Goal: Feedback & Contribution: Contribute content

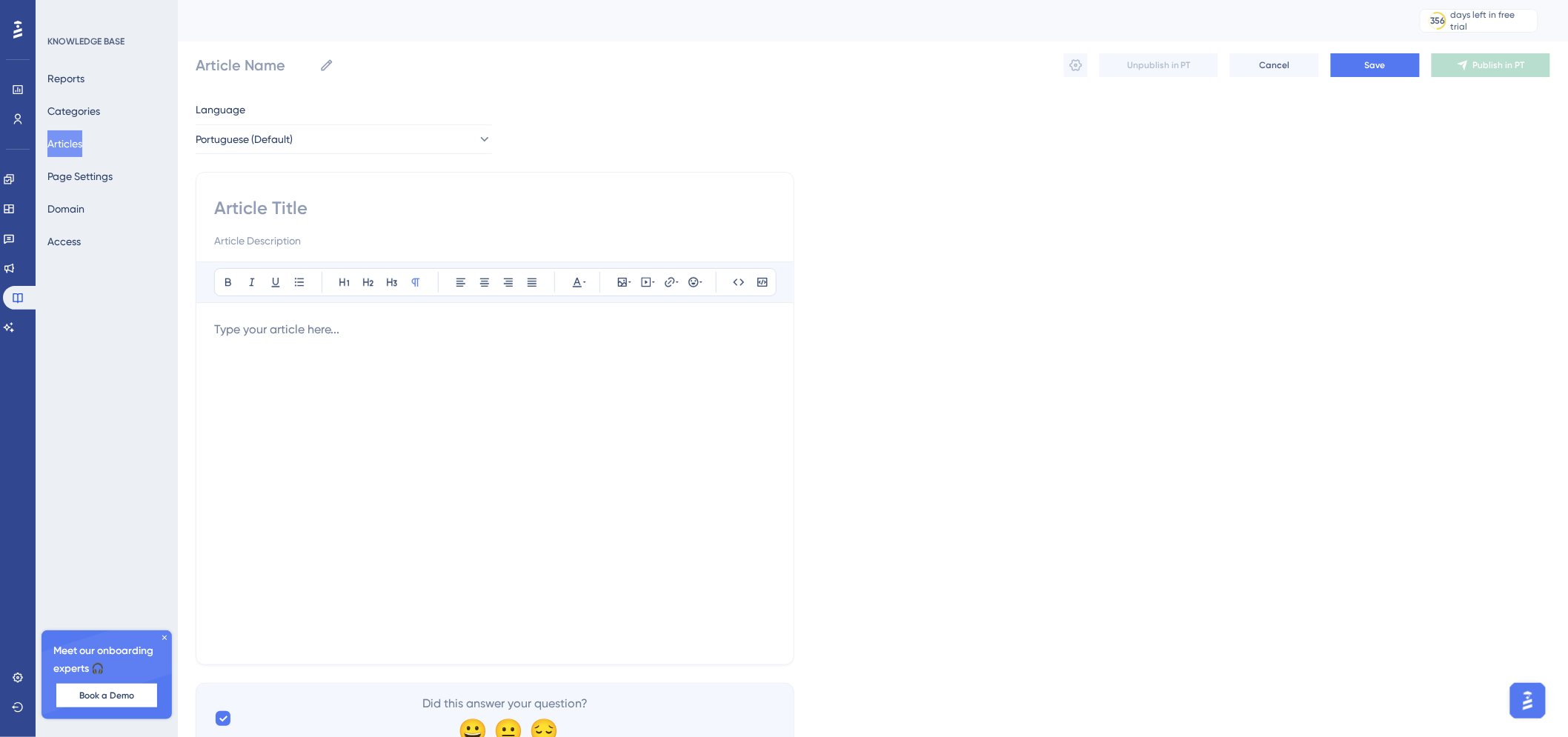
click at [511, 217] on input at bounding box center [495, 208] width 562 height 24
type input "E"
type input "P"
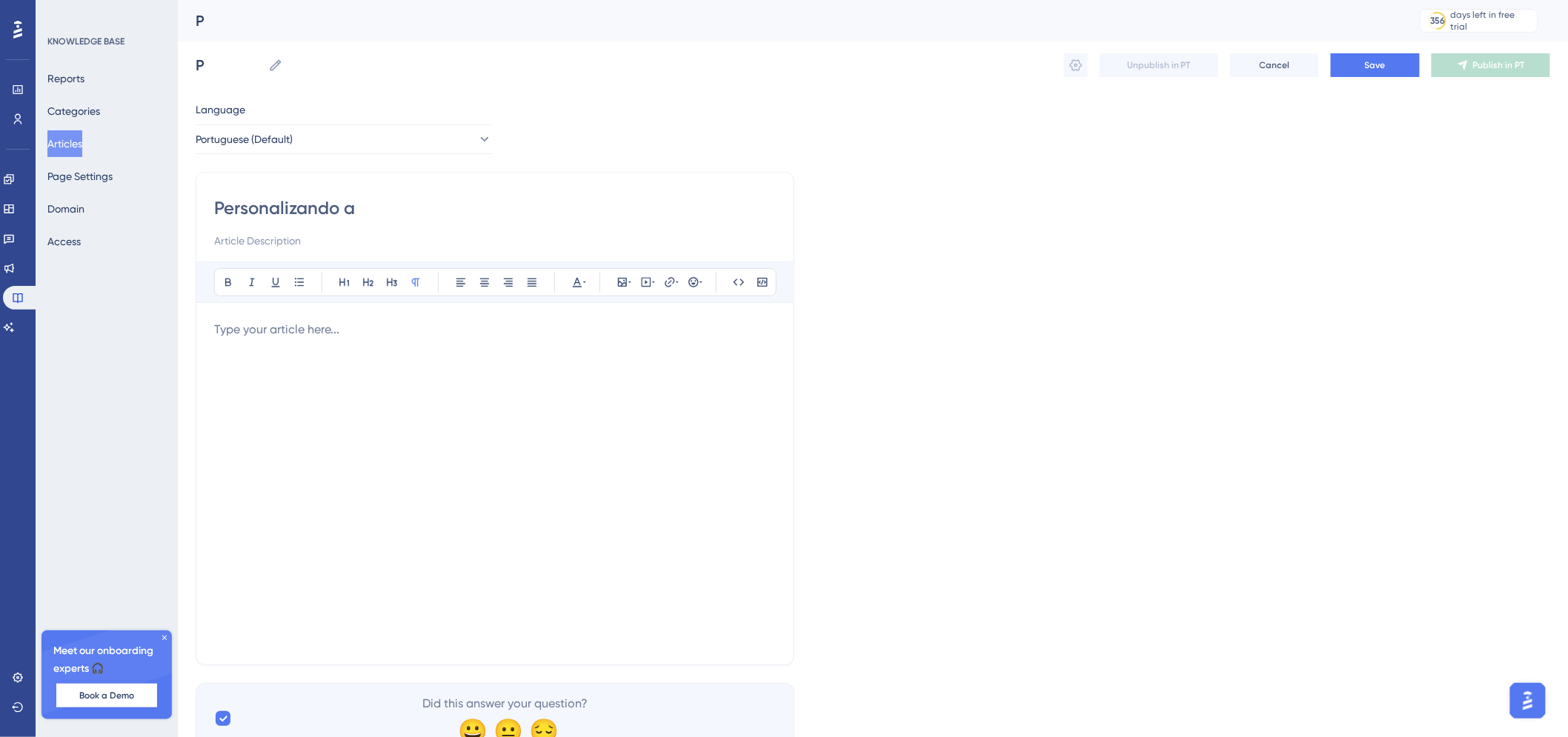
type input "Personalizando a"
type input "Personalizando a Página do"
type input "Personalizando a Página do Carro"
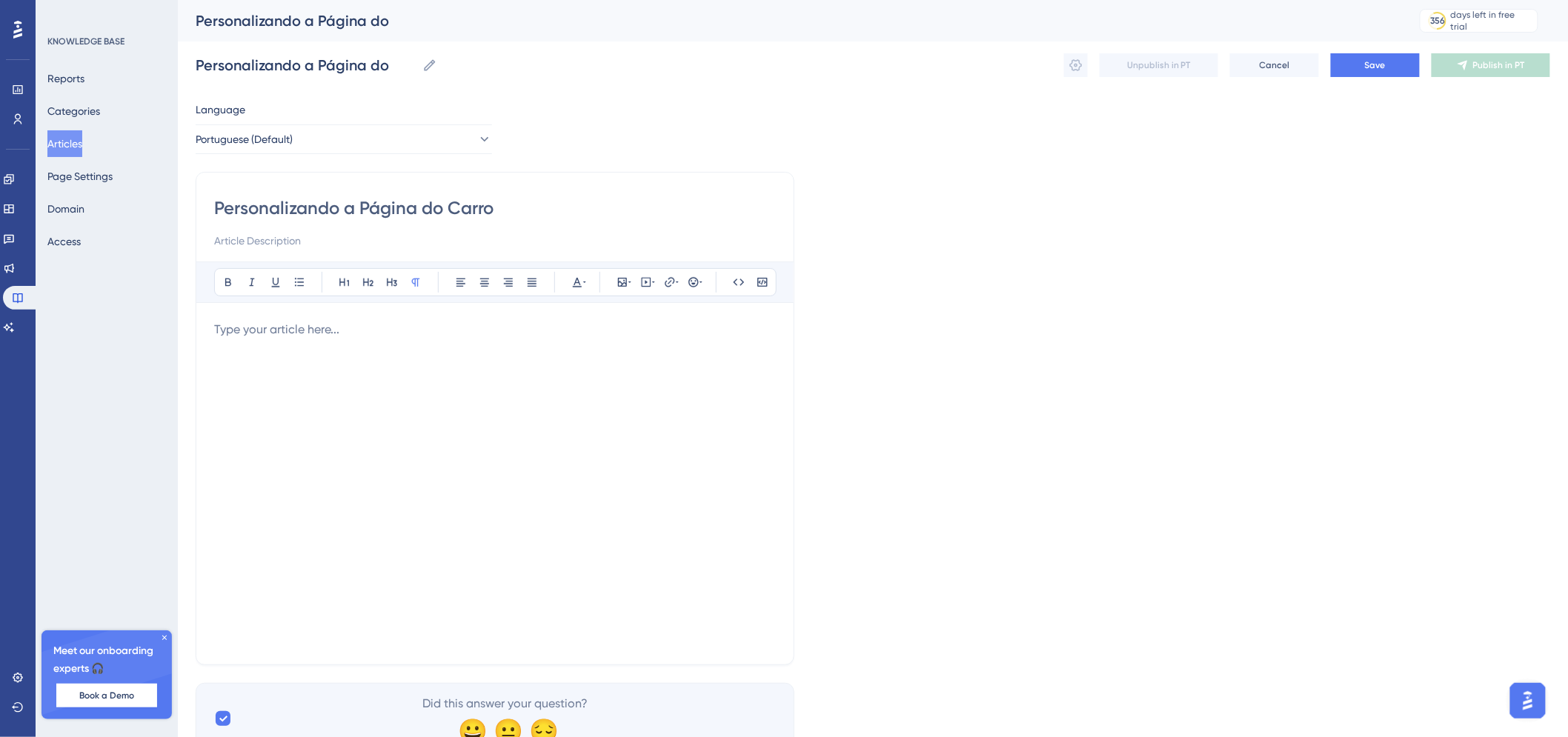
type input "Personalizando a Página do Carro"
click at [334, 373] on div at bounding box center [495, 483] width 562 height 326
click at [344, 235] on input at bounding box center [495, 241] width 562 height 18
click at [326, 247] on input at bounding box center [495, 241] width 562 height 18
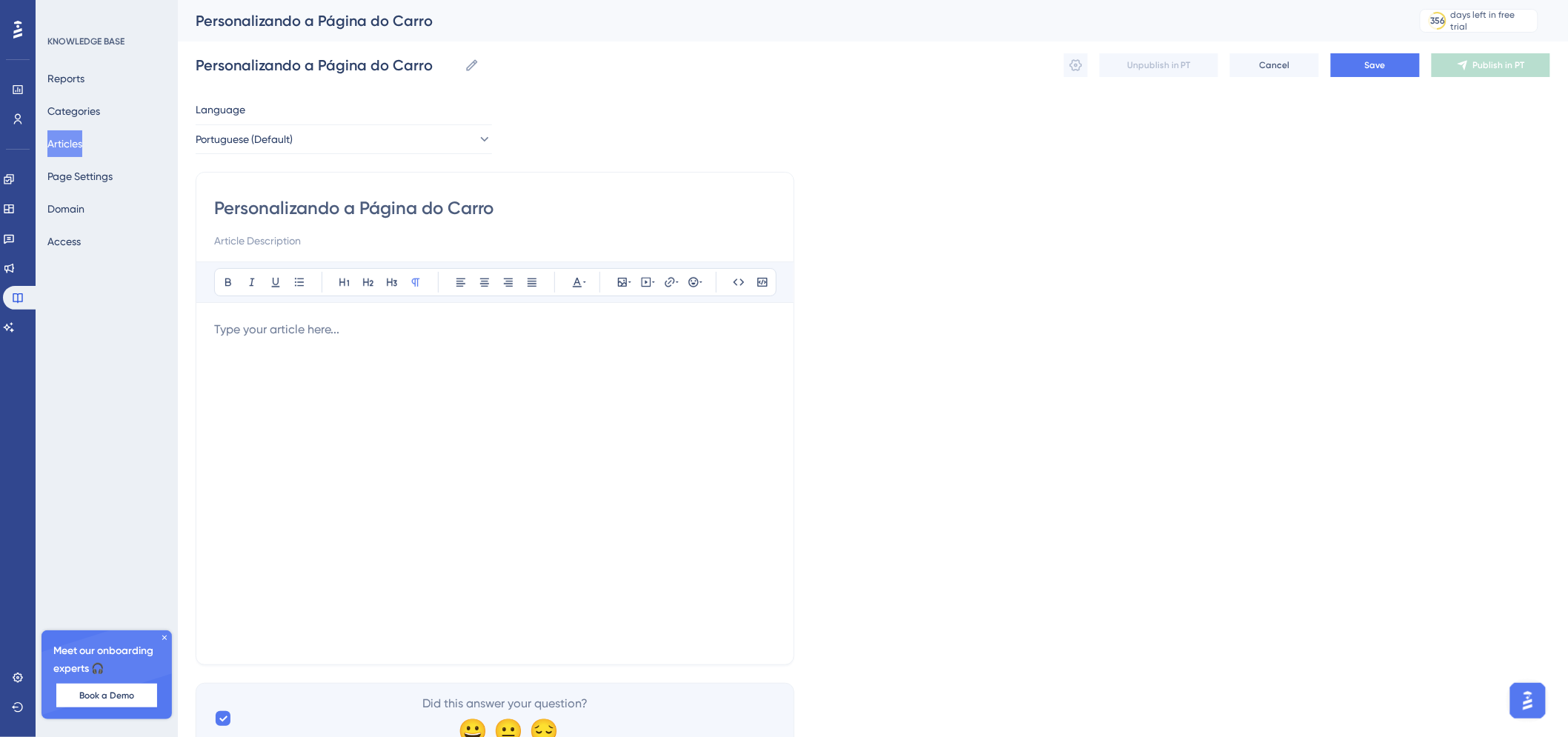
click at [326, 332] on p at bounding box center [495, 329] width 562 height 18
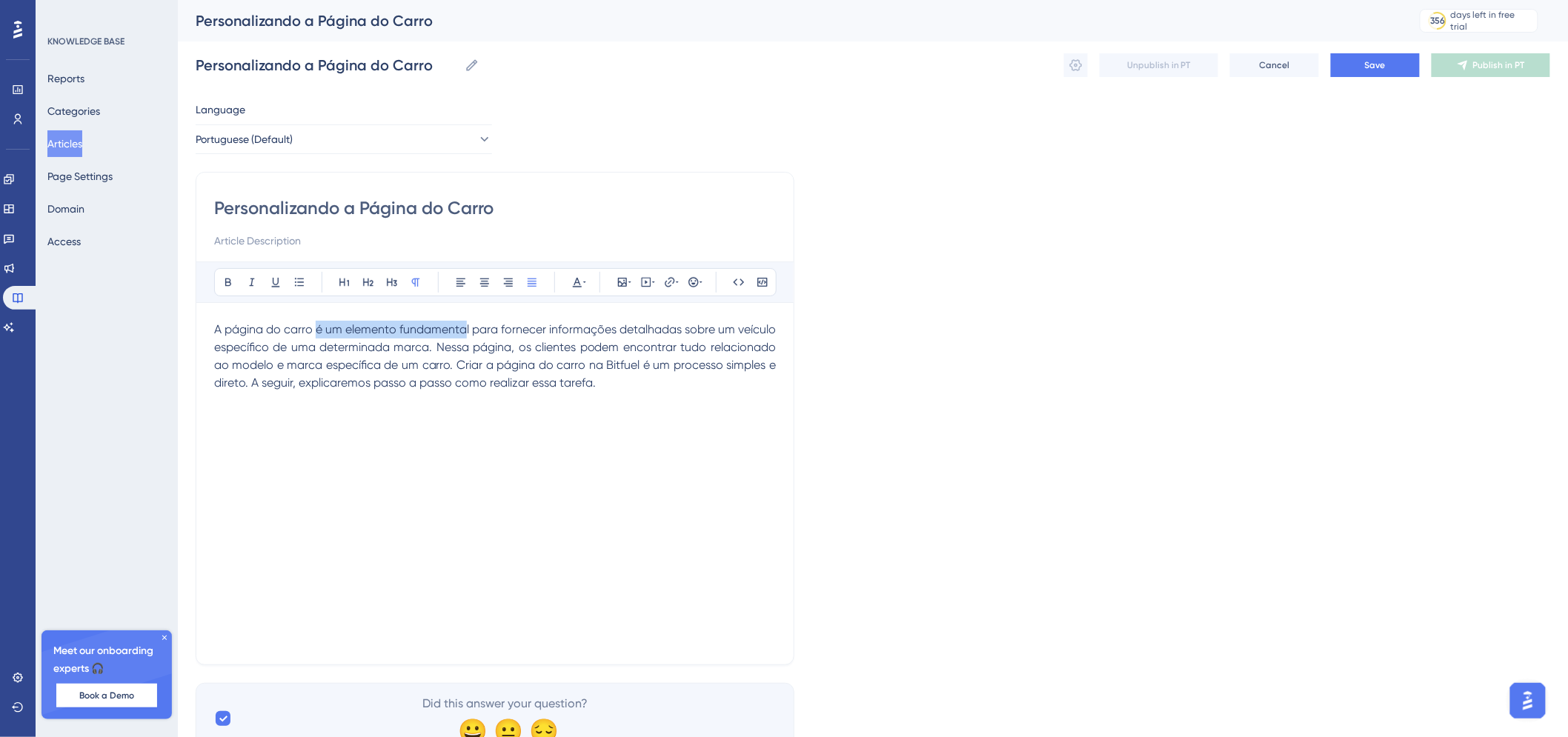
drag, startPoint x: 317, startPoint y: 327, endPoint x: 465, endPoint y: 319, distance: 148.2
click at [465, 319] on div "Bold Italic Underline Bullet Point Heading 1 Heading 2 Heading 3 Normal Align L…" at bounding box center [495, 455] width 562 height 385
click at [456, 368] on span "A página do carro é um recurso aliado, que fornece informações detalhadas sobre…" at bounding box center [497, 356] width 565 height 68
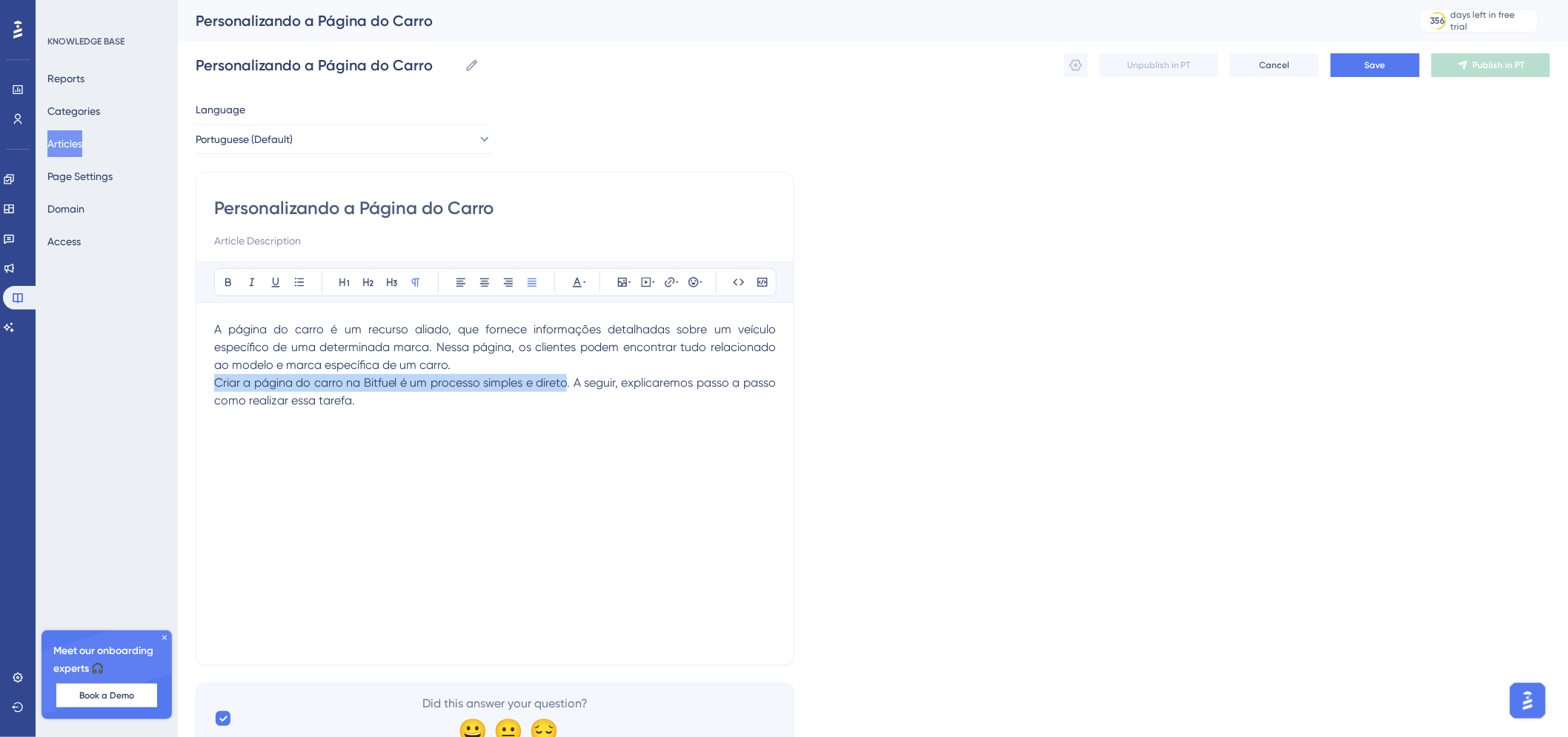
drag, startPoint x: 216, startPoint y: 381, endPoint x: 567, endPoint y: 384, distance: 351.0
click at [567, 384] on span "Criar a página do carro na Bitfuel é um processo simples e direto. A seguir, ex…" at bounding box center [497, 391] width 565 height 32
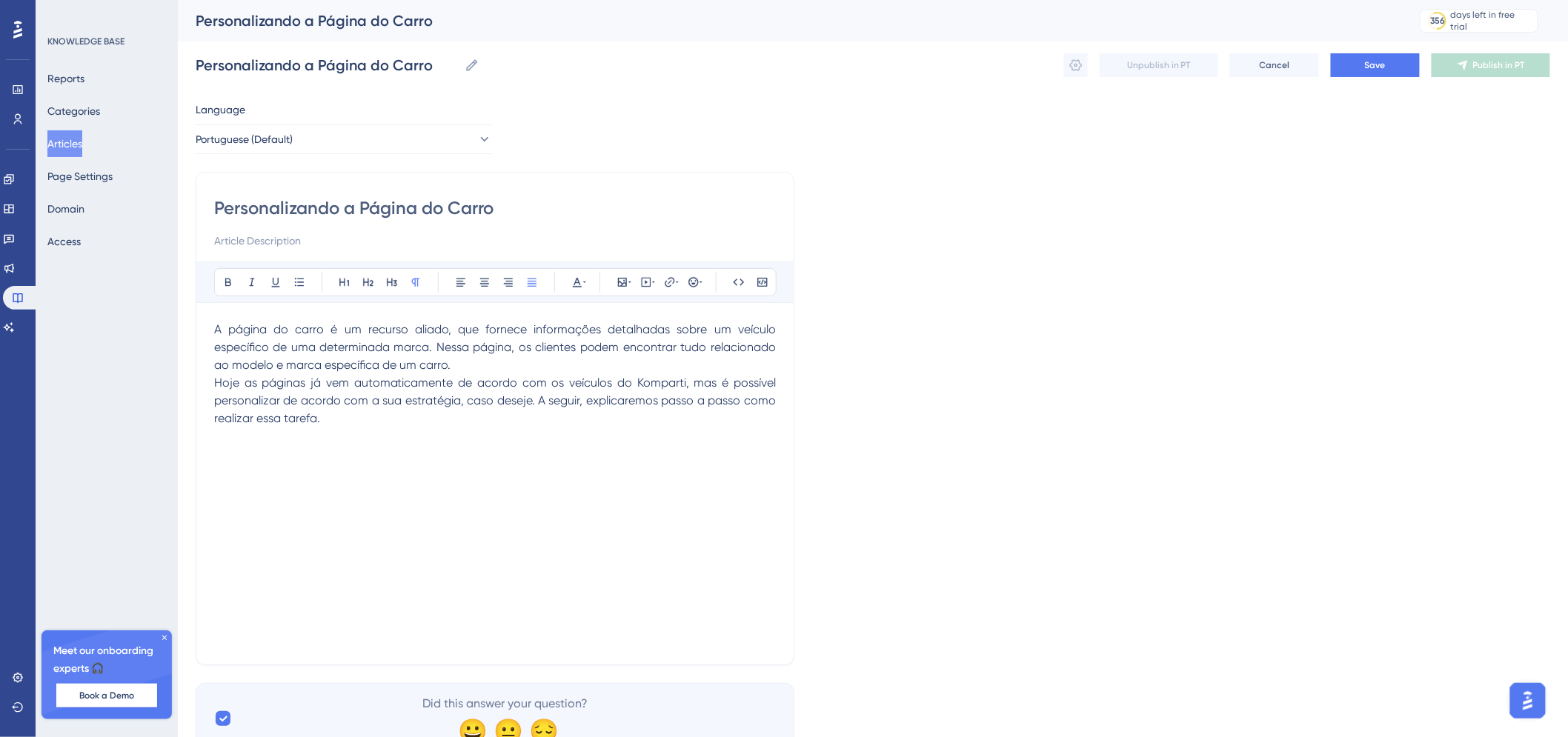
click at [750, 418] on p "Hoje as páginas já vem automaticamente de acordo com os veículos do Komparti, m…" at bounding box center [495, 400] width 562 height 53
drag, startPoint x: 292, startPoint y: 451, endPoint x: 180, endPoint y: 449, distance: 112.0
click at [180, 449] on div "Performance Users Engagement Widgets Feedback Product Updates Knowledge Base AI…" at bounding box center [873, 389] width 1391 height 778
click at [395, 285] on icon at bounding box center [392, 282] width 12 height 12
click at [369, 435] on p at bounding box center [495, 436] width 562 height 18
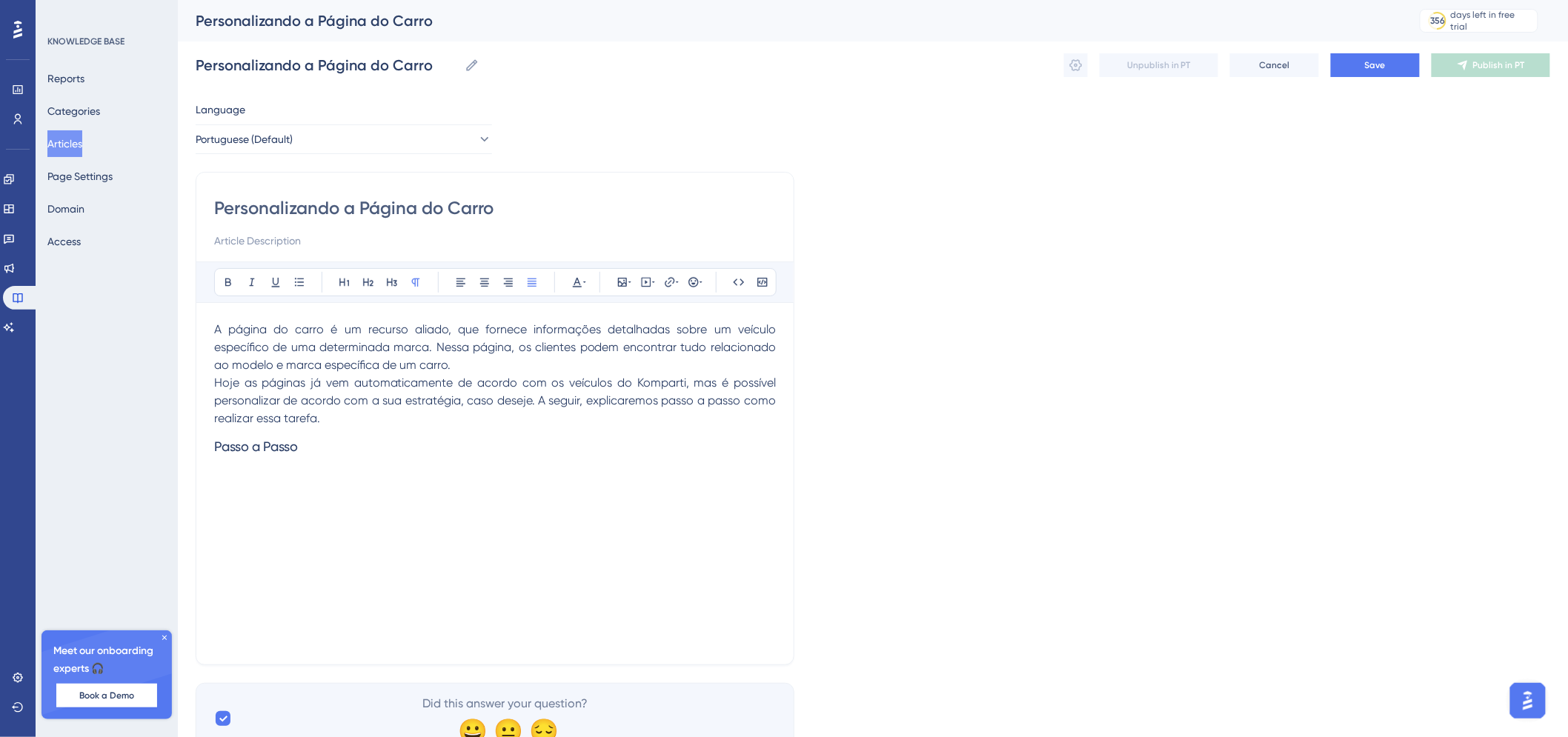
click at [367, 460] on h3 "Passo a Passo" at bounding box center [495, 447] width 562 height 39
click at [356, 427] on p "Hoje as páginas já vem automaticamente de acordo com os veículos do Komparti, m…" at bounding box center [495, 400] width 562 height 53
click at [336, 484] on p at bounding box center [495, 492] width 562 height 18
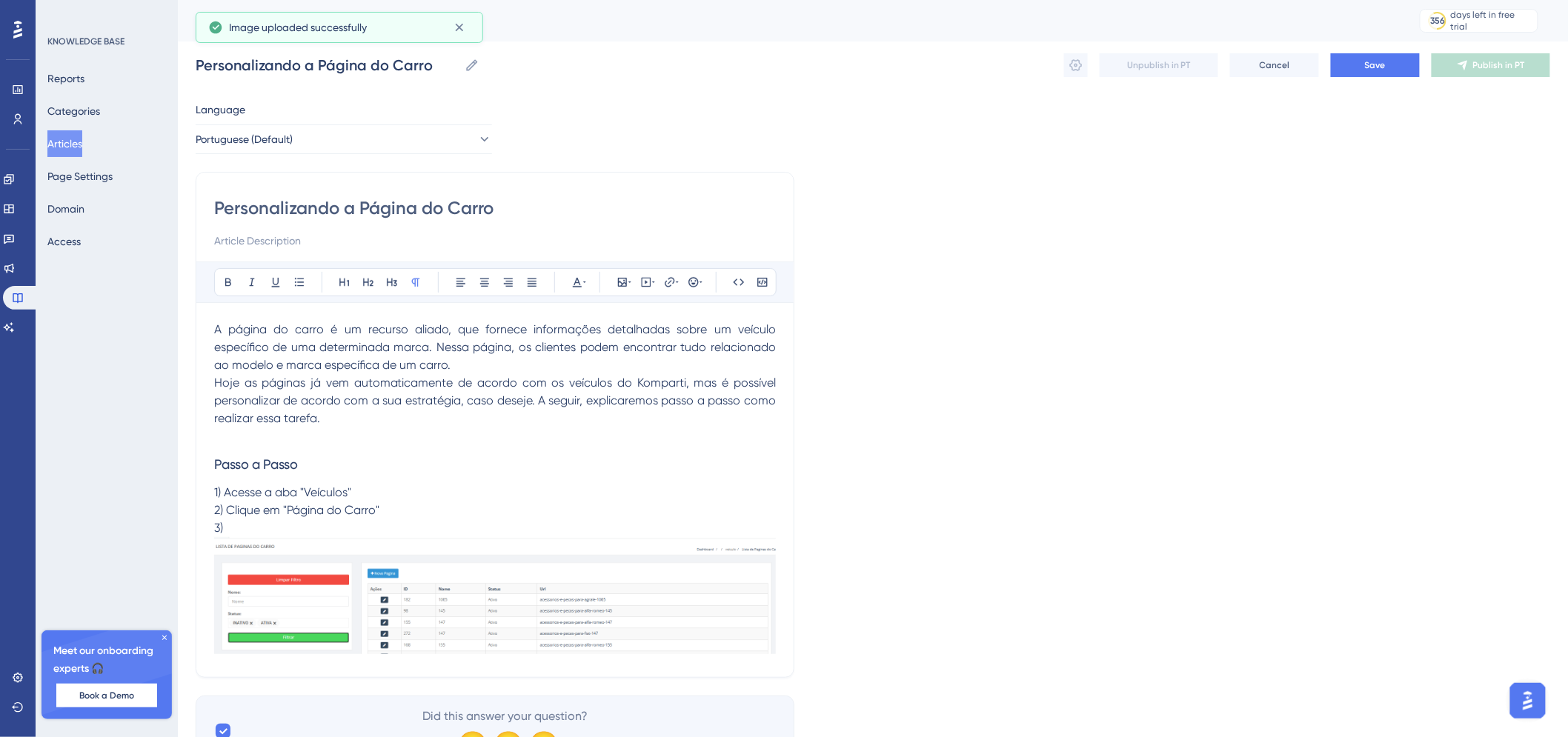
click at [440, 526] on p "3)" at bounding box center [495, 589] width 562 height 140
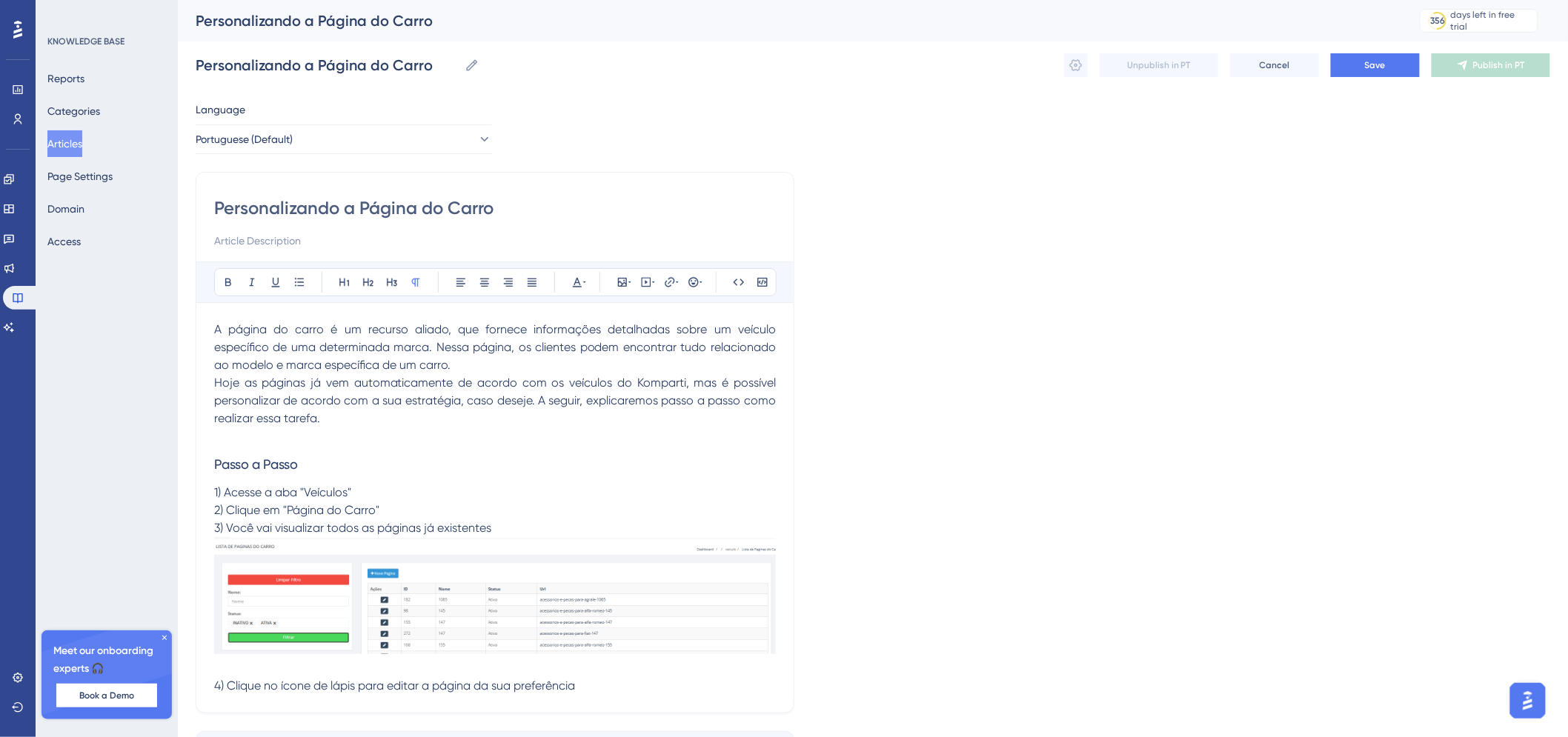
click at [369, 668] on p at bounding box center [495, 668] width 562 height 18
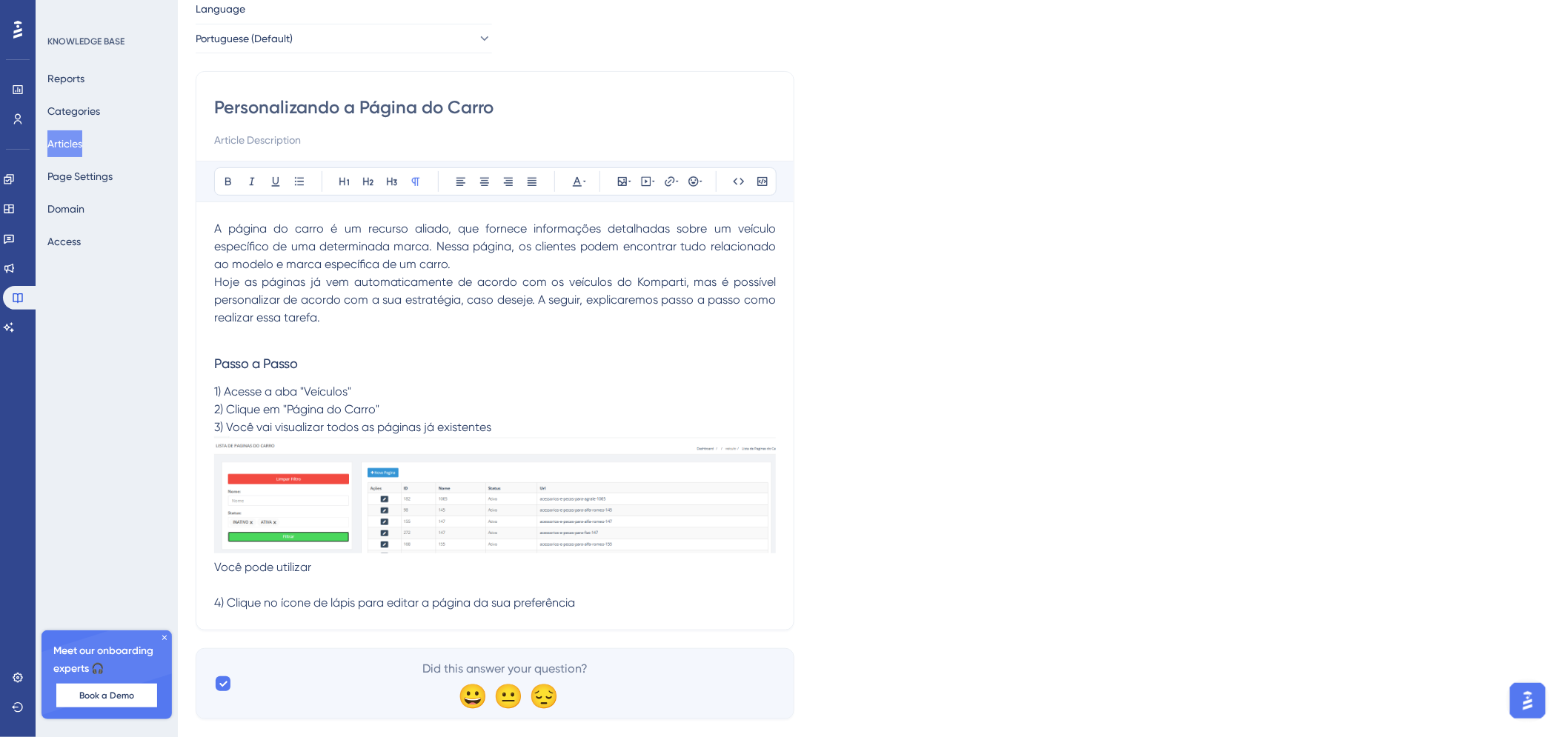
scroll to position [124, 0]
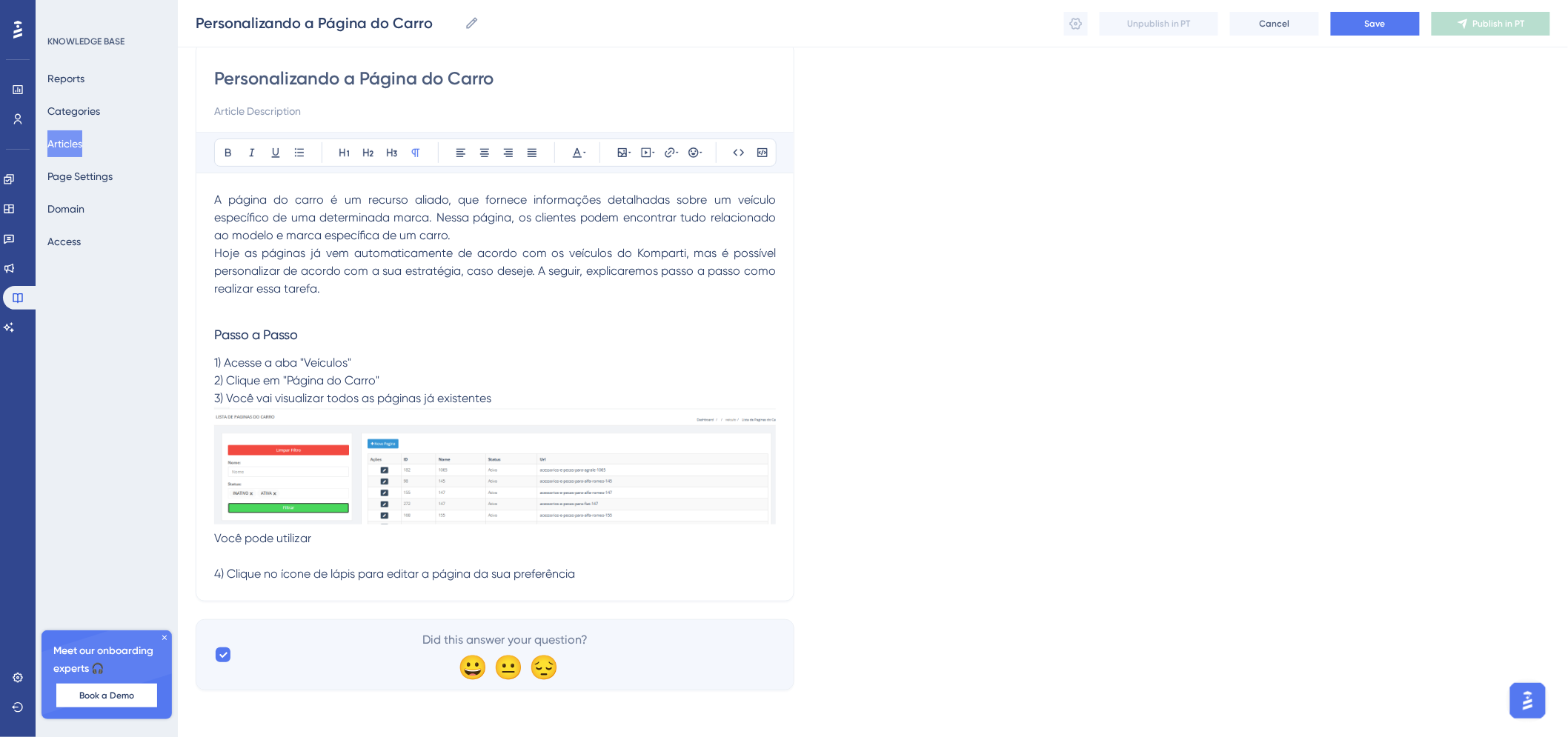
click at [610, 573] on p "4) Clique no ícone de lápis para editar a página da sua preferência" at bounding box center [495, 574] width 562 height 18
click at [457, 538] on p "Você pode utilizar" at bounding box center [495, 538] width 562 height 18
click at [680, 584] on div "Personalizando a Página do Carro Bold Italic Underline Bullet Point Heading 1 H…" at bounding box center [495, 321] width 599 height 560
click at [656, 573] on p "4) Clique no ícone de lápis para editar a página da sua preferência" at bounding box center [495, 574] width 562 height 18
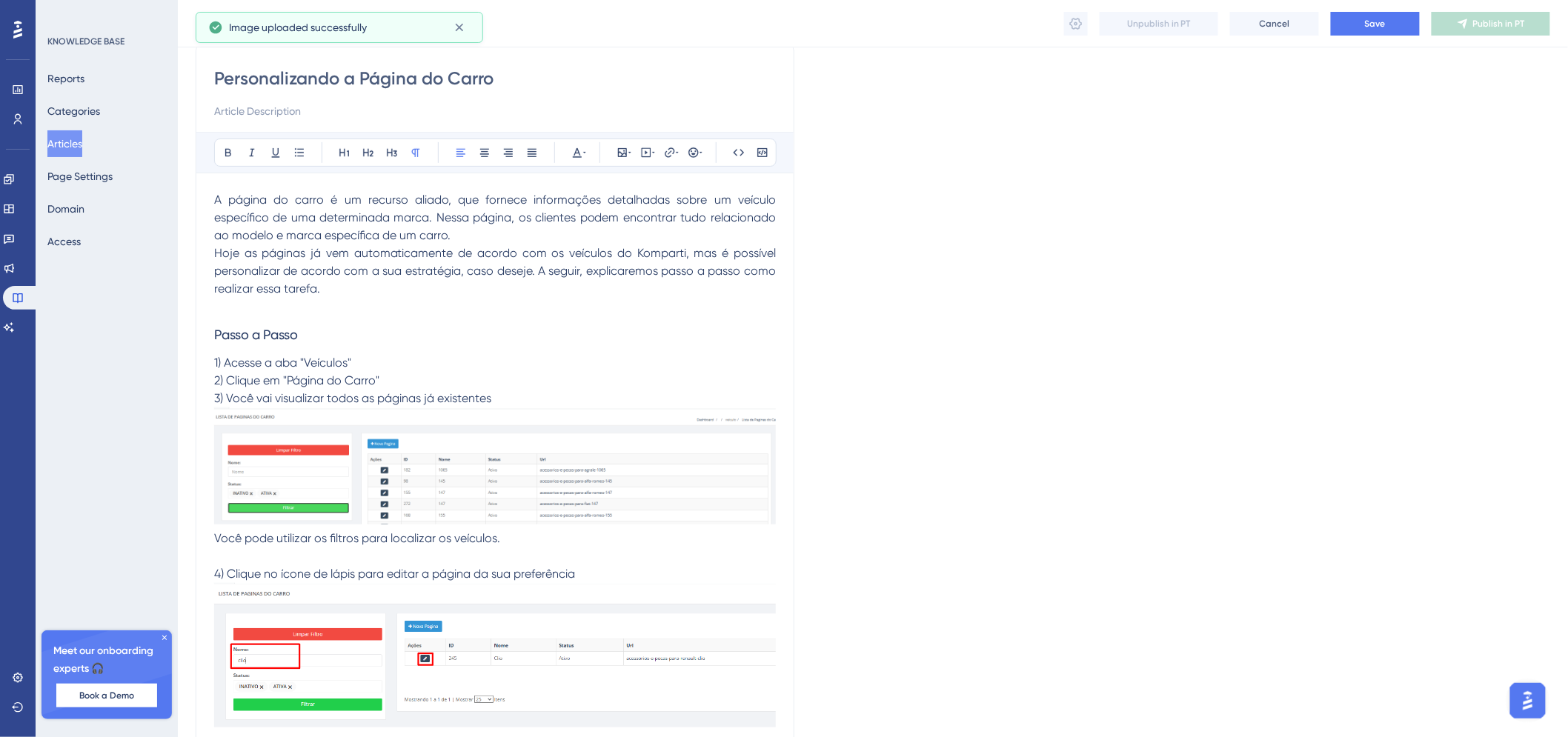
click at [610, 572] on p "4) Clique no ícone de lápis para editar a página da sua preferência" at bounding box center [495, 574] width 562 height 18
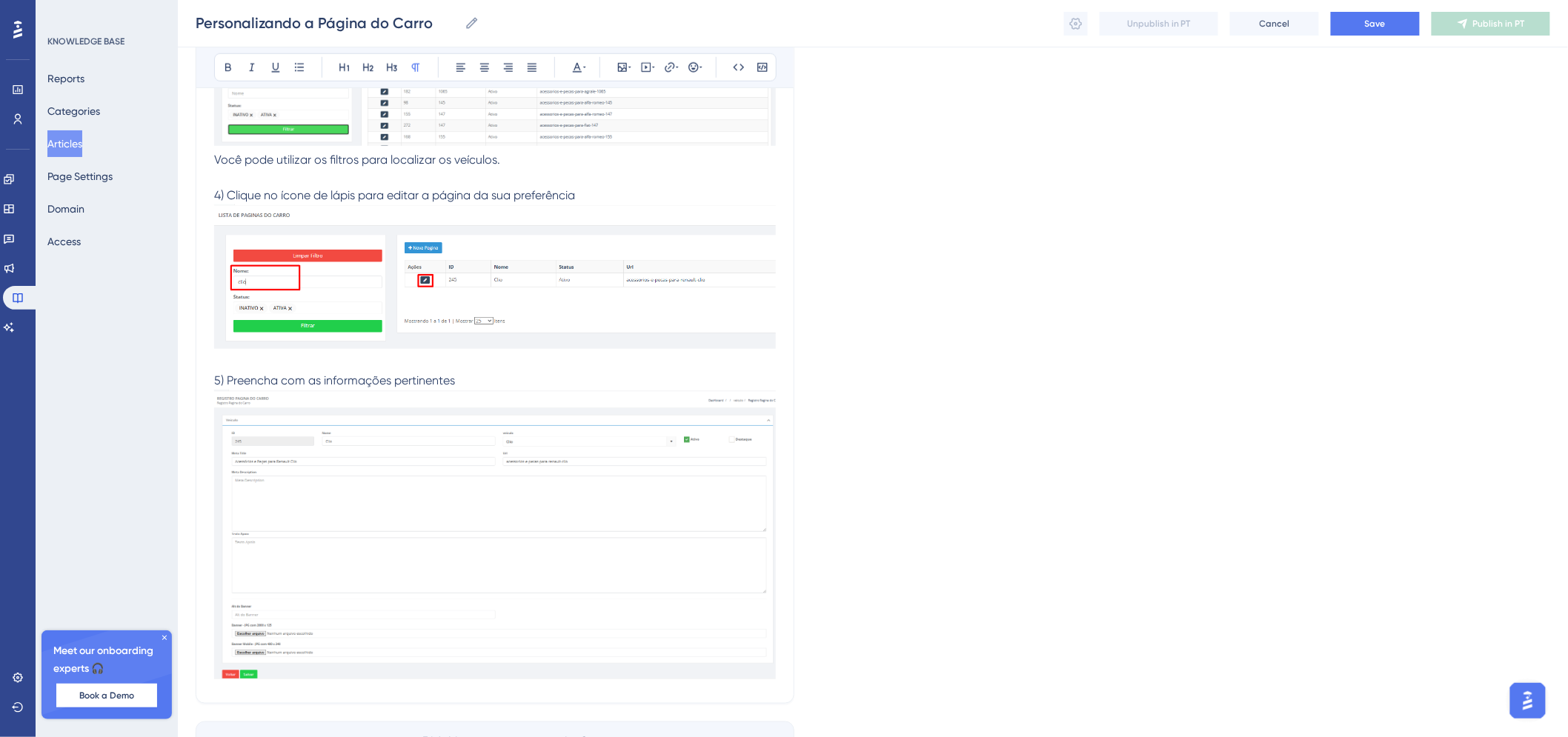
scroll to position [521, 0]
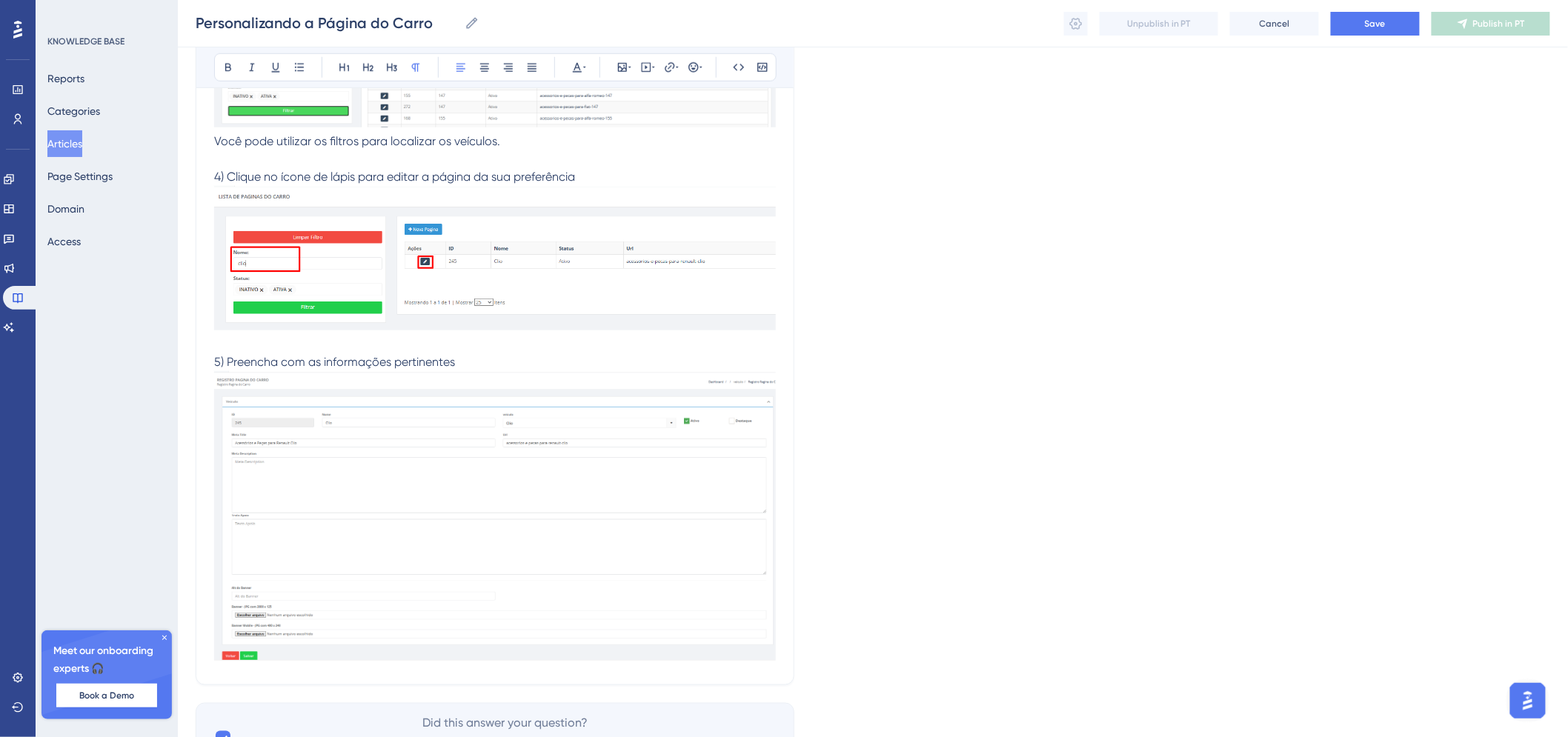
click at [505, 371] on p "5) Preencha com as informações pertinentes" at bounding box center [495, 362] width 562 height 18
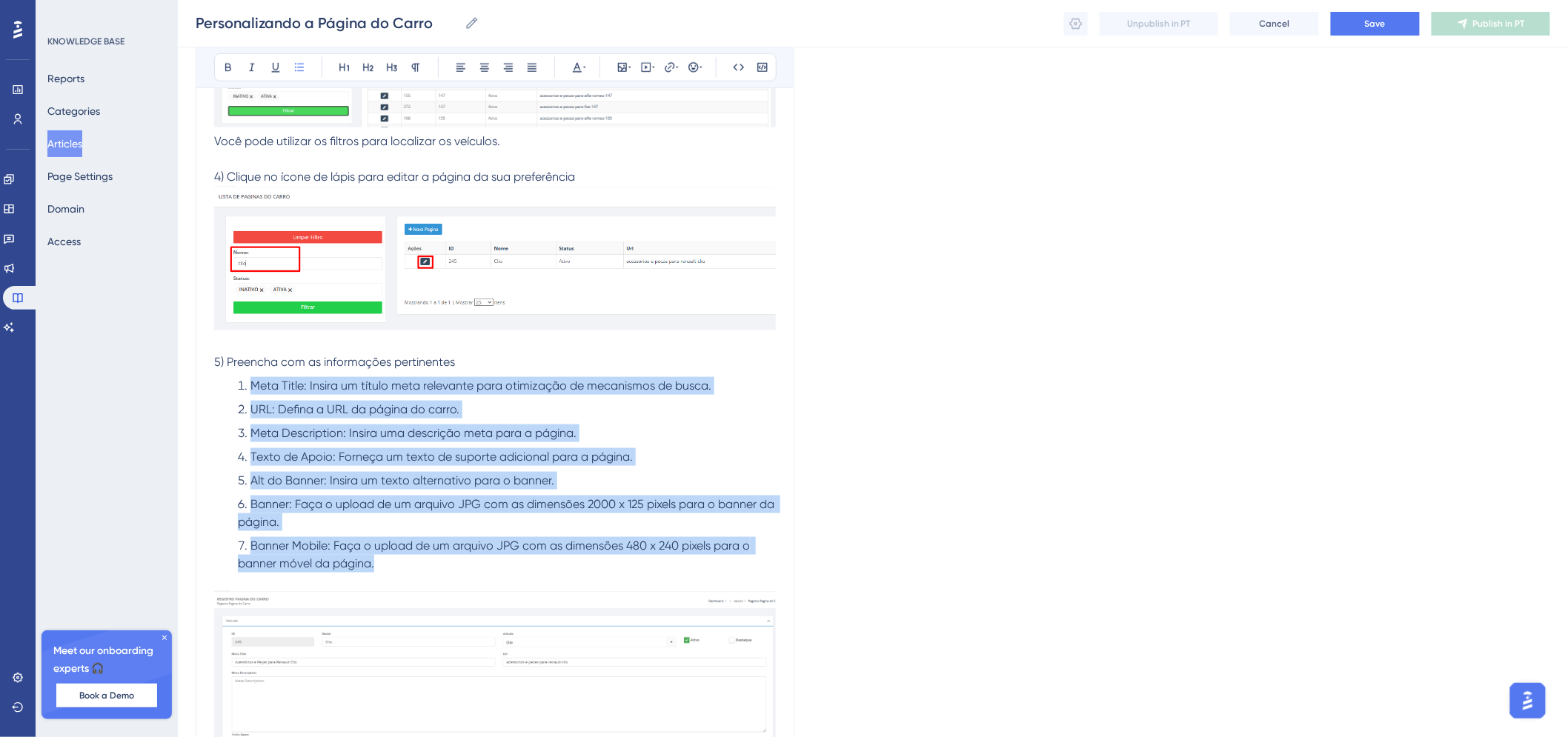
drag, startPoint x: 402, startPoint y: 563, endPoint x: 226, endPoint y: 381, distance: 253.2
click at [226, 381] on ol "Meta Title: Insira um título meta relevante para otimização de mecanismos de bu…" at bounding box center [495, 474] width 562 height 196
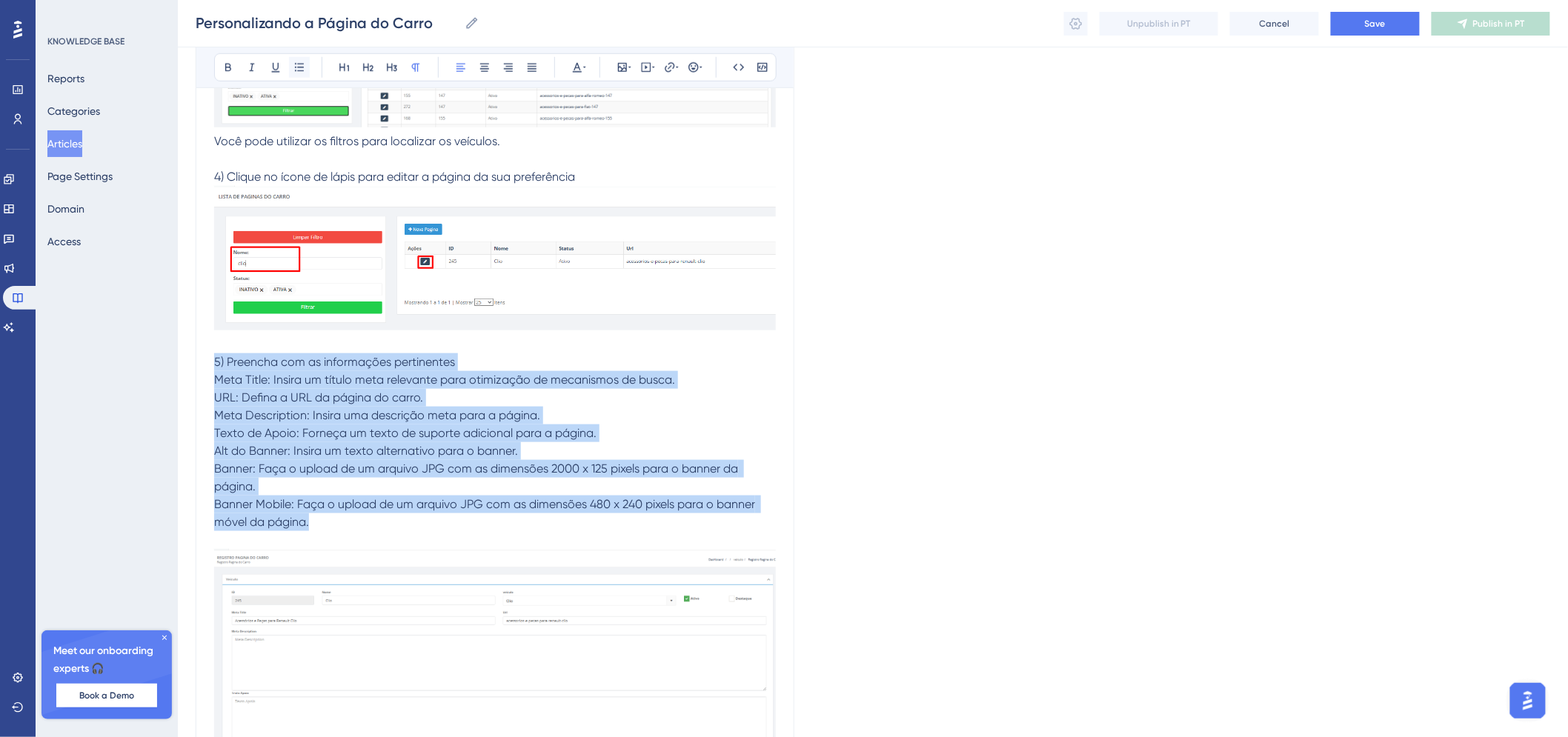
click at [309, 72] on button at bounding box center [299, 67] width 21 height 21
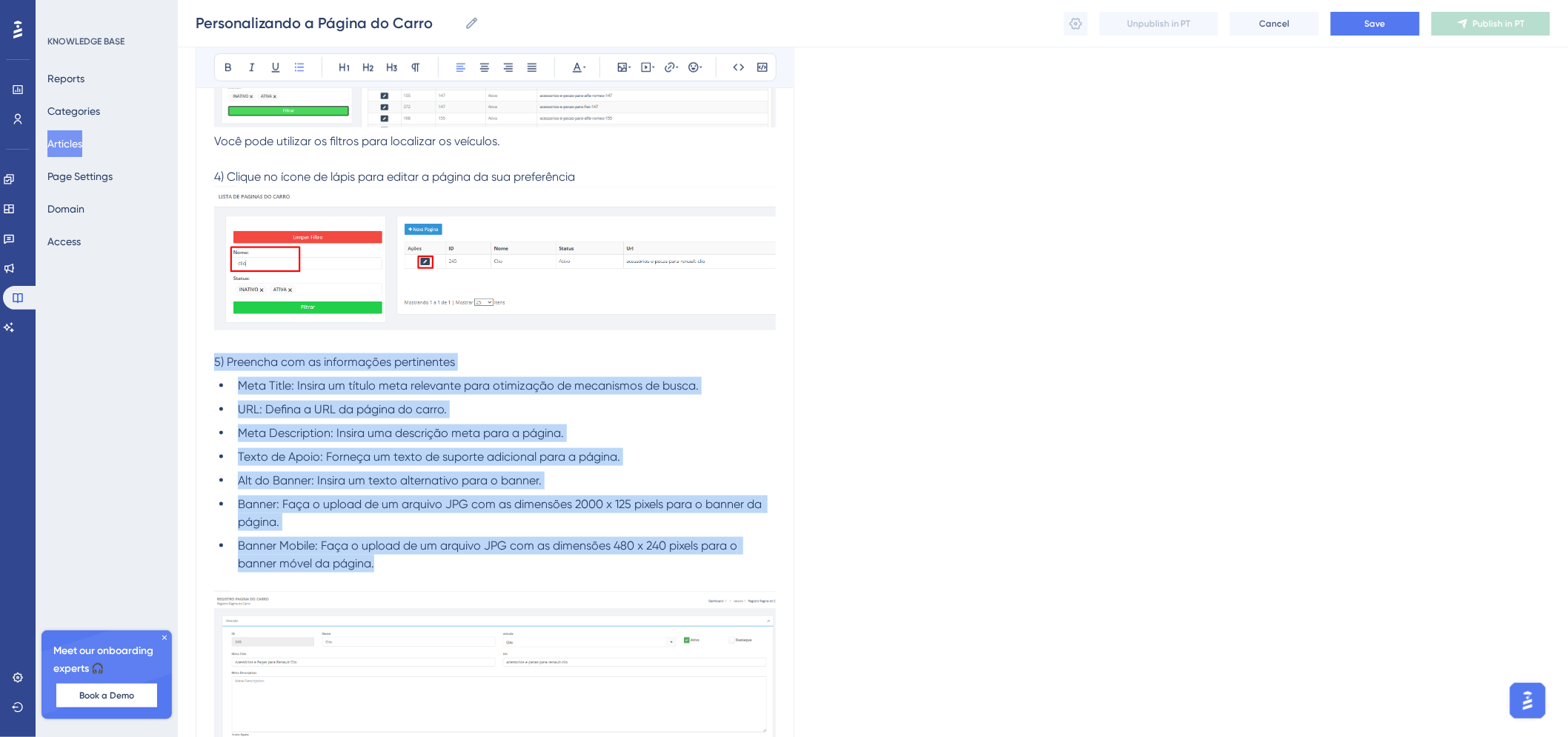
drag, startPoint x: 384, startPoint y: 594, endPoint x: 389, endPoint y: 586, distance: 9.4
click at [386, 594] on img at bounding box center [495, 735] width 562 height 290
click at [413, 566] on li "Banner Mobile: Faça o upload de um arquivo JPG com as dimensões 480 x 240 pixel…" at bounding box center [504, 555] width 544 height 36
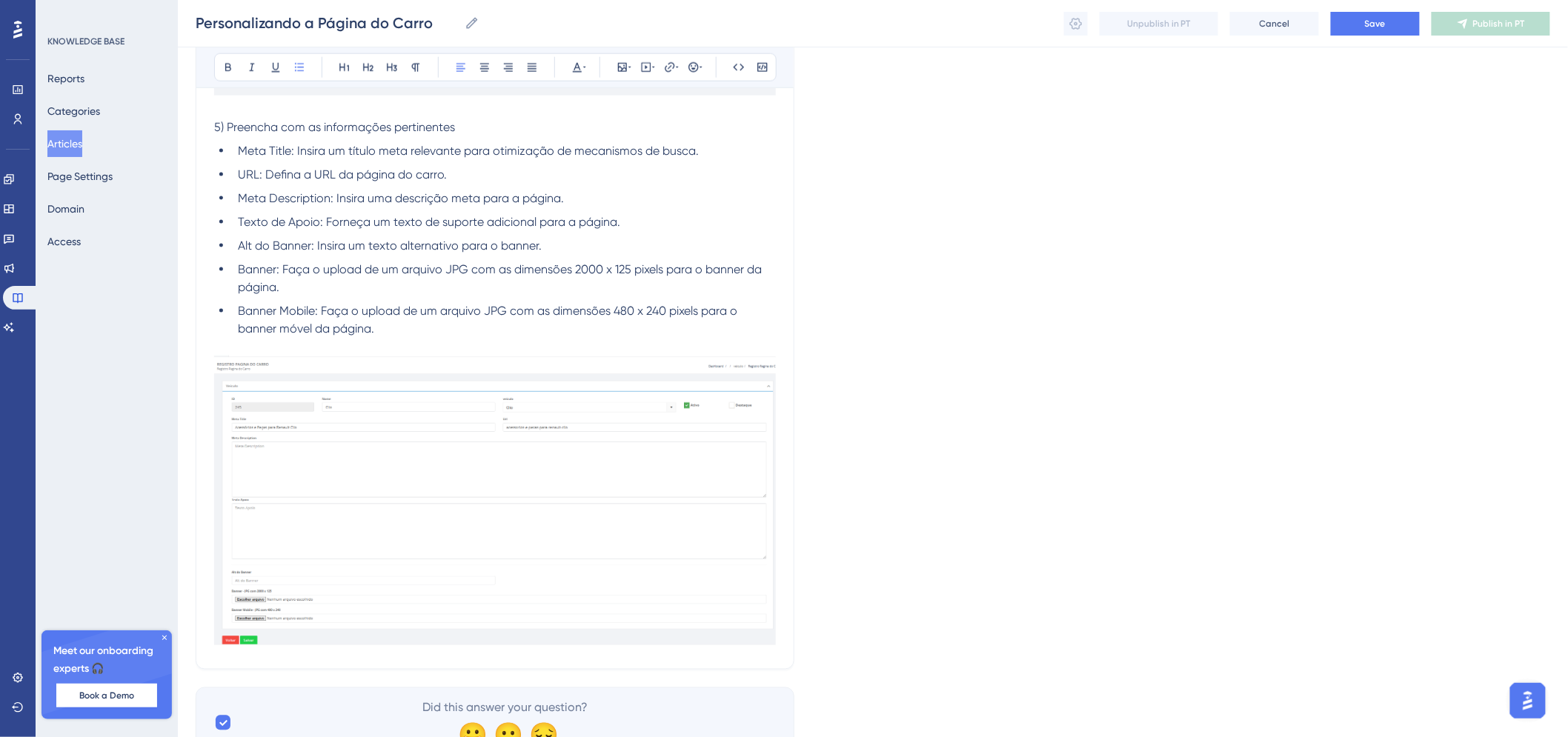
scroll to position [825, 0]
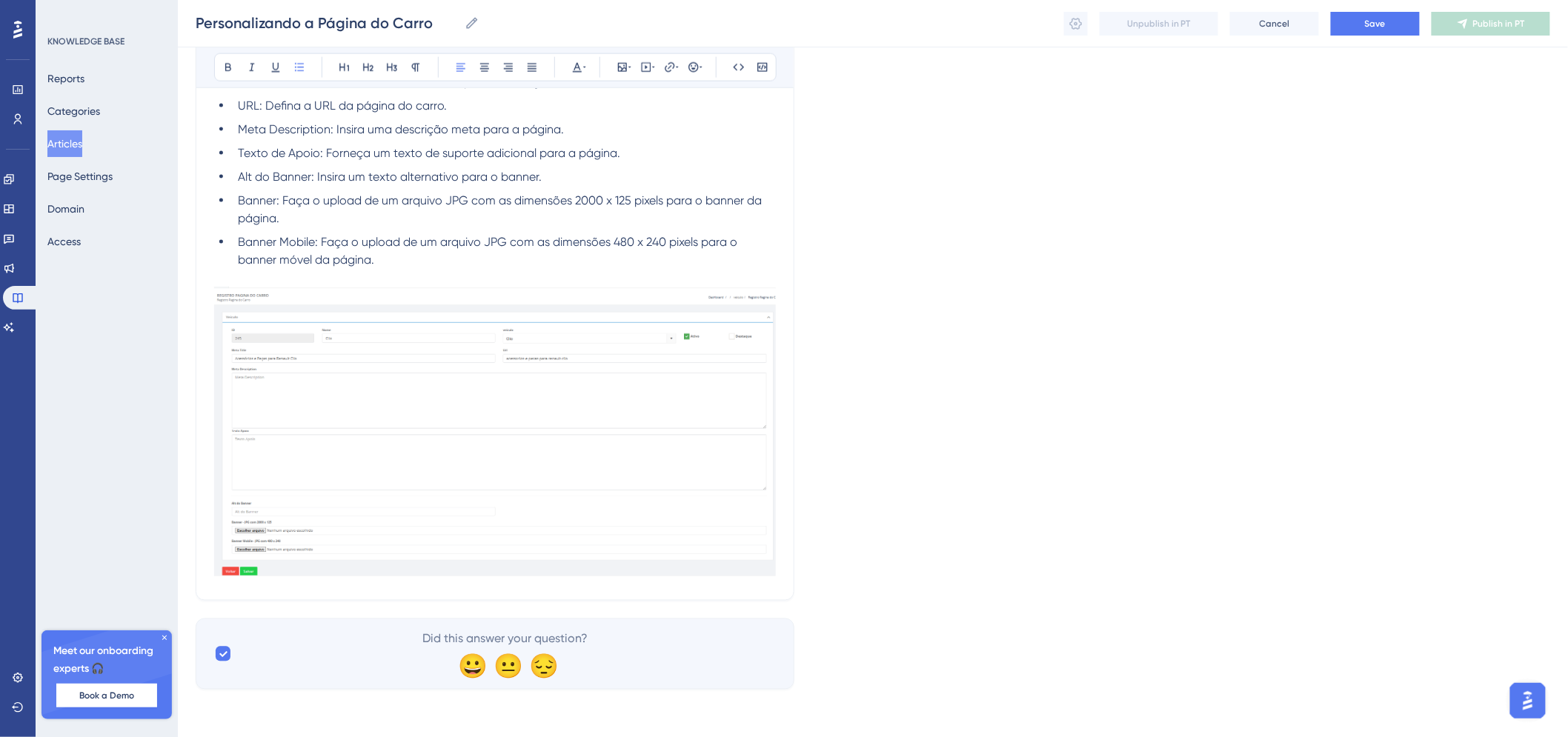
drag, startPoint x: 596, startPoint y: 282, endPoint x: 583, endPoint y: 269, distance: 18.4
click at [595, 278] on p at bounding box center [495, 277] width 562 height 18
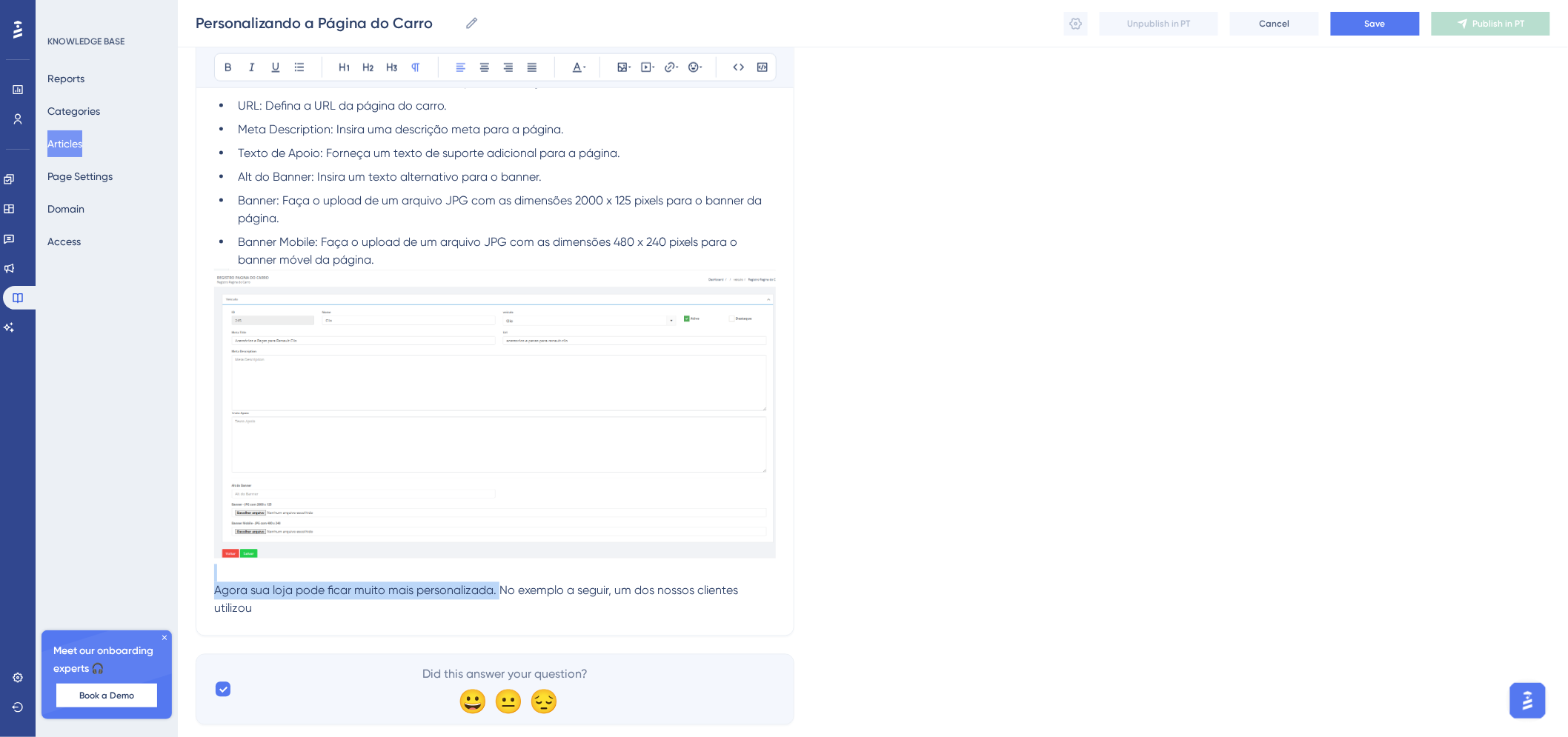
drag, startPoint x: 500, startPoint y: 589, endPoint x: 222, endPoint y: 581, distance: 278.1
click at [222, 581] on div "A página do carro é um recurso aliado, que fornece informações detalhadas sobre…" at bounding box center [495, 53] width 562 height 1128
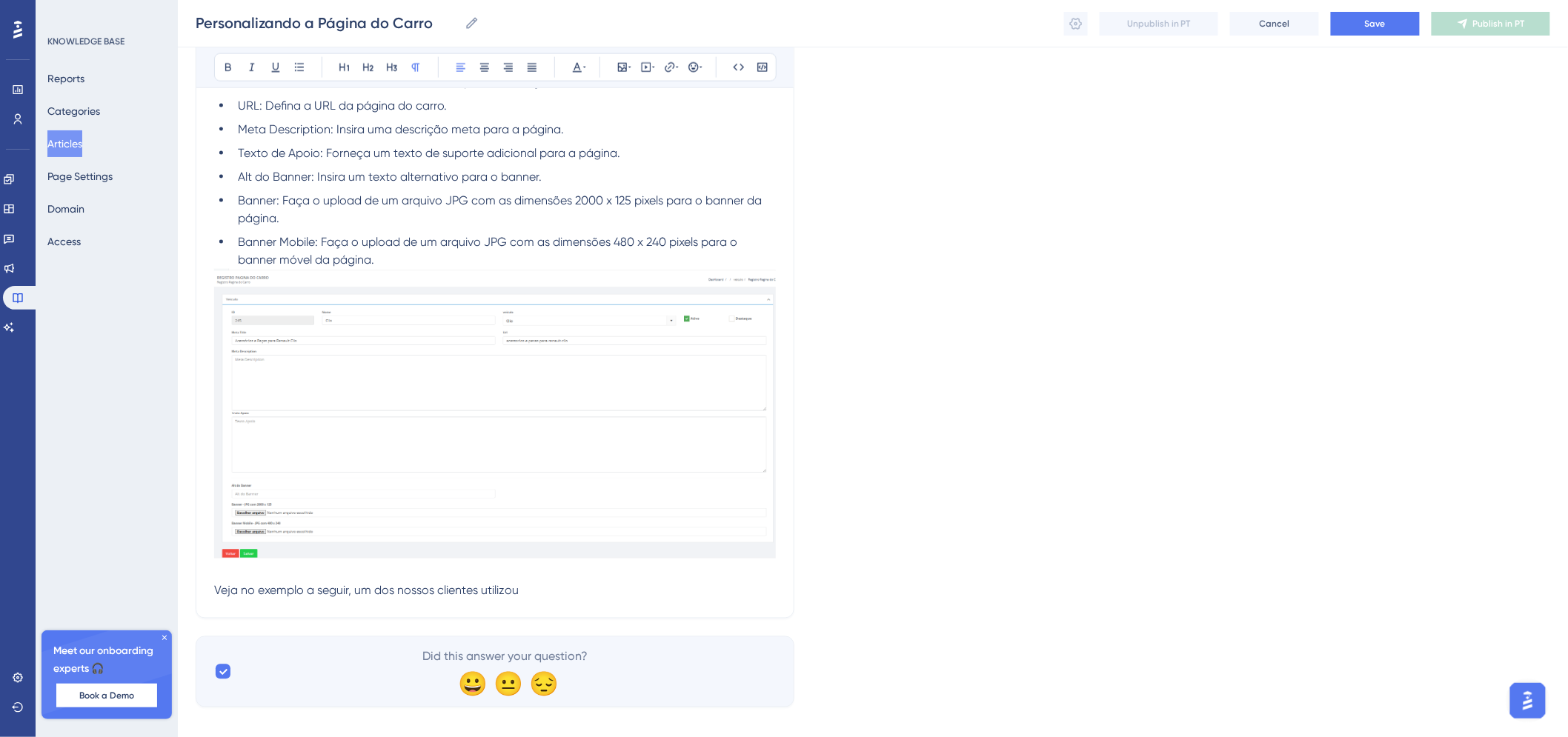
click at [356, 593] on span "Veja no exemplo a seguir, um dos nossos clientes utilizou" at bounding box center [366, 591] width 305 height 14
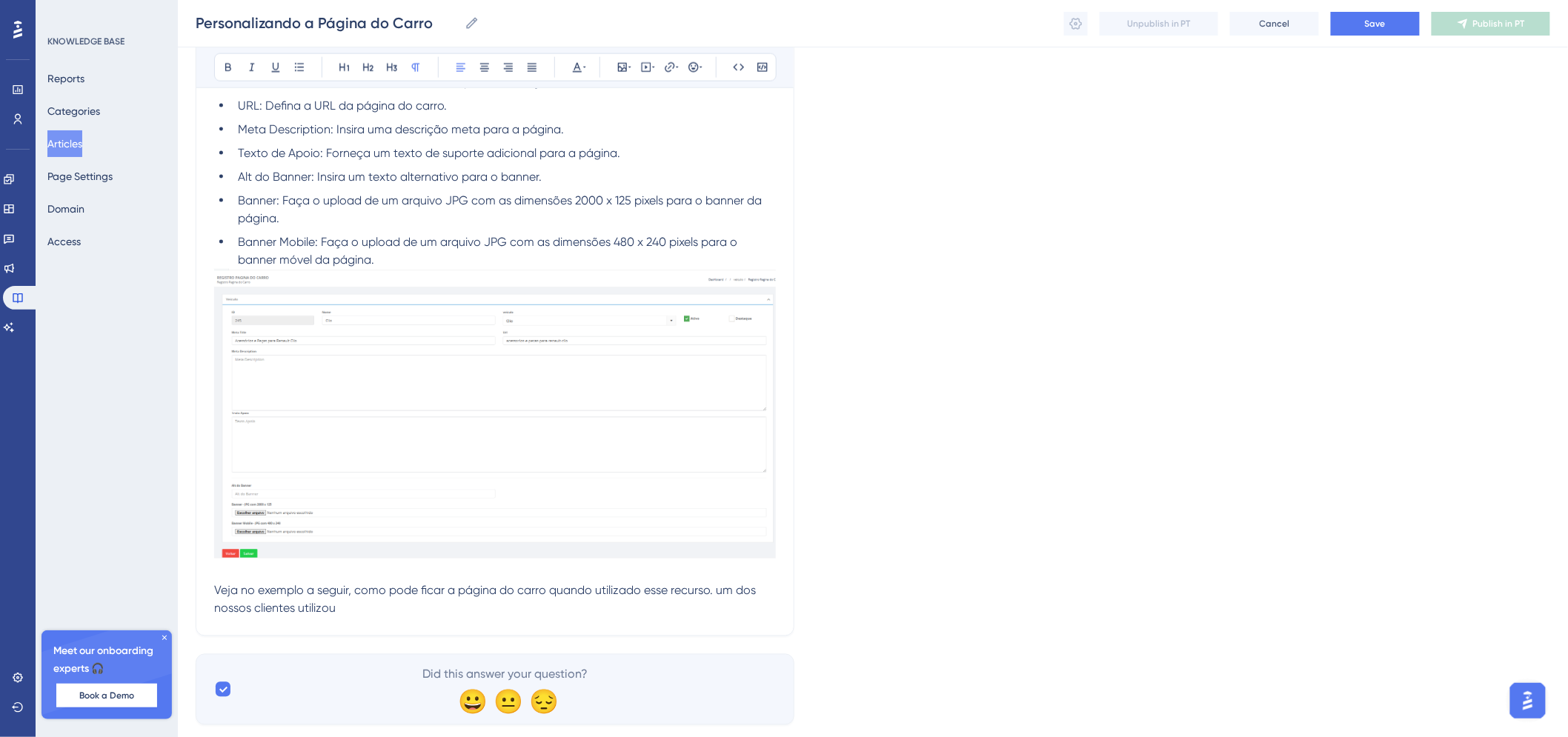
drag, startPoint x: 717, startPoint y: 593, endPoint x: 730, endPoint y: 611, distance: 22.2
click at [729, 611] on p "Veja no exemplo a seguir, como pode ficar a página do carro quando utilizado es…" at bounding box center [495, 600] width 562 height 36
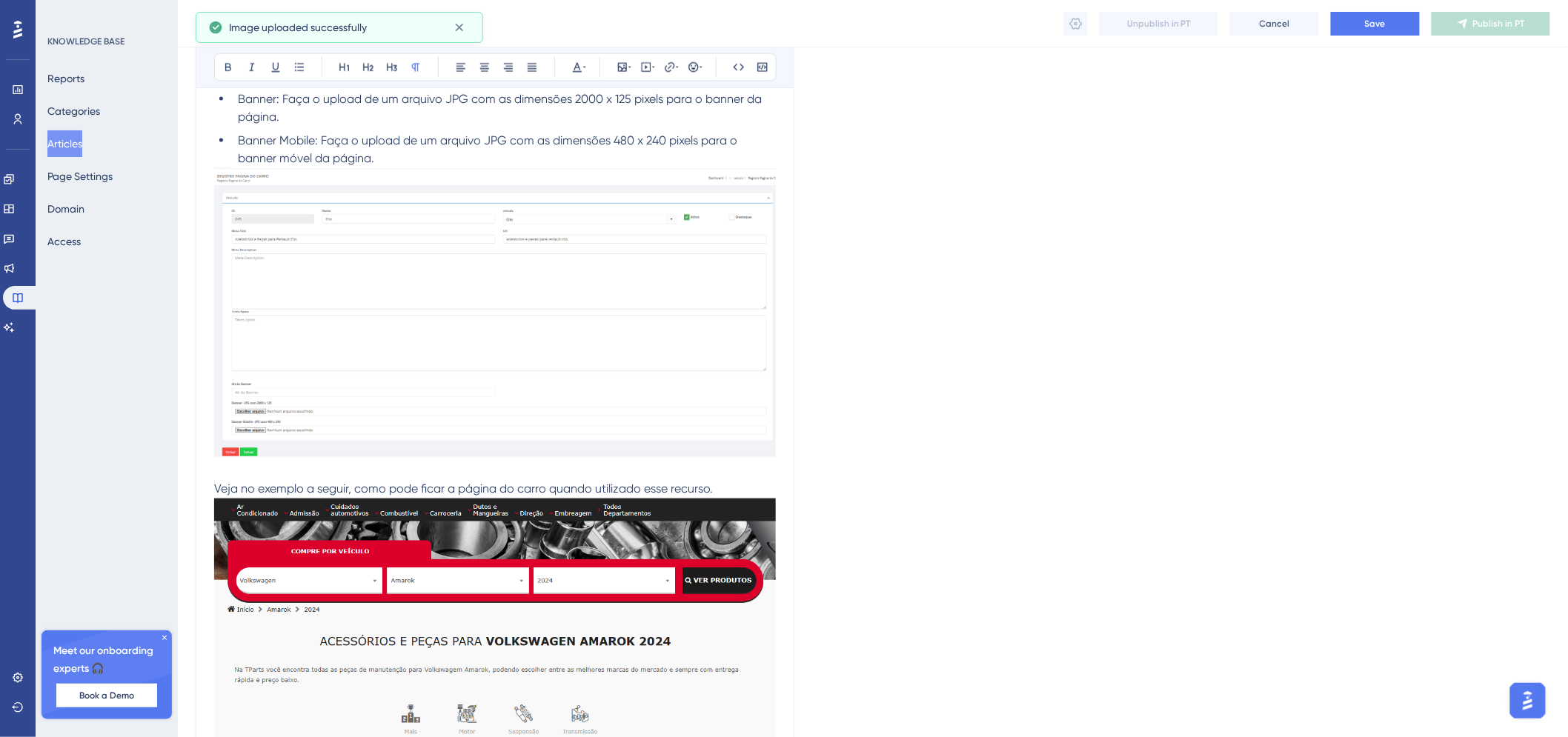
scroll to position [1153, 0]
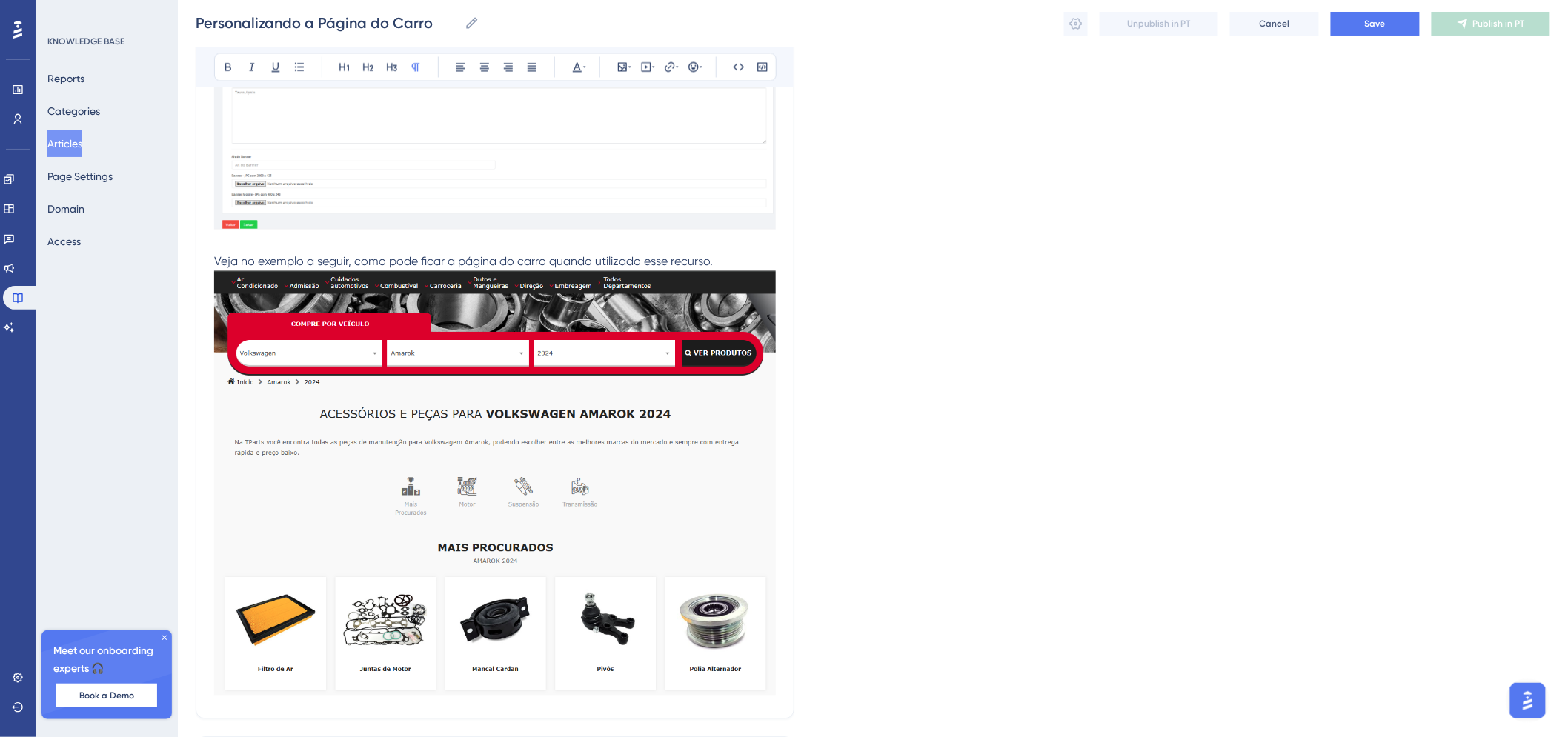
click at [730, 260] on p "Veja no exemplo a seguir, como pode ficar a página do carro quando utilizado es…" at bounding box center [495, 262] width 562 height 18
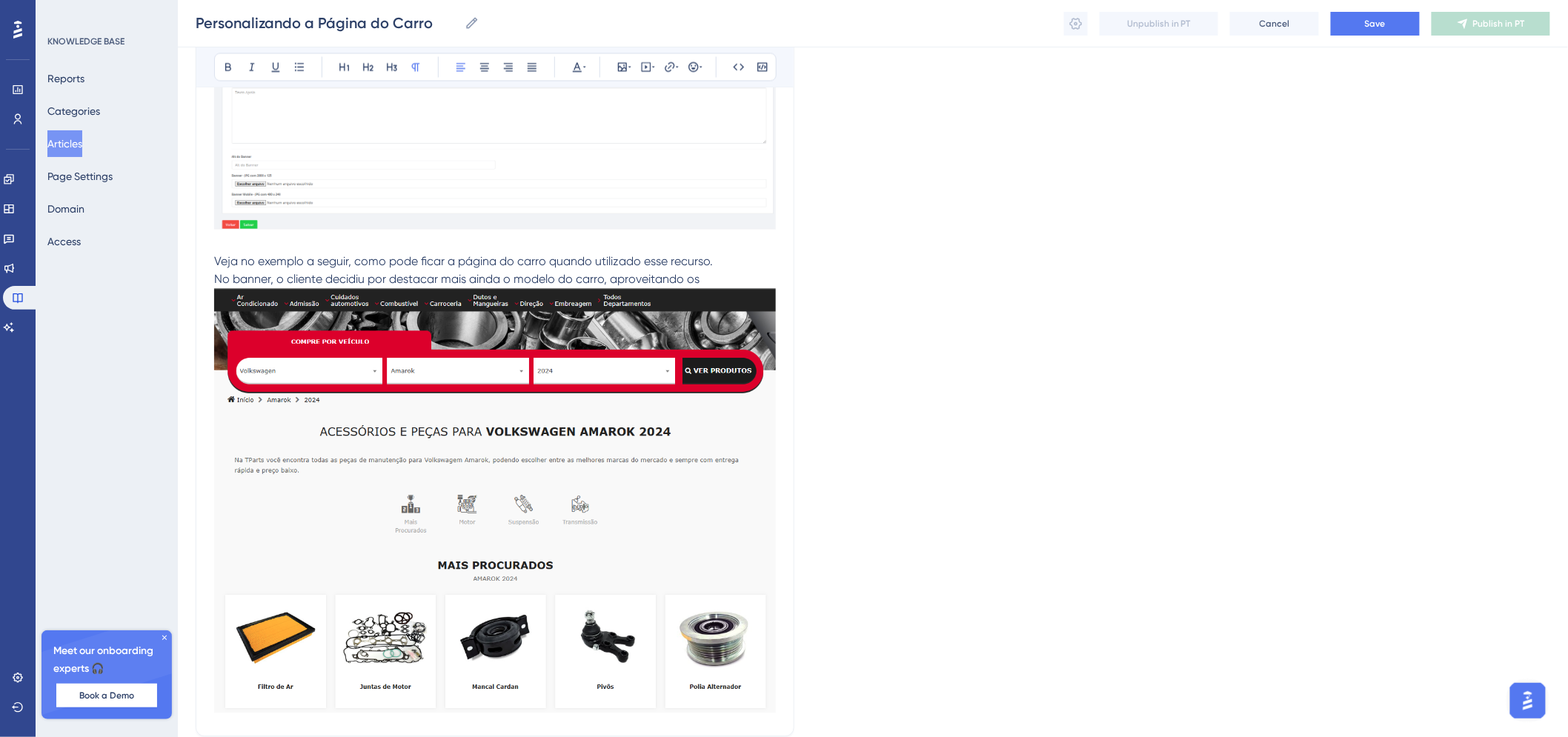
click at [693, 383] on img at bounding box center [495, 502] width 562 height 425
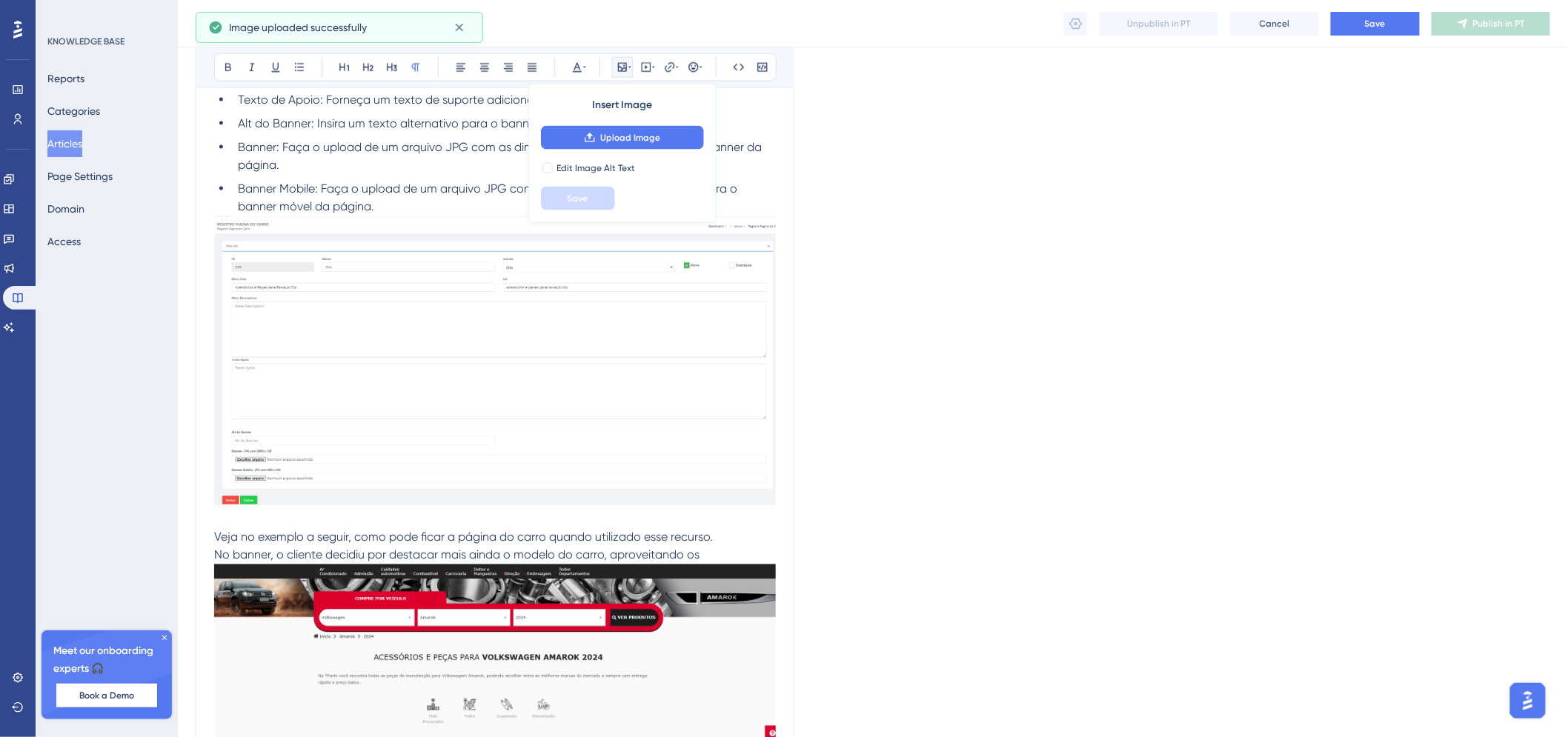
scroll to position [1143, 0]
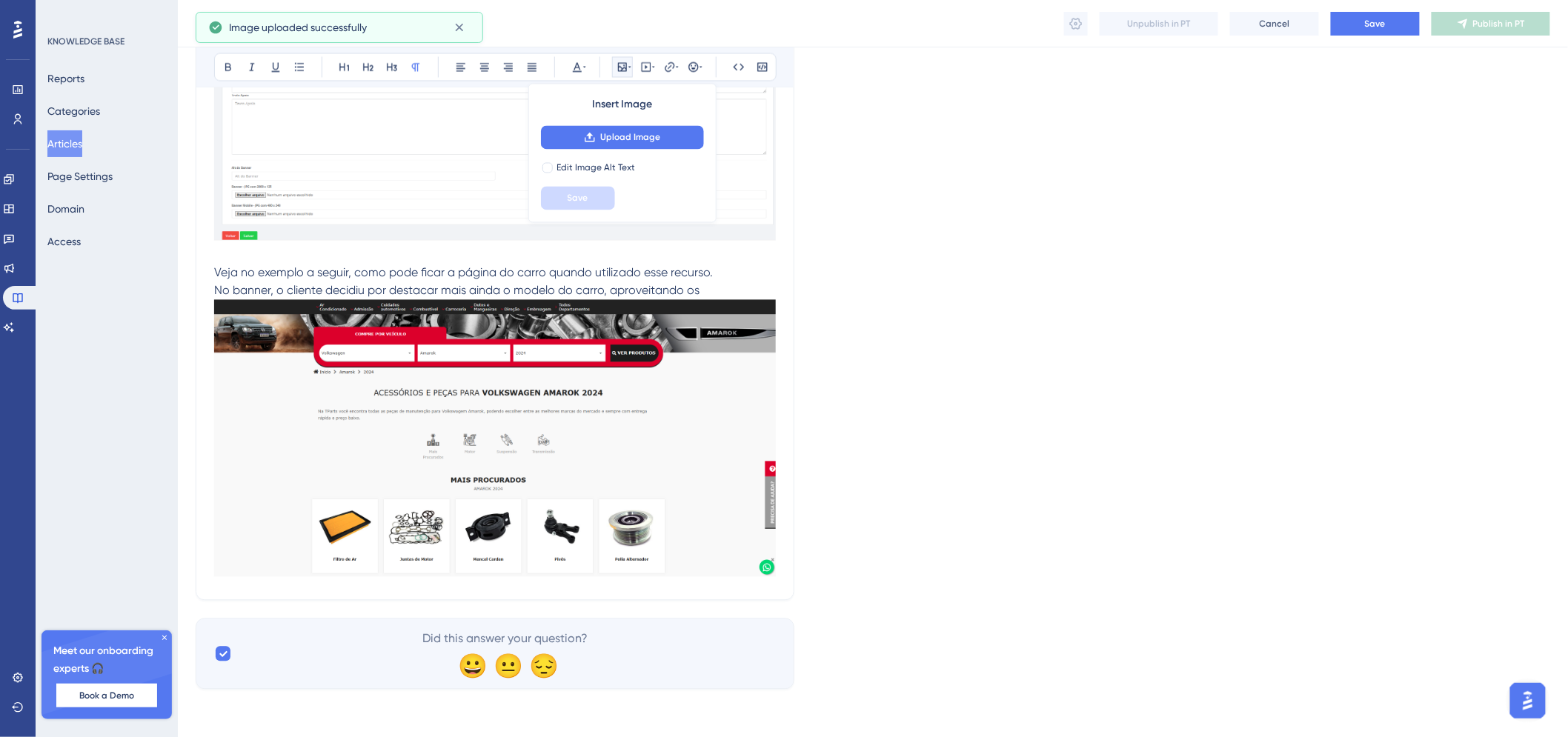
click at [649, 295] on span "No banner, o cliente decidiu por destacar mais ainda o modelo do carro, aprovei…" at bounding box center [456, 291] width 485 height 14
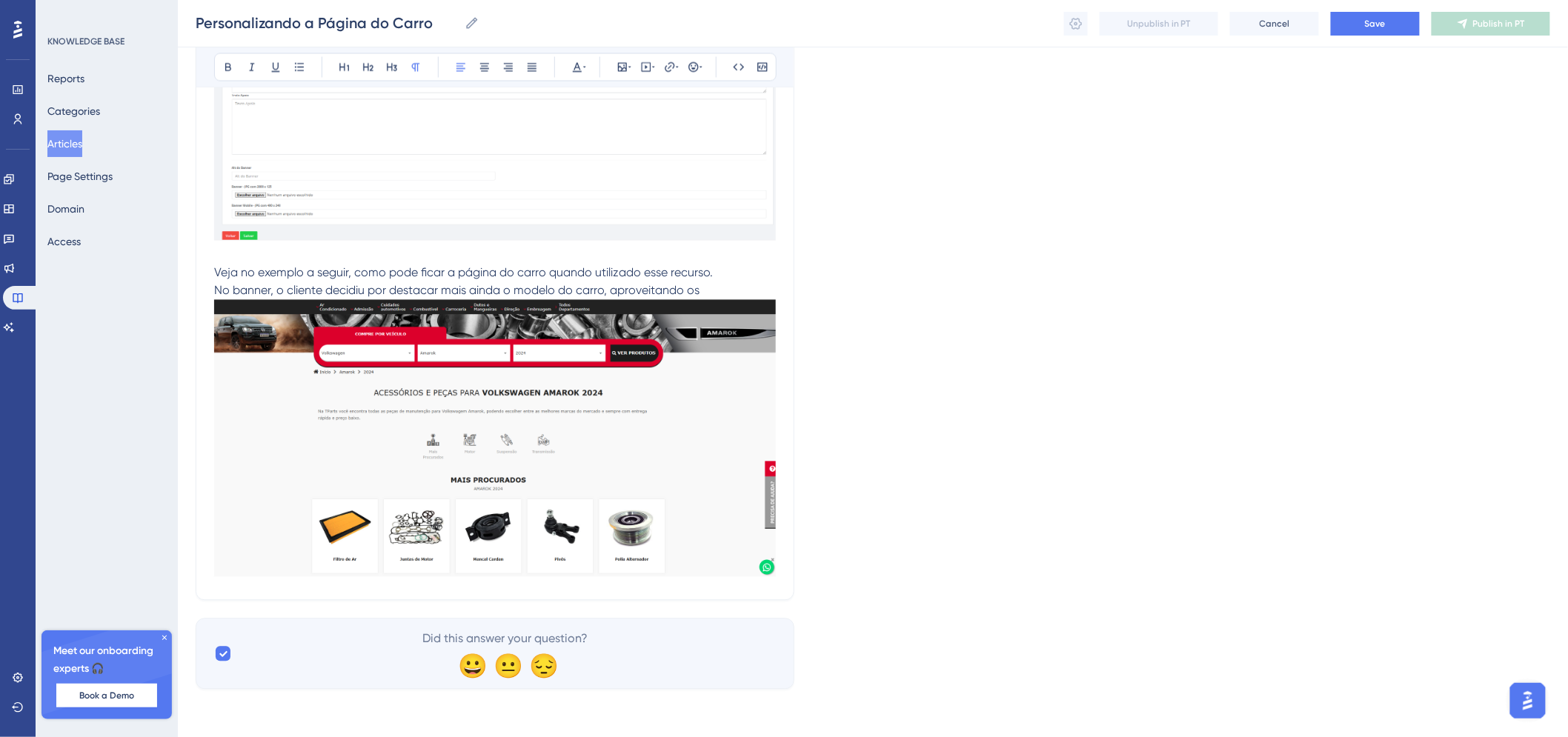
click at [715, 291] on p "Veja no exemplo a seguir, como pode ficar a página do carro quando utilizado es…" at bounding box center [495, 282] width 562 height 36
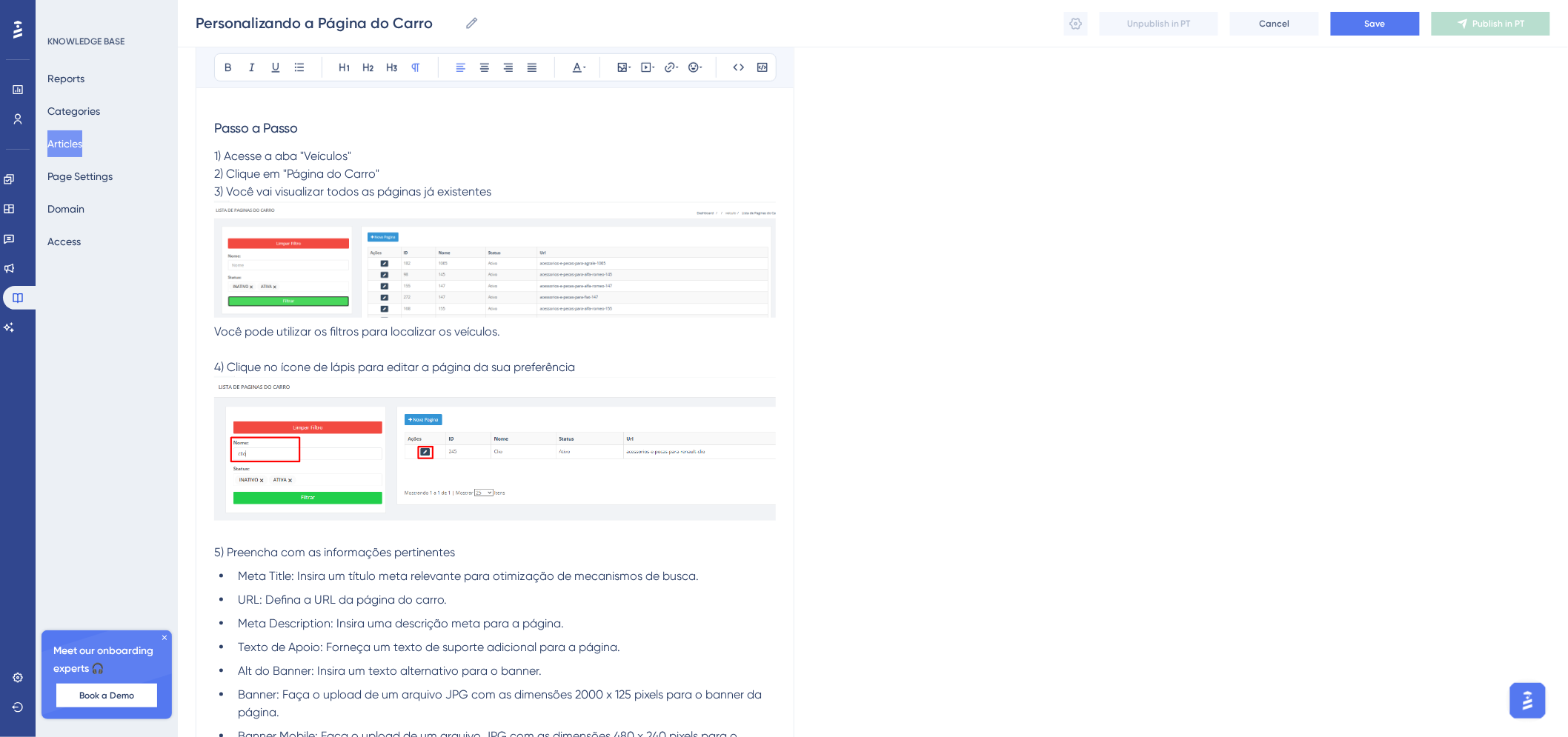
scroll to position [0, 0]
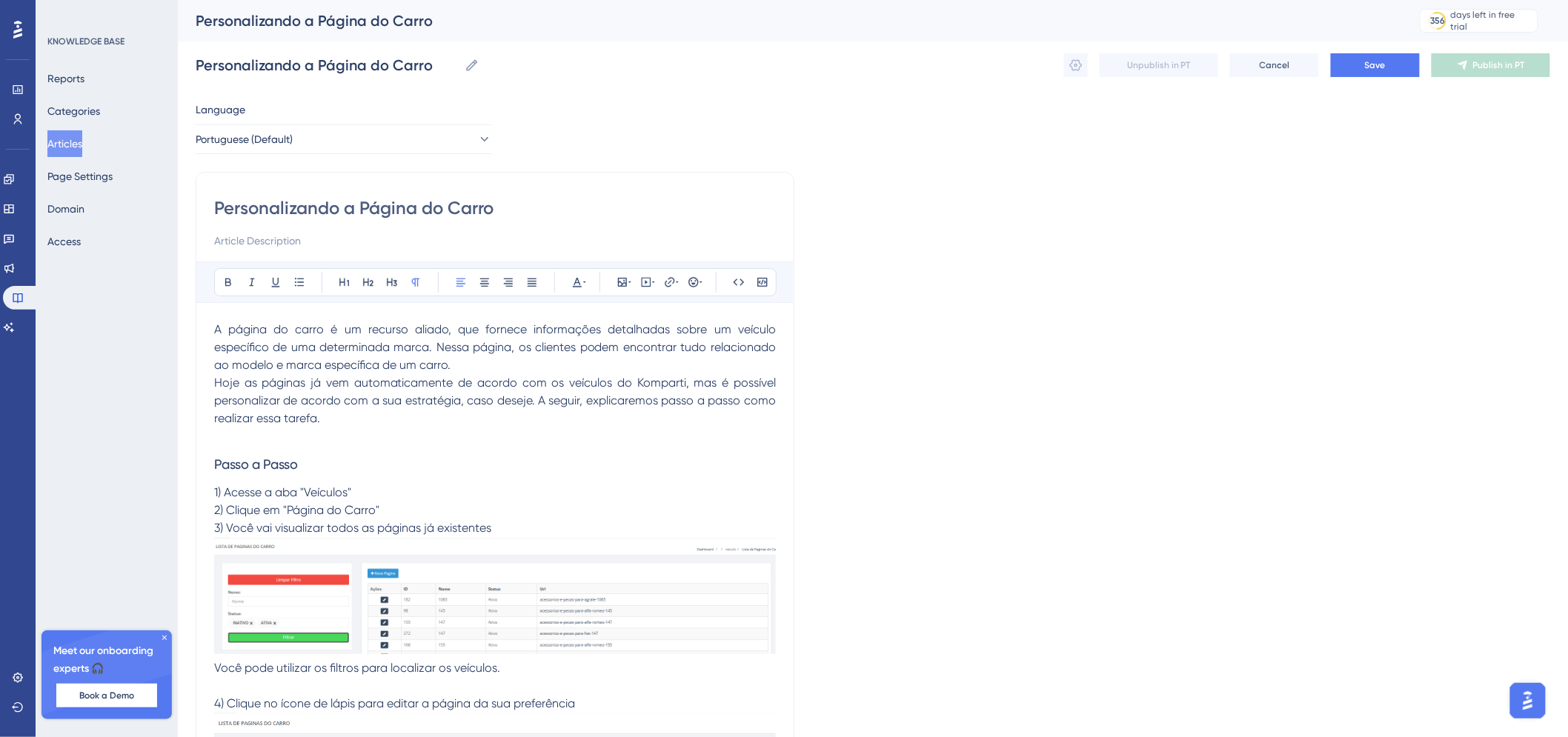
click at [1350, 80] on div "Personalizando a Página do Carro Personalizando a Página do Carro Unpublish in …" at bounding box center [873, 65] width 1355 height 47
click at [1352, 76] on button "Save" at bounding box center [1375, 65] width 89 height 24
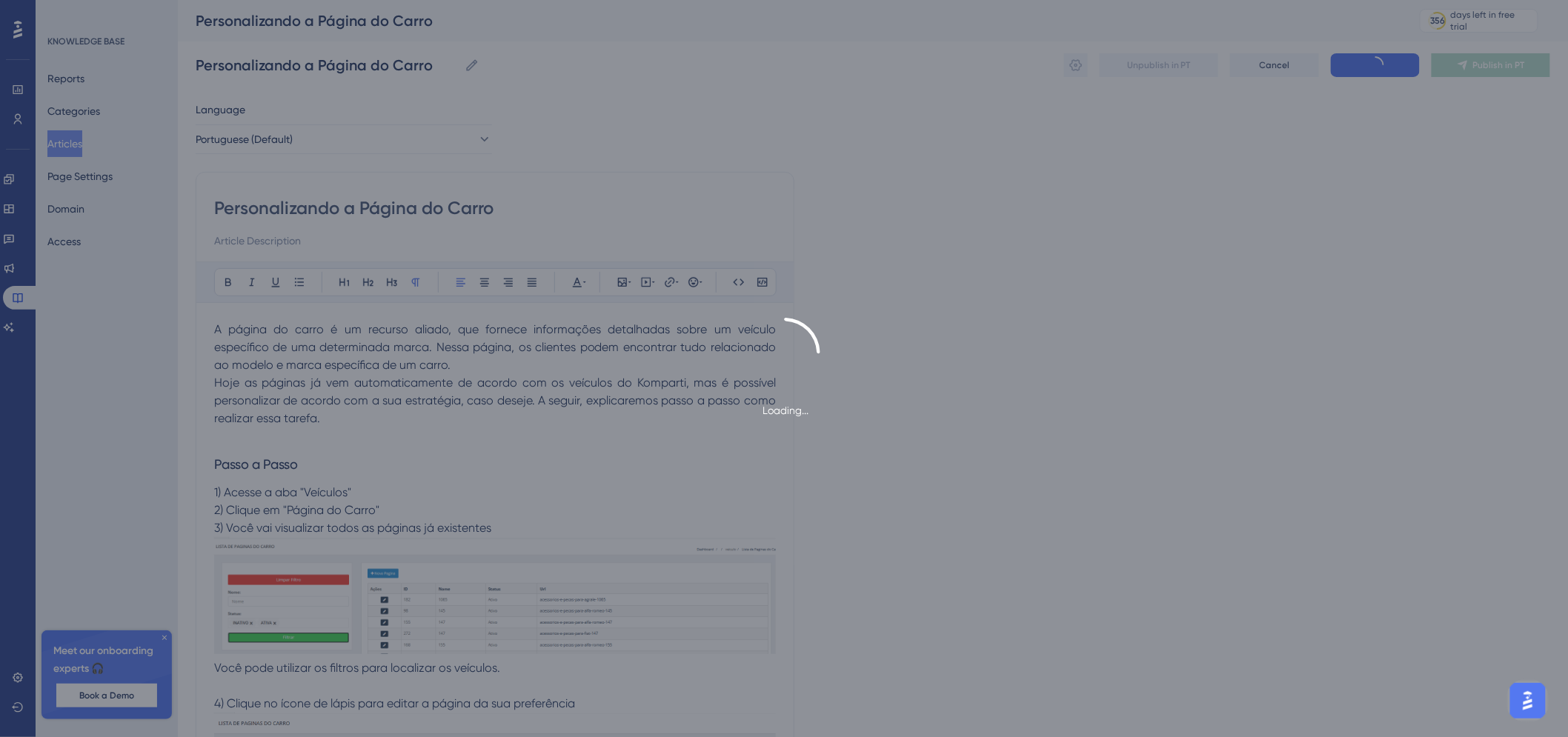
scroll to position [234, 0]
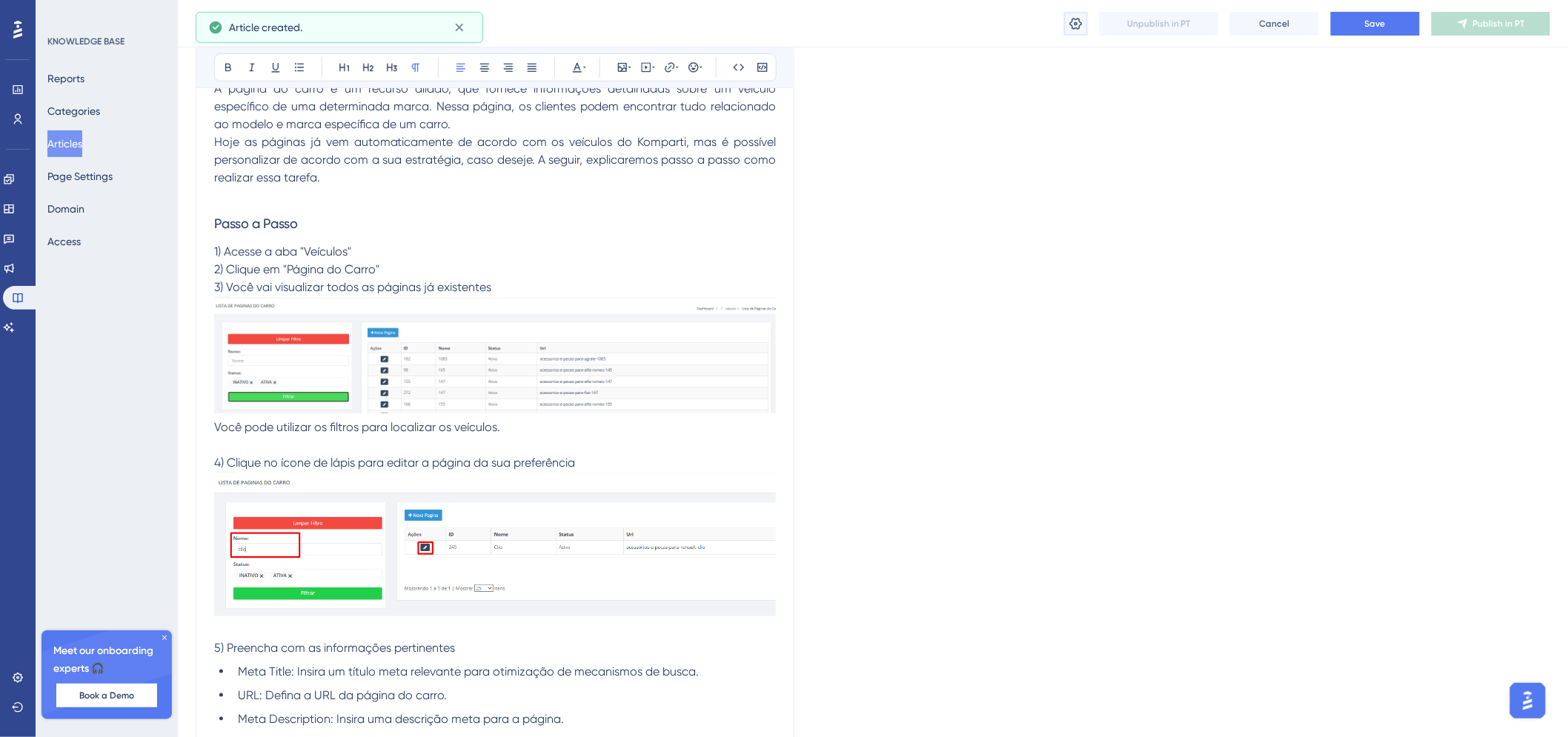
click at [1078, 19] on icon at bounding box center [1075, 23] width 14 height 14
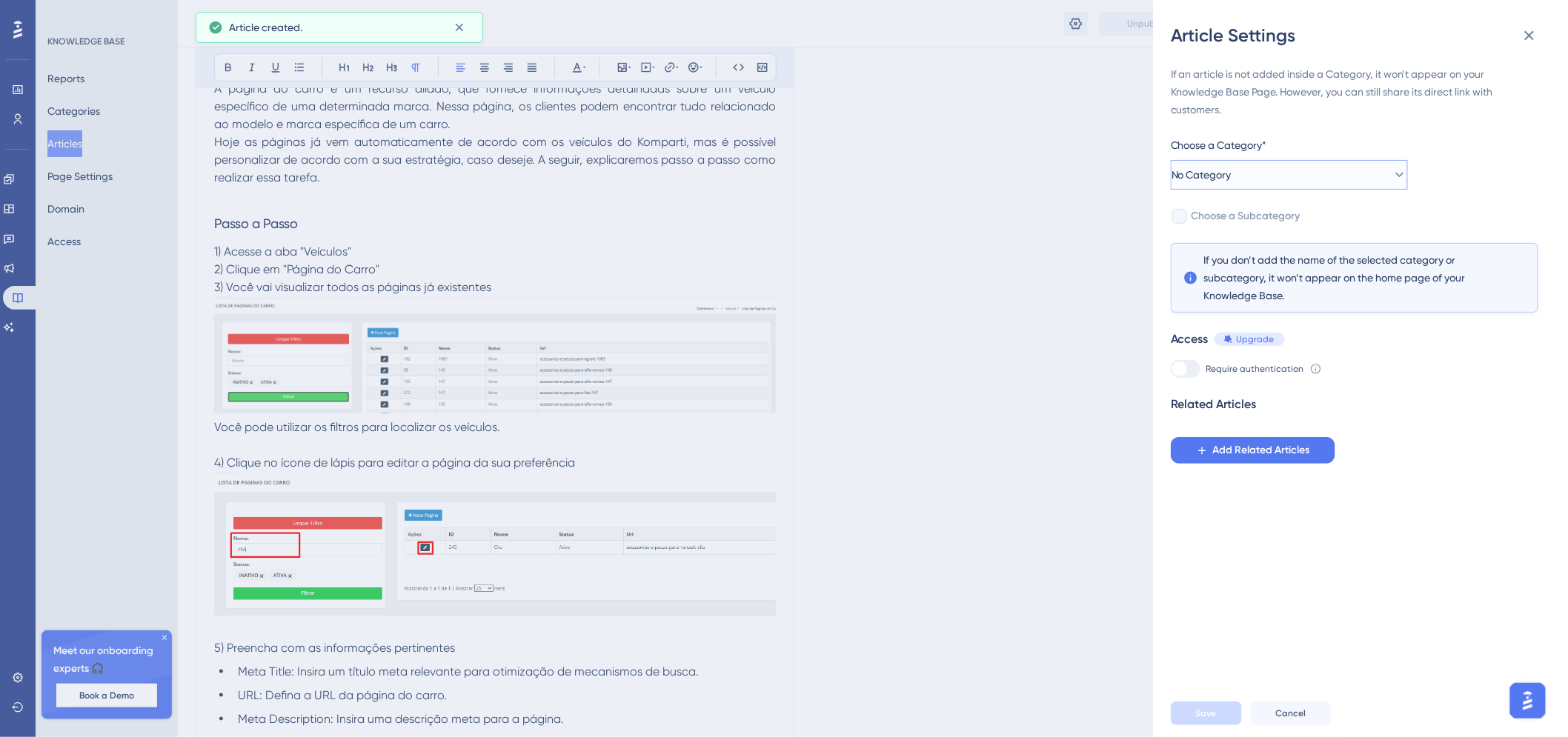
click at [1285, 187] on button "No Category" at bounding box center [1289, 174] width 237 height 30
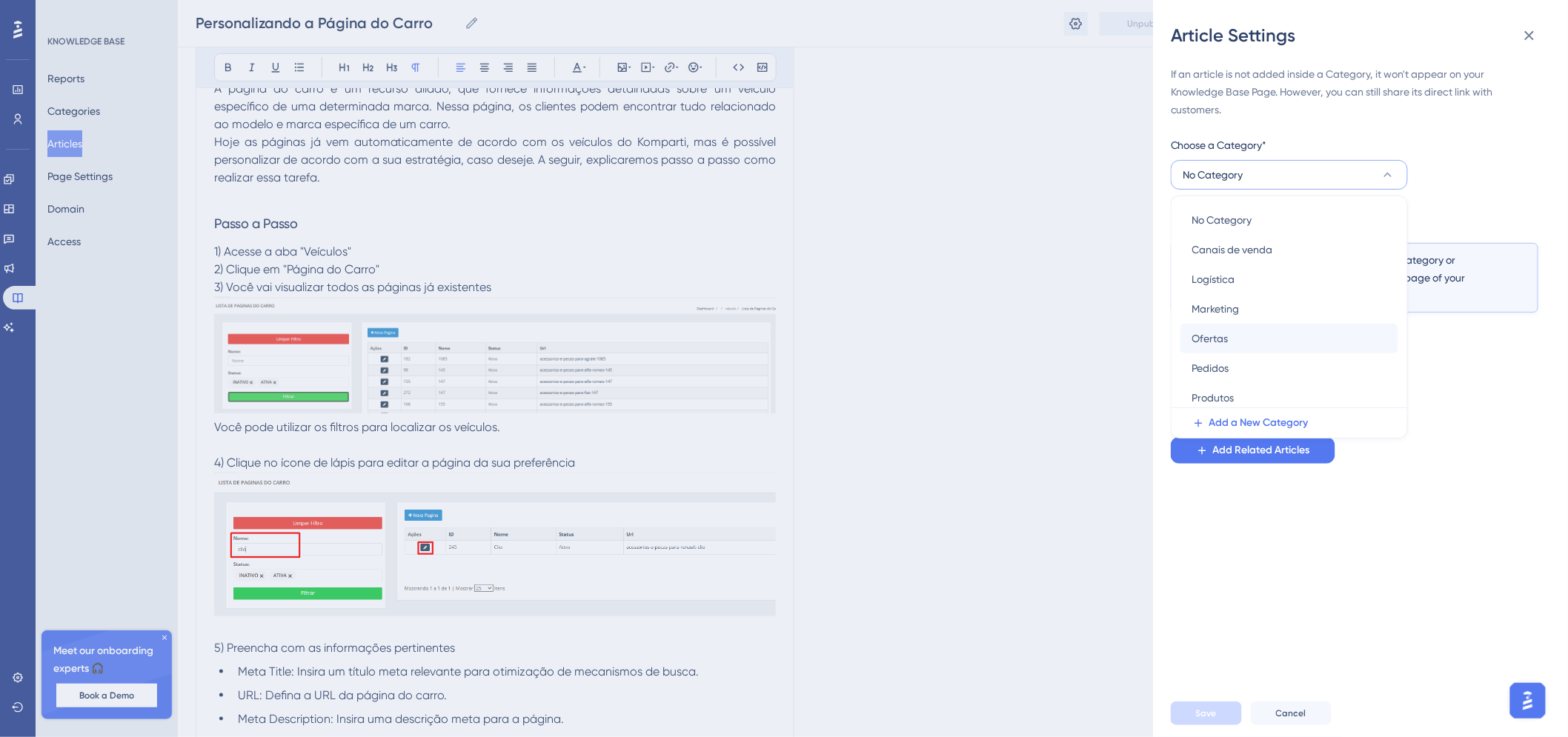
scroll to position [5, 0]
click at [1281, 310] on div "Marketing Marketing" at bounding box center [1289, 305] width 194 height 30
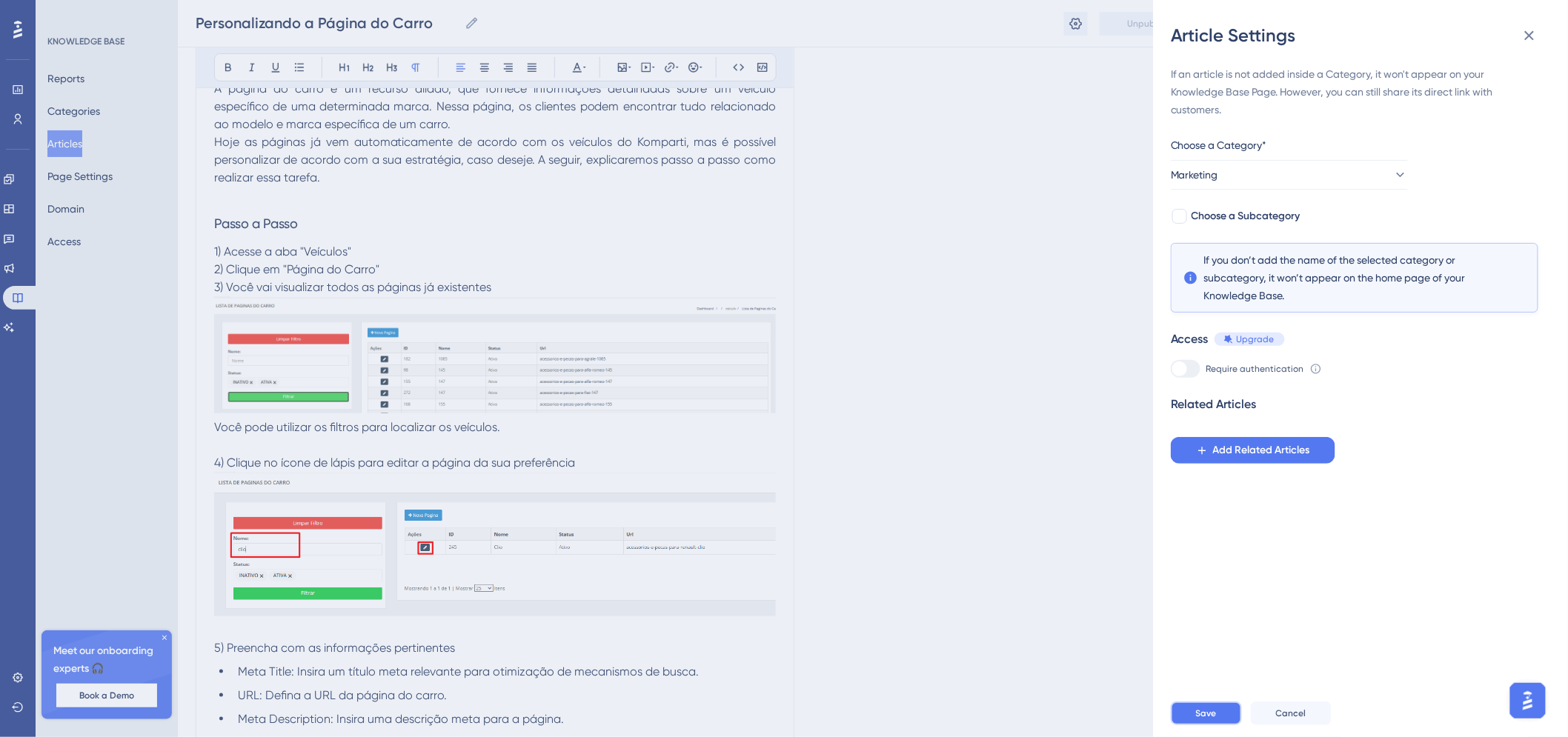
click at [1233, 724] on button "Save" at bounding box center [1206, 713] width 71 height 24
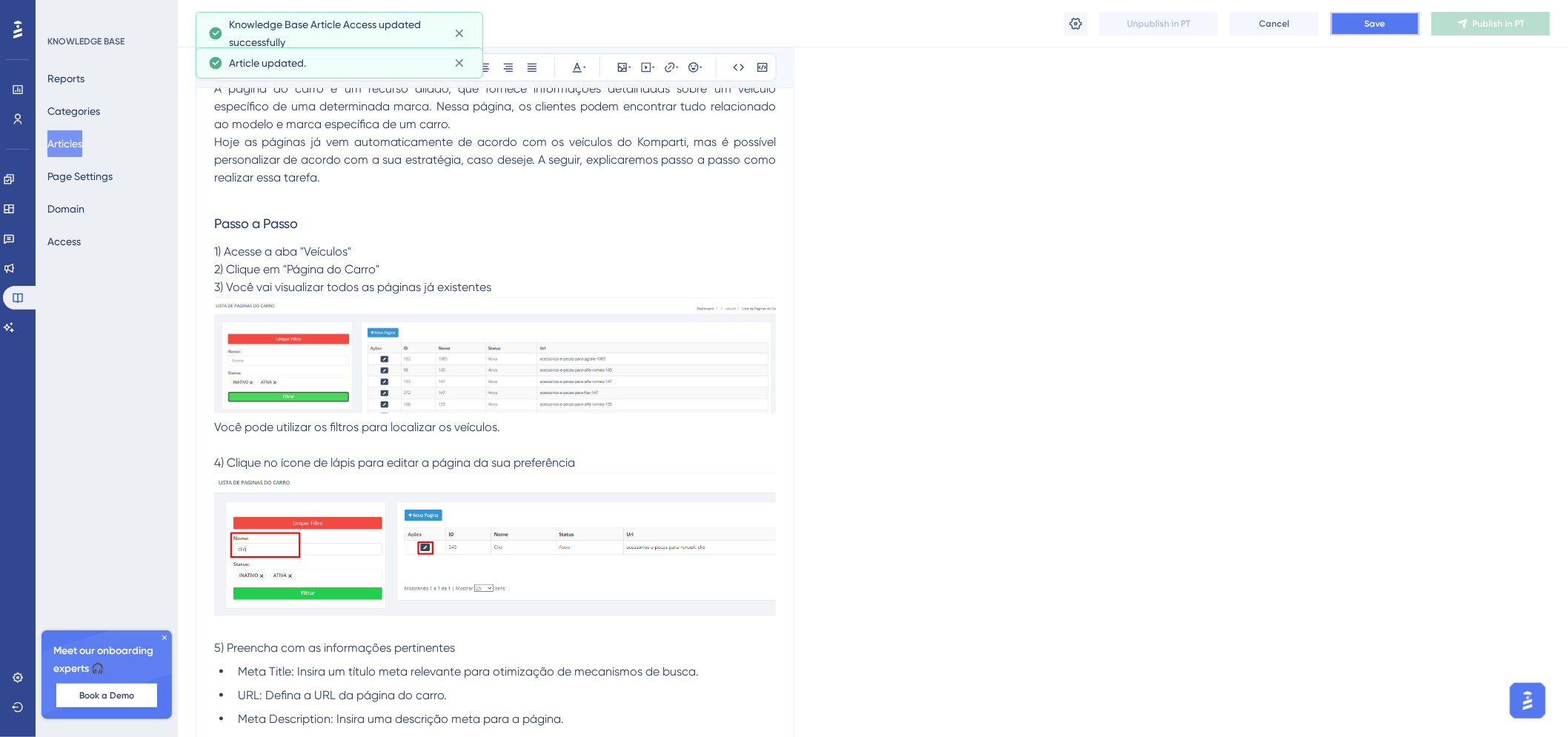
click at [1392, 32] on button "Save" at bounding box center [1375, 24] width 89 height 24
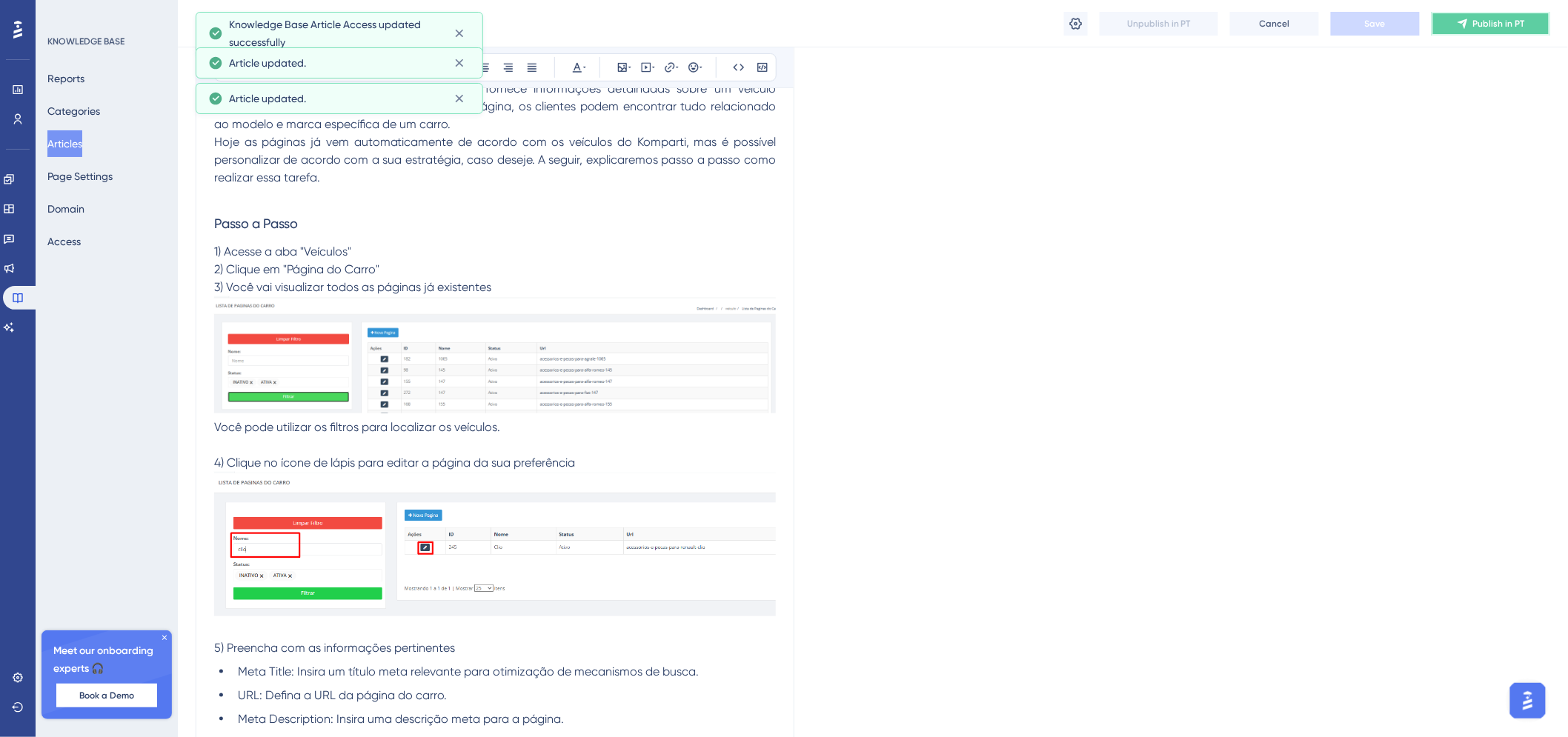
click at [1478, 21] on span "Publish in PT" at bounding box center [1499, 24] width 52 height 12
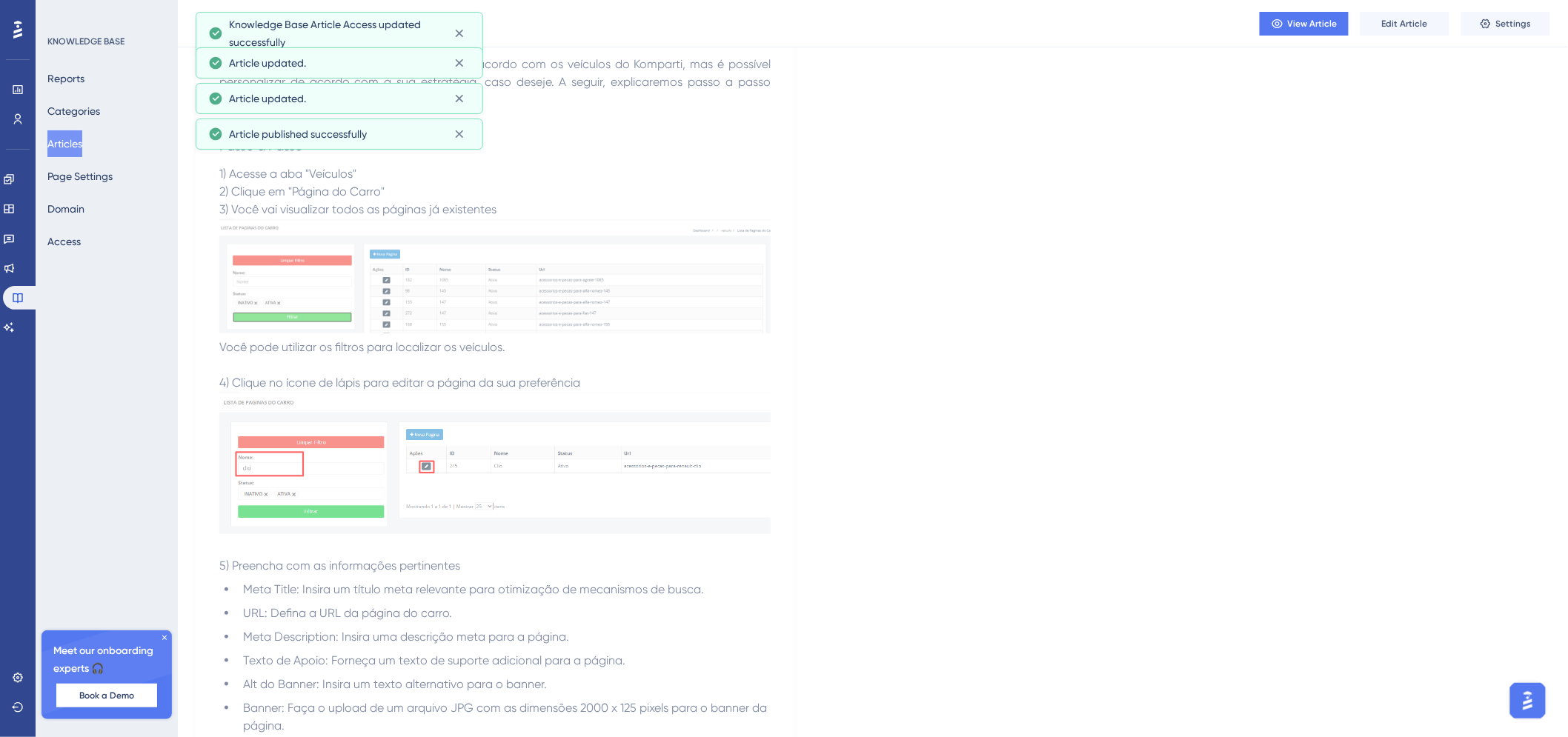
click at [82, 138] on button "Articles" at bounding box center [65, 143] width 35 height 27
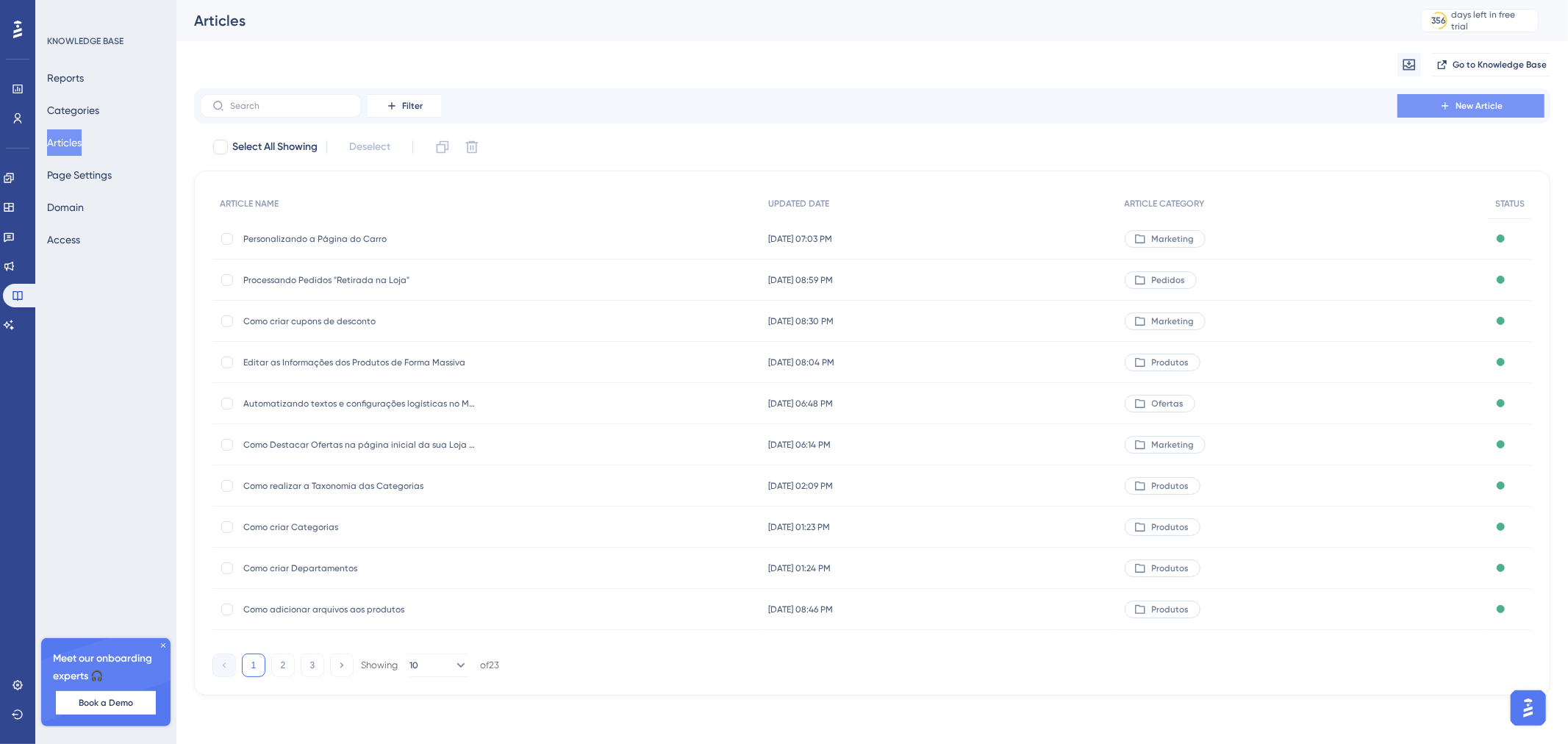
click at [1414, 99] on button "New Article" at bounding box center [1471, 106] width 147 height 23
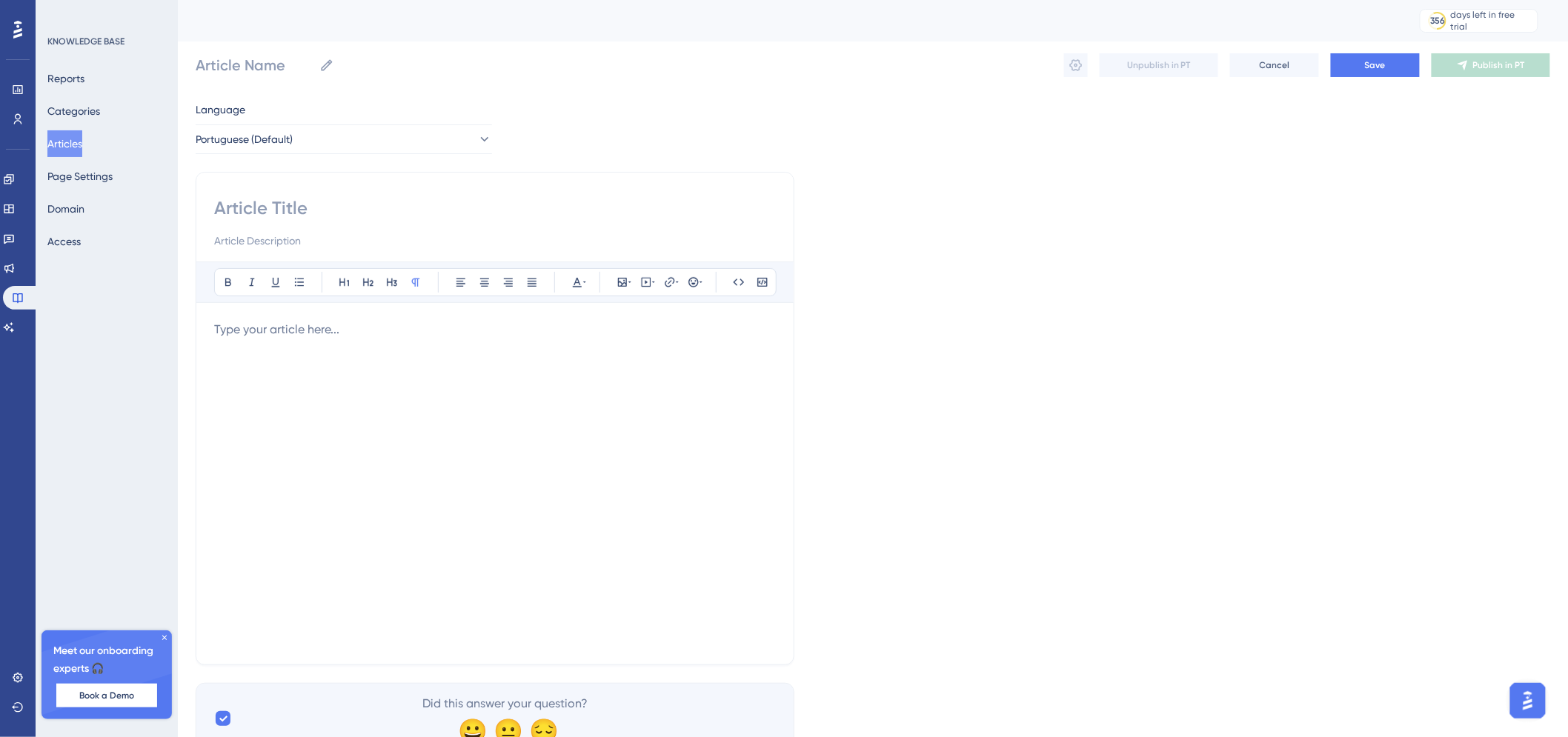
click at [541, 196] on input at bounding box center [495, 208] width 562 height 24
paste input "Como Realizar o Fechamento de uma PLP."
type input "Como Realizar o Fechamento de uma PLP."
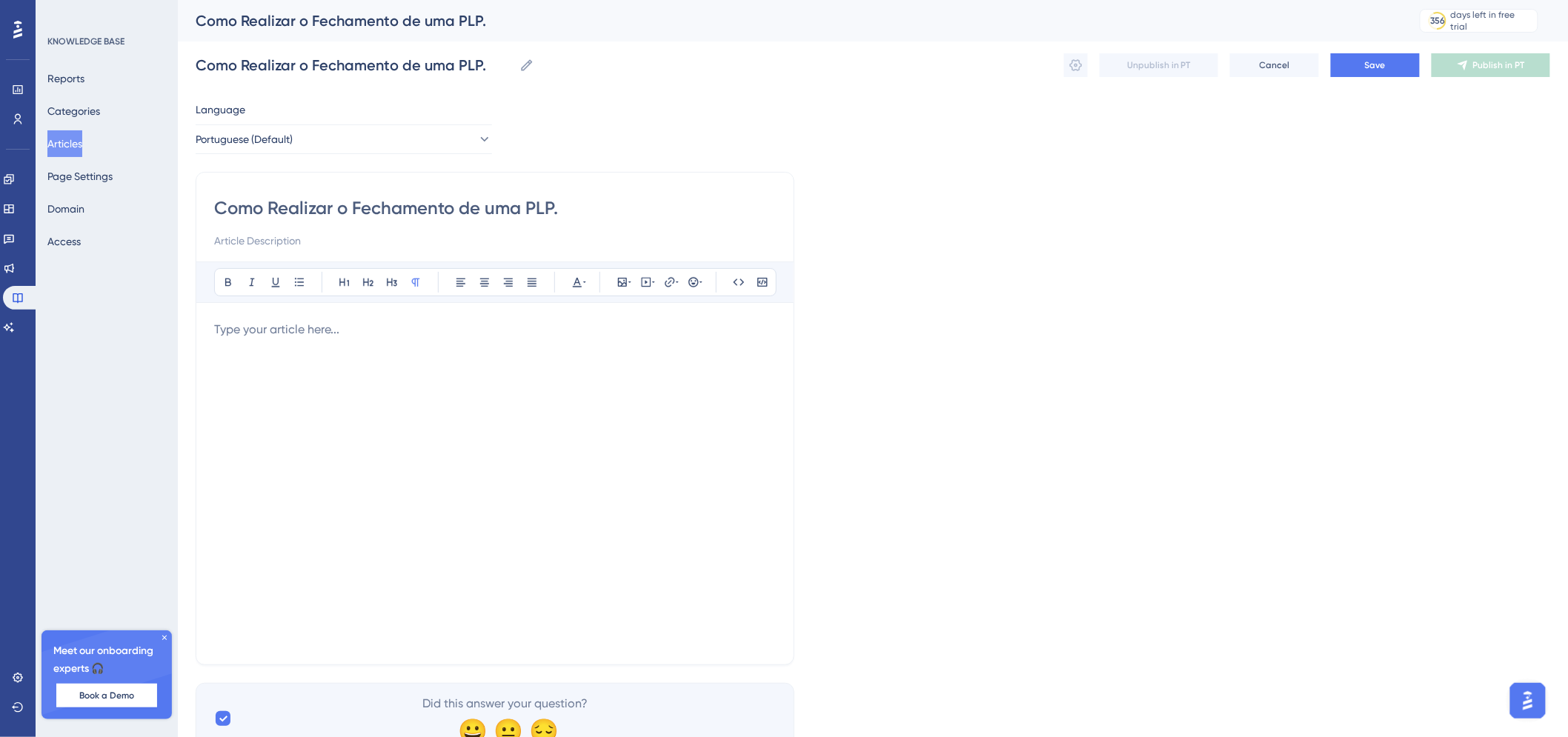
drag, startPoint x: 334, startPoint y: 206, endPoint x: 267, endPoint y: 206, distance: 67.0
click at [267, 206] on input "Como Realizar o Fechamento de uma PLP." at bounding box center [495, 208] width 562 height 24
click at [465, 206] on input "Como Realizar o Fechamento de uma PLP." at bounding box center [495, 208] width 562 height 24
drag, startPoint x: 331, startPoint y: 212, endPoint x: 269, endPoint y: 211, distance: 62.0
click at [269, 211] on input "Como Realizar o Fechamento de uma PLP." at bounding box center [495, 208] width 562 height 24
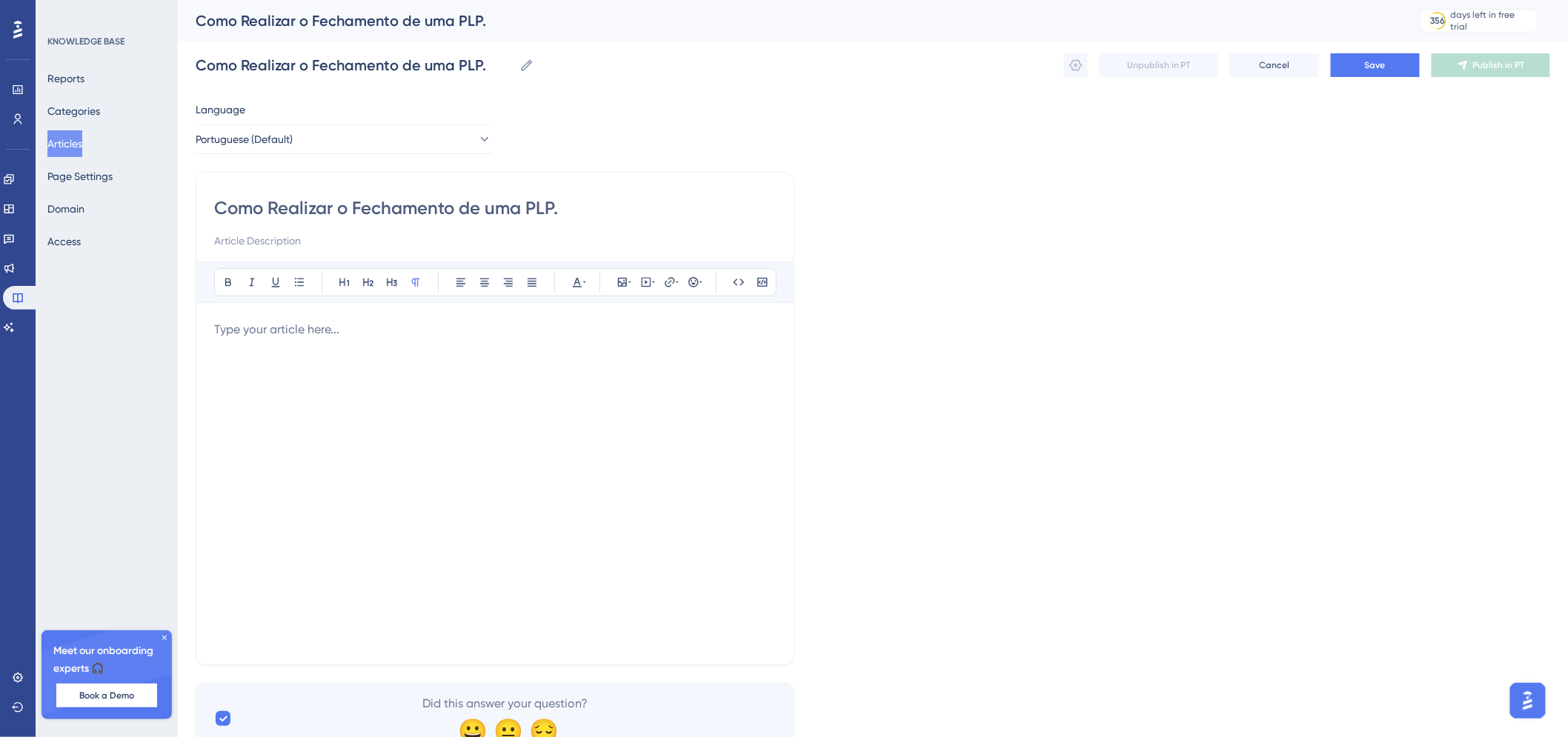
click at [269, 211] on input "Como Realizar o Fechamento de uma PLP." at bounding box center [495, 208] width 562 height 24
drag, startPoint x: 269, startPoint y: 210, endPoint x: 417, endPoint y: 203, distance: 148.2
click at [417, 203] on input "Como Realizar o Fechamento de uma PLP." at bounding box center [495, 208] width 562 height 24
type input "Como F de uma PLP."
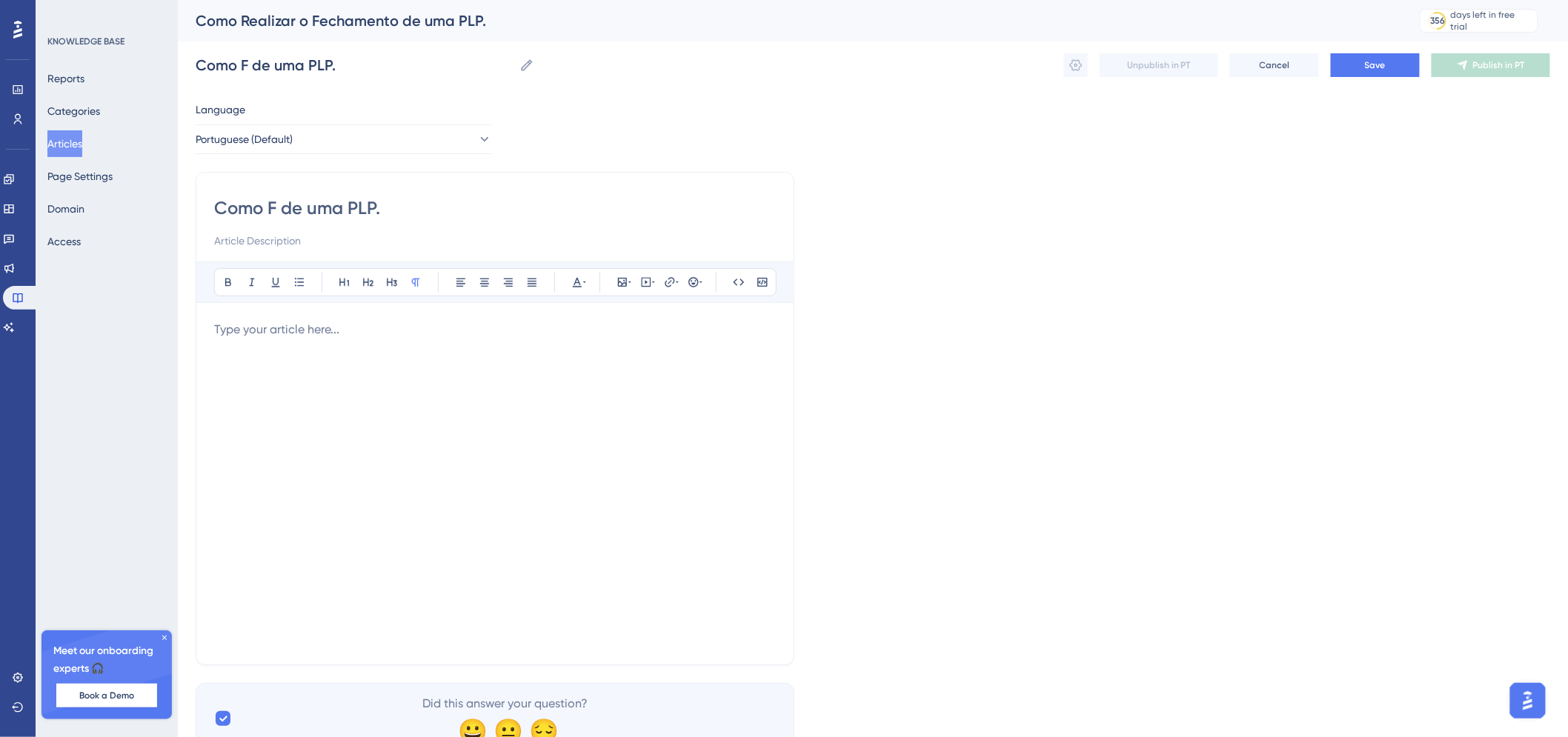
type input "Como de uma PLP."
type input "Como fechar de uma PLP."
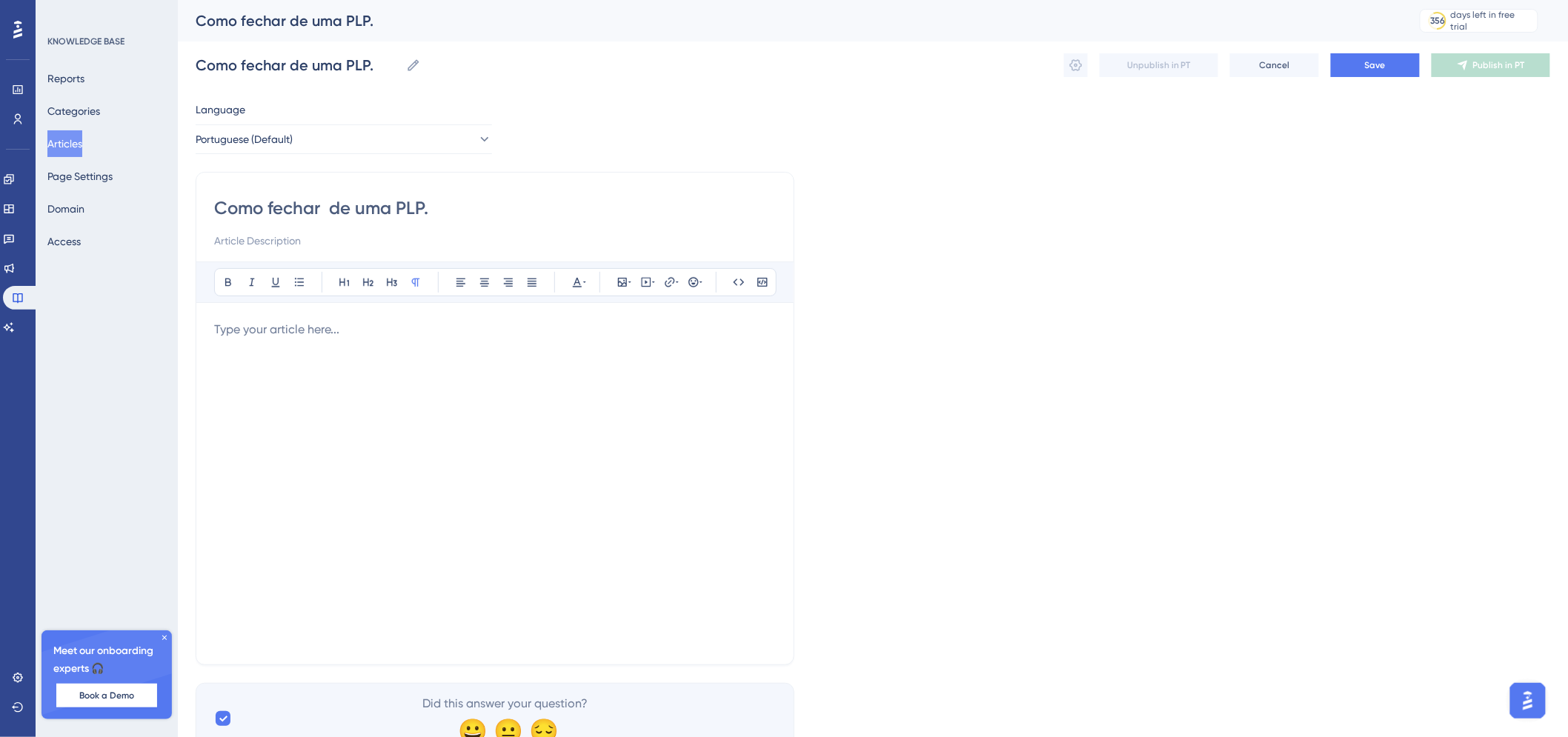
type input "Como fechar de uma PLP."
type input "Como fechar uma PLP."
click at [417, 203] on input "Como fechar uma PLP." at bounding box center [495, 208] width 562 height 24
type input "Como fechar uma PLP"
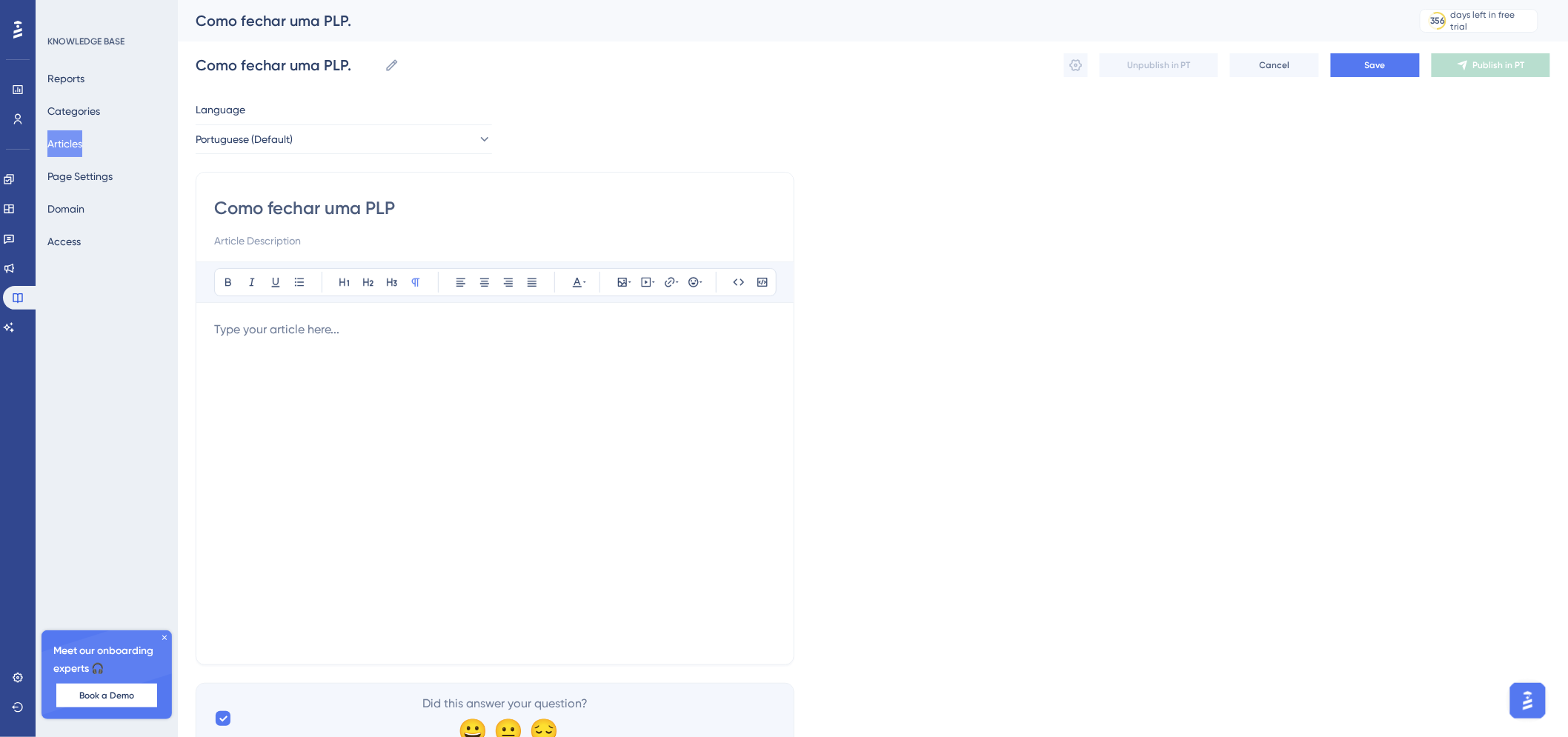
type input "Como fechar uma PLP"
click at [428, 241] on input at bounding box center [495, 241] width 562 height 18
click at [384, 234] on input "Entenda a importância de" at bounding box center [495, 241] width 562 height 18
type input "Entenda a importância de fazer esse processo"
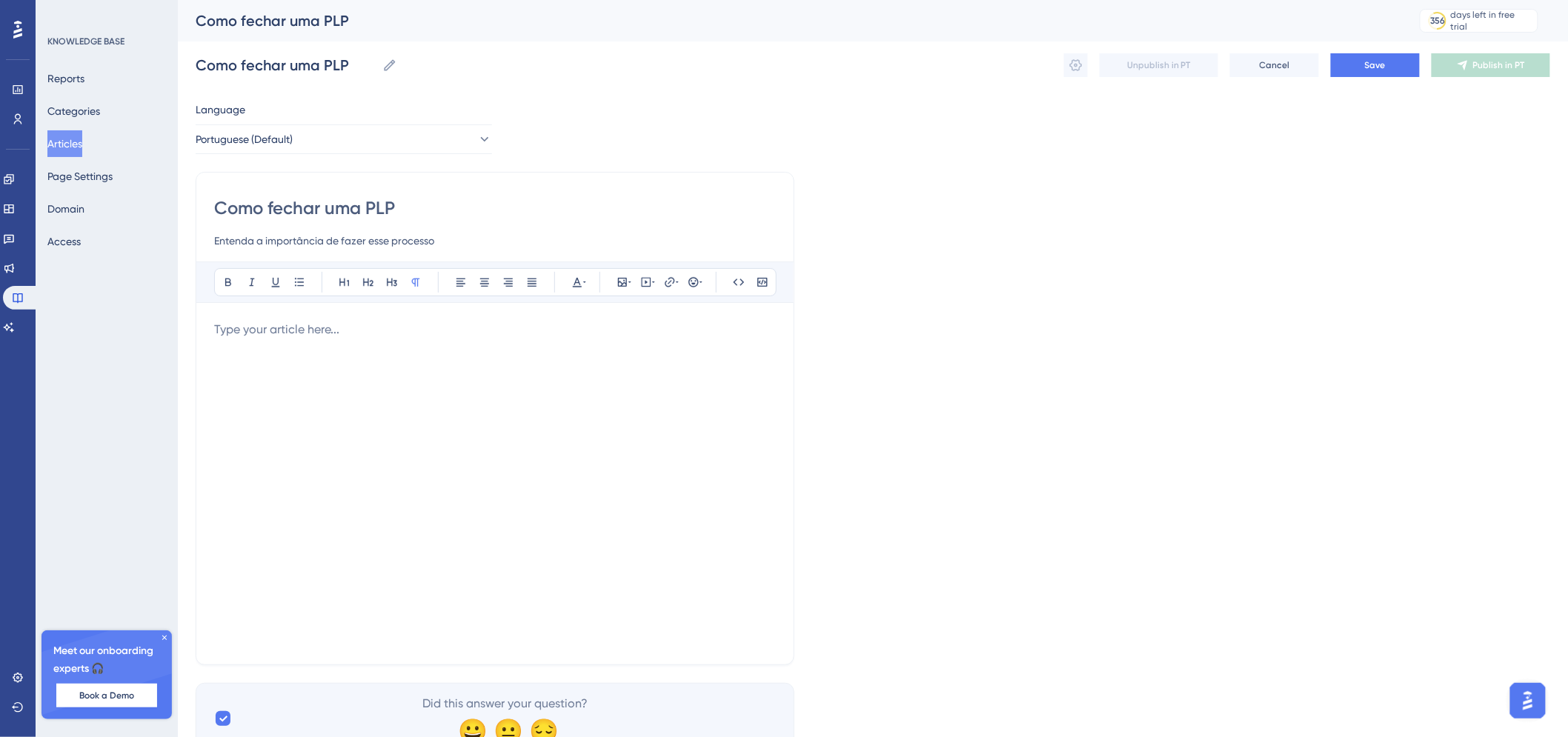
click at [451, 354] on div at bounding box center [495, 483] width 562 height 326
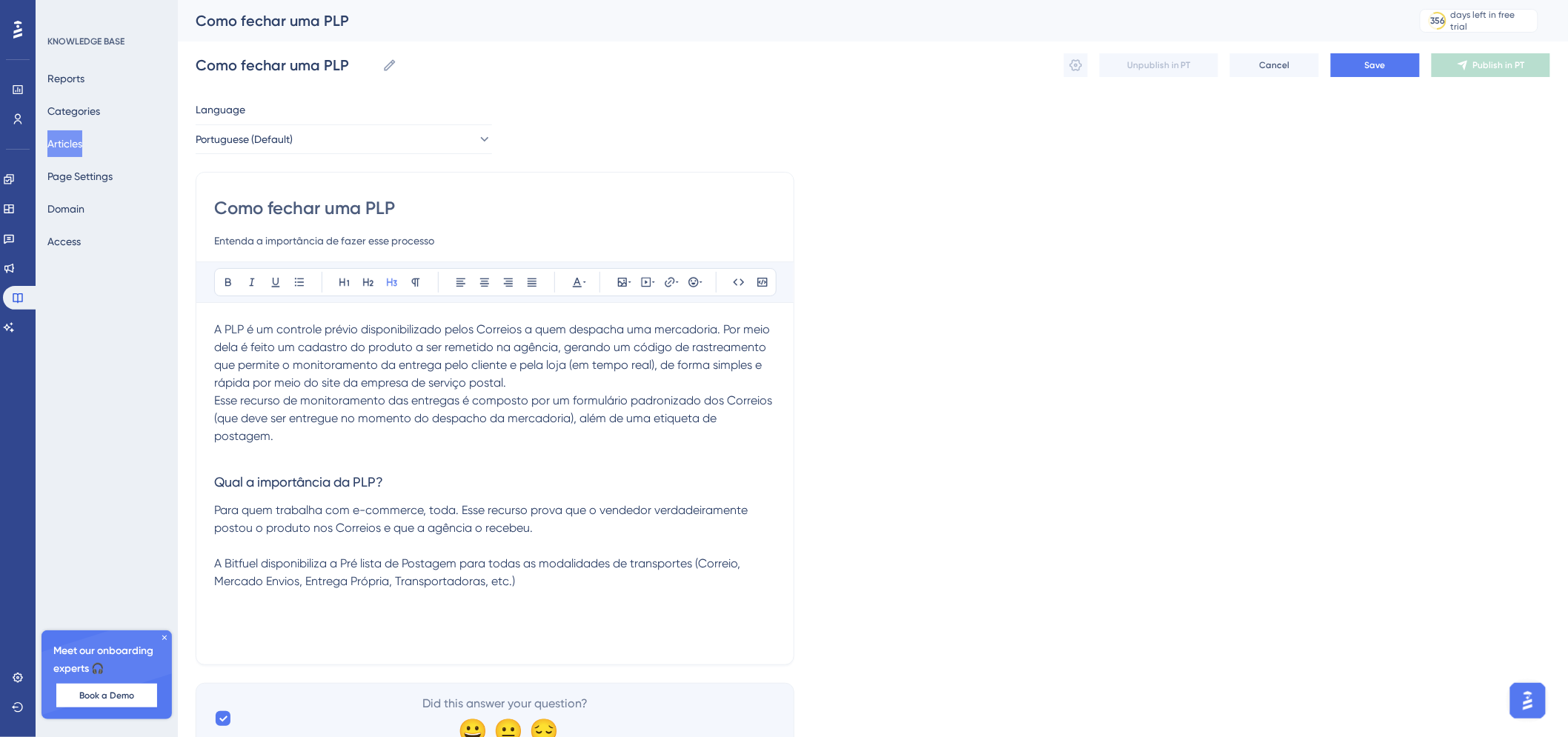
click at [430, 470] on h3 "Qual a importância da PLP?" at bounding box center [495, 482] width 562 height 39
click at [419, 463] on h3 "Qual a importância da PLP?" at bounding box center [495, 482] width 562 height 39
click at [427, 511] on span "Para quem trabalha com e-commerce, toda. Esse recurso prova que o vendedor verd…" at bounding box center [482, 519] width 537 height 32
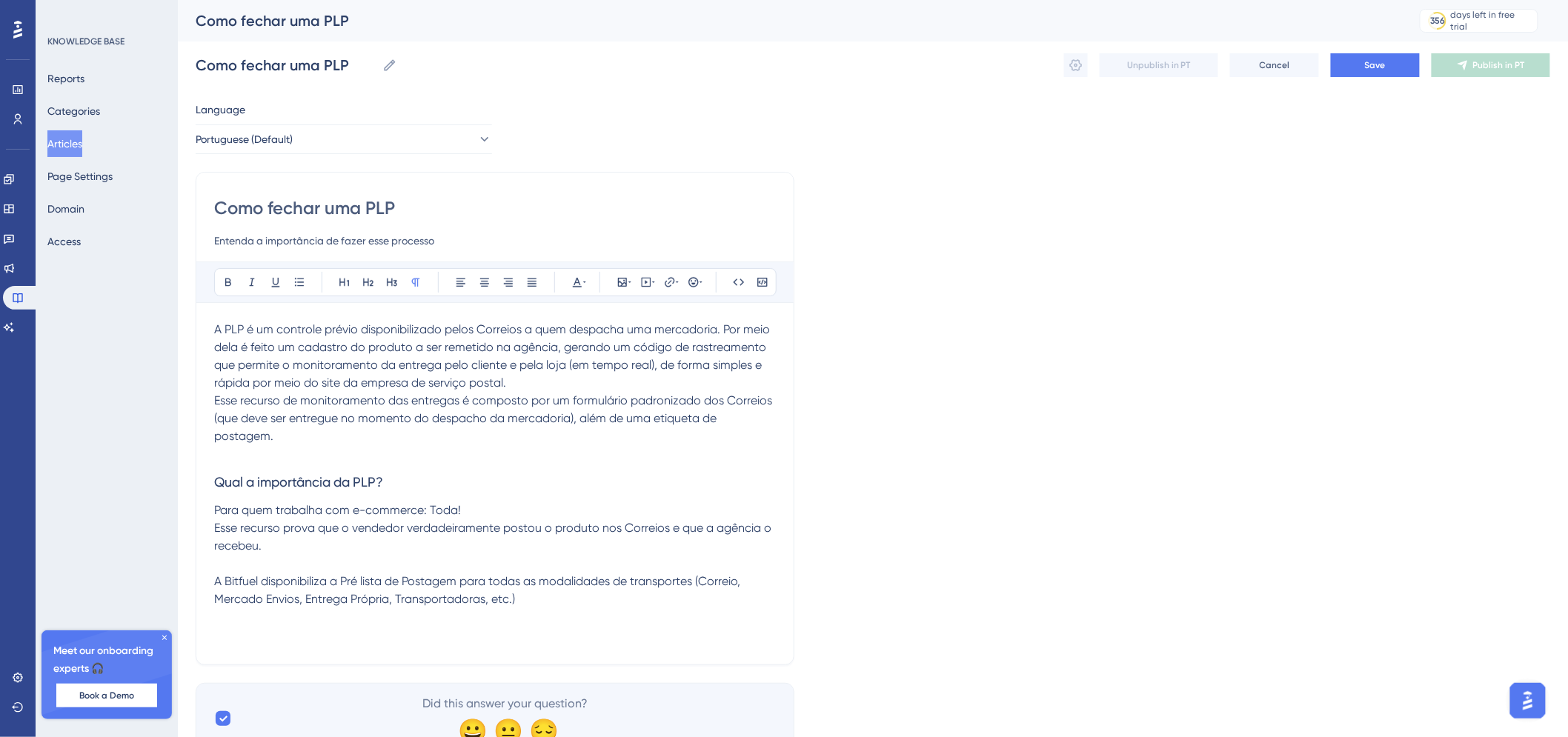
click at [437, 566] on p at bounding box center [495, 563] width 562 height 18
click at [522, 596] on p "A Bitfuel disponibiliza a Pré lista de Postagem para todas as modalidades de tr…" at bounding box center [495, 590] width 562 height 36
drag, startPoint x: 372, startPoint y: 632, endPoint x: 187, endPoint y: 638, distance: 185.1
click at [187, 638] on div "Performance Users Engagement Widgets Feedback Product Updates Knowledge Base AI…" at bounding box center [873, 389] width 1391 height 778
click at [352, 630] on span "Porque devo utilizar a PLP?" at bounding box center [286, 634] width 145 height 14
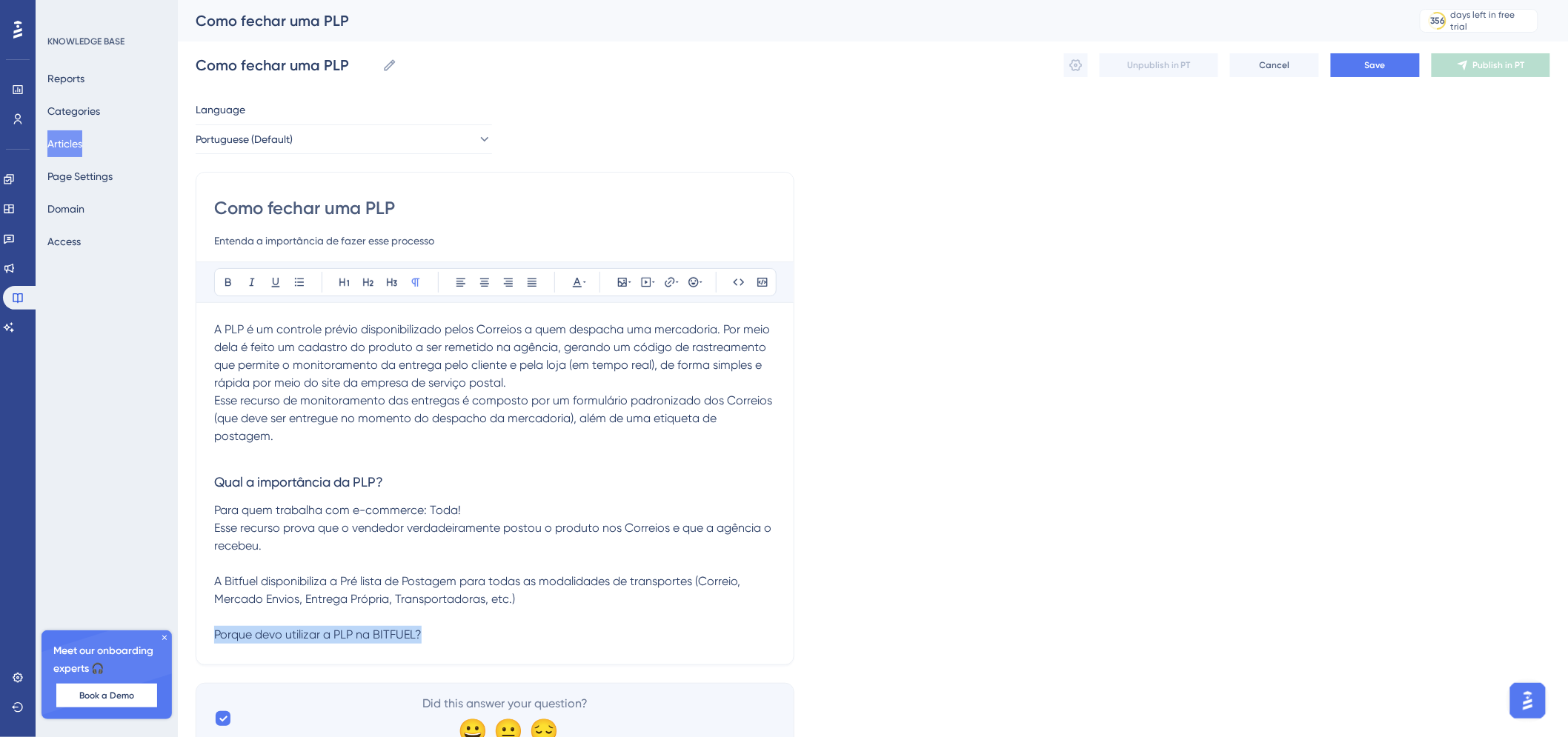
drag, startPoint x: 461, startPoint y: 633, endPoint x: 60, endPoint y: 628, distance: 401.0
click at [178, 628] on div "Performance Users Engagement Widgets Feedback Product Updates Knowledge Base AI…" at bounding box center [873, 389] width 1391 height 778
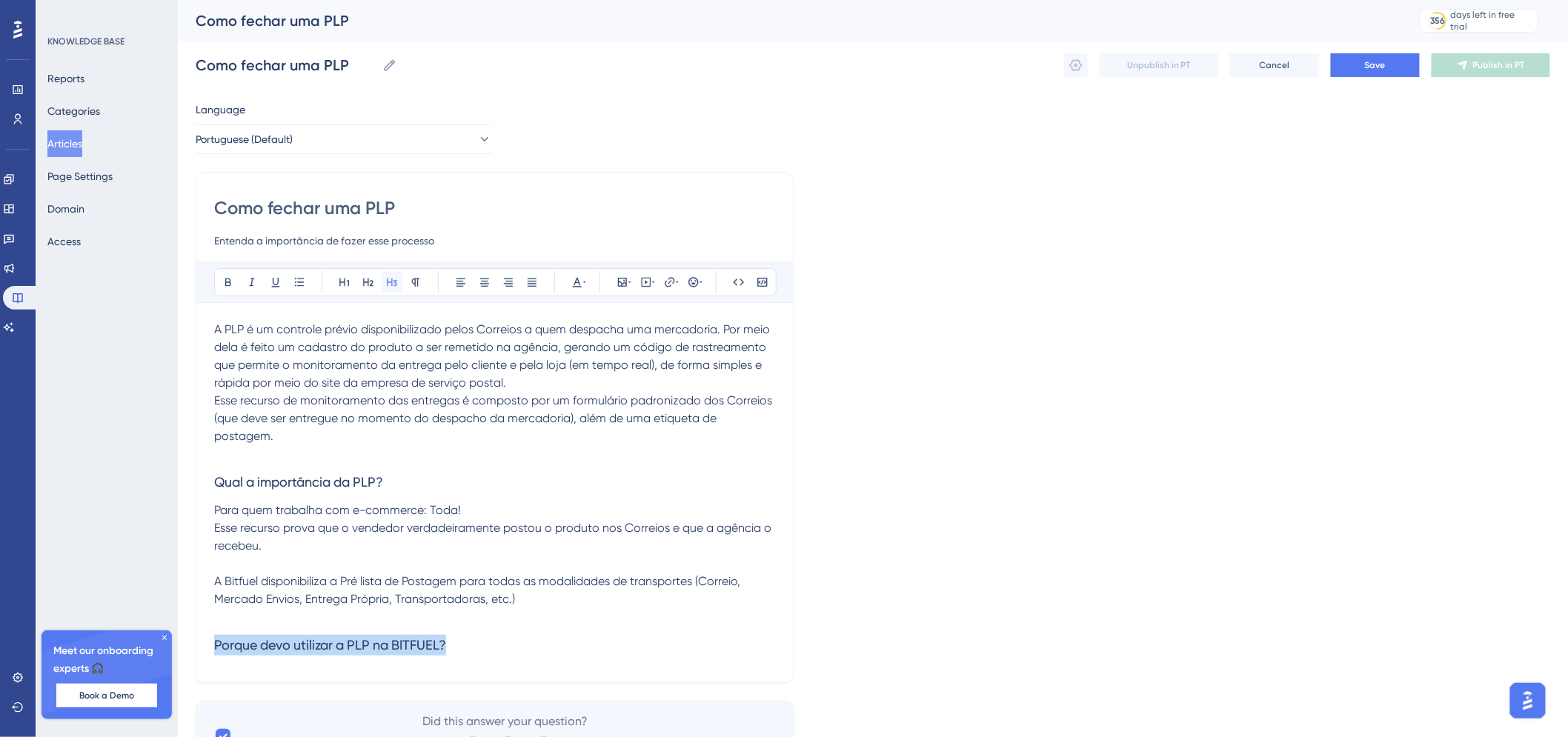
click at [386, 276] on icon at bounding box center [392, 282] width 12 height 12
click at [490, 645] on h3 "Porque devo utilizar a PLP na BITFUEL?" at bounding box center [495, 645] width 562 height 39
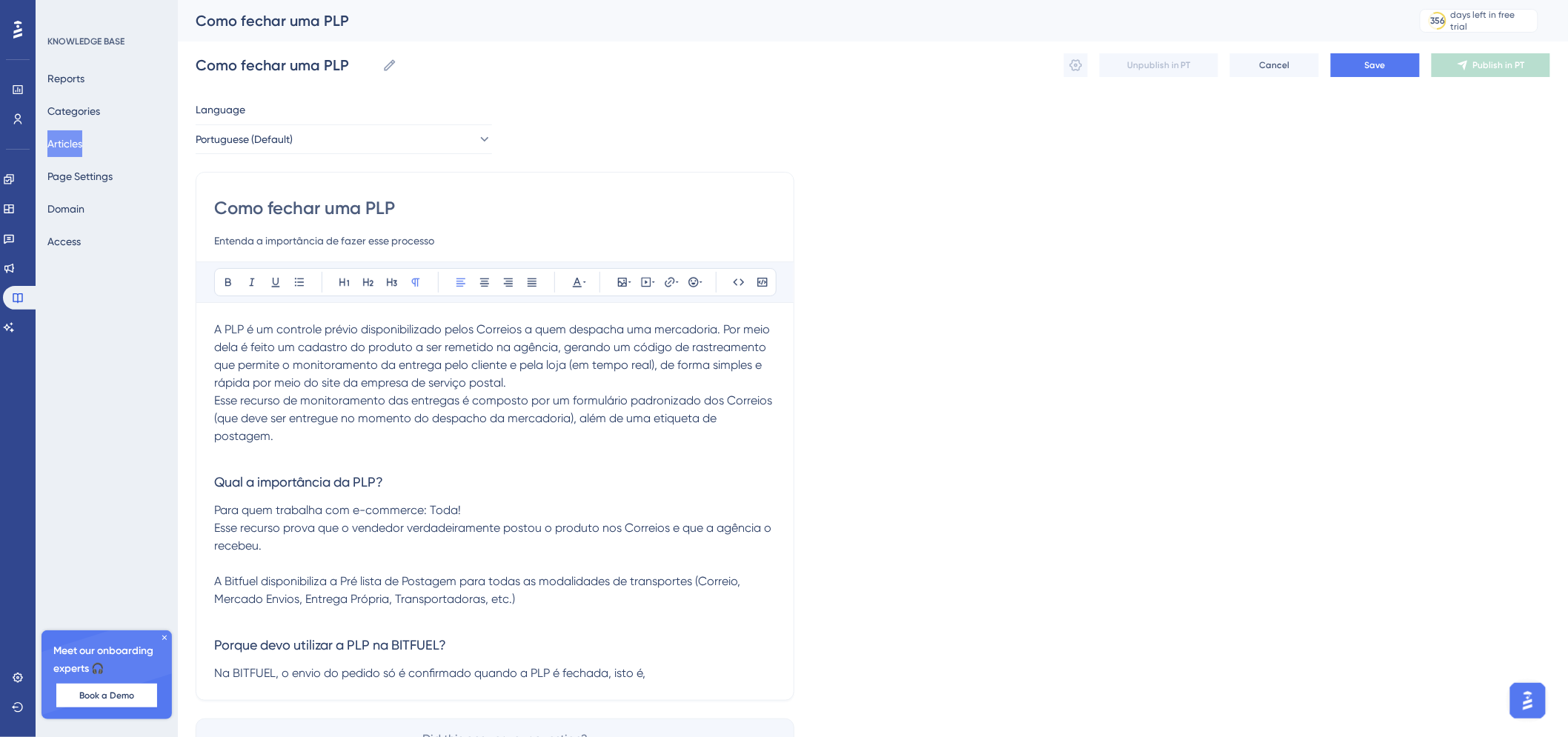
click at [516, 611] on p at bounding box center [495, 617] width 562 height 18
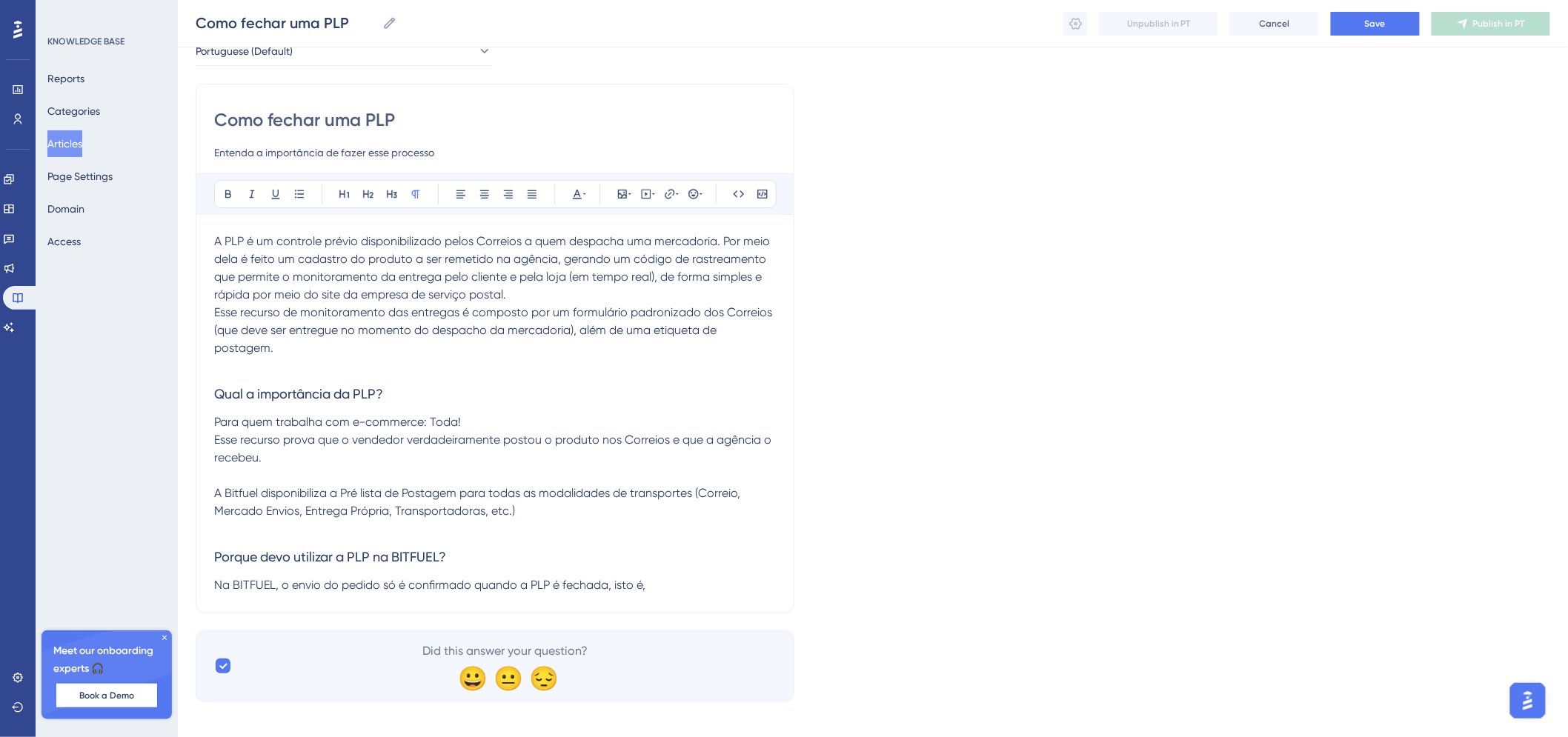
scroll to position [76, 0]
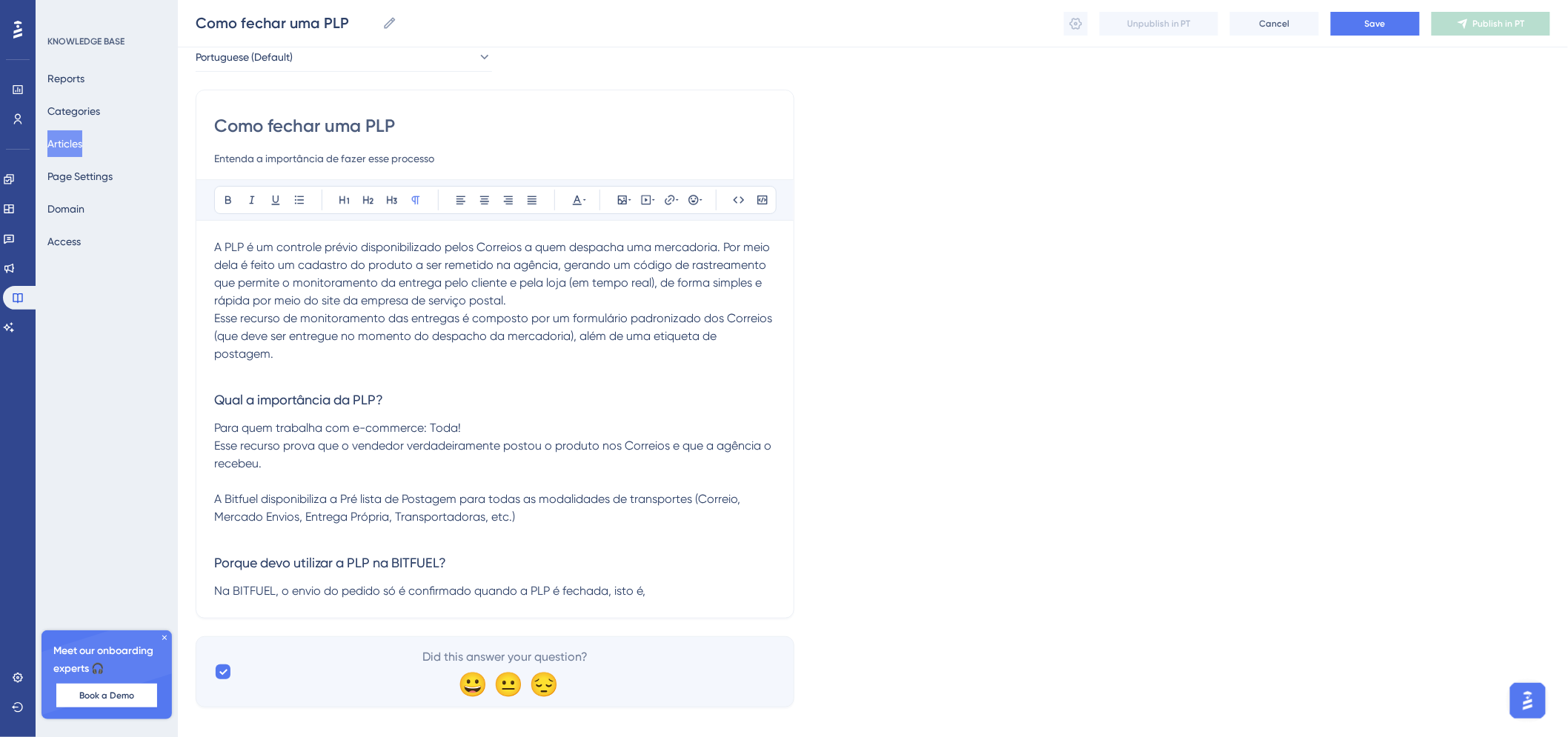
click at [495, 461] on p "Para quem trabalha com e-commerce: Toda! Esse recurso prova que o vendedor verd…" at bounding box center [495, 446] width 562 height 53
click at [493, 485] on p at bounding box center [495, 481] width 562 height 18
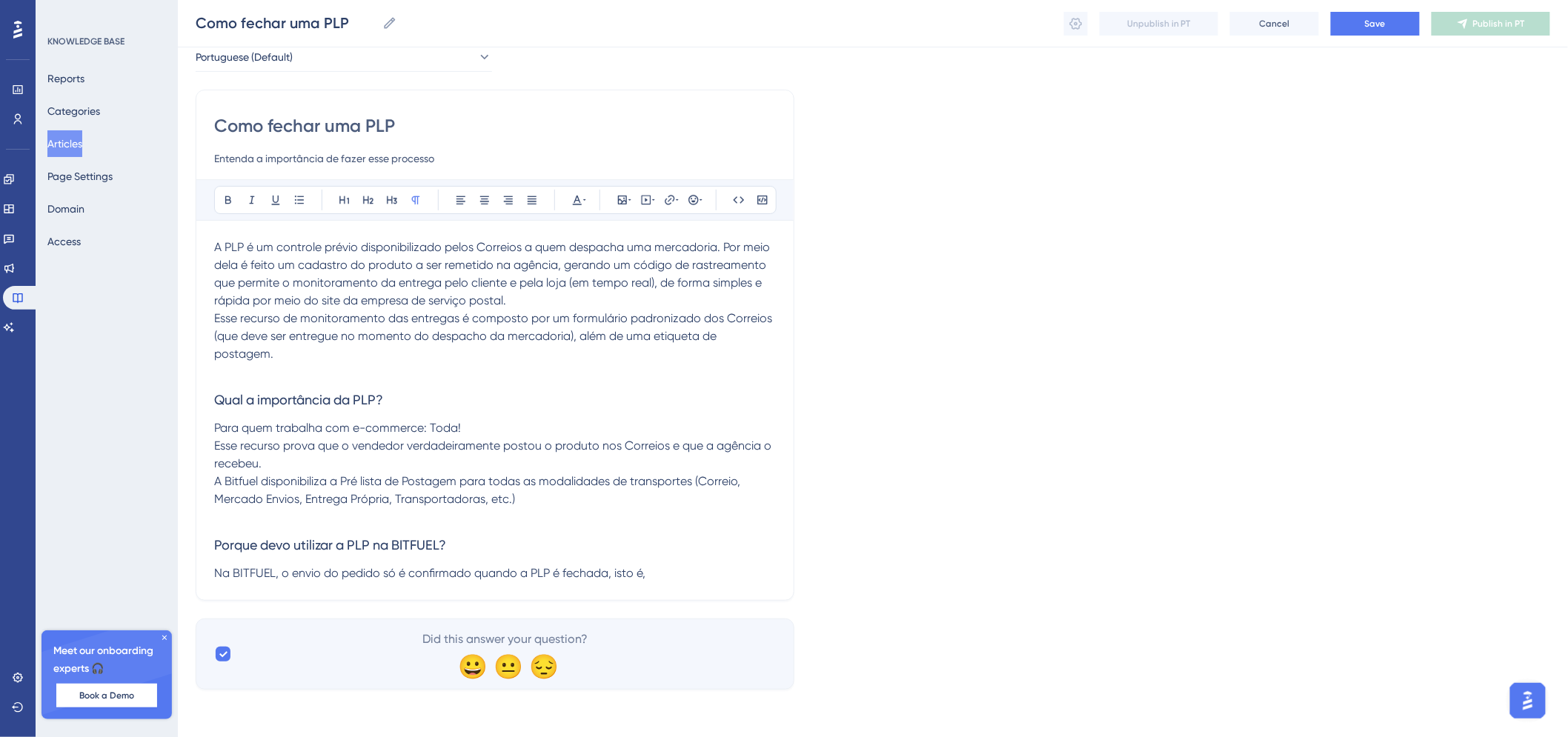
click at [652, 574] on p "Na BITFUEL, o envio do pedido só é confirmado quando a PLP é fechada, isto é," at bounding box center [495, 573] width 562 height 18
drag, startPoint x: 564, startPoint y: 573, endPoint x: 650, endPoint y: 573, distance: 86.0
click at [650, 573] on p "Na BITFUEL, o envio do pedido só é confirmado quando a PLP é fechada, isto é," at bounding box center [495, 573] width 562 height 18
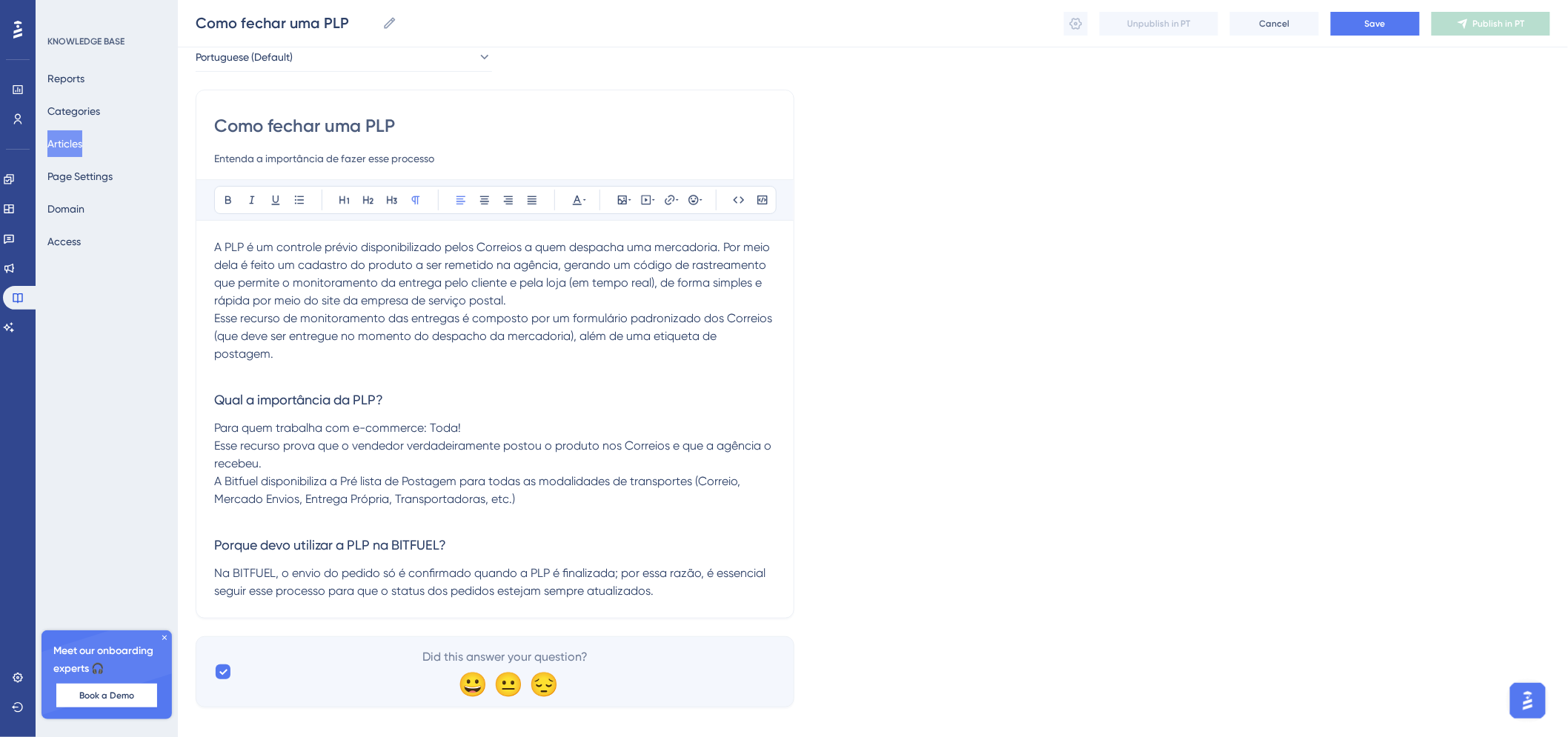
click at [670, 590] on p "Na BITFUEL, o envio do pedido só é confirmado quando a PLP é finalizada; por es…" at bounding box center [495, 582] width 562 height 36
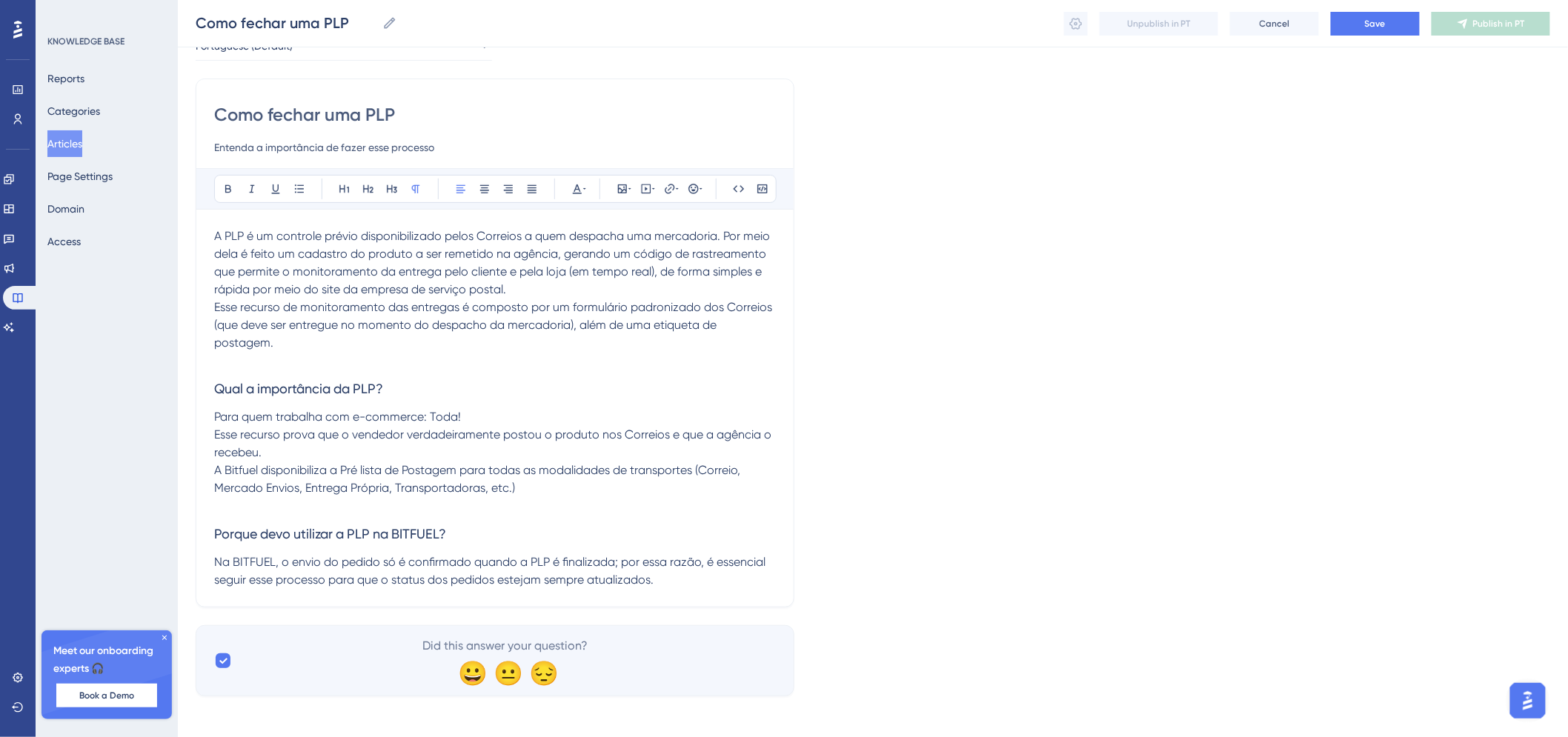
scroll to position [94, 0]
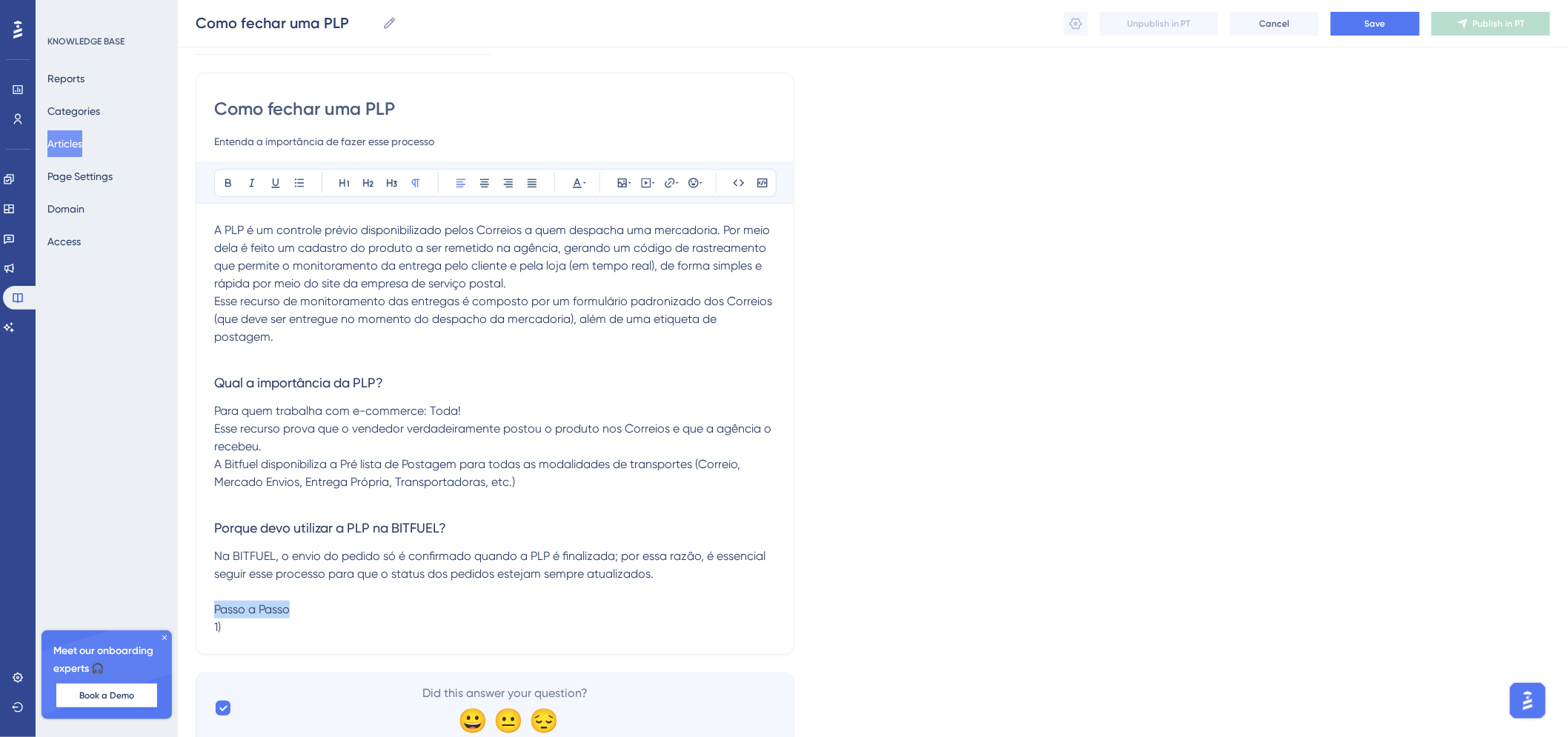
drag, startPoint x: 304, startPoint y: 611, endPoint x: 207, endPoint y: 611, distance: 97.0
click at [207, 611] on div "Como fechar uma PLP Entenda a importância de fazer esse processo Bold Italic Un…" at bounding box center [495, 363] width 599 height 582
click at [386, 181] on icon at bounding box center [392, 183] width 12 height 12
click at [341, 625] on h3 "Passo a Passo" at bounding box center [495, 620] width 562 height 39
click at [343, 645] on p "1)" at bounding box center [495, 648] width 562 height 18
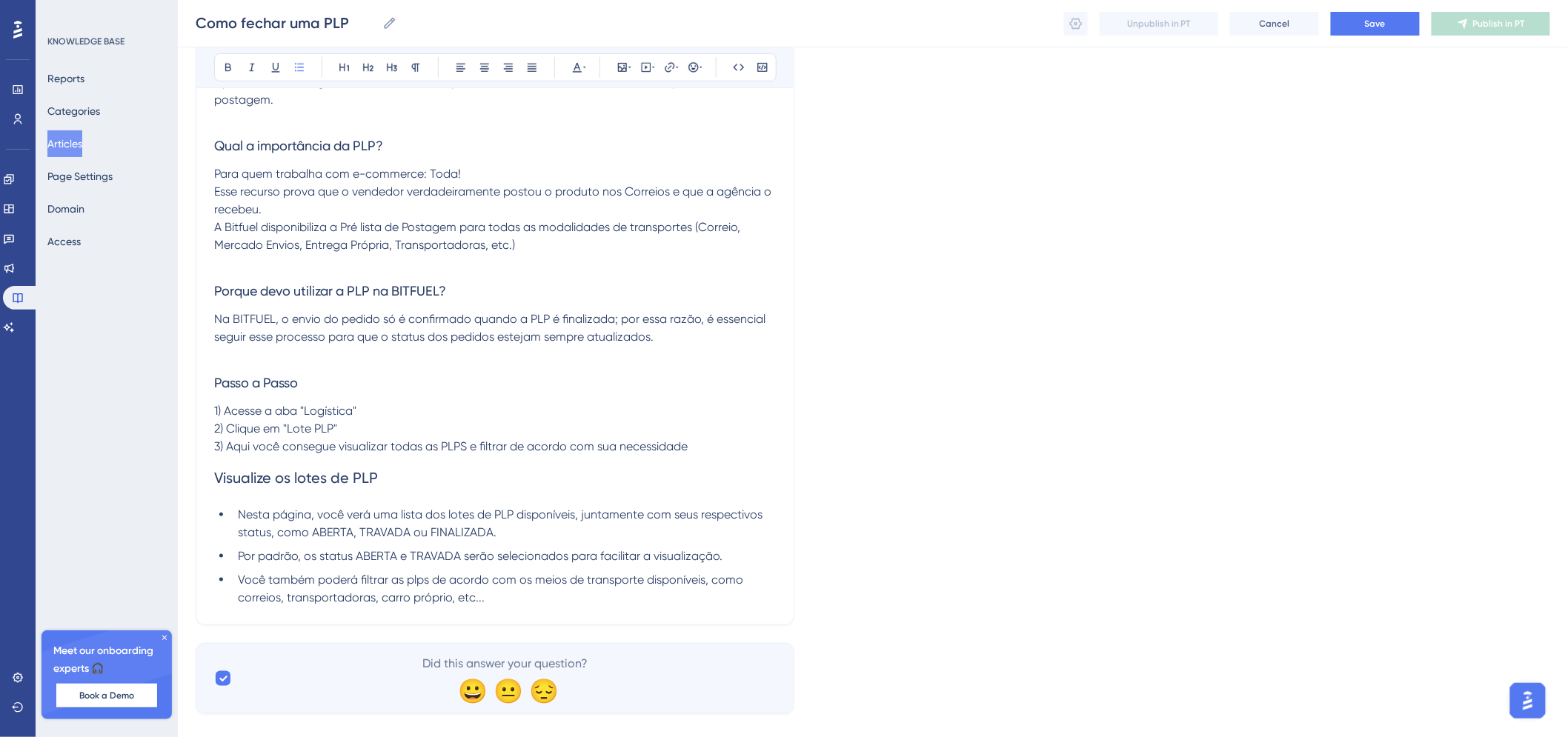
scroll to position [354, 0]
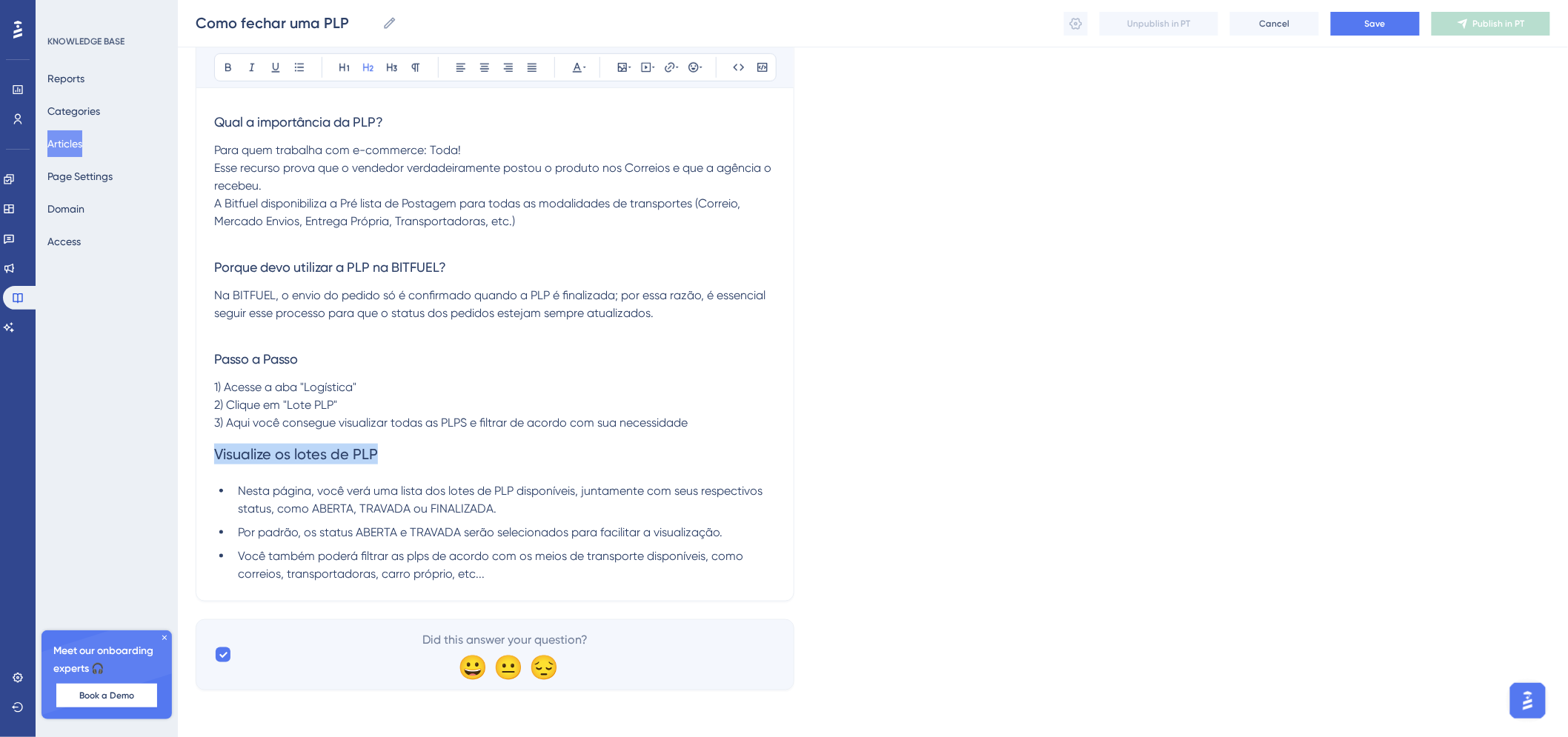
drag, startPoint x: 407, startPoint y: 451, endPoint x: 139, endPoint y: 464, distance: 268.3
click at [178, 464] on div "Performance Users Engagement Widgets Feedback Product Updates Knowledge Base AI…" at bounding box center [873, 180] width 1391 height 1068
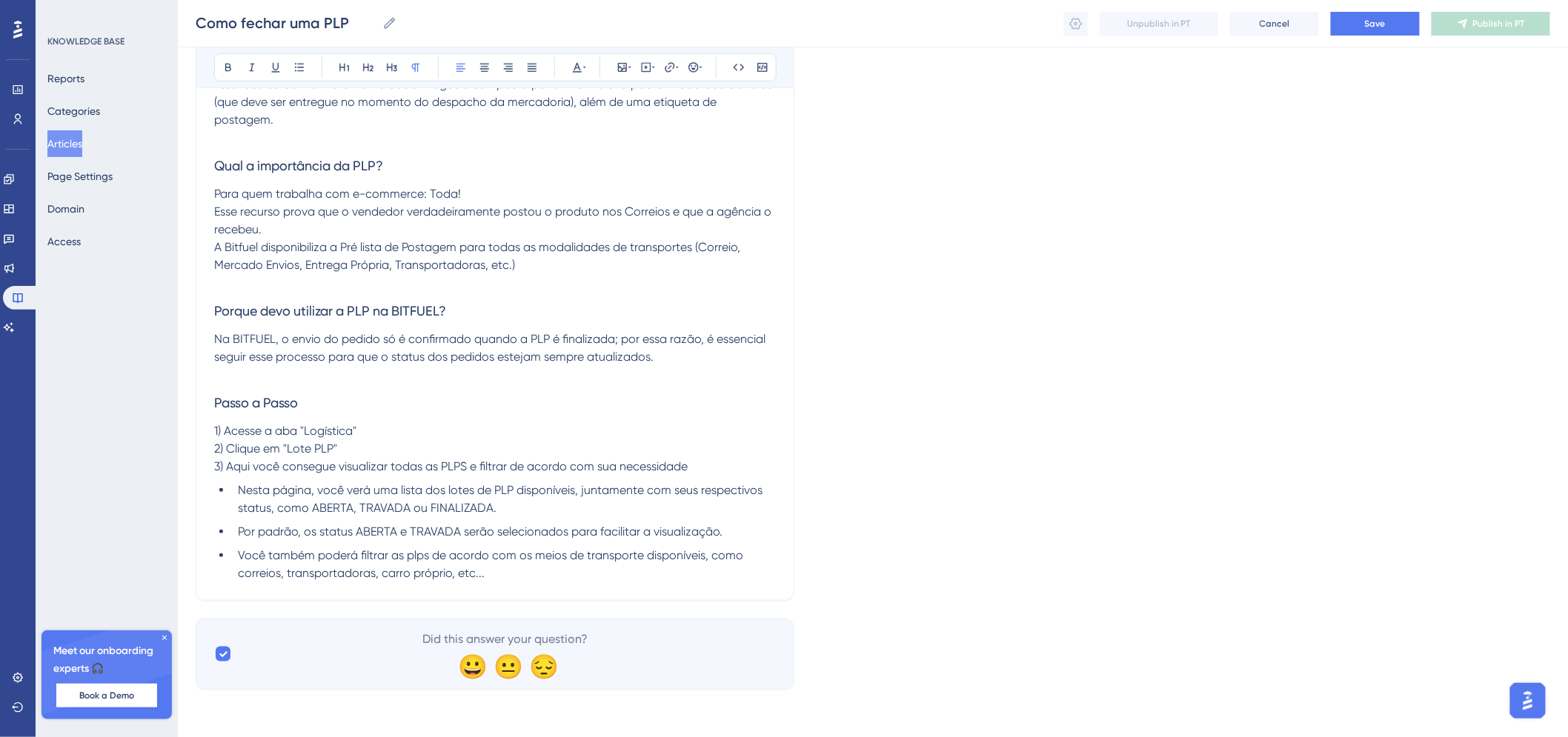
scroll to position [310, 0]
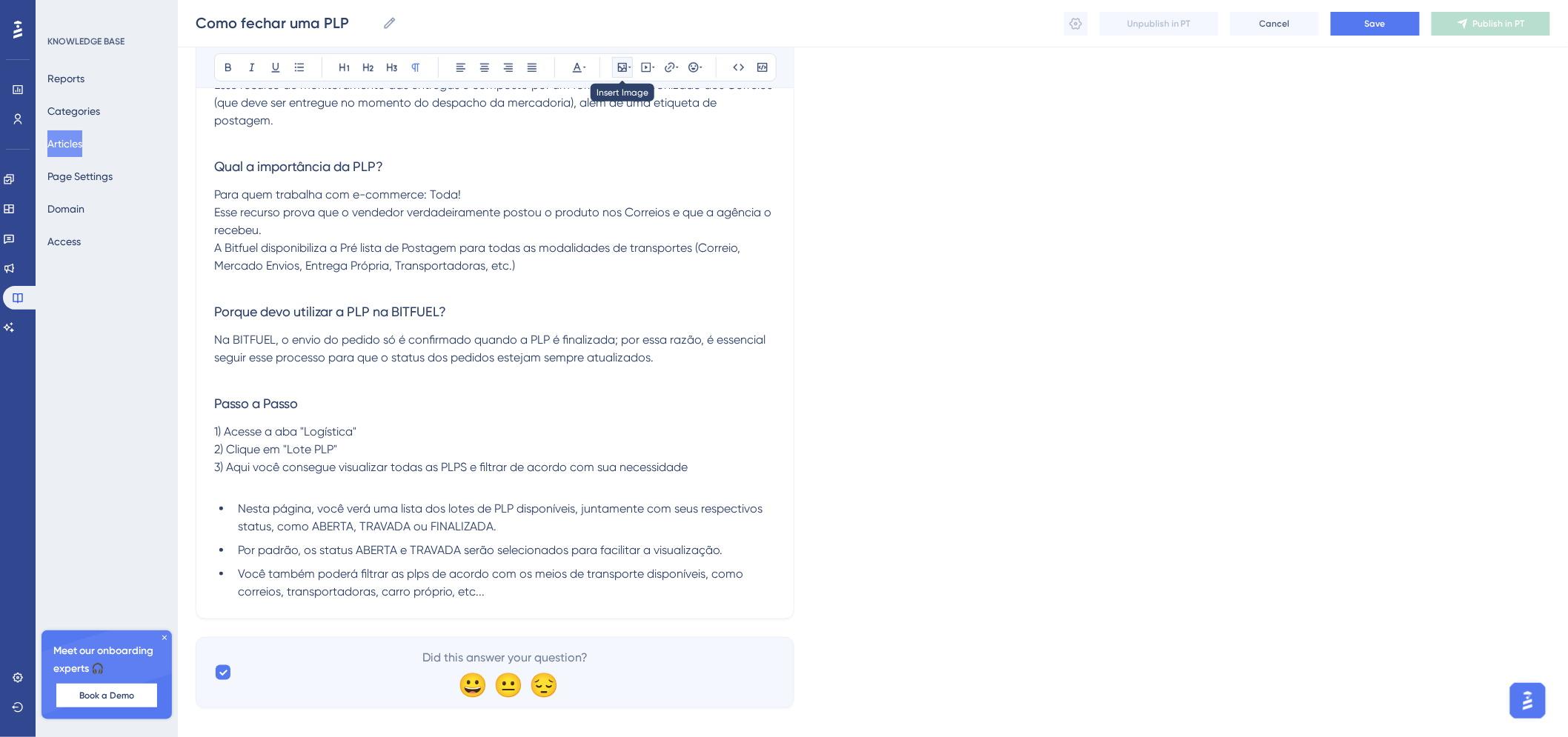
click at [623, 65] on icon at bounding box center [623, 68] width 12 height 12
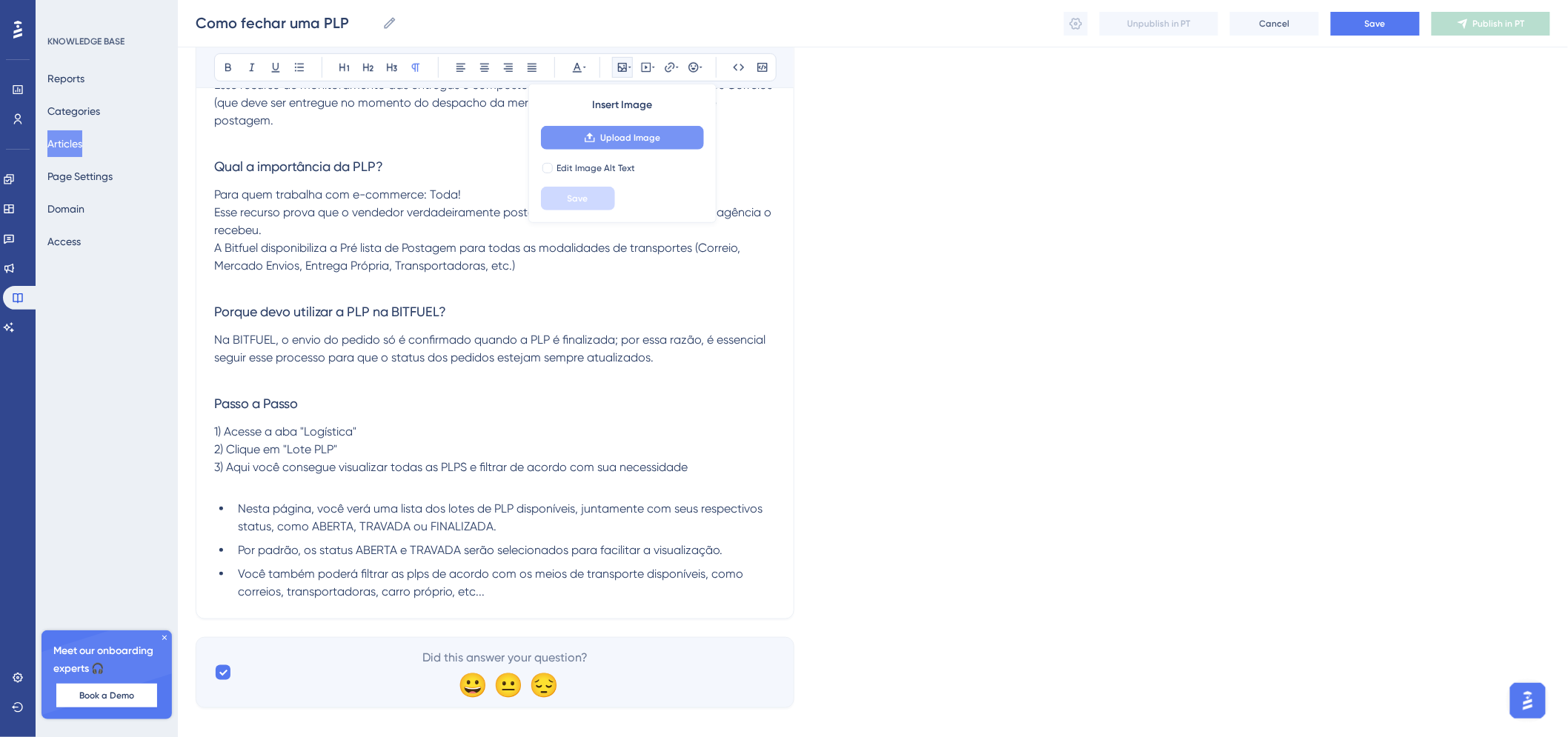
click at [638, 135] on span "Upload Image" at bounding box center [630, 138] width 60 height 12
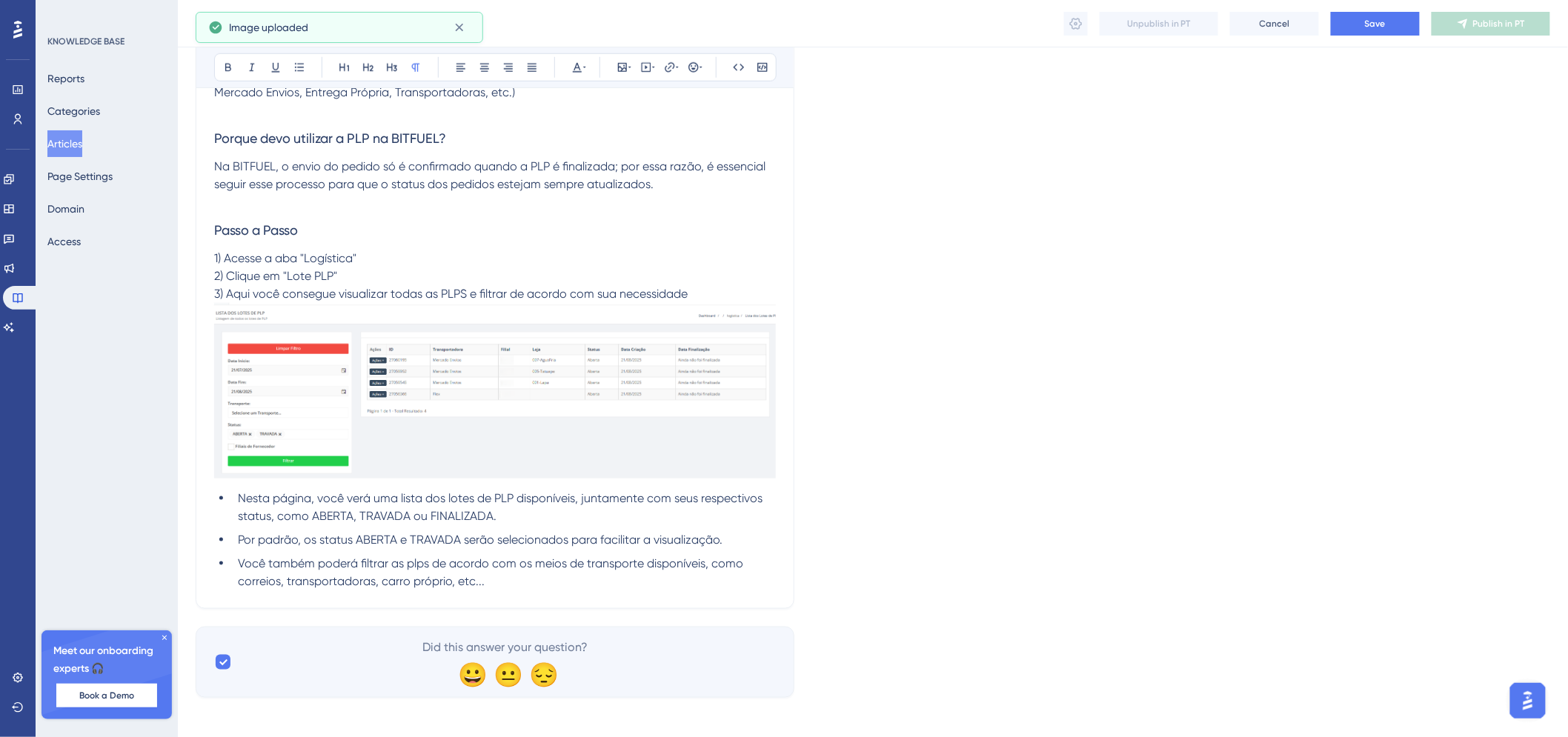
scroll to position [491, 0]
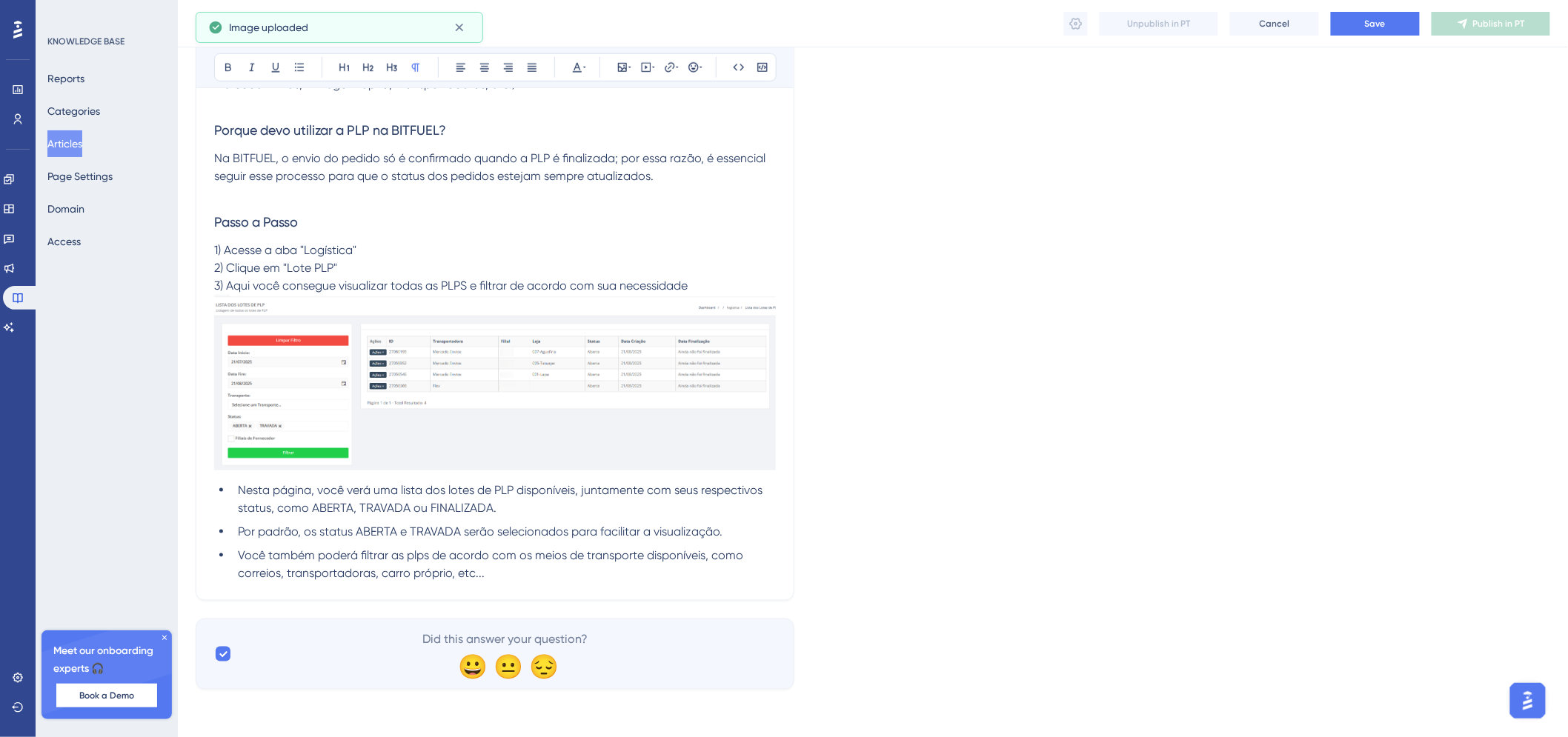
click at [483, 557] on span "Você também poderá filtrar as plps de acordo com os meios de transporte disponí…" at bounding box center [492, 564] width 509 height 32
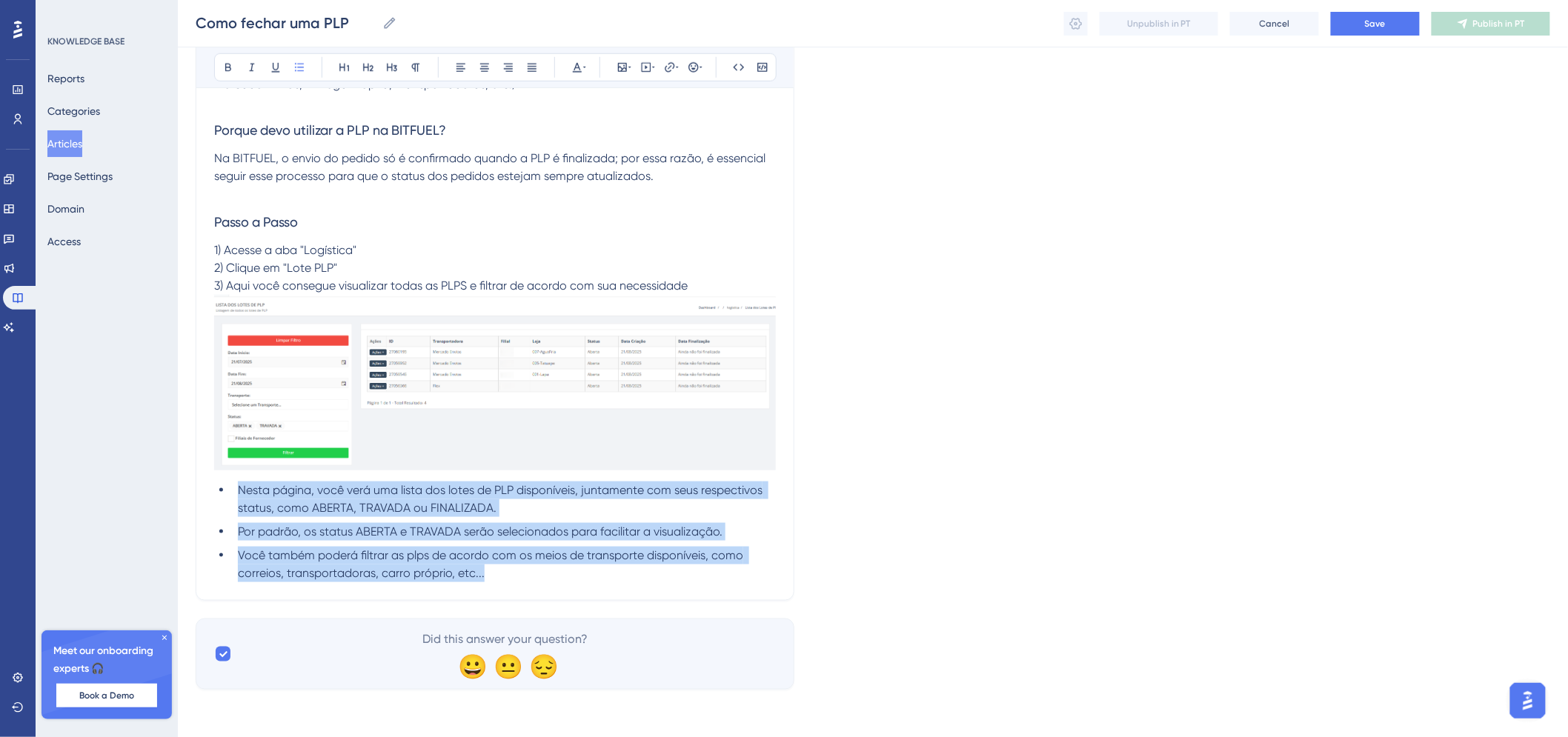
drag, startPoint x: 491, startPoint y: 573, endPoint x: 232, endPoint y: 489, distance: 272.3
click at [232, 489] on ul "Nesta página, você verá uma lista dos lotes de PLP disponíveis, juntamente com …" at bounding box center [495, 532] width 562 height 100
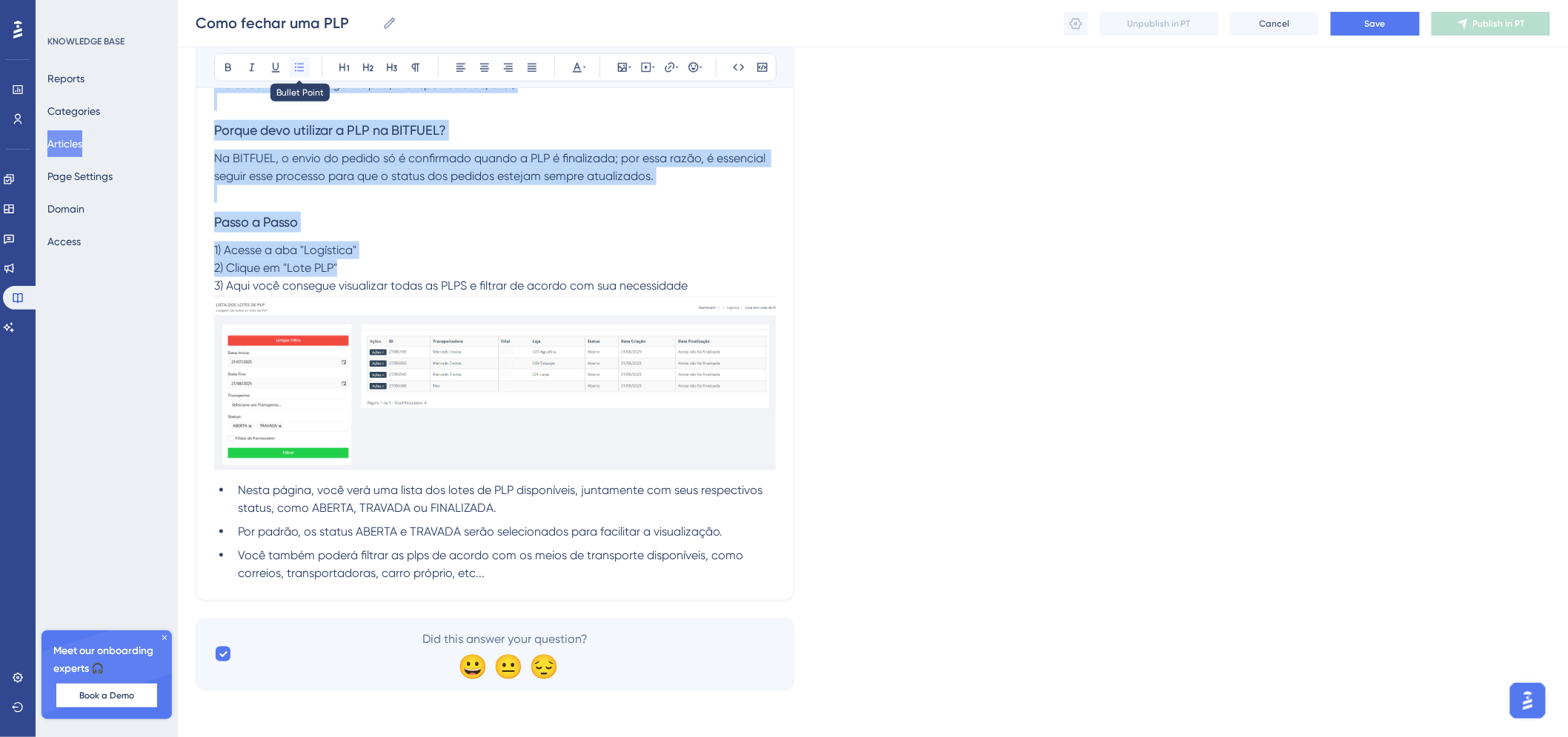
scroll to position [474, 0]
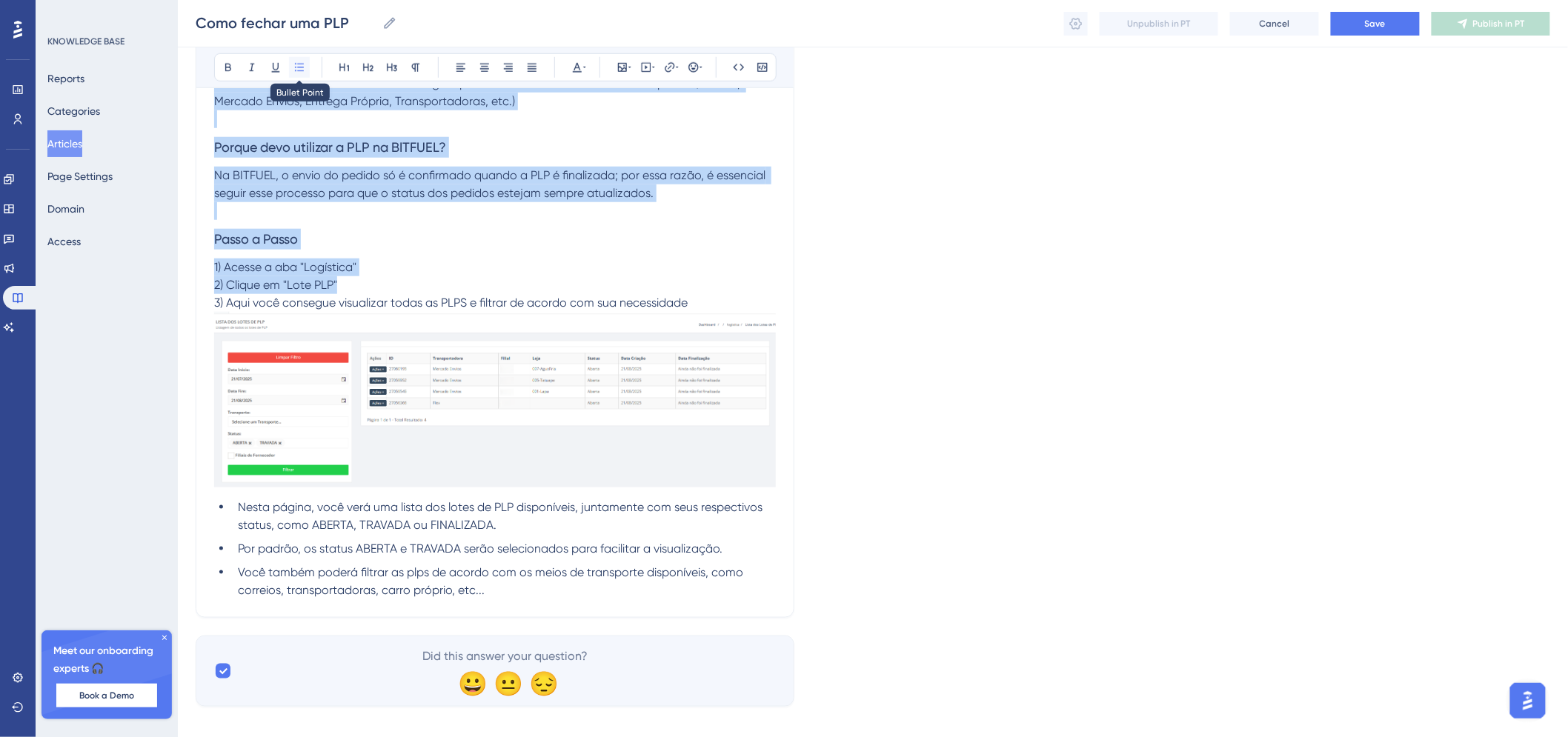
click at [301, 65] on icon at bounding box center [299, 68] width 12 height 12
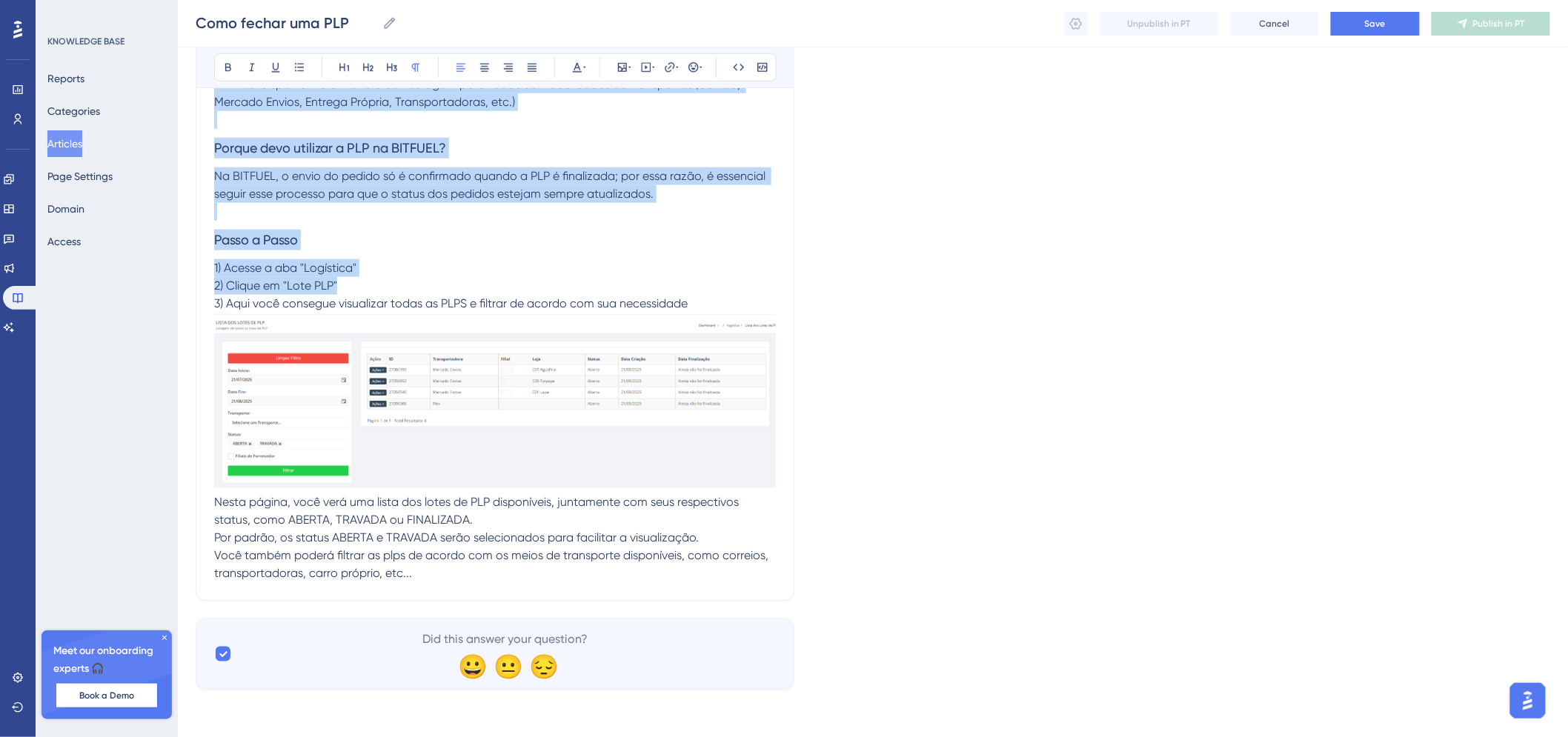
click at [361, 510] on p "Nesta página, você verá uma lista dos lotes de PLP disponíveis, juntamente com …" at bounding box center [495, 511] width 562 height 36
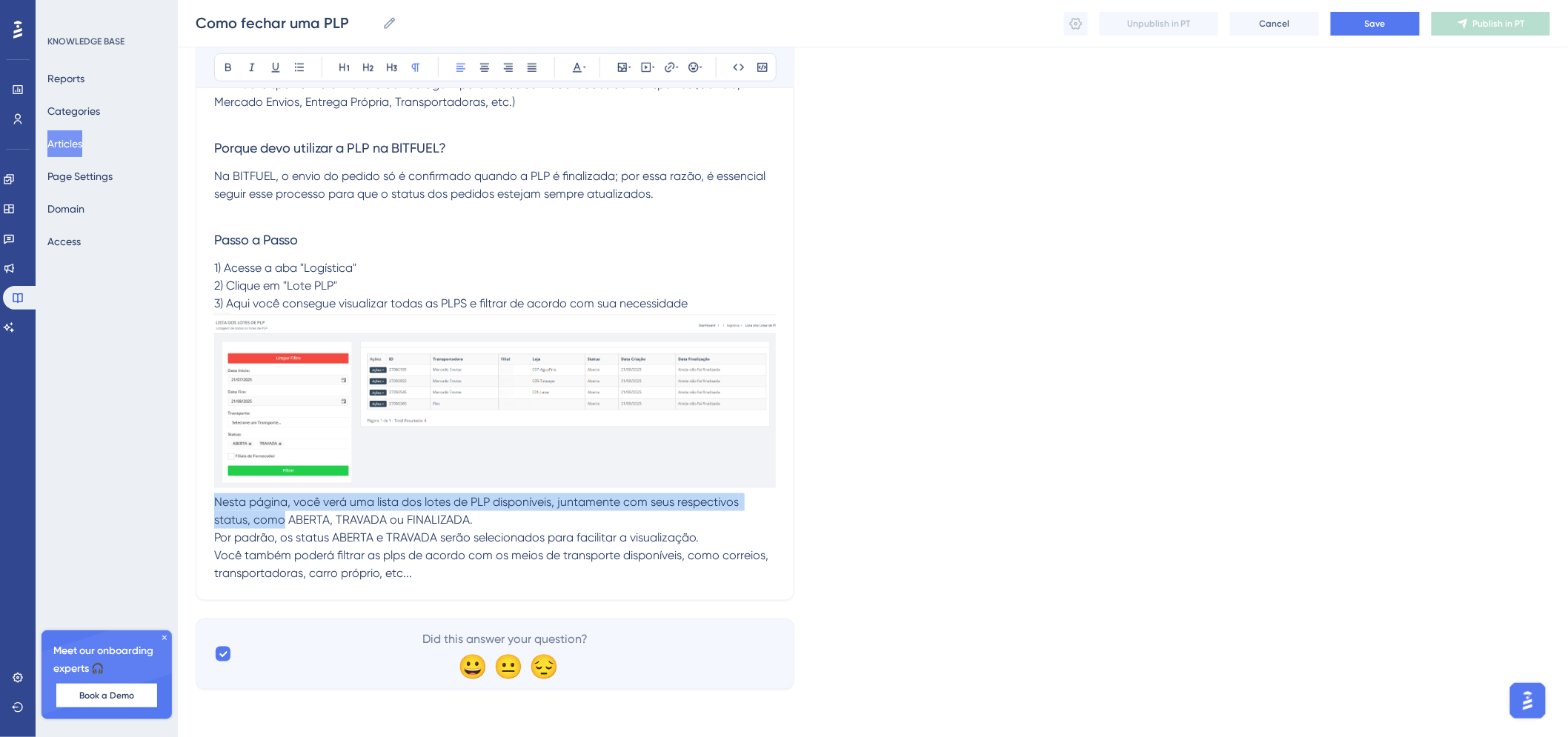
drag, startPoint x: 283, startPoint y: 516, endPoint x: 206, endPoint y: 502, distance: 78.3
click at [206, 502] on div "Como fechar uma PLP Entenda a importância de fazer esse processo Bold Italic Un…" at bounding box center [495, 146] width 599 height 908
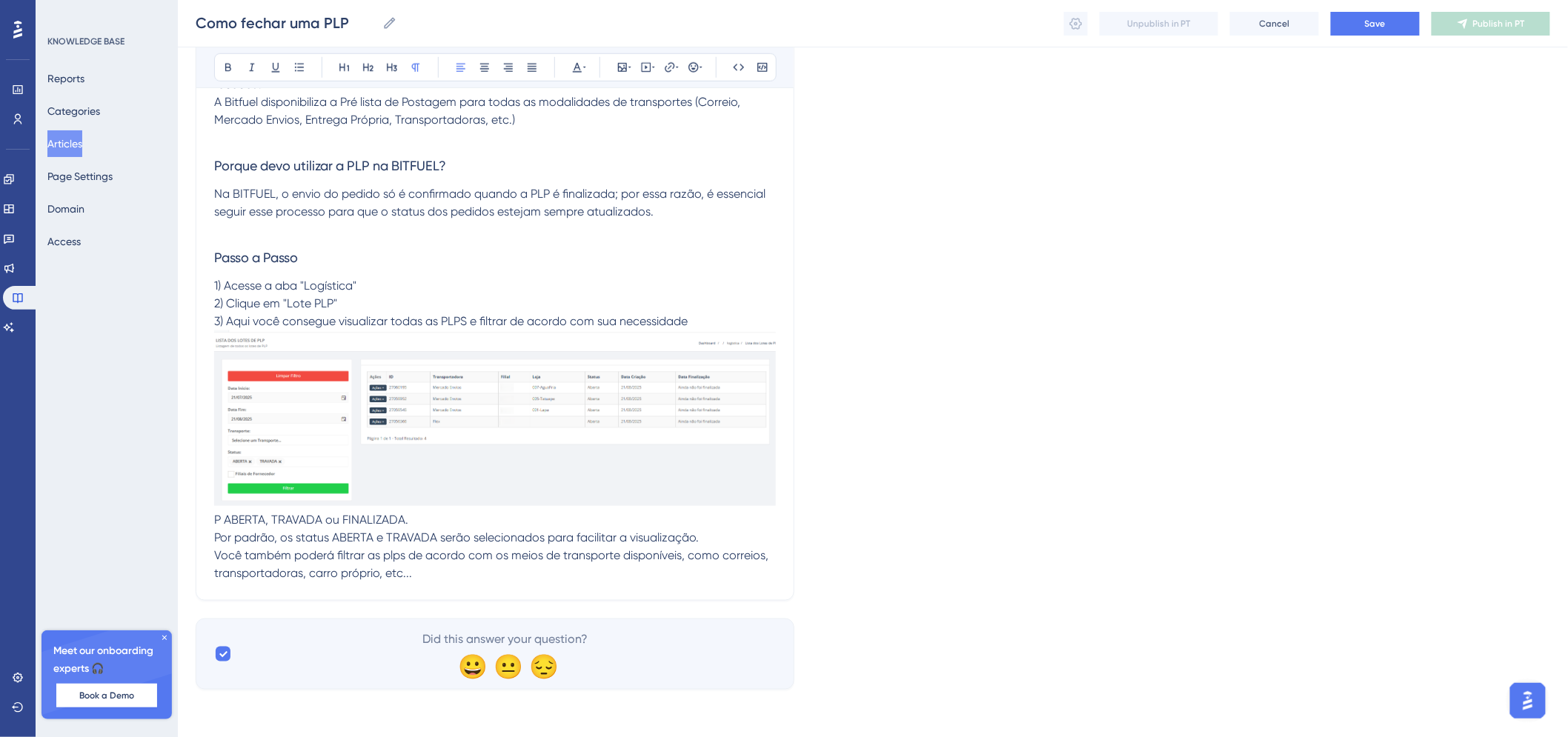
scroll to position [456, 0]
click at [512, 571] on p "Você também poderá filtrar as plps de acordo com os meios de transporte disponí…" at bounding box center [495, 564] width 562 height 36
drag, startPoint x: 438, startPoint y: 538, endPoint x: 471, endPoint y: 535, distance: 33.1
click at [471, 535] on span "Por padrão, os status ABERTA e TRAVADA serão selecionados para facilitar a visu…" at bounding box center [456, 538] width 484 height 14
click at [448, 580] on p "Você também poderá filtrar as plps de acordo com os meios de transporte disponí…" at bounding box center [495, 564] width 562 height 36
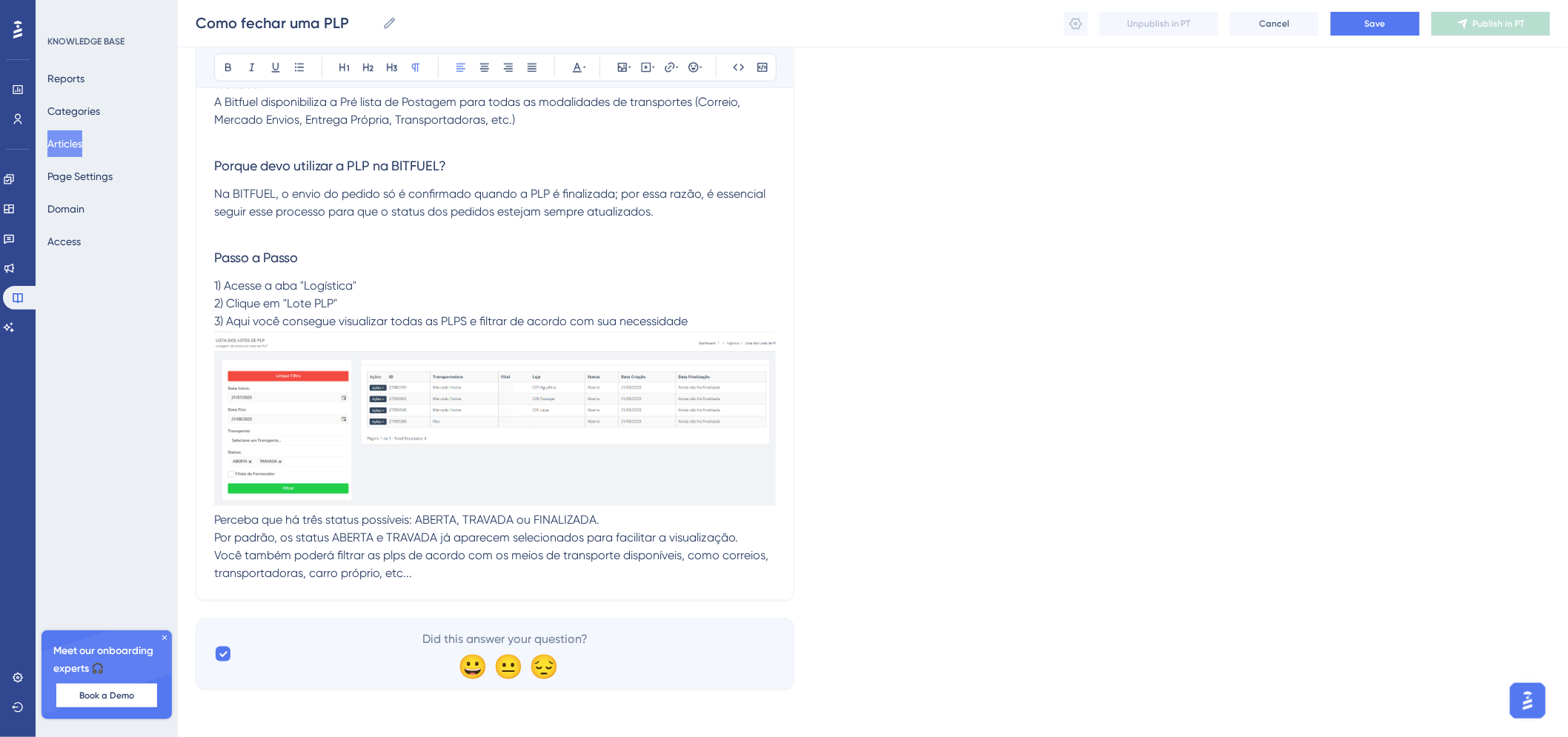
click at [448, 580] on p "Você também poderá filtrar as plps de acordo com os meios de transporte disponí…" at bounding box center [495, 564] width 562 height 36
drag, startPoint x: 406, startPoint y: 559, endPoint x: 384, endPoint y: 559, distance: 22.0
click at [384, 559] on span "Você também poderá filtrar as plps de acordo com os meios de transporte disponí…" at bounding box center [493, 564] width 557 height 32
click at [475, 576] on p "Você também poderá filtrar as PLPS de acordo com os meios de transporte disponí…" at bounding box center [495, 564] width 562 height 36
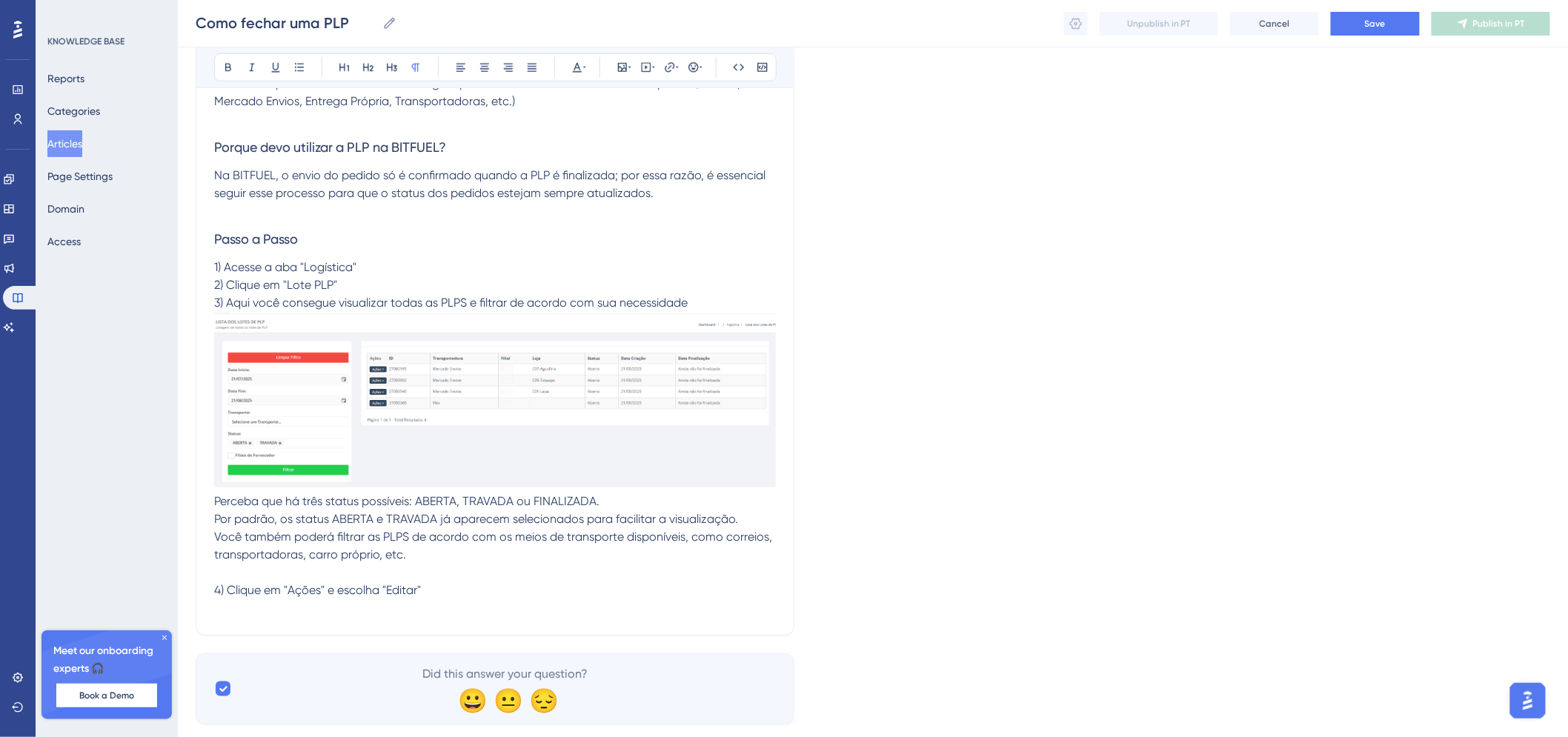
click at [227, 594] on span "4) Clique em "Ações" e escolha "Editar"" at bounding box center [318, 590] width 207 height 14
click at [525, 594] on p "4) Localize a PLP, clique em "Ações" e escolha "Editar"" at bounding box center [495, 590] width 562 height 18
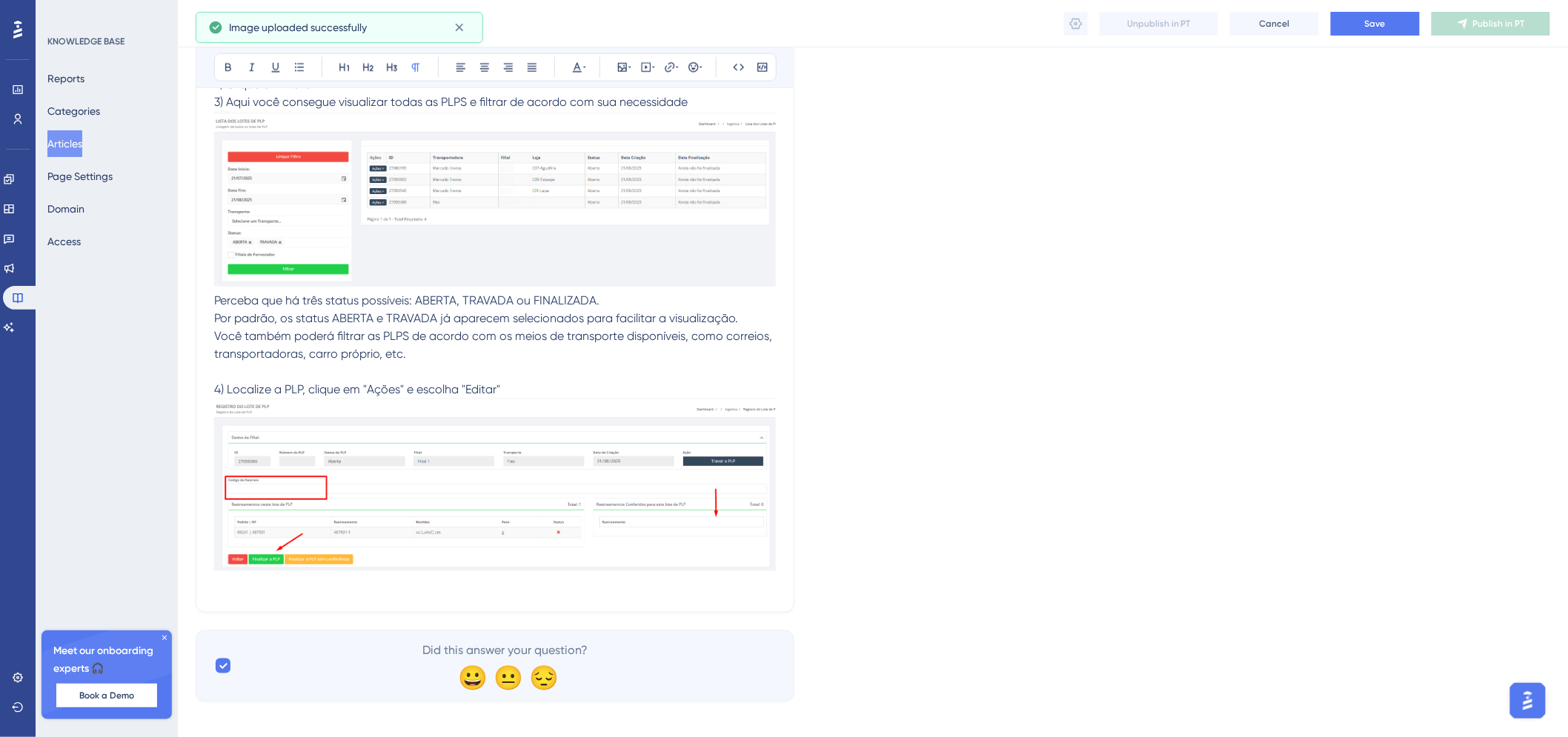
scroll to position [687, 0]
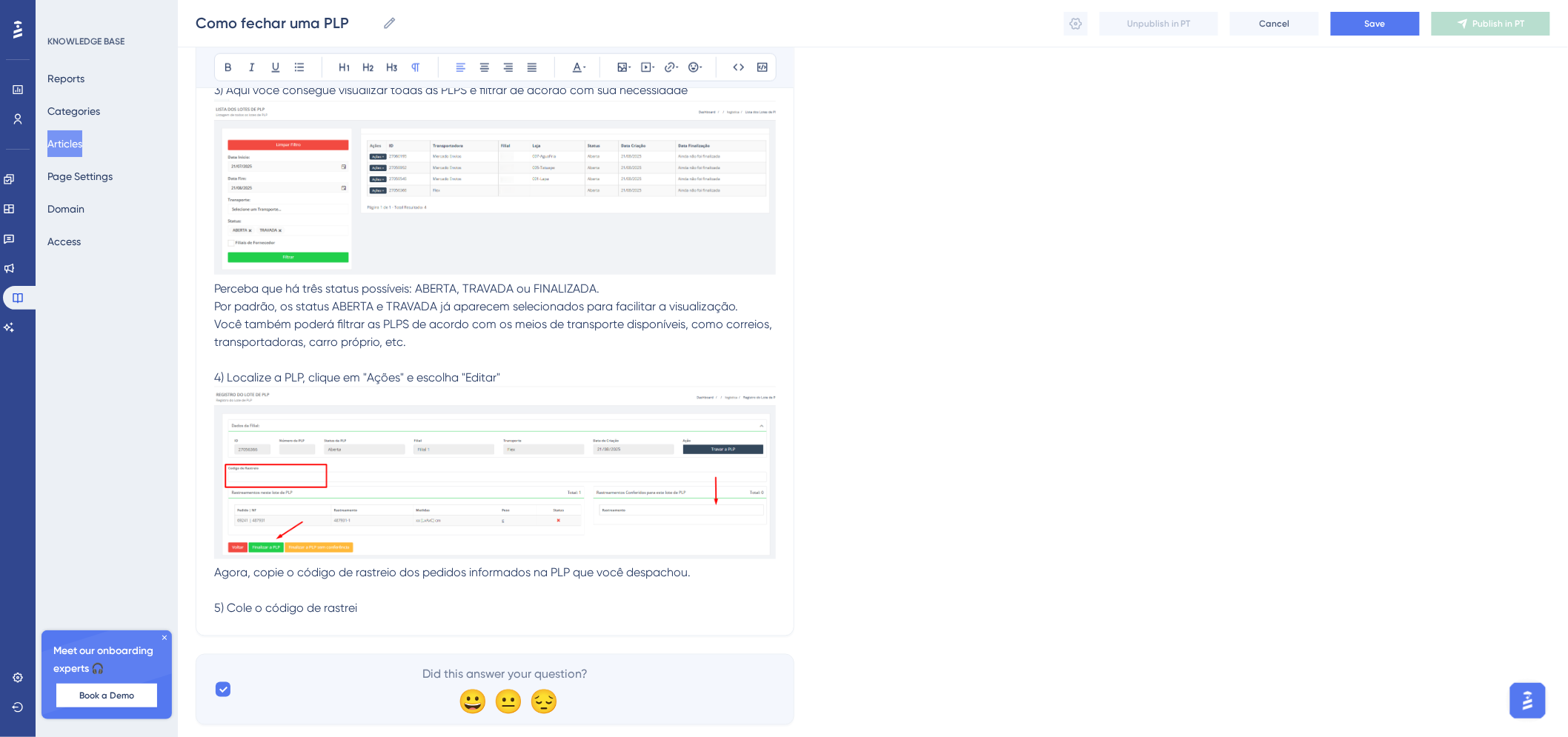
click at [417, 489] on img at bounding box center [495, 473] width 562 height 173
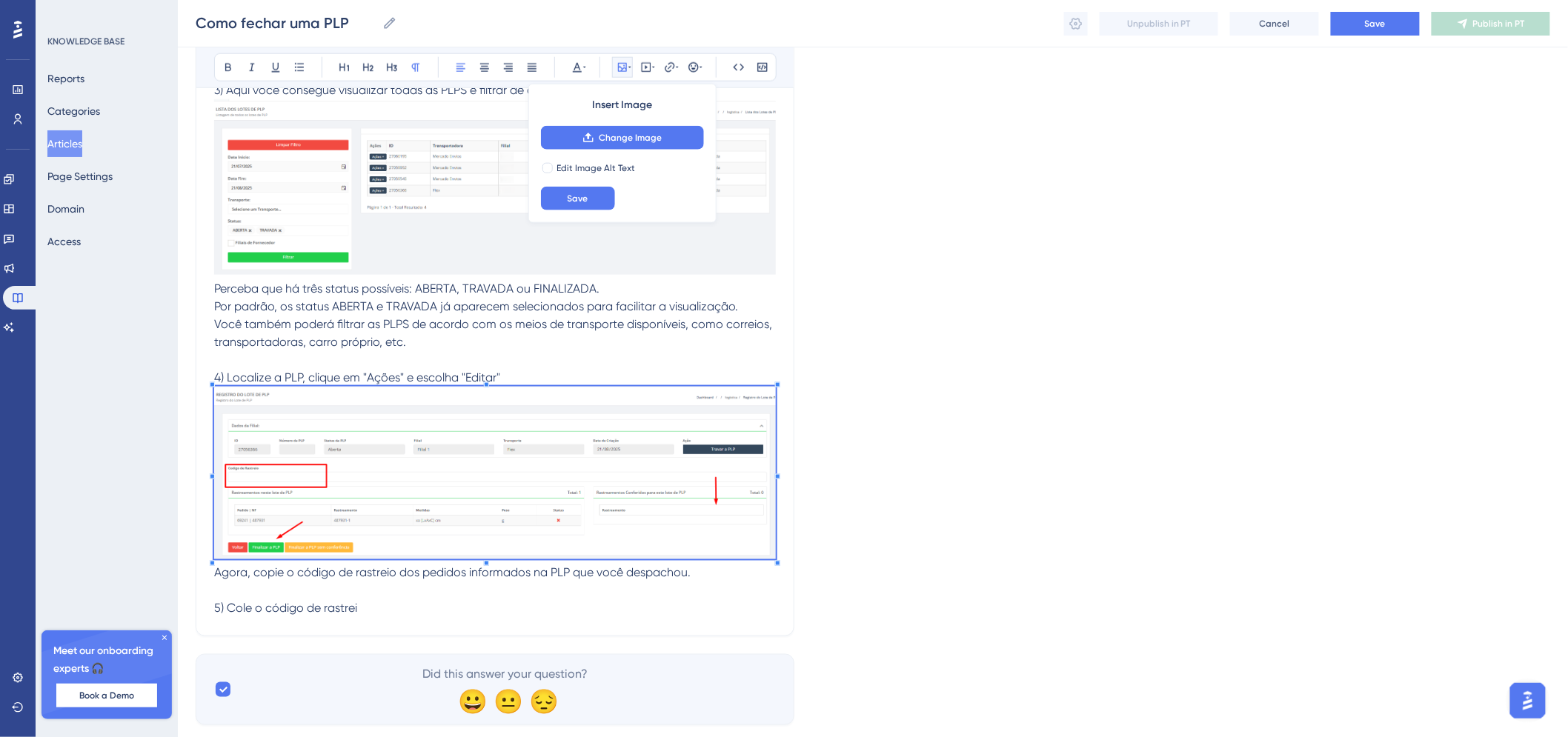
scroll to position [544, 0]
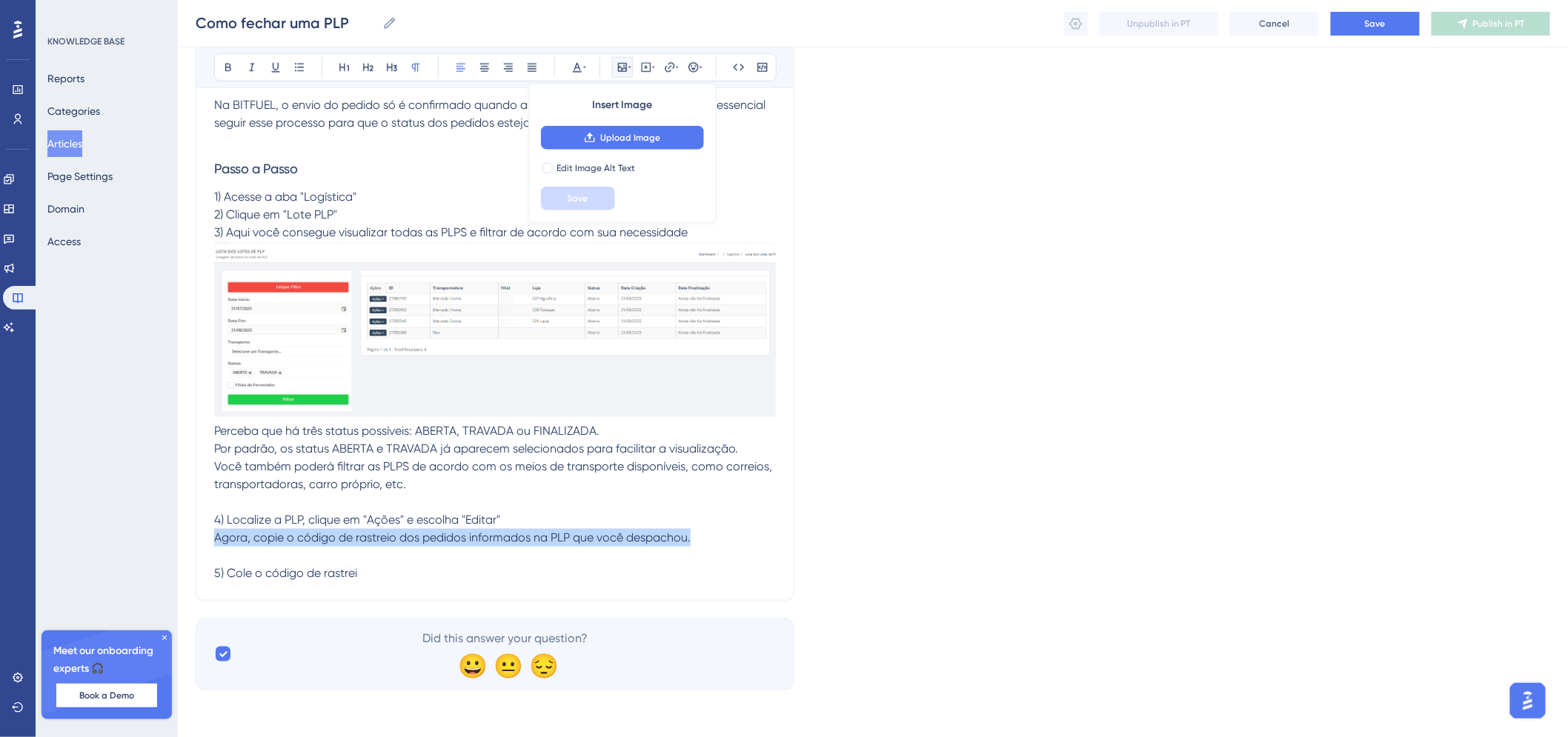
drag, startPoint x: 686, startPoint y: 538, endPoint x: 213, endPoint y: 538, distance: 473.0
click at [214, 538] on p "Agora, copie o código de rastreio dos pedidos informados na PLP que você despac…" at bounding box center [495, 538] width 562 height 18
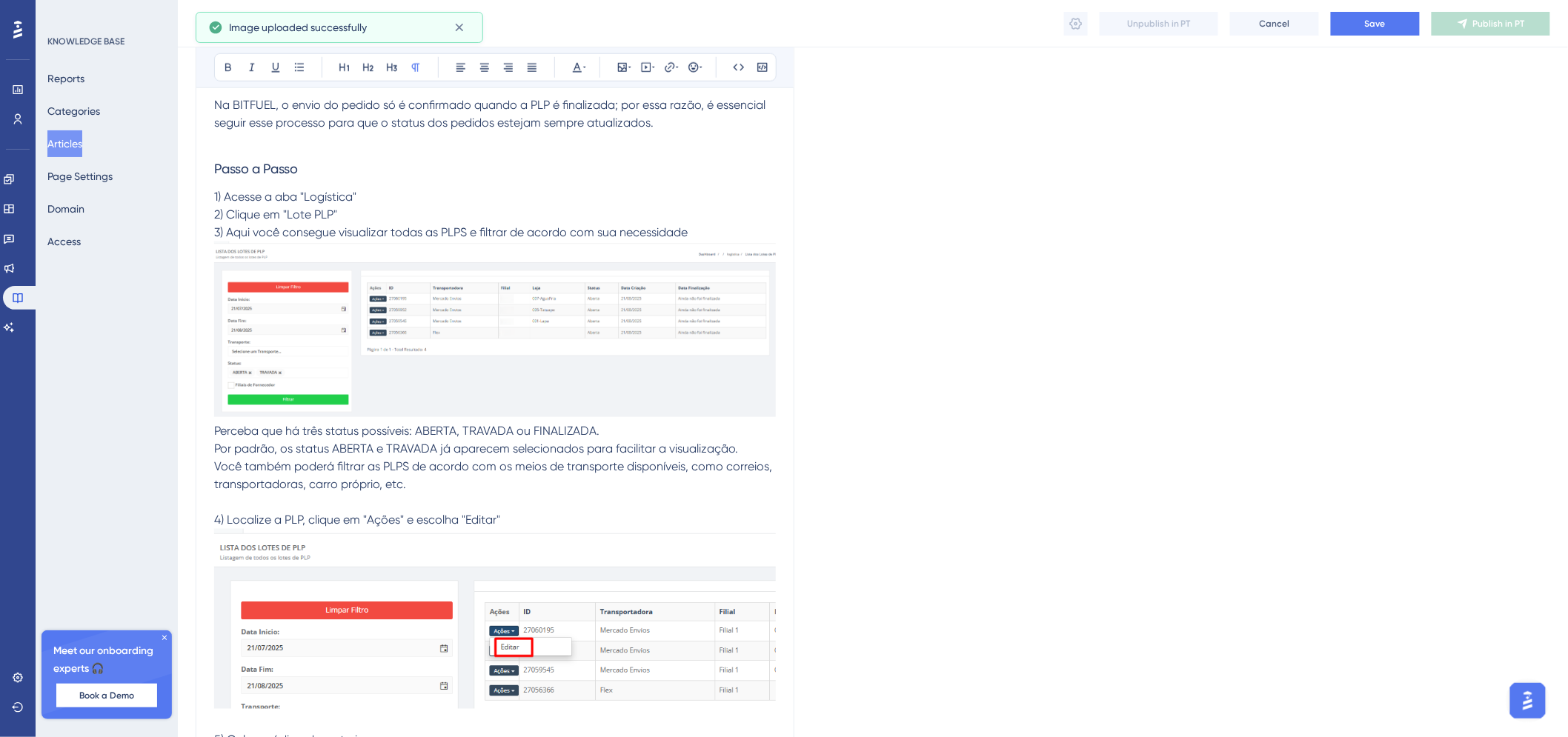
scroll to position [687, 0]
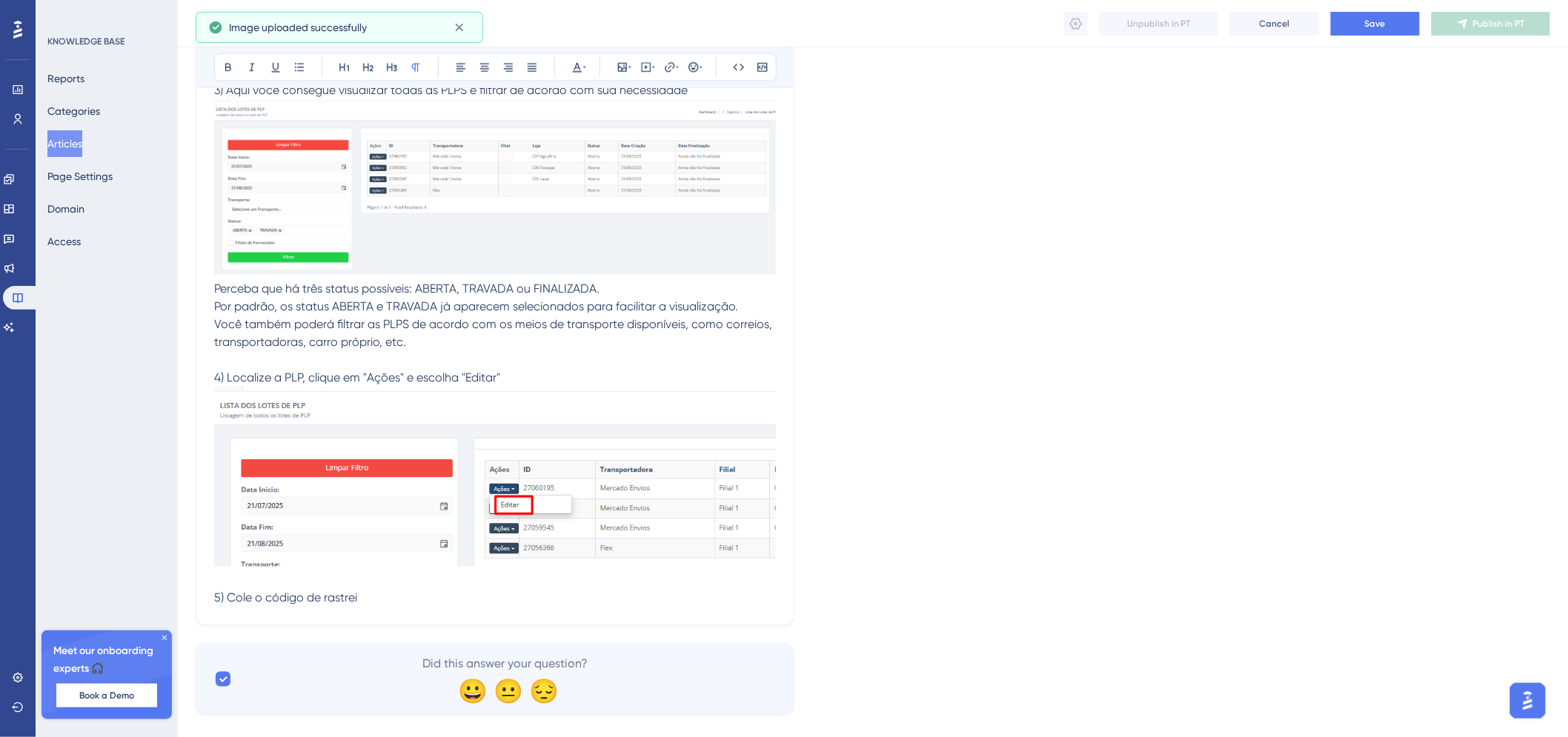
click at [495, 585] on p at bounding box center [495, 580] width 562 height 18
click at [442, 601] on p "5) Cole o código de rastrei" at bounding box center [495, 598] width 562 height 18
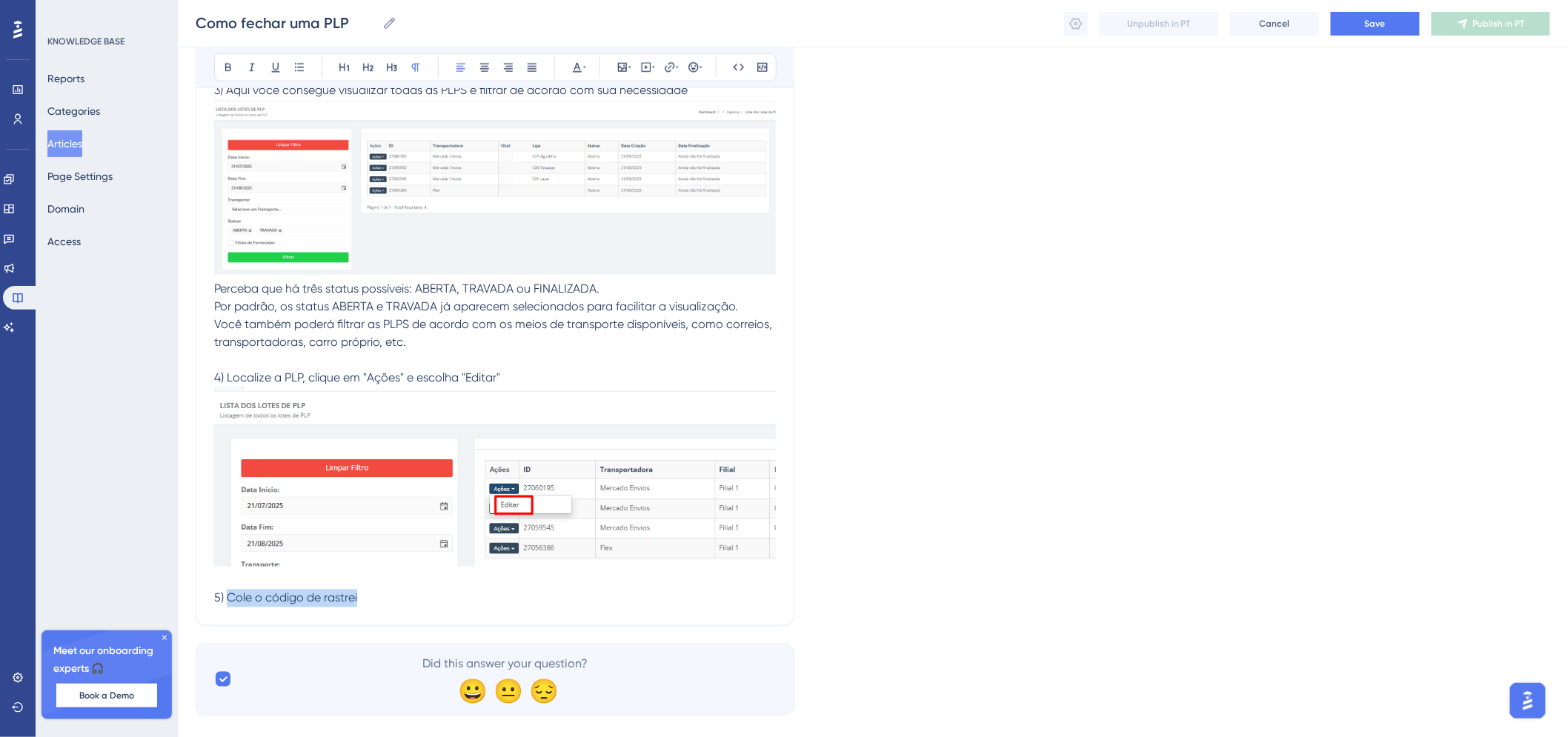
drag, startPoint x: 408, startPoint y: 605, endPoint x: 230, endPoint y: 598, distance: 178.1
click at [230, 598] on p "5) Cole o código de rastrei" at bounding box center [495, 598] width 562 height 18
drag, startPoint x: 582, startPoint y: 601, endPoint x: 481, endPoint y: 591, distance: 101.5
click at [481, 591] on p "5) Em outra aba, abra a página de pedidos e localize o pedido" at bounding box center [495, 598] width 562 height 18
click at [461, 594] on span "5) Em outra aba, abra a página de pedidos e localize o pedido" at bounding box center [384, 598] width 340 height 14
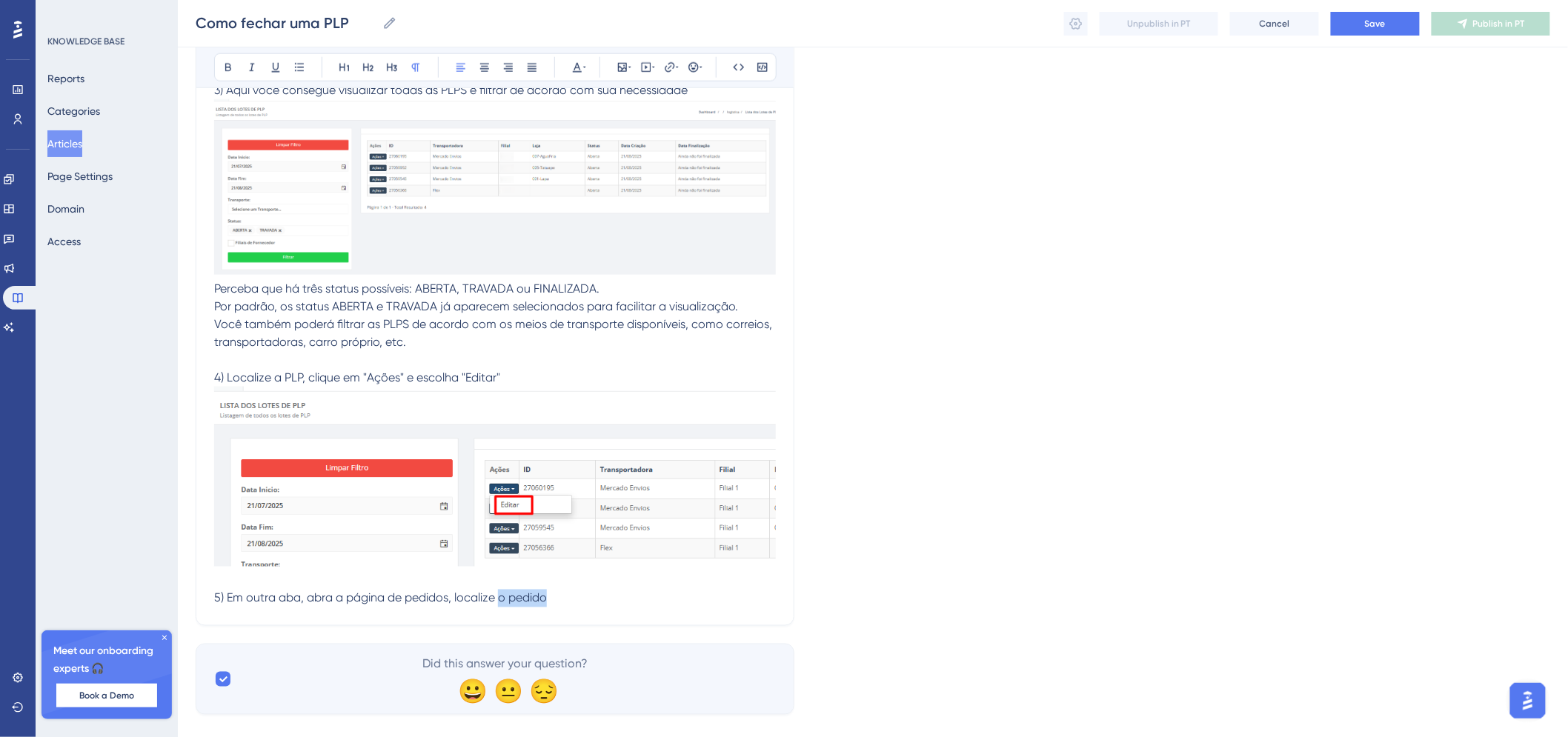
drag, startPoint x: 499, startPoint y: 594, endPoint x: 565, endPoint y: 598, distance: 66.1
click at [565, 598] on p "5) Em outra aba, abra a página de pedidos, localize o pedido" at bounding box center [495, 598] width 562 height 18
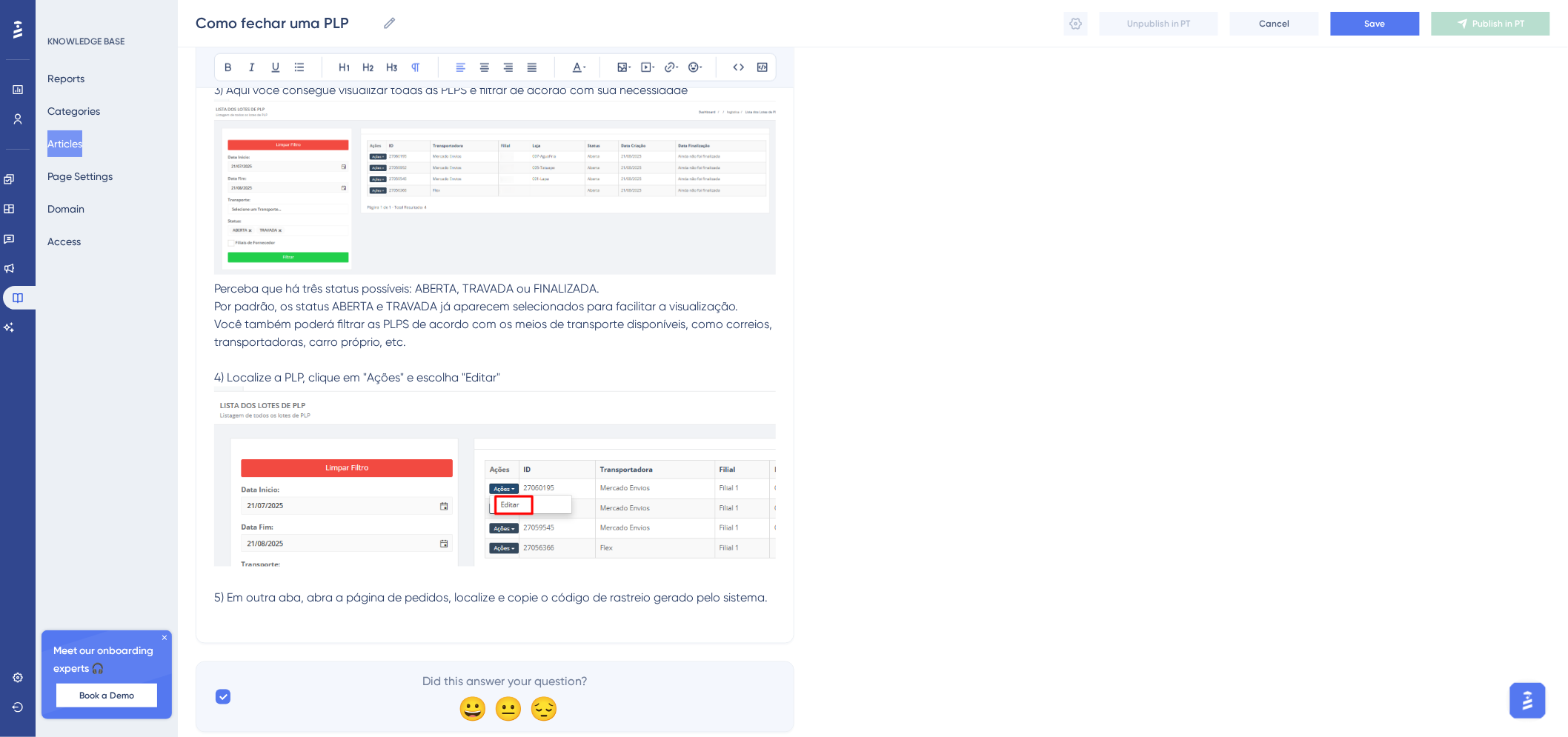
drag, startPoint x: 227, startPoint y: 598, endPoint x: 773, endPoint y: 603, distance: 546.0
click at [773, 603] on p "5) Em outra aba, abra a página de pedidos, localize e copie o código de rastrei…" at bounding box center [495, 608] width 562 height 36
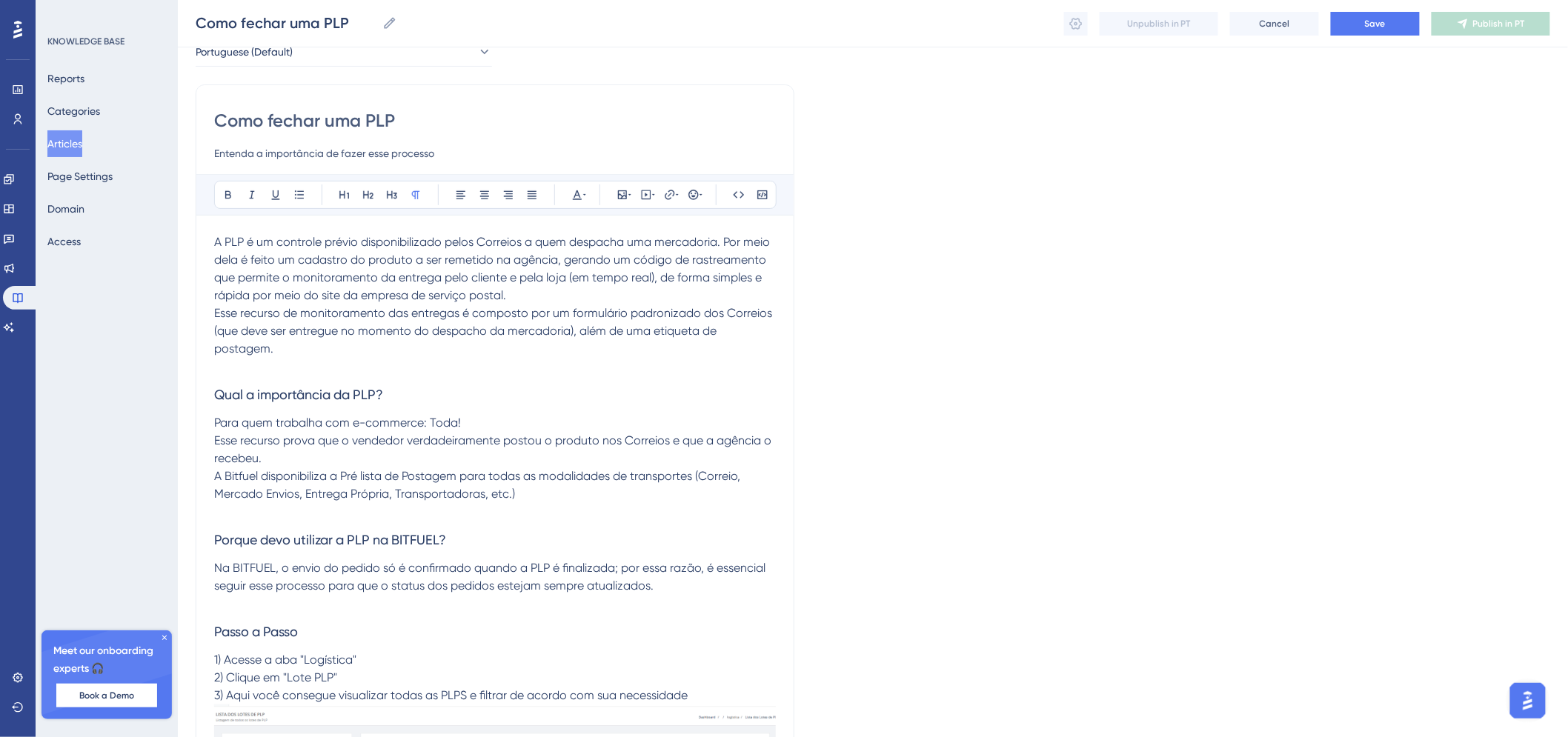
scroll to position [82, 0]
click at [663, 587] on p "Na BITFUEL, o envio do pedido só é confirmado quando a PLP é finalizada; por es…" at bounding box center [495, 576] width 562 height 36
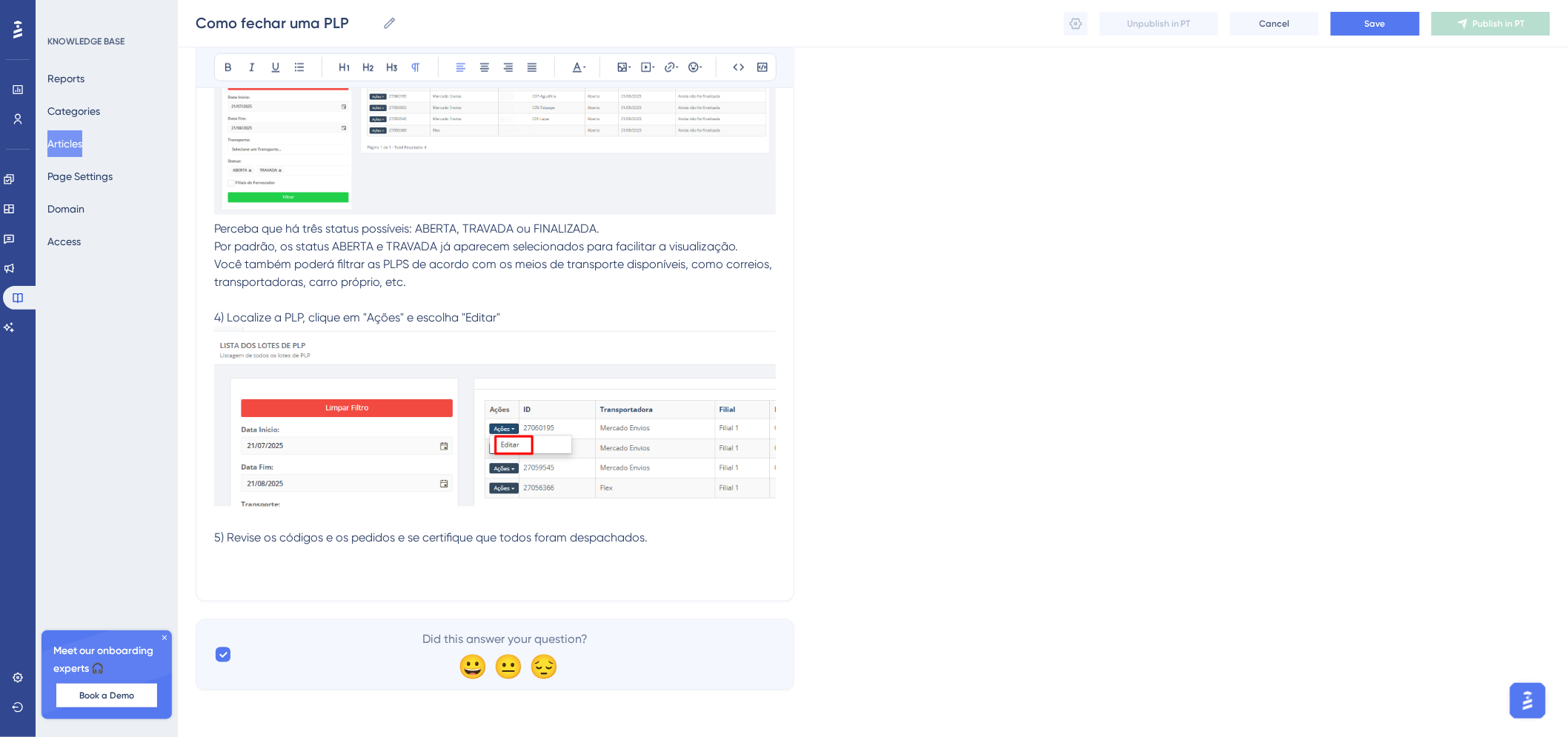
scroll to position [783, 0]
click at [575, 573] on p at bounding box center [495, 564] width 562 height 36
click at [390, 552] on p at bounding box center [495, 564] width 562 height 36
click at [628, 69] on icon at bounding box center [630, 68] width 3 height 12
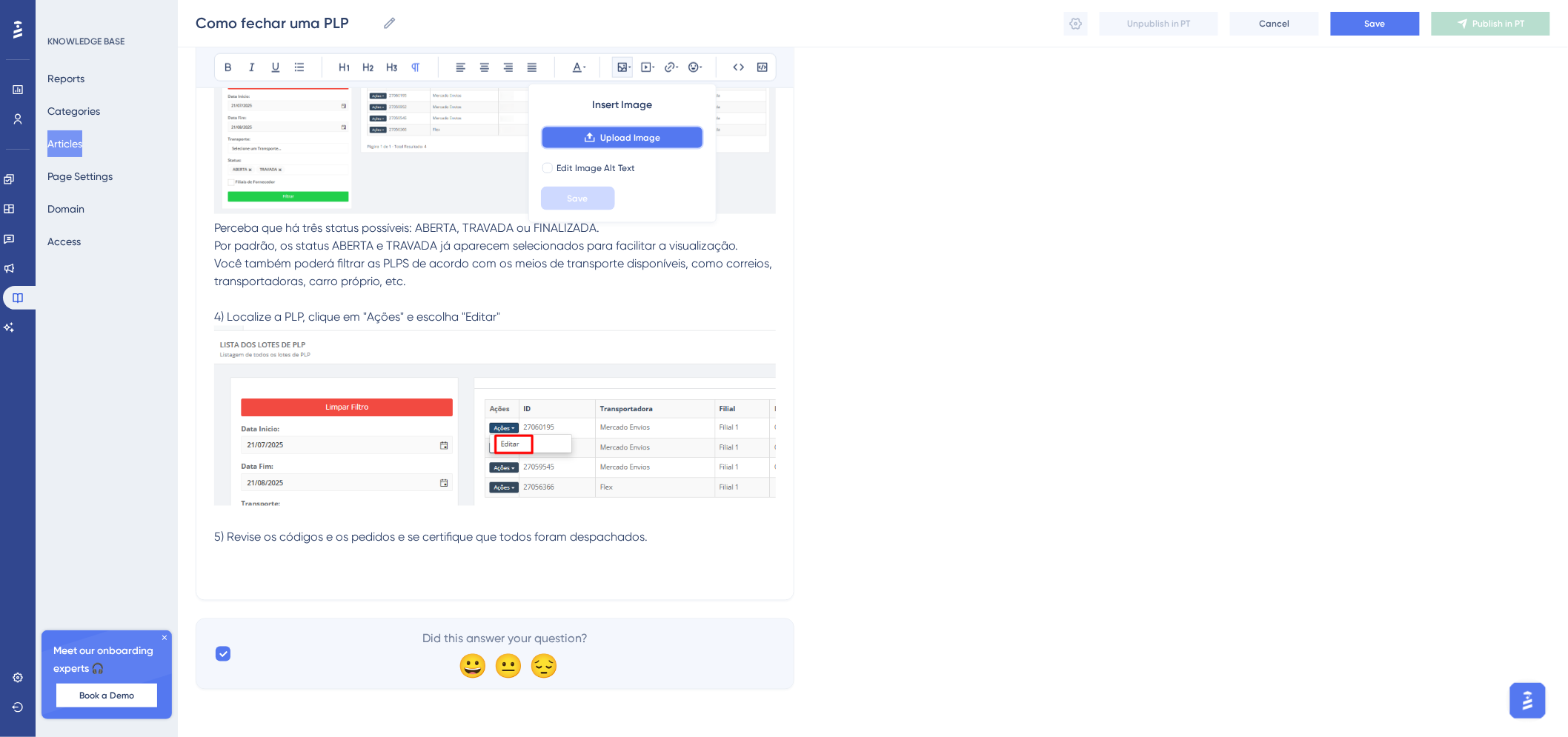
click at [622, 129] on button "Upload Image" at bounding box center [622, 137] width 163 height 24
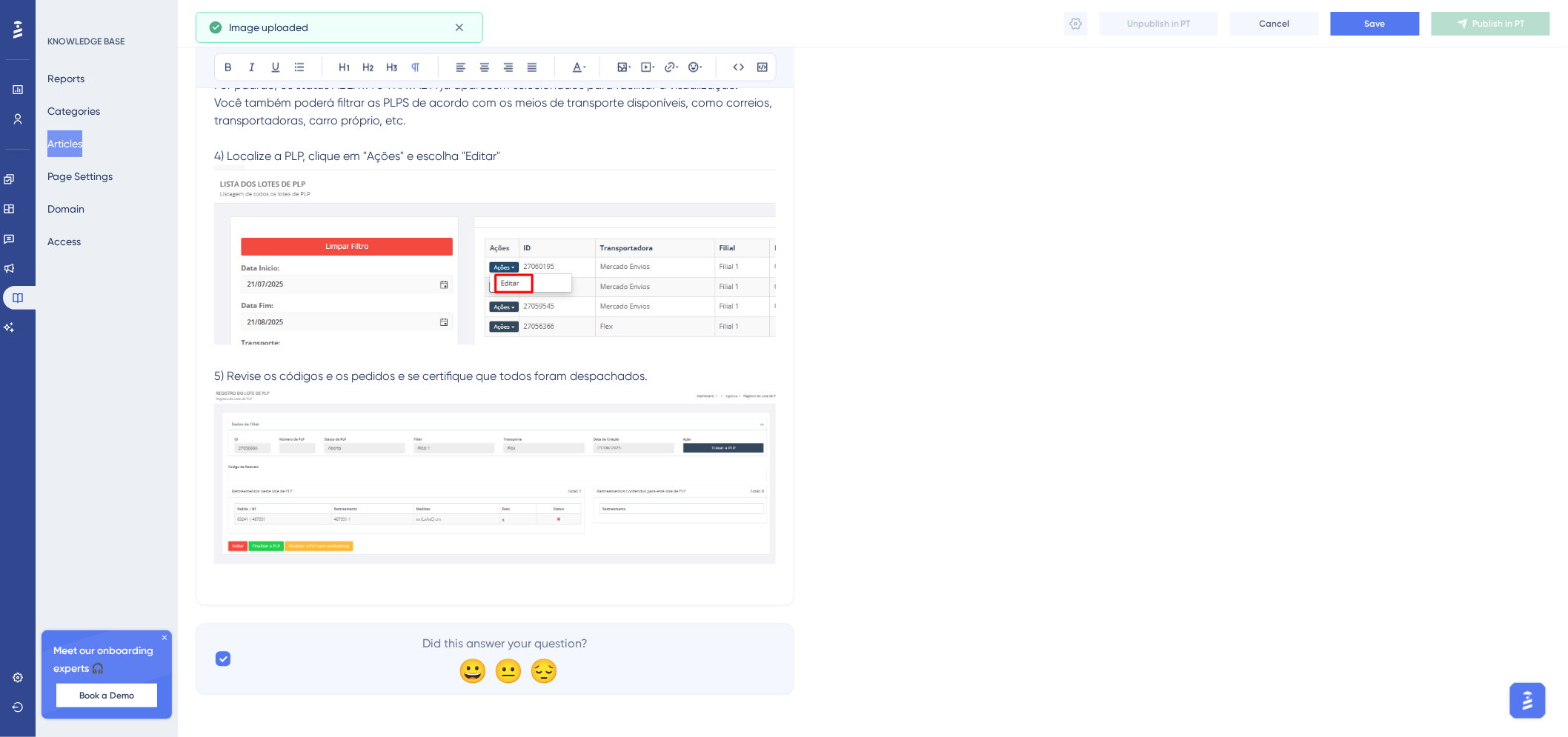
scroll to position [949, 0]
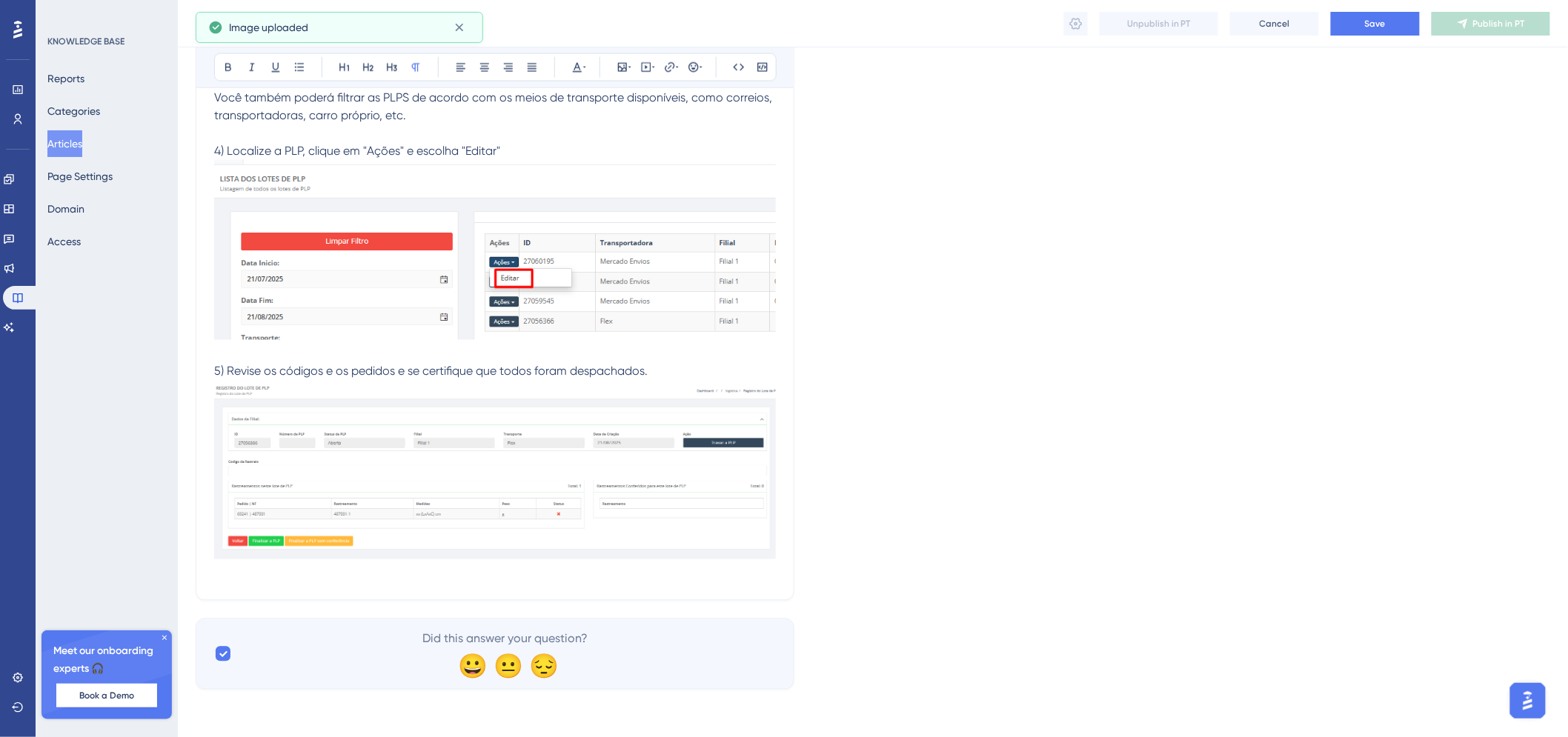
click at [618, 464] on img at bounding box center [495, 470] width 562 height 179
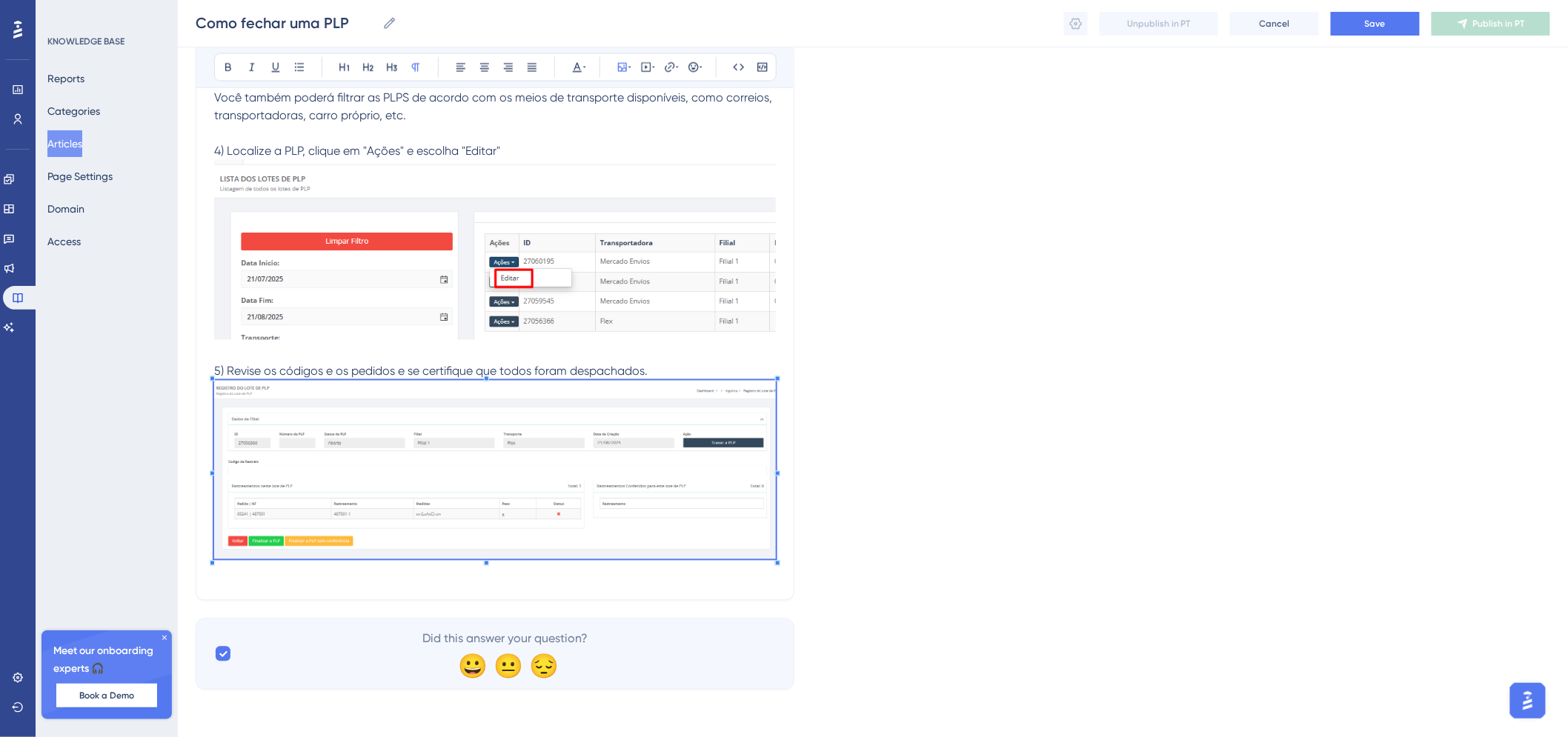
drag, startPoint x: 618, startPoint y: 464, endPoint x: 557, endPoint y: 462, distance: 61.0
click at [587, 463] on img at bounding box center [495, 470] width 562 height 179
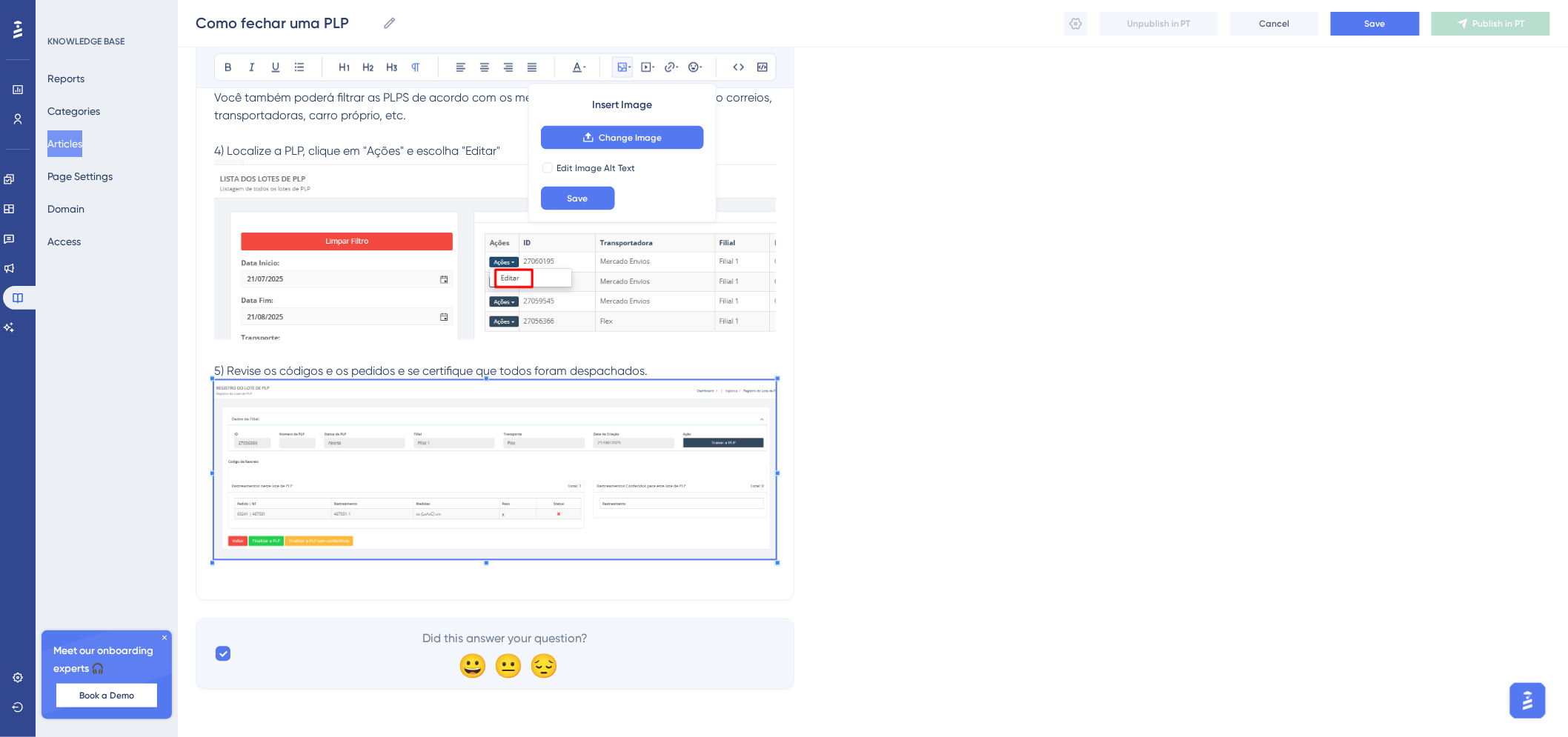
scroll to position [783, 0]
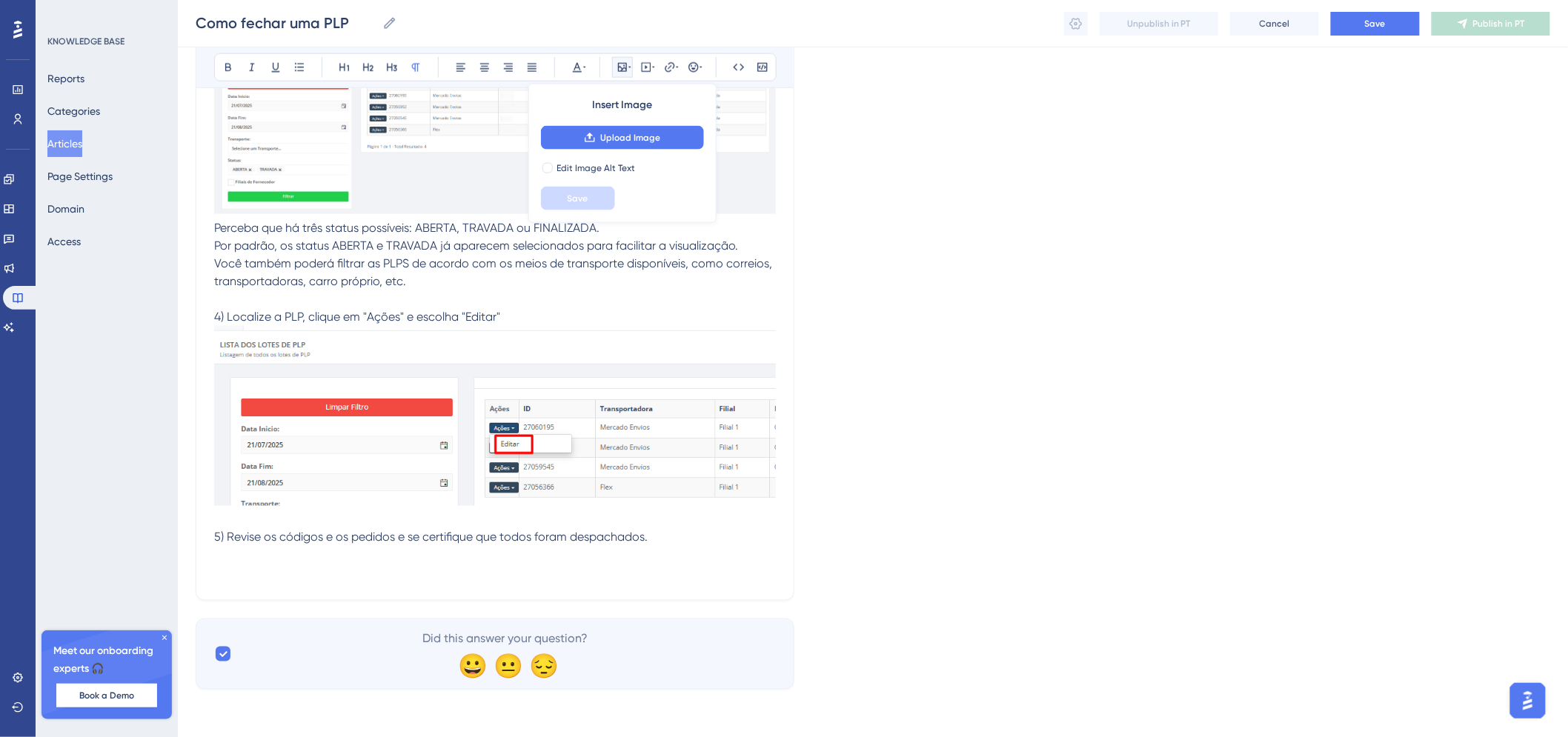
click at [621, 69] on icon at bounding box center [623, 68] width 12 height 12
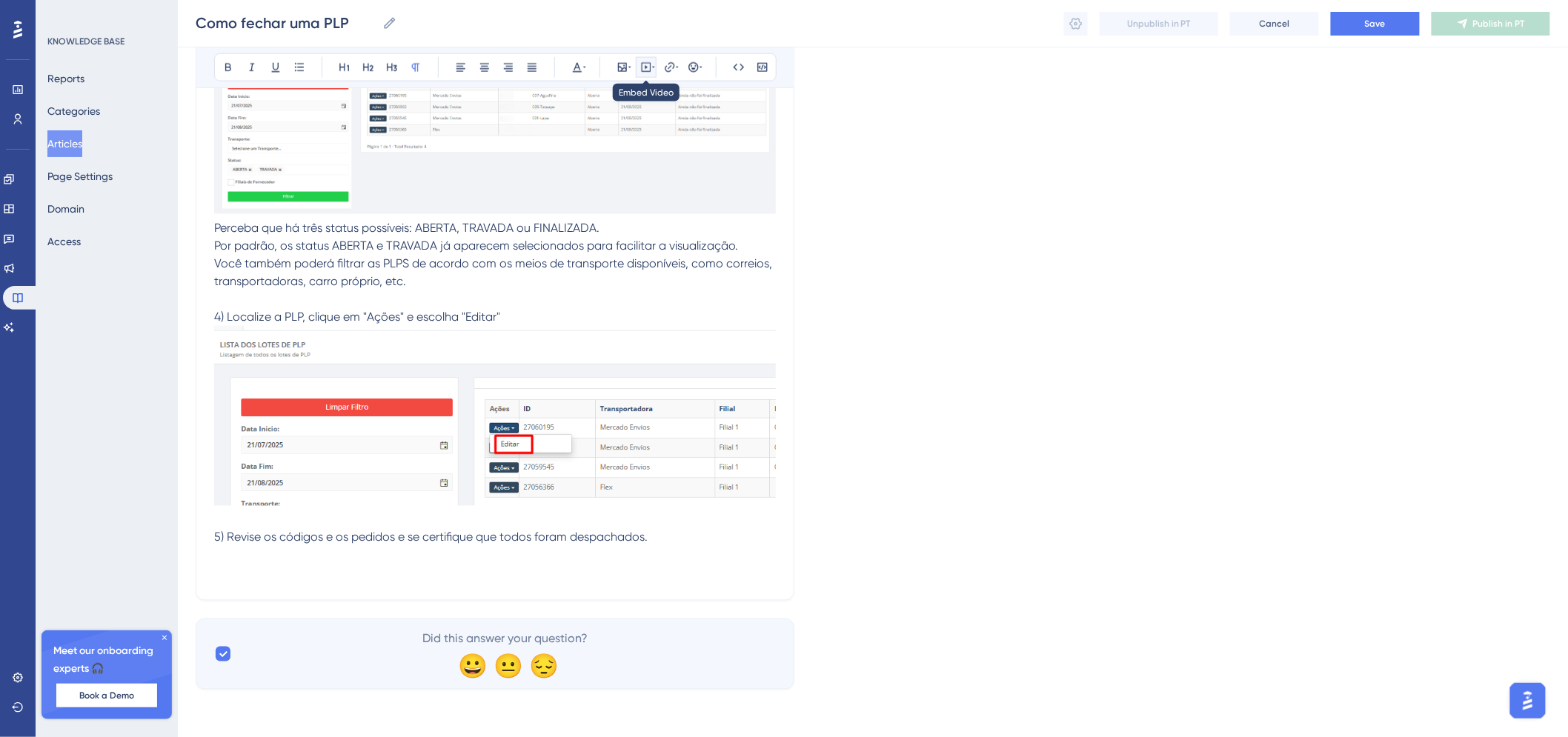
click at [636, 76] on button at bounding box center [646, 67] width 21 height 21
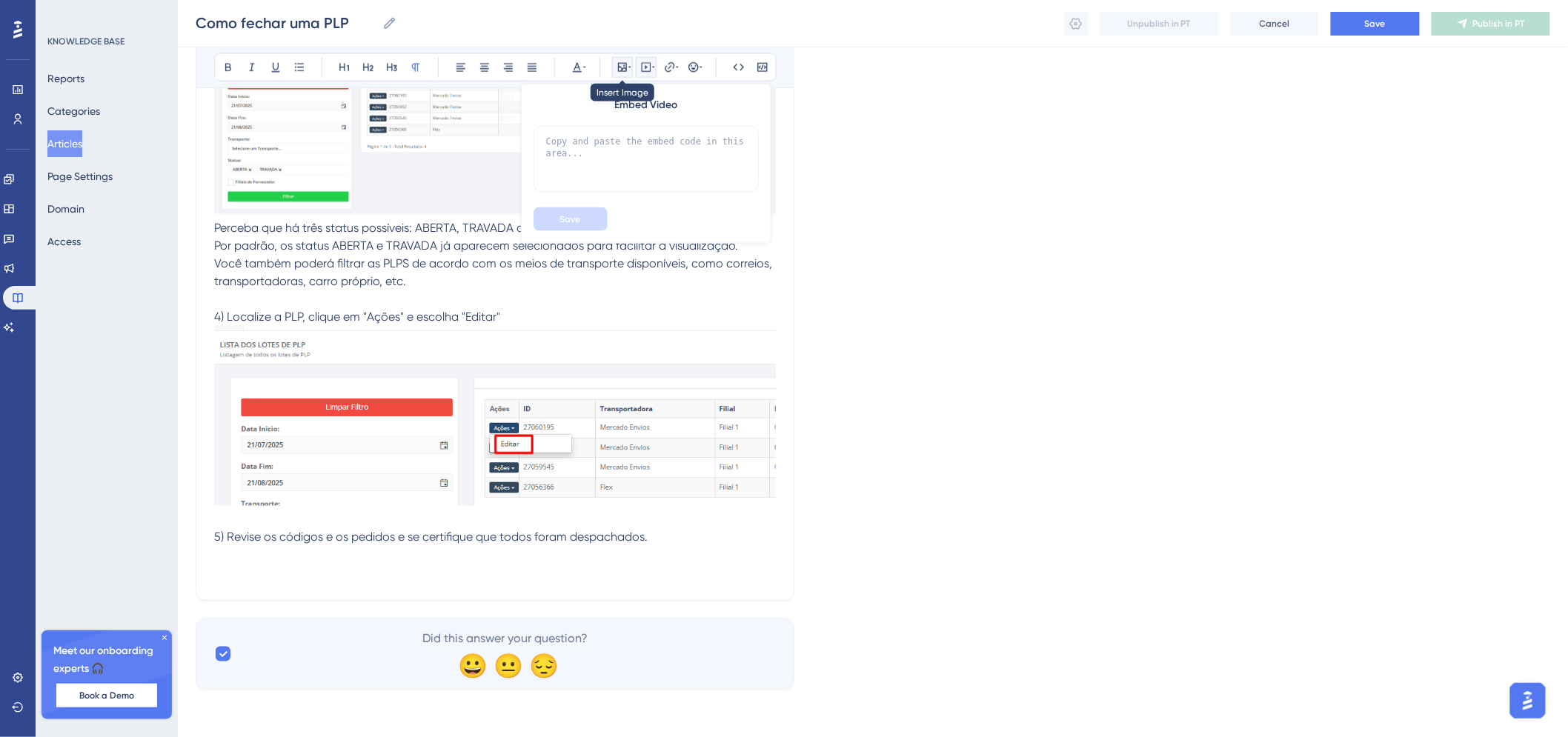
click at [630, 72] on icon at bounding box center [630, 68] width 3 height 12
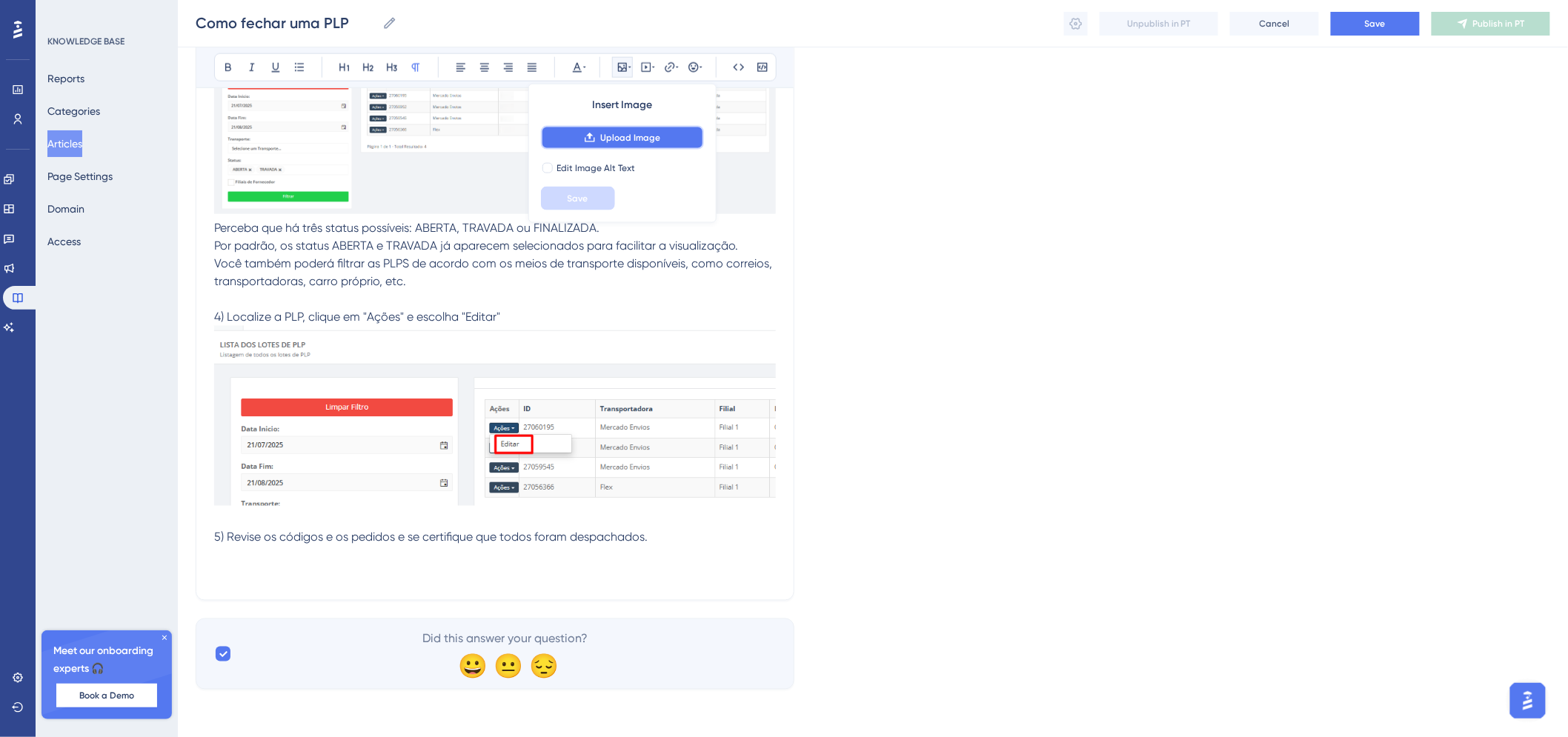
click at [618, 139] on span "Upload Image" at bounding box center [630, 138] width 60 height 12
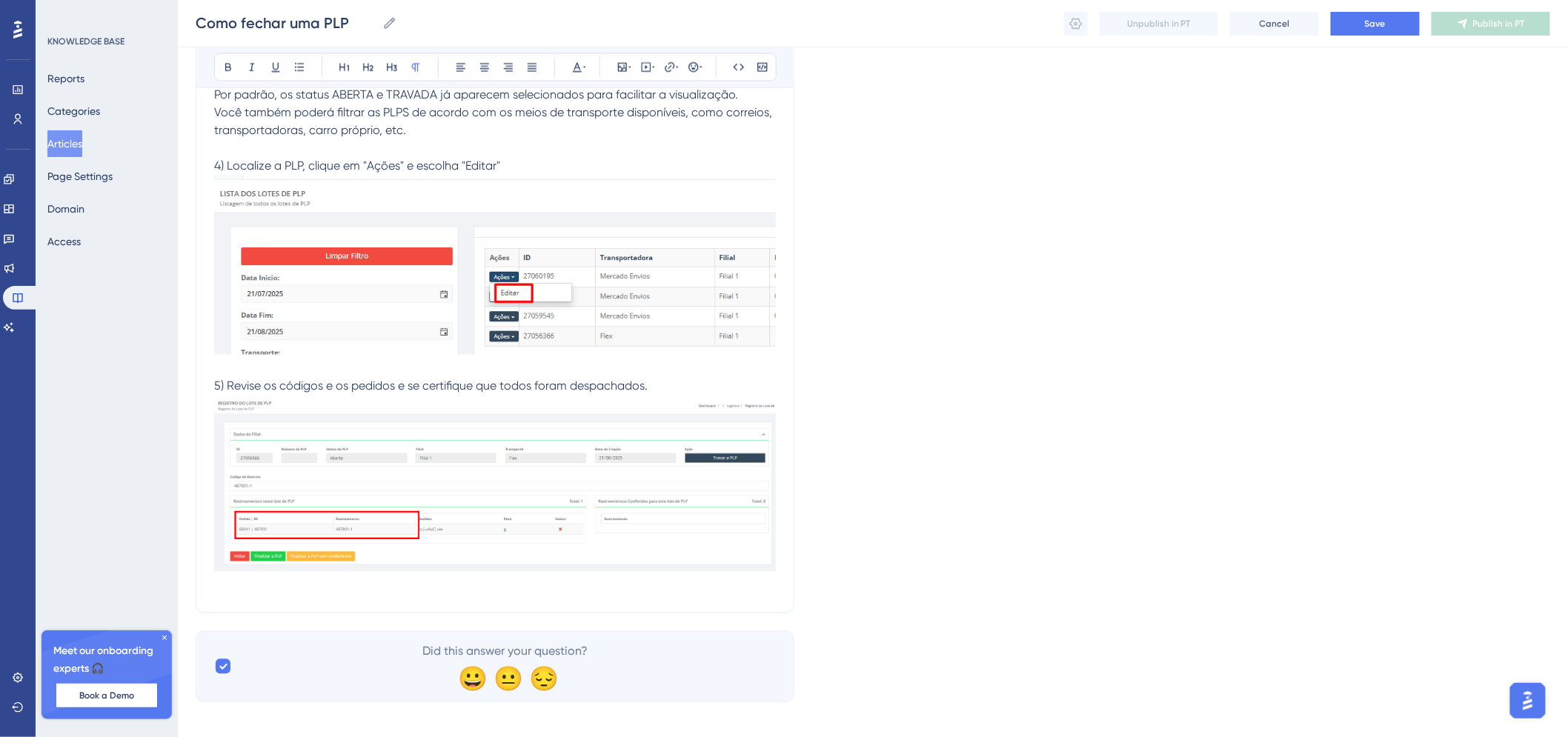
scroll to position [946, 0]
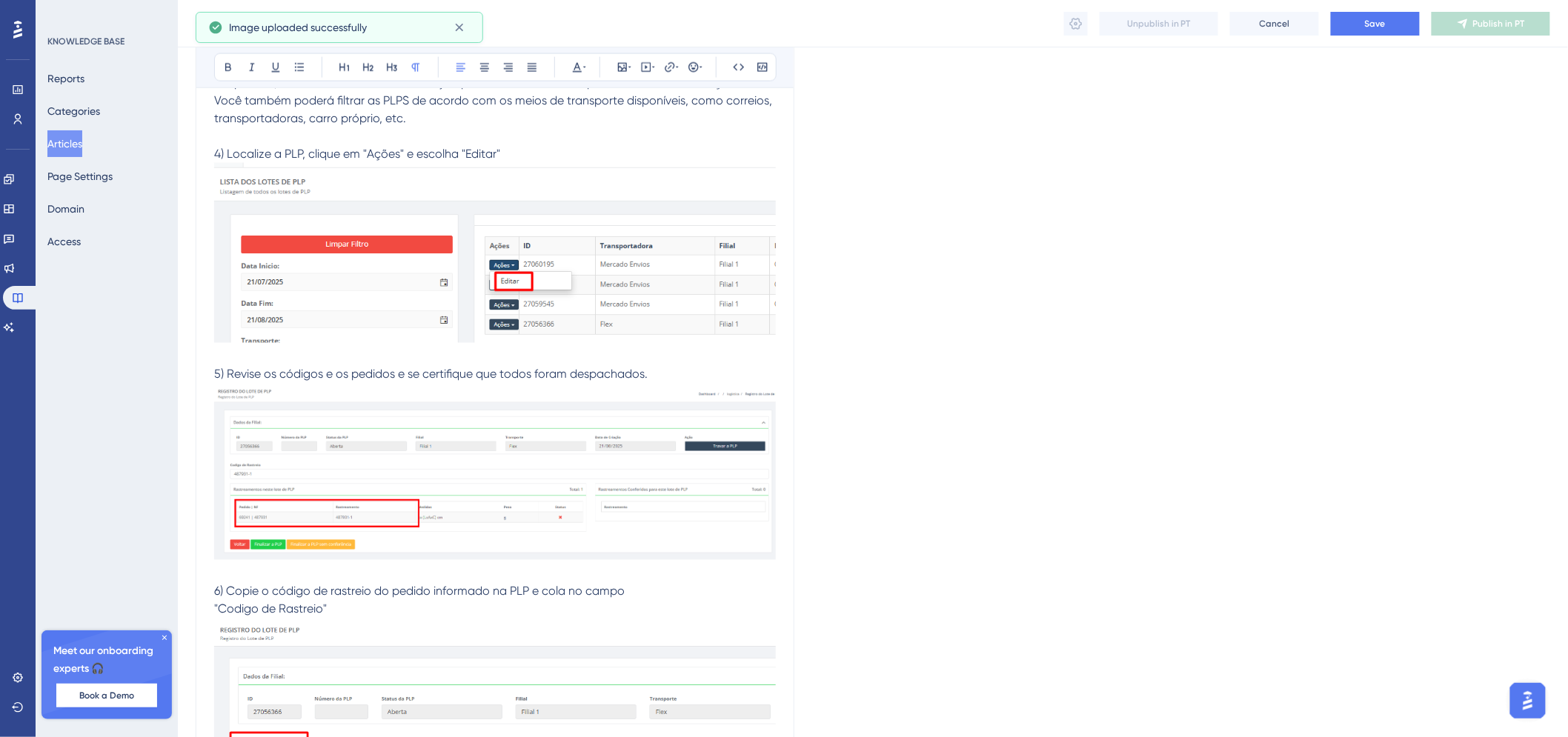
click at [232, 608] on span ""Codigo de Rastreio"" at bounding box center [270, 609] width 113 height 14
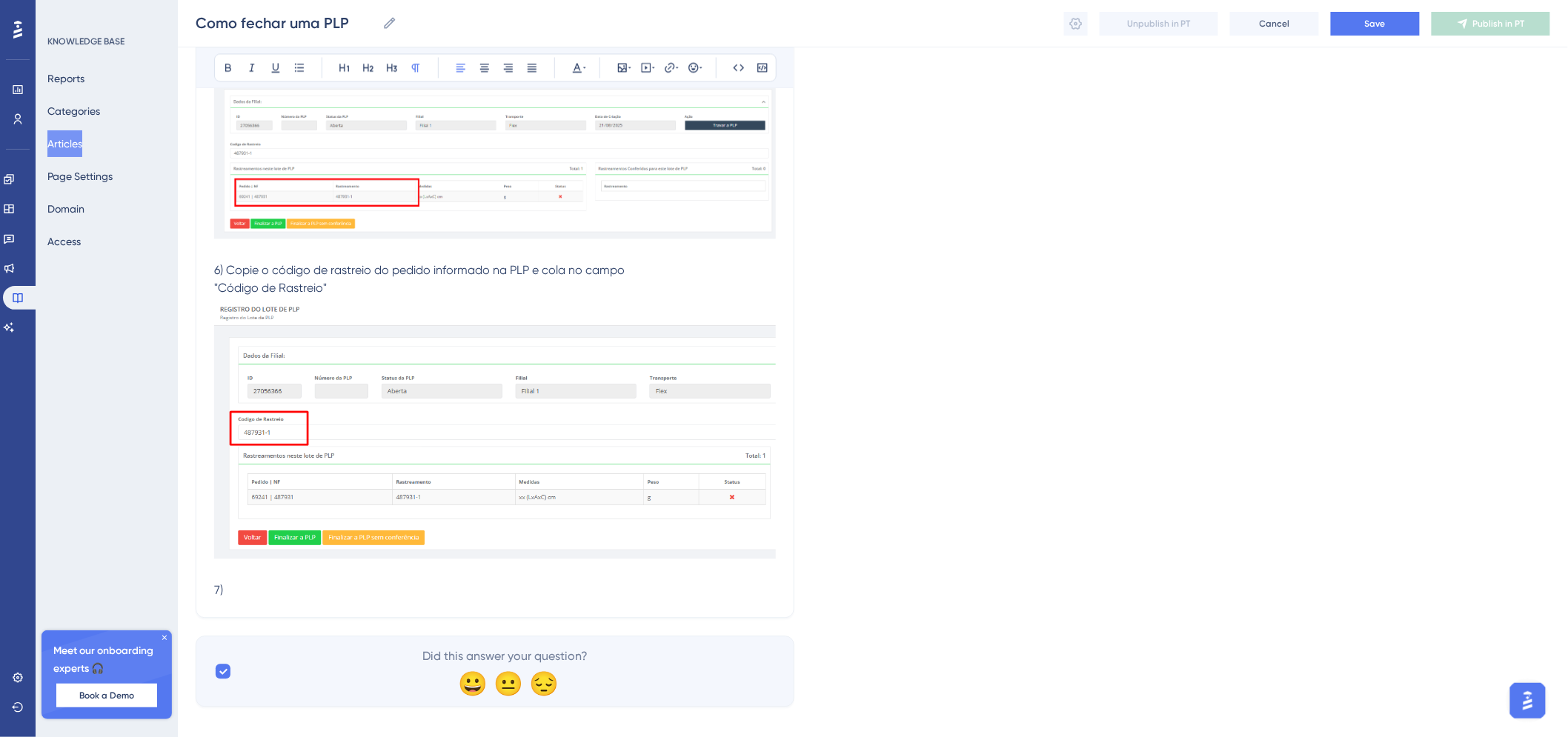
click at [640, 273] on p "6) Copie o código de rastreio do pedido informado na PLP e cola no campo "Códig…" at bounding box center [495, 422] width 562 height 320
click at [216, 283] on span ""Código de Rastreio"" at bounding box center [270, 288] width 113 height 14
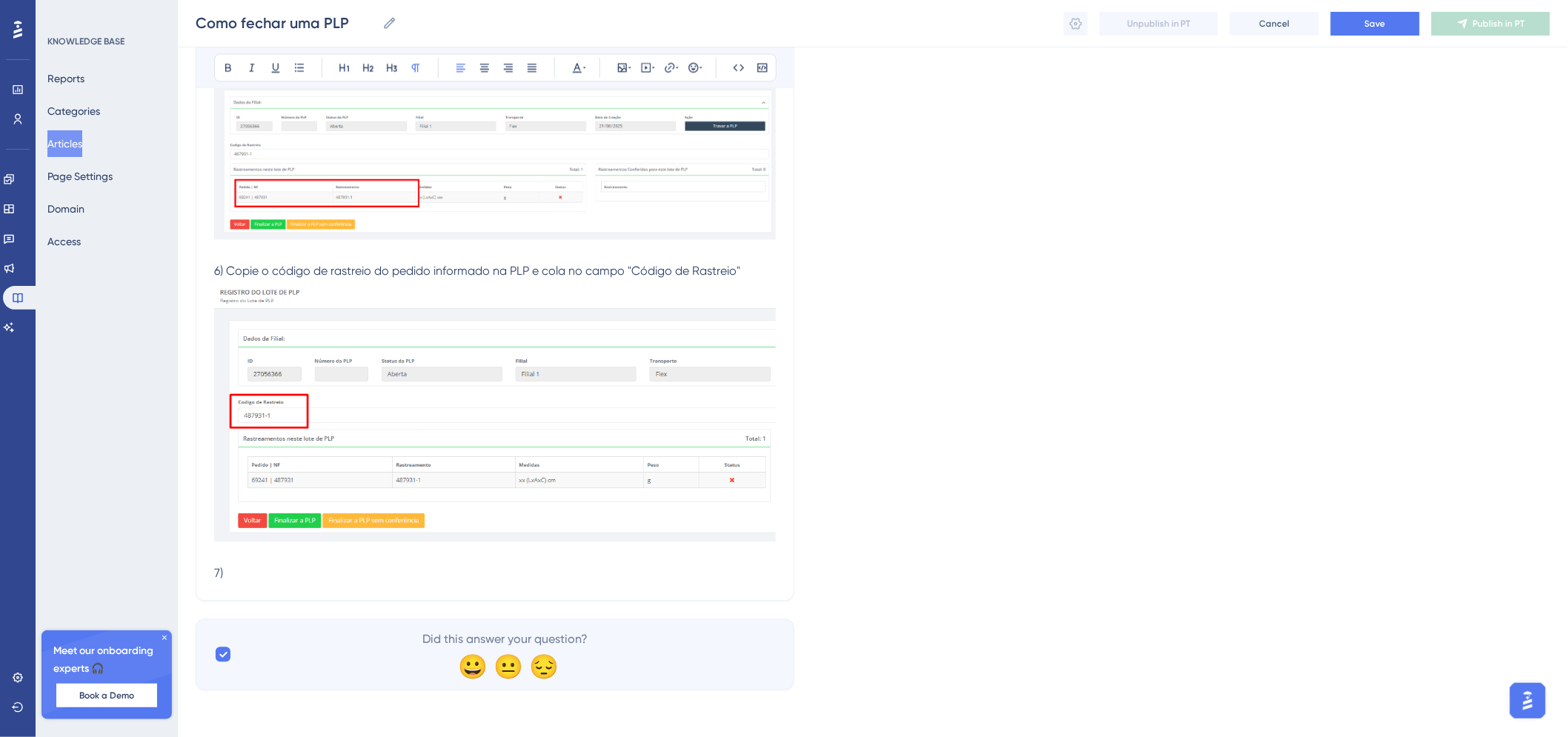
click at [751, 270] on p "6) Copie o código de rastreio do pedido informado na PLP e cola no campo "Códig…" at bounding box center [495, 413] width 562 height 302
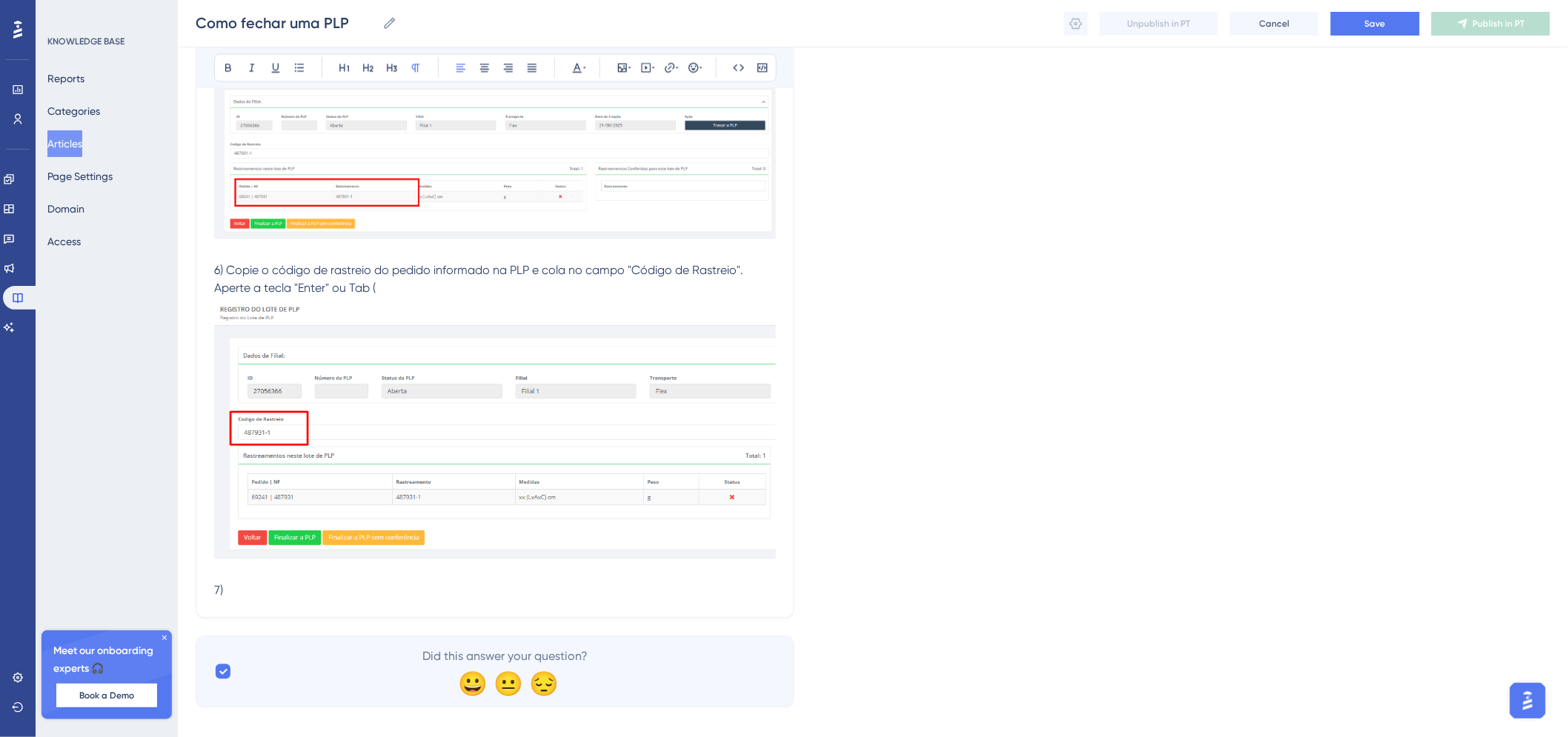
click at [472, 289] on p "6) Copie o código de rastreio do pedido informado na PLP e cola no campo "Códig…" at bounding box center [495, 422] width 562 height 320
click at [331, 290] on span "Aperte a tecla "Enter" ou Tab (↹)" at bounding box center [301, 288] width 174 height 14
click at [426, 284] on p "6) Copie o código de rastreio do pedido informado na PLP e cola no campo "Códig…" at bounding box center [495, 422] width 562 height 320
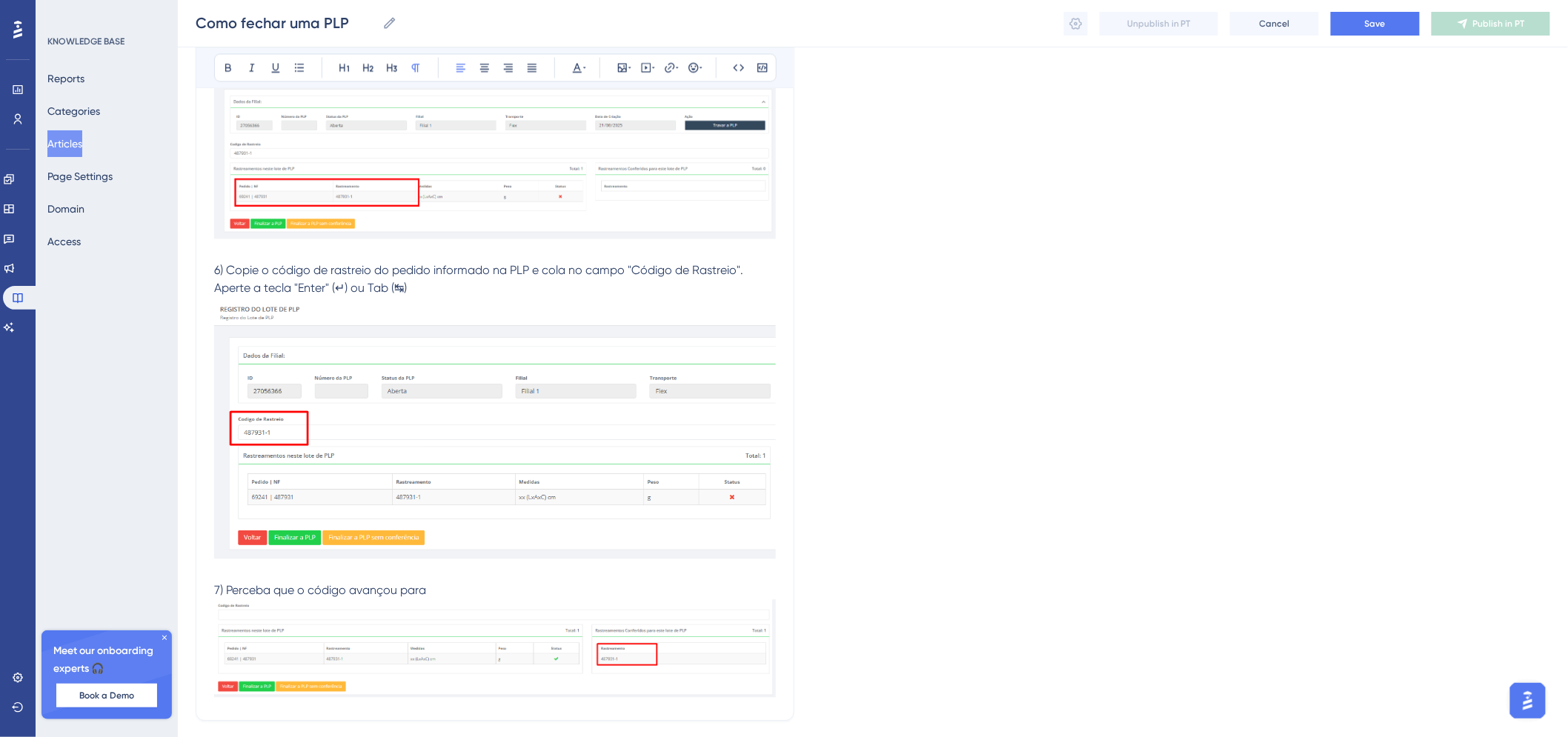
click at [470, 589] on p "7) Perceba que o código avançou para" at bounding box center [495, 590] width 562 height 18
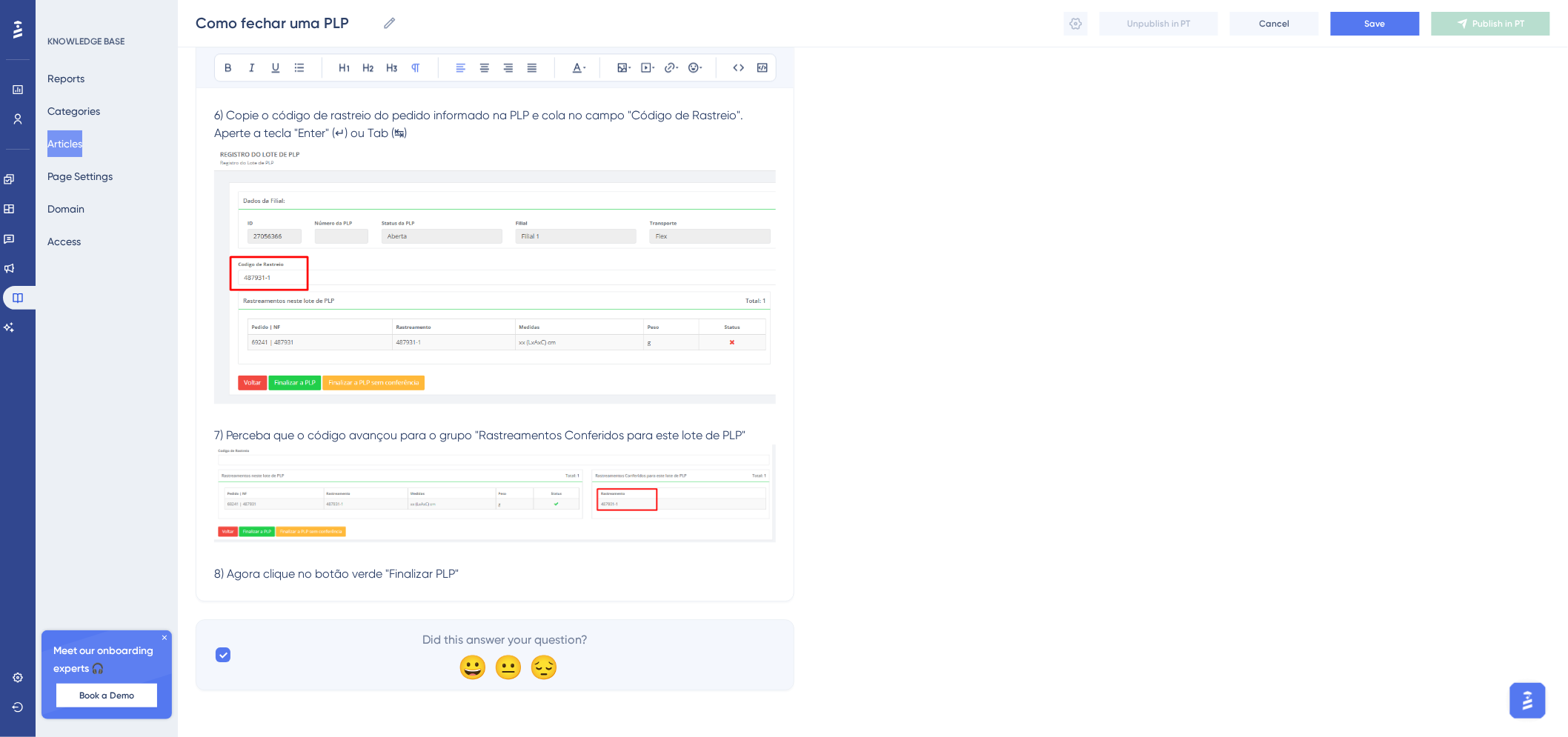
scroll to position [1424, 0]
click at [476, 573] on p "8) Agora clique no botão verde "Finalizar PLP"" at bounding box center [495, 573] width 562 height 18
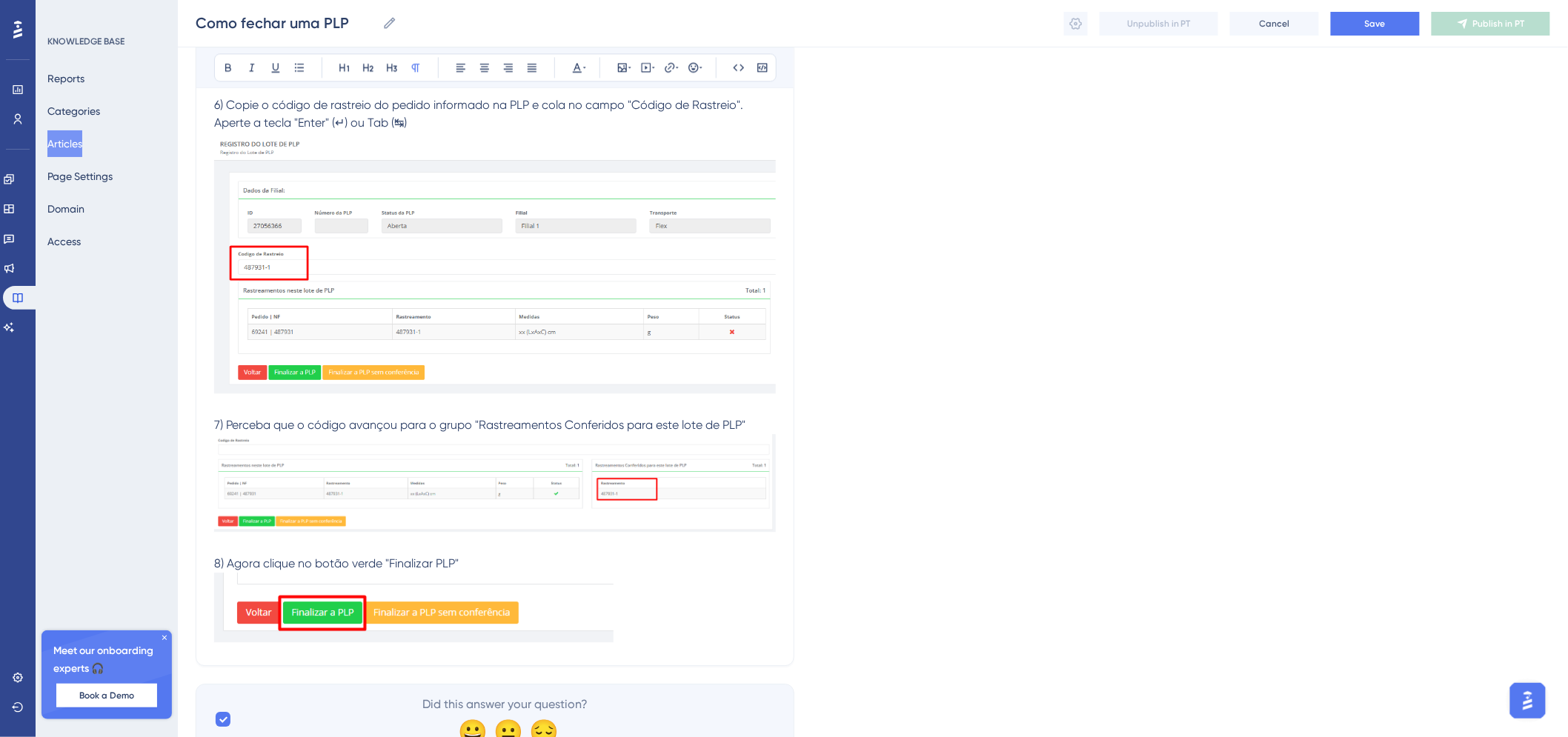
scroll to position [1499, 0]
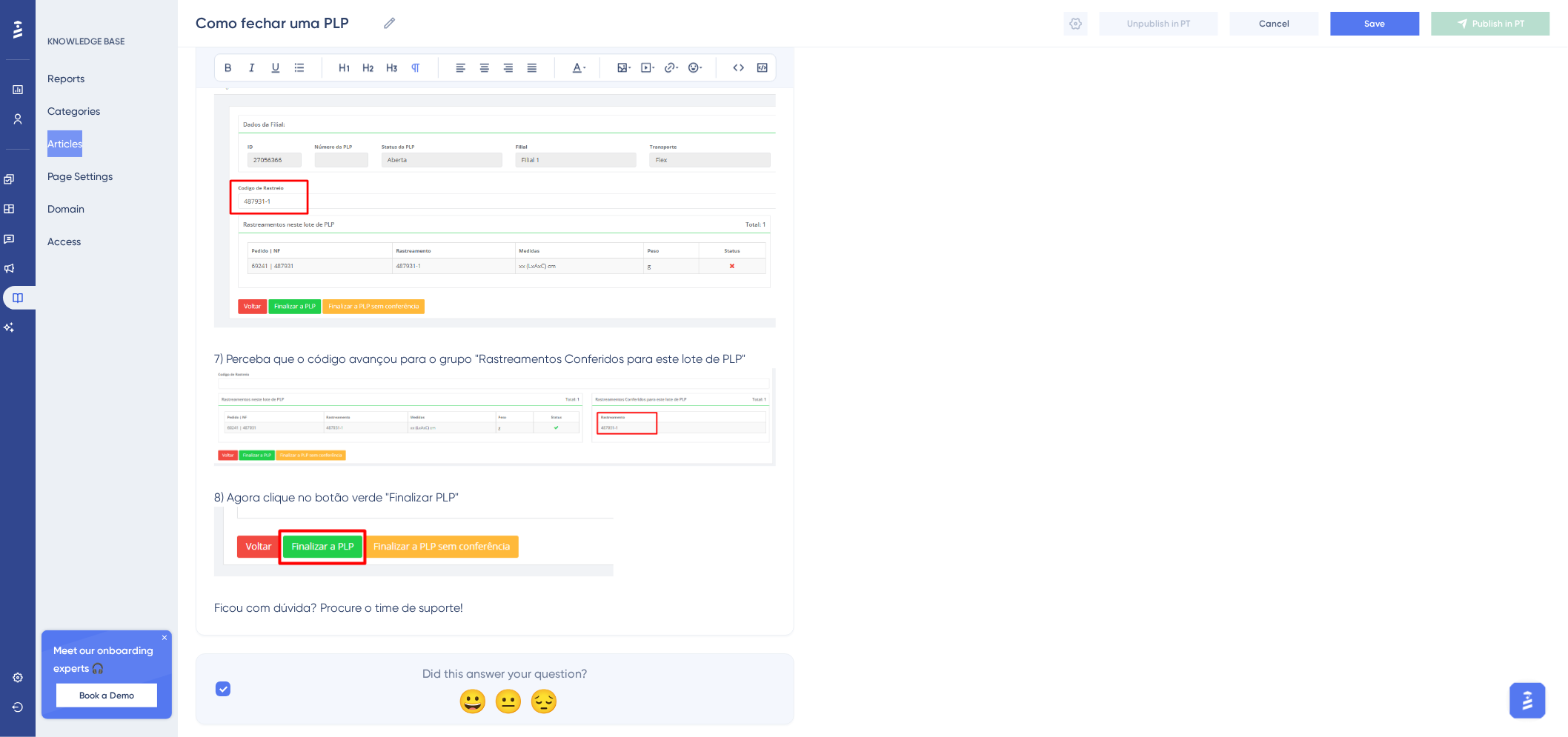
click at [657, 563] on p at bounding box center [495, 544] width 562 height 75
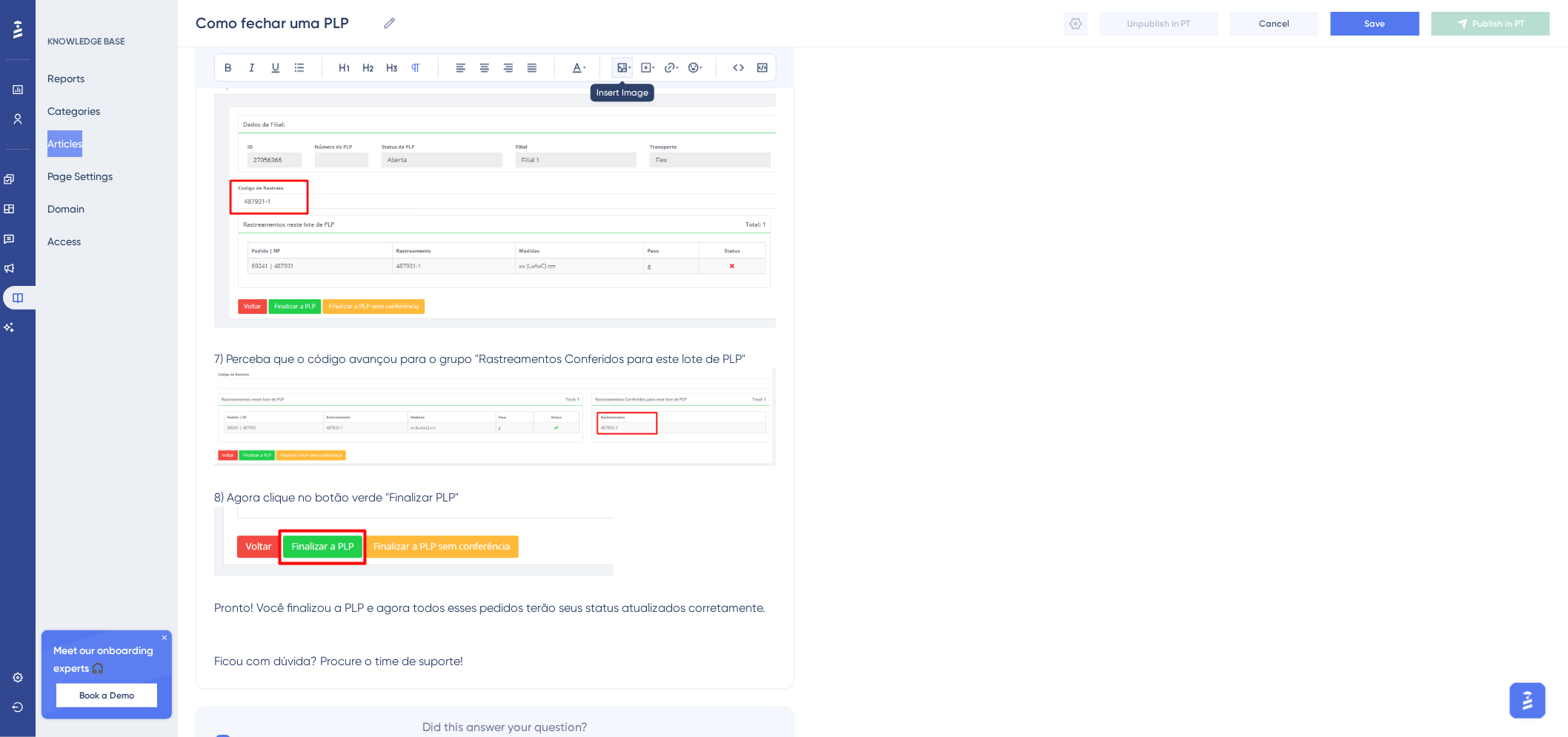
click at [630, 69] on icon at bounding box center [630, 68] width 3 height 12
click at [296, 596] on p at bounding box center [495, 590] width 562 height 18
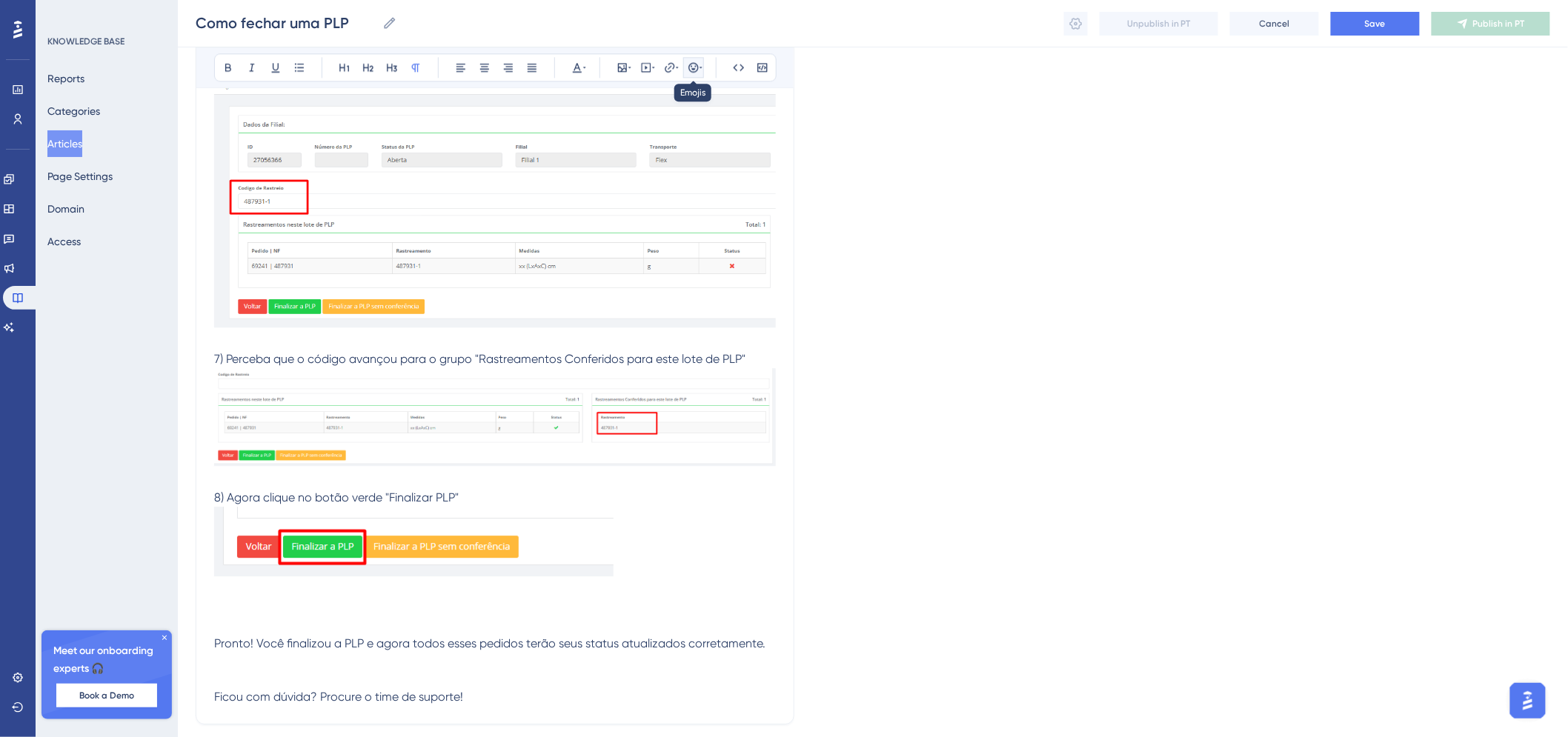
click at [691, 65] on icon at bounding box center [694, 68] width 12 height 12
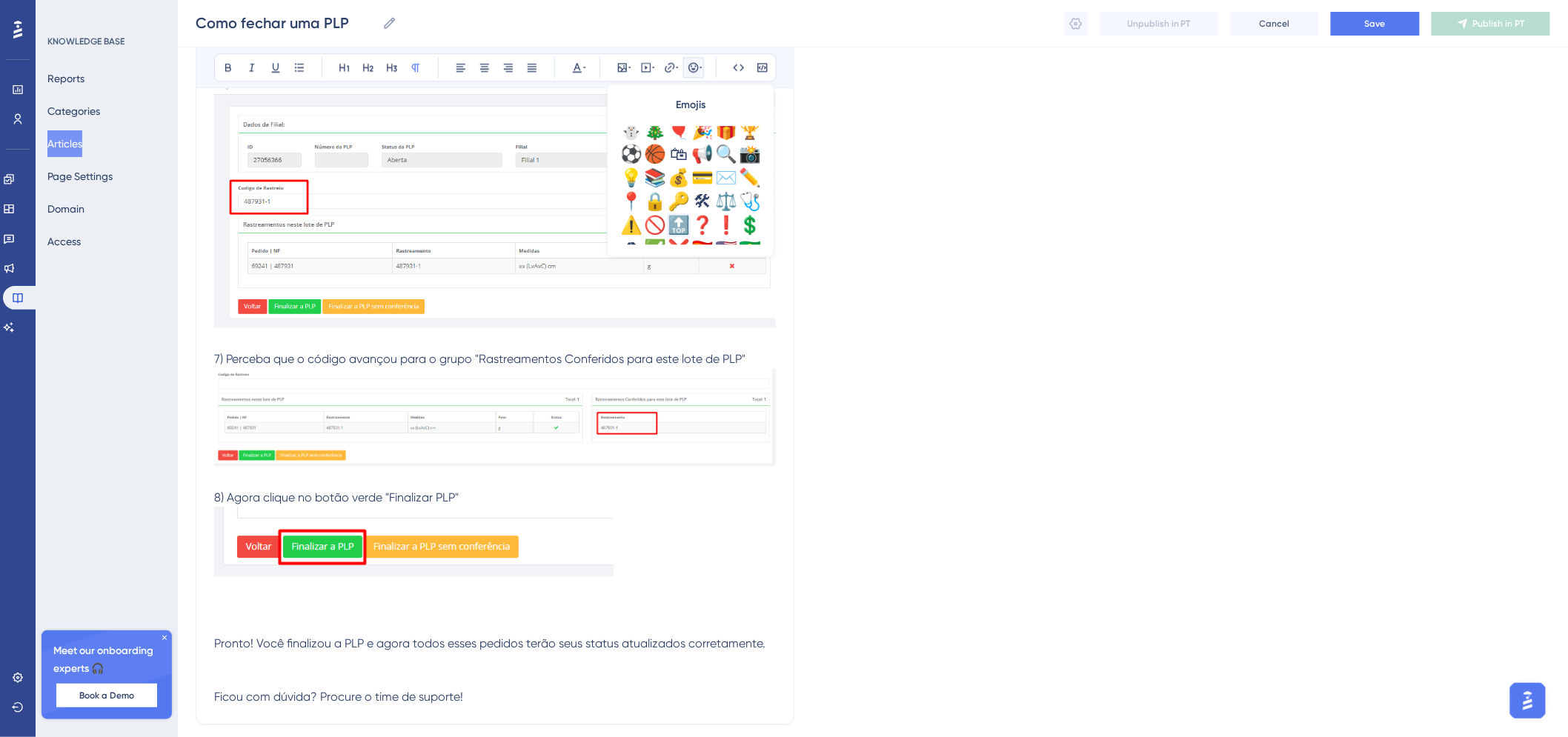
scroll to position [522, 0]
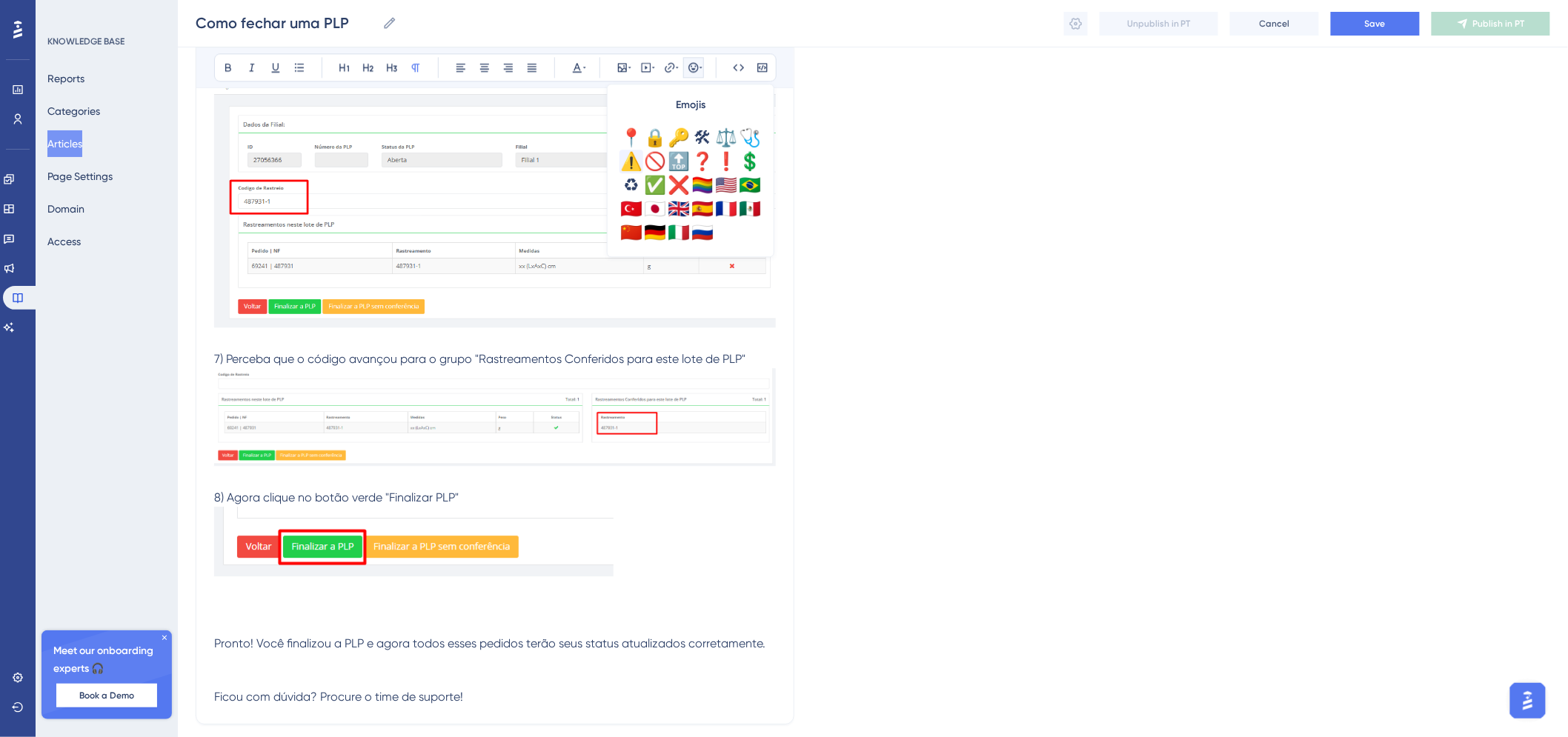
click at [634, 167] on div "⚠️" at bounding box center [631, 161] width 24 height 24
click at [689, 613] on span "⚠️Atenção: Os códigos de rastreio variam nas PLPS. Não há uma padronização de q…" at bounding box center [452, 608] width 475 height 14
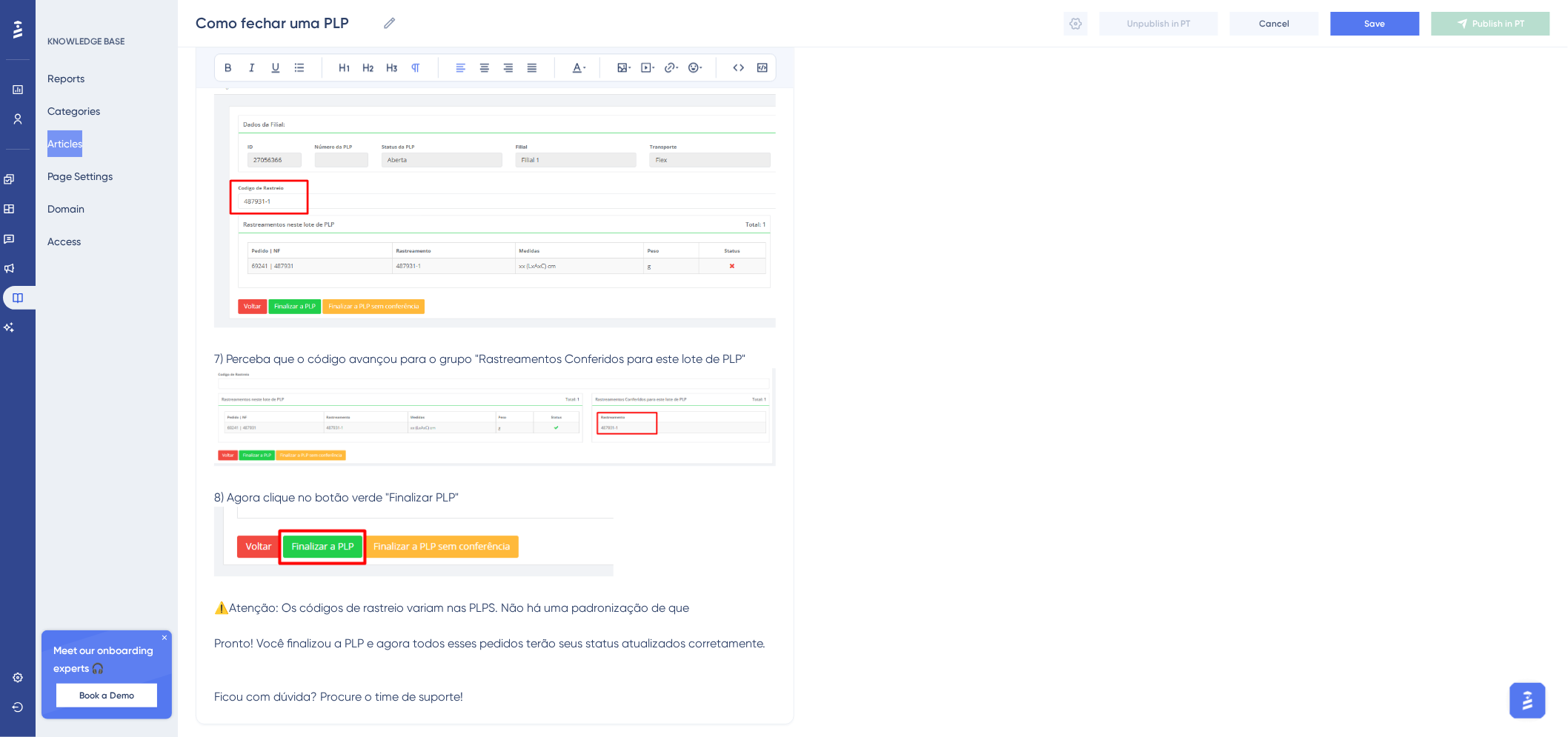
drag, startPoint x: 698, startPoint y: 608, endPoint x: 506, endPoint y: 610, distance: 192.0
click at [506, 610] on p "⚠️Atenção: Os códigos de rastreio variam nas PLPS. Não há uma padronização de q…" at bounding box center [495, 608] width 562 height 18
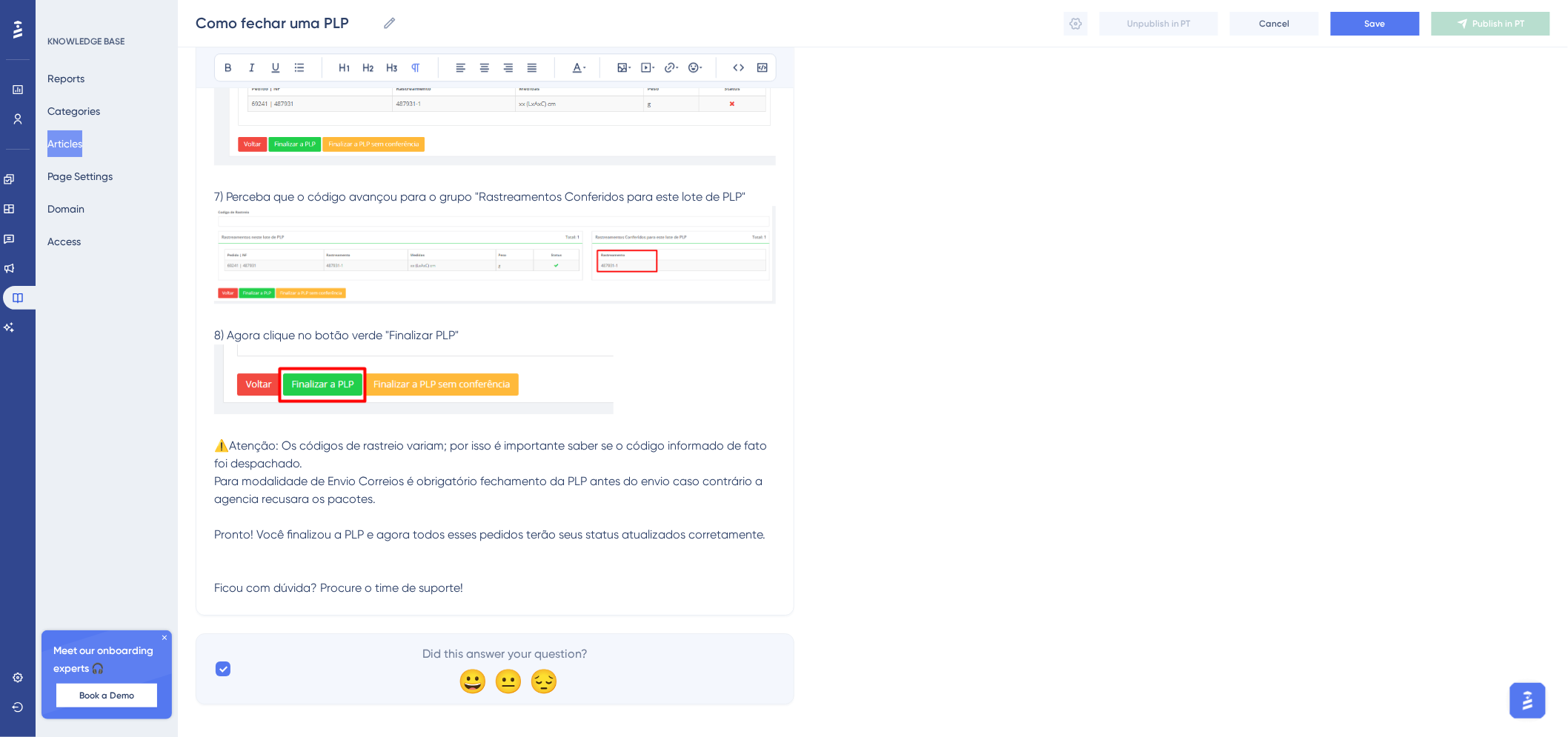
scroll to position [1664, 0]
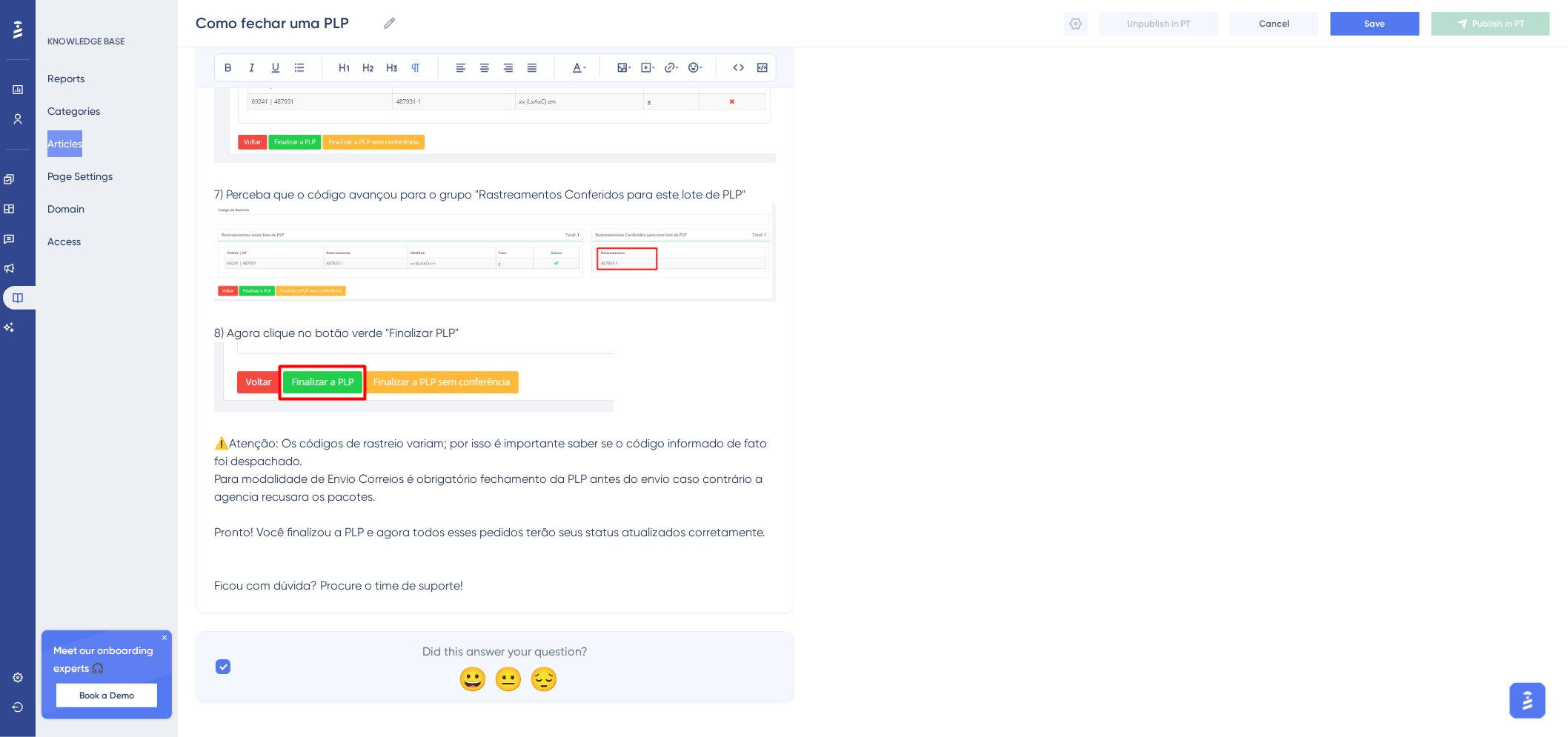
click at [235, 502] on span "Para modalidade de Envio Correios é obrigatório fechamento da PLP antes do envi…" at bounding box center [490, 488] width 551 height 32
click at [318, 549] on p at bounding box center [495, 550] width 562 height 18
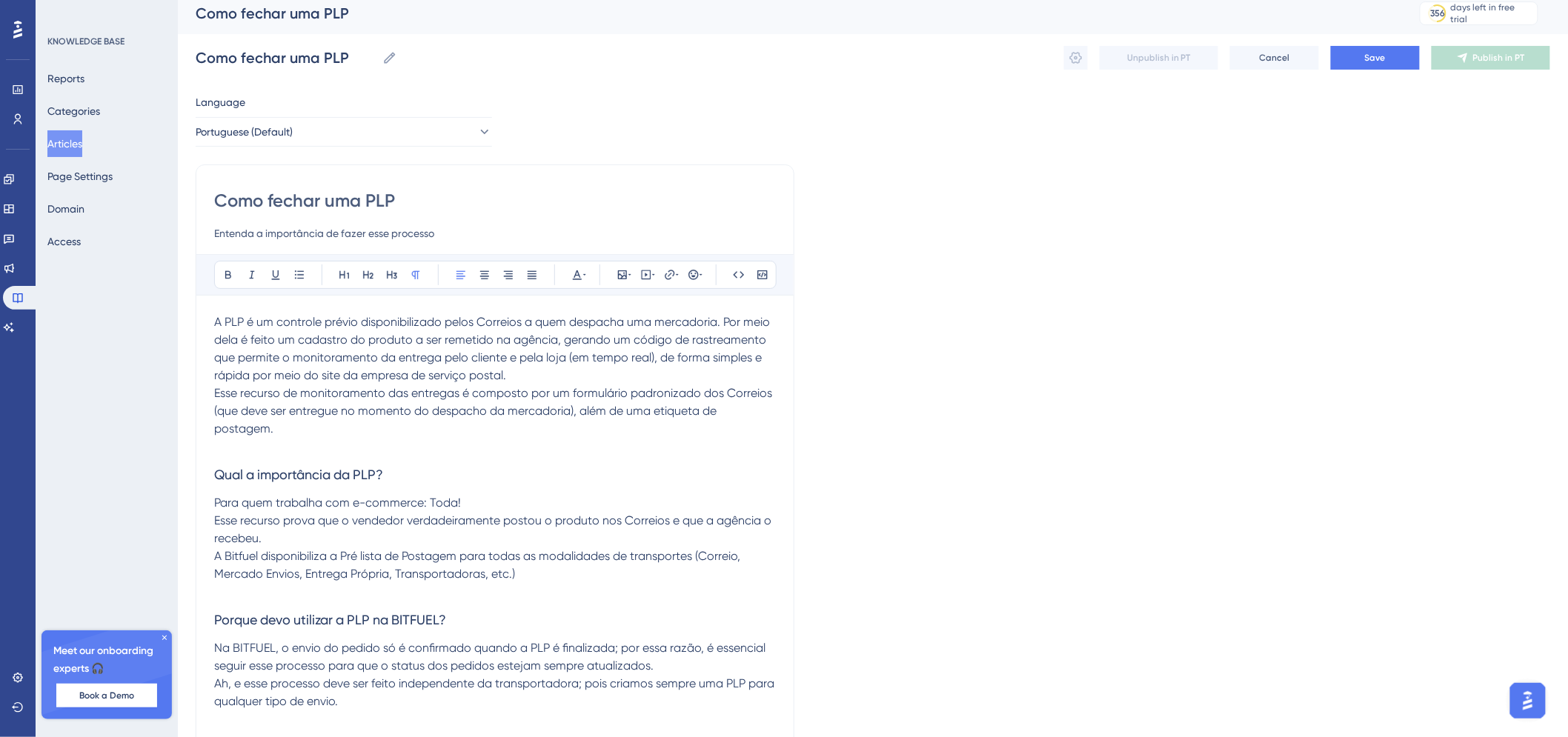
scroll to position [0, 0]
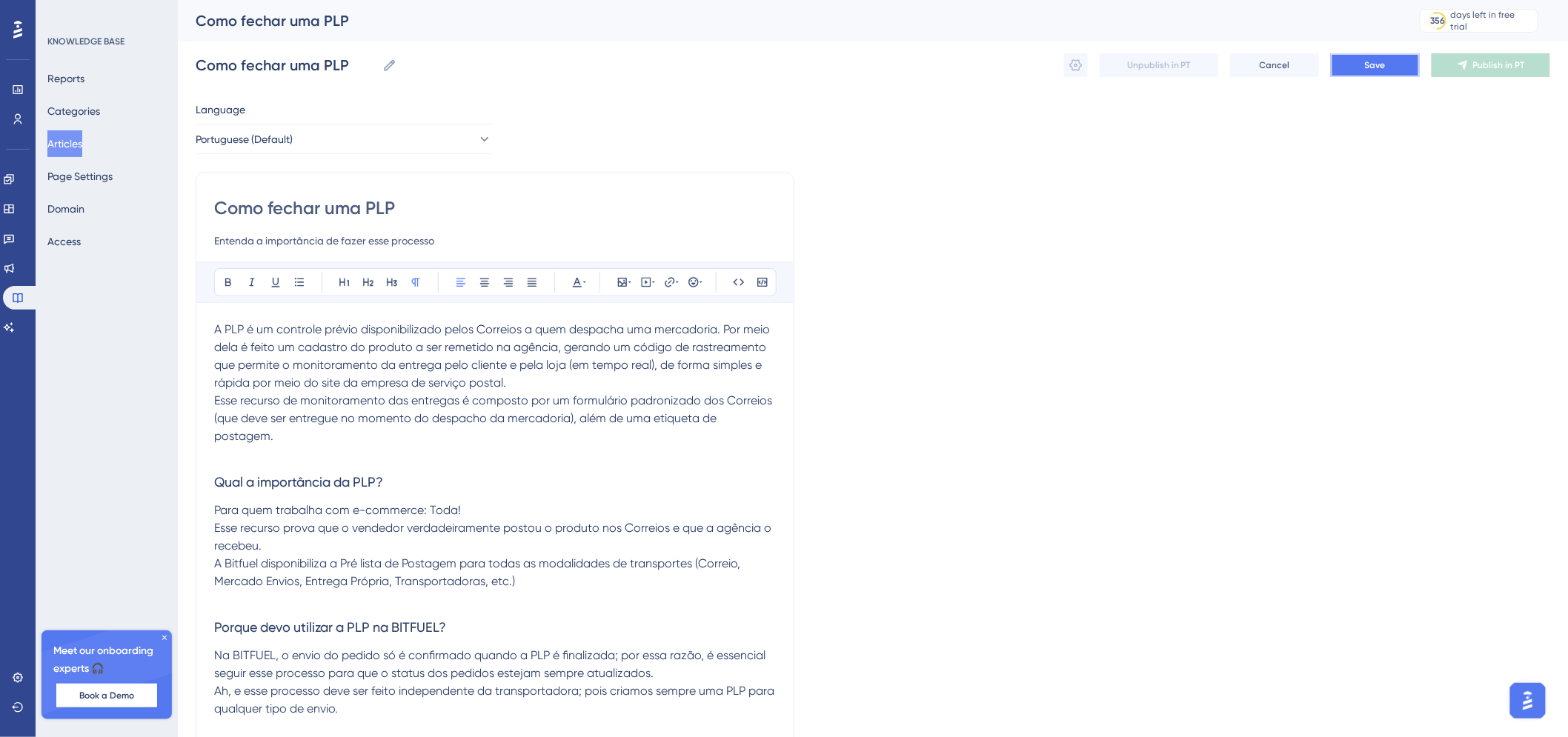
click at [1394, 75] on button "Save" at bounding box center [1375, 65] width 89 height 24
click at [1065, 65] on button at bounding box center [1075, 65] width 24 height 24
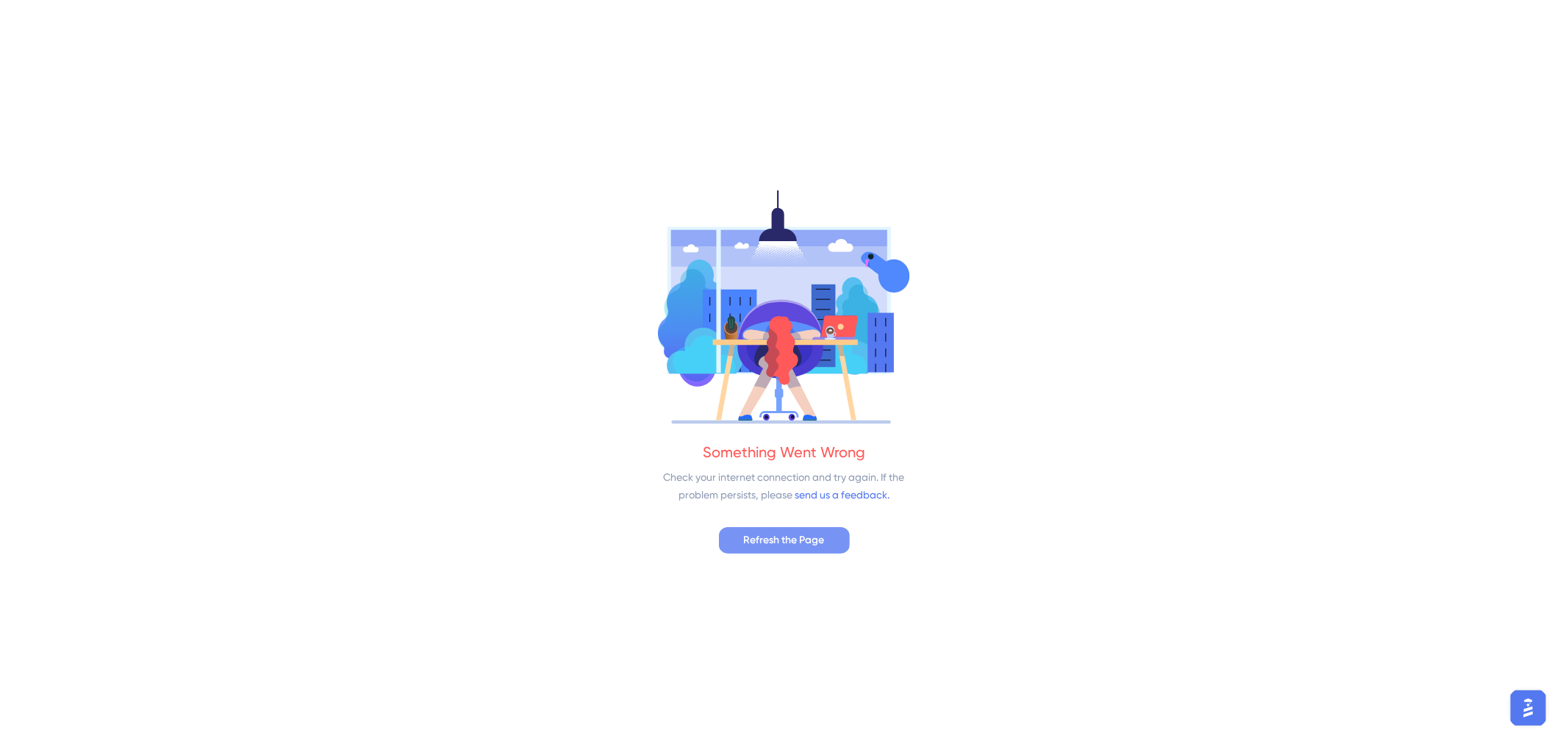
click at [774, 542] on span "Refresh the Page" at bounding box center [784, 540] width 81 height 17
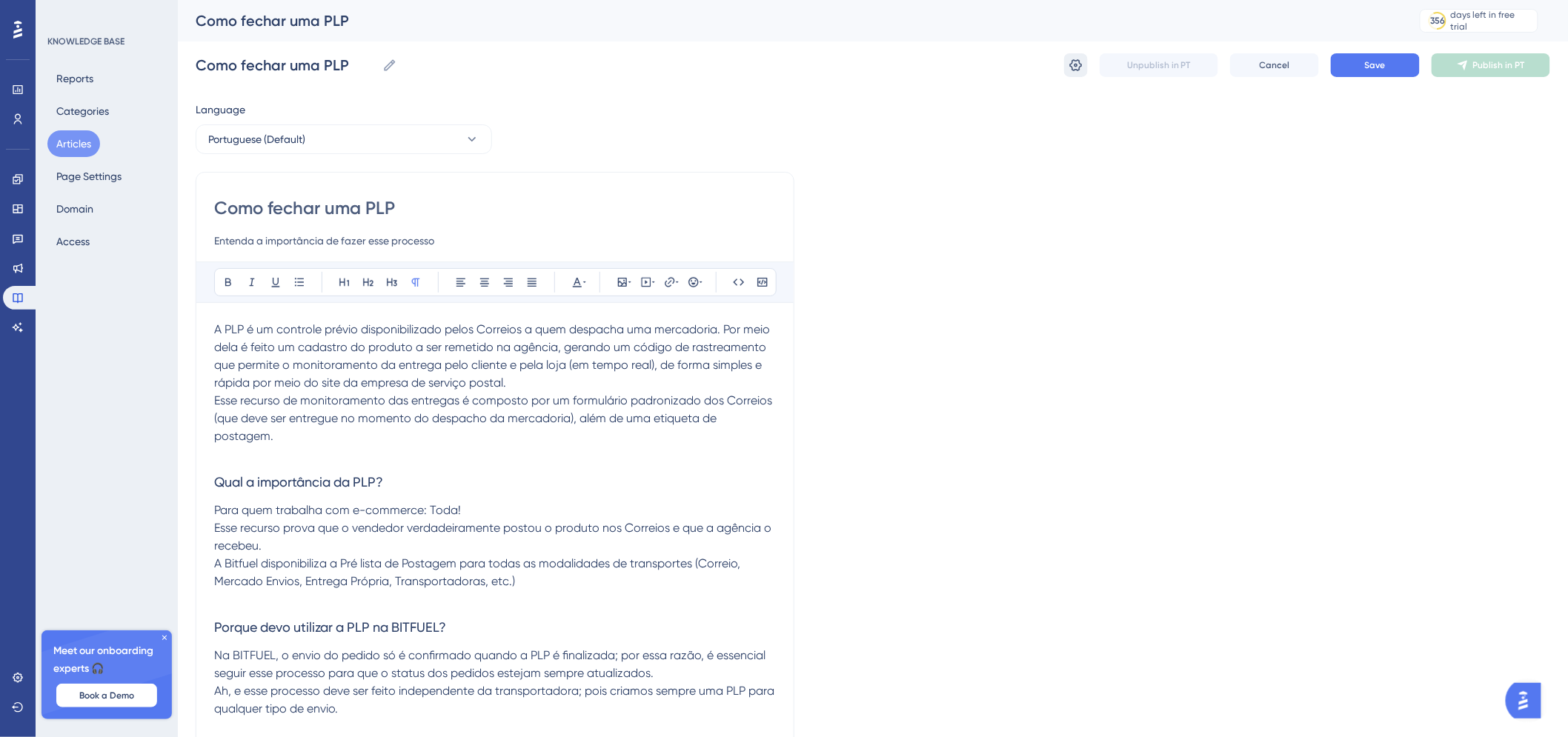
click at [1065, 56] on button at bounding box center [1075, 65] width 24 height 24
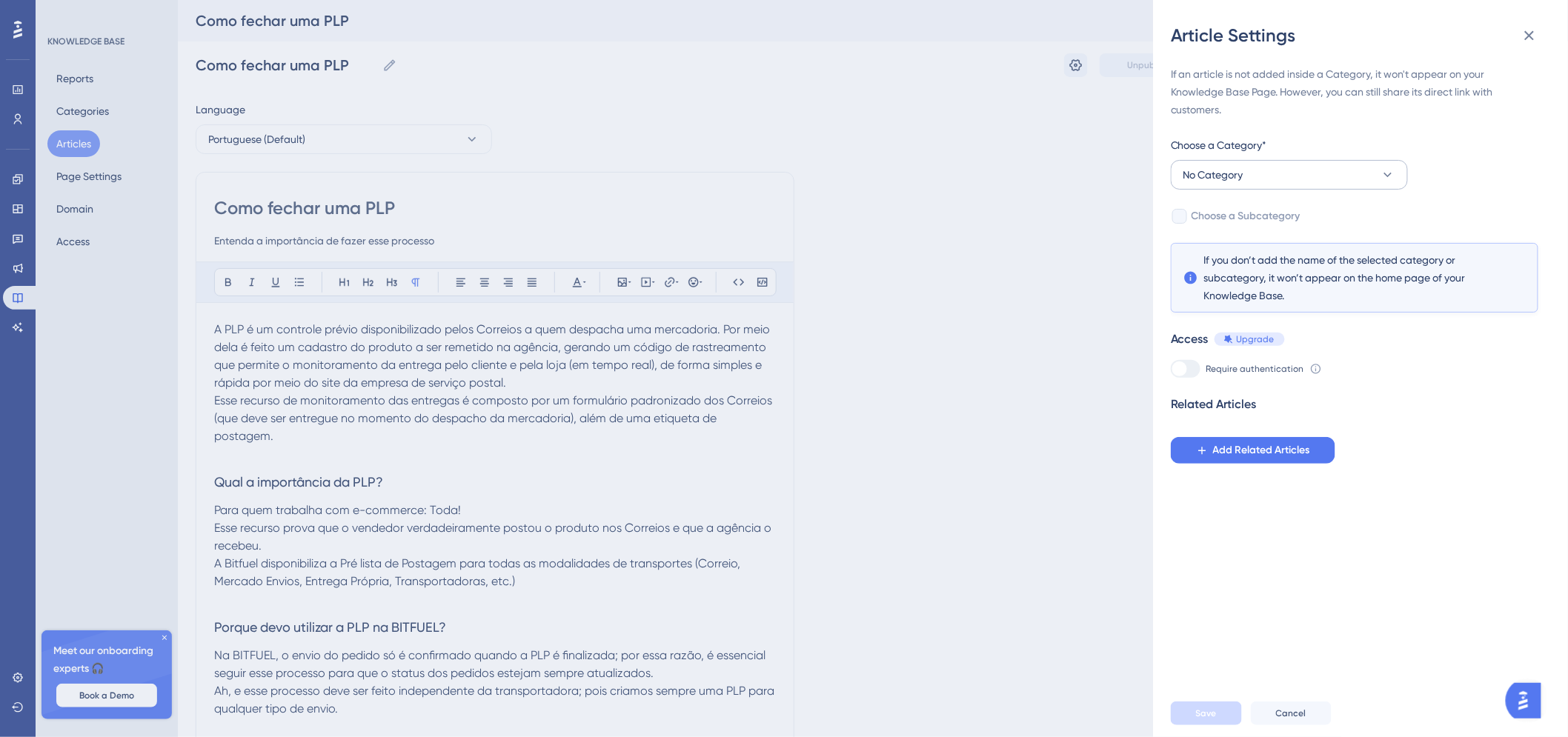
drag, startPoint x: 1322, startPoint y: 205, endPoint x: 1323, endPoint y: 182, distance: 23.0
click at [1322, 195] on div "If an article is not added inside a Category, it won't appear on your Knowledge…" at bounding box center [1355, 265] width 368 height 399
click at [1324, 174] on button "No Category" at bounding box center [1289, 174] width 237 height 30
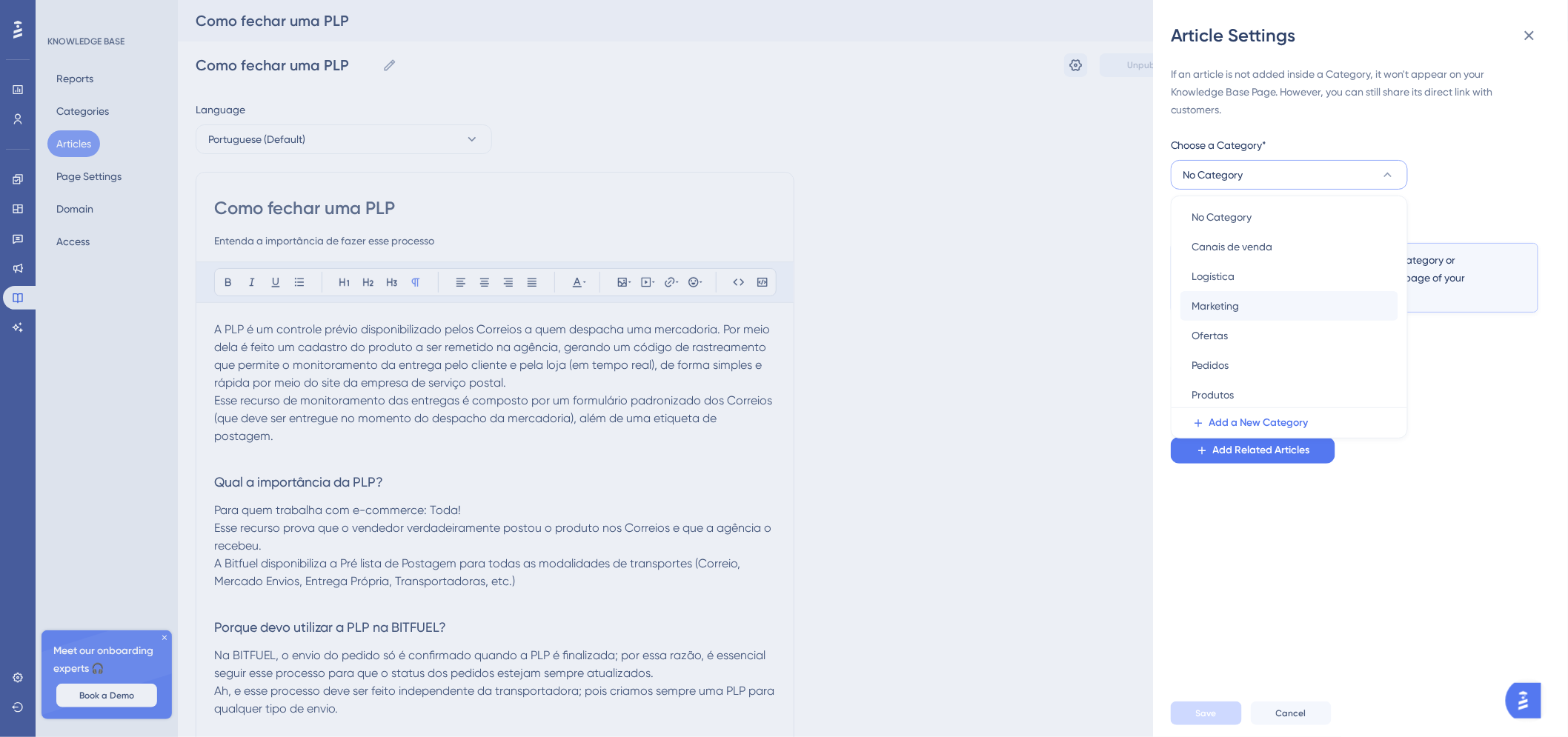
scroll to position [5, 0]
click at [1301, 265] on div "Logística Logística" at bounding box center [1289, 275] width 194 height 30
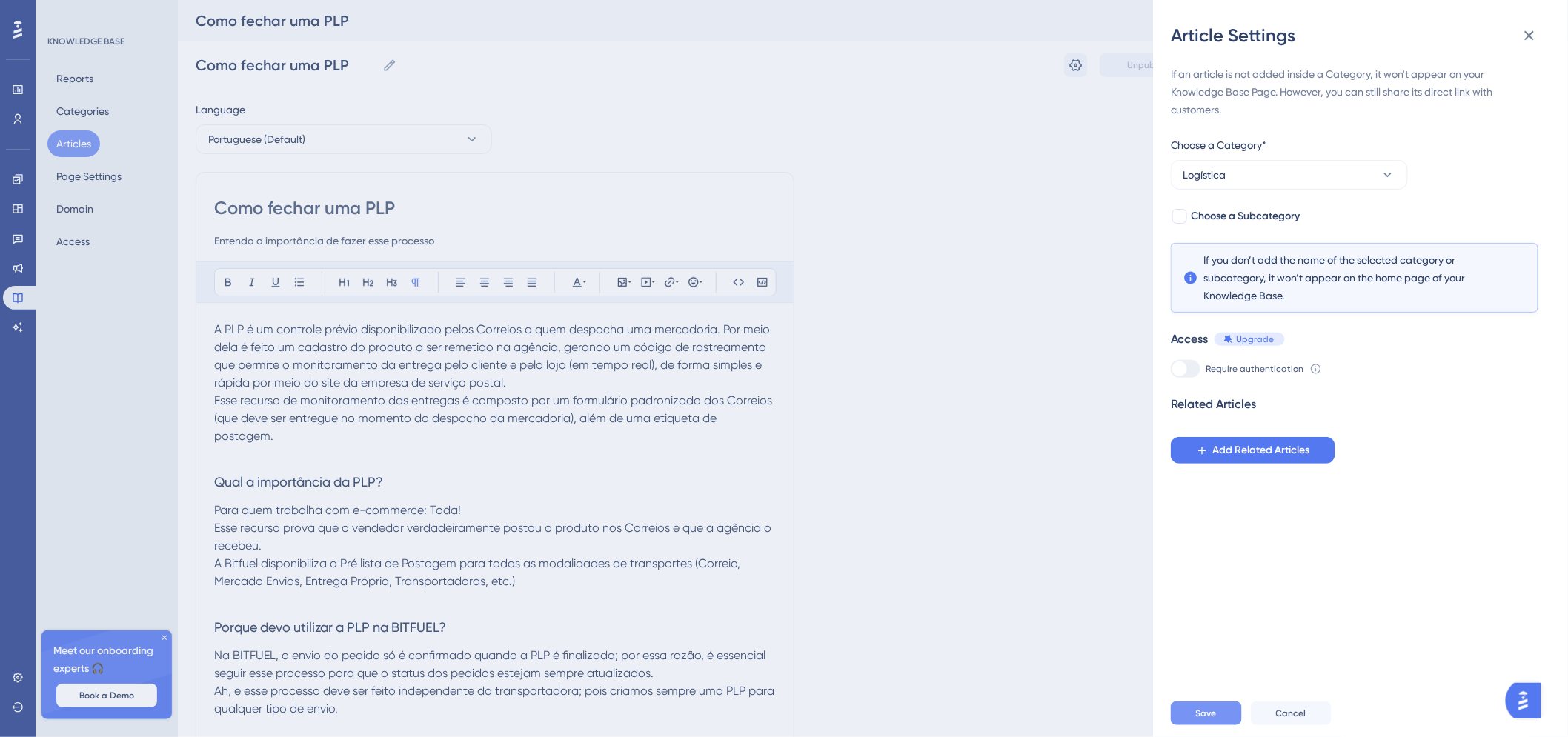
click at [1217, 717] on button "Save" at bounding box center [1206, 713] width 71 height 24
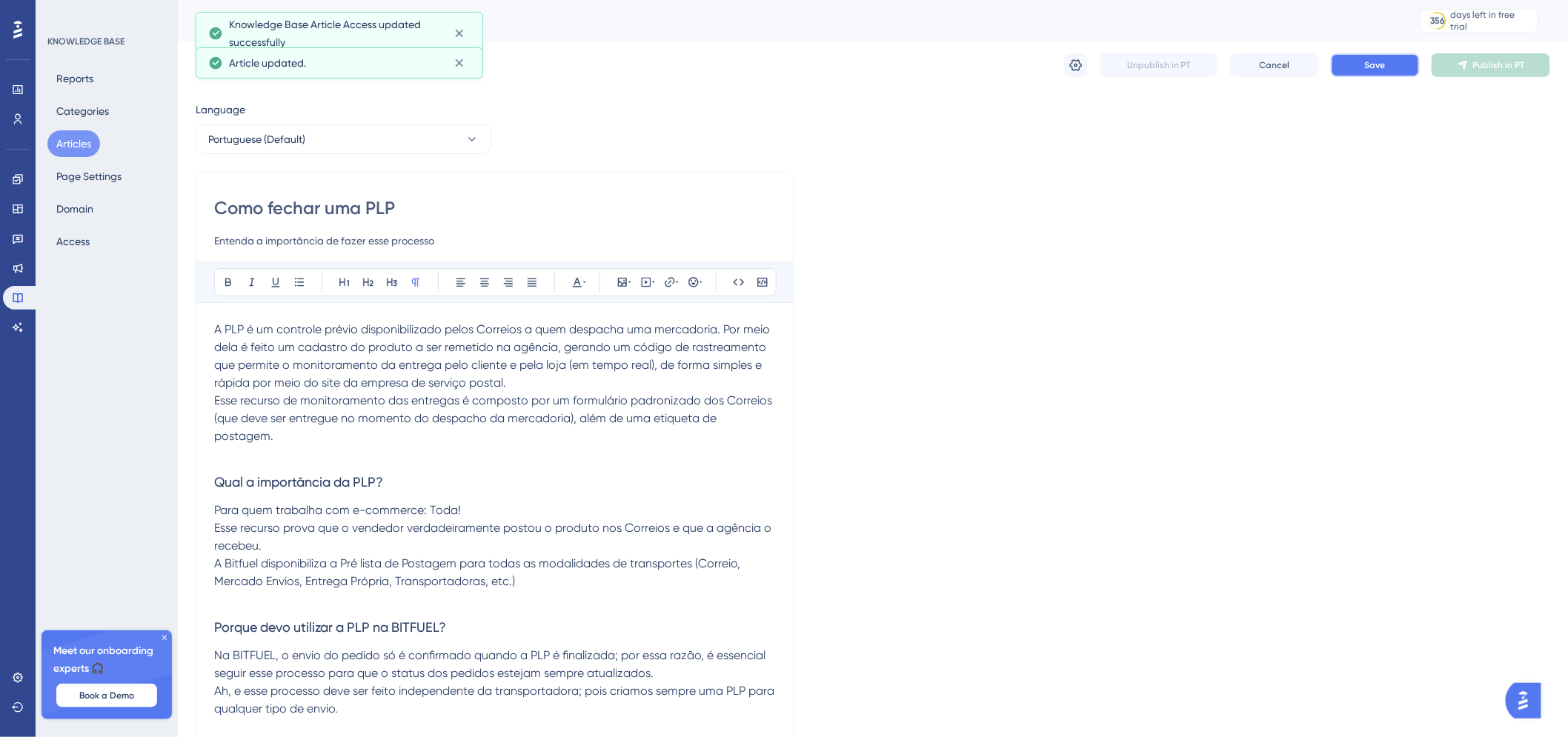
click at [1368, 63] on span "Save" at bounding box center [1375, 65] width 21 height 12
click at [1472, 72] on button "Publish in PT" at bounding box center [1491, 65] width 119 height 24
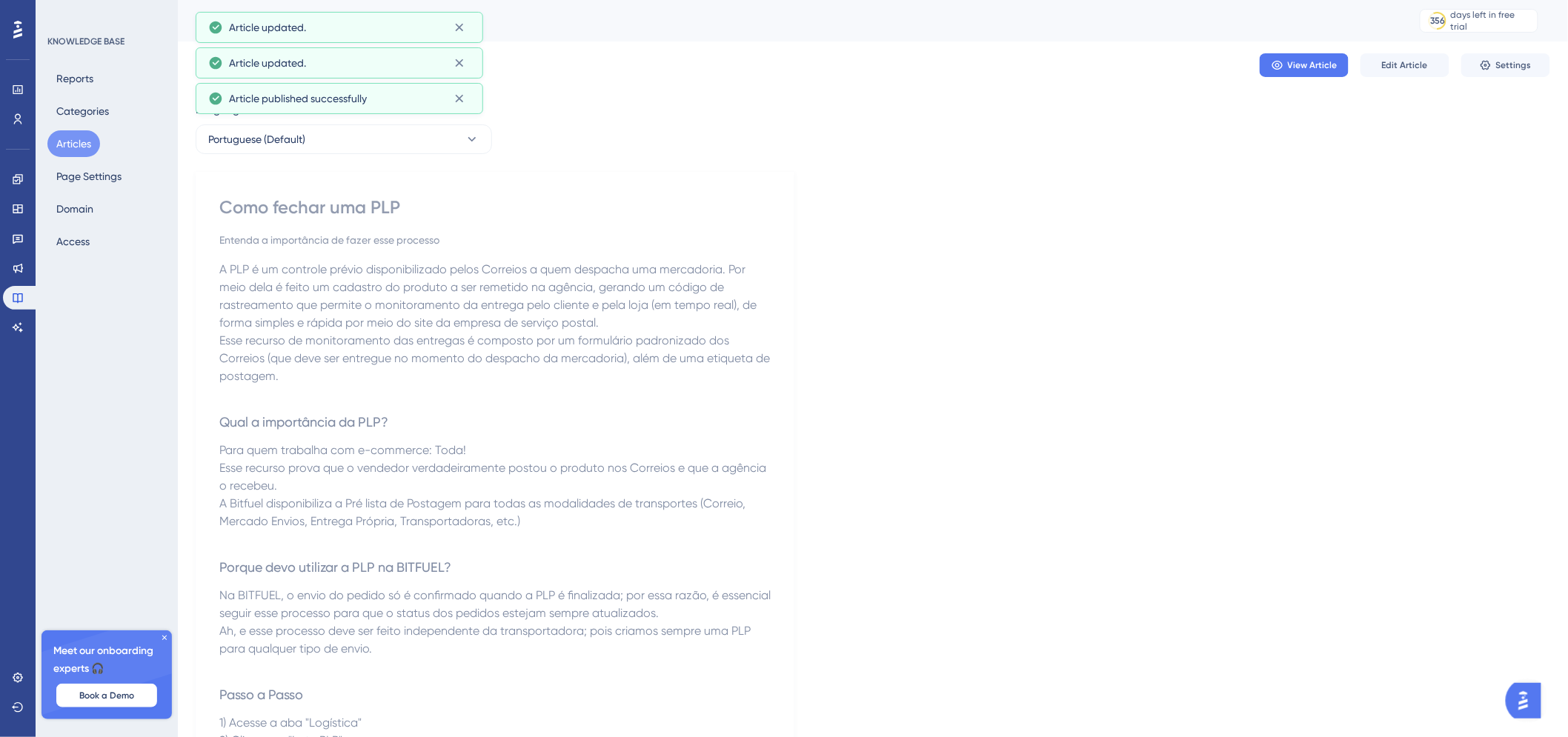
click at [61, 141] on button "Articles" at bounding box center [73, 143] width 53 height 27
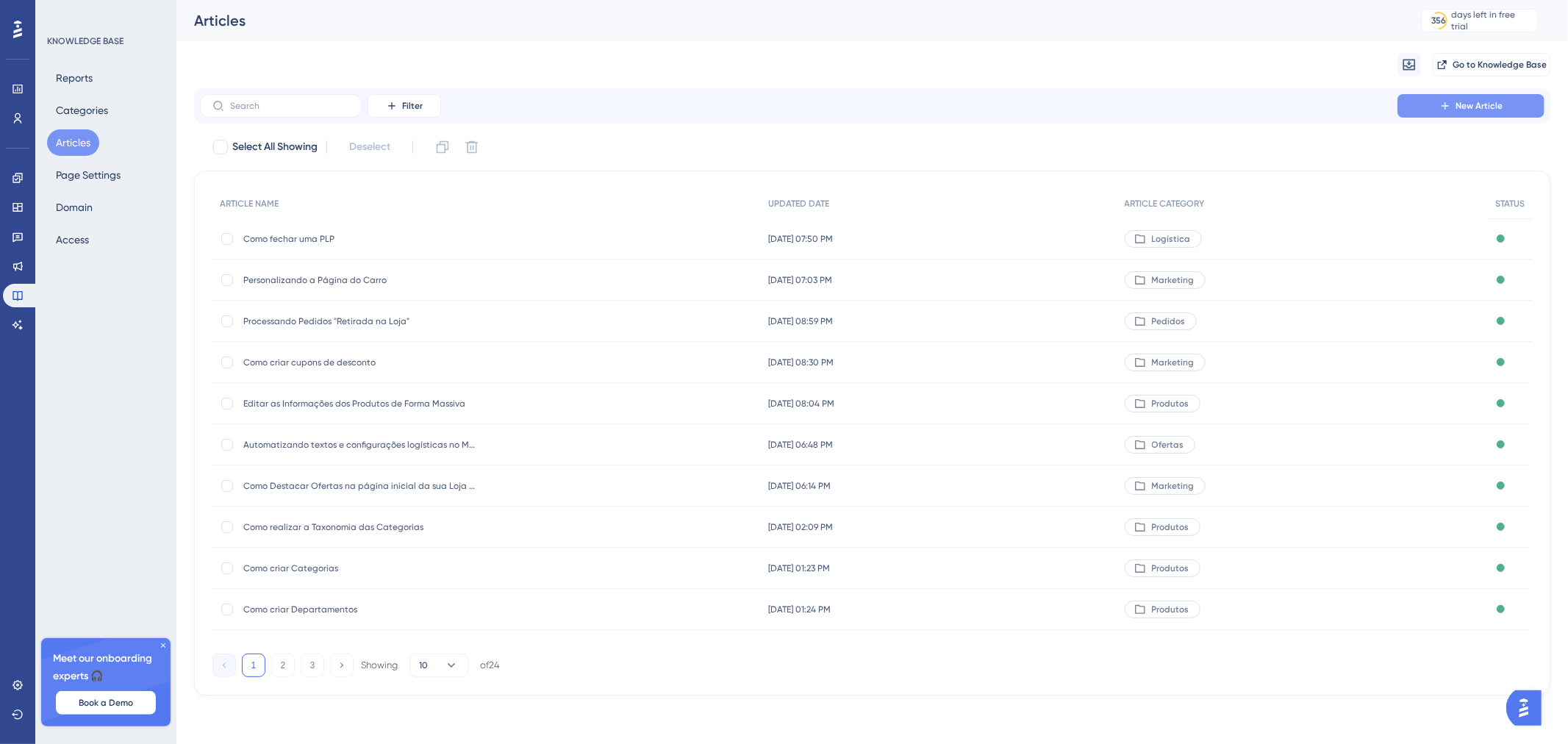
click at [1423, 107] on button "New Article" at bounding box center [1471, 106] width 147 height 23
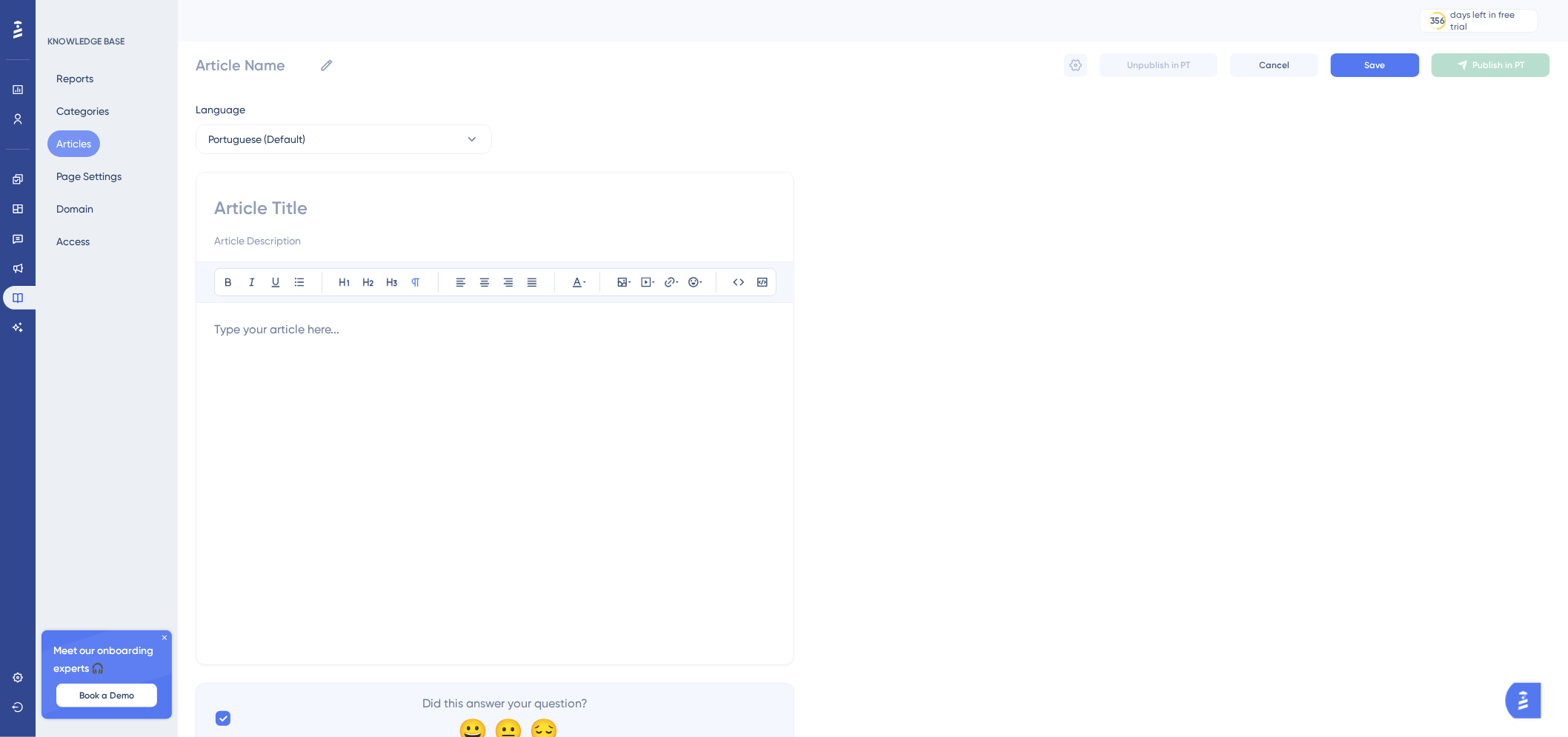
click at [315, 225] on div at bounding box center [495, 223] width 562 height 53
click at [315, 215] on input at bounding box center [495, 208] width 562 height 24
paste input "Configurando Métodos de Pagamento para sua Loja Virtual através da Bitfuel"
type input "Configurando Métodos de Pagamento para sua Loja Virtual através da Bitfuel"
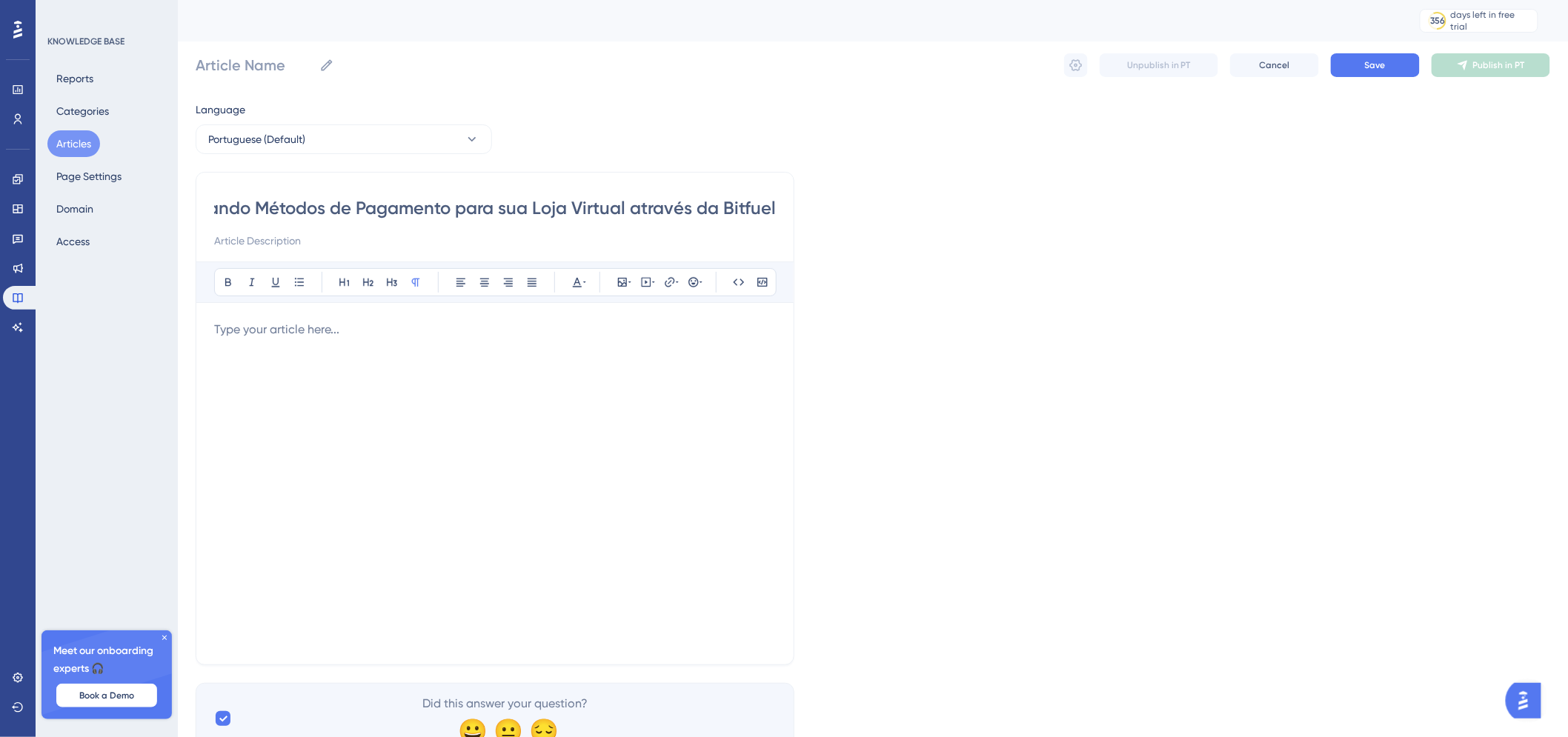
type input "Configurando Métodos de Pagamento para sua Loja Virtual através da Bitfuel"
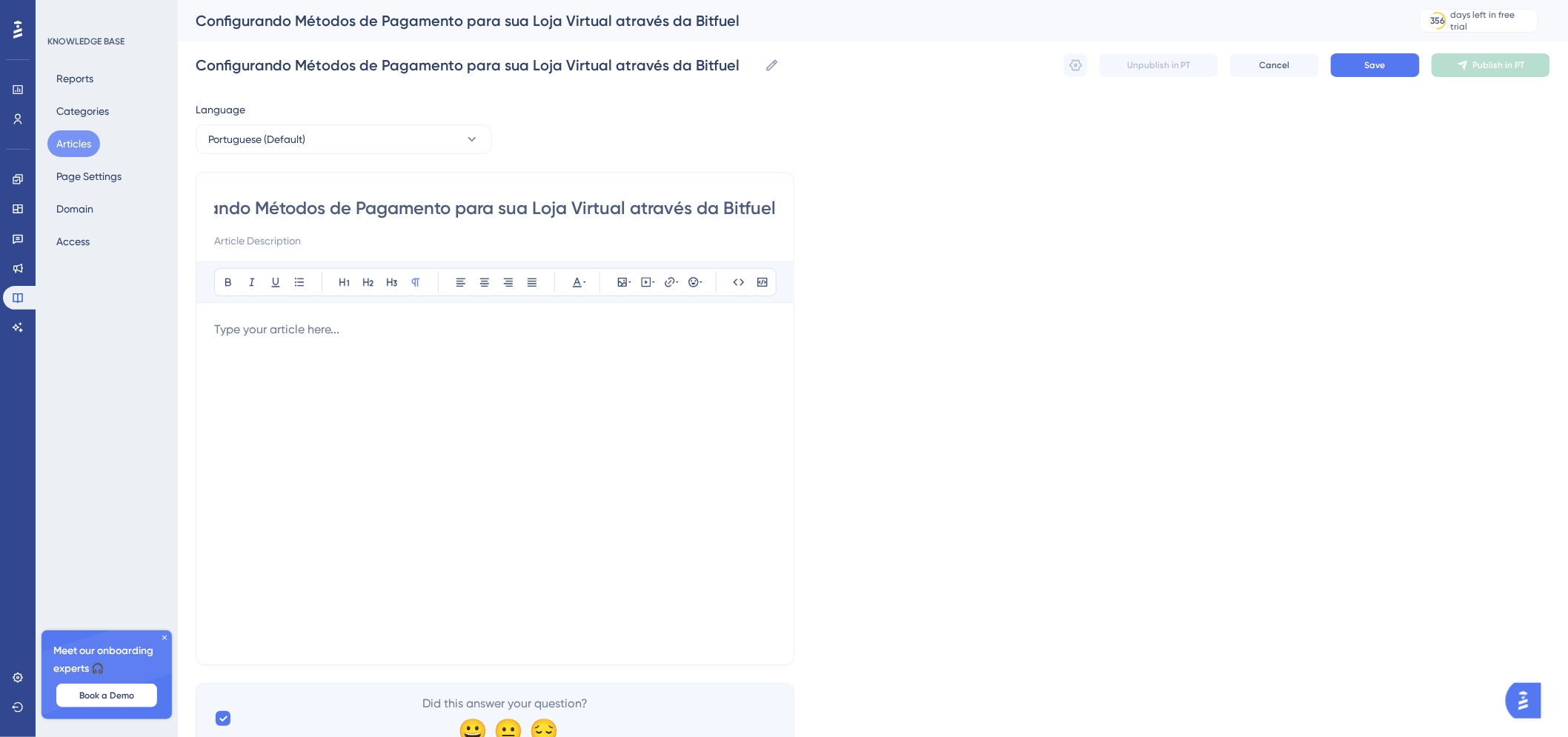
drag, startPoint x: 257, startPoint y: 208, endPoint x: 527, endPoint y: 210, distance: 270.0
click at [527, 210] on input "Configurando Métodos de Pagamento para sua Loja Virtual através da Bitfuel" at bounding box center [495, 208] width 562 height 24
type input "Configurando Parcelamentos Loja Virtual através da Bitfuel"
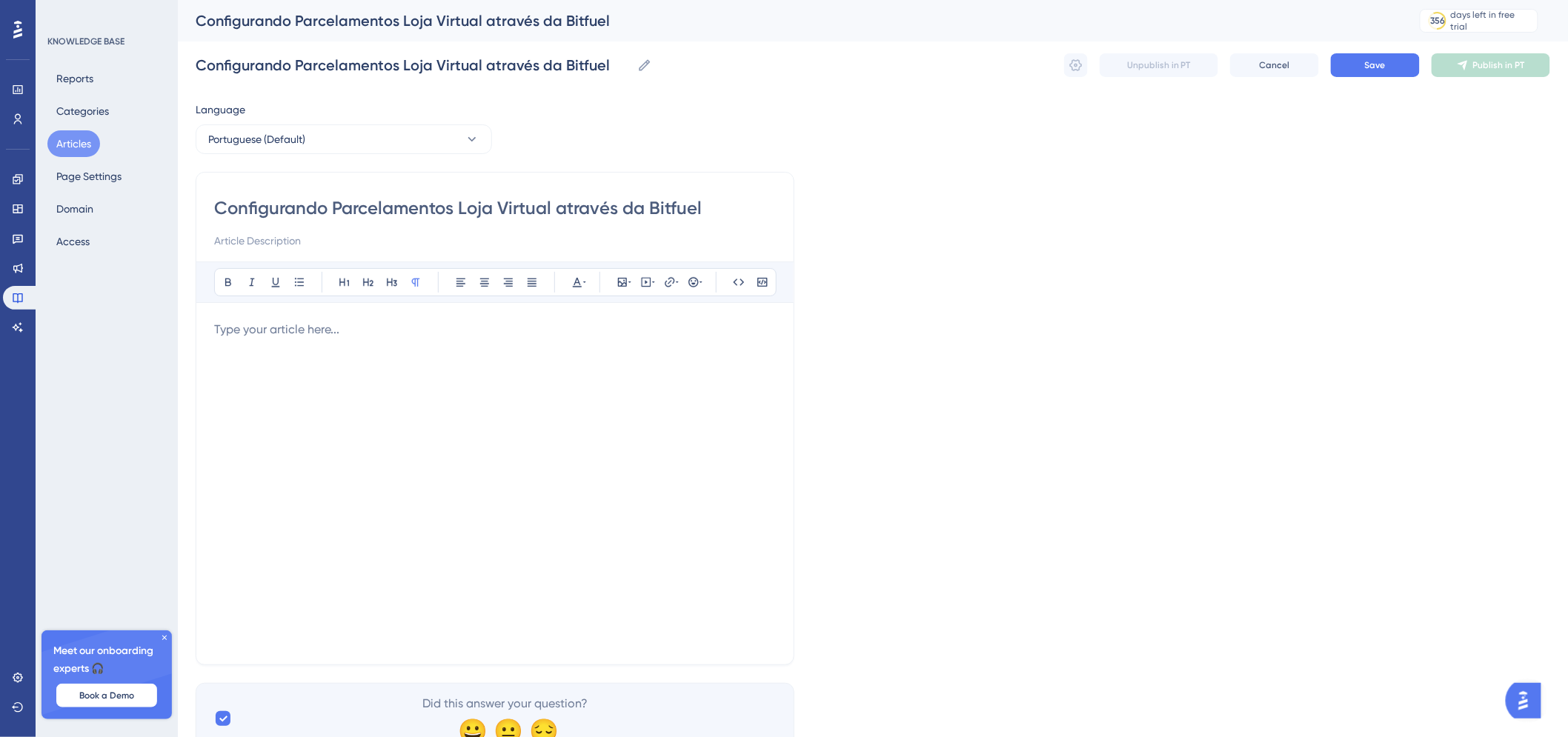
drag, startPoint x: 561, startPoint y: 209, endPoint x: 824, endPoint y: 230, distance: 263.8
click at [824, 230] on div "Language Portuguese (Default) Configurando Parcelamentos Loja Virtual através d…" at bounding box center [873, 427] width 1355 height 653
type input "Configurando Parcelamentos Loja Virtual"
click at [331, 205] on input "Configurando Parcelamentos Loja Virtual" at bounding box center [495, 208] width 562 height 24
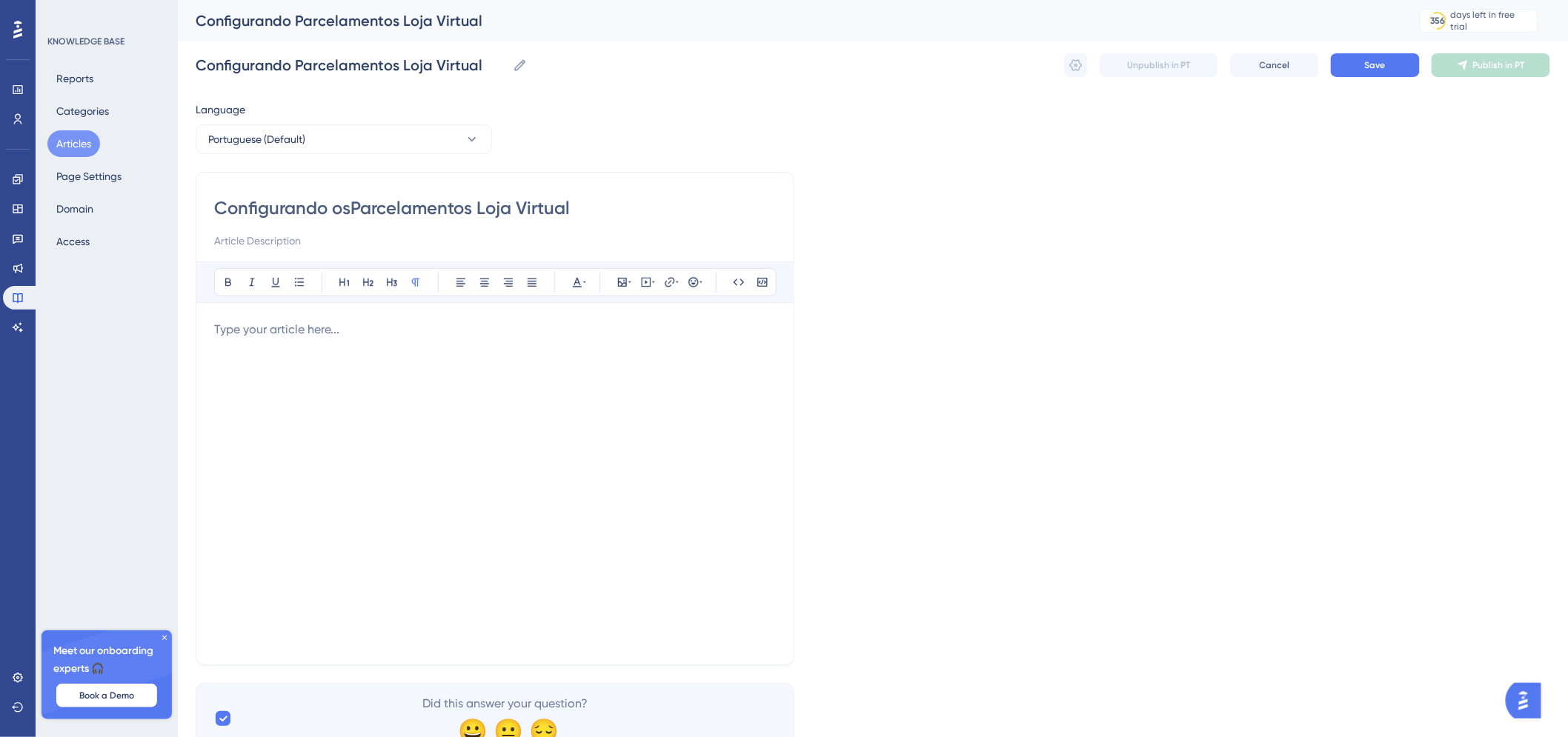
type input "Configurando os Parcelamentos Loja Virtual"
type input "Configurando os parcelamentos Loja Virtual"
drag, startPoint x: 484, startPoint y: 209, endPoint x: 494, endPoint y: 219, distance: 14.1
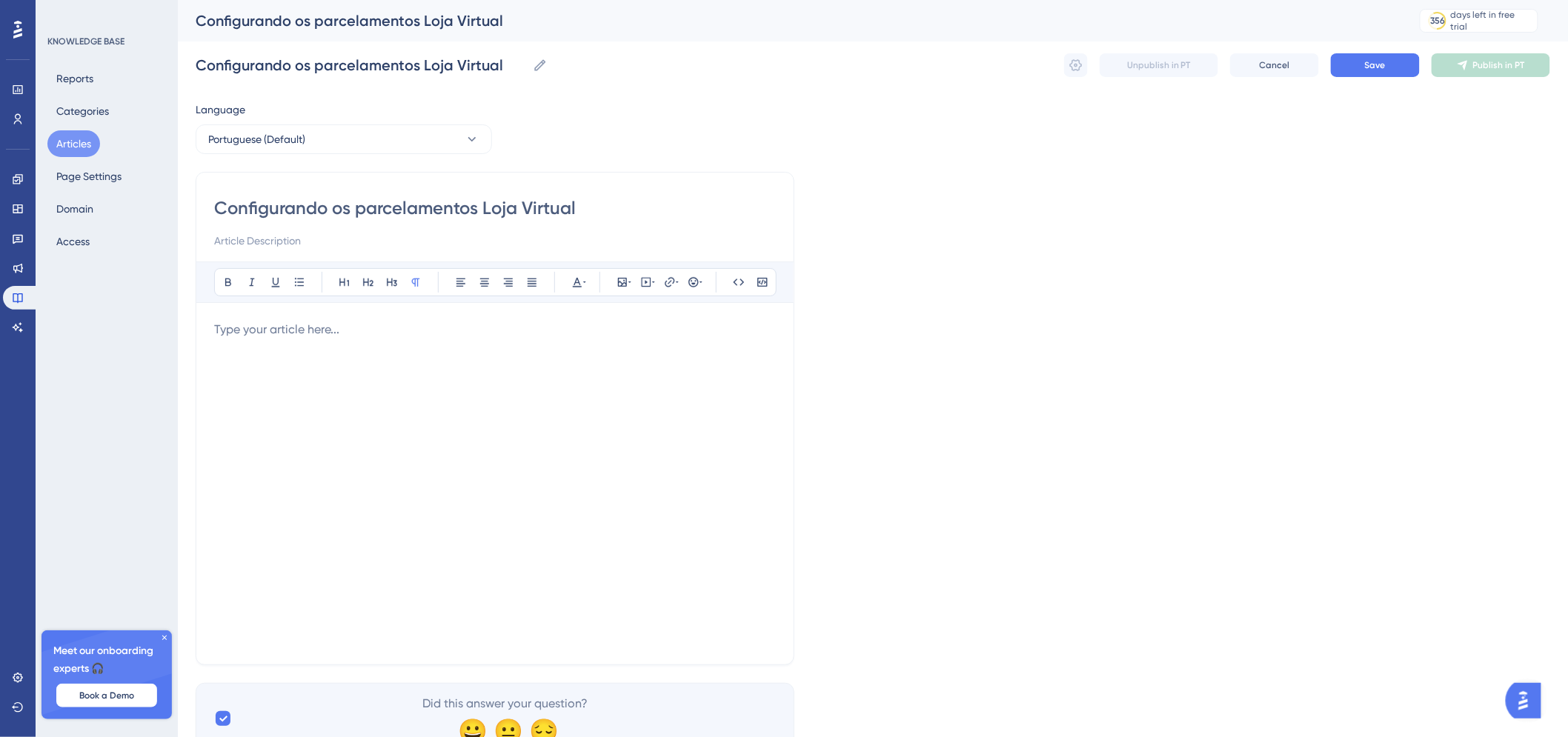
click at [576, 208] on input "Configurando os parcelamentos Loja Virtual" at bounding box center [495, 208] width 562 height 24
click at [484, 209] on input "Configurando os parcelamentos Loja Virtual" at bounding box center [495, 208] width 562 height 24
type input "Configurando os parcelamentos na Loja Virtual"
type input "Configurando os parcelamentos na oja Virtual"
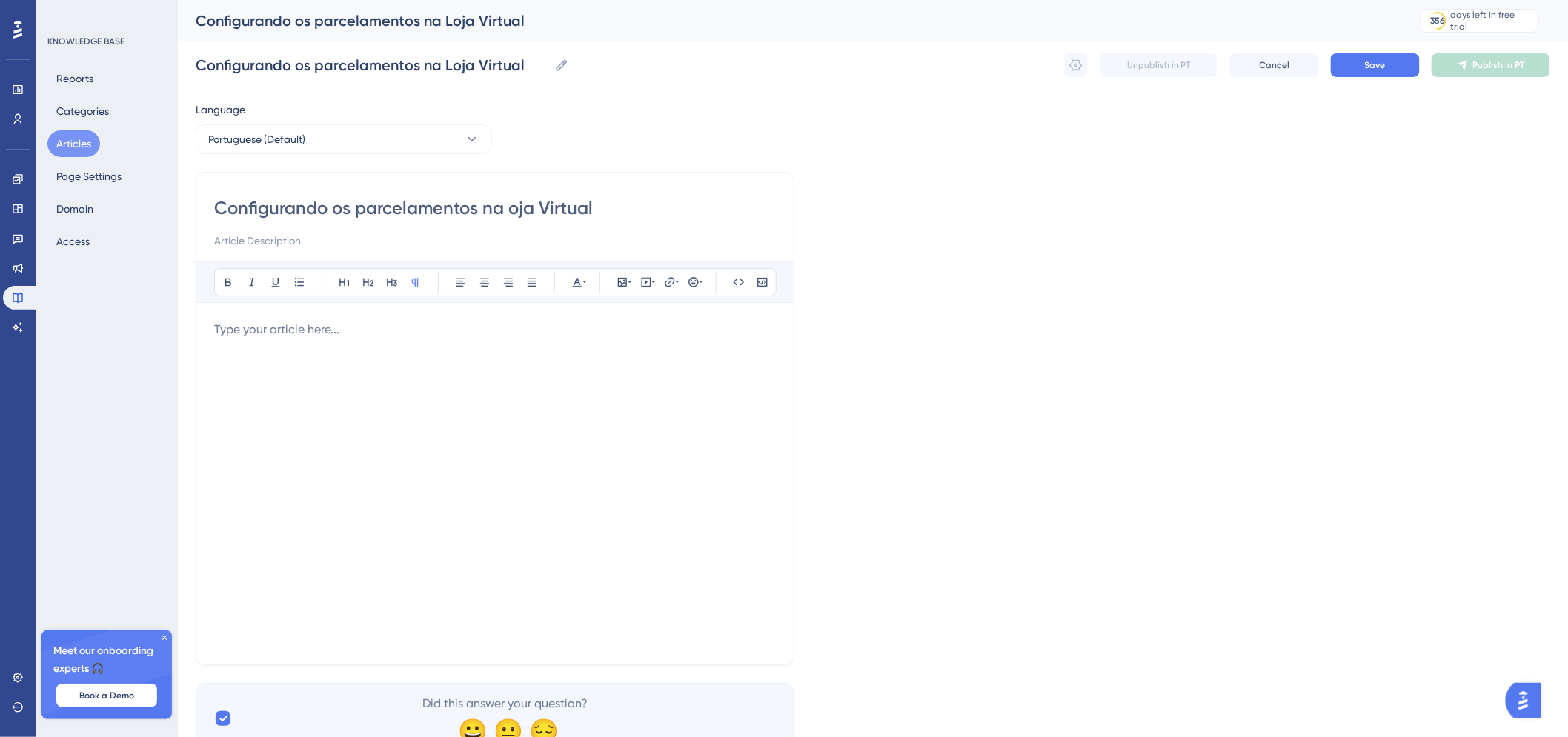
type input "Configurando os parcelamentos na oja Virtual"
type input "Configurando os parcelamentos na loja Virtual"
type input "Configurando os parcelamentos na loja virtual"
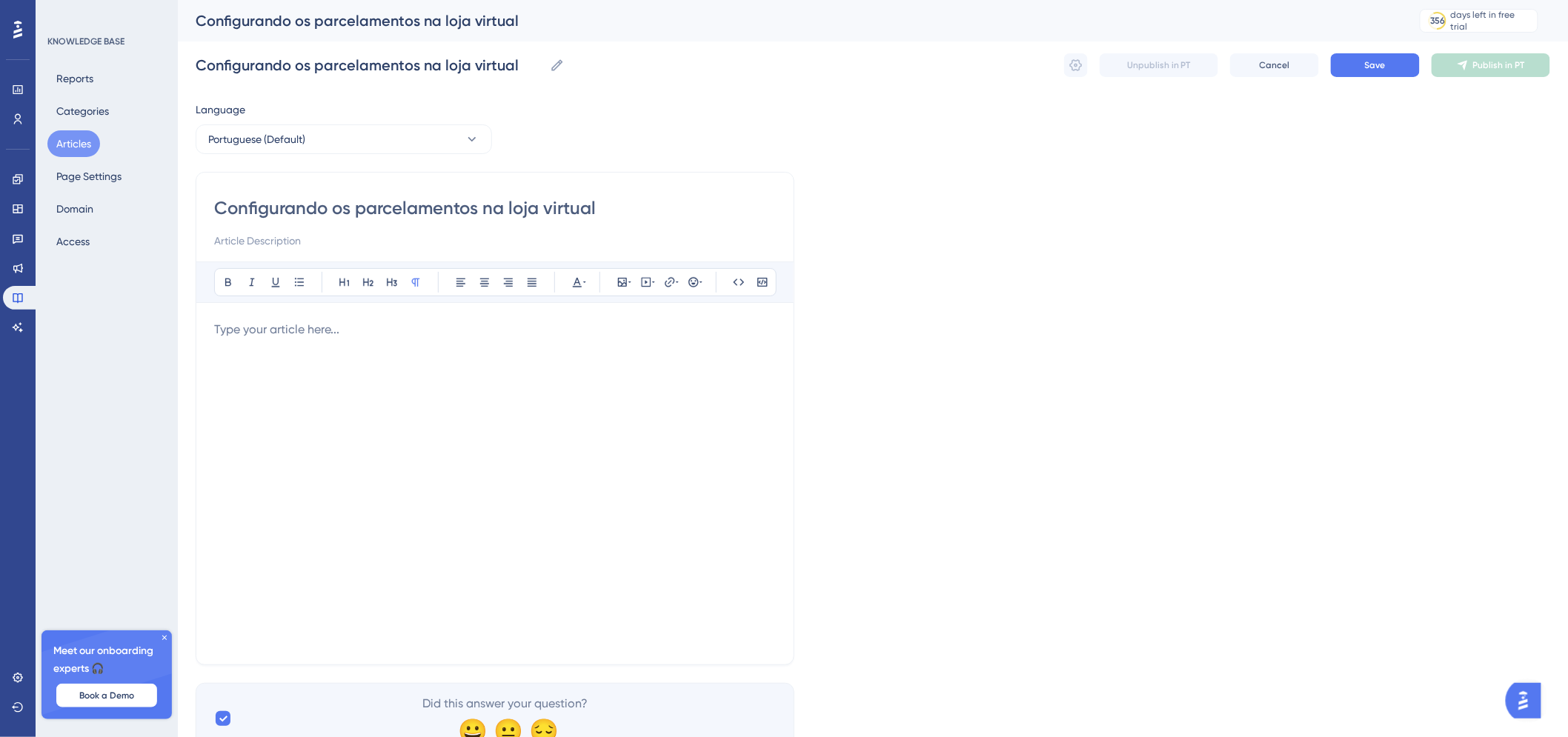
click at [366, 215] on input "Configurando os parcelamentos na loja virtual" at bounding box center [495, 208] width 562 height 24
type input "Configurando os Parcelamentos na loja virtual"
click at [513, 206] on input "Configurando os Parcelamentos na loja virtual" at bounding box center [495, 208] width 562 height 24
type input "Configurando os Parcelamentos na Loja virtual"
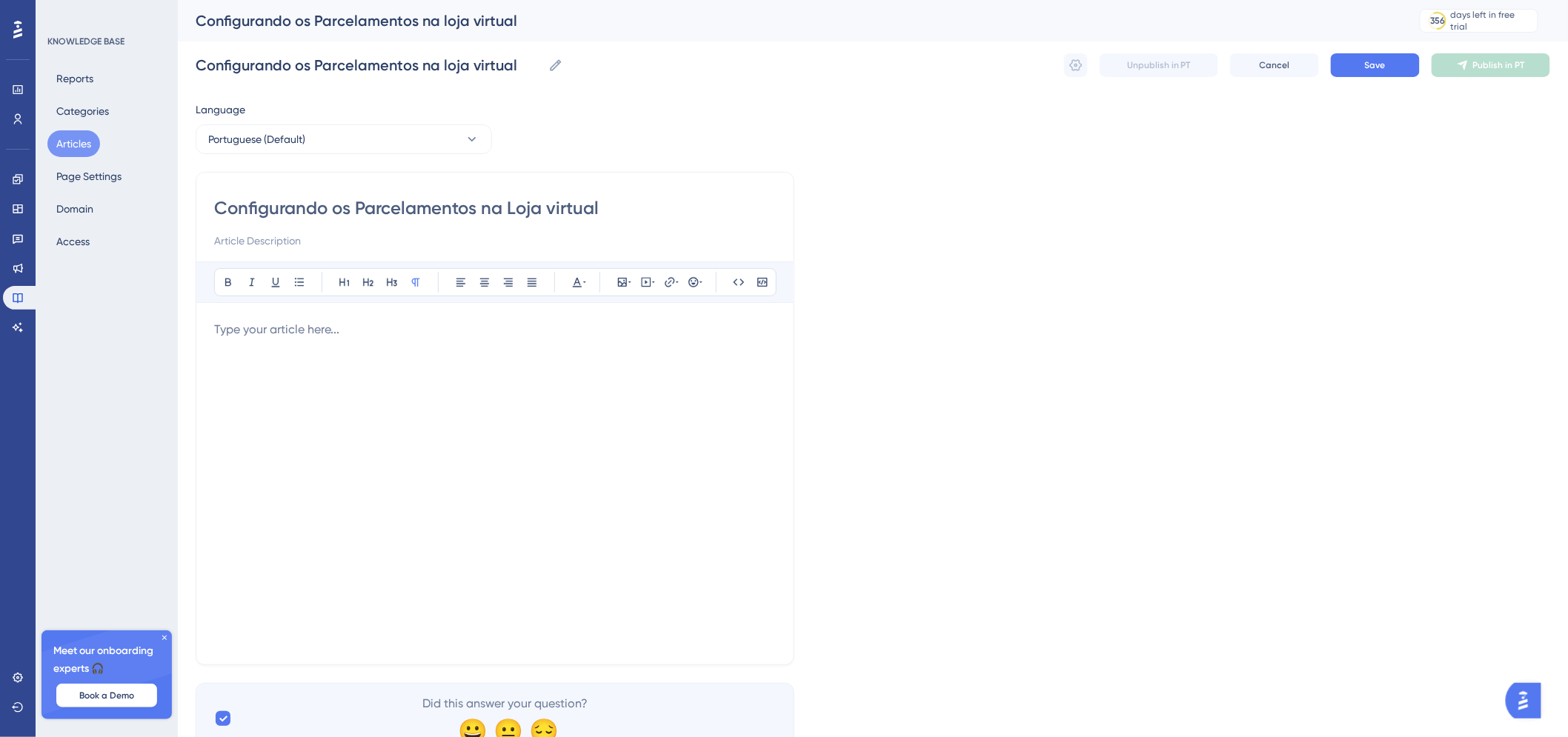
type input "Configurando os Parcelamentos na Loja virtual"
type input "Configurando os Parcelamentos na Loja irtual"
type input "Configurando os Parcelamentos na Loja cirtual"
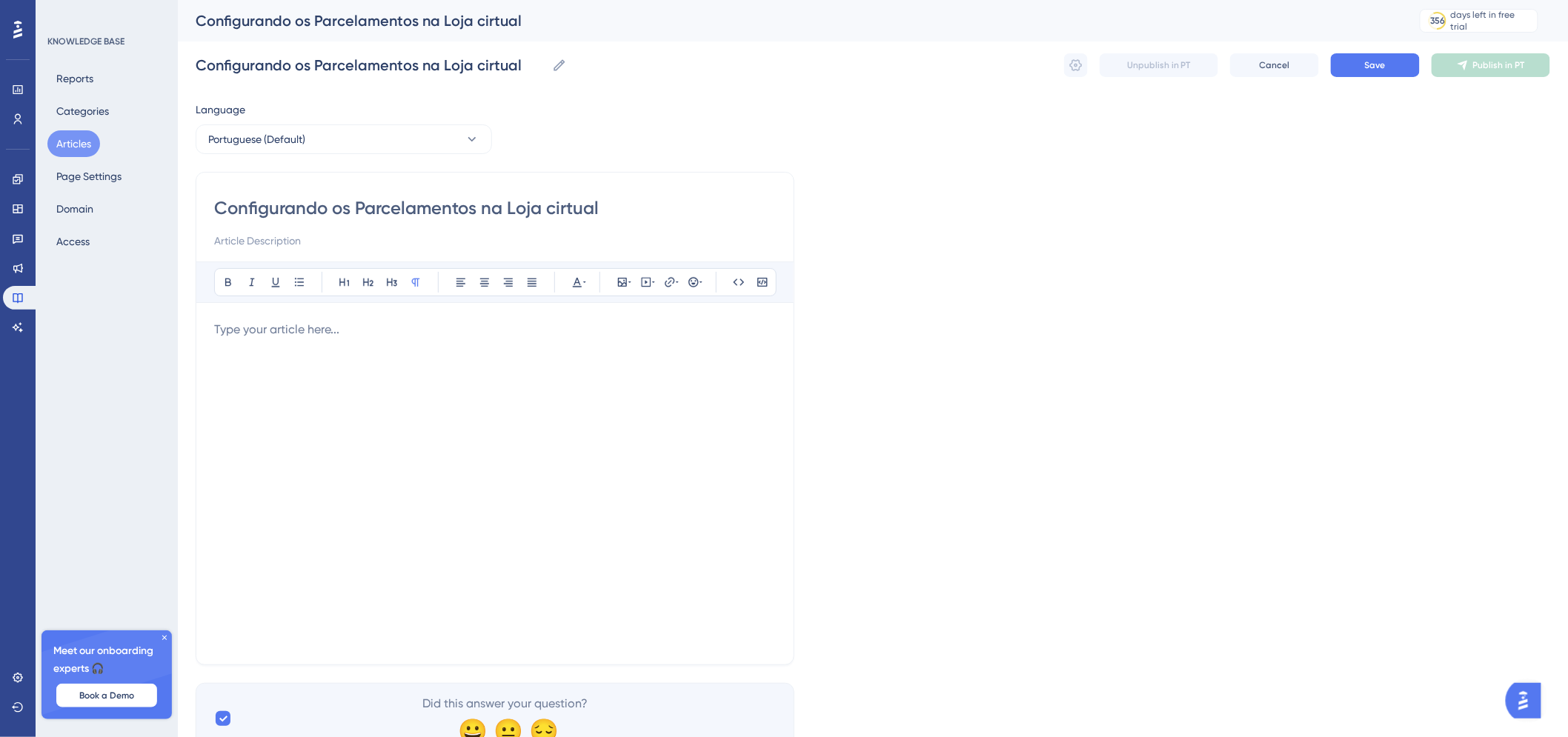
type input "Configurando os Parcelamentos na Loja irtual"
type input "Configurando os Parcelamentos na Loja Virtual"
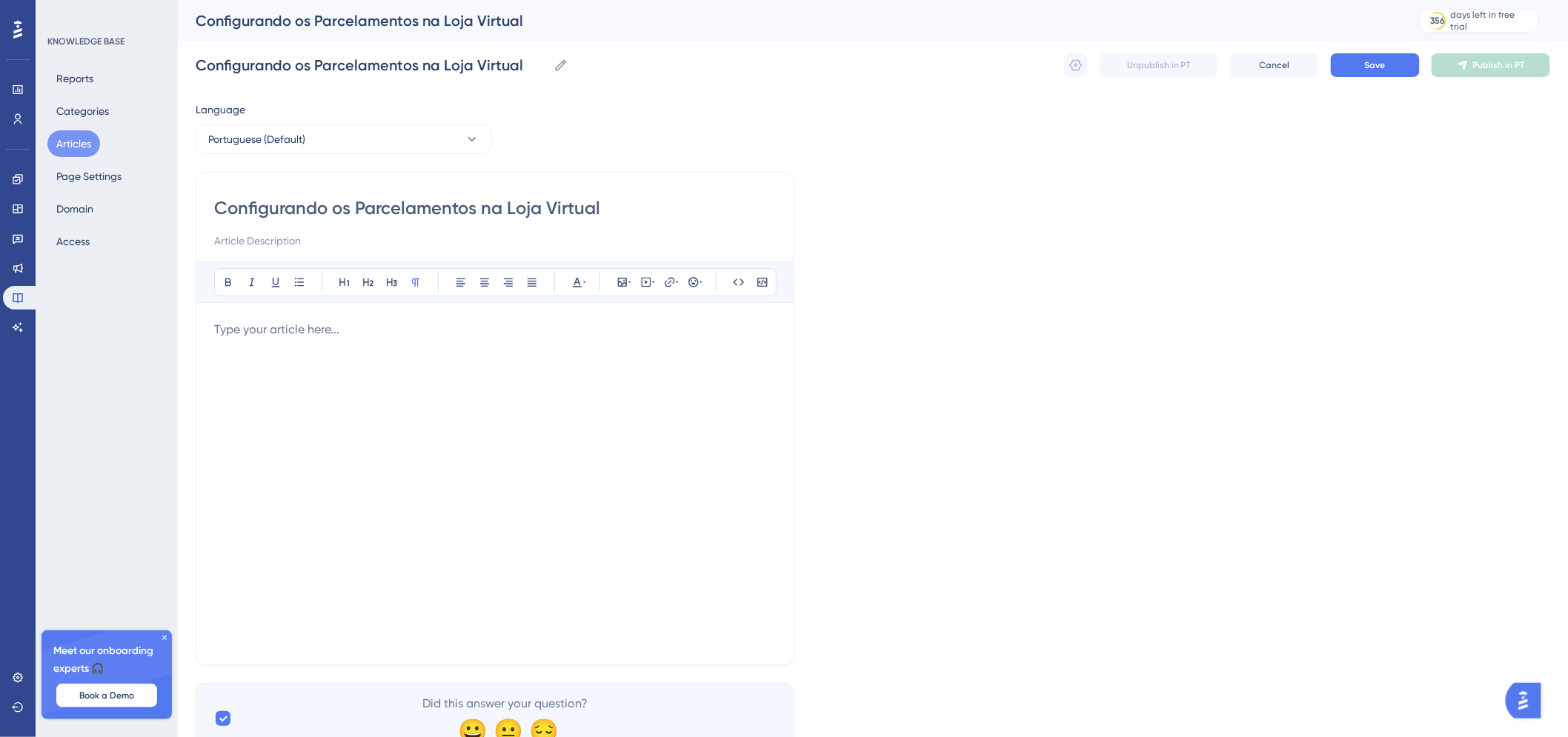
click at [515, 239] on input at bounding box center [495, 241] width 562 height 18
type input "S"
type input "Determine as condições de parcelamento"
click at [299, 206] on input "Configurando os Parcelamentos na Loja Virtual" at bounding box center [495, 208] width 562 height 24
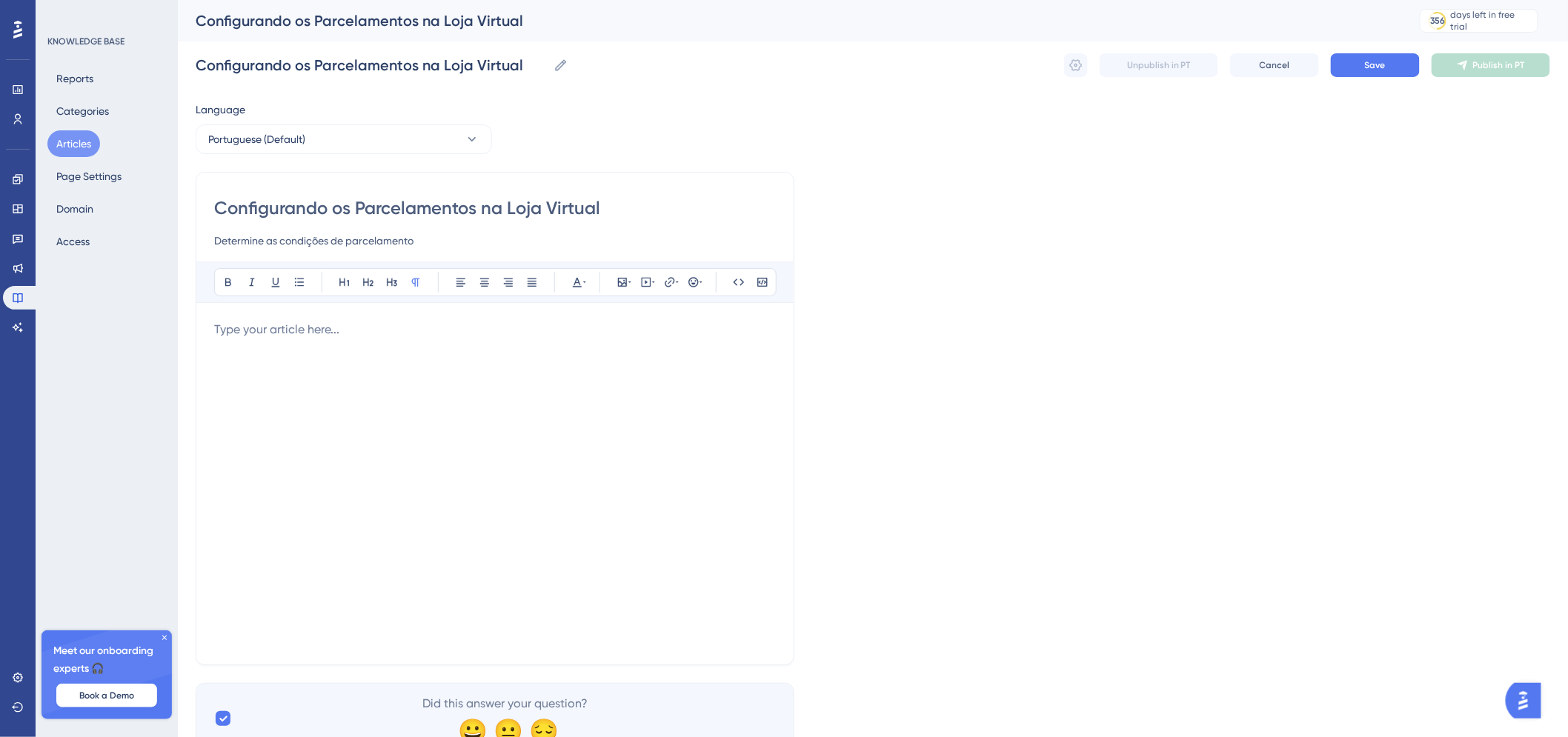
click at [360, 350] on div at bounding box center [495, 483] width 562 height 326
click at [510, 356] on div "Você pode" at bounding box center [495, 483] width 562 height 326
click at [216, 327] on span "Você pode determinar como o parcelamento da sua loja vai funcionar." at bounding box center [406, 329] width 385 height 14
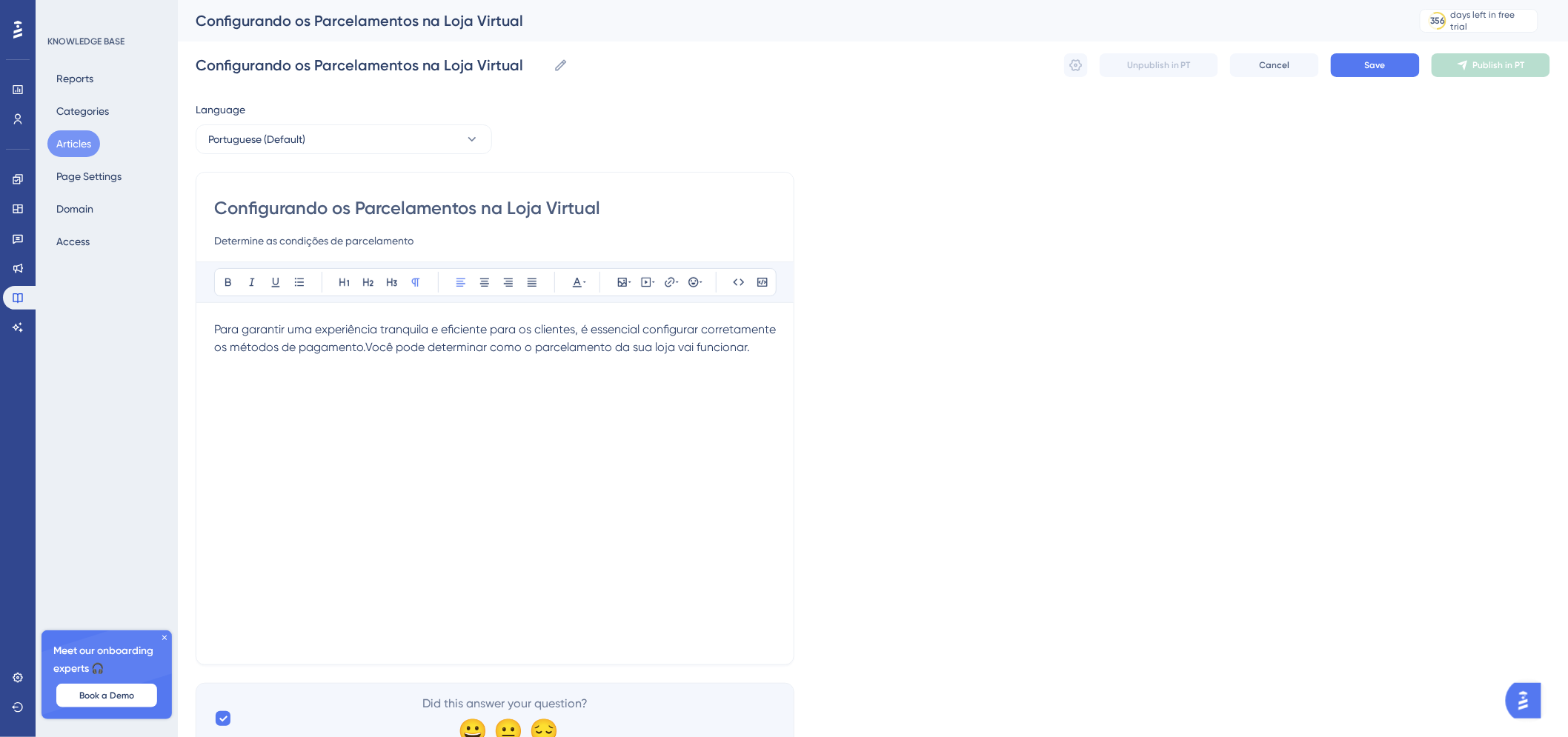
click at [657, 332] on span "Para garantir uma experiência tranquila e eficiente para os clientes, é essenci…" at bounding box center [497, 338] width 565 height 32
drag, startPoint x: 435, startPoint y: 351, endPoint x: 272, endPoint y: 356, distance: 163.1
click at [272, 356] on p "Para garantir uma experiência tranquila e eficiente para os clientes, é essenci…" at bounding box center [495, 347] width 562 height 53
click at [342, 345] on span "Para garantir uma experiência tranquila e eficiente para os clientes, é essenci…" at bounding box center [475, 338] width 523 height 32
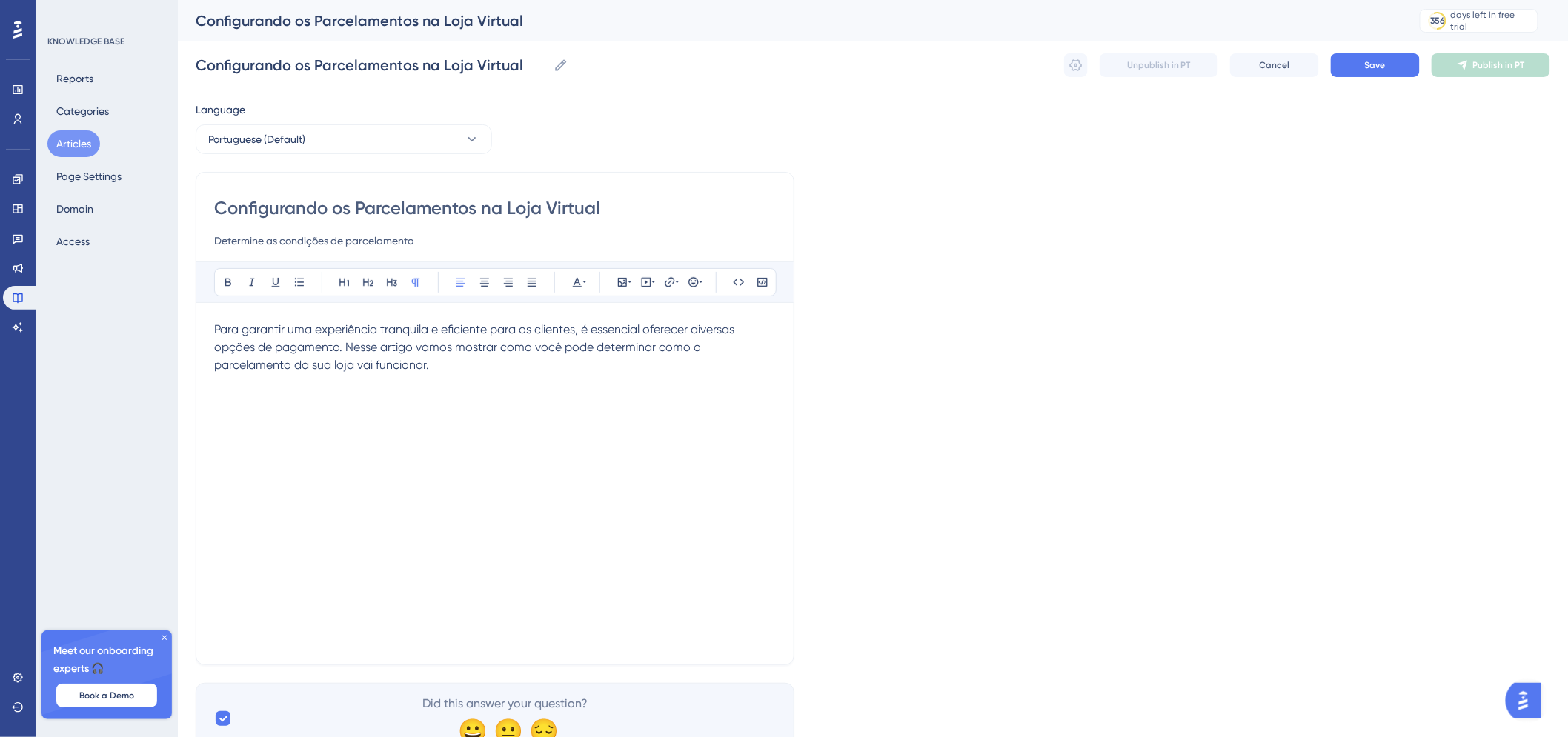
click at [471, 373] on p "Para garantir uma experiência tranquila e eficiente para os clientes, é essenci…" at bounding box center [495, 347] width 562 height 53
click at [623, 346] on span "Para garantir uma experiência tranquila e eficiente para os clientes, é essenci…" at bounding box center [475, 346] width 523 height 49
click at [573, 365] on p "Para garantir uma experiência tranquila e eficiente para os clientes, é essenci…" at bounding box center [495, 347] width 562 height 53
drag, startPoint x: 391, startPoint y: 364, endPoint x: 238, endPoint y: 375, distance: 153.4
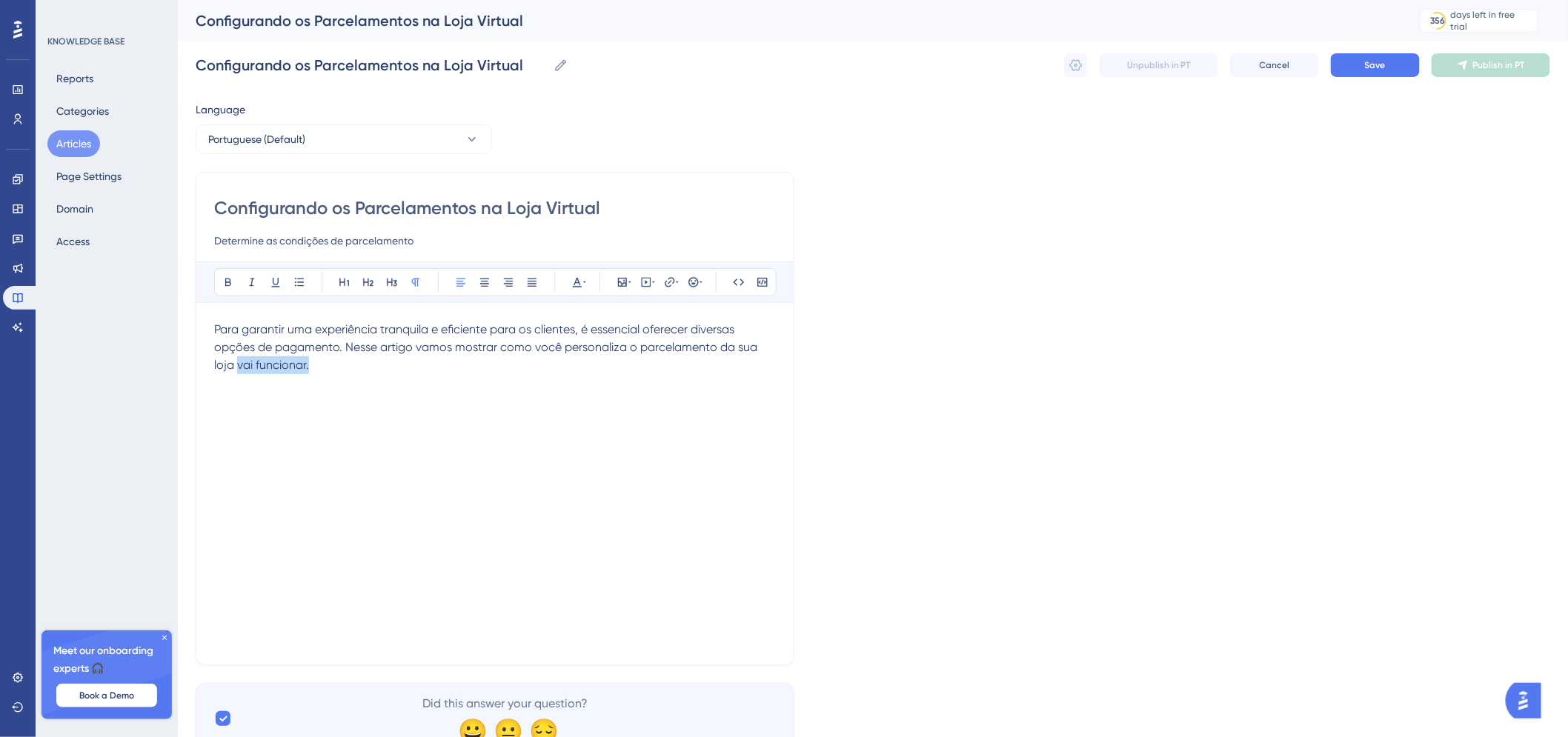
click at [238, 375] on div "Para garantir uma experiência tranquila e eficiente para os clientes, é essenci…" at bounding box center [495, 483] width 562 height 326
drag, startPoint x: 356, startPoint y: 419, endPoint x: 149, endPoint y: 426, distance: 207.1
click at [178, 426] on div "Performance Users Engagement Widgets Feedback Product Updates Knowledge Base AI…" at bounding box center [873, 389] width 1391 height 778
click at [386, 287] on icon at bounding box center [392, 282] width 12 height 12
click at [389, 432] on div "Para garantir uma experiência tranquila e eficiente para os clientes, é essenci…" at bounding box center [495, 483] width 562 height 326
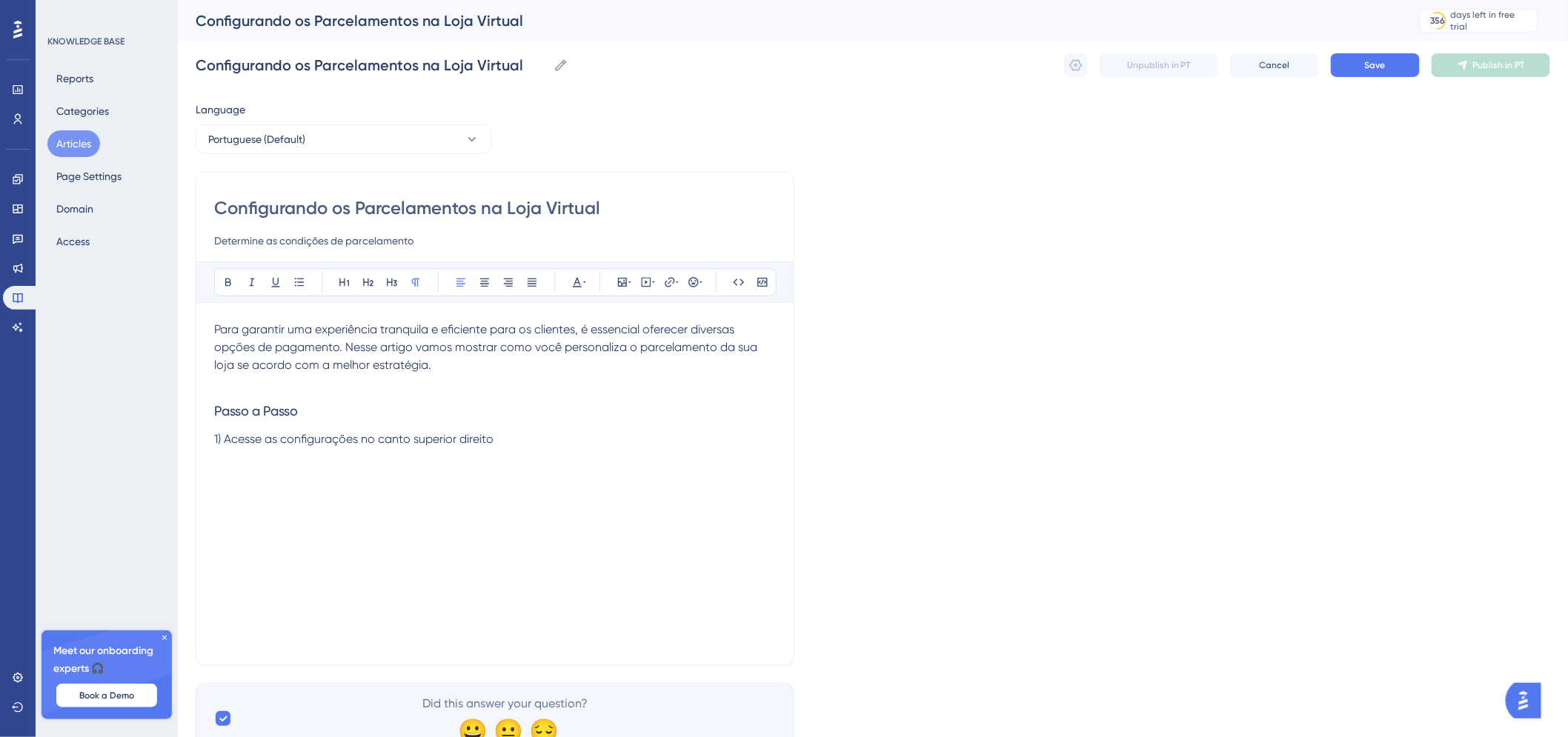
click at [497, 440] on p "1) Acesse as configurações no canto superior direito" at bounding box center [495, 439] width 562 height 18
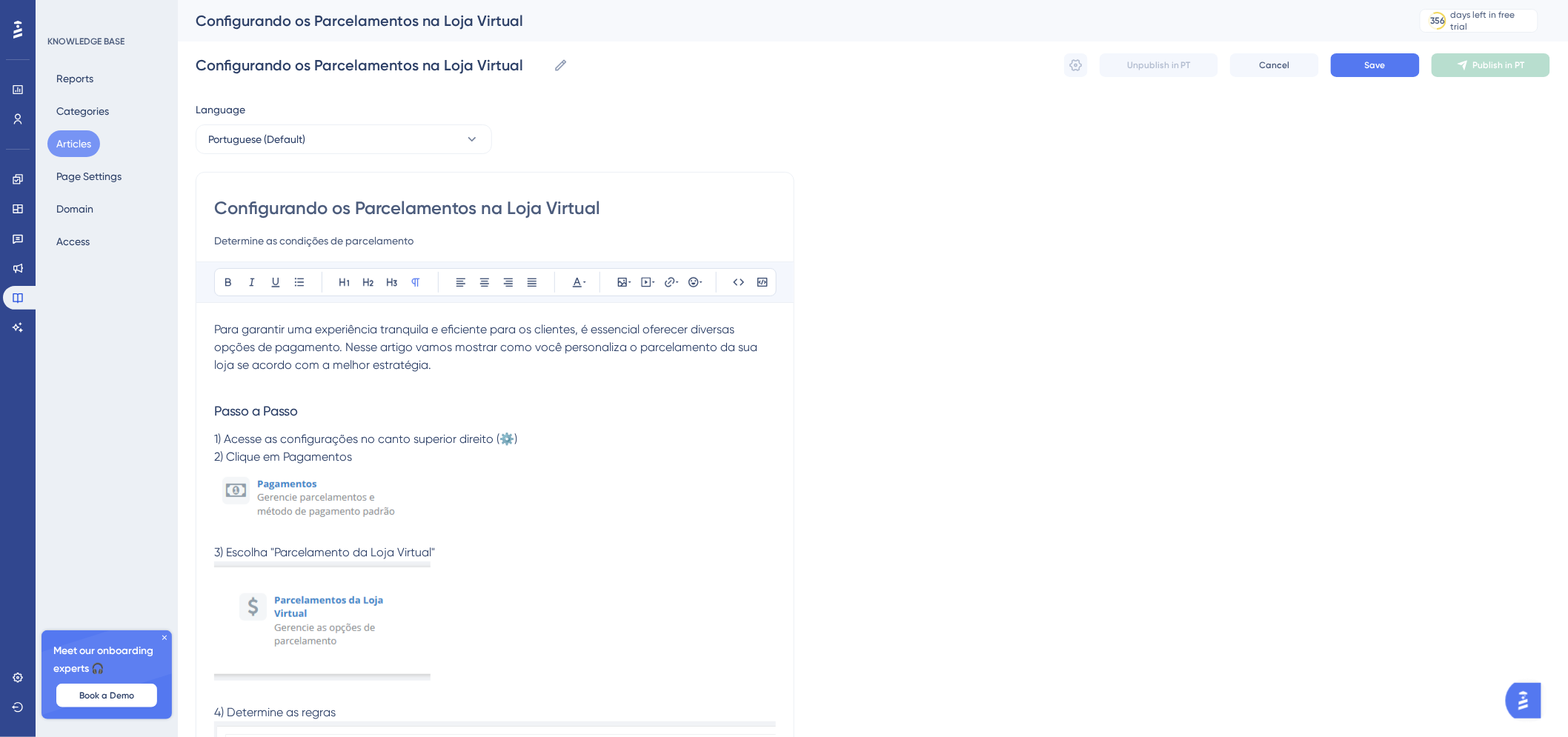
click at [524, 378] on p at bounding box center [495, 382] width 562 height 18
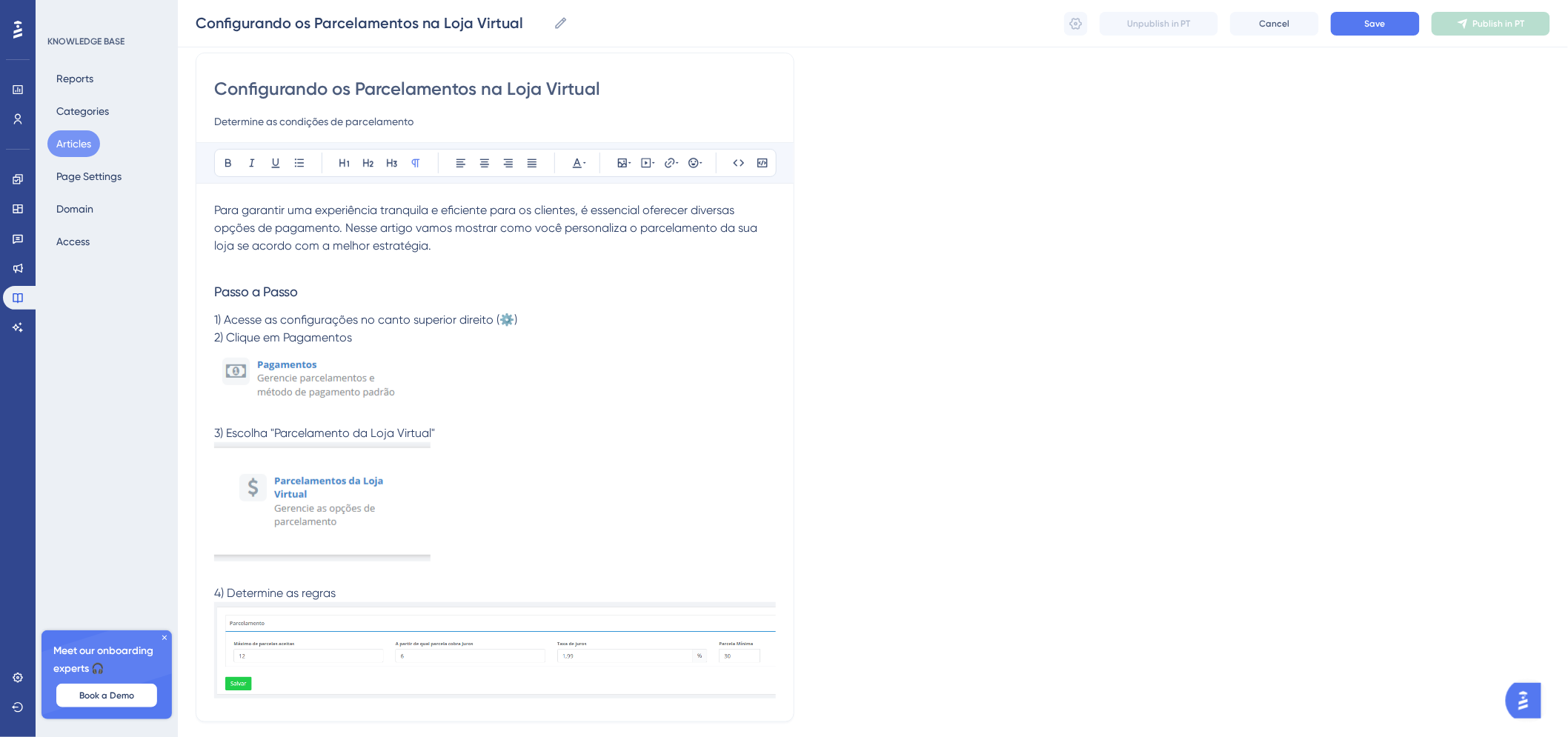
scroll to position [234, 0]
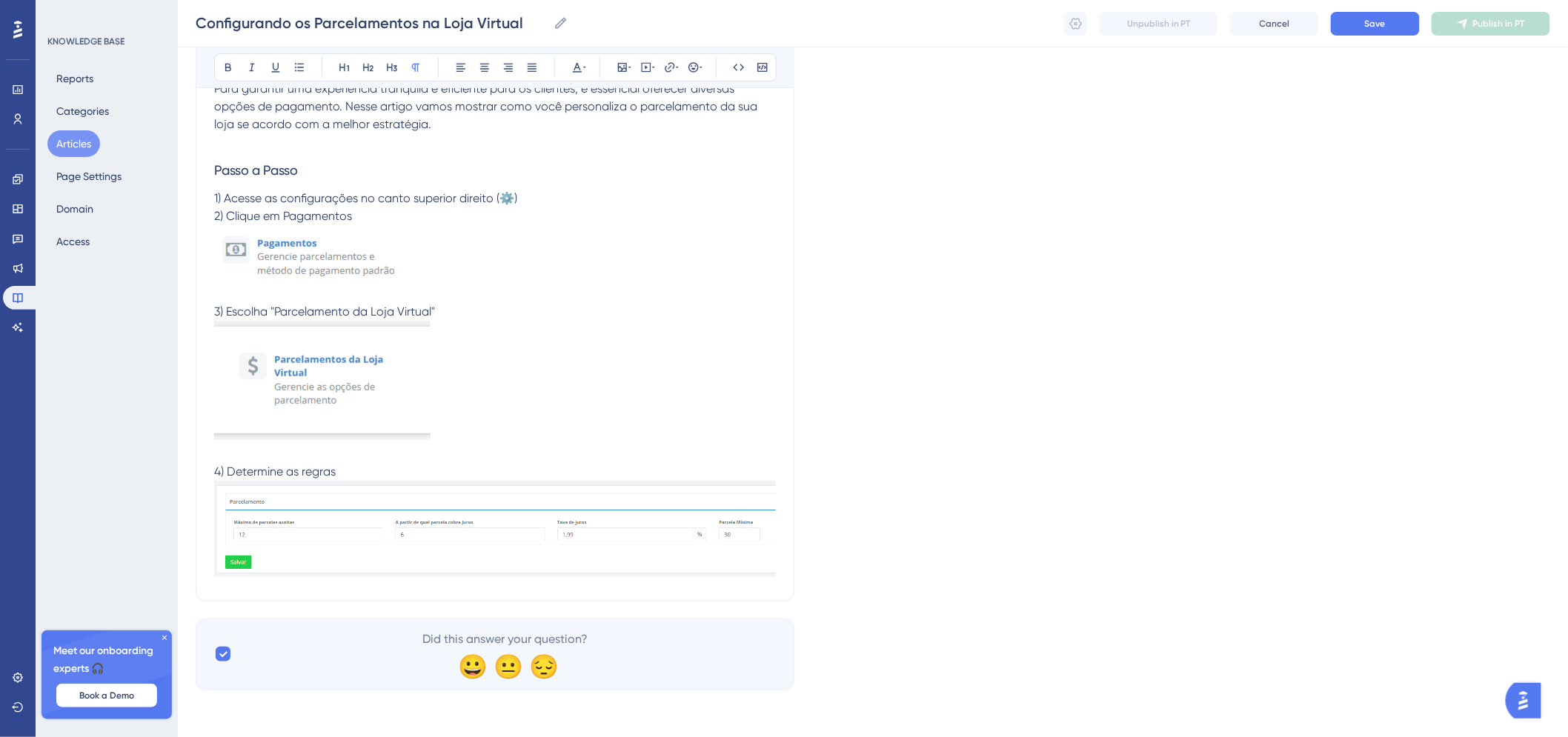
click at [686, 445] on p at bounding box center [495, 382] width 562 height 124
click at [623, 479] on p "4) Determine as regras" at bounding box center [495, 471] width 562 height 18
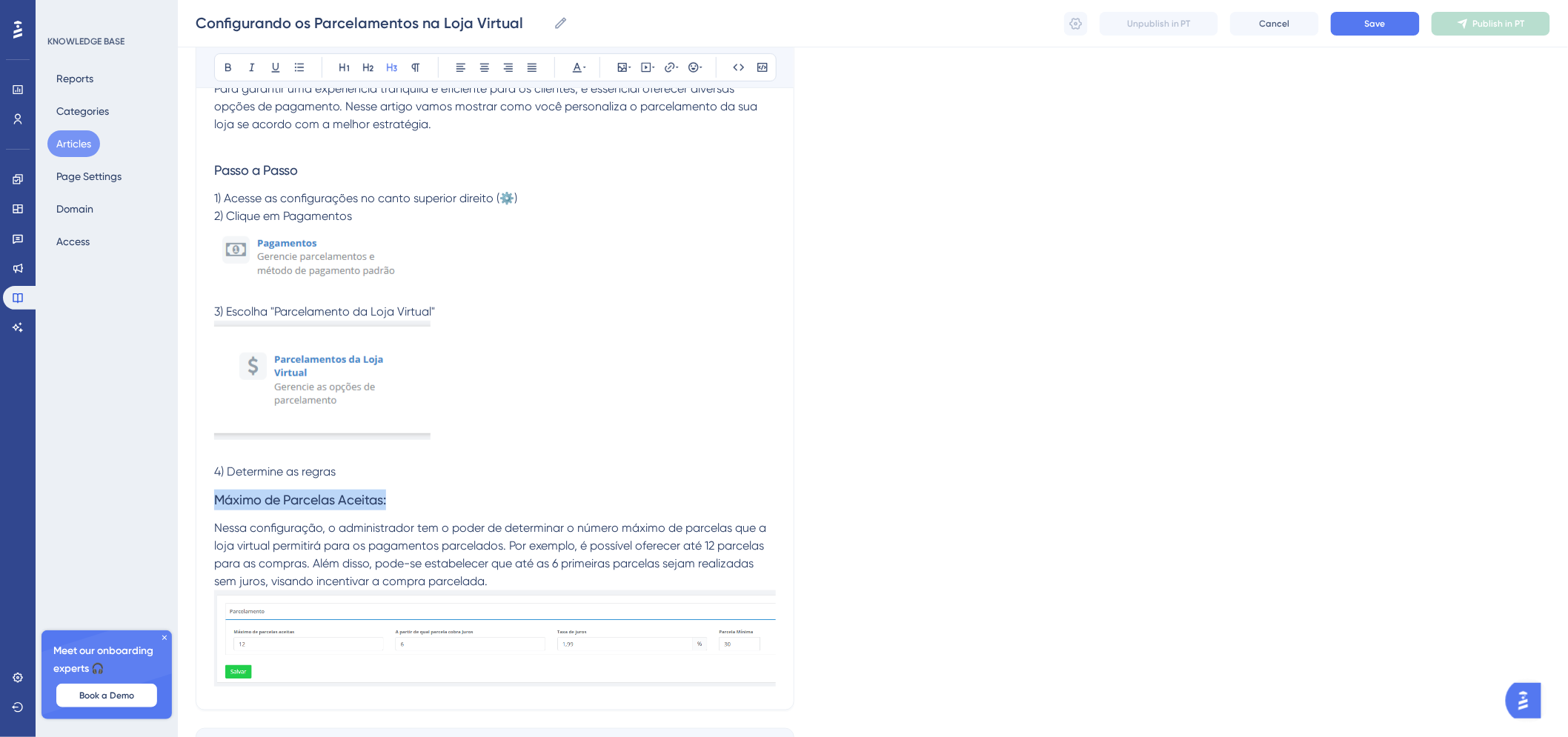
drag, startPoint x: 394, startPoint y: 500, endPoint x: 189, endPoint y: 504, distance: 205.0
click at [189, 504] on div "Performance Users Engagement Widgets Feedback Product Updates Knowledge Base AI…" at bounding box center [873, 295] width 1391 height 1058
click at [417, 62] on icon at bounding box center [416, 68] width 12 height 12
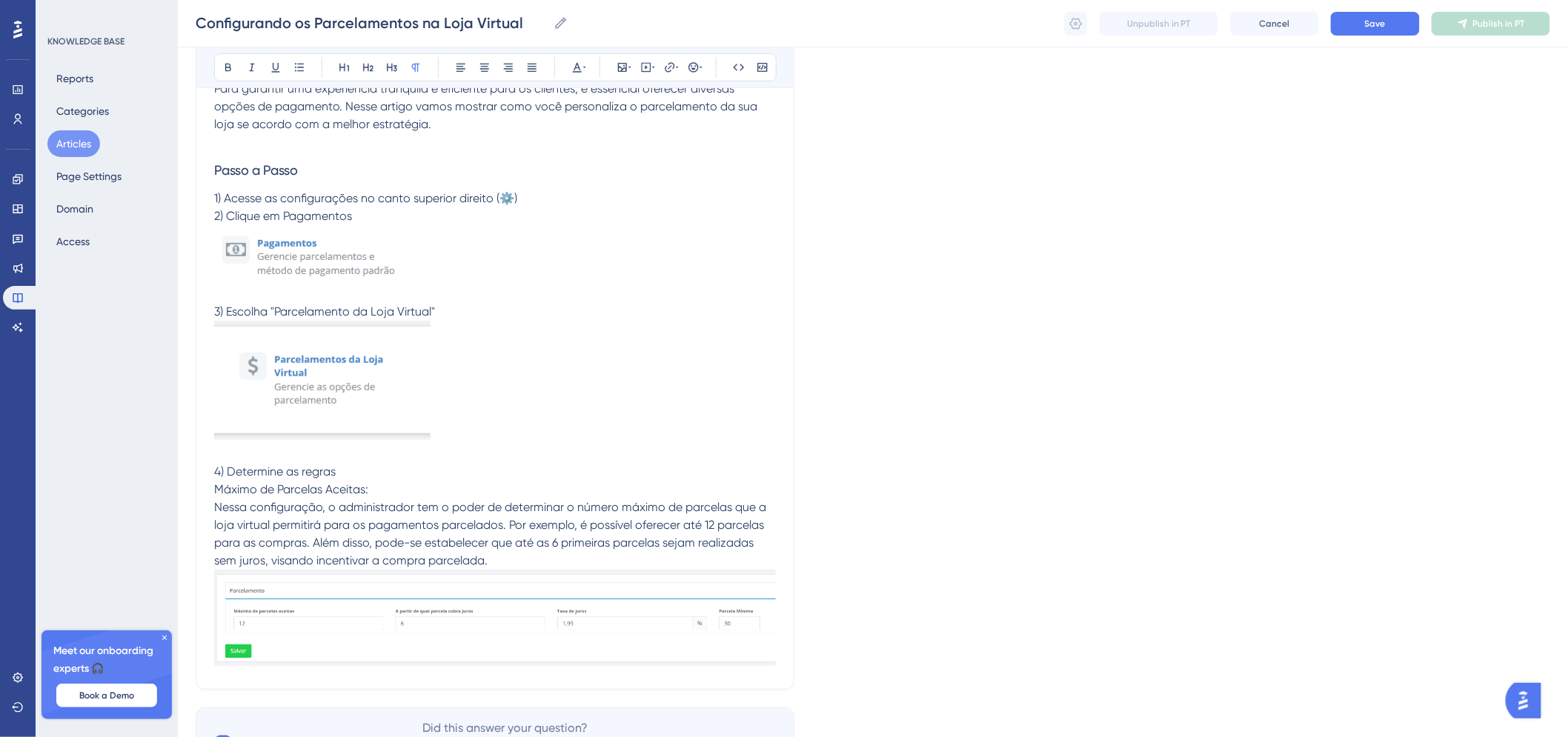
click at [382, 507] on span "Nessa configuração, o administrador tem o poder de determinar o número máximo d…" at bounding box center [491, 534] width 555 height 68
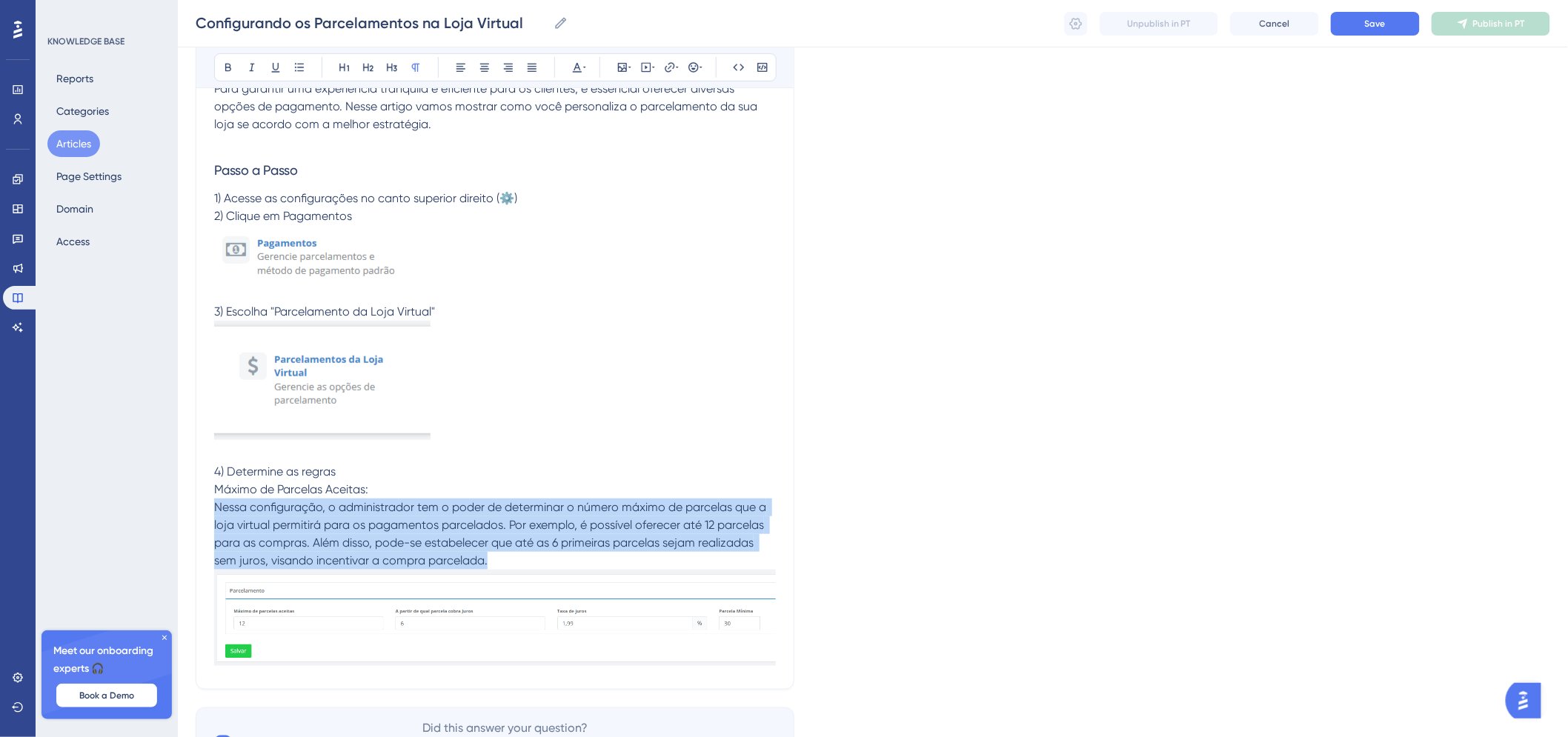
drag, startPoint x: 494, startPoint y: 554, endPoint x: 213, endPoint y: 507, distance: 284.9
click at [214, 507] on p "Nessa configuração, o administrador tem o poder de determinar o número máximo d…" at bounding box center [495, 534] width 562 height 71
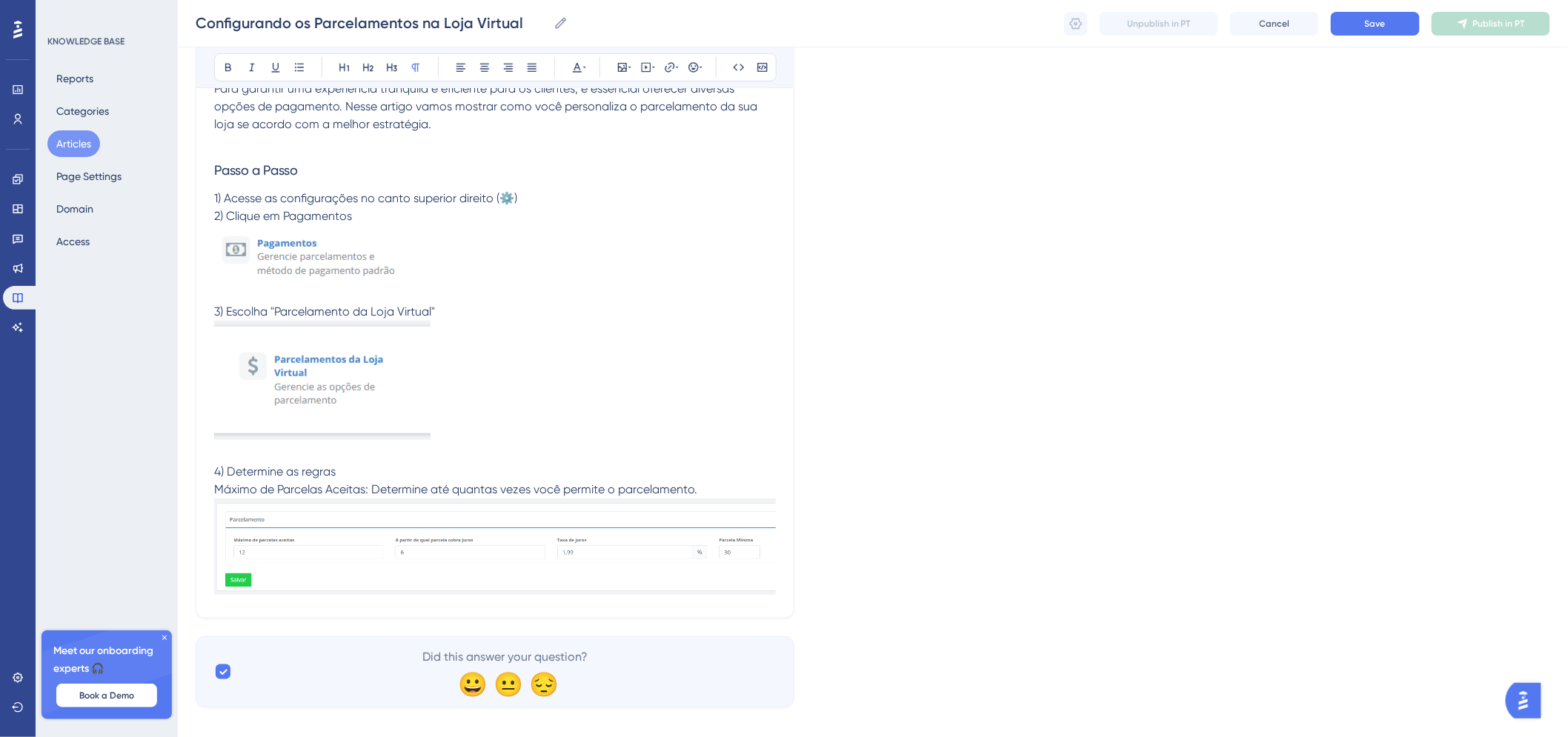
click at [611, 481] on p "Máximo de Parcelas Aceitas: Determine até quantas vezes você permite o parcelam…" at bounding box center [495, 490] width 562 height 18
click at [589, 474] on p "4) Determine as regras" at bounding box center [495, 471] width 562 height 18
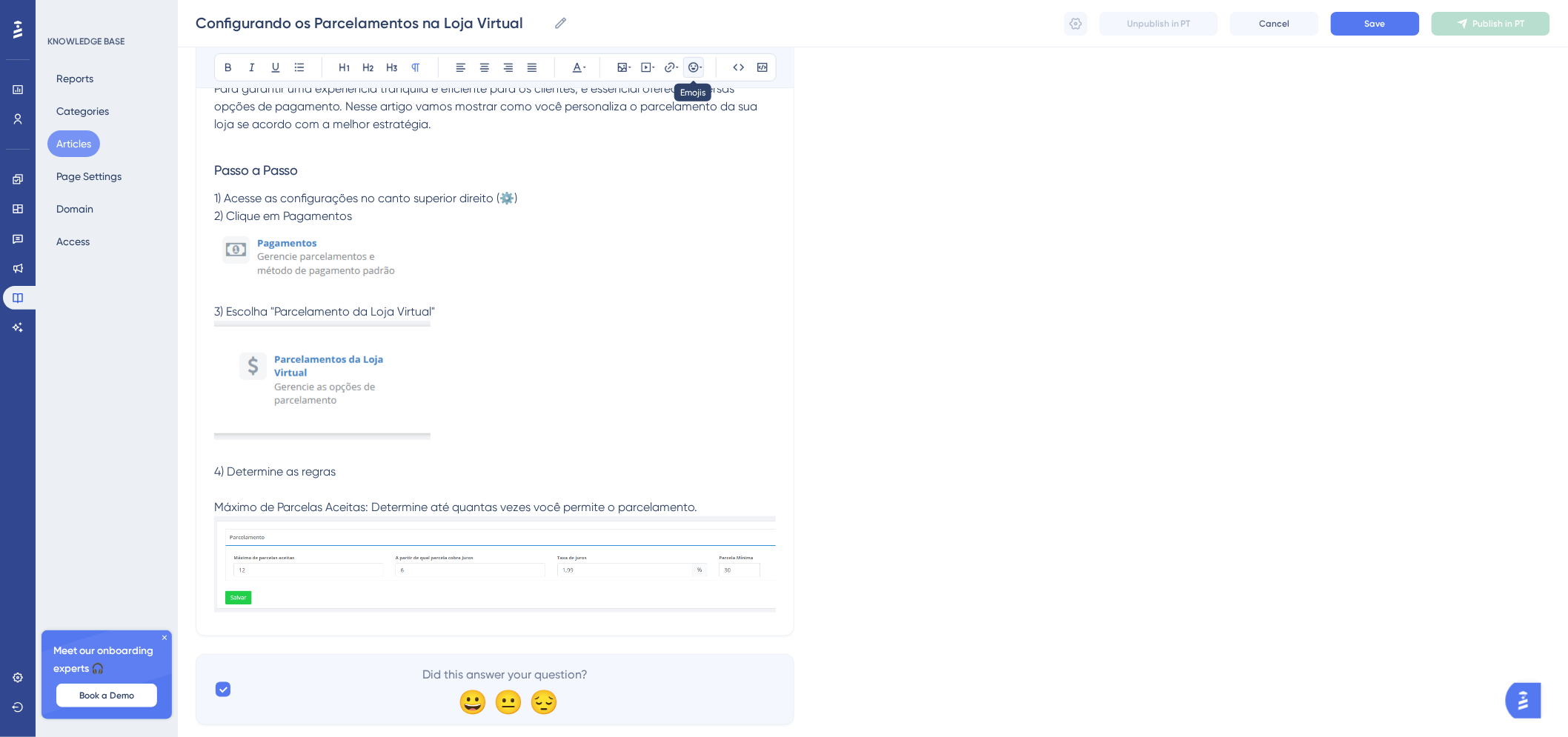
click at [688, 70] on icon at bounding box center [694, 68] width 12 height 12
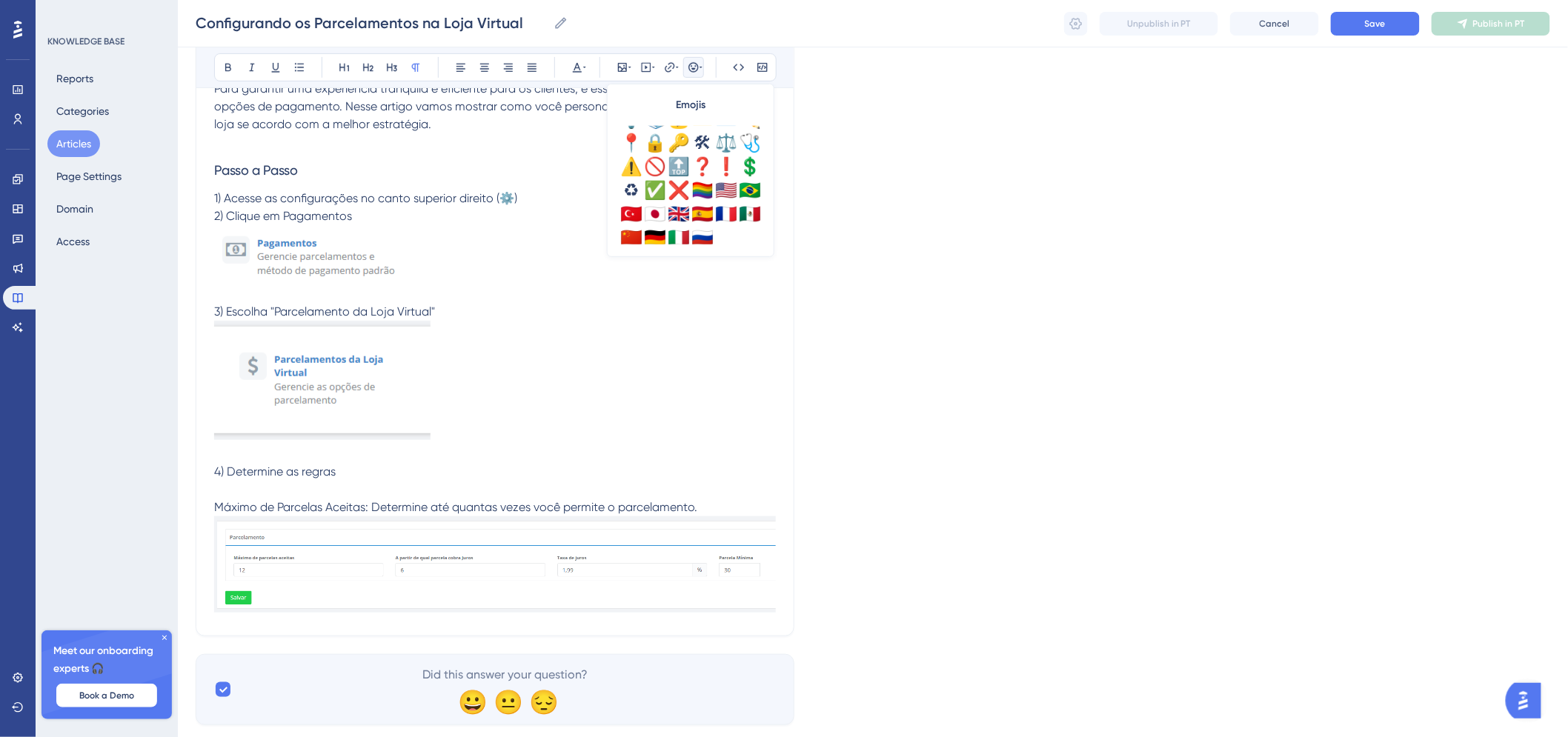
scroll to position [522, 0]
click at [639, 165] on div "⚠️" at bounding box center [631, 161] width 24 height 24
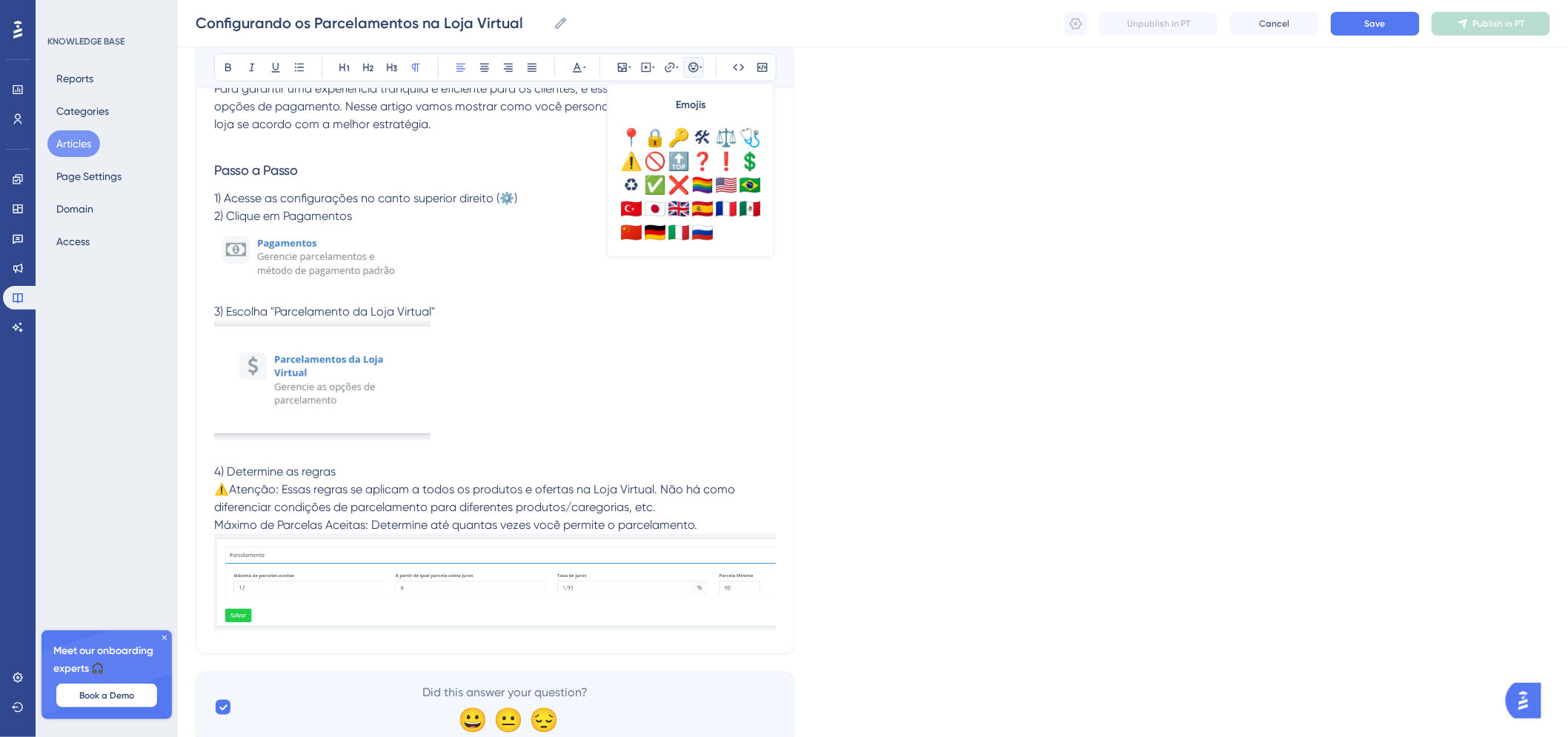
click at [591, 514] on p "⚠️Atenção: Essas regras se aplicam a todos os produtos e ofertas na Loja Virtua…" at bounding box center [495, 499] width 562 height 36
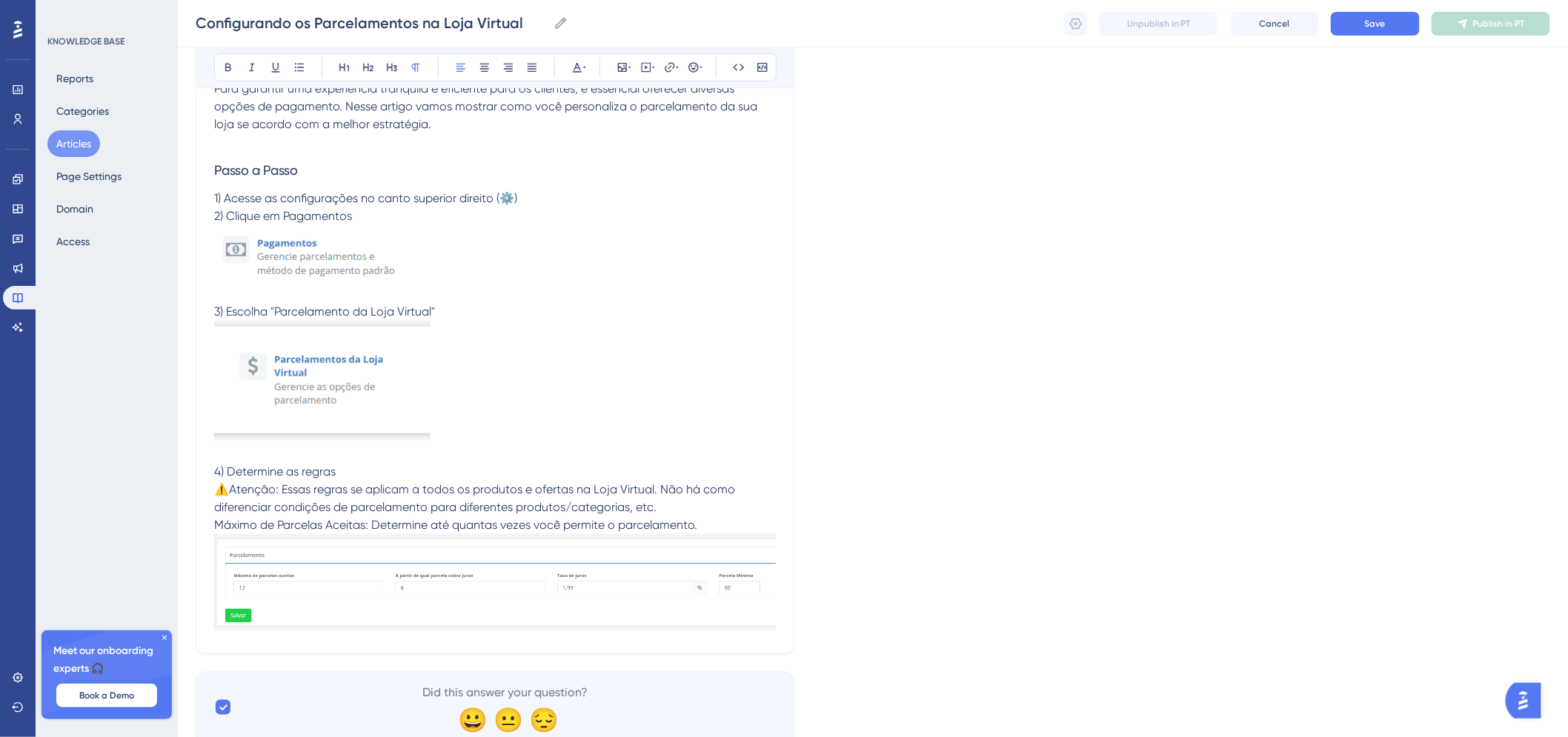
click at [669, 514] on p "⚠️Atenção: Essas regras se aplicam a todos os produtos e ofertas na Loja Virtua…" at bounding box center [495, 499] width 562 height 36
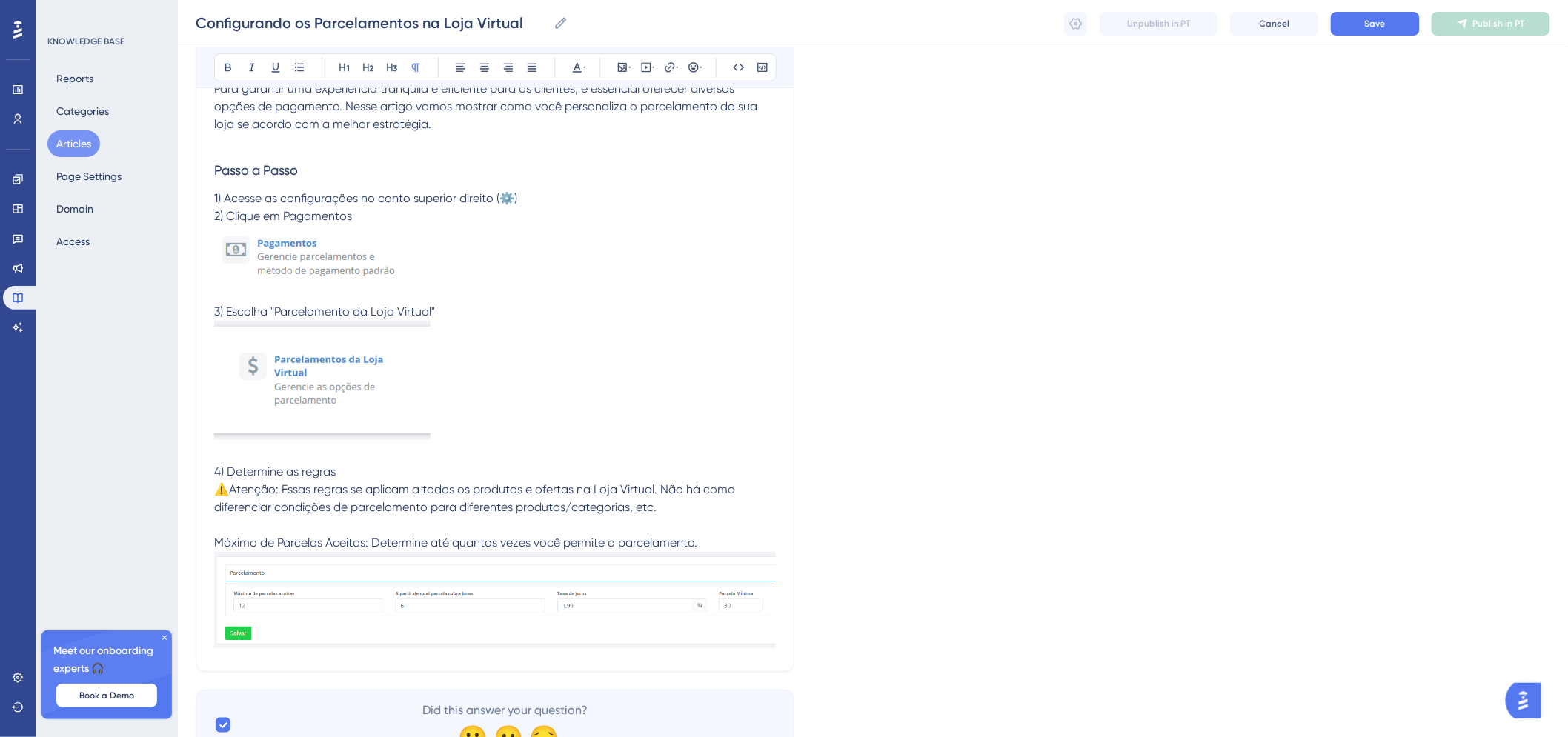
click at [717, 543] on p "Máximo de Parcelas Aceitas: Determine até quantas vezes você permite o parcelam…" at bounding box center [495, 543] width 562 height 18
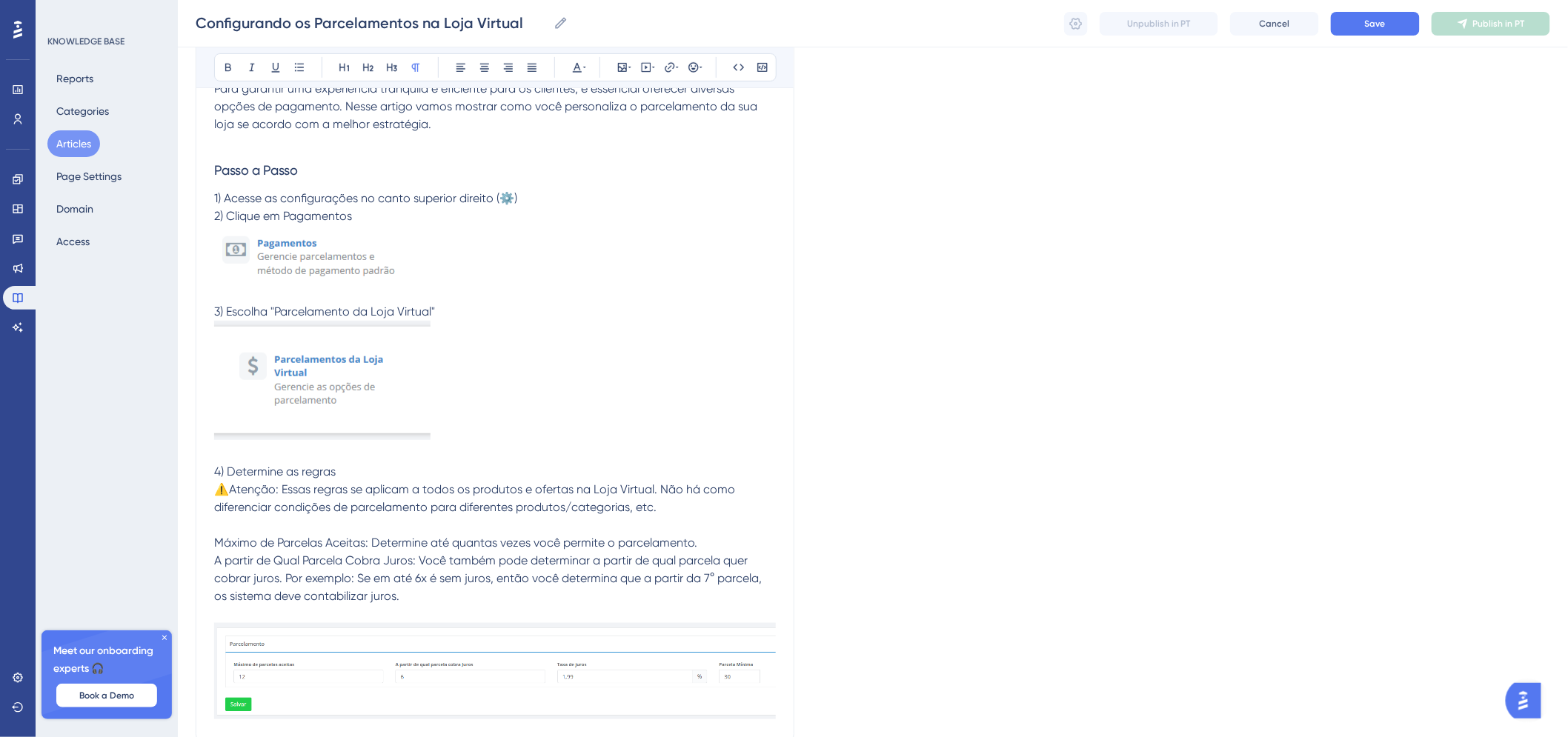
drag, startPoint x: 216, startPoint y: 541, endPoint x: 423, endPoint y: 601, distance: 215.5
click at [423, 601] on p "Máximo de Parcelas Aceitas: Determine até quantas vezes você permite o parcelam…" at bounding box center [495, 570] width 562 height 71
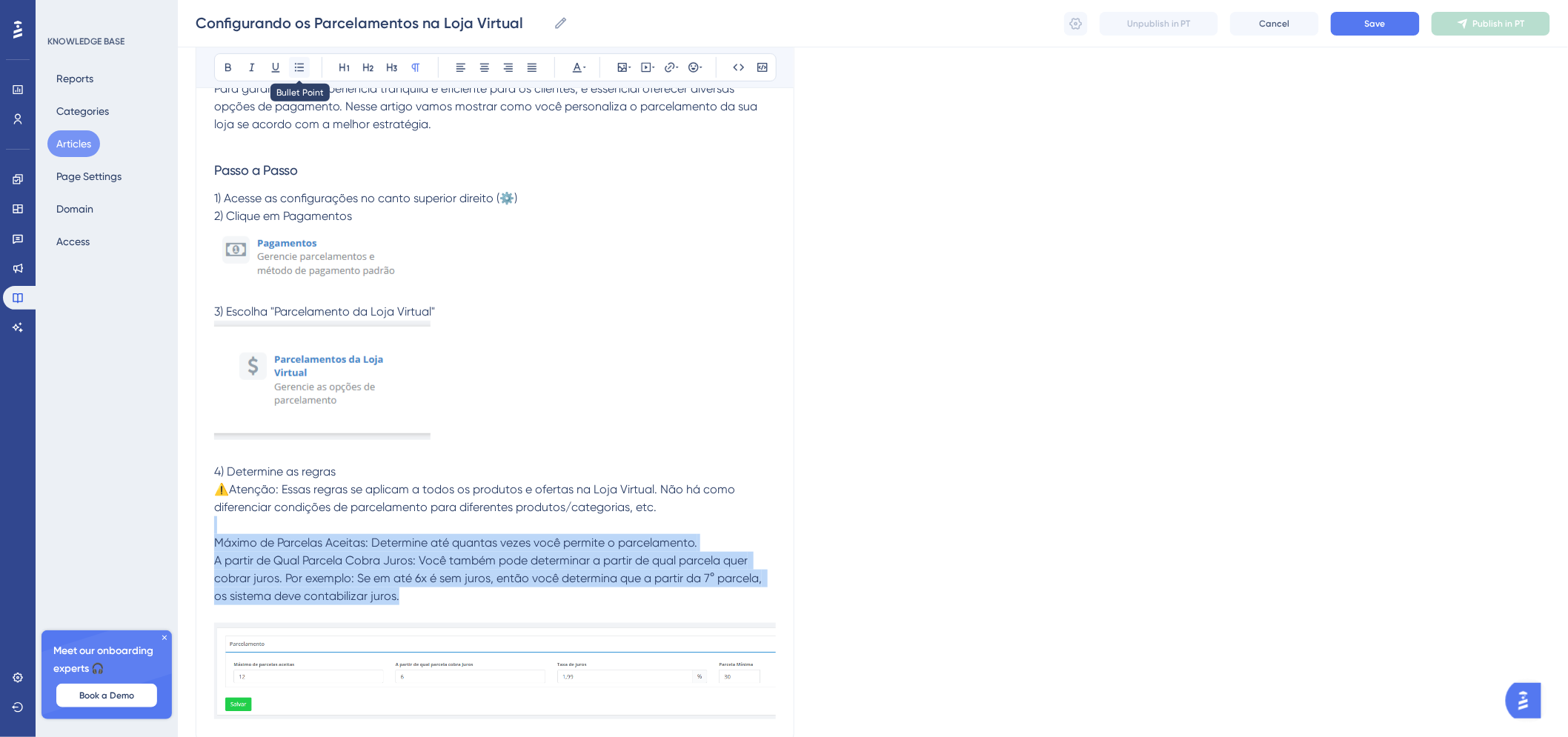
click at [302, 67] on icon at bounding box center [299, 68] width 12 height 12
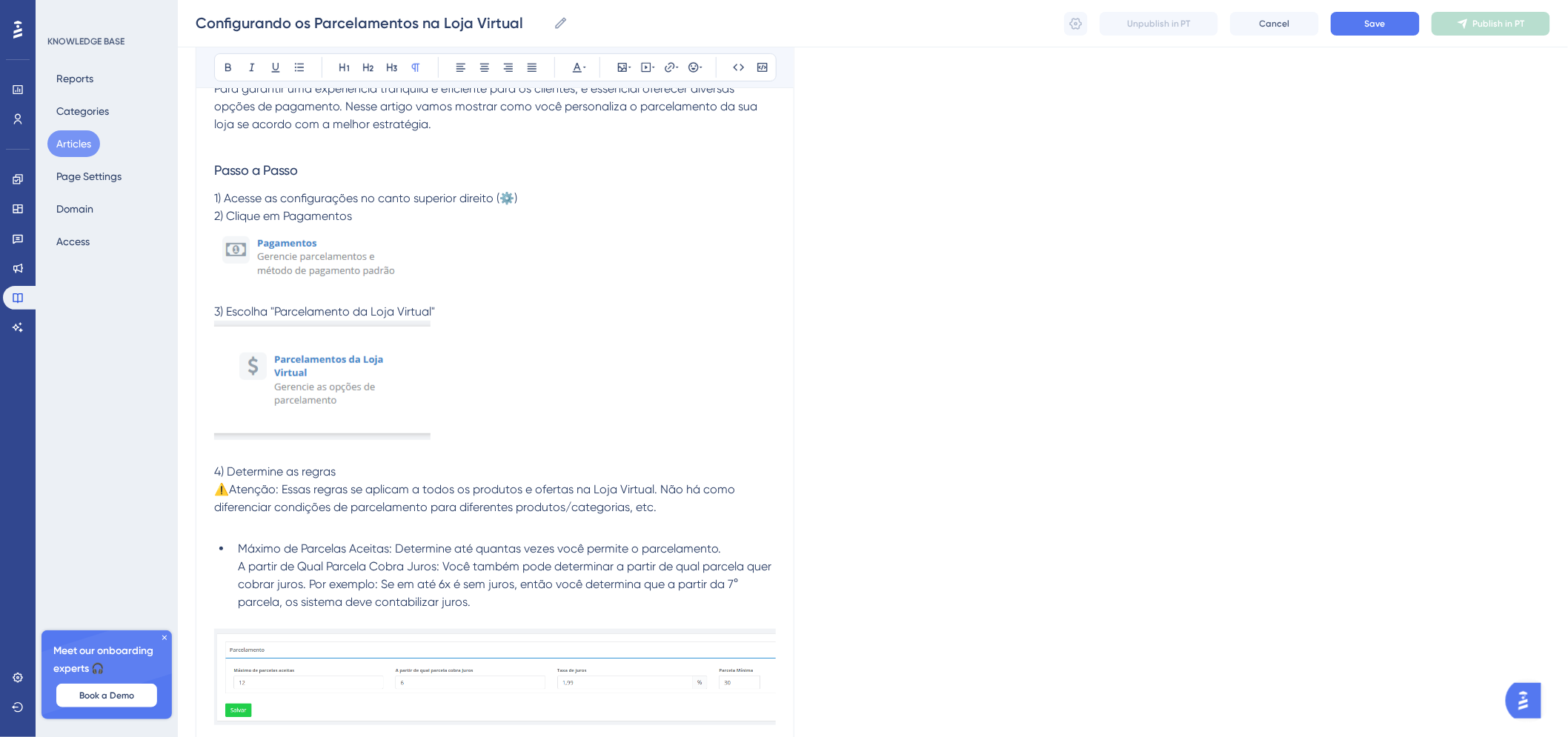
click at [280, 526] on p at bounding box center [495, 525] width 562 height 18
click at [235, 566] on li "Máximo de Parcelas Aceitas: Determine até quantas vezes você permite o parcelam…" at bounding box center [504, 575] width 544 height 71
click at [486, 609] on li "A partir de Qual Parcela Cobra Juros: Você também pode determinar a partir de q…" at bounding box center [504, 591] width 544 height 53
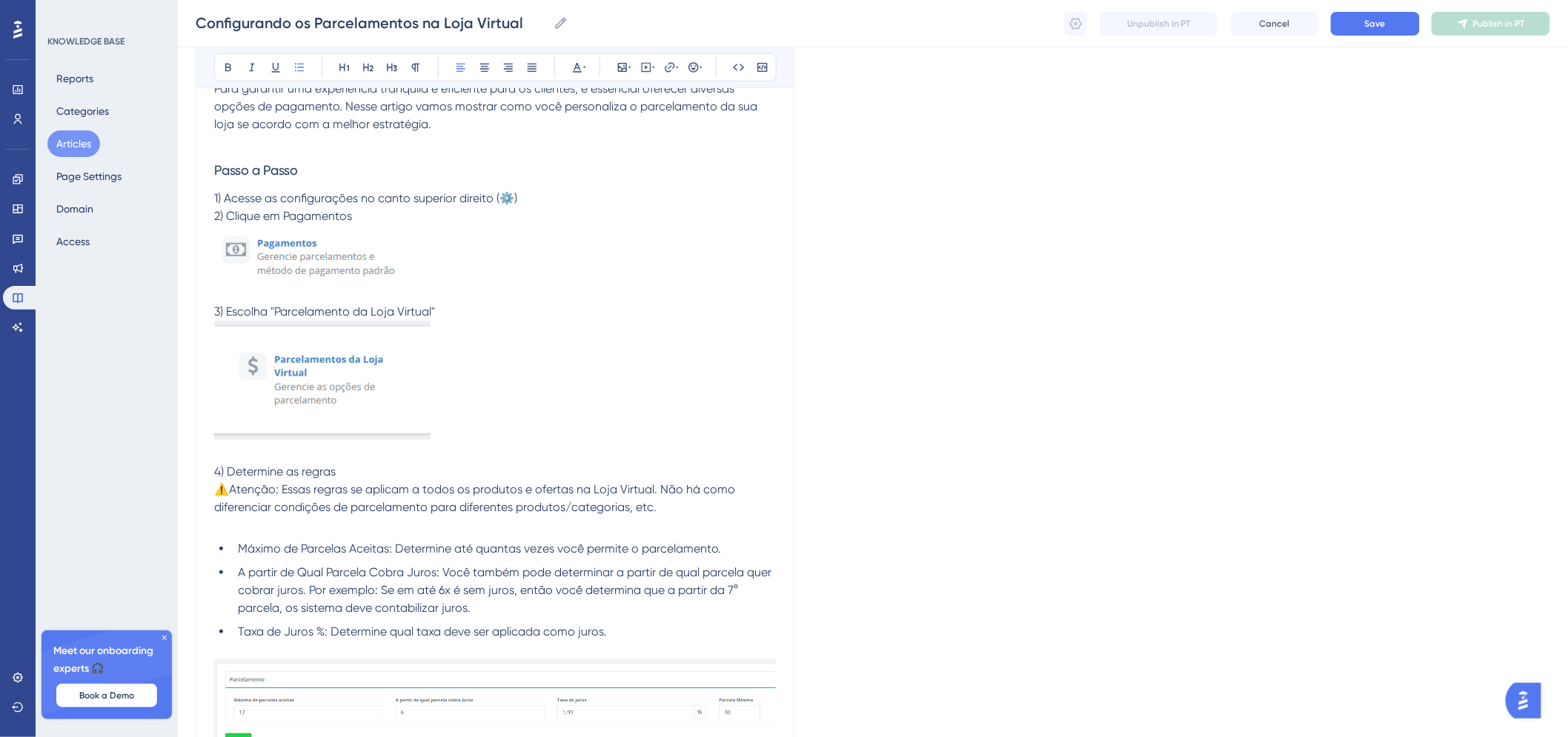
click at [635, 627] on li "Taxa de Juros %: Determine qual taxa deve ser aplicada como juros." at bounding box center [504, 631] width 544 height 18
drag, startPoint x: 334, startPoint y: 660, endPoint x: 213, endPoint y: 655, distance: 121.1
click at [214, 655] on ul "Máximo de Parcelas Aceitas: Determine até quantas vezes você permite o parcelam…" at bounding box center [495, 601] width 562 height 124
click at [232, 69] on icon at bounding box center [228, 68] width 12 height 12
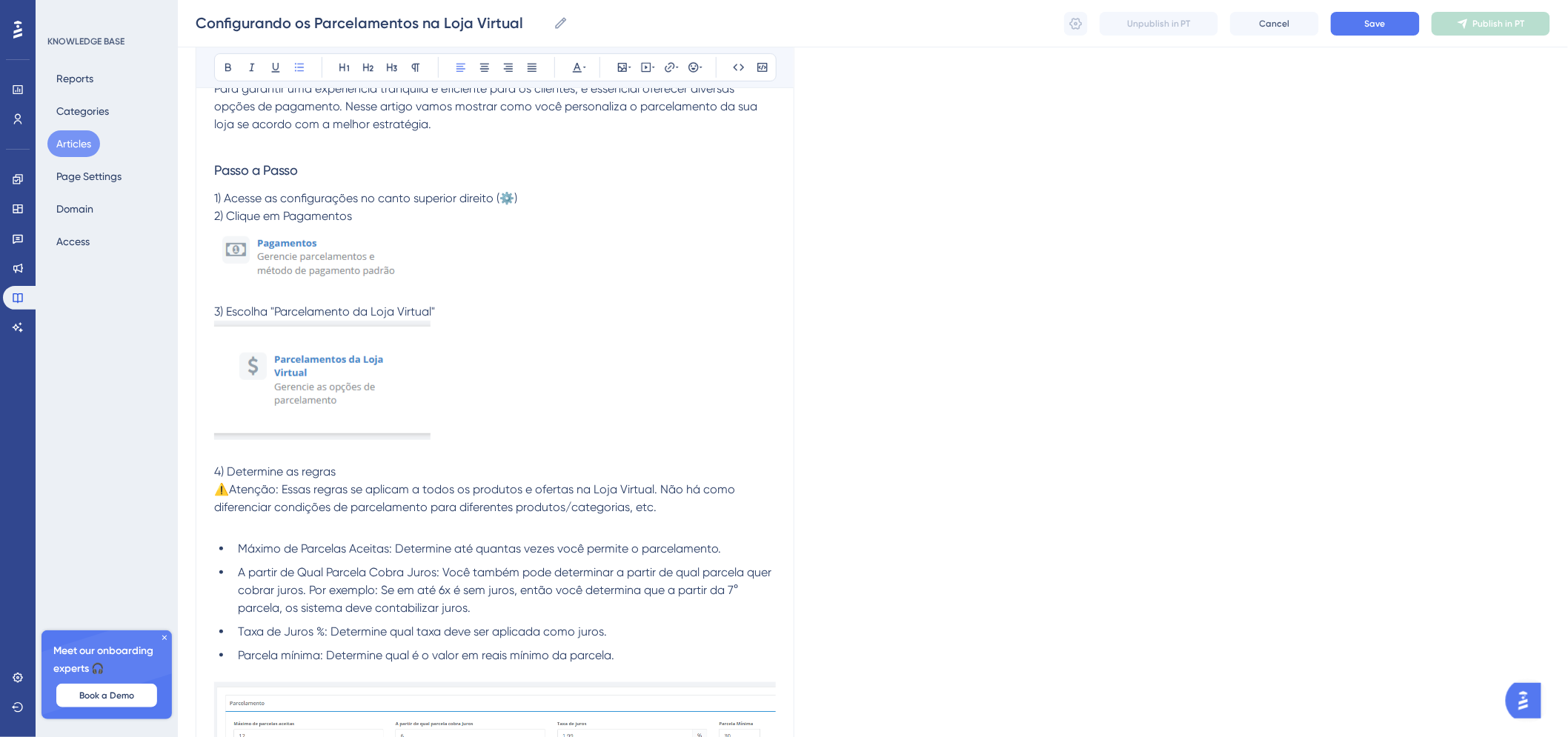
click at [640, 662] on li "Parcela mínima: Determine qual é o valor em reais mínimo da parcela." at bounding box center [504, 656] width 544 height 18
click at [426, 658] on span "Parcela mínima: Determine qual é o valor em reais mínimo da parcela." at bounding box center [426, 656] width 376 height 14
click at [490, 662] on li "Parcela mínima: Determine qual valor em reais mínimo da parcela." at bounding box center [504, 656] width 544 height 18
click at [582, 661] on li "Parcela mínima: Determine qual valor (R$) mínimo da parcela." at bounding box center [504, 656] width 544 height 18
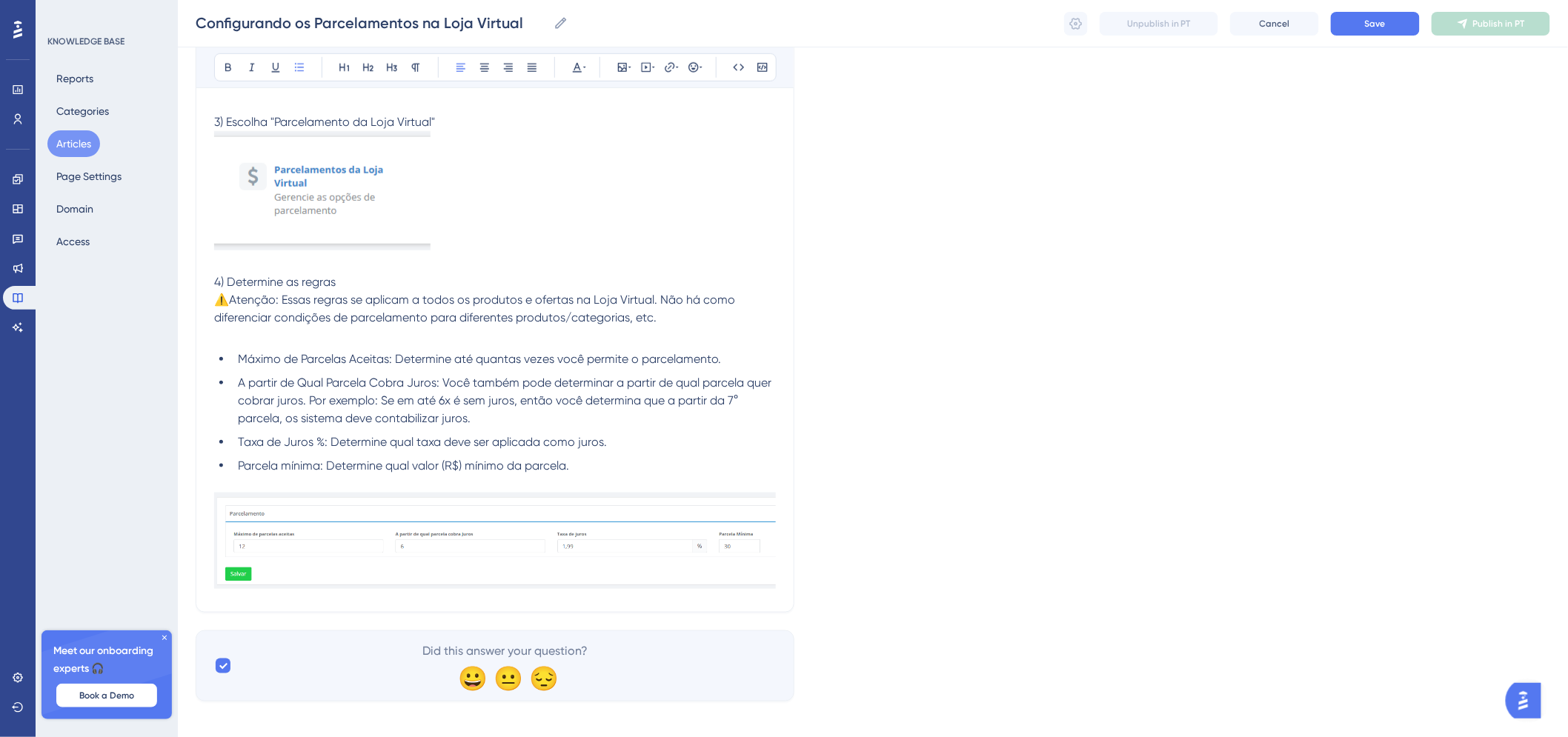
scroll to position [437, 0]
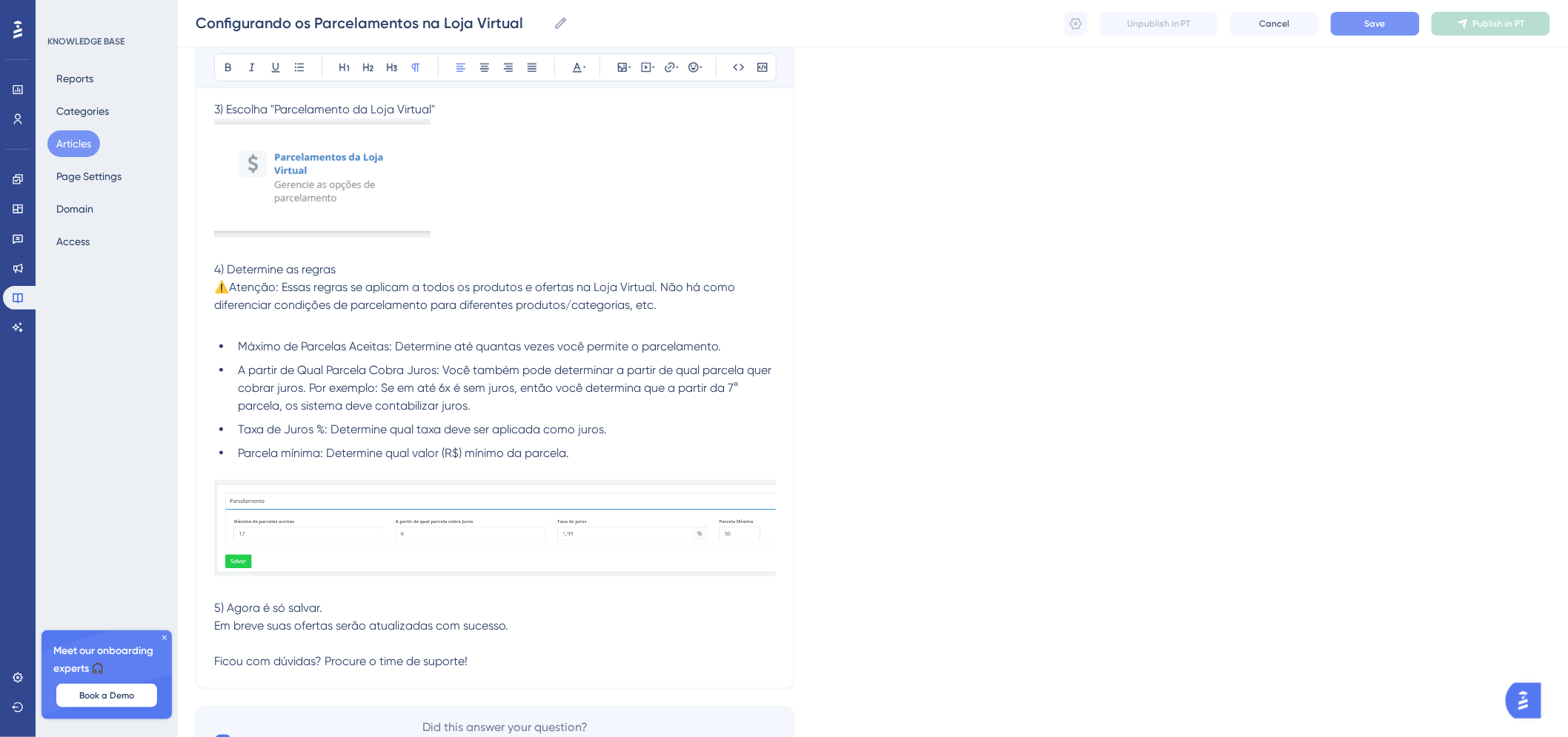
click at [1399, 26] on button "Save" at bounding box center [1375, 24] width 89 height 24
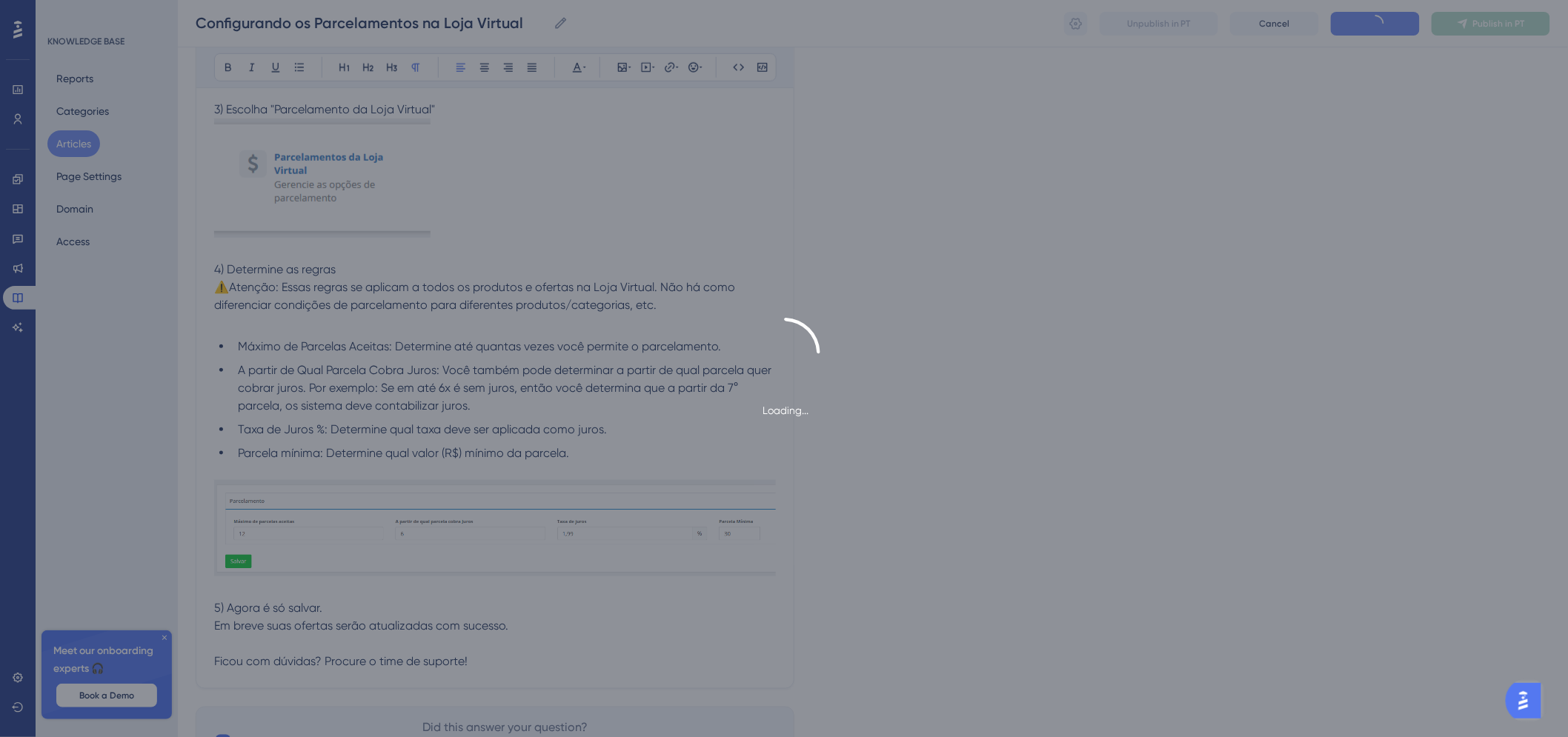
scroll to position [104, 0]
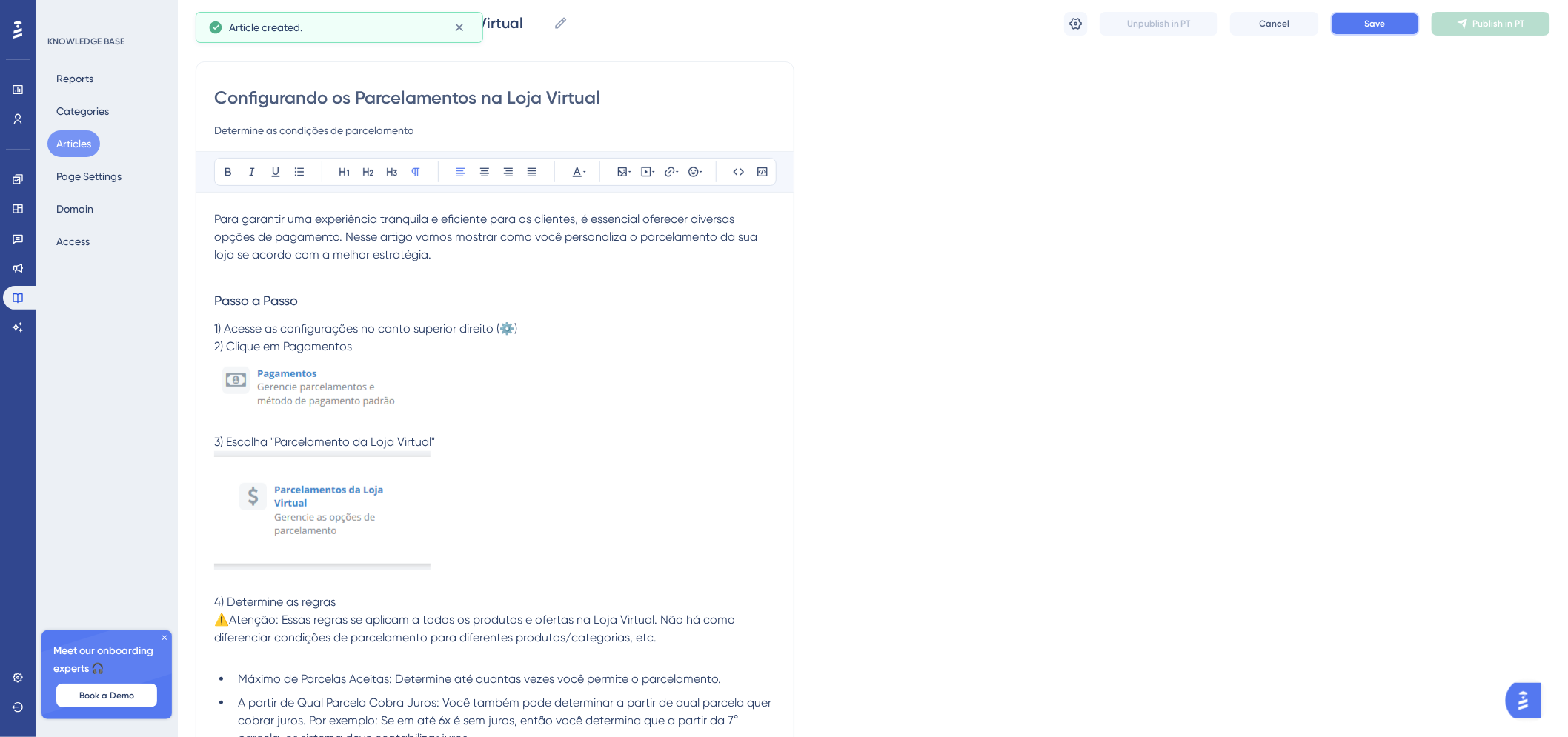
click at [1399, 26] on button "Save" at bounding box center [1375, 24] width 89 height 24
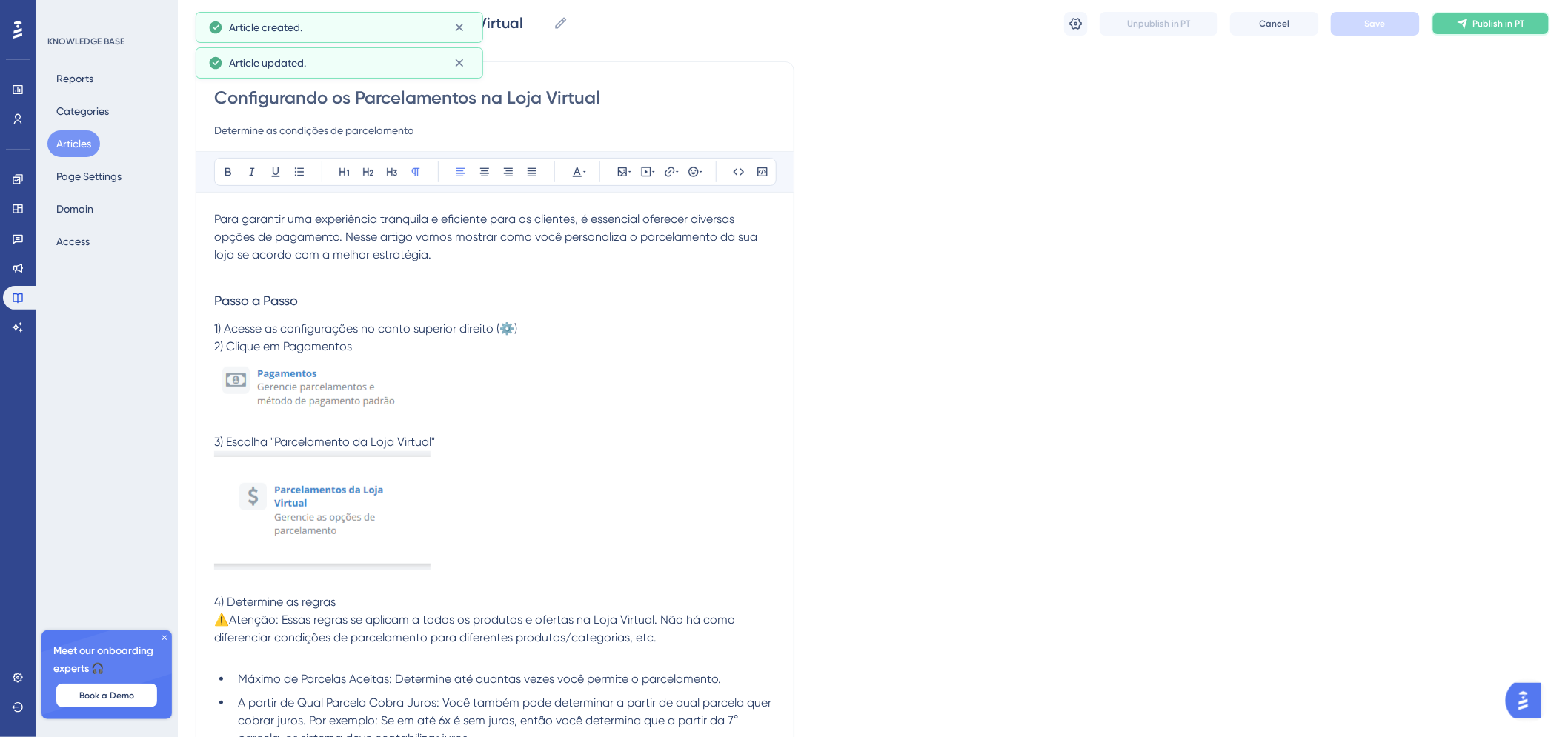
click at [1442, 31] on button "Publish in PT" at bounding box center [1491, 24] width 119 height 24
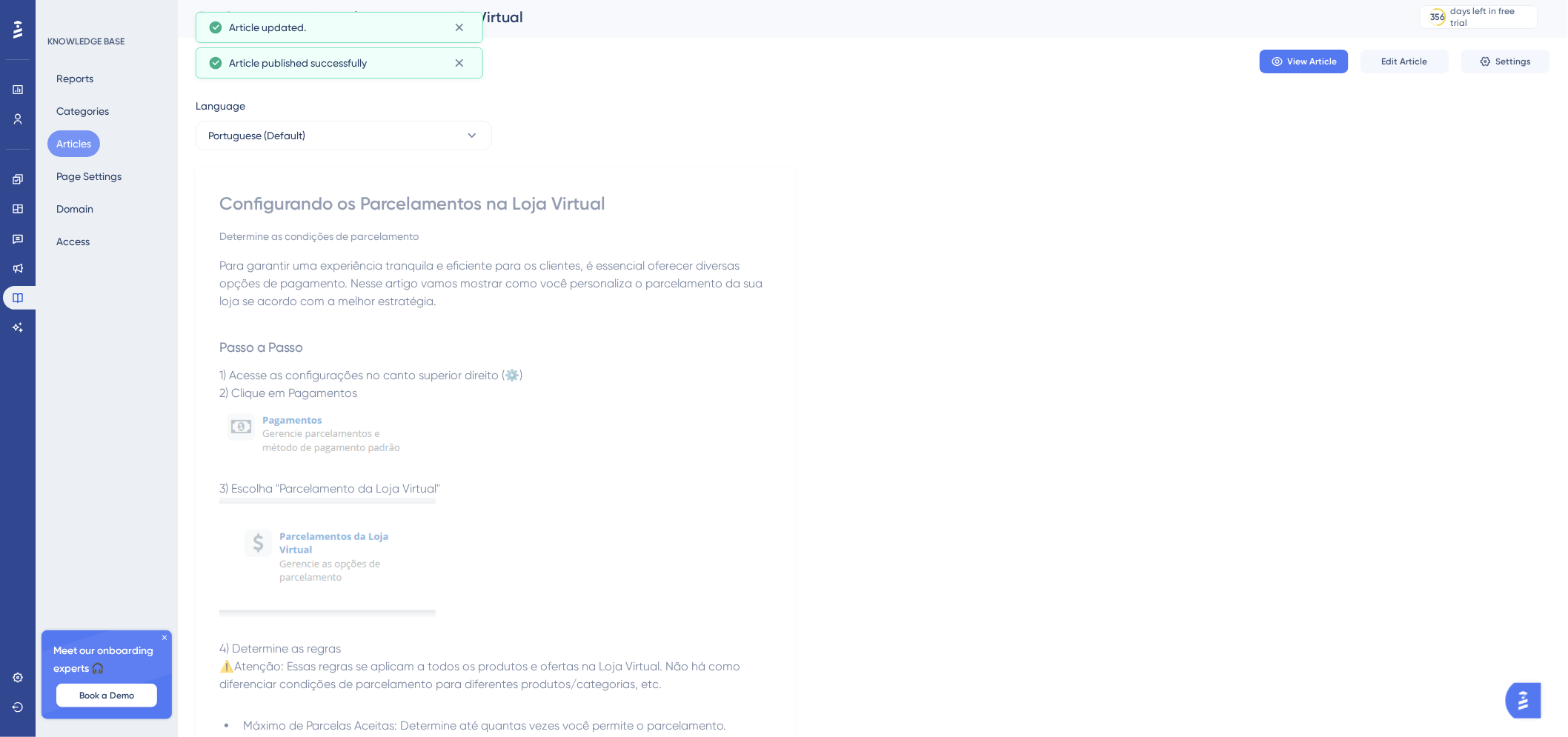
scroll to position [0, 0]
click at [86, 145] on button "Articles" at bounding box center [73, 143] width 53 height 27
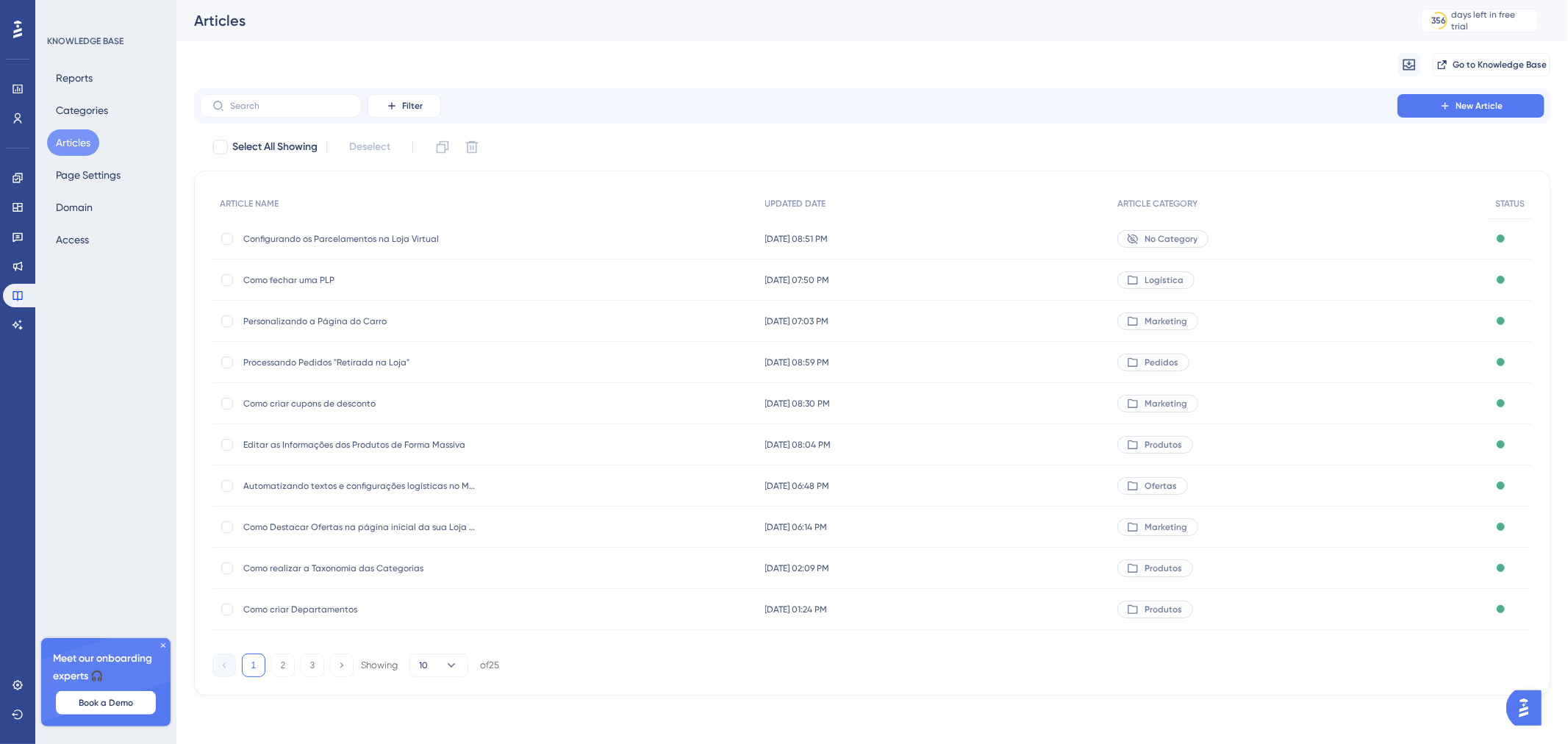
click at [1197, 236] on span "No Category" at bounding box center [1171, 239] width 53 height 12
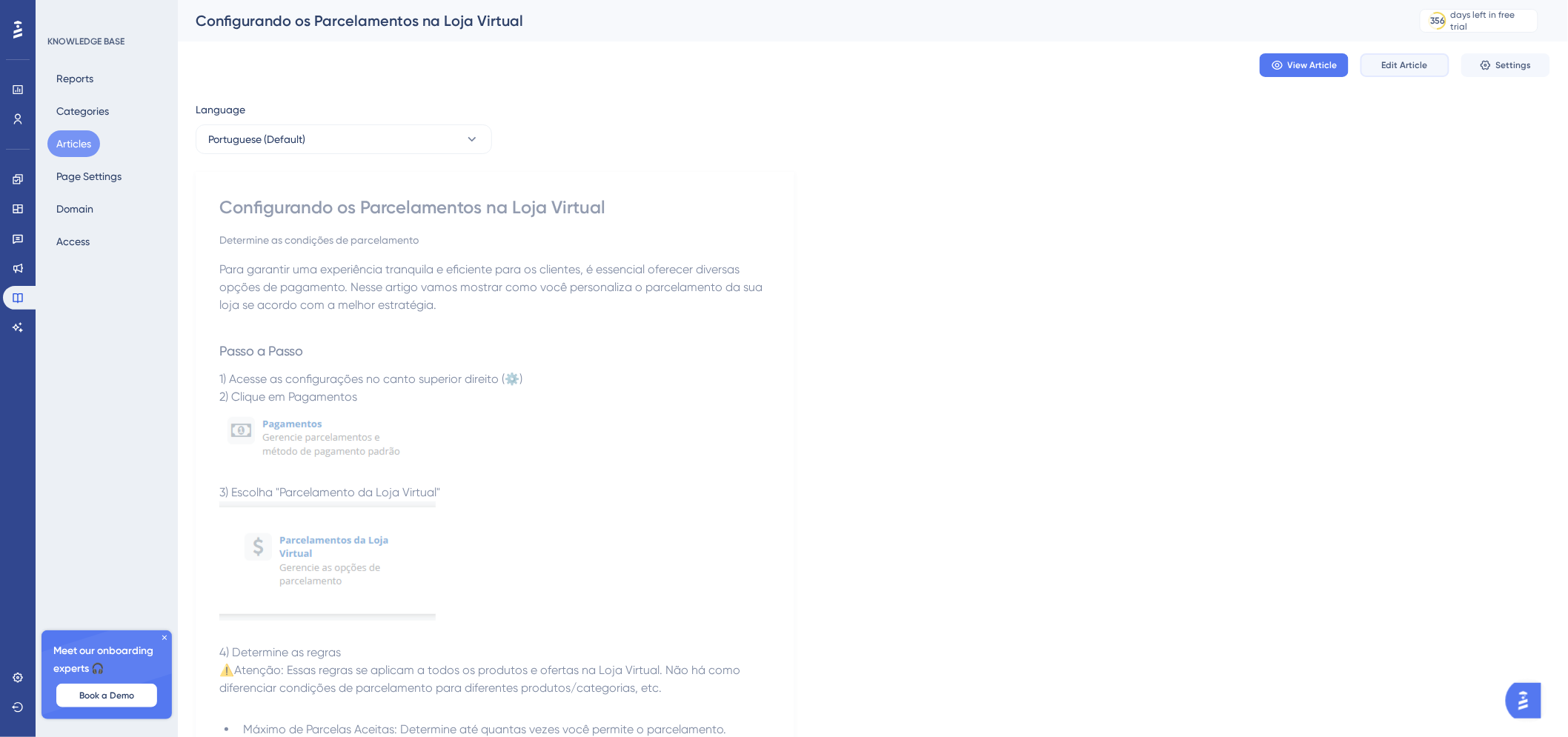
click at [1397, 53] on button "Edit Article" at bounding box center [1405, 65] width 89 height 24
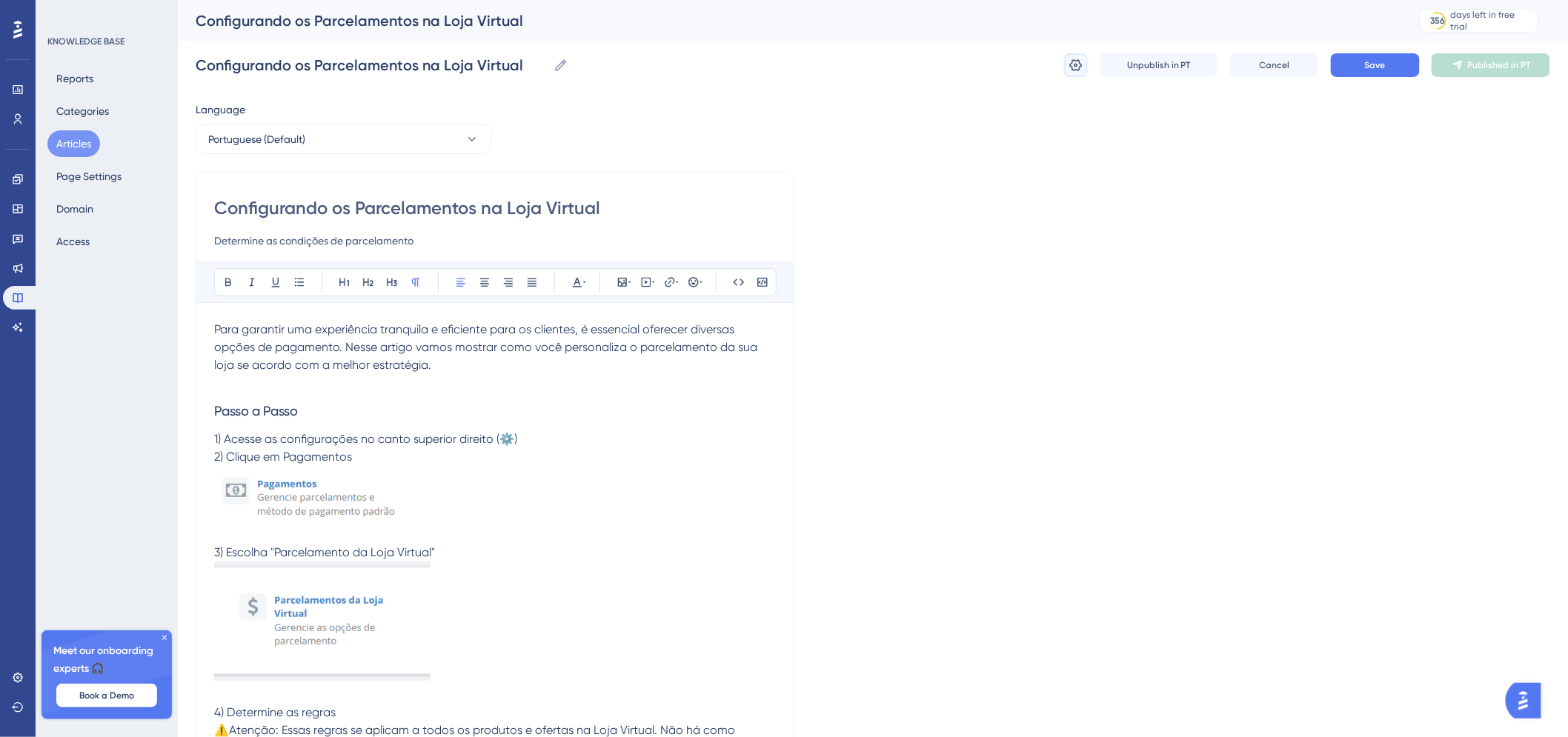
click at [1065, 65] on button at bounding box center [1075, 65] width 24 height 24
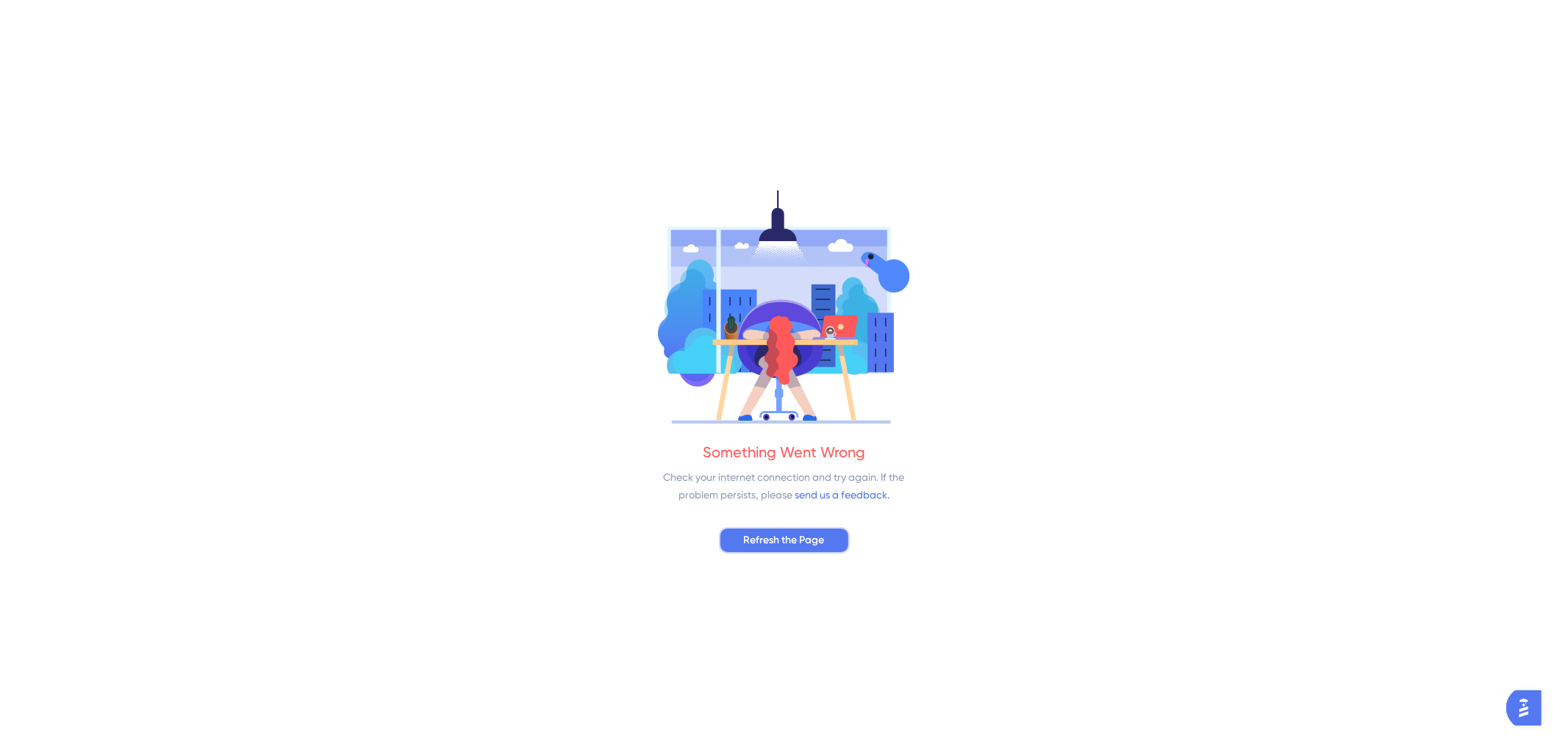
click at [784, 545] on span "Refresh the Page" at bounding box center [784, 540] width 81 height 17
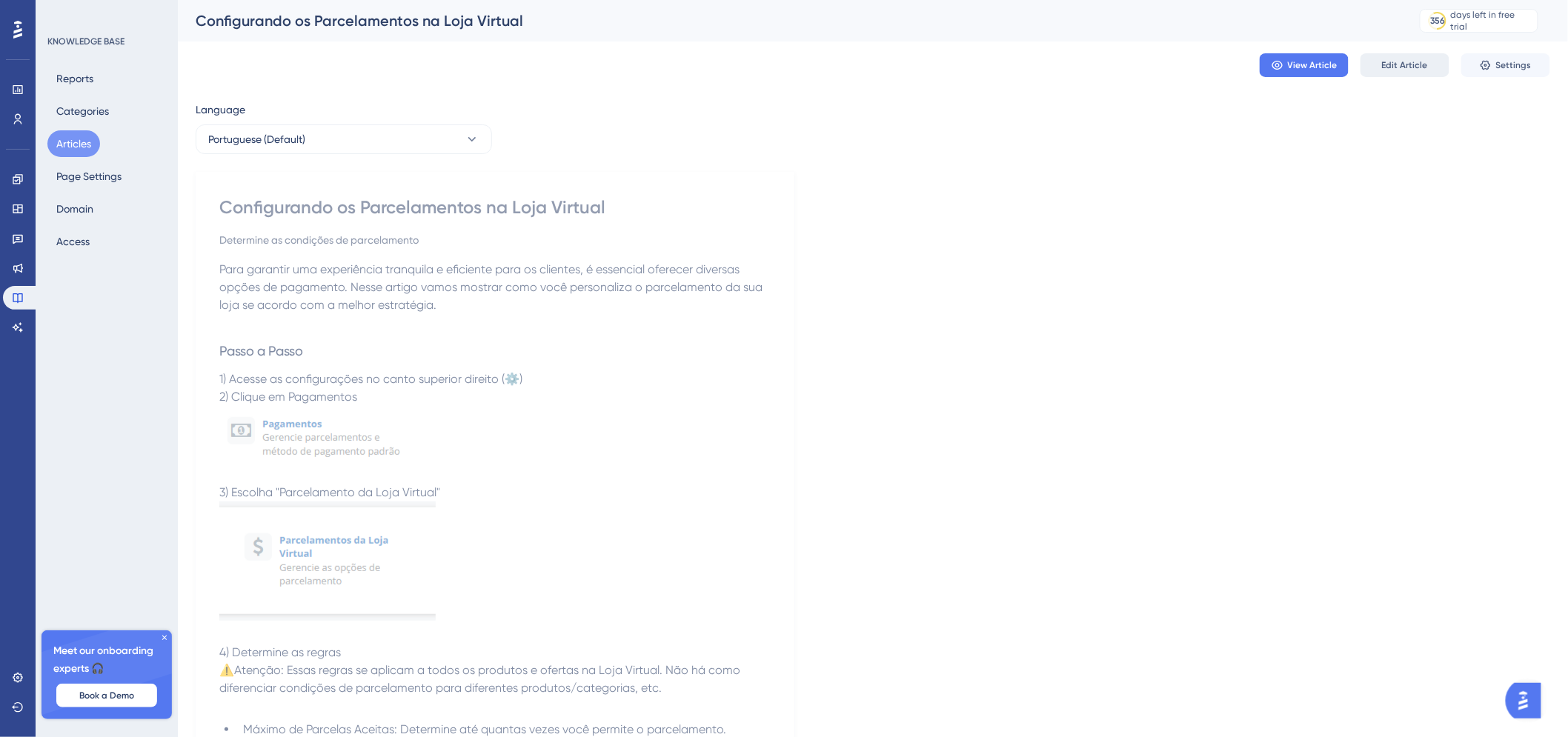
click at [1384, 74] on button "Edit Article" at bounding box center [1405, 65] width 89 height 24
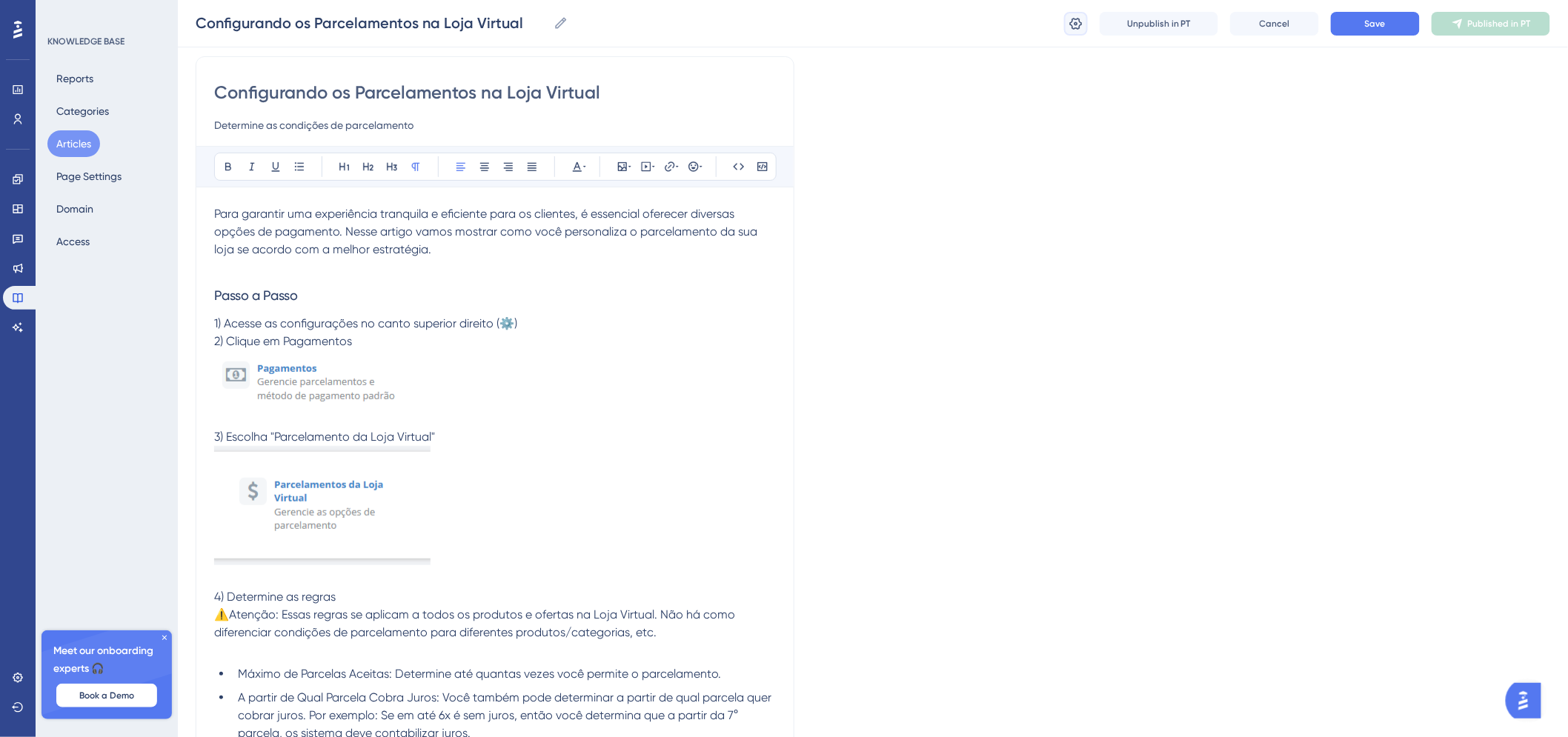
click at [1075, 27] on icon at bounding box center [1076, 23] width 13 height 12
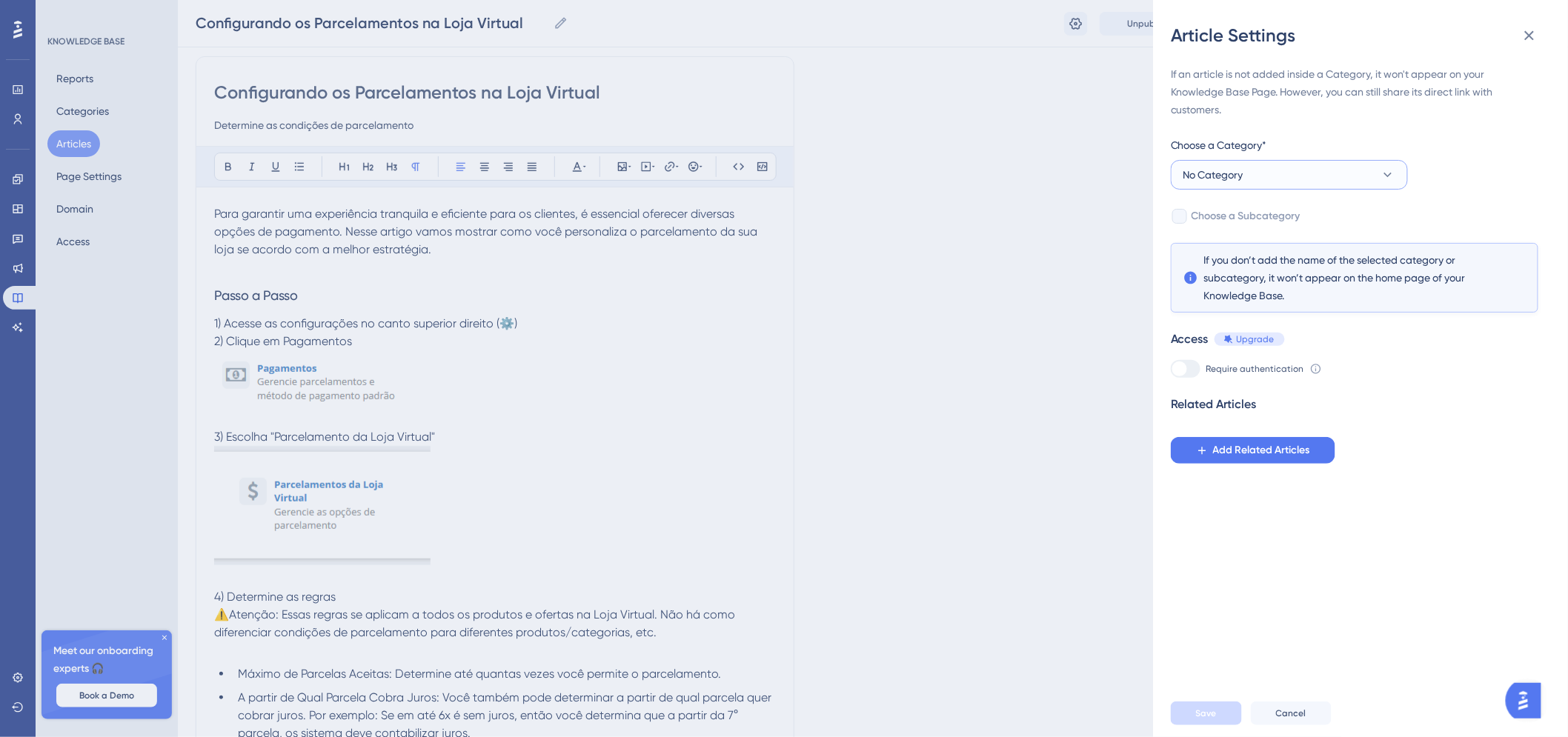
click at [1311, 188] on button "No Category" at bounding box center [1289, 174] width 237 height 30
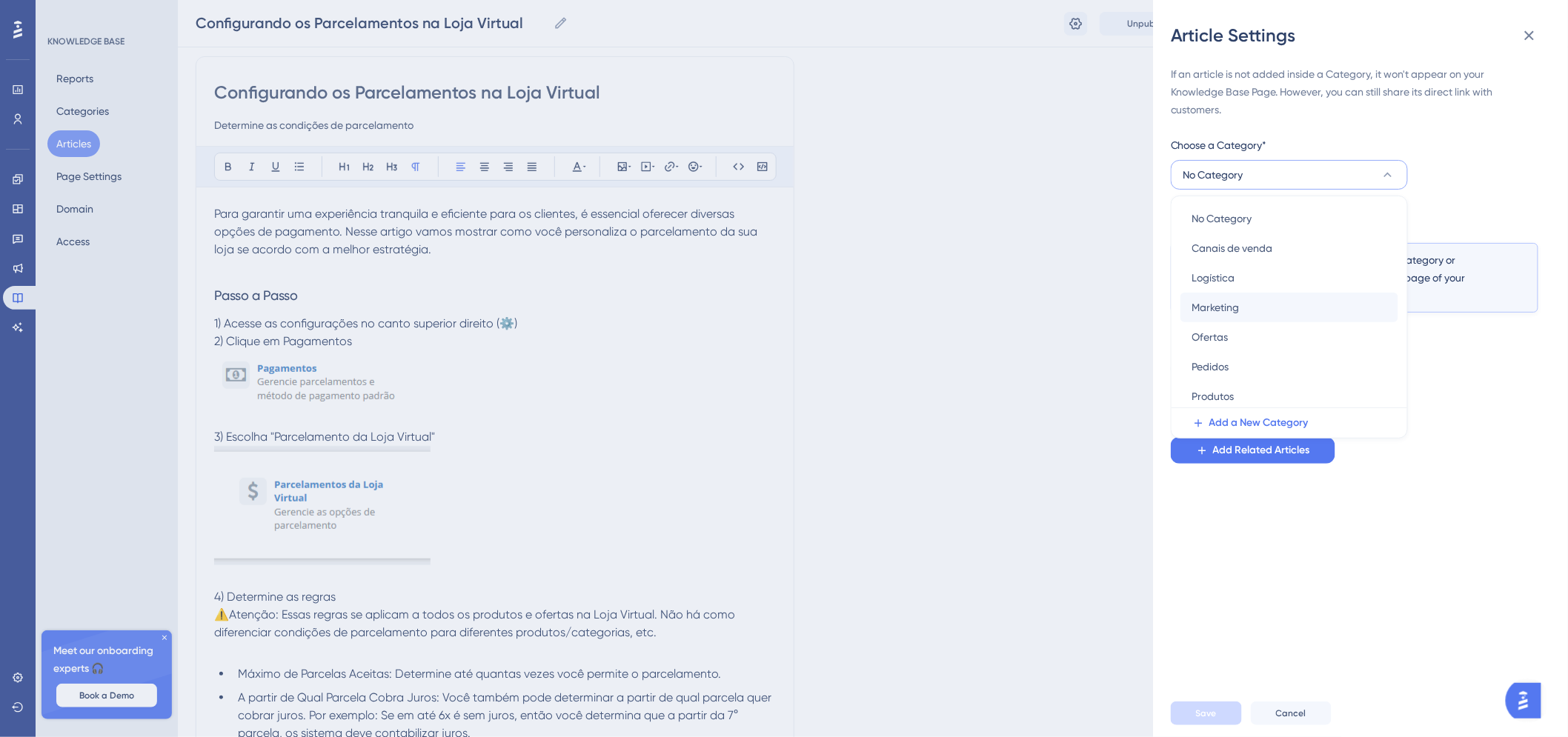
scroll to position [0, 0]
click at [1323, 248] on div "Canais de venda Canais de venda" at bounding box center [1289, 249] width 194 height 30
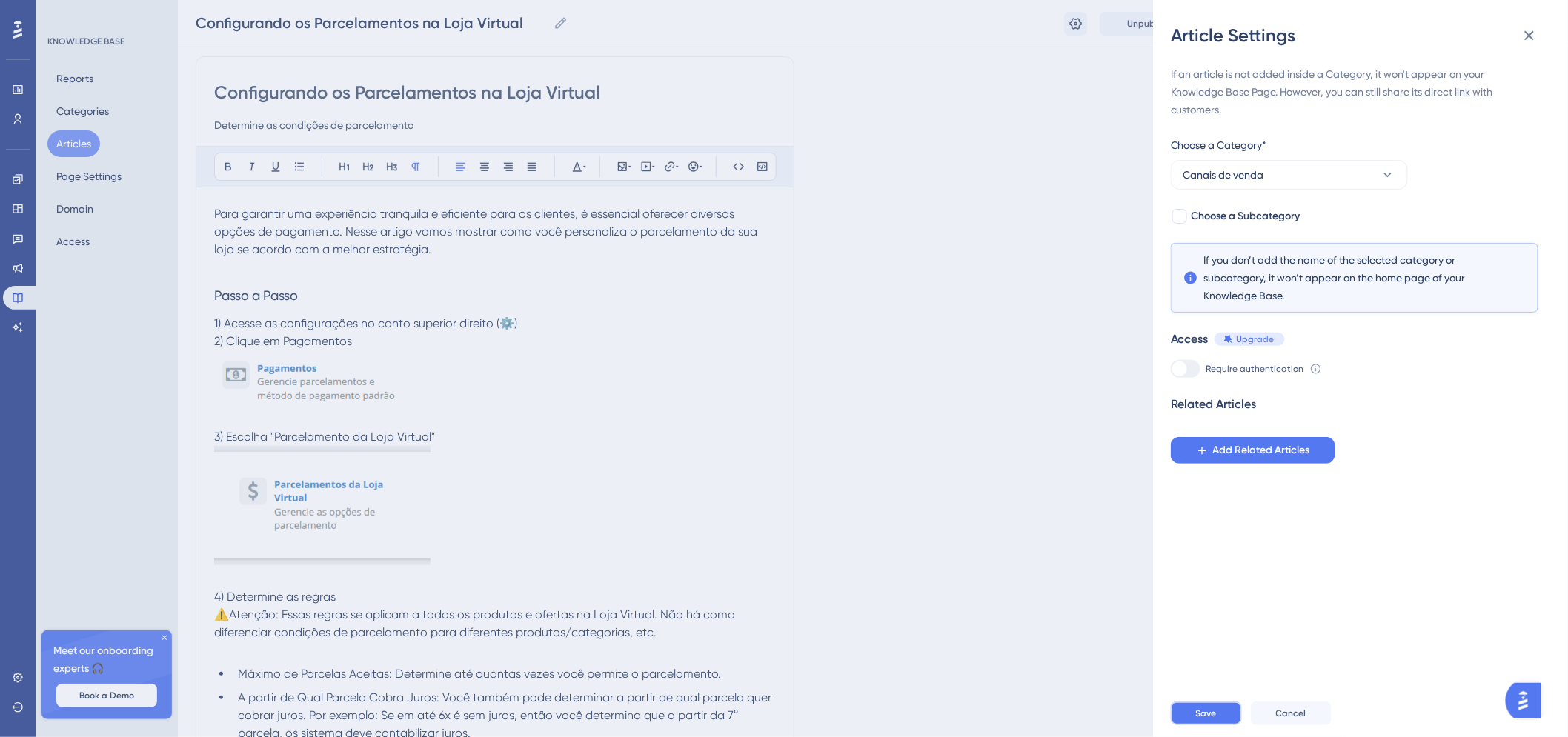
click at [1231, 724] on button "Save" at bounding box center [1206, 713] width 71 height 24
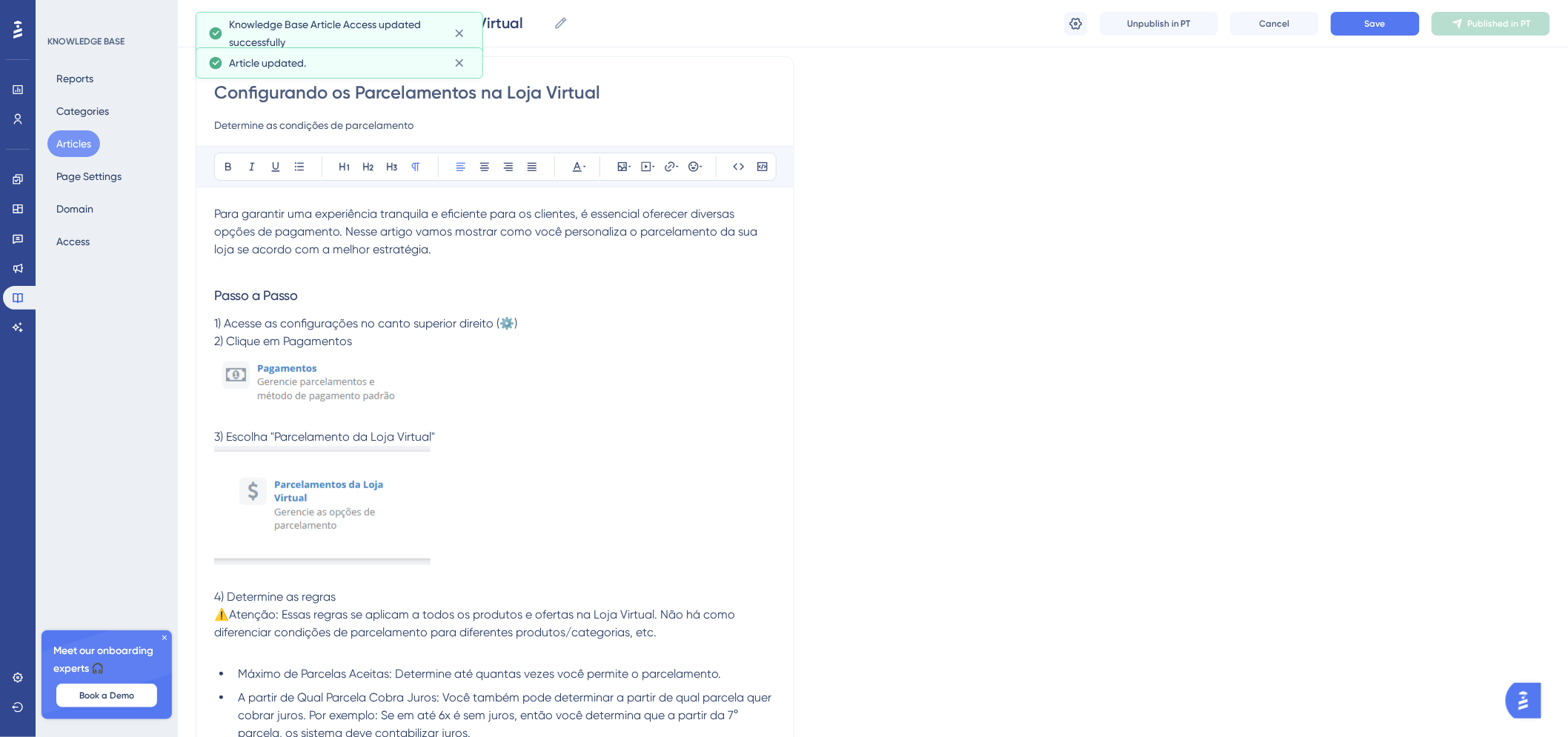
drag, startPoint x: 84, startPoint y: 152, endPoint x: 1201, endPoint y: 100, distance: 1118.2
click at [1121, 112] on div "Performance Users Engagement Widgets Feedback Product Updates Knowledge Base AI…" at bounding box center [873, 509] width 1391 height 1239
click at [1358, 23] on button "Save" at bounding box center [1375, 24] width 89 height 24
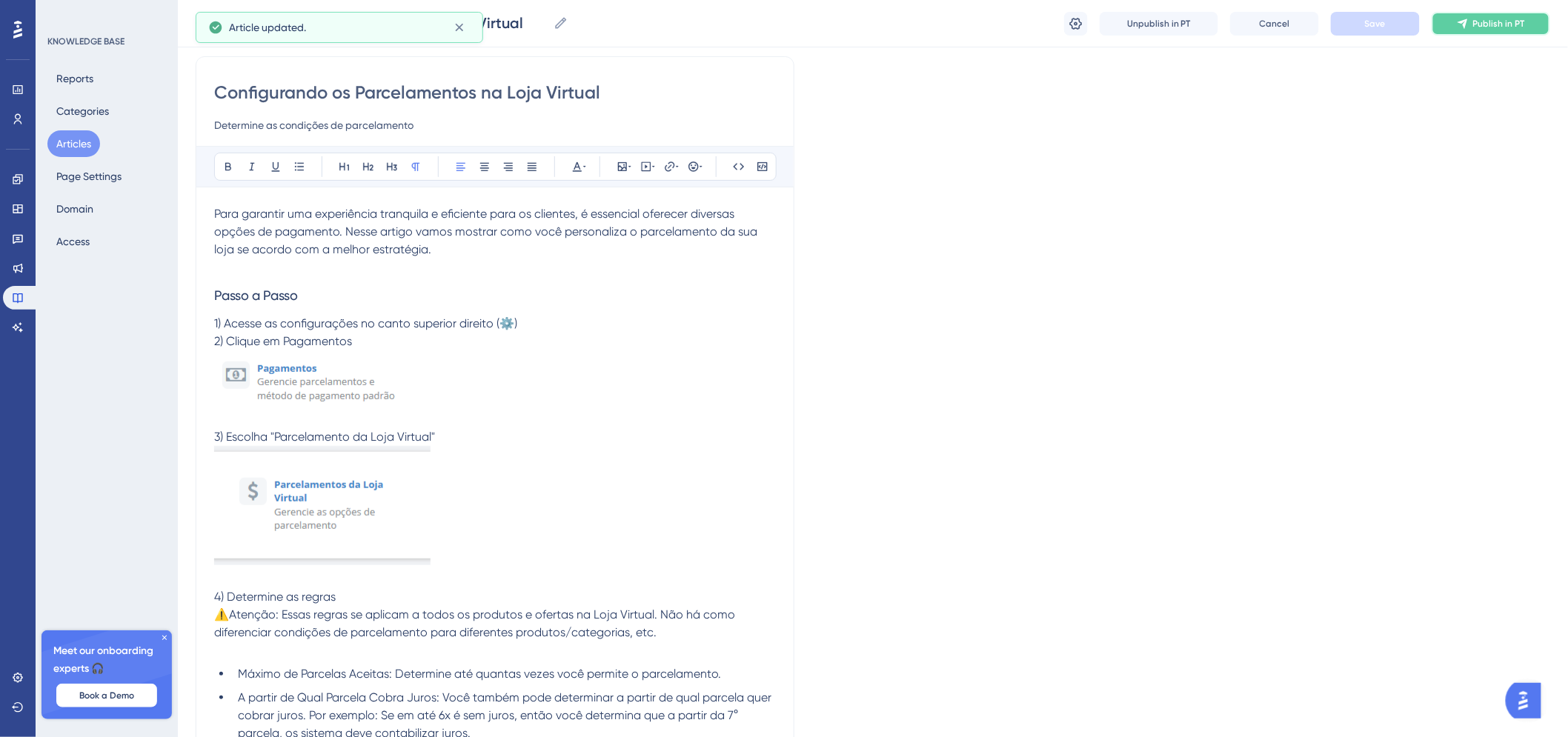
click at [1473, 33] on button "Publish in PT" at bounding box center [1491, 24] width 119 height 24
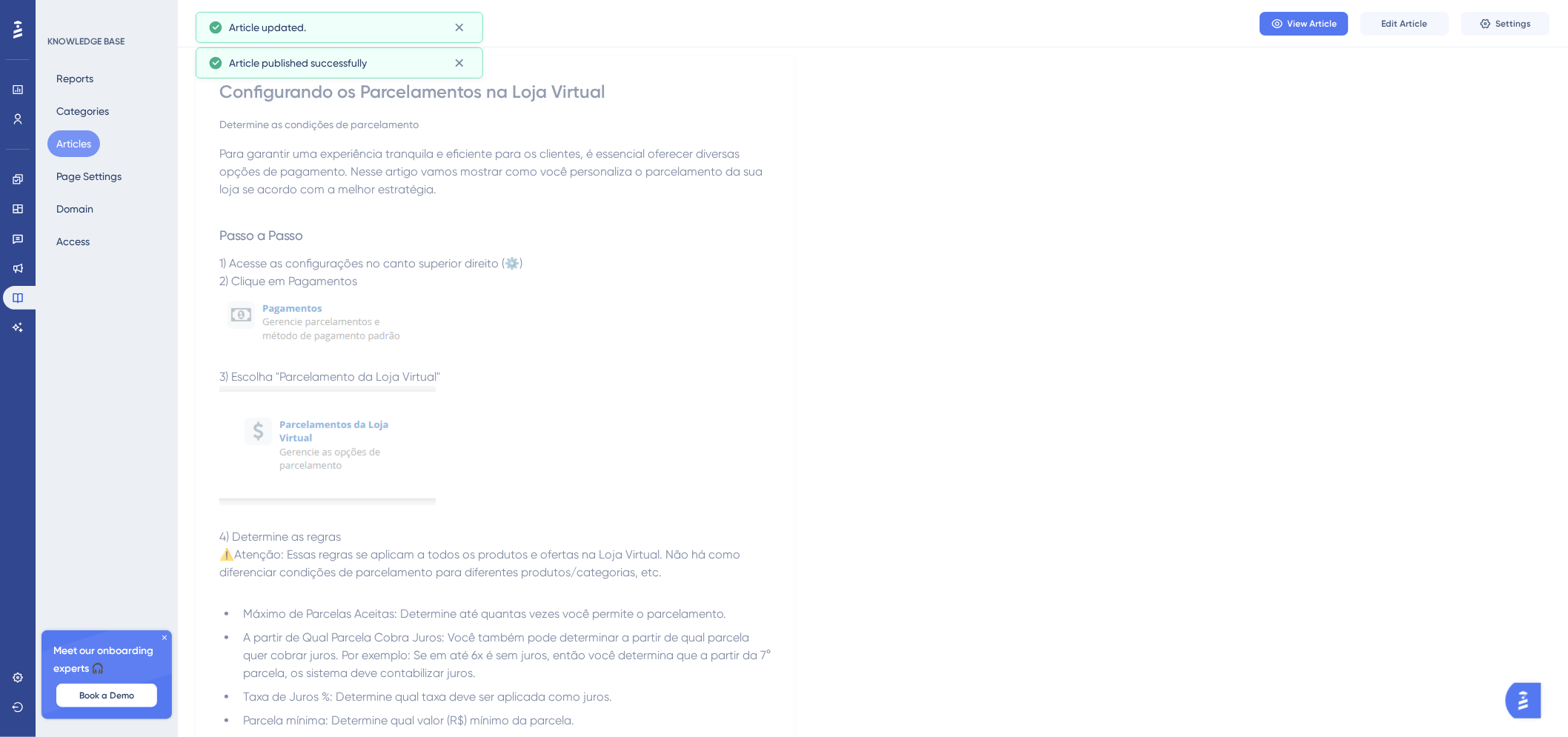
click at [82, 146] on button "Articles" at bounding box center [73, 143] width 53 height 27
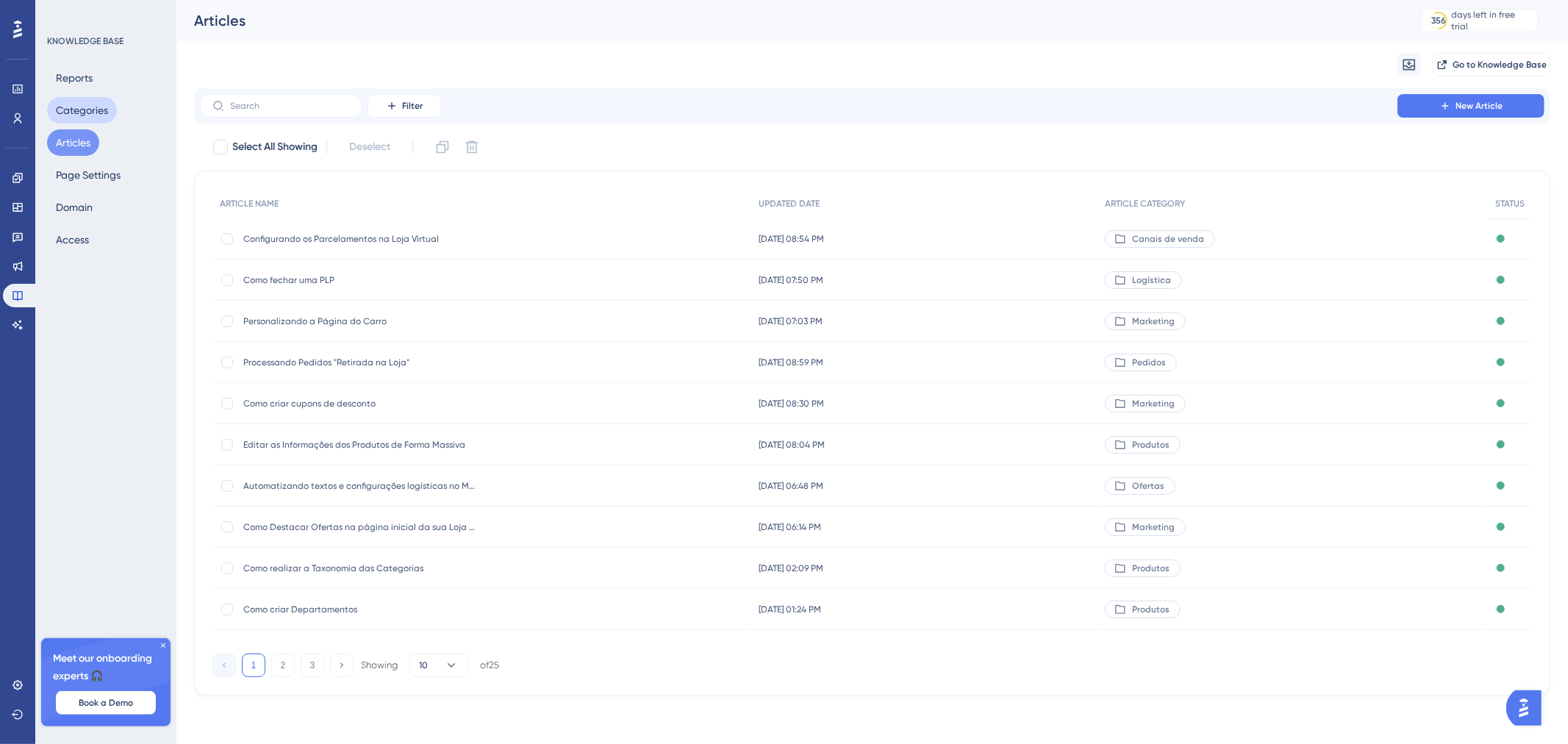
click at [69, 115] on button "Categories" at bounding box center [82, 110] width 69 height 26
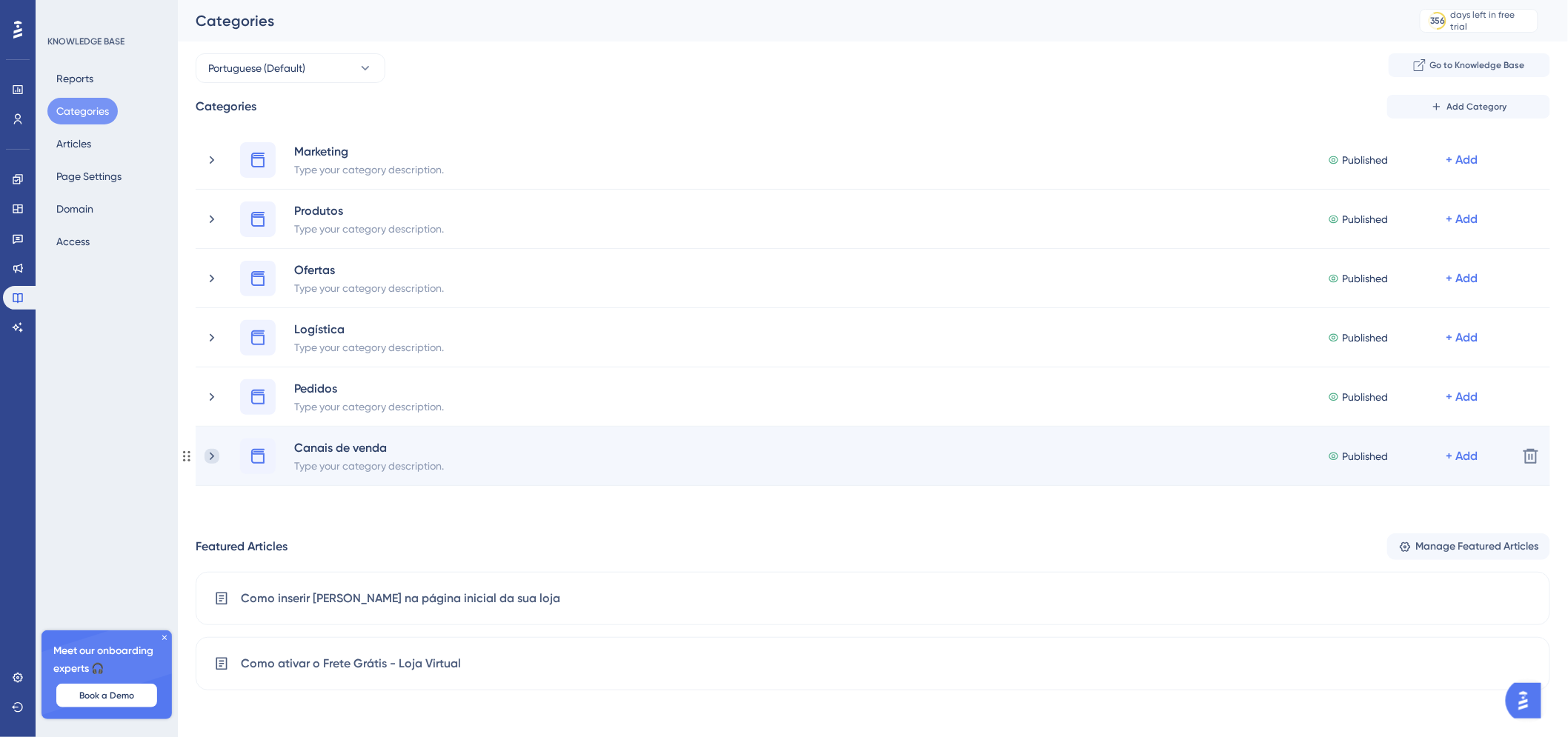
click at [217, 461] on icon at bounding box center [212, 456] width 14 height 14
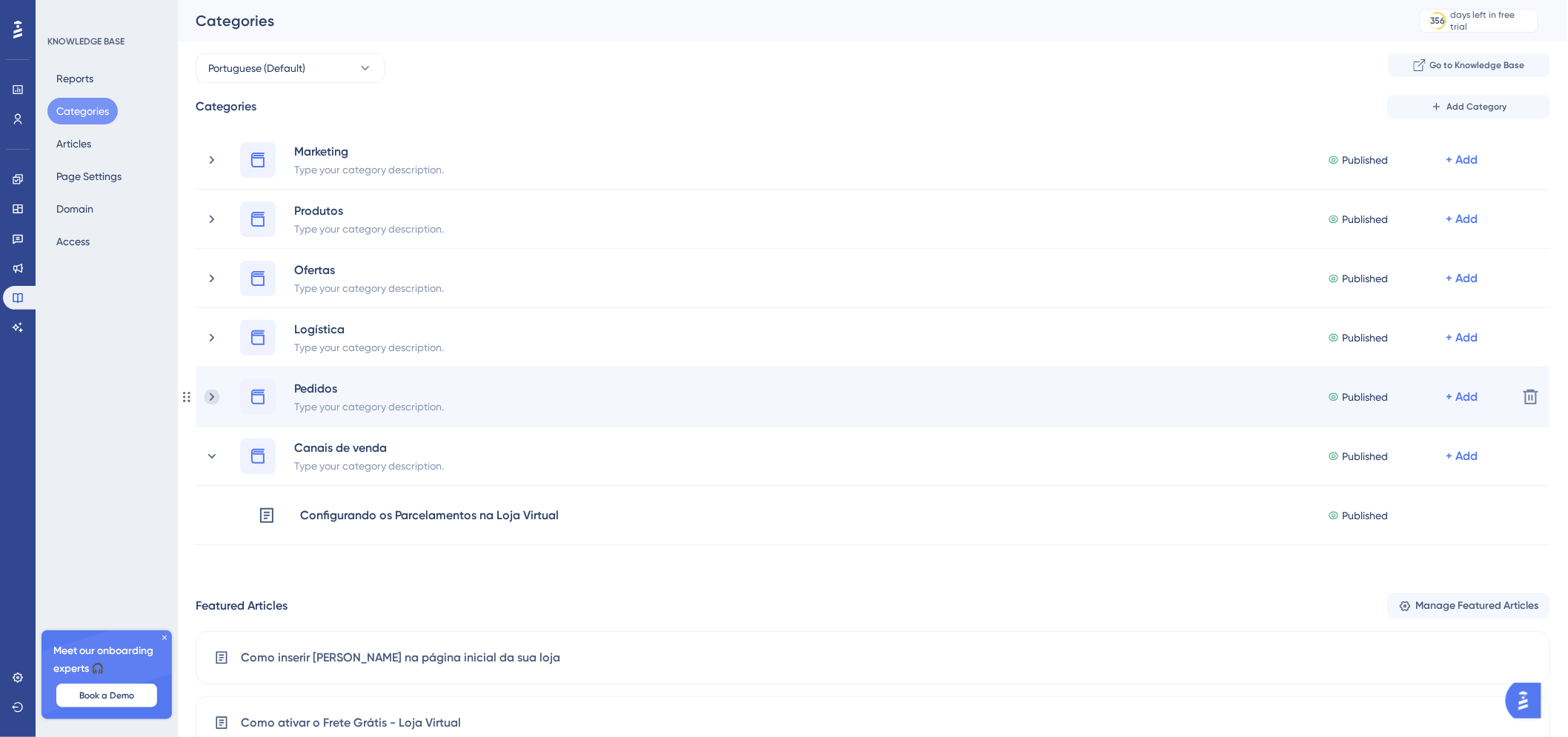
click at [210, 400] on icon at bounding box center [212, 397] width 5 height 8
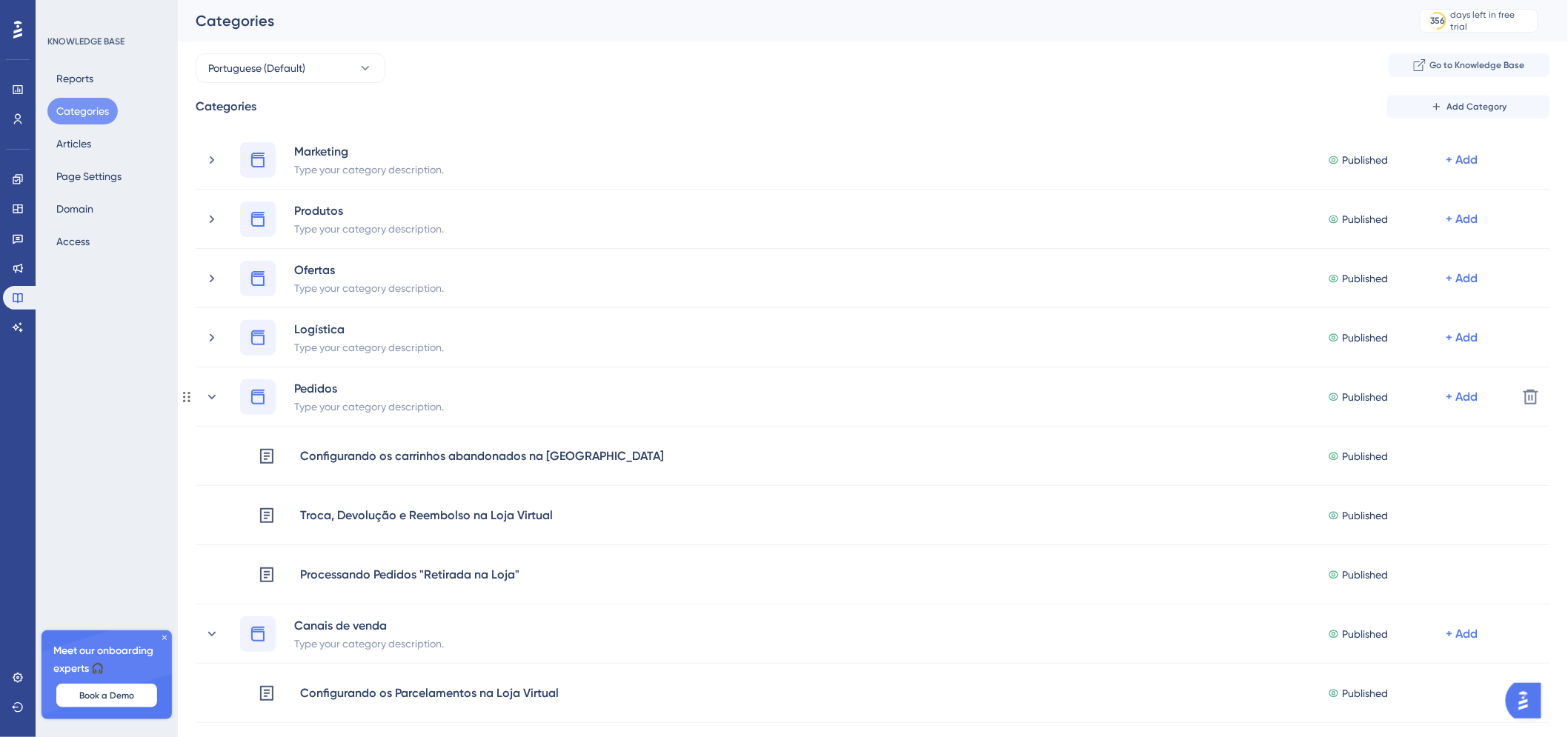
click at [210, 400] on icon at bounding box center [212, 397] width 14 height 14
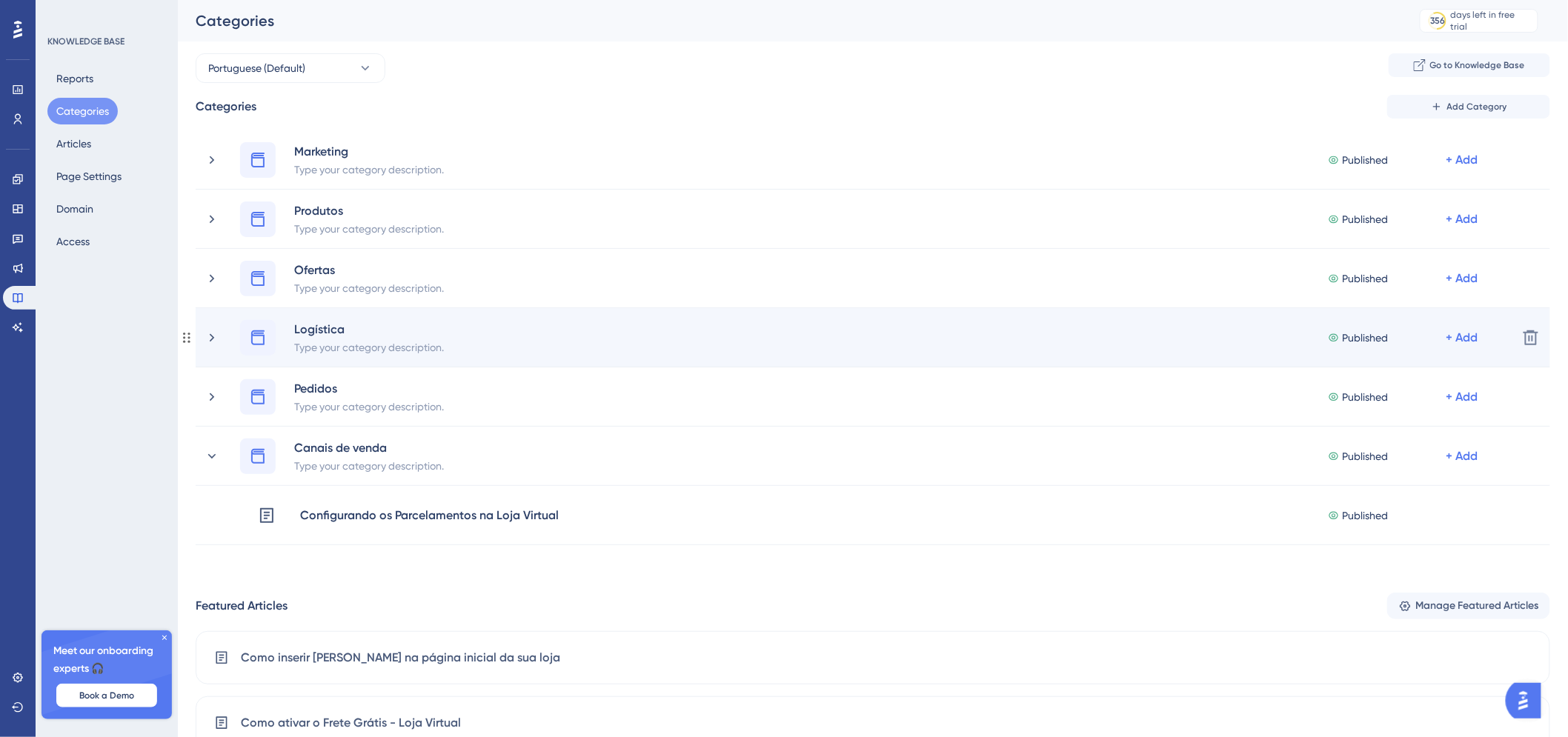
click at [211, 345] on div "Logística Type your category description. Published + Add" at bounding box center [855, 337] width 1301 height 36
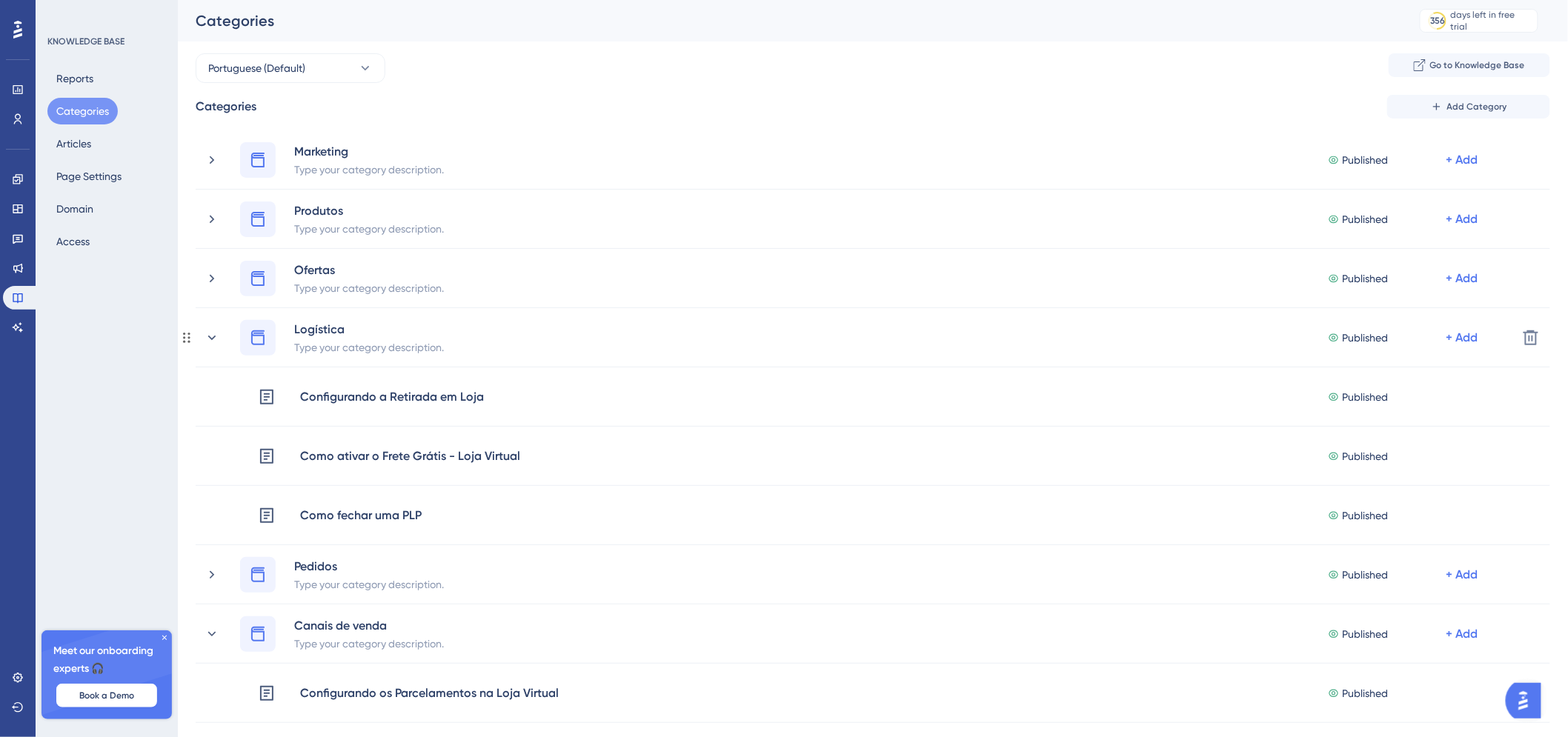
click at [211, 345] on div "Logística Type your category description. Published + Add" at bounding box center [855, 337] width 1301 height 36
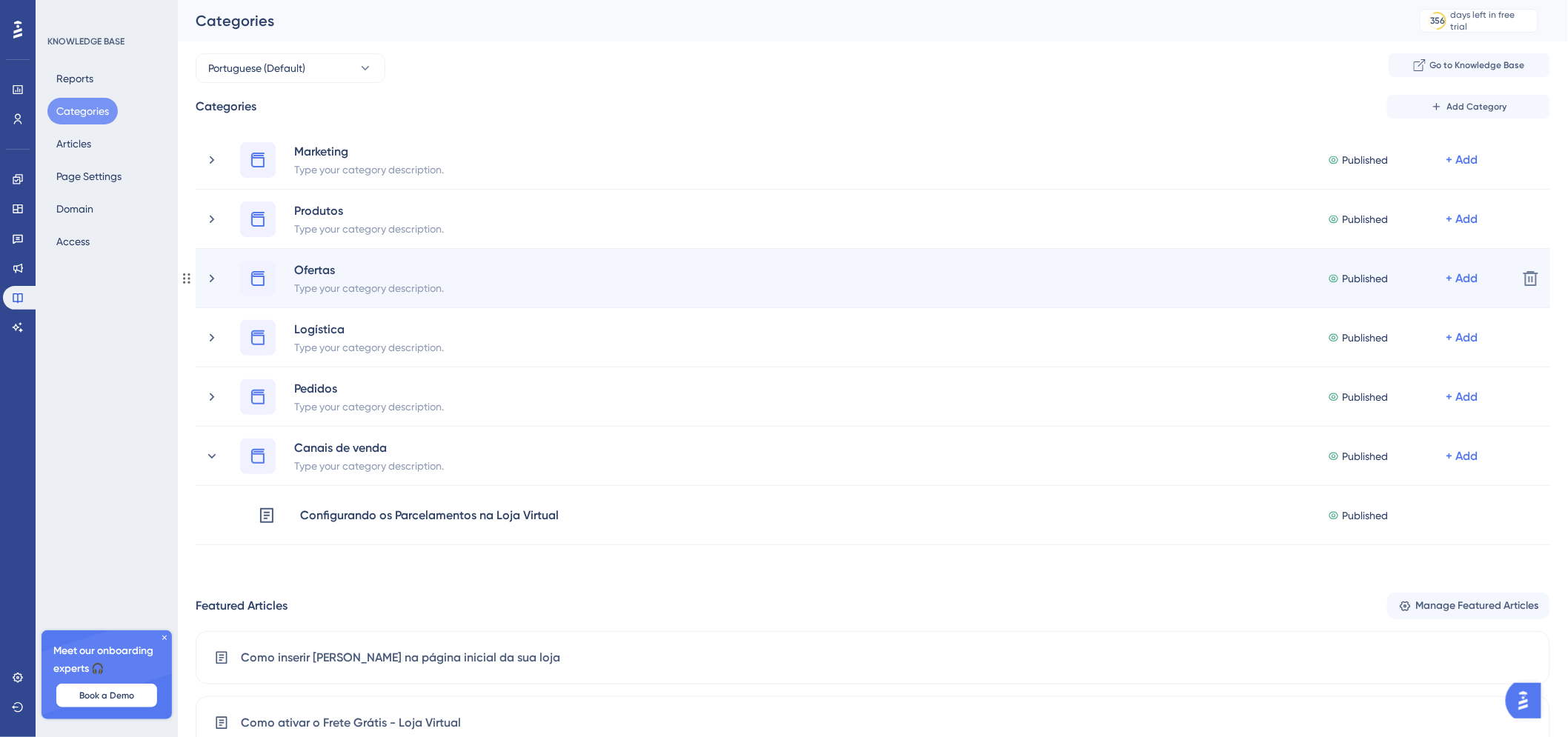
click at [203, 279] on div "Ofertas Type your category description. Published + Add Delete" at bounding box center [873, 279] width 1355 height 59
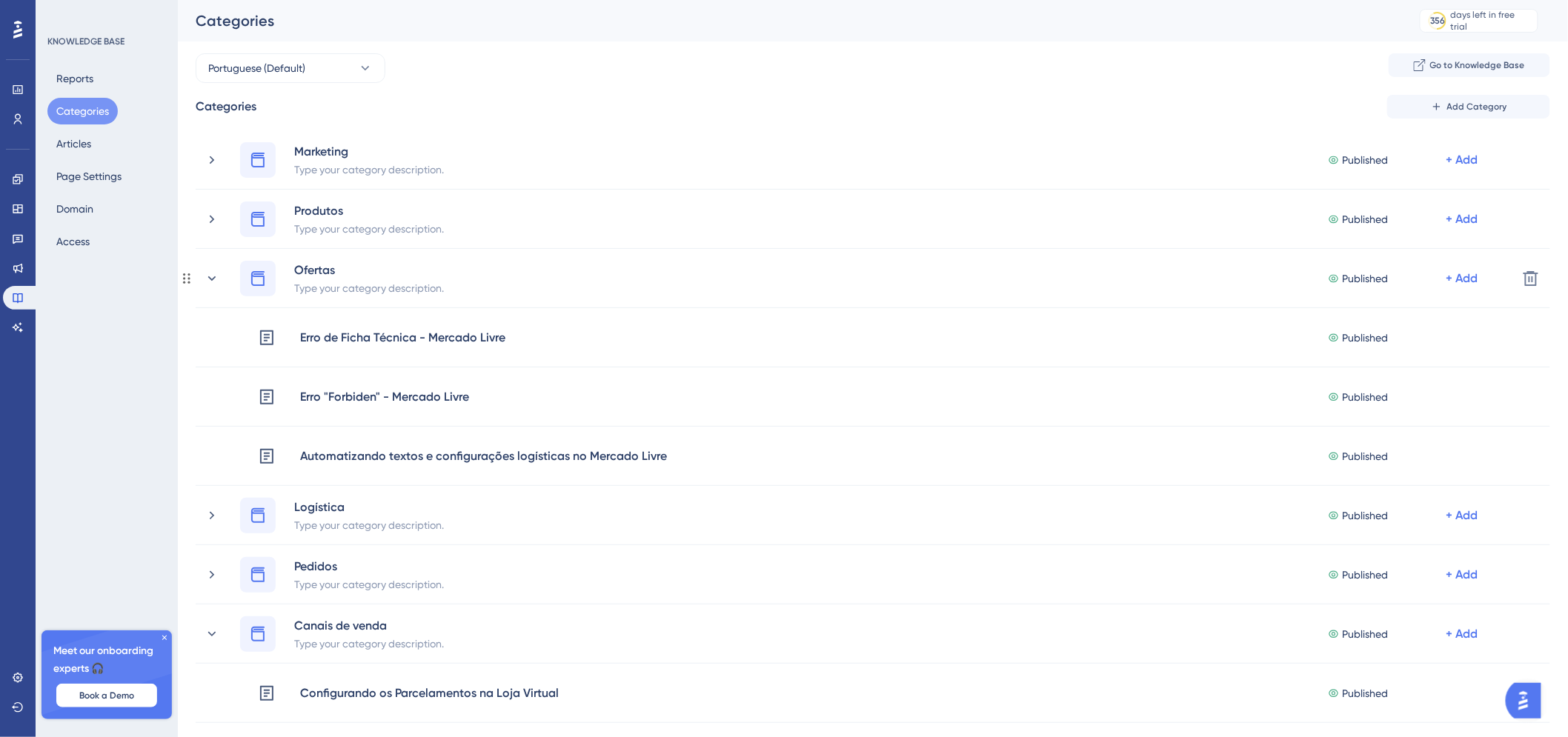
click at [203, 279] on div "Ofertas Type your category description. Published + Add Delete" at bounding box center [873, 279] width 1355 height 59
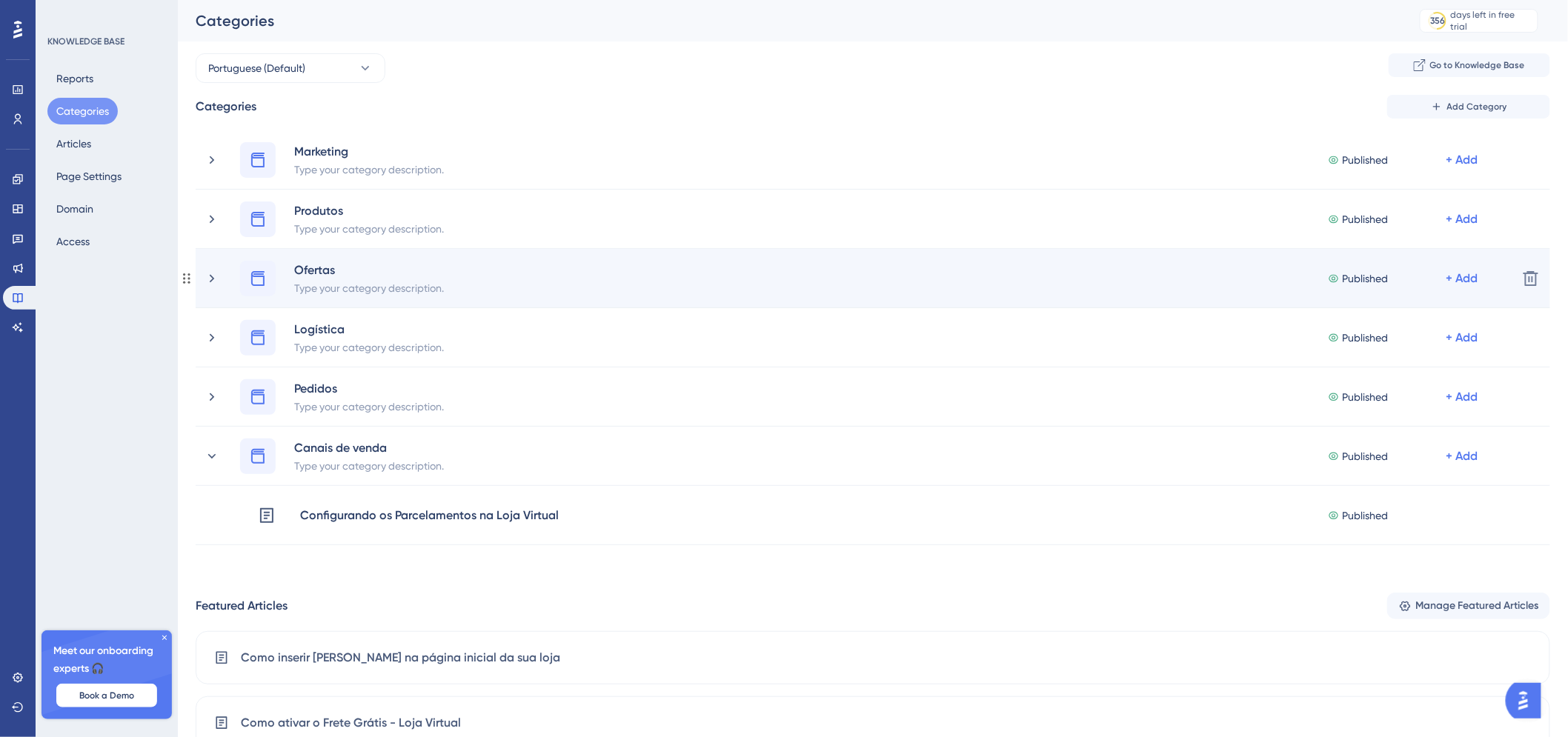
click at [203, 279] on div "Ofertas Type your category description. Published + Add Delete" at bounding box center [873, 279] width 1355 height 59
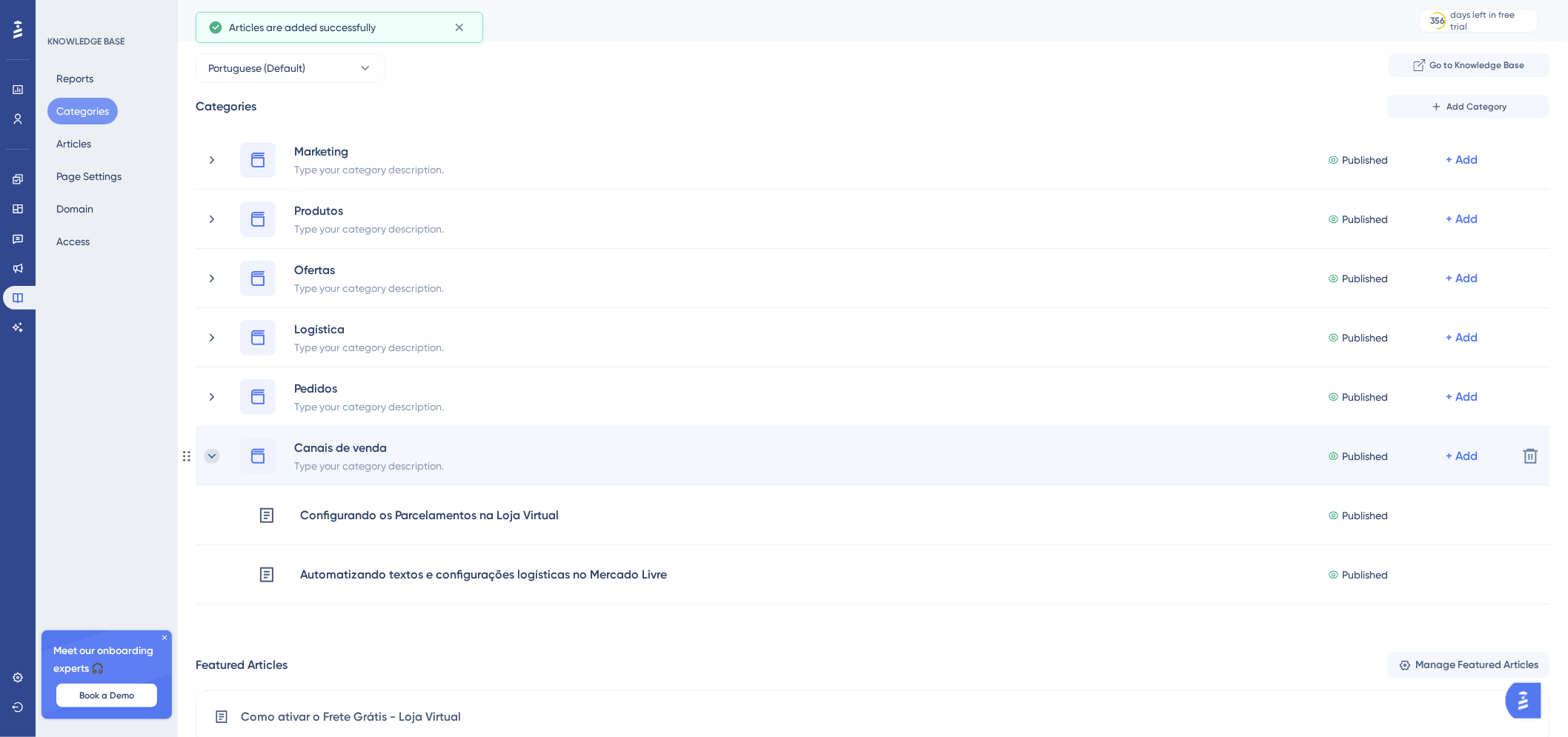
click at [212, 455] on icon at bounding box center [212, 456] width 14 height 14
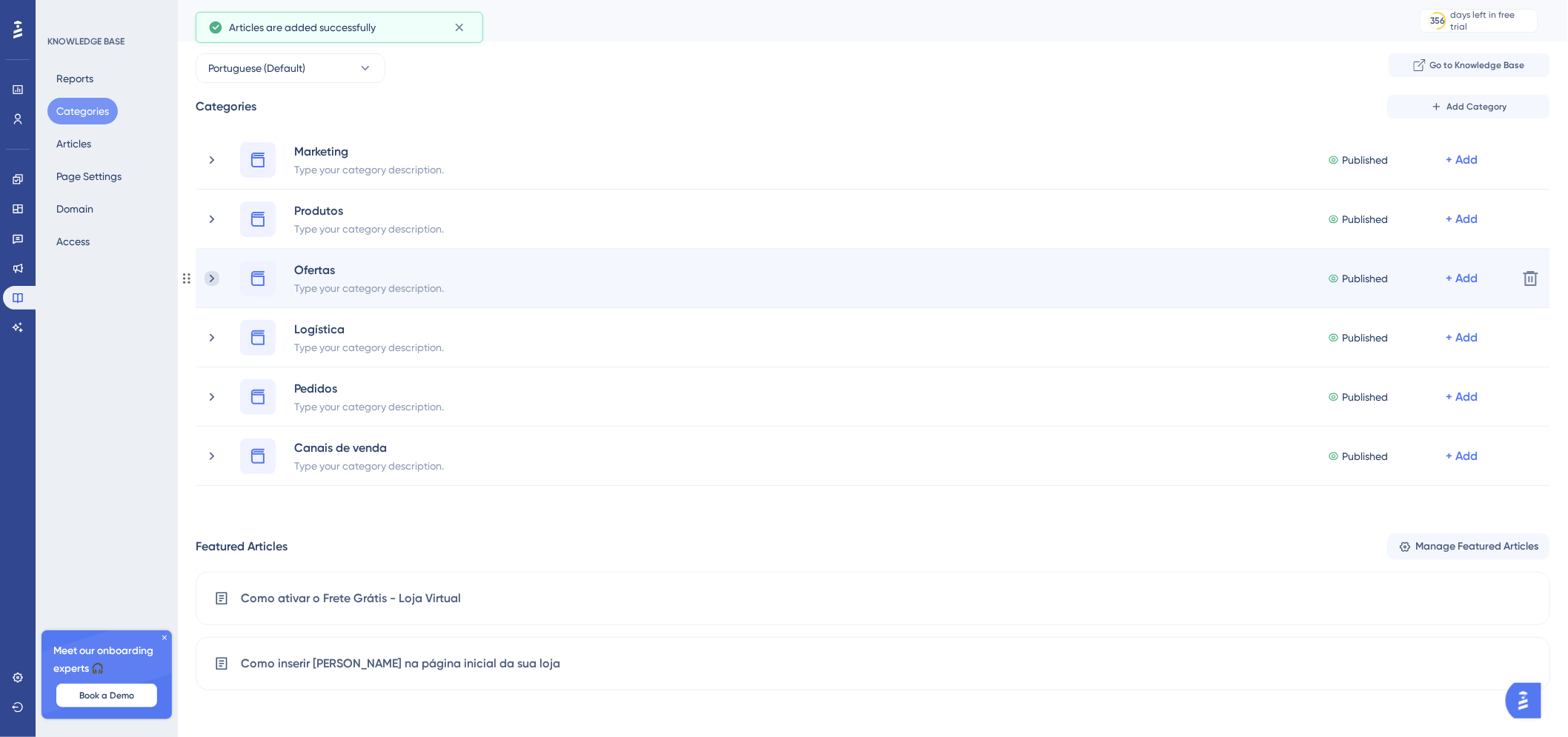
click at [212, 277] on icon at bounding box center [212, 278] width 5 height 8
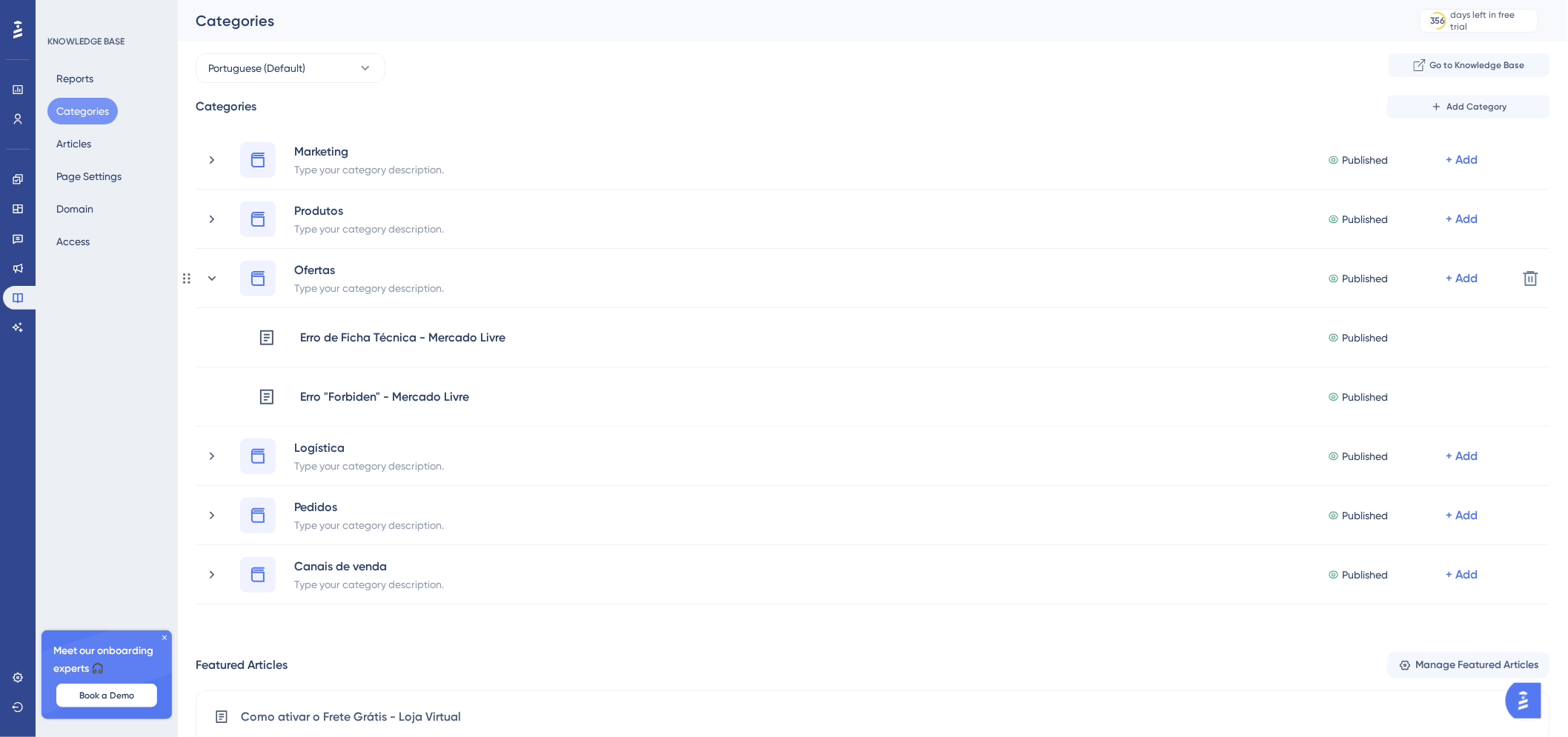
click at [212, 277] on icon at bounding box center [212, 278] width 14 height 14
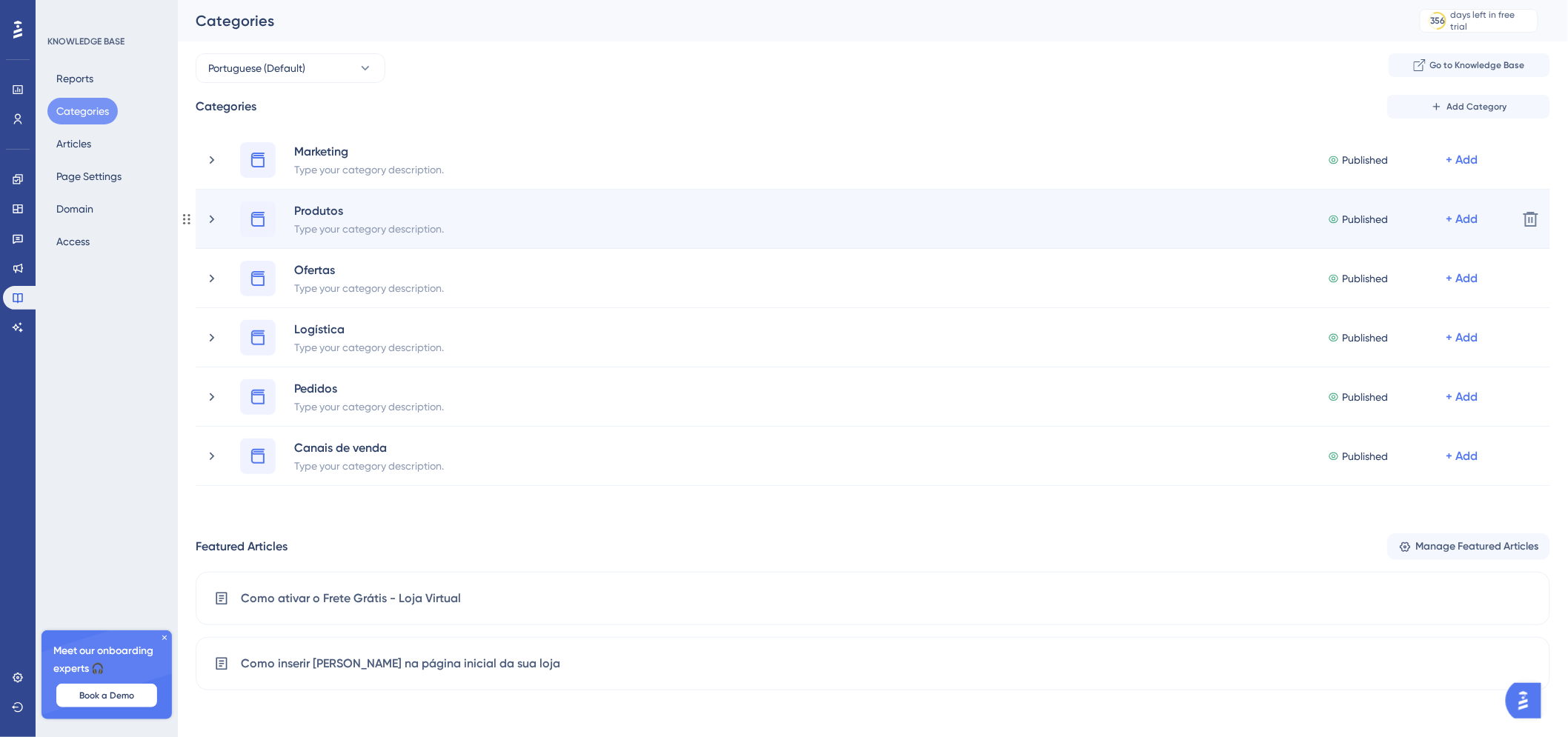
click at [211, 207] on div "Produtos Type your category description. Published + Add" at bounding box center [855, 219] width 1301 height 36
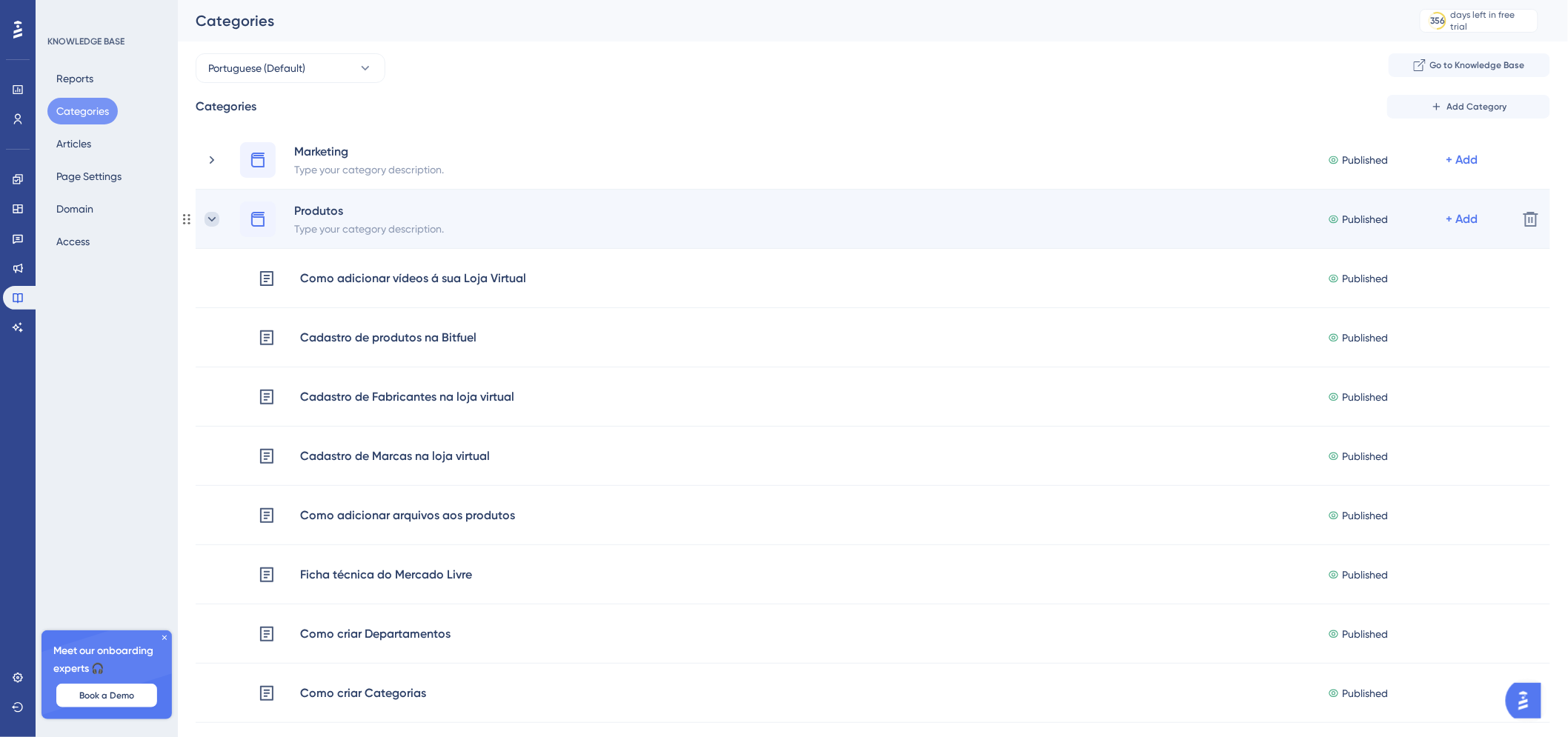
click at [215, 215] on icon at bounding box center [212, 219] width 14 height 14
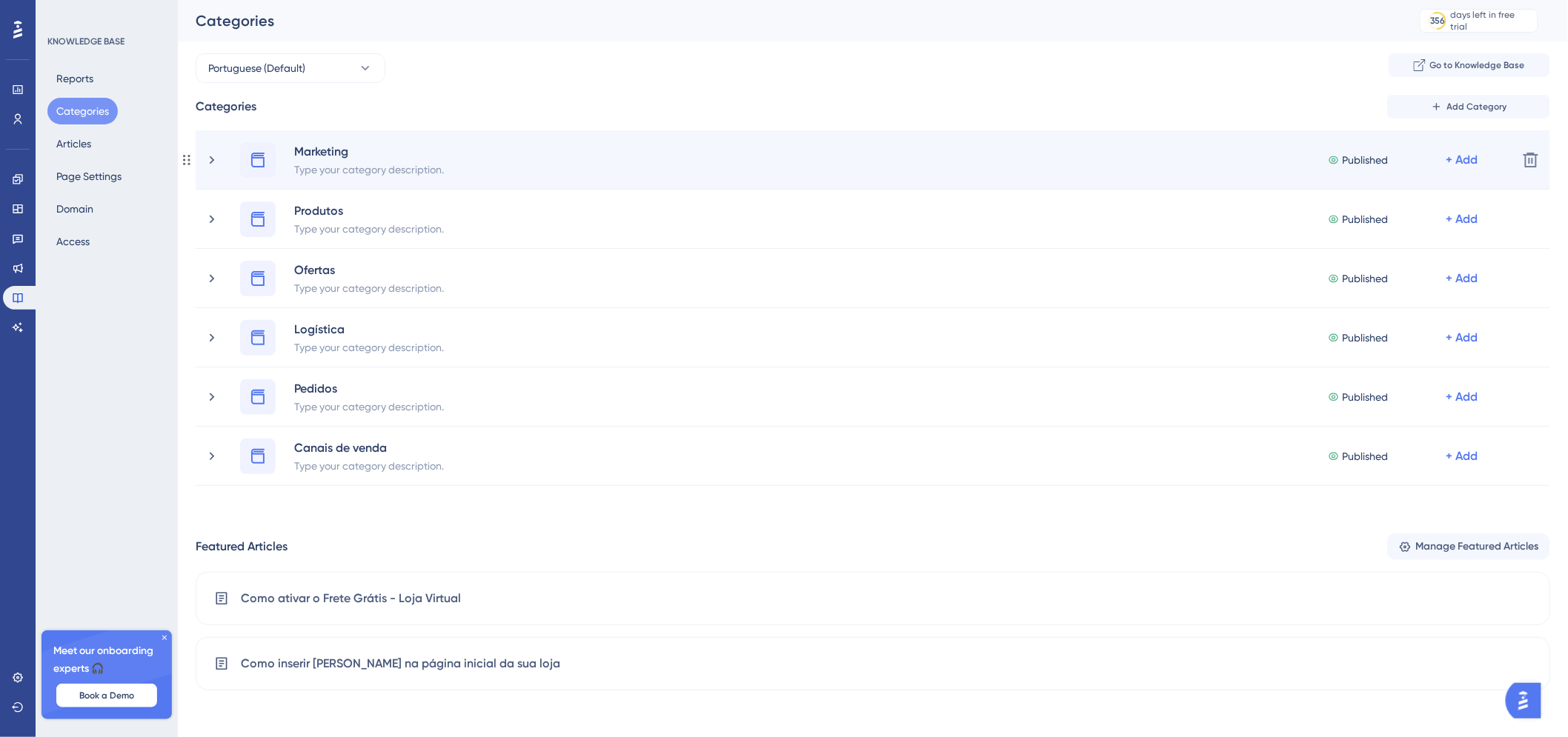
click at [212, 167] on div "Marketing Type your category description. Published + Add" at bounding box center [855, 160] width 1301 height 36
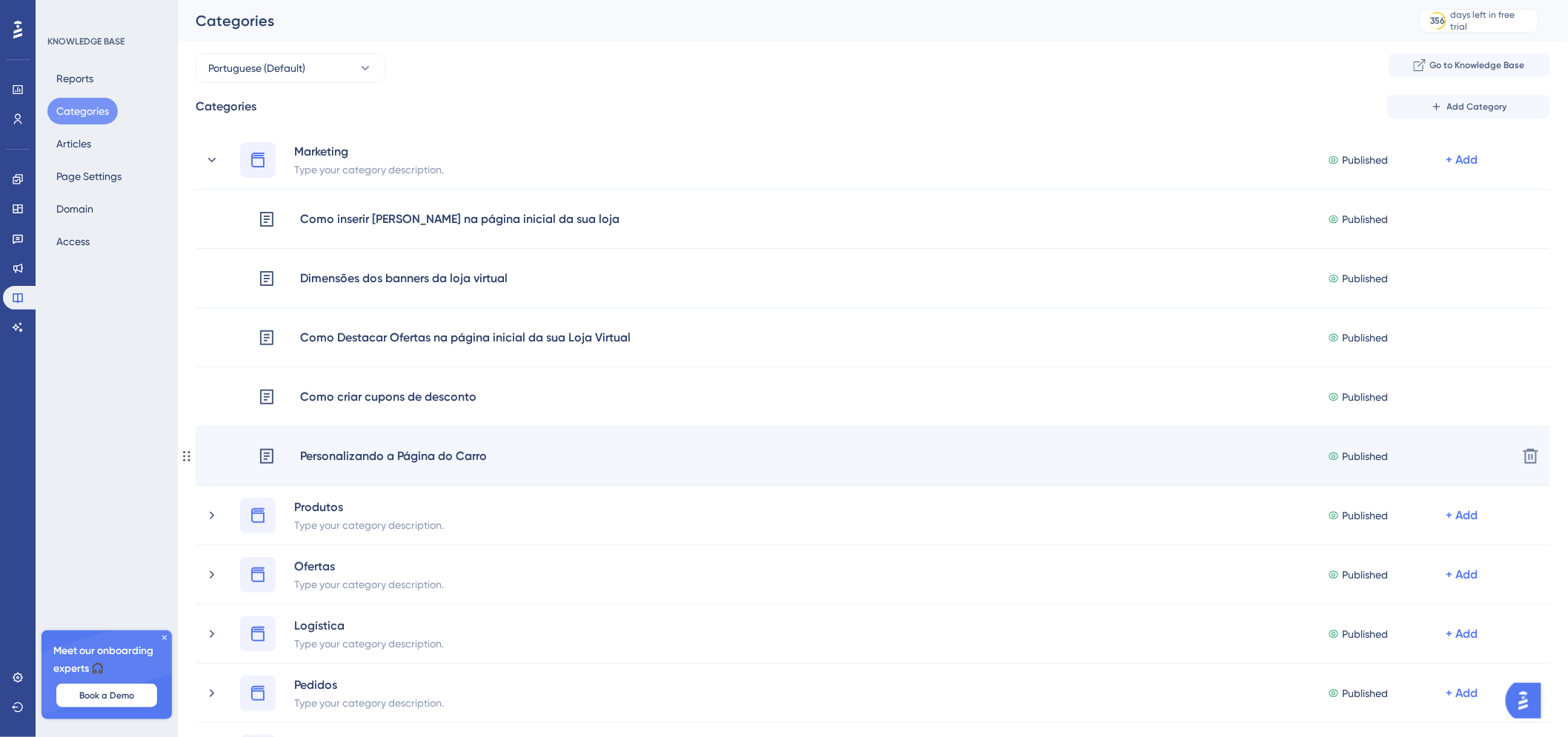
click at [184, 455] on circle at bounding box center [184, 456] width 2 height 2
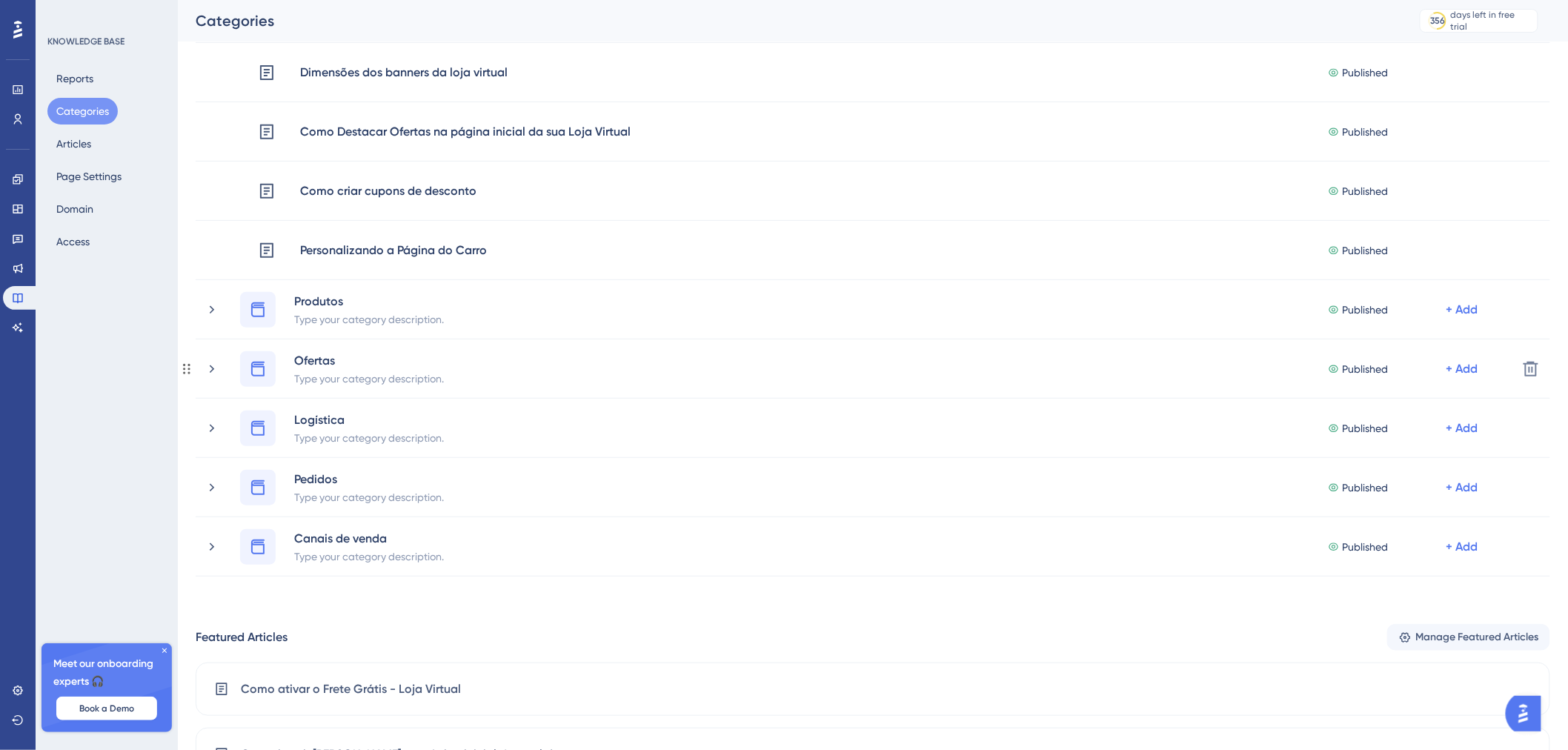
scroll to position [247, 0]
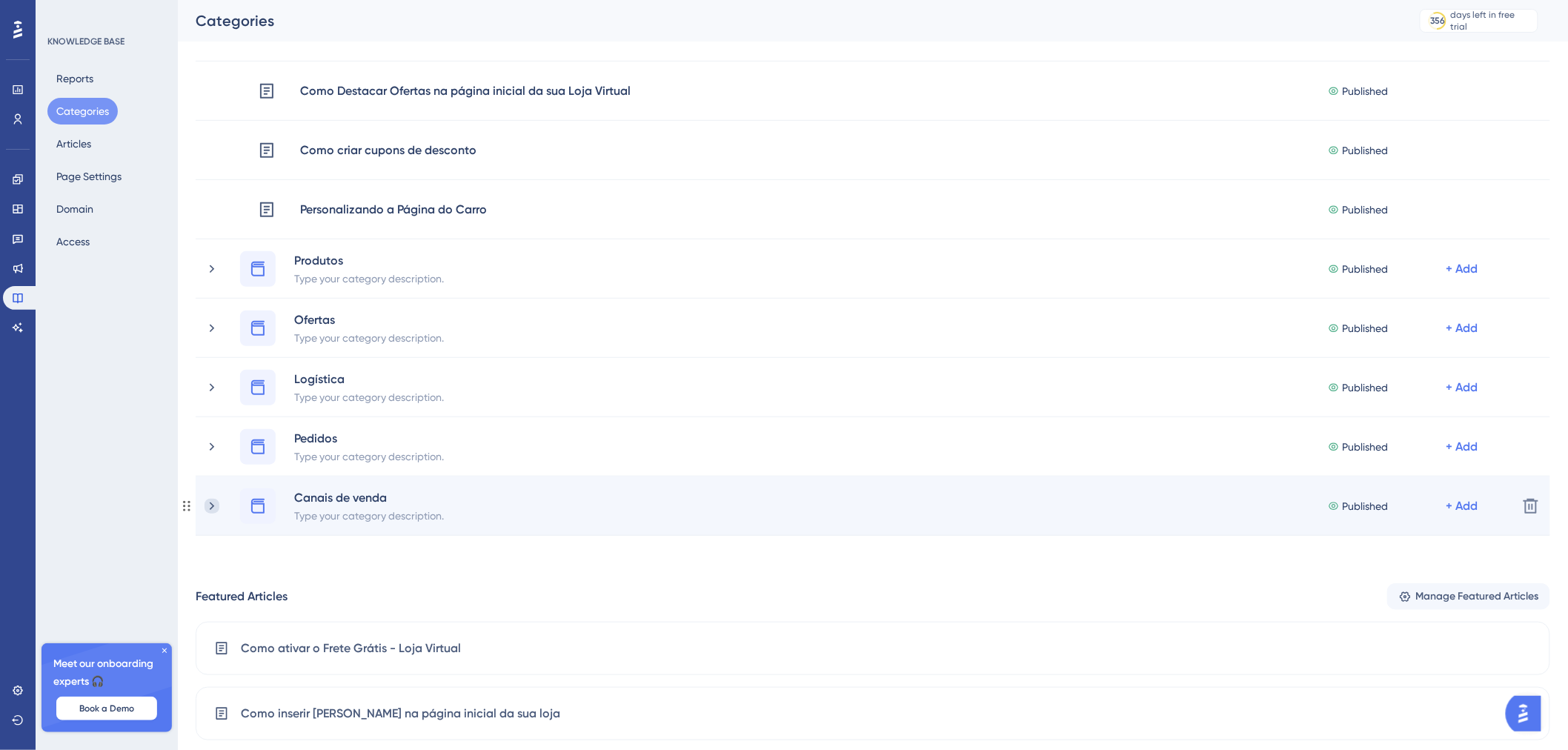
click at [213, 499] on icon at bounding box center [212, 506] width 14 height 14
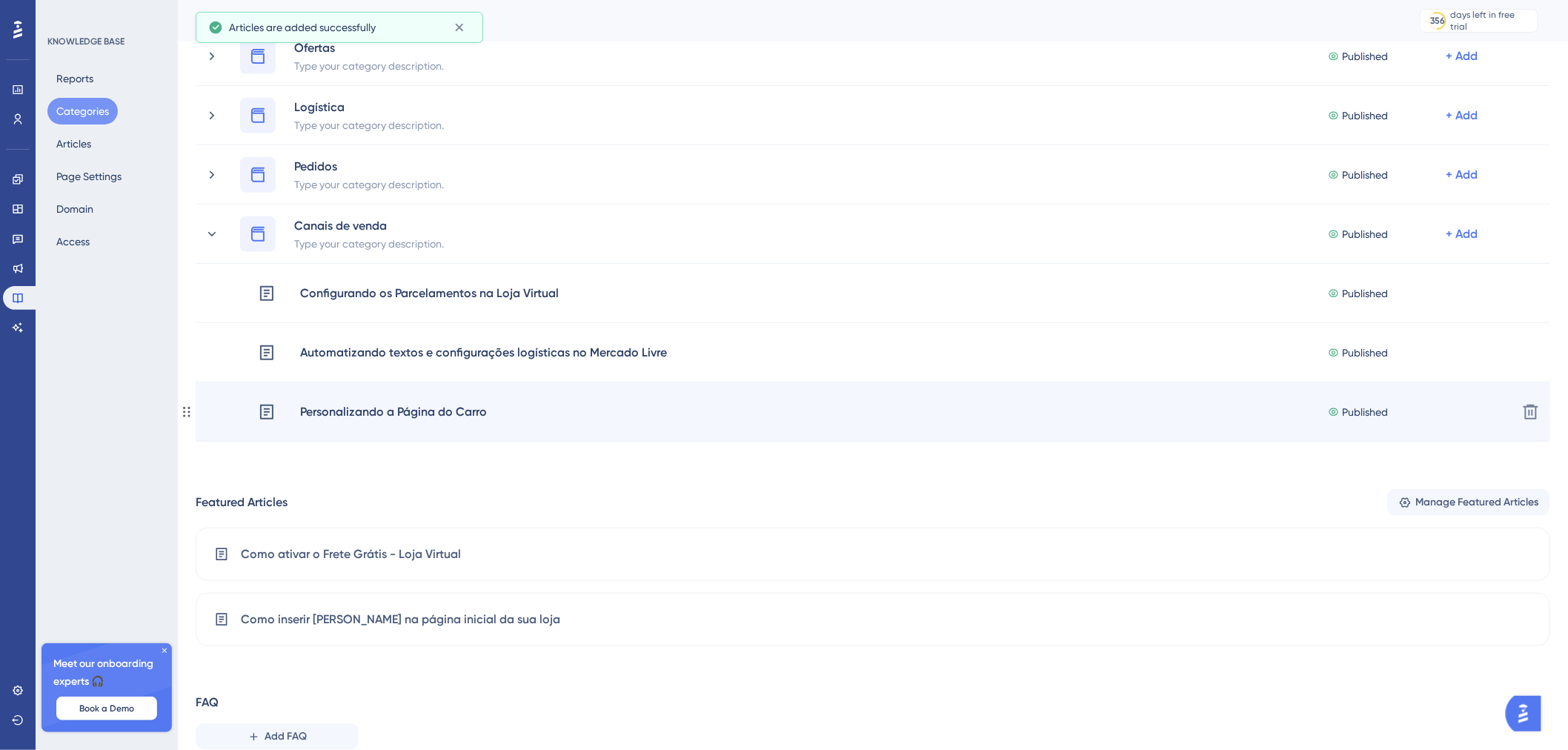
scroll to position [139, 0]
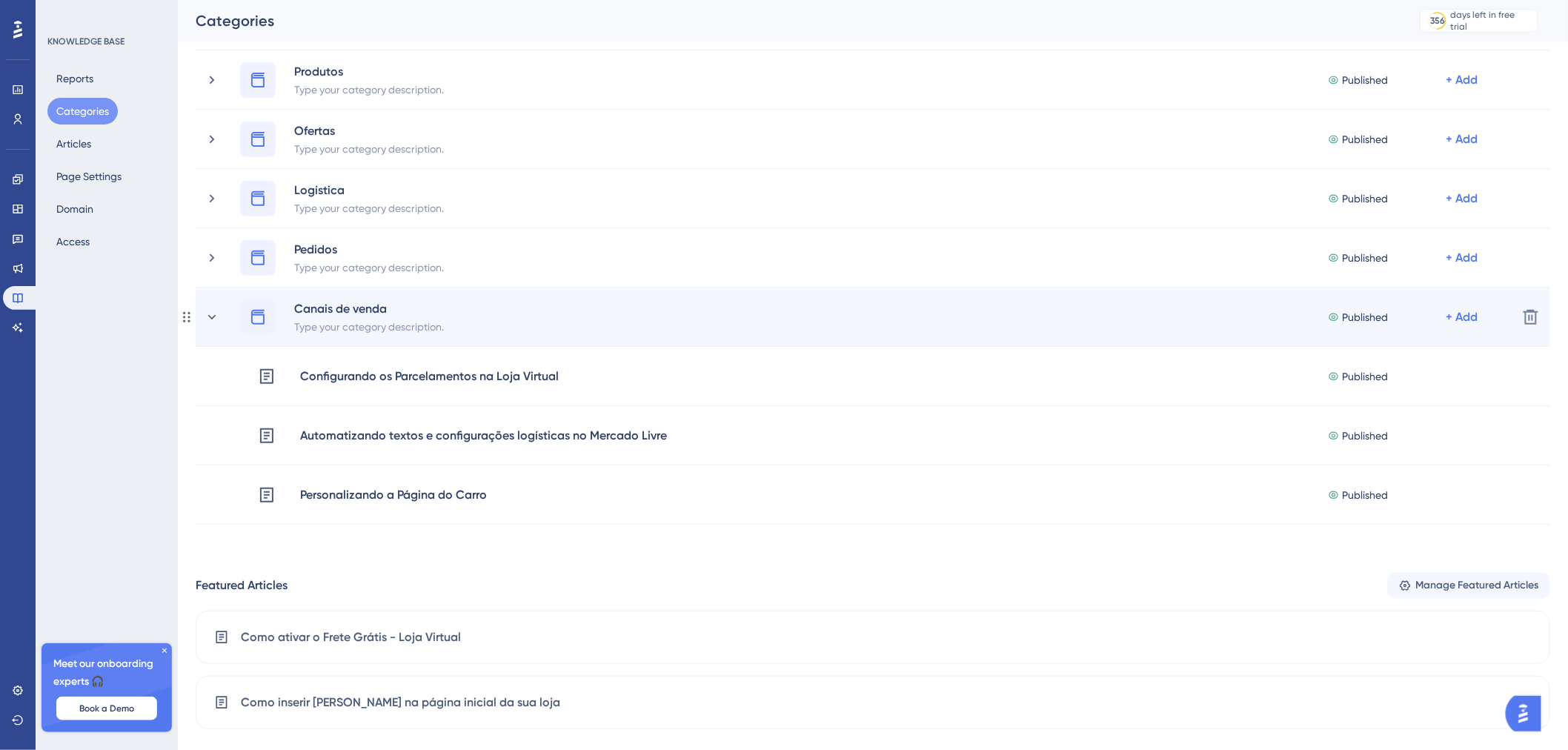
click at [216, 304] on div "Canais de venda Type your category description. Published + Add" at bounding box center [855, 317] width 1301 height 36
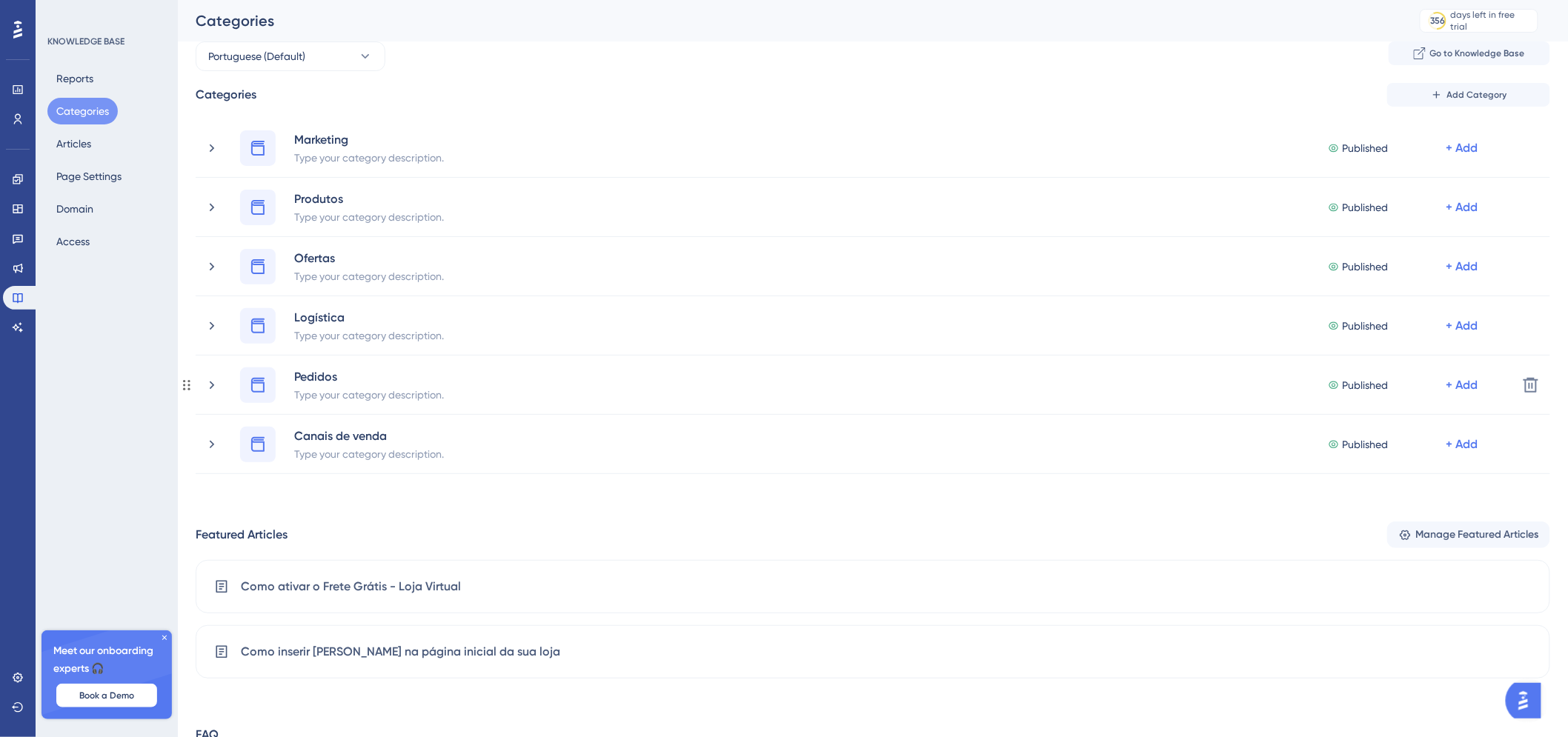
scroll to position [0, 0]
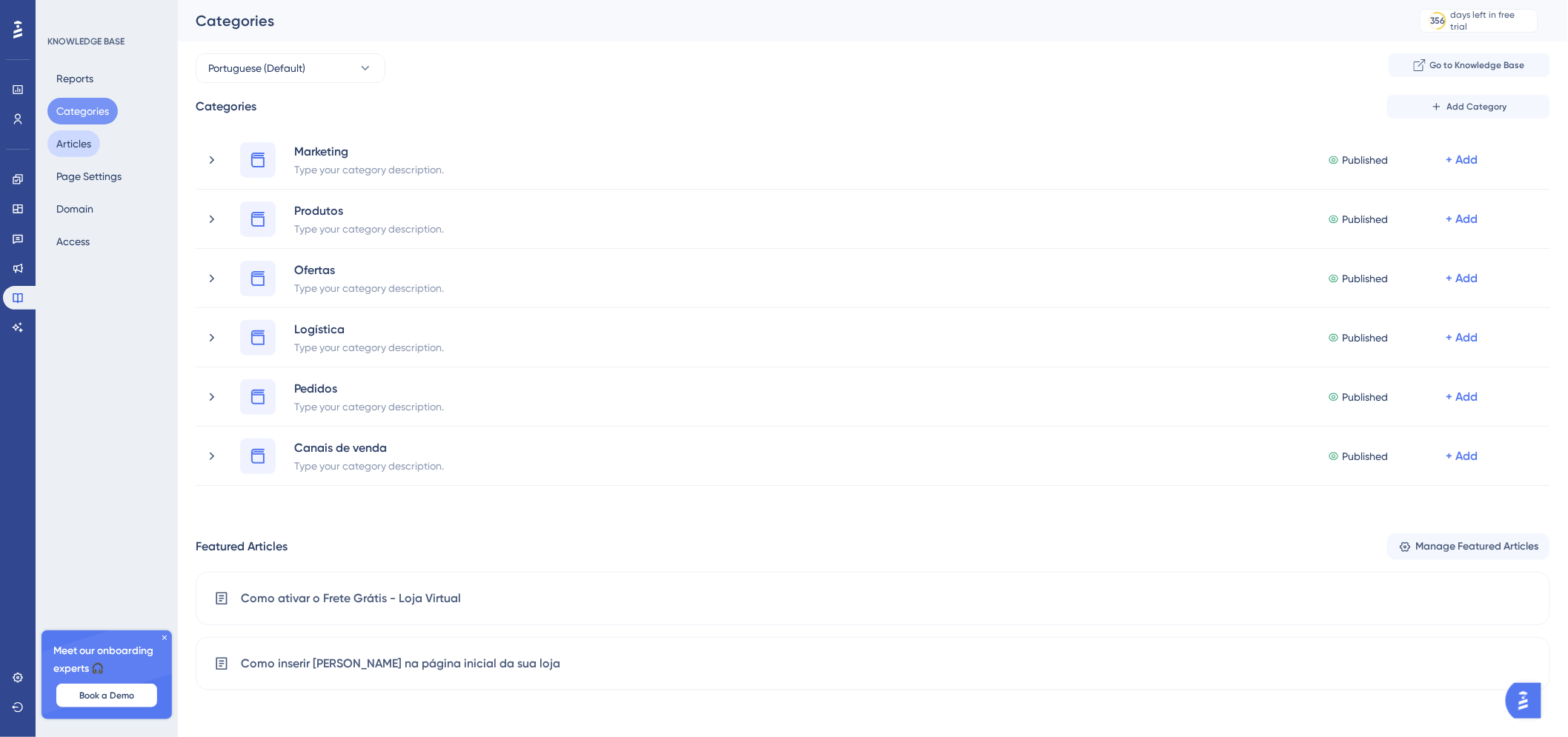
click at [69, 134] on button "Articles" at bounding box center [73, 143] width 53 height 27
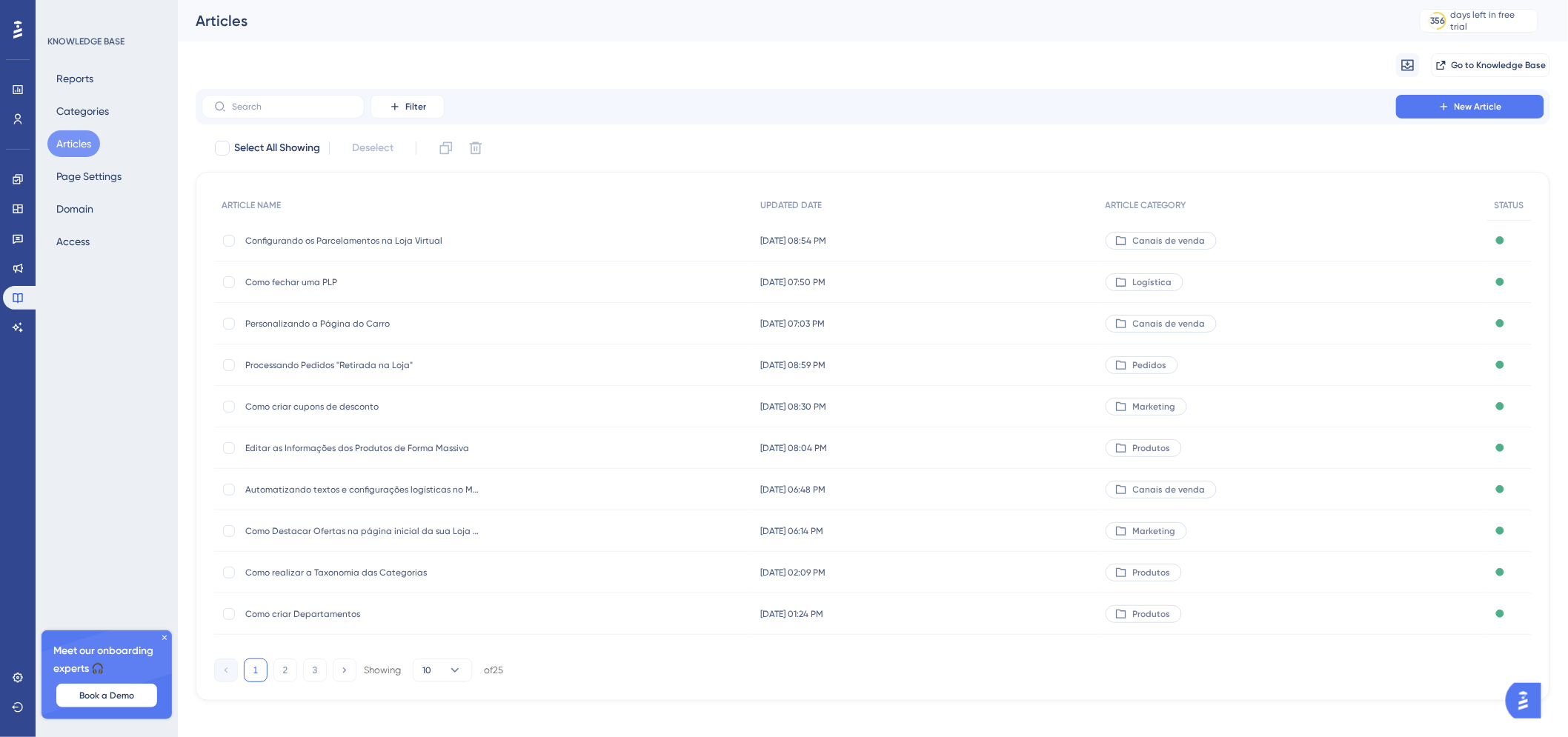
click at [408, 321] on span "Personalizando a Página do Carro" at bounding box center [363, 324] width 237 height 12
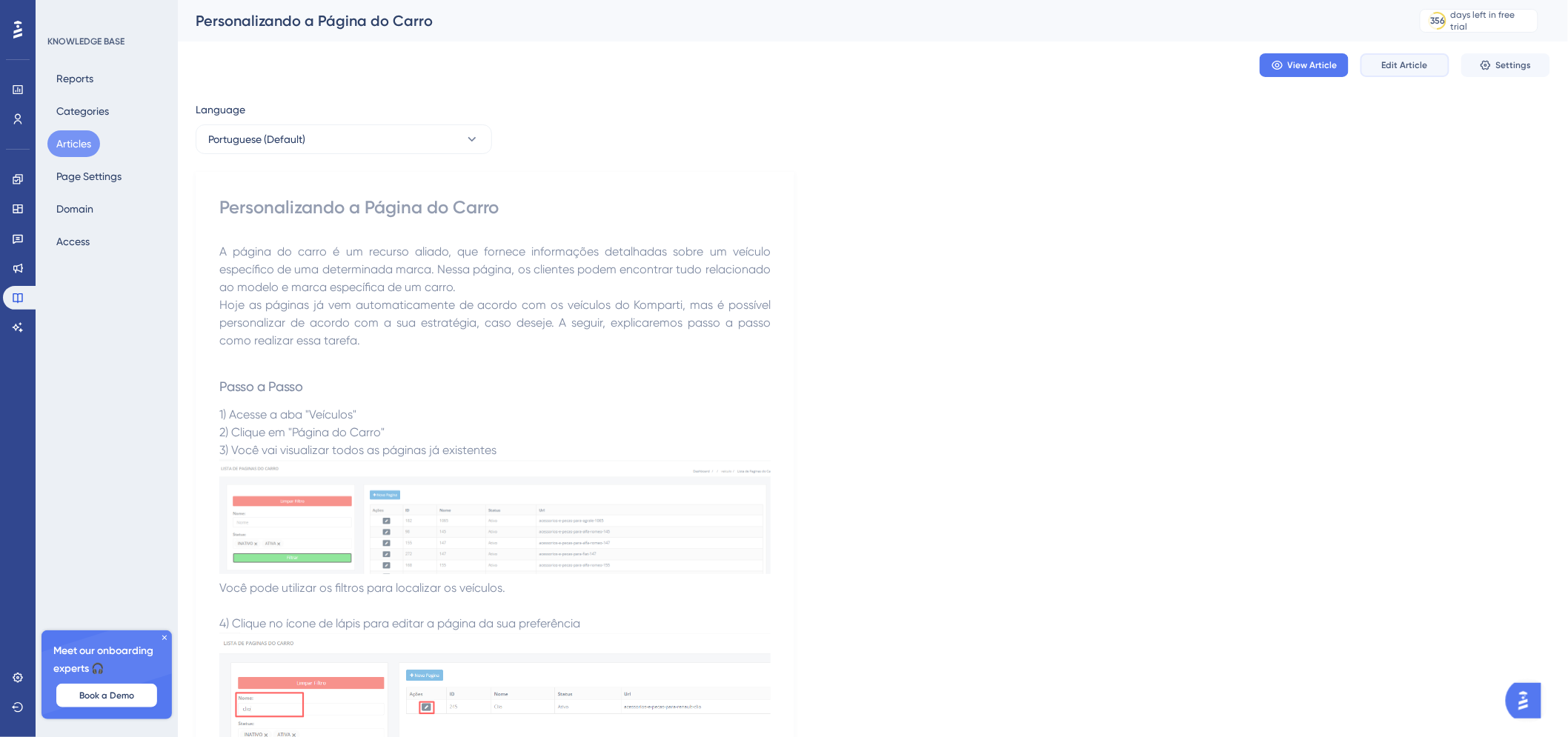
click at [1431, 69] on button "Edit Article" at bounding box center [1405, 65] width 89 height 24
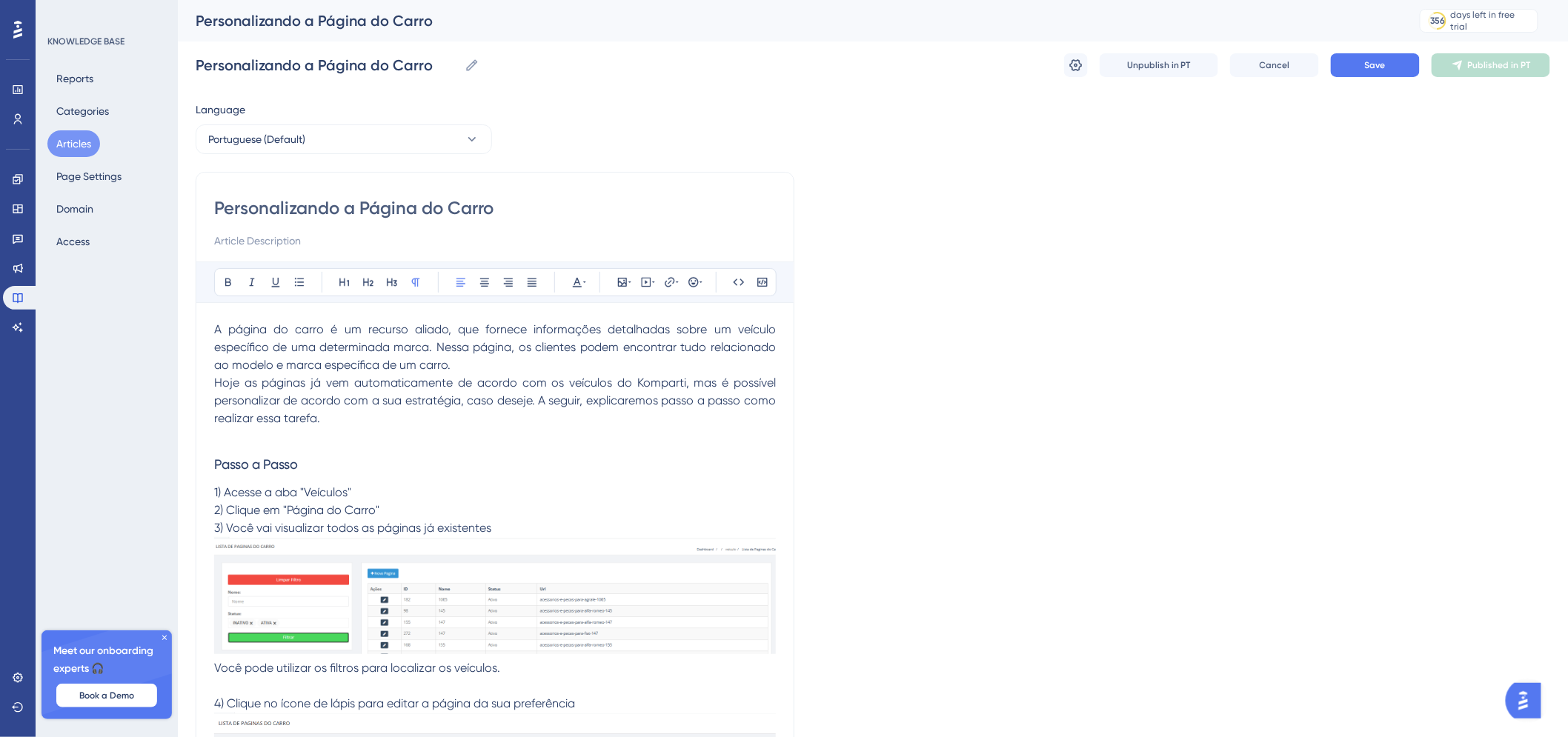
click at [511, 211] on input "Personalizando a Página do Carro" at bounding box center [495, 208] width 562 height 24
type input "Personalizando a Página do Carro na Loja Virtual"
click at [1389, 56] on button "Save" at bounding box center [1375, 65] width 89 height 24
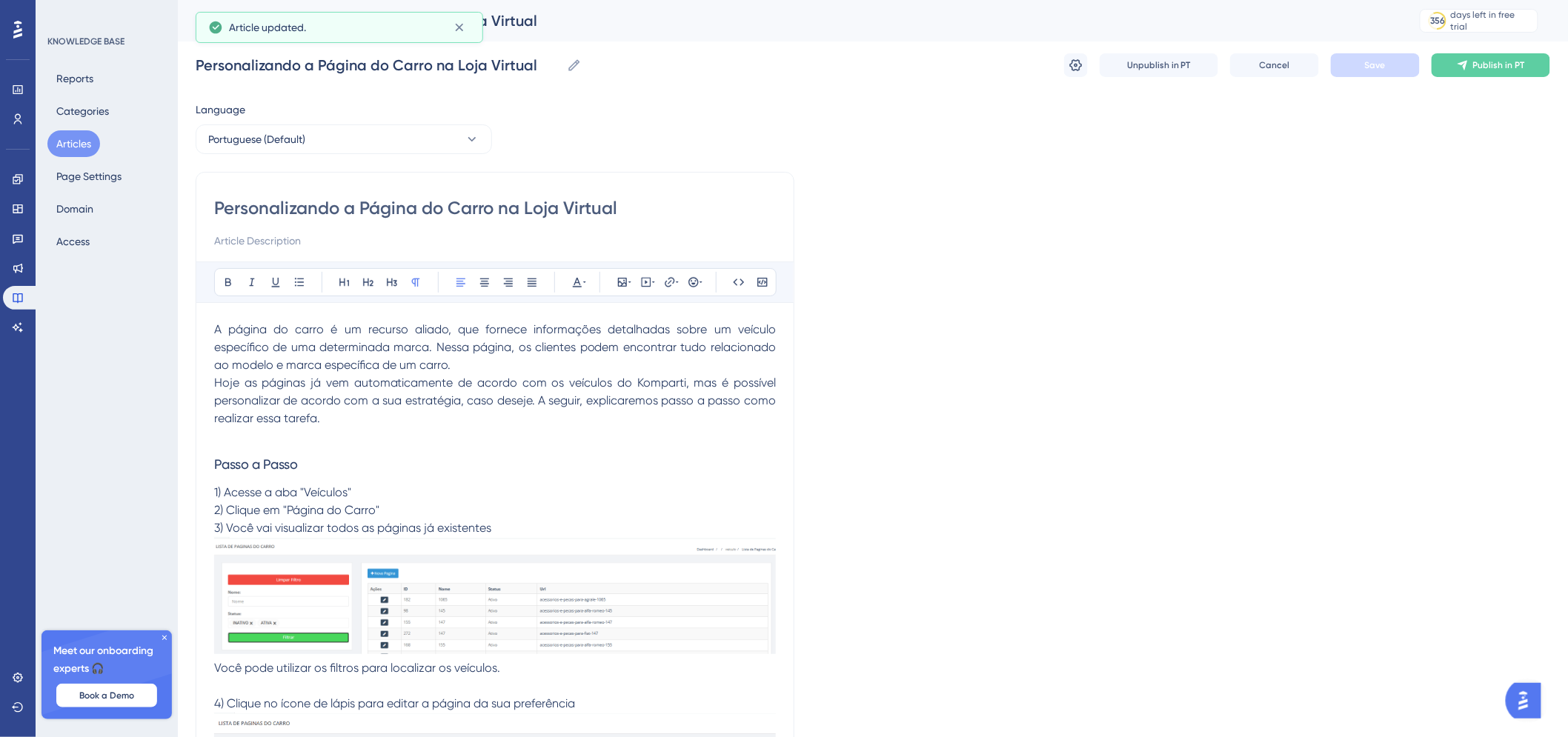
click at [72, 150] on button "Articles" at bounding box center [73, 143] width 53 height 27
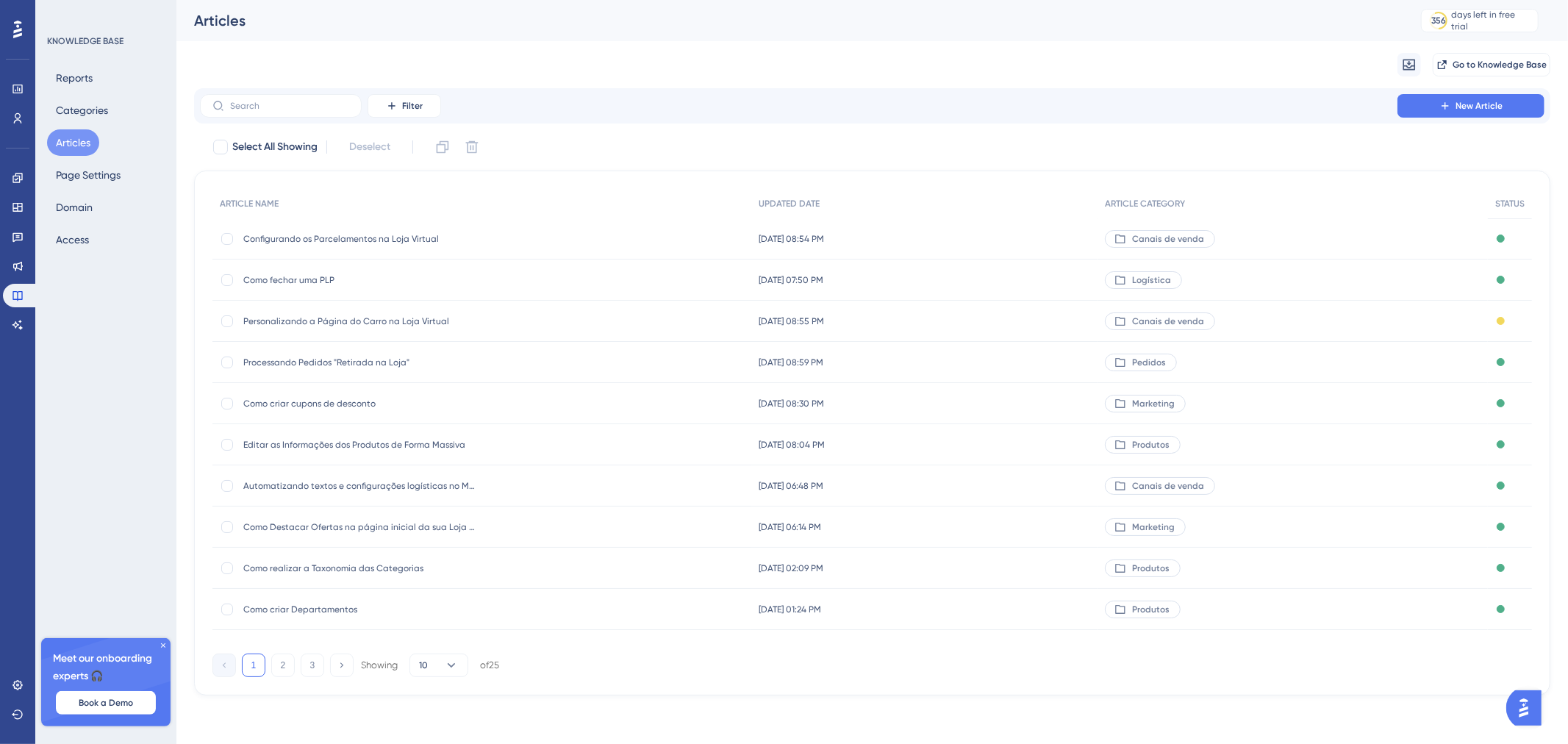
click at [288, 320] on span "Personalizando a Página do Carro na Loja Virtual" at bounding box center [360, 321] width 235 height 12
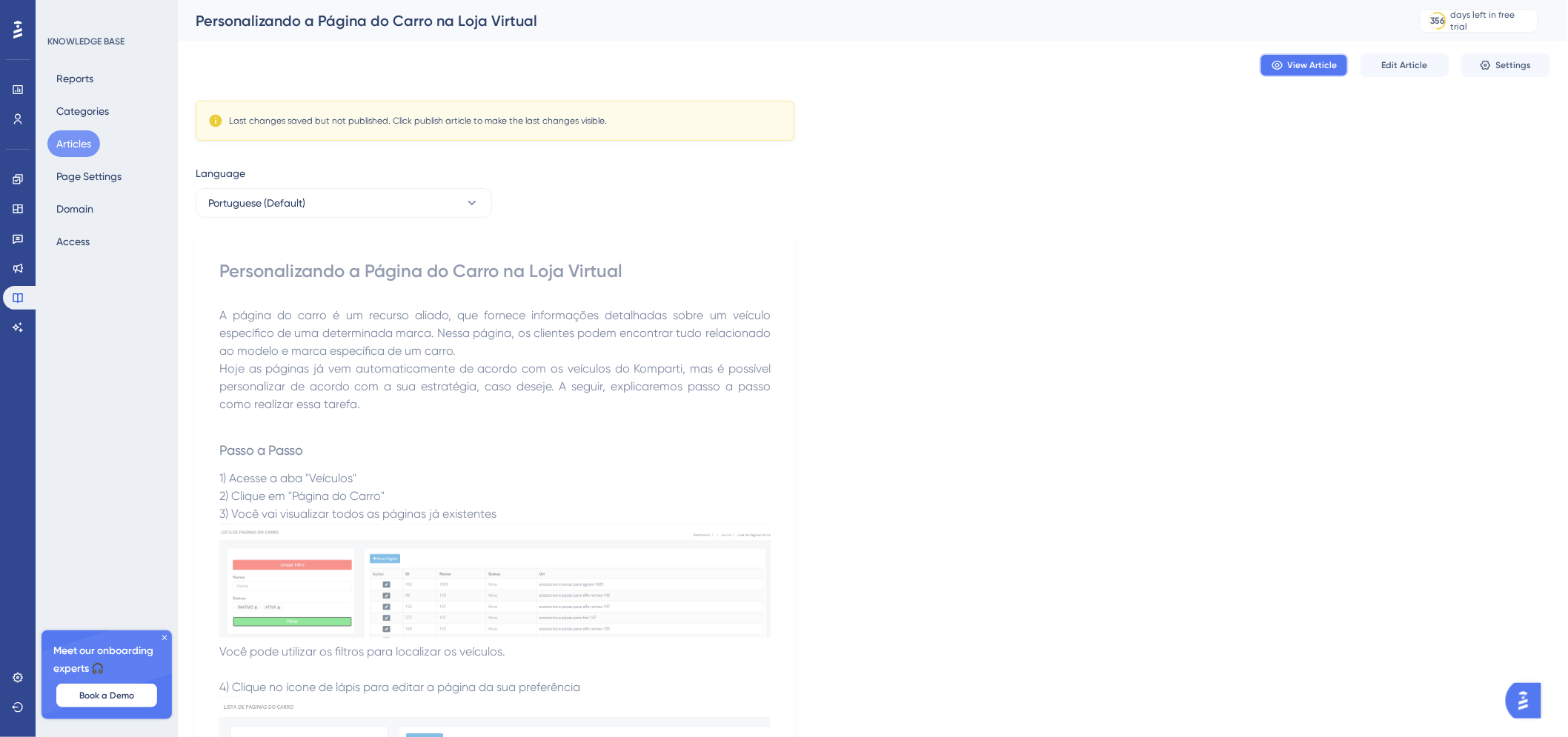
click at [1284, 69] on icon at bounding box center [1278, 65] width 12 height 12
click at [1409, 54] on button "Edit Article" at bounding box center [1405, 65] width 89 height 24
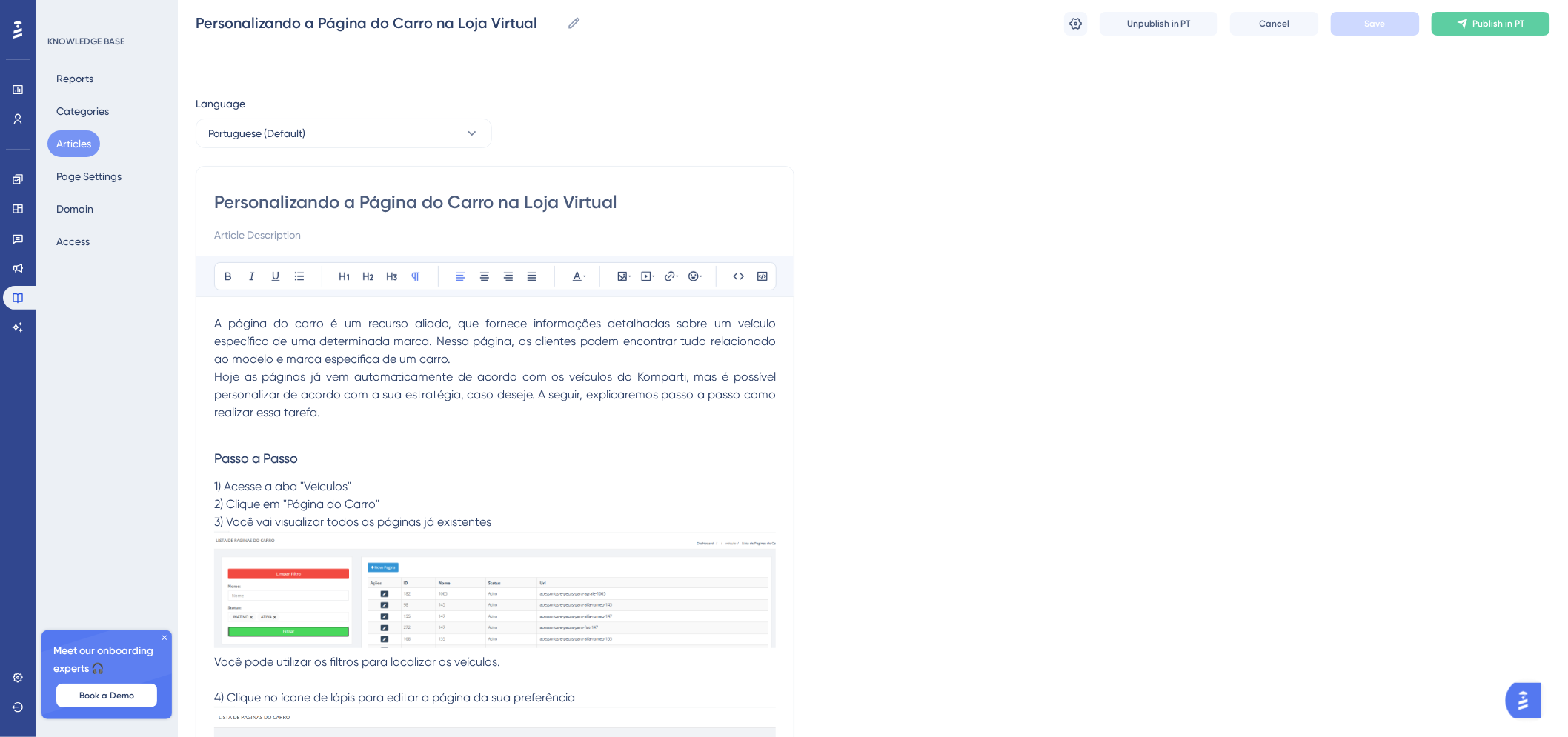
scroll to position [234, 0]
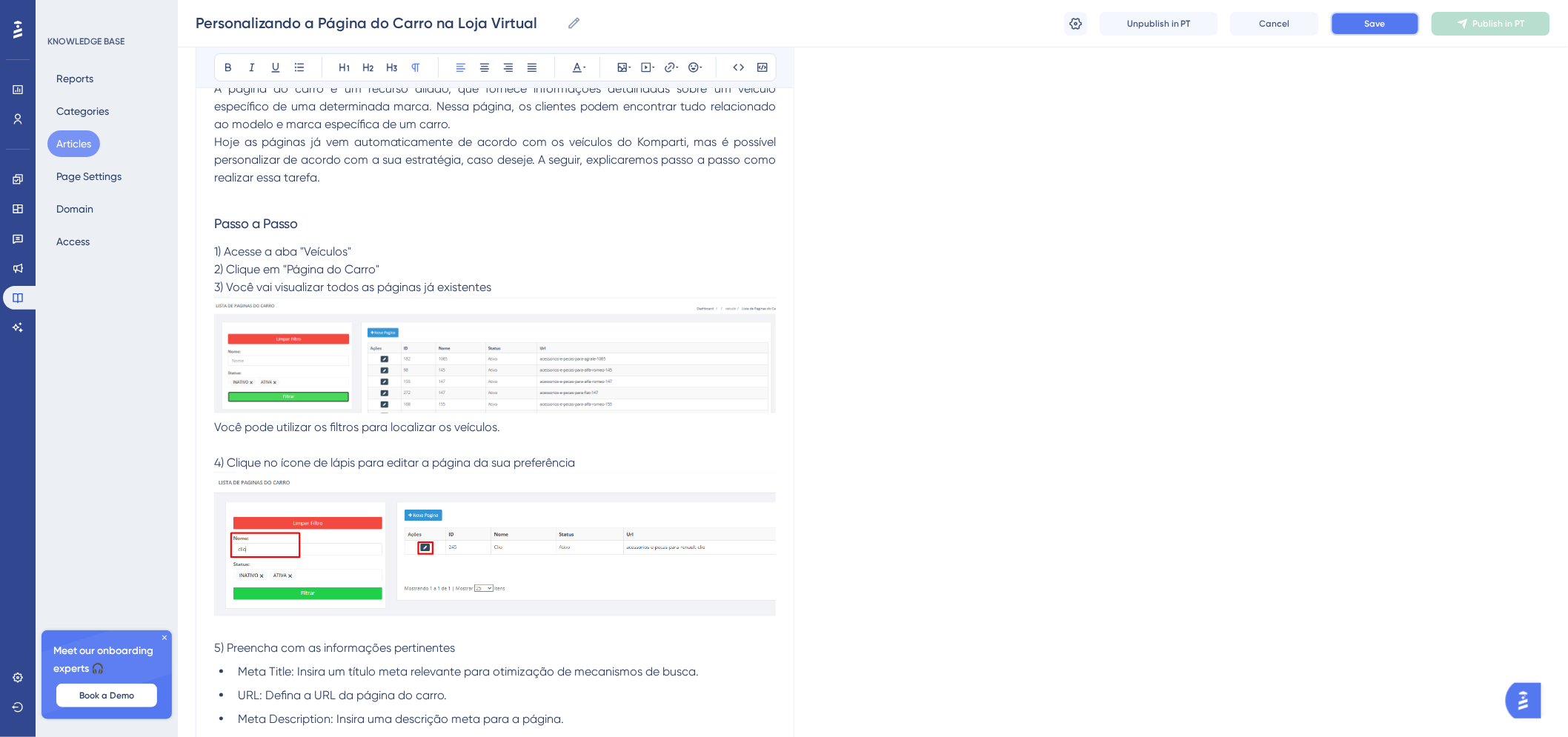
click at [1396, 28] on button "Save" at bounding box center [1375, 24] width 89 height 24
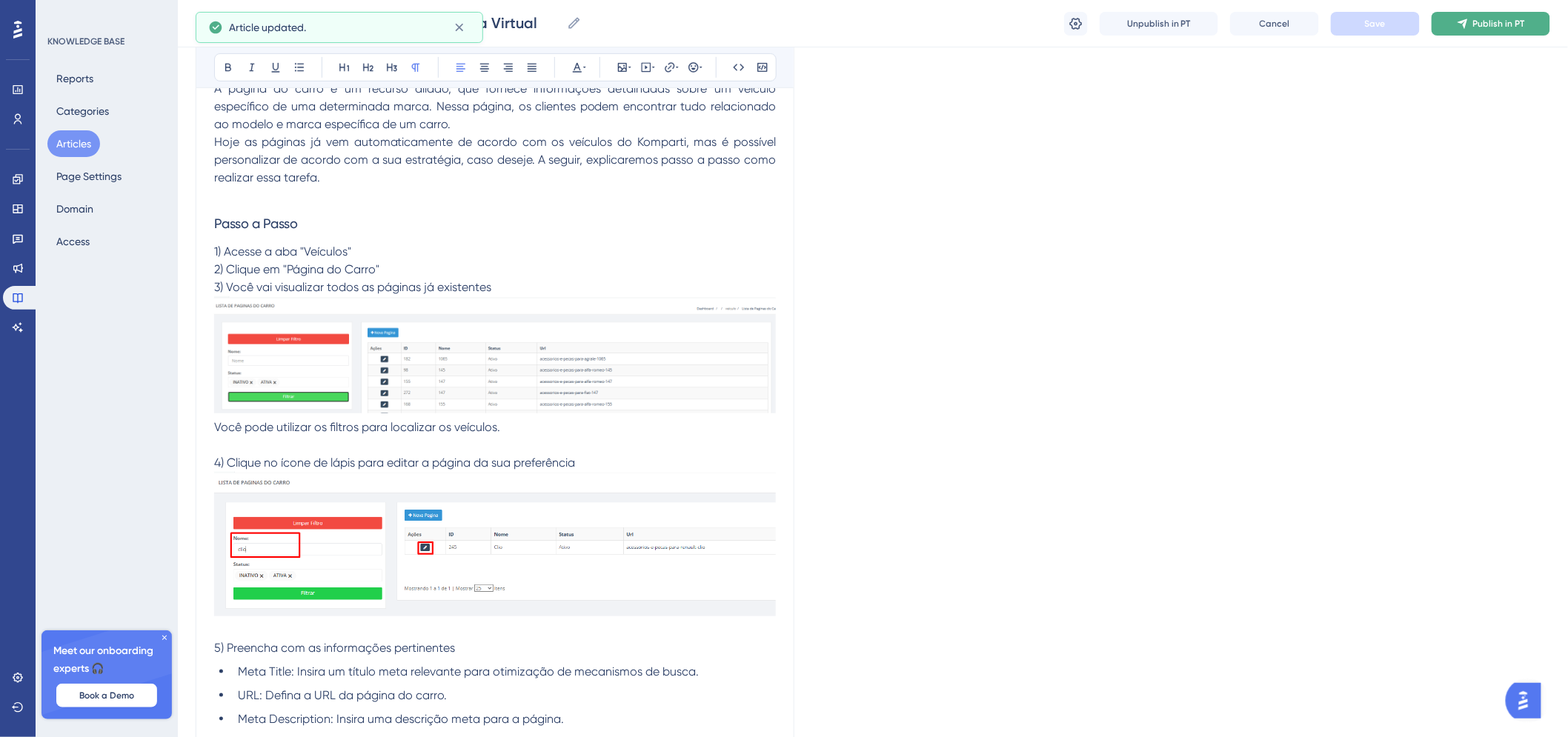
click at [1512, 18] on span "Publish in PT" at bounding box center [1499, 24] width 52 height 12
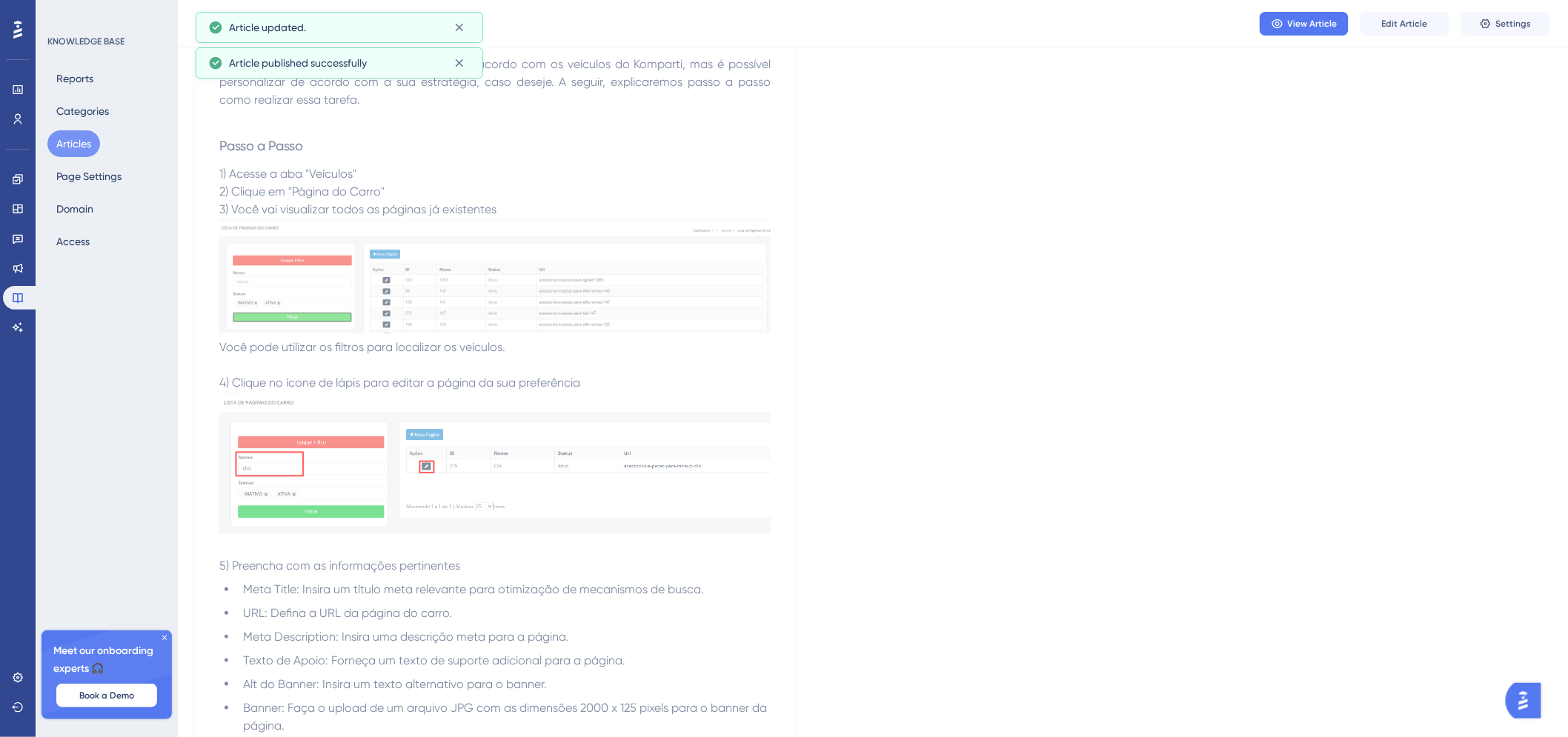
click at [69, 153] on button "Articles" at bounding box center [73, 143] width 53 height 27
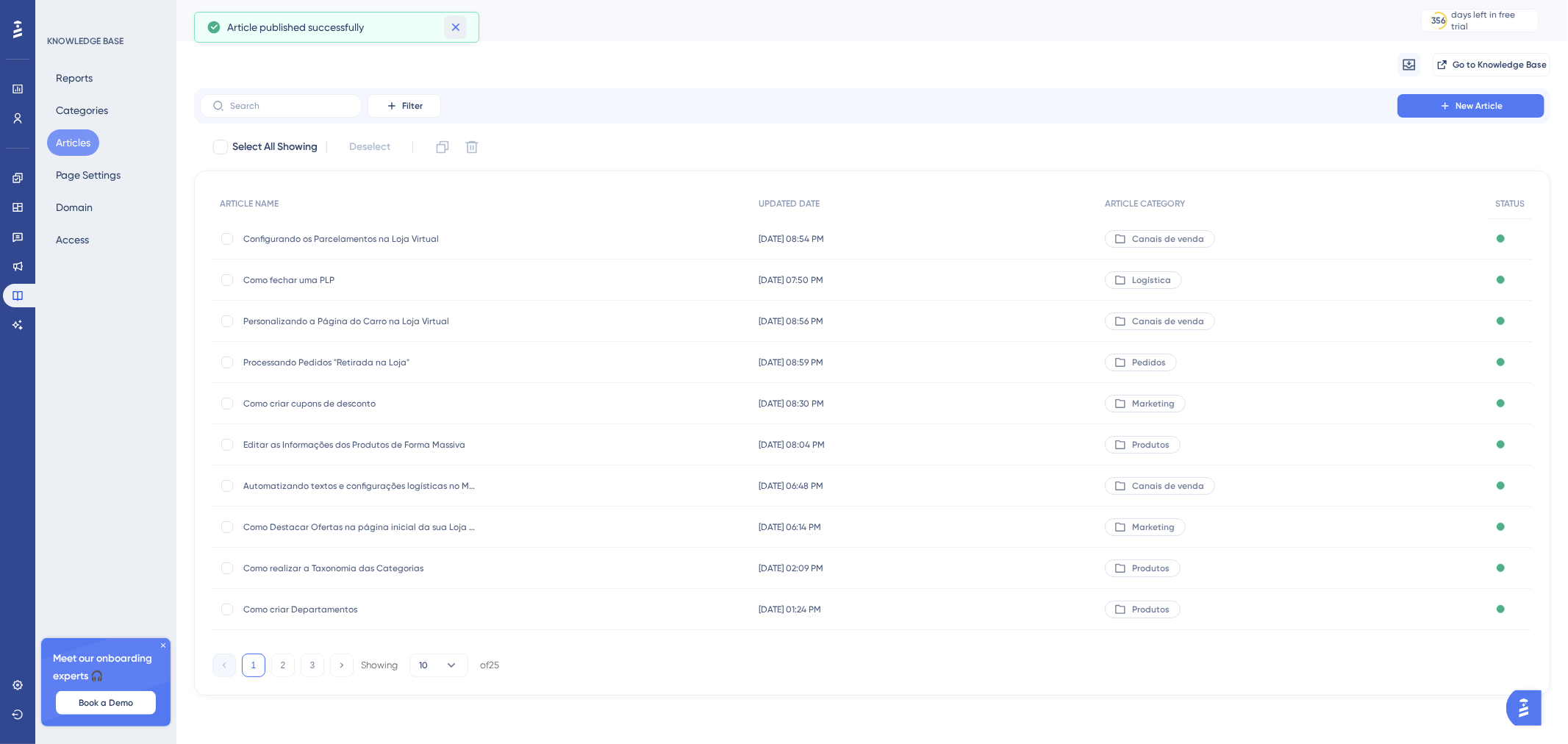
click at [463, 28] on button at bounding box center [455, 26] width 23 height 23
click at [1511, 111] on button "New Article" at bounding box center [1471, 106] width 147 height 23
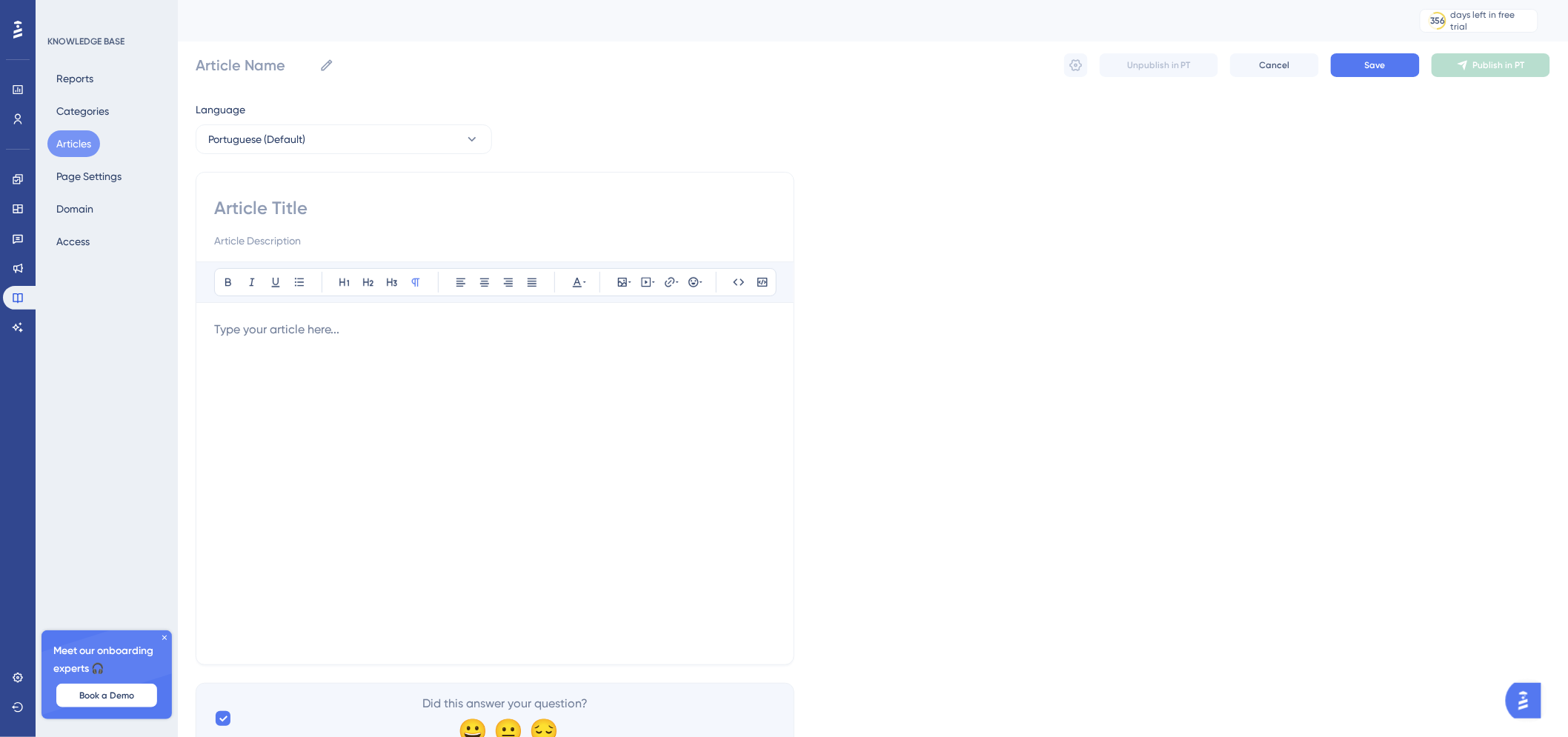
click at [487, 232] on input at bounding box center [495, 241] width 562 height 18
click at [389, 203] on input at bounding box center [495, 208] width 562 height 24
paste input "Configurações padroes para produtos e ofertas"
type input "Configurações padroes para produtos e ofertas"
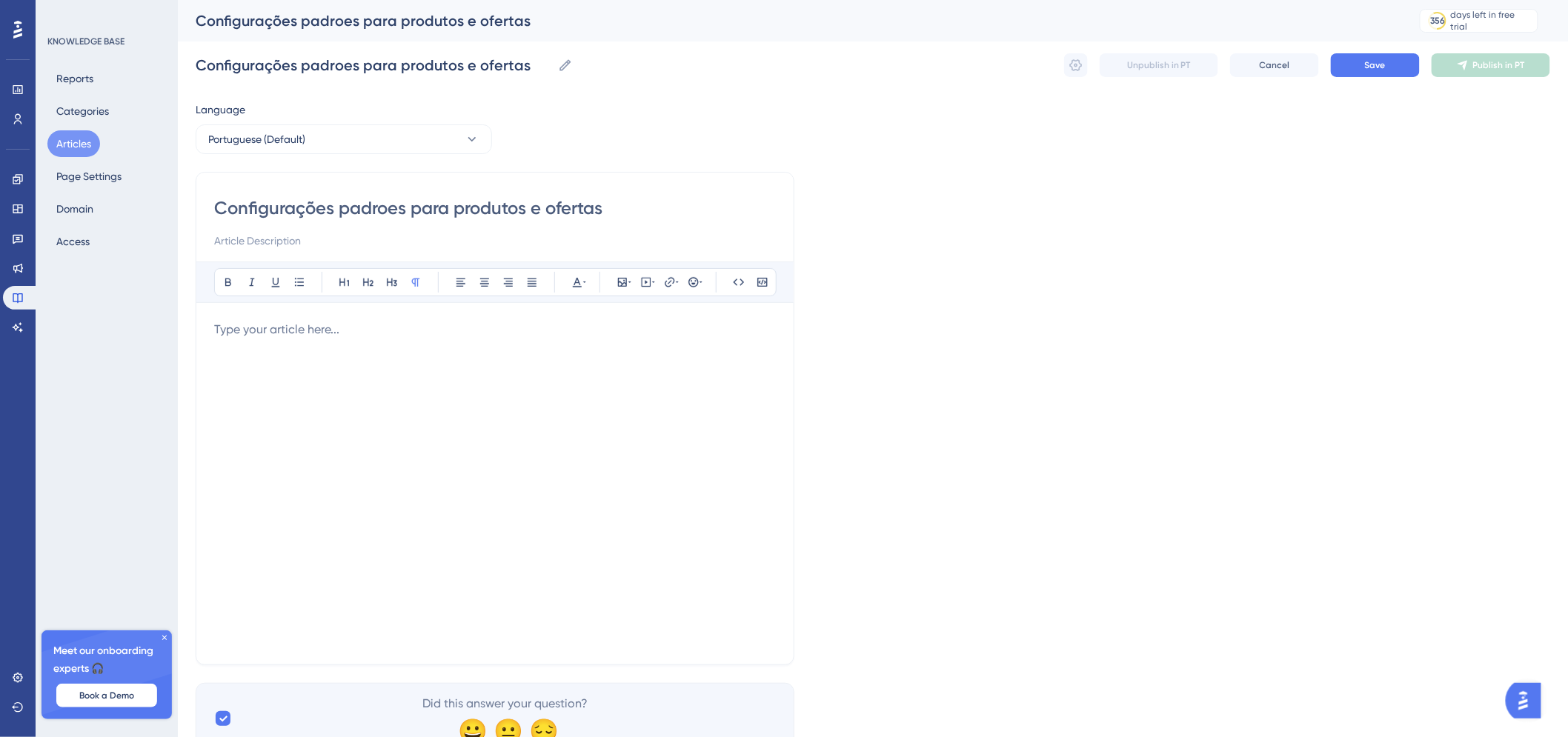
click at [363, 208] on input "Configurações padroes para produtos e ofertas" at bounding box center [495, 208] width 562 height 24
type input "Configurações Ppara produtos e ofertas"
type input "Configurações Padrpara produtos e ofertas"
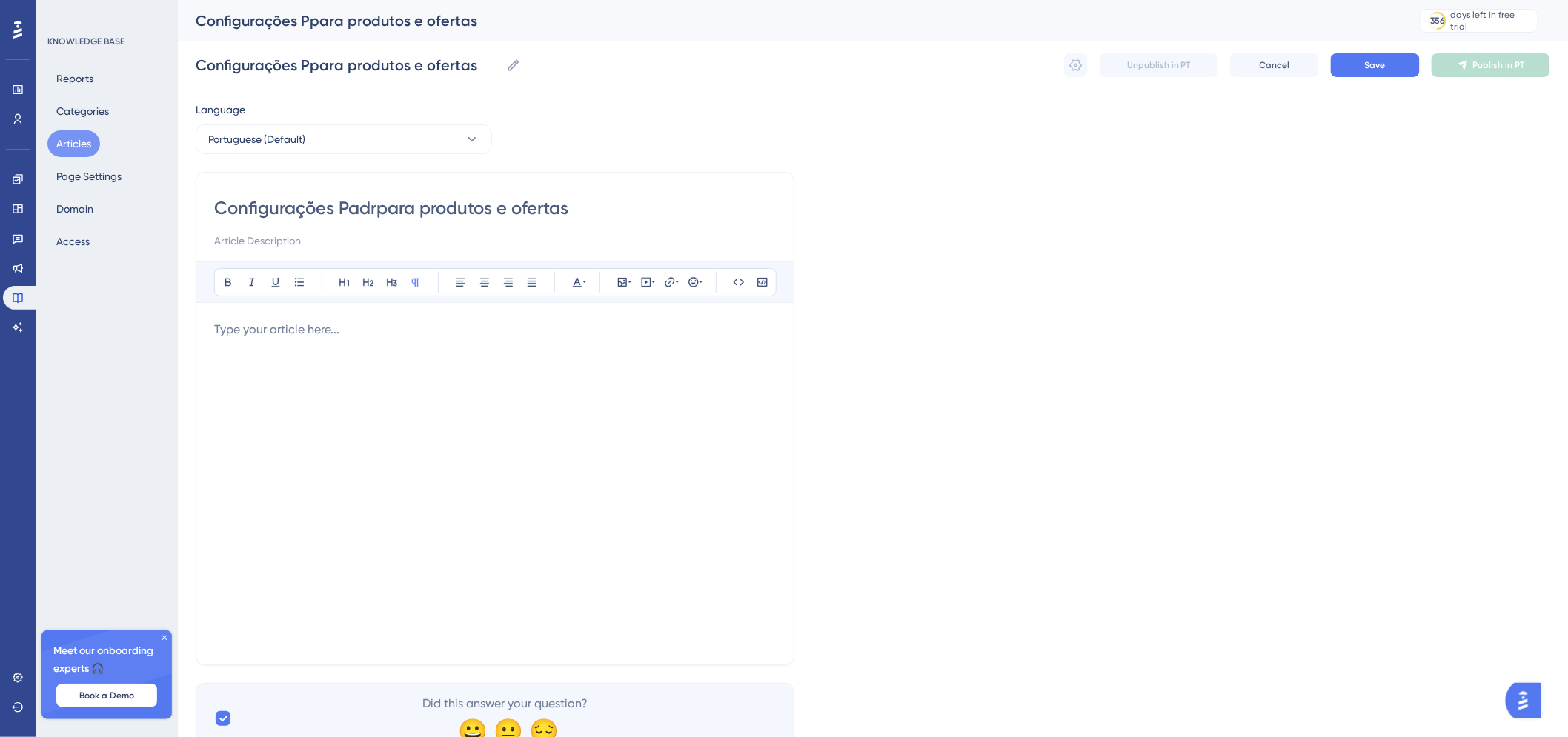
type input "Configurações Padrpara produtos e ofertas"
type input "Configurações Padrão para produtos e ofertas"
click at [454, 212] on input "Configurações Padrão para produtos e ofertas" at bounding box center [495, 208] width 562 height 24
type input "Configurações Padrão para Produtos e ofertas"
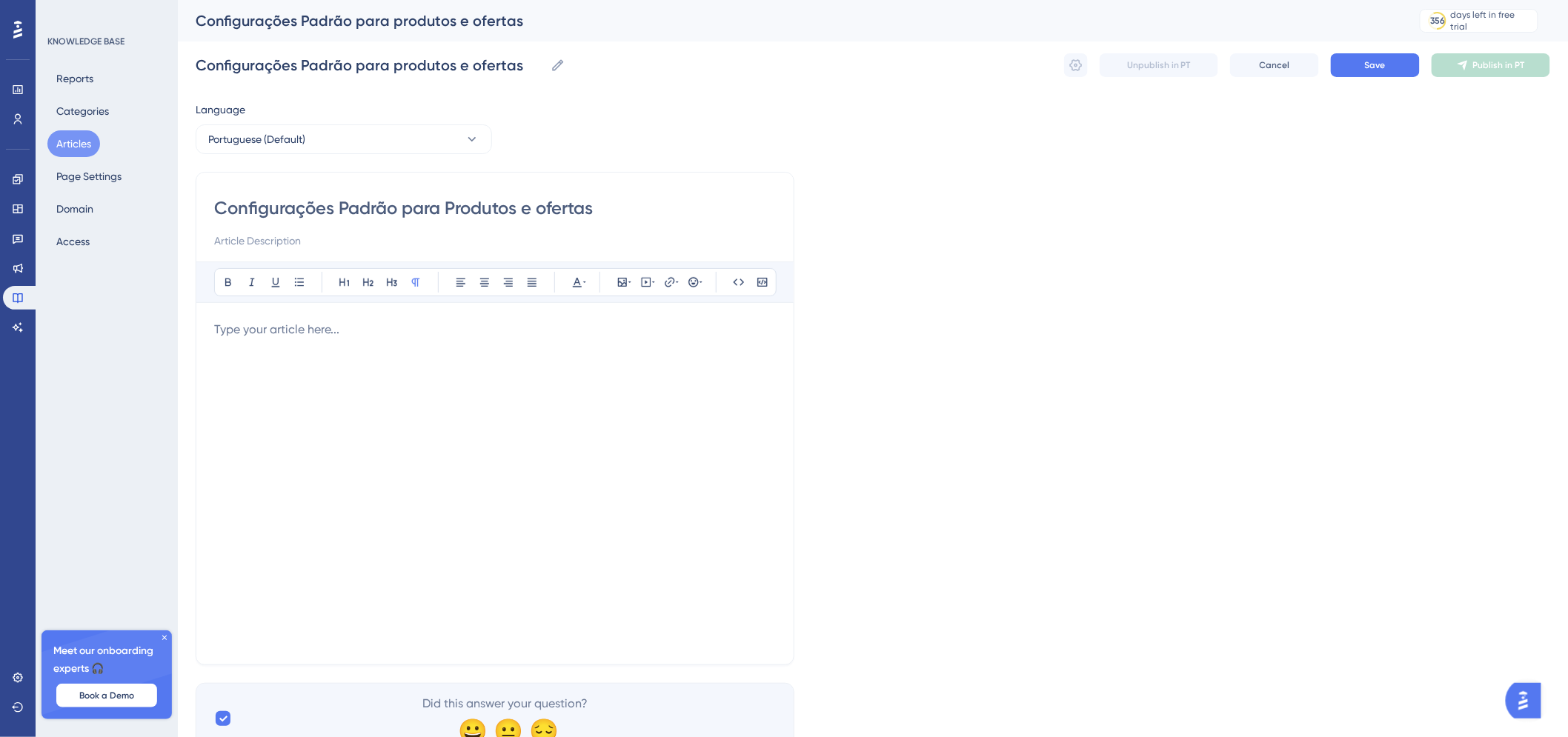
type input "Configurações Padrão para Produtos e ofertas"
click at [549, 206] on input "Configurações Padrão para Produtos e ofertas" at bounding box center [495, 208] width 562 height 24
type input "Configurações Padrão para Produtos e fertas"
type input "Configurações Padrão para Produtos e Ofertas"
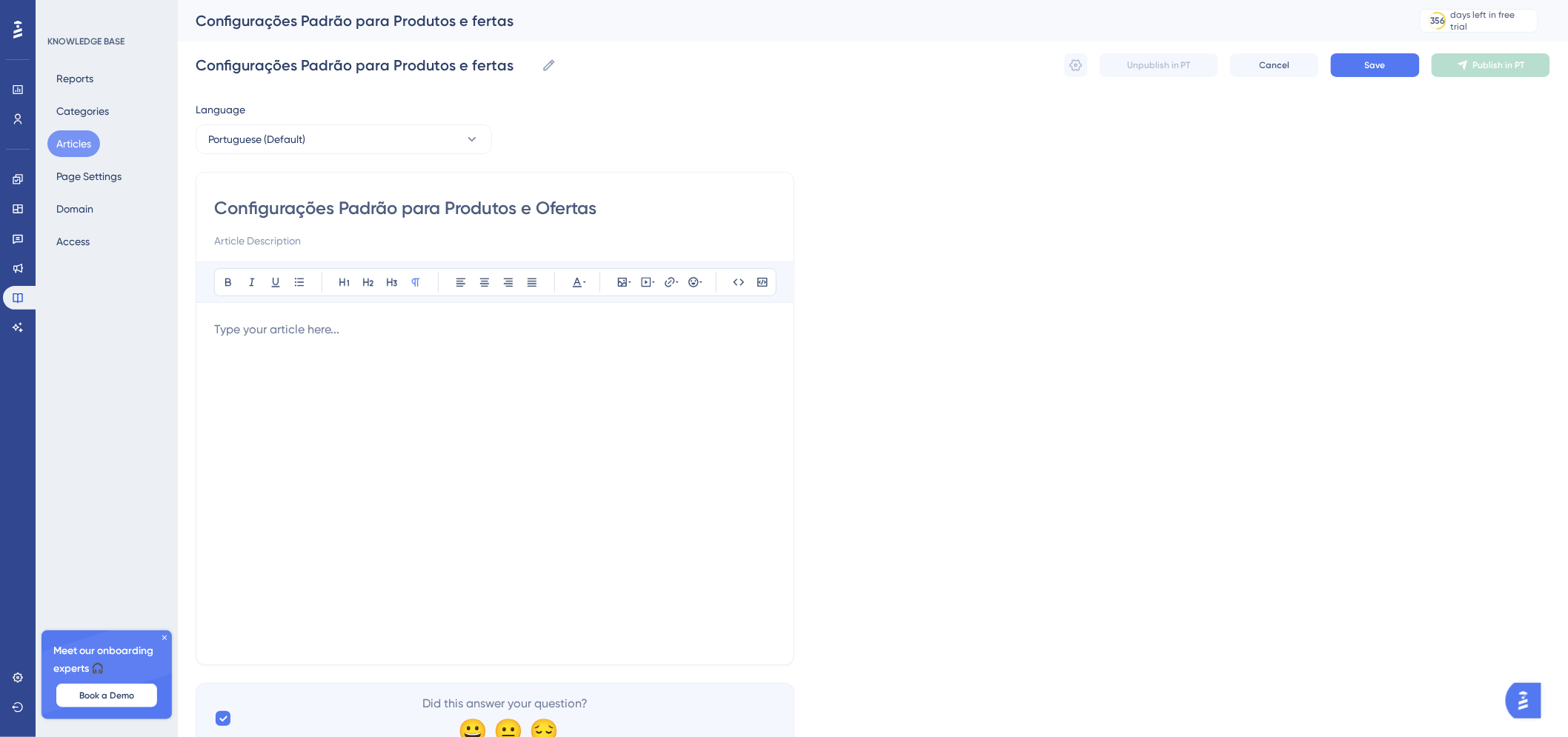
type input "Configurações Padrão para Produtos e Ofertas"
click at [439, 235] on input at bounding box center [495, 241] width 562 height 18
type input "Saiba como otimizar e padronizar estruturas"
click at [391, 331] on p at bounding box center [495, 329] width 562 height 18
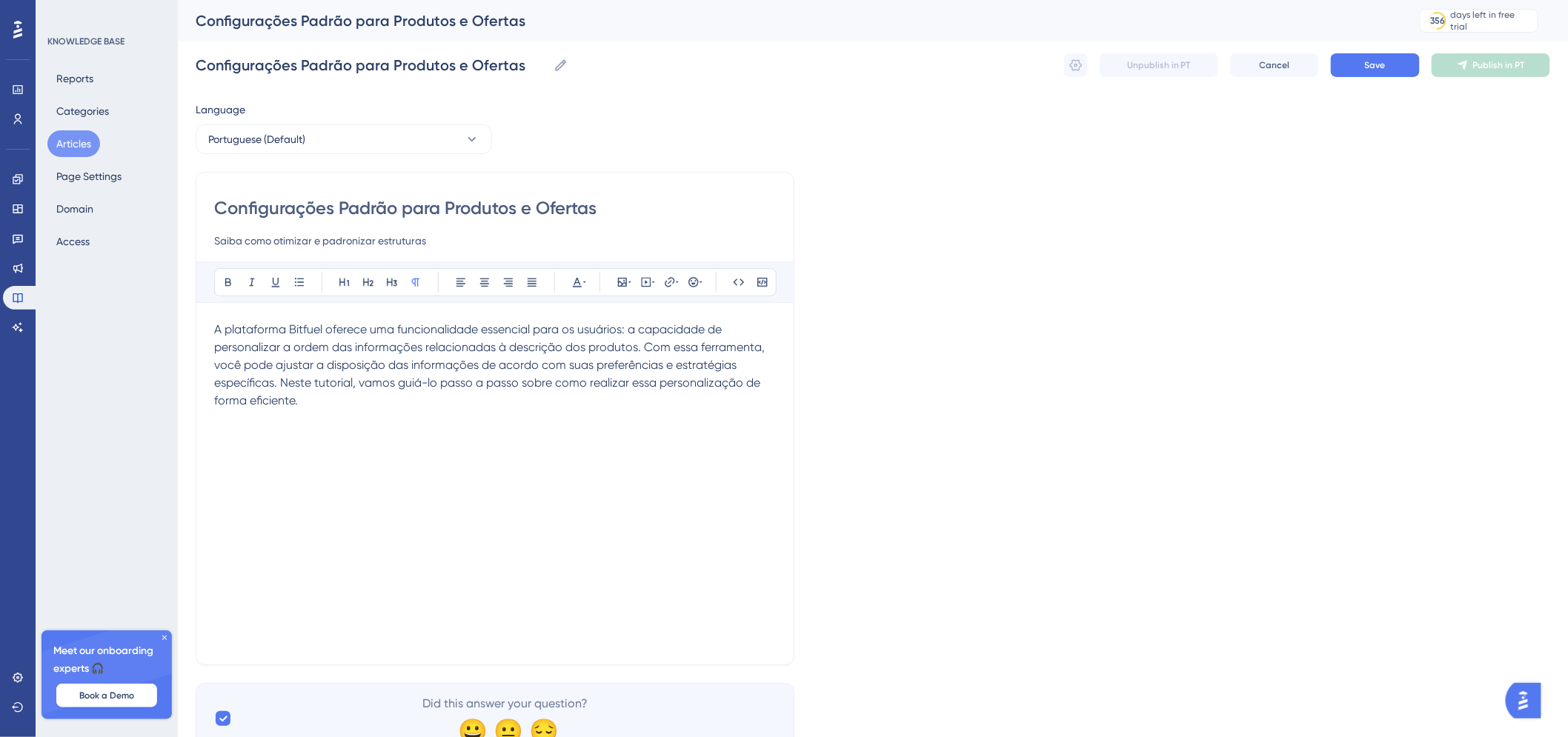
click at [308, 331] on span "A plataforma Bitfuel oferece uma funcionalidade essencial para os usuários: a c…" at bounding box center [490, 365] width 554 height 85
click at [560, 331] on span "A plataforma oferece uma funcionalidade essencial para os usuários: a capacidad…" at bounding box center [496, 356] width 564 height 68
drag, startPoint x: 593, startPoint y: 327, endPoint x: 500, endPoint y: 329, distance: 93.0
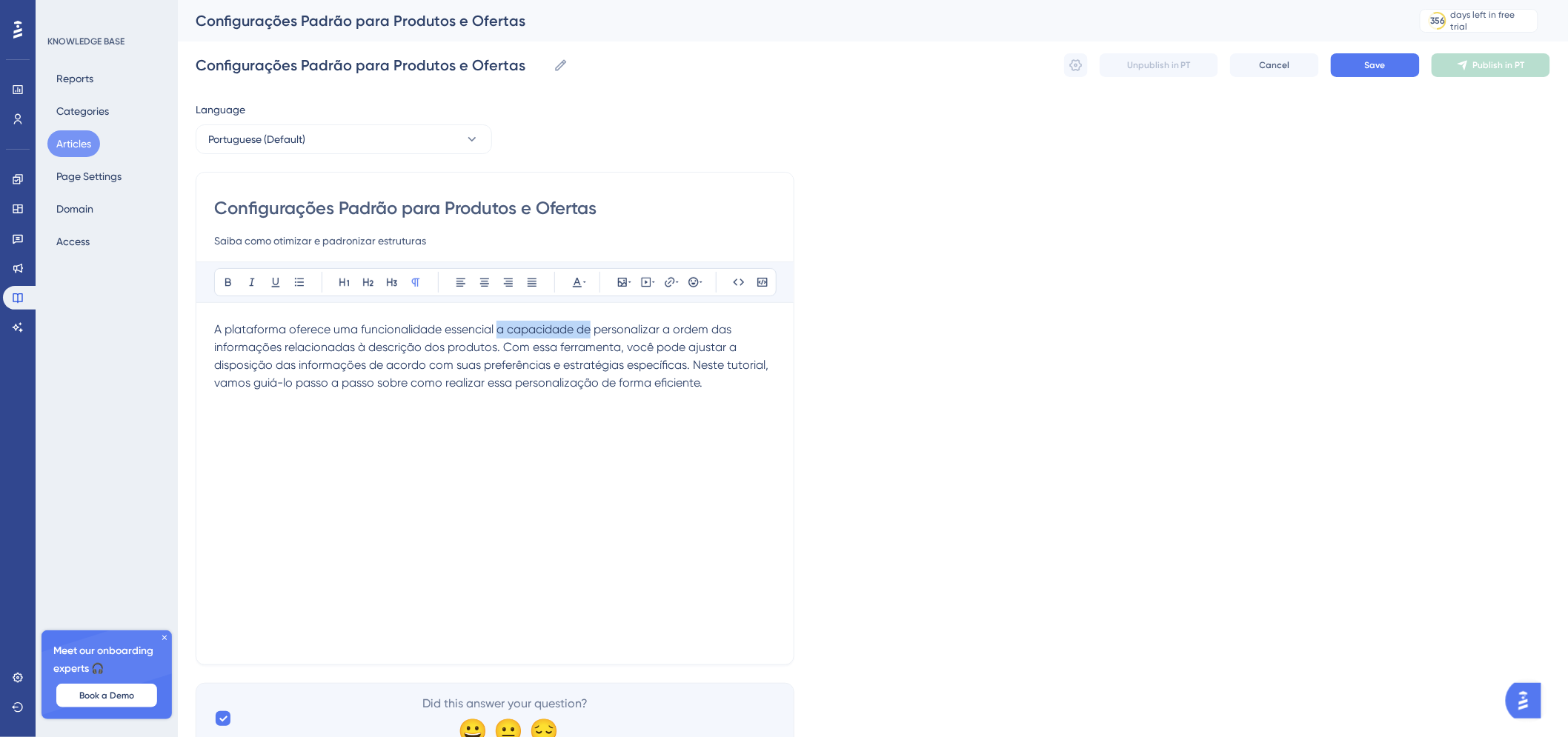
click at [500, 329] on span "A plataforma oferece uma funcionalidade essencial a capacidade de personalizar …" at bounding box center [493, 356] width 557 height 68
click at [503, 346] on span "A plataforma oferece uma funcionalidade essencial que possibilita personalizar …" at bounding box center [493, 356] width 557 height 68
click at [645, 327] on span "A plataforma oferece uma funcionalidade essencial que possibilita personalizar …" at bounding box center [493, 356] width 557 height 68
click at [437, 349] on span "A plataforma oferece uma funcionalidade essencial que possibilita personalizar …" at bounding box center [492, 365] width 556 height 85
click at [319, 348] on span "A plataforma oferece uma funcionalidade essencial que possibilita personalizar …" at bounding box center [492, 365] width 556 height 85
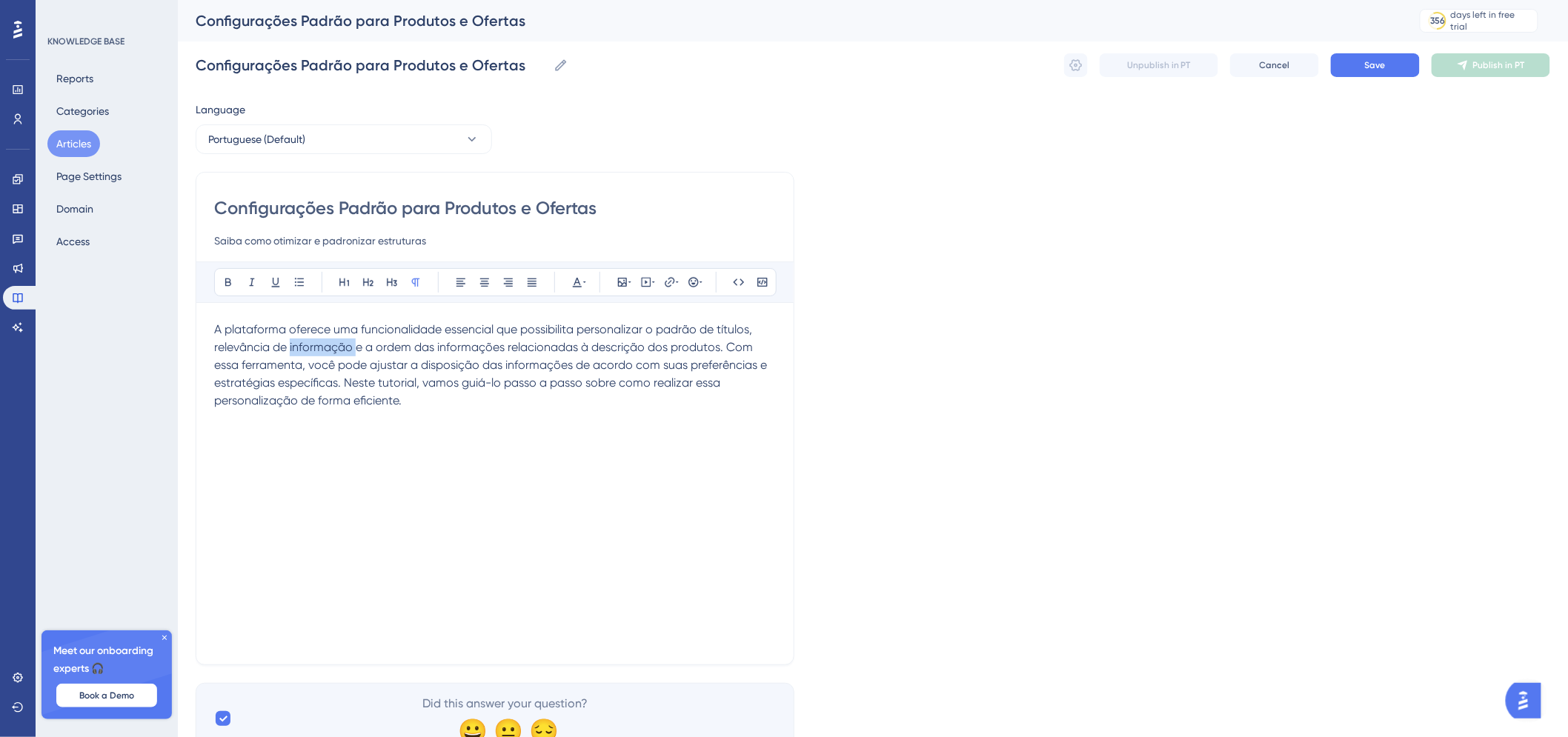
click at [319, 348] on span "A plataforma oferece uma funcionalidade essencial que possibilita personalizar …" at bounding box center [492, 365] width 556 height 85
click at [346, 384] on span "A plataforma oferece uma funcionalidade essencial que possibilita personalizar …" at bounding box center [486, 365] width 544 height 85
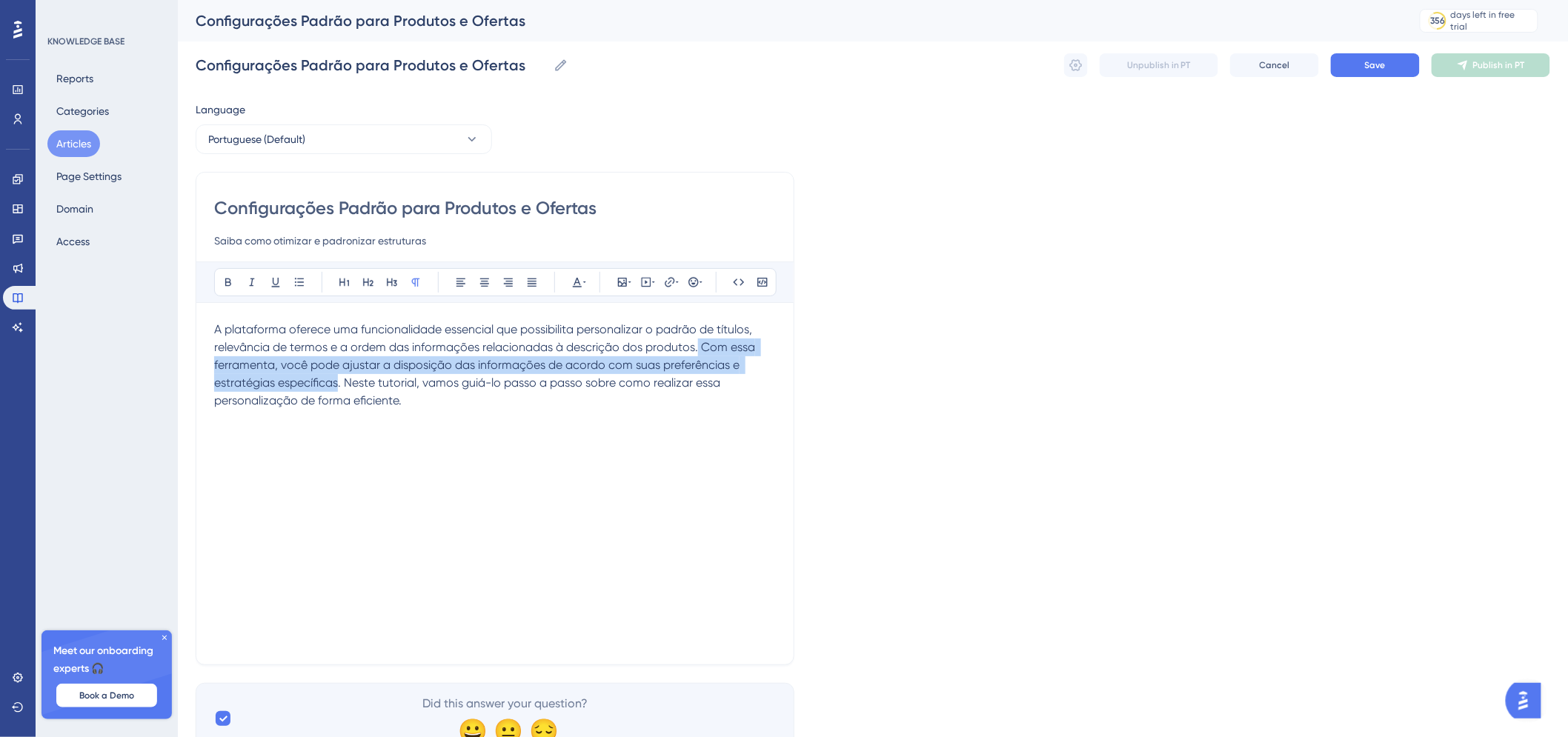
drag, startPoint x: 698, startPoint y: 353, endPoint x: 339, endPoint y: 388, distance: 360.7
click at [339, 388] on p "A plataforma oferece uma funcionalidade essencial que possibilita personalizar …" at bounding box center [495, 365] width 562 height 89
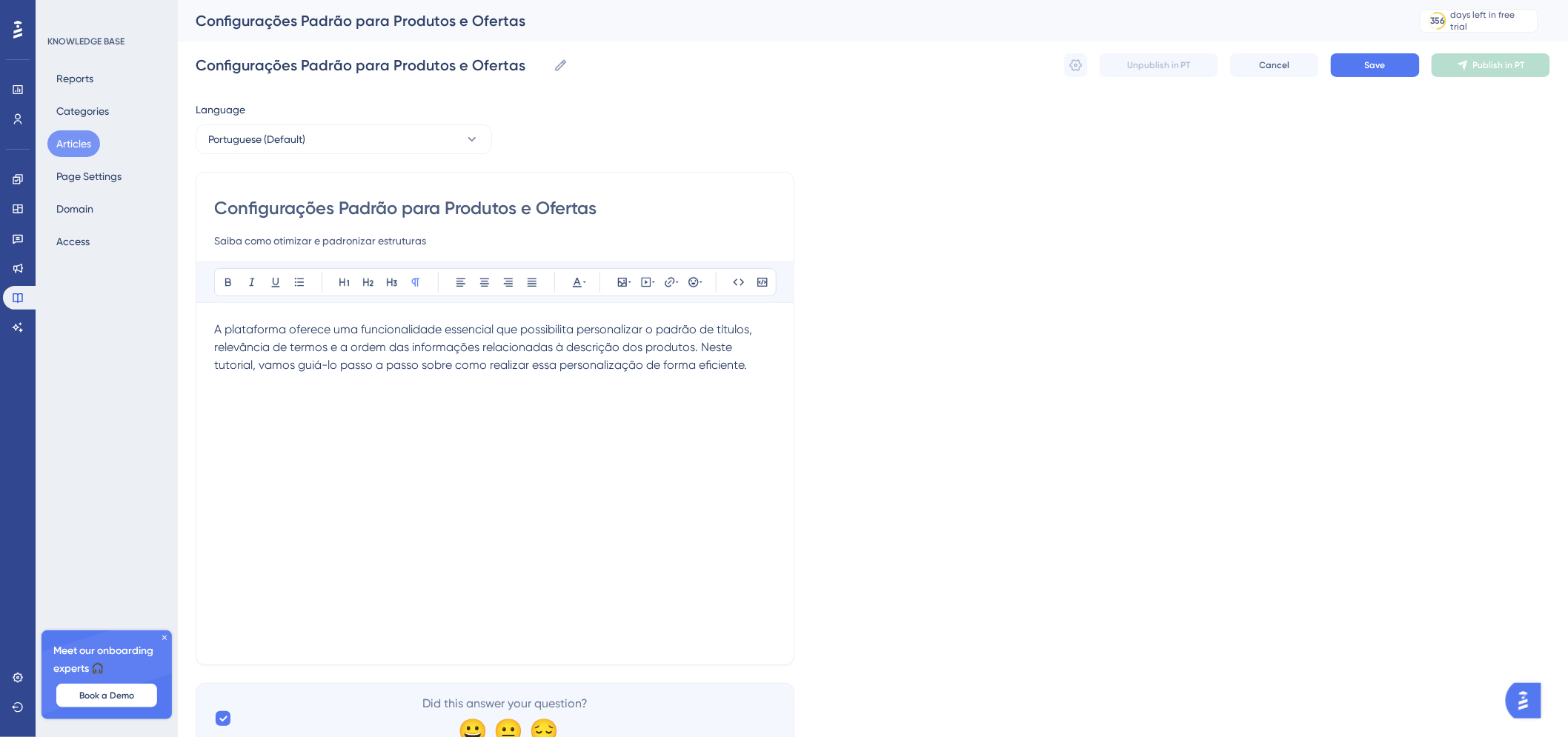
click at [730, 365] on p "A plataforma oferece uma funcionalidade essencial que possibilita personalizar …" at bounding box center [495, 347] width 562 height 53
drag, startPoint x: 319, startPoint y: 395, endPoint x: 189, endPoint y: 398, distance: 130.0
click at [189, 398] on div "Performance Users Engagement Widgets Feedback Product Updates Knowledge Base AI…" at bounding box center [873, 389] width 1391 height 778
click at [394, 292] on div "Bold Italic Underline Bullet Point Heading 1 Heading 2 Heading 3 Normal Align L…" at bounding box center [495, 282] width 563 height 28
click at [316, 400] on p "Passo a Passo" at bounding box center [495, 400] width 562 height 18
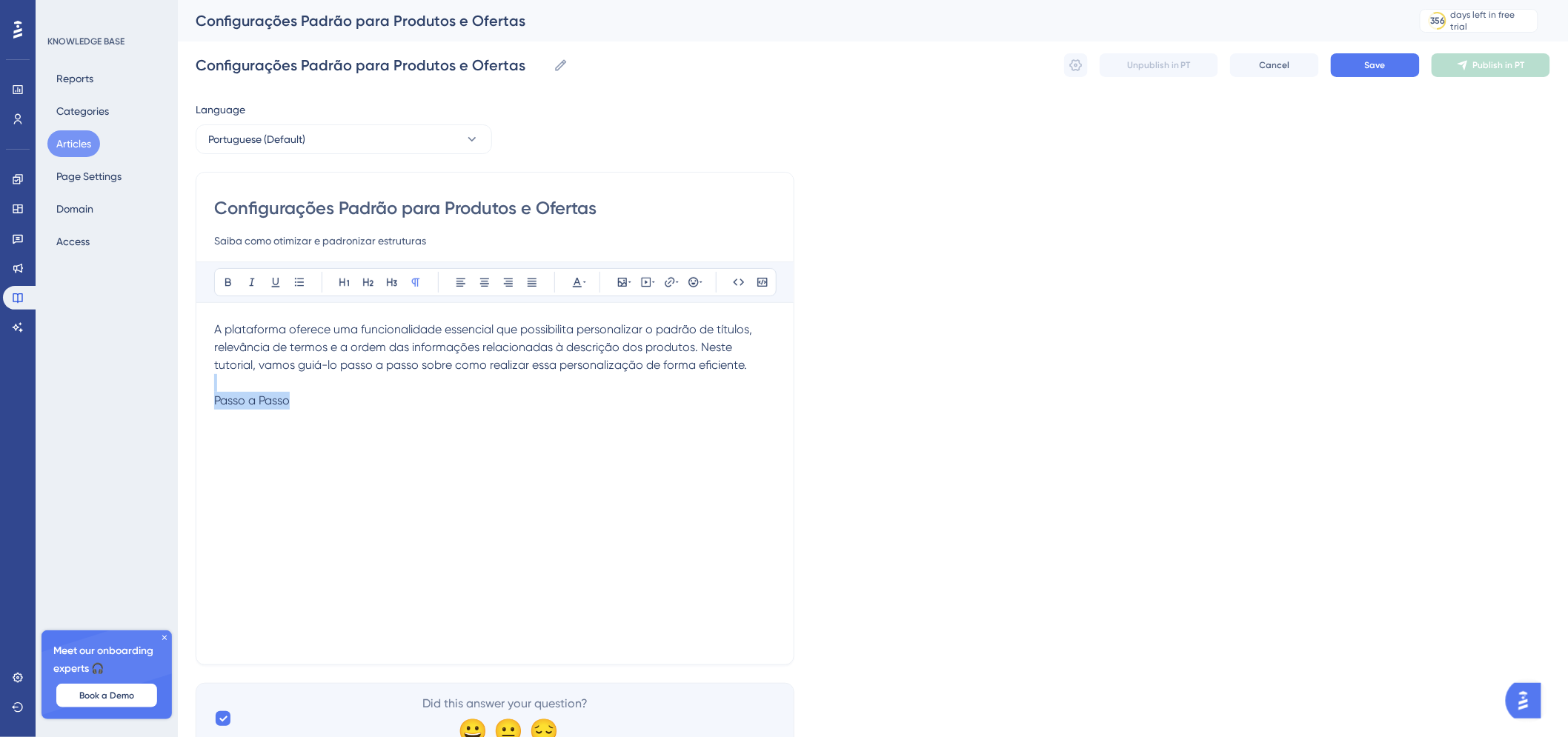
drag, startPoint x: 315, startPoint y: 403, endPoint x: 173, endPoint y: 389, distance: 142.7
click at [178, 389] on div "Performance Users Engagement Widgets Feedback Product Updates Knowledge Base AI…" at bounding box center [873, 389] width 1391 height 778
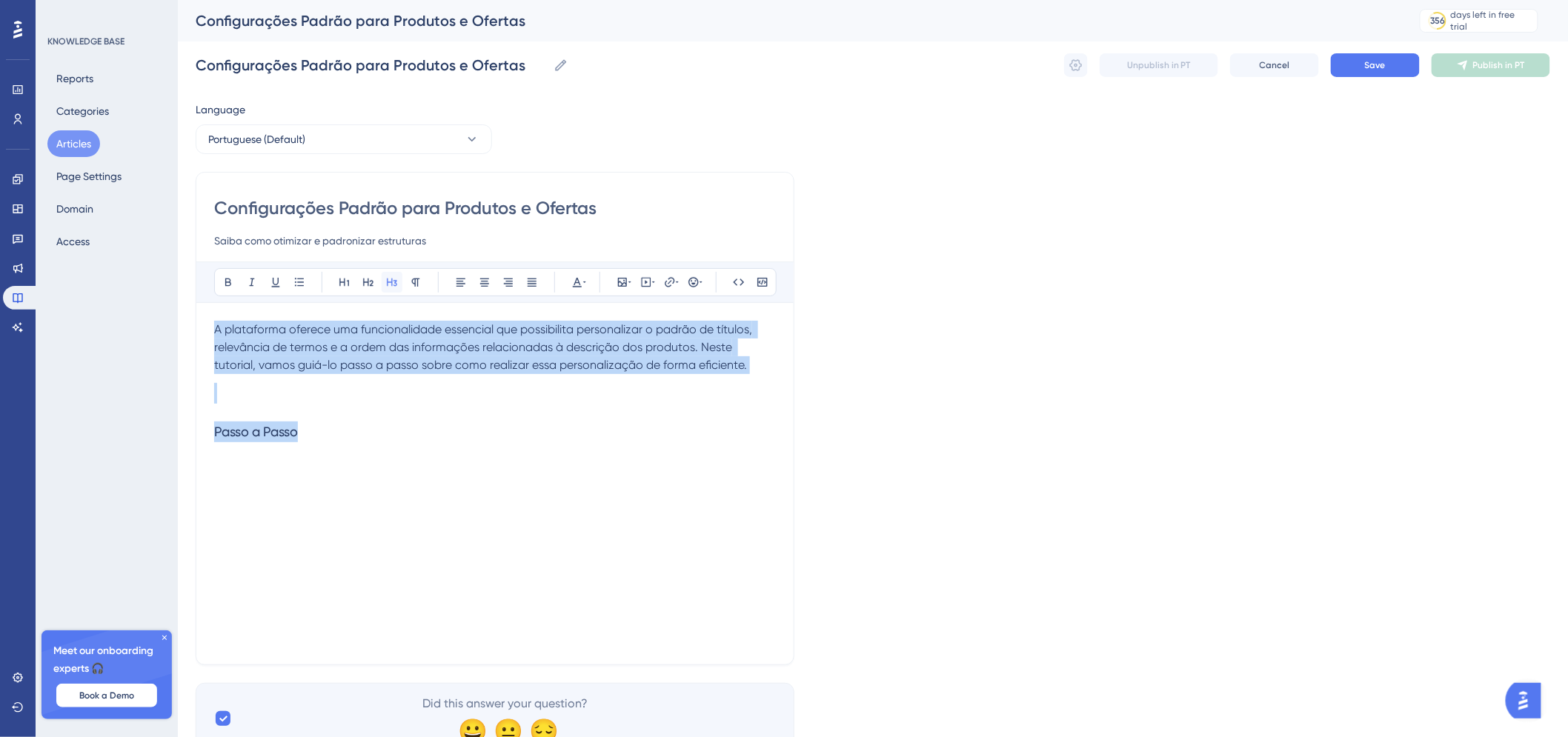
click at [390, 287] on icon at bounding box center [392, 282] width 12 height 12
click at [327, 403] on h3 at bounding box center [495, 393] width 562 height 39
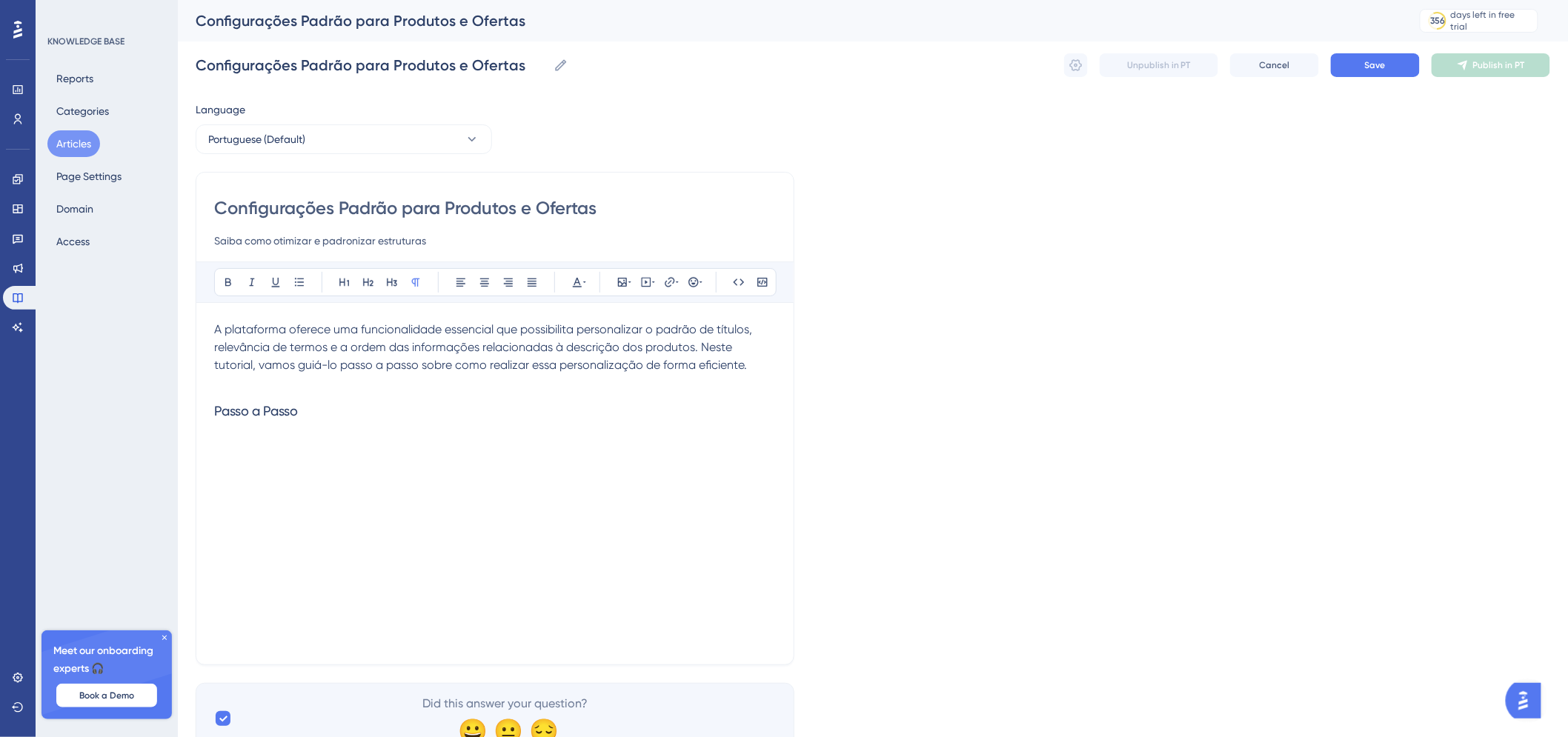
click at [306, 409] on h3 "Passo a Passo" at bounding box center [495, 411] width 562 height 39
drag, startPoint x: 516, startPoint y: 46, endPoint x: 589, endPoint y: 27, distance: 75.4
click at [519, 46] on div "Configurações Padrão para Produtos e Ofertas Configurações Padrão para Produtos…" at bounding box center [873, 65] width 1355 height 47
click at [542, 448] on p at bounding box center [495, 457] width 562 height 18
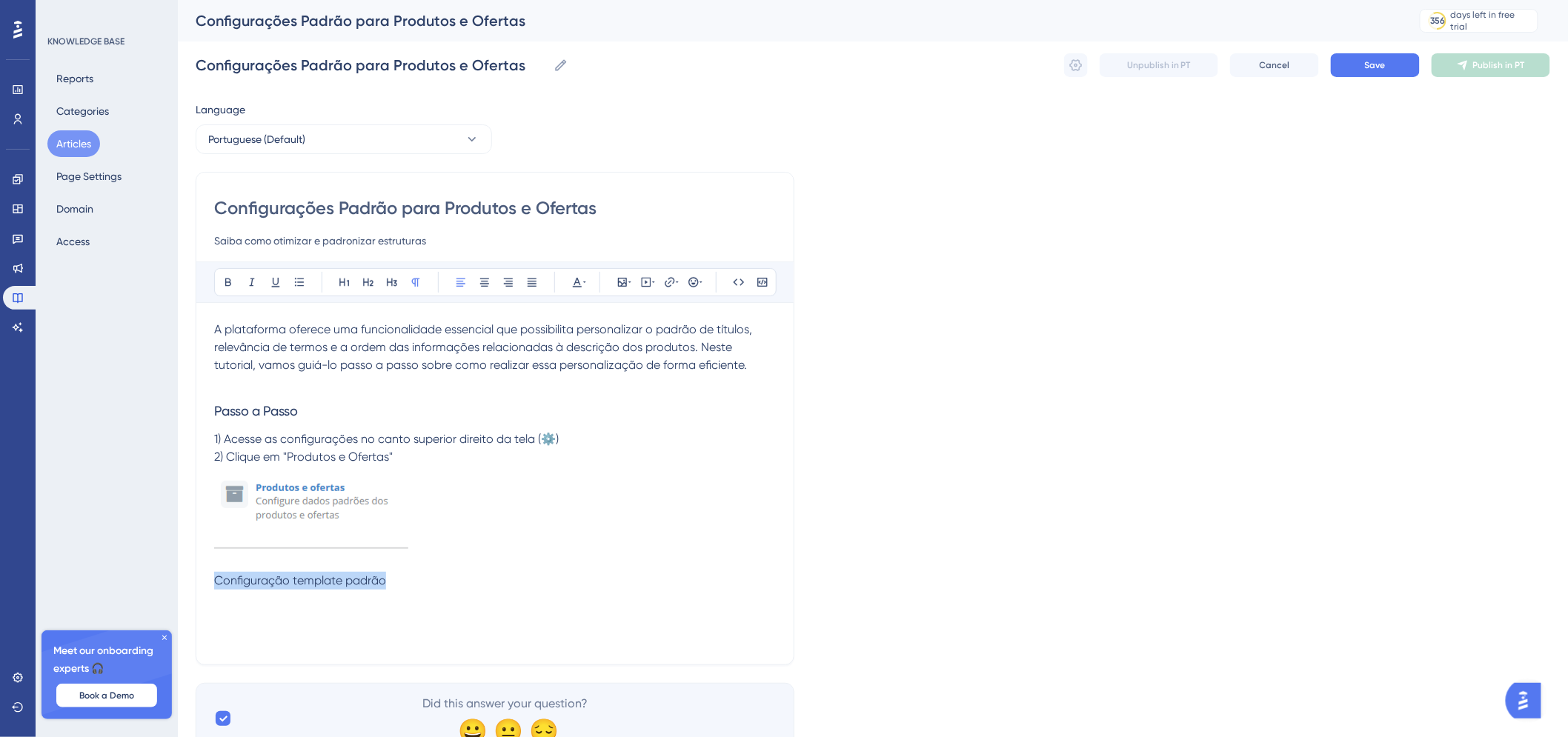
drag, startPoint x: 417, startPoint y: 580, endPoint x: 179, endPoint y: 582, distance: 238.0
click at [179, 582] on div "Performance Users Engagement Widgets Feedback Product Updates Knowledge Base AI…" at bounding box center [873, 389] width 1391 height 778
click at [396, 285] on icon at bounding box center [392, 282] width 12 height 12
click at [469, 621] on div "A plataforma oferece uma funcionalidade essencial que possibilita personalizar …" at bounding box center [495, 483] width 562 height 326
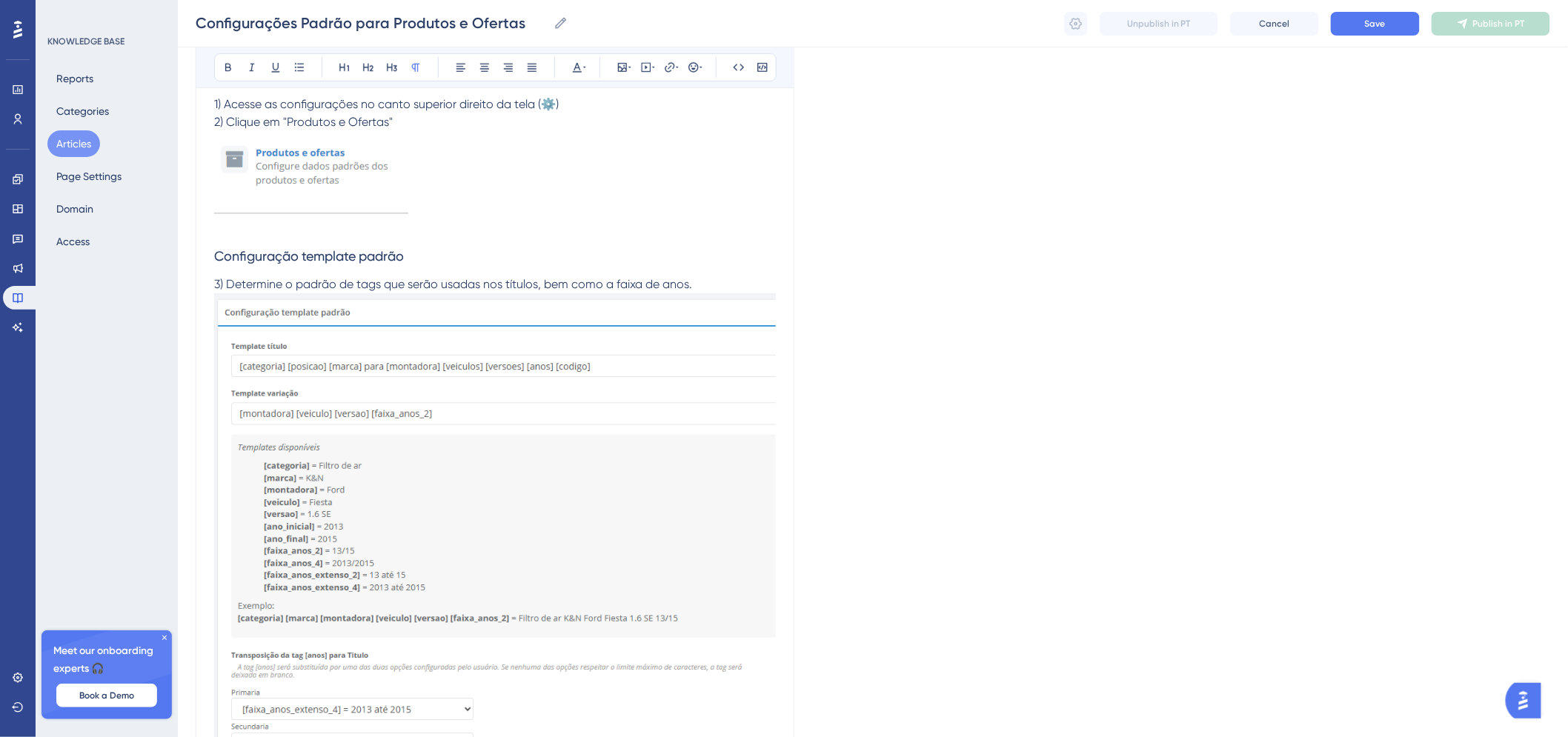
scroll to position [566, 0]
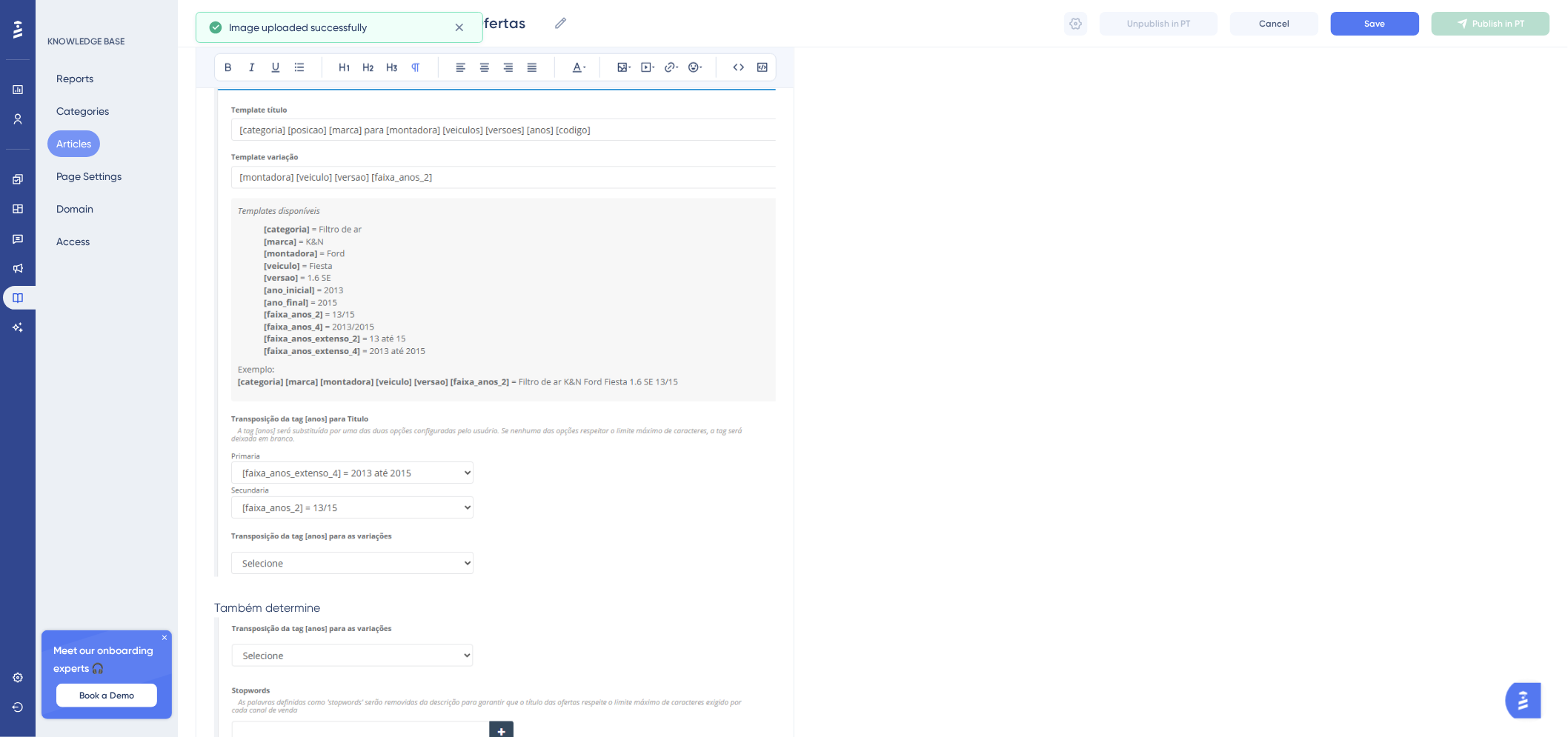
click at [332, 608] on p "Também determine" at bounding box center [495, 608] width 562 height 18
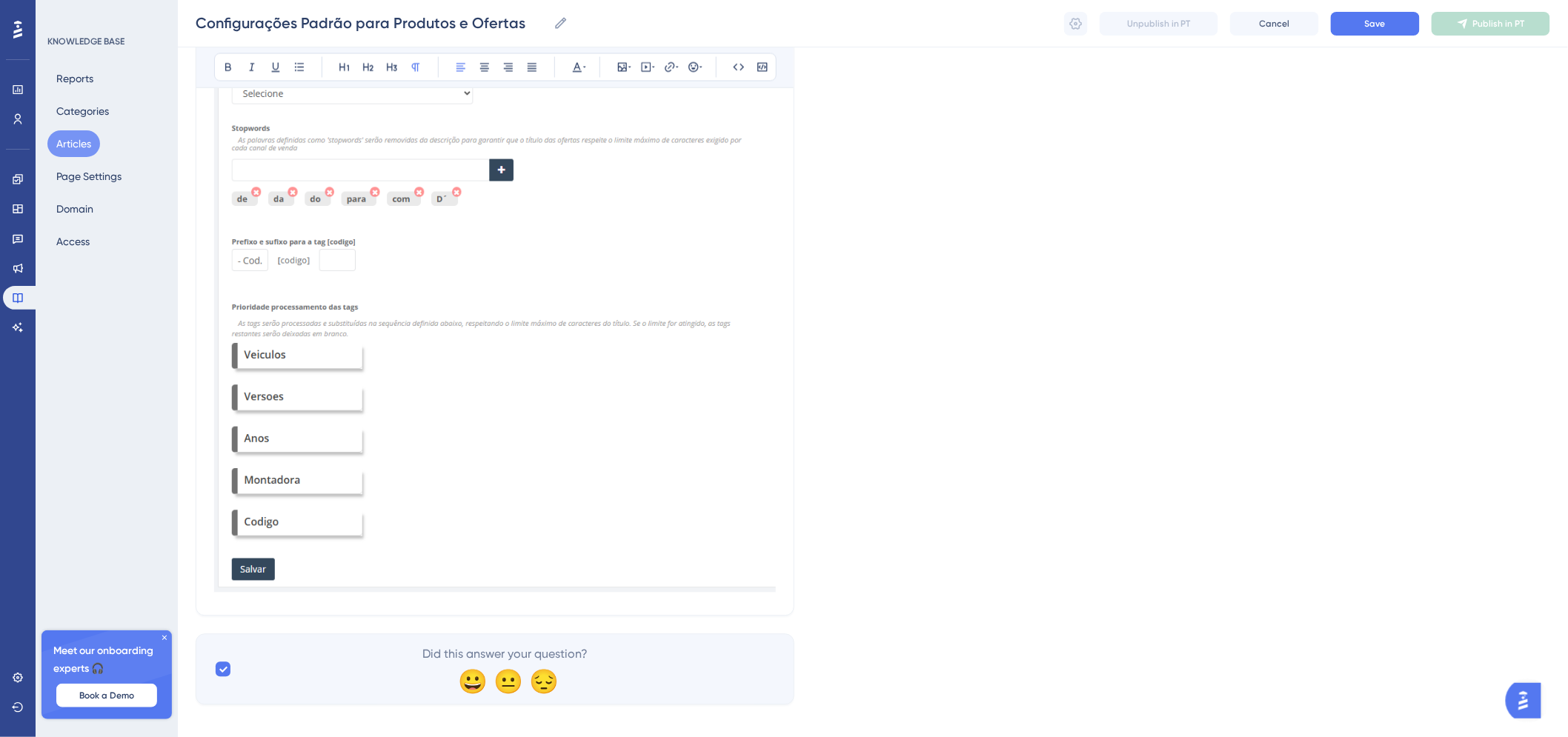
scroll to position [1142, 0]
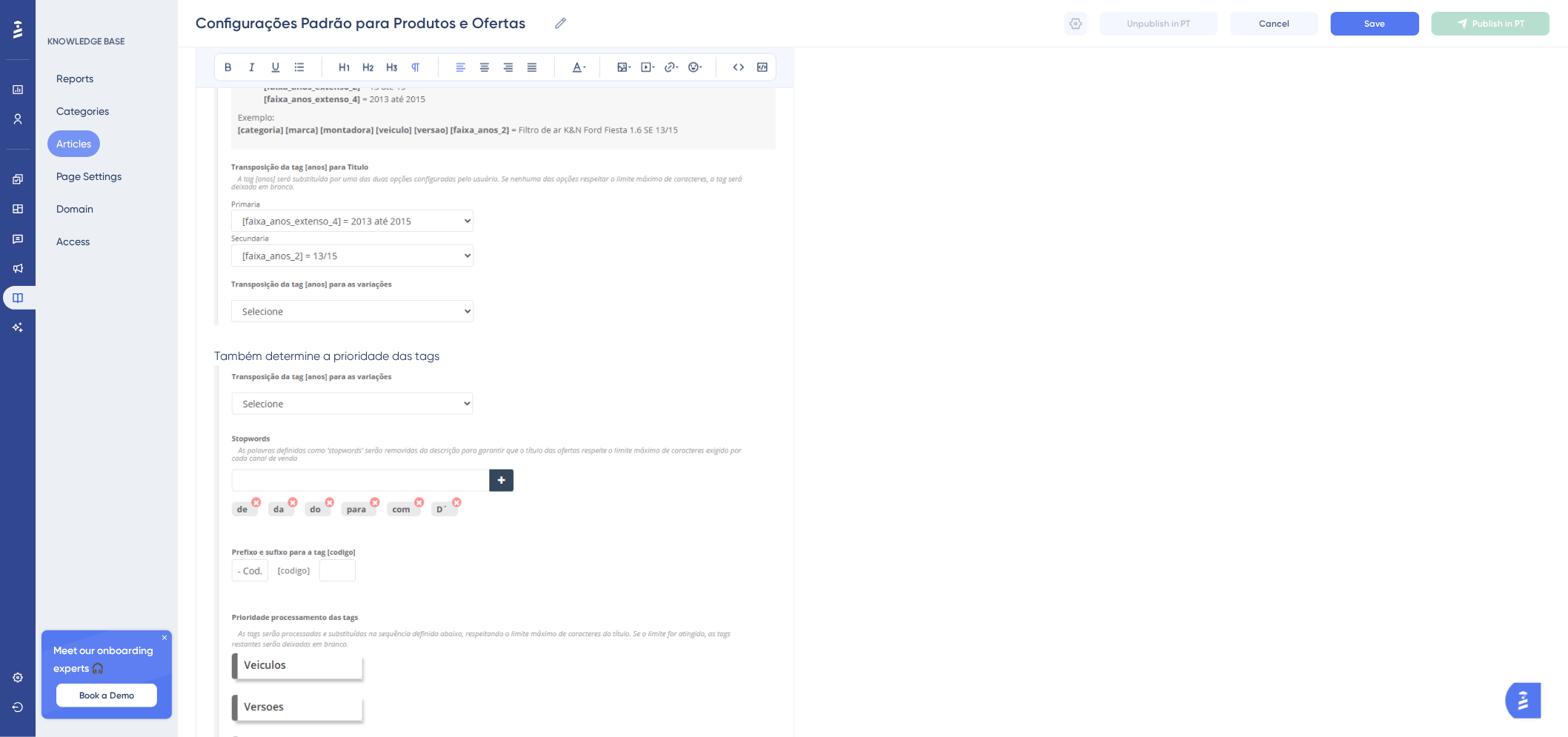
scroll to position [812, 0]
click at [564, 357] on p "Também determine a prioridade das tags" at bounding box center [495, 362] width 562 height 18
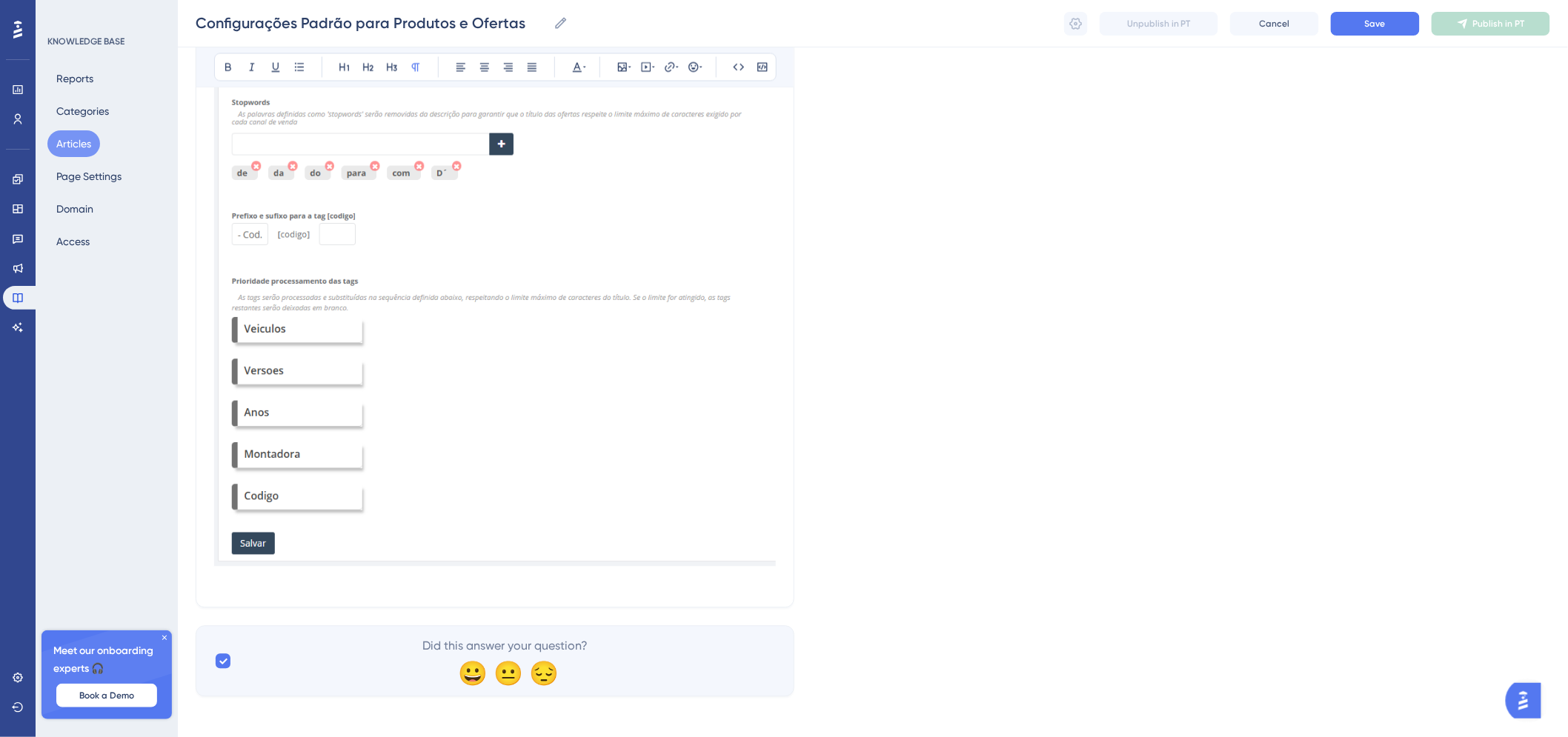
scroll to position [1160, 0]
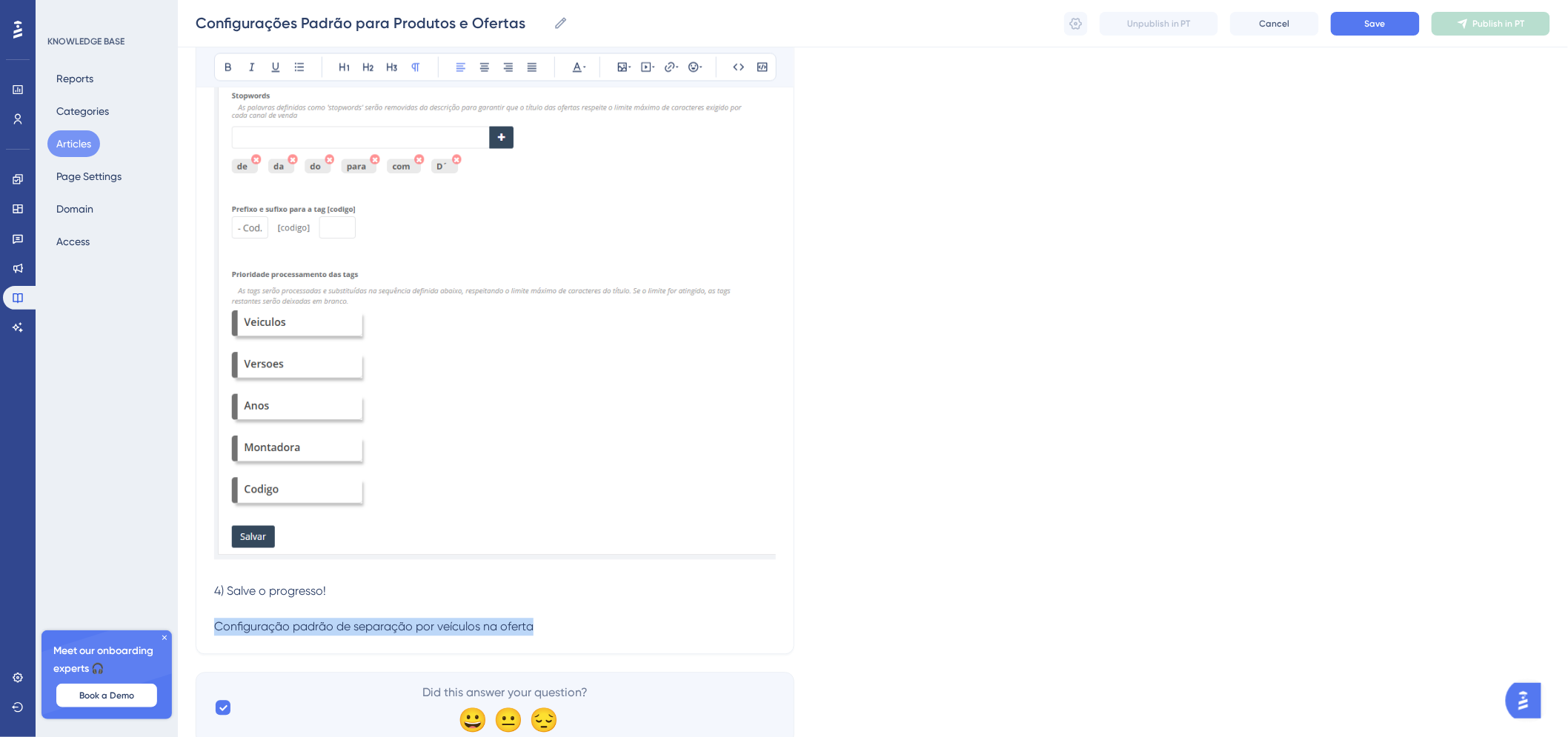
drag, startPoint x: 537, startPoint y: 627, endPoint x: 217, endPoint y: 642, distance: 320.4
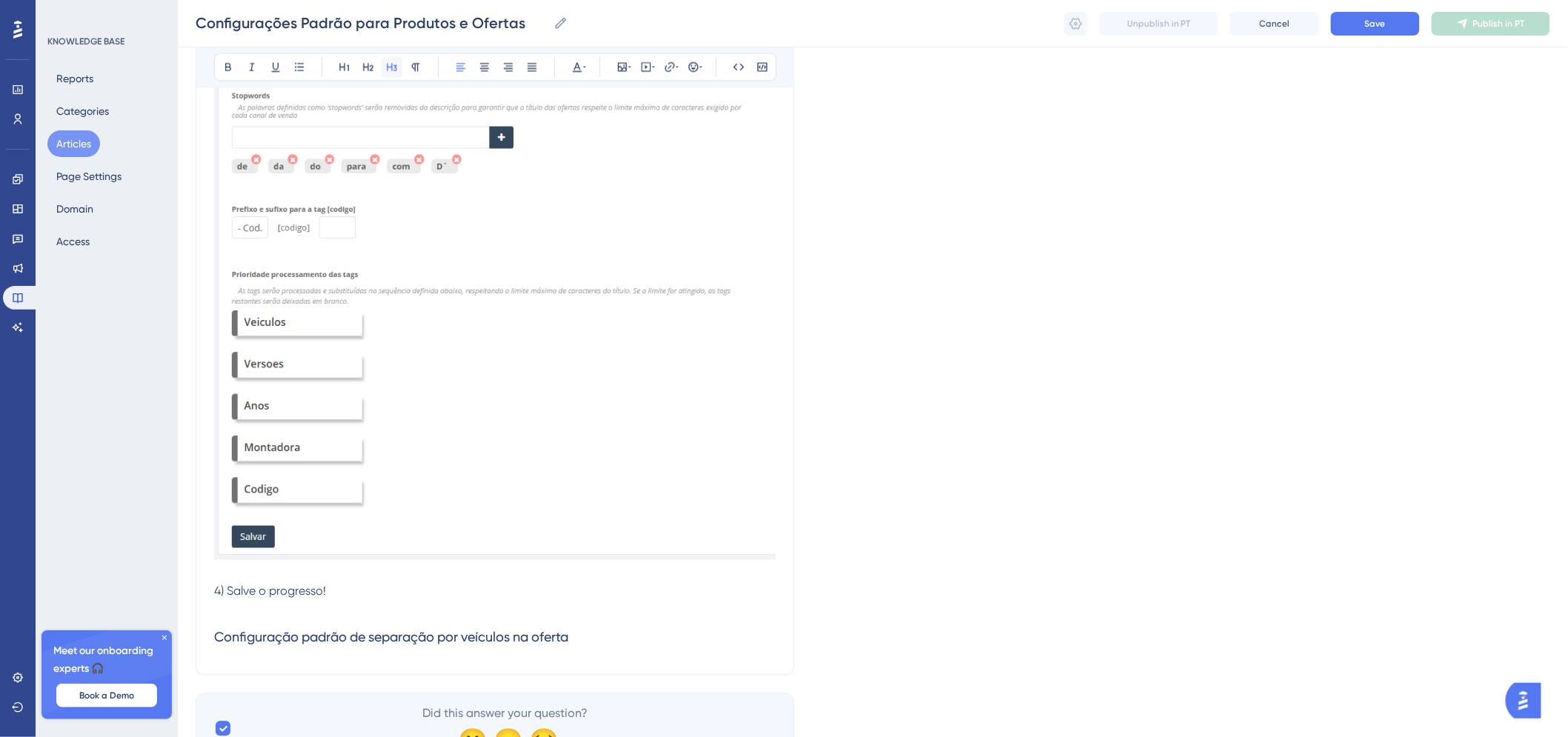
click at [389, 70] on icon at bounding box center [392, 68] width 12 height 12
click at [596, 646] on h3 "Configuração padrão de separação por veículos na oferta" at bounding box center [495, 638] width 562 height 39
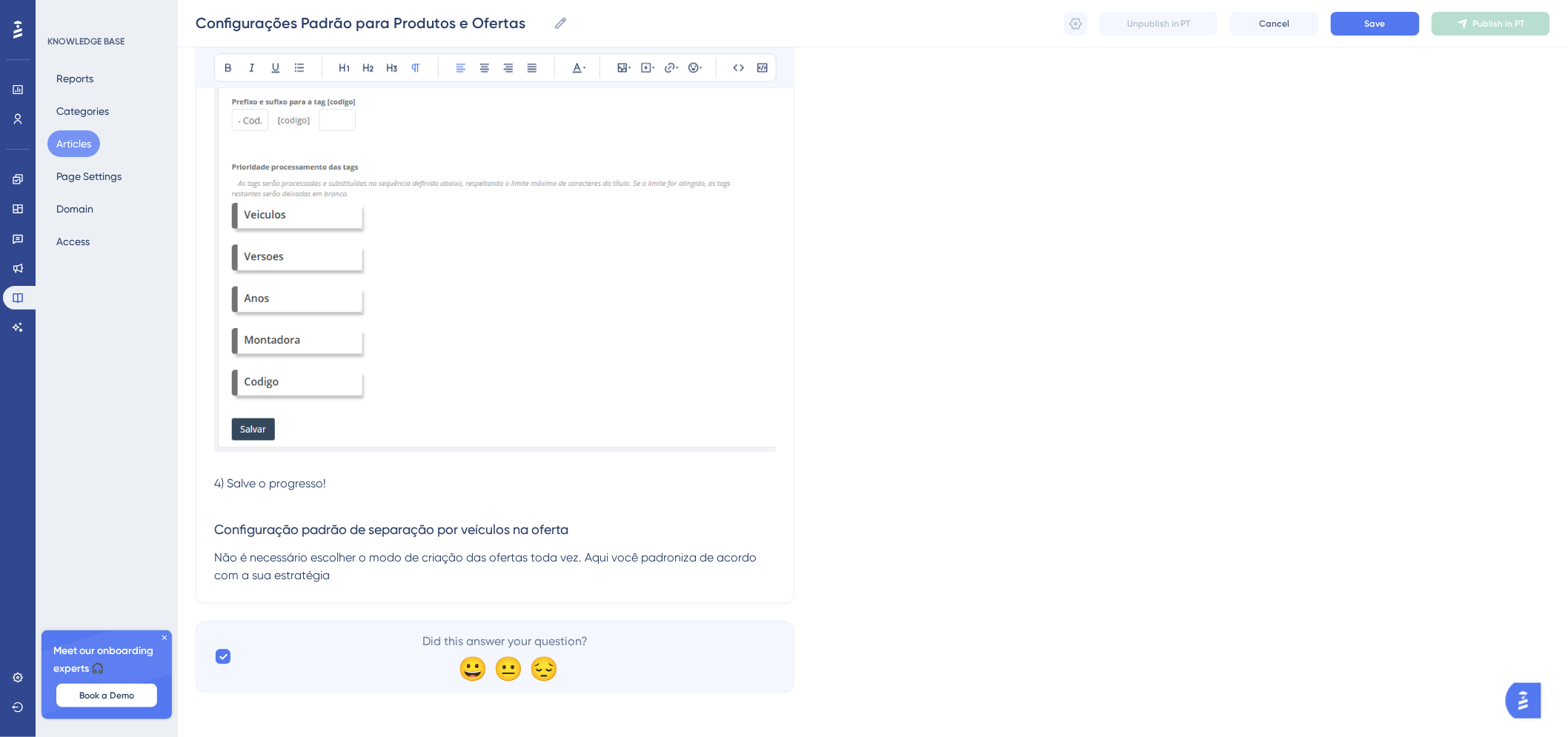
scroll to position [1271, 0]
click at [343, 563] on p "Não é necessário escolher o modo de criação das ofertas toda vez. Aqui você pad…" at bounding box center [495, 564] width 562 height 36
click at [334, 578] on p "Não é necessário escolher o modo de criação das ofertas toda vez. Aqui você pad…" at bounding box center [495, 564] width 562 height 36
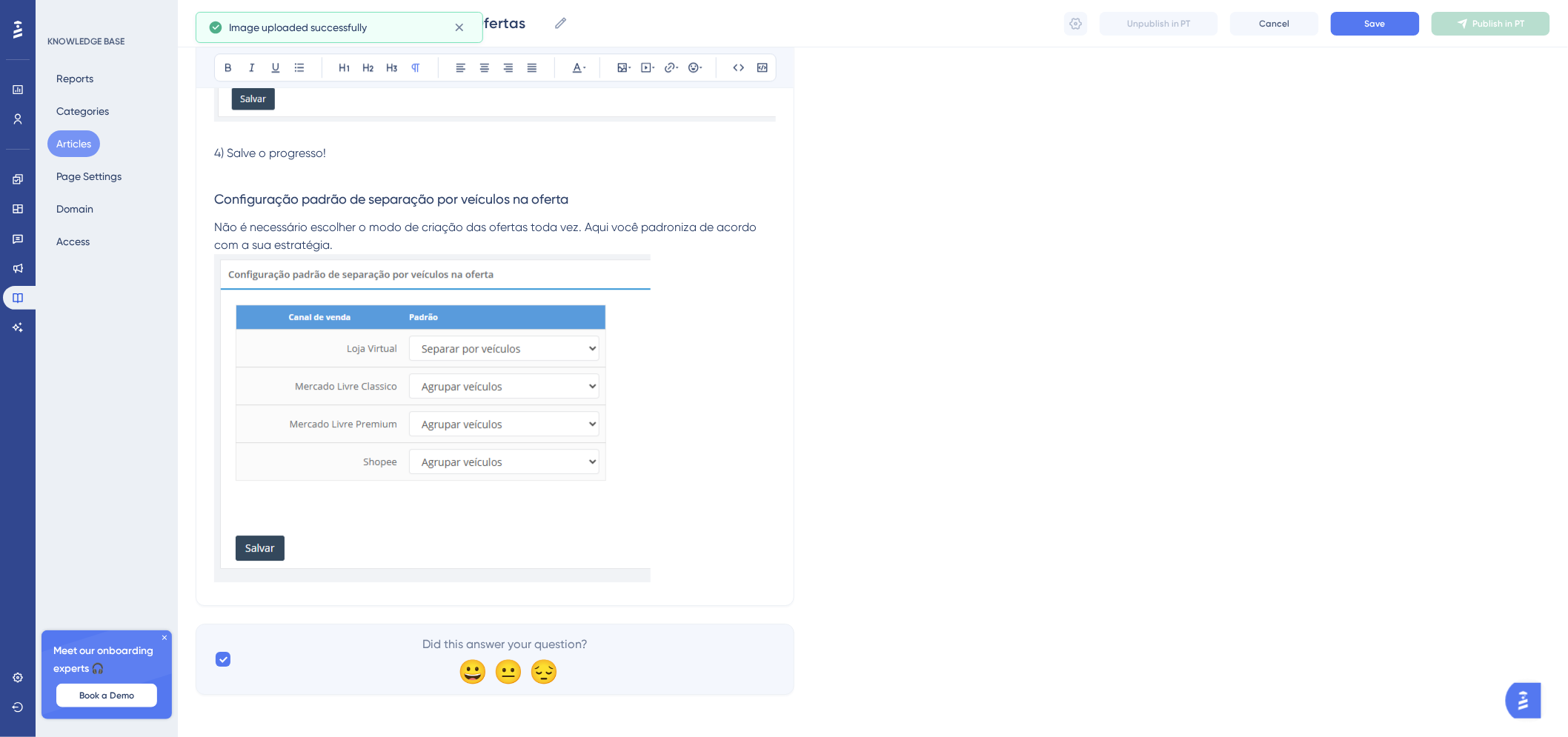
scroll to position [1604, 0]
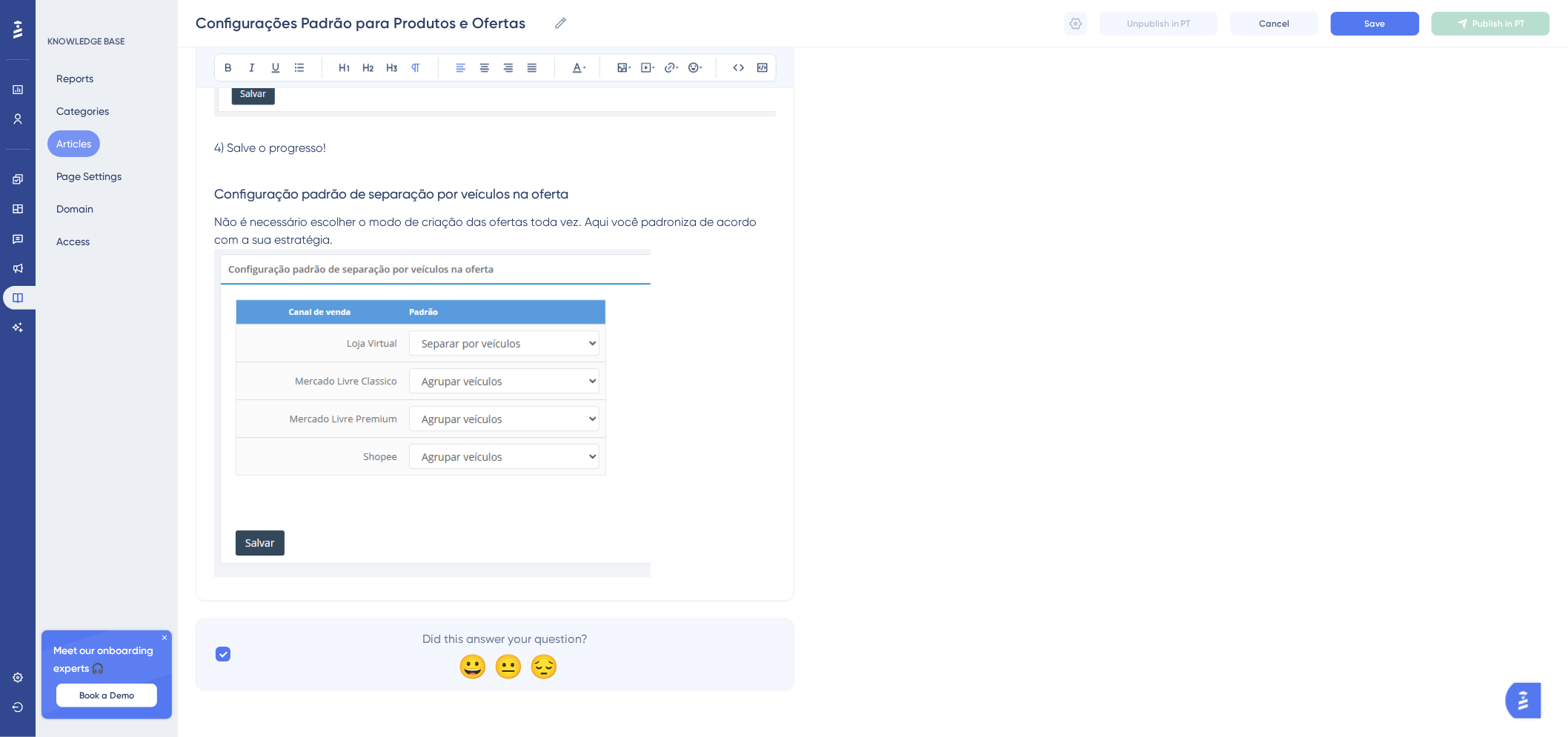
click at [439, 238] on p "Não é necessário escolher o modo de criação das ofertas toda vez. Aqui você pad…" at bounding box center [495, 231] width 562 height 36
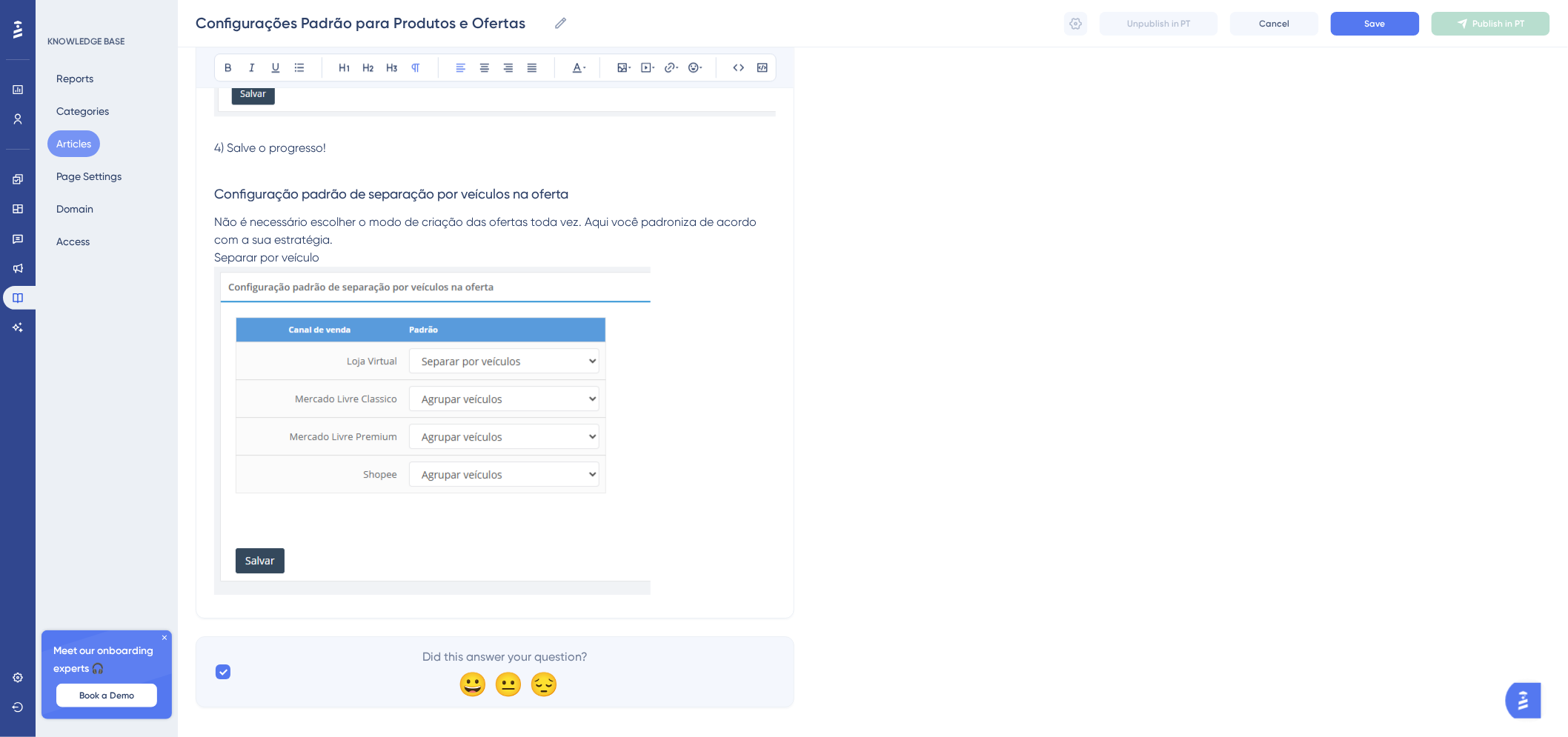
click at [757, 591] on p at bounding box center [495, 433] width 562 height 333
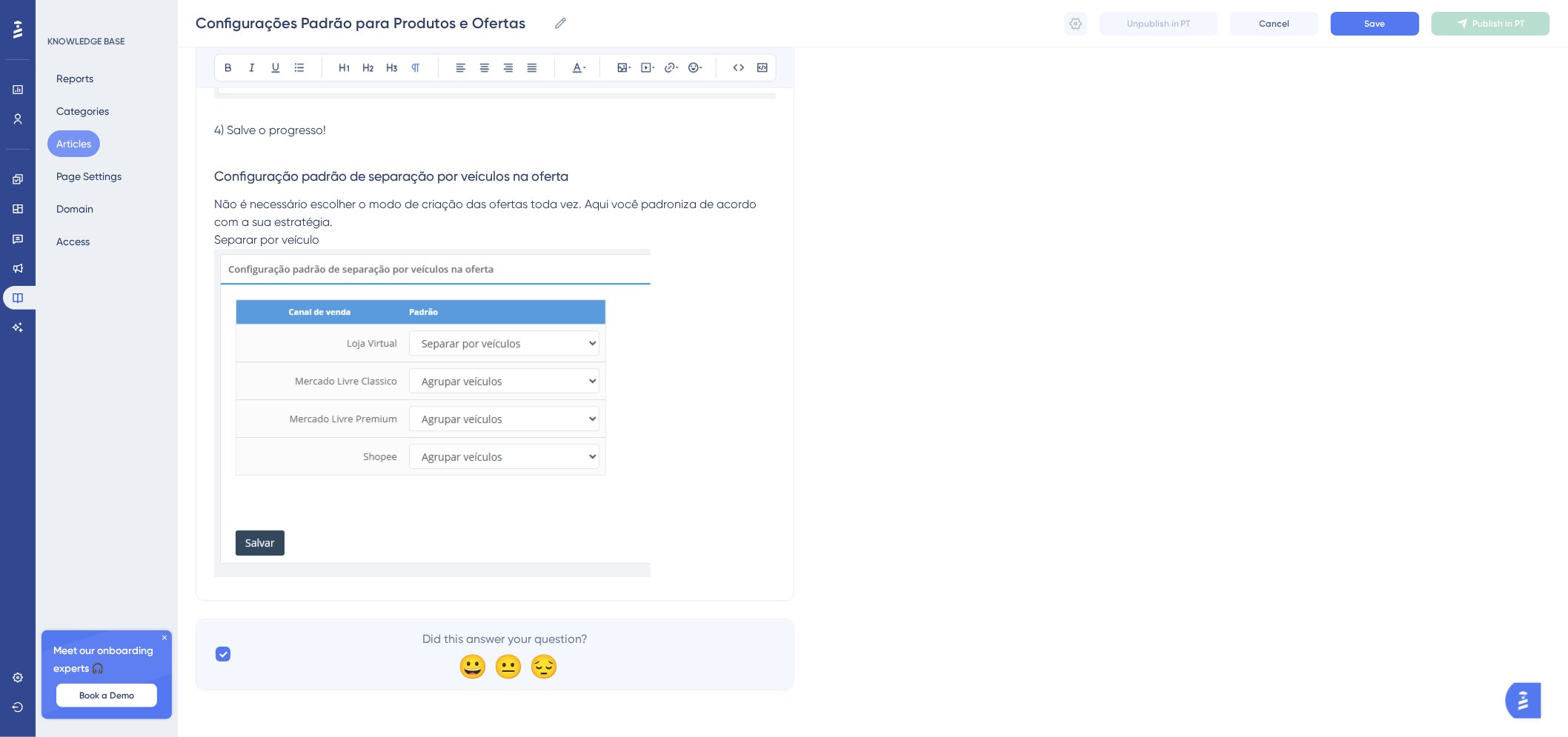
click at [214, 204] on span "Não é necessário escolher o modo de criação das ofertas toda vez. Aqui você pad…" at bounding box center [487, 213] width 545 height 32
click at [331, 241] on p "Separar por veículo" at bounding box center [495, 240] width 562 height 18
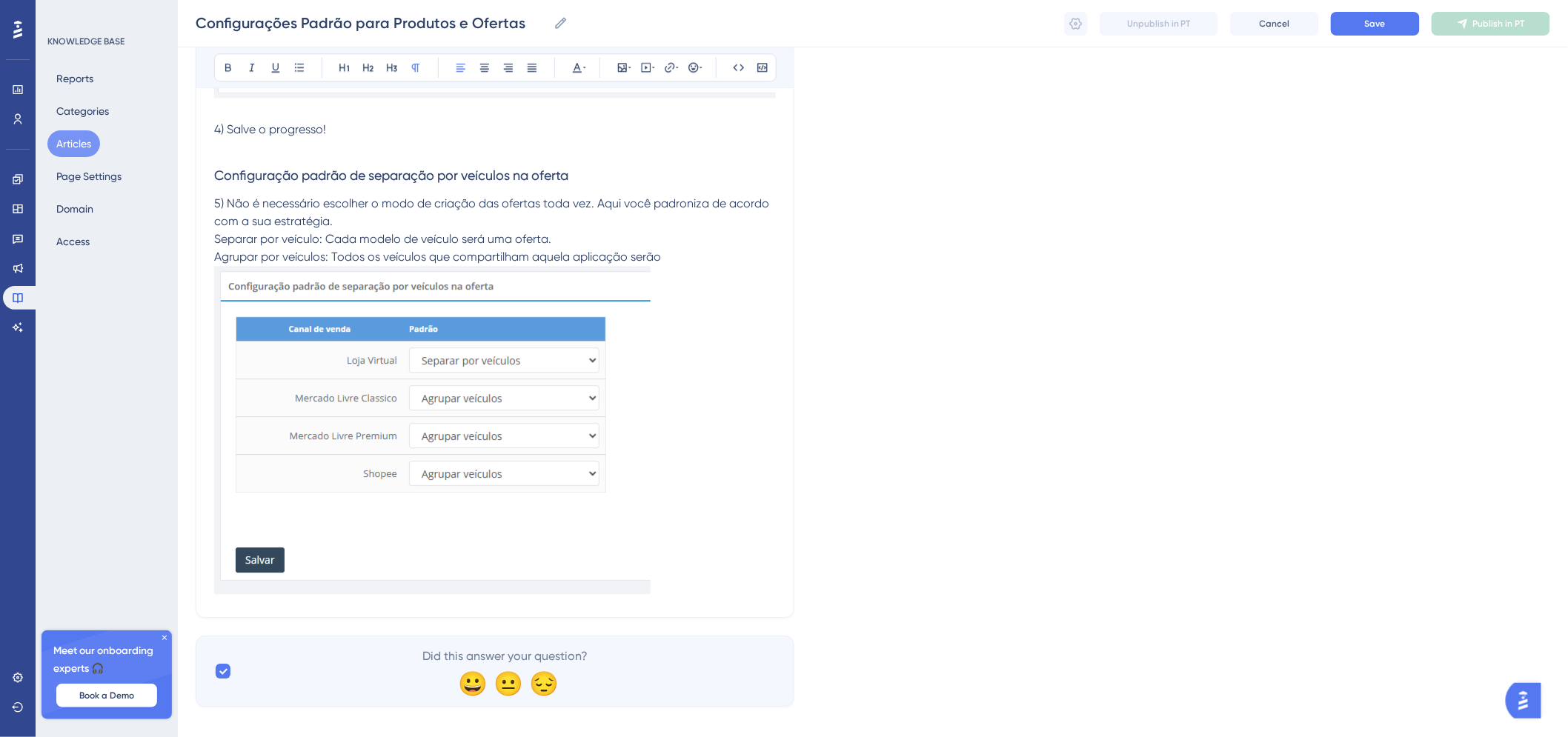
click at [701, 255] on p "Agrupar por veículos: Todos os veículos que compartilham aquela aplicação serão" at bounding box center [495, 257] width 562 height 18
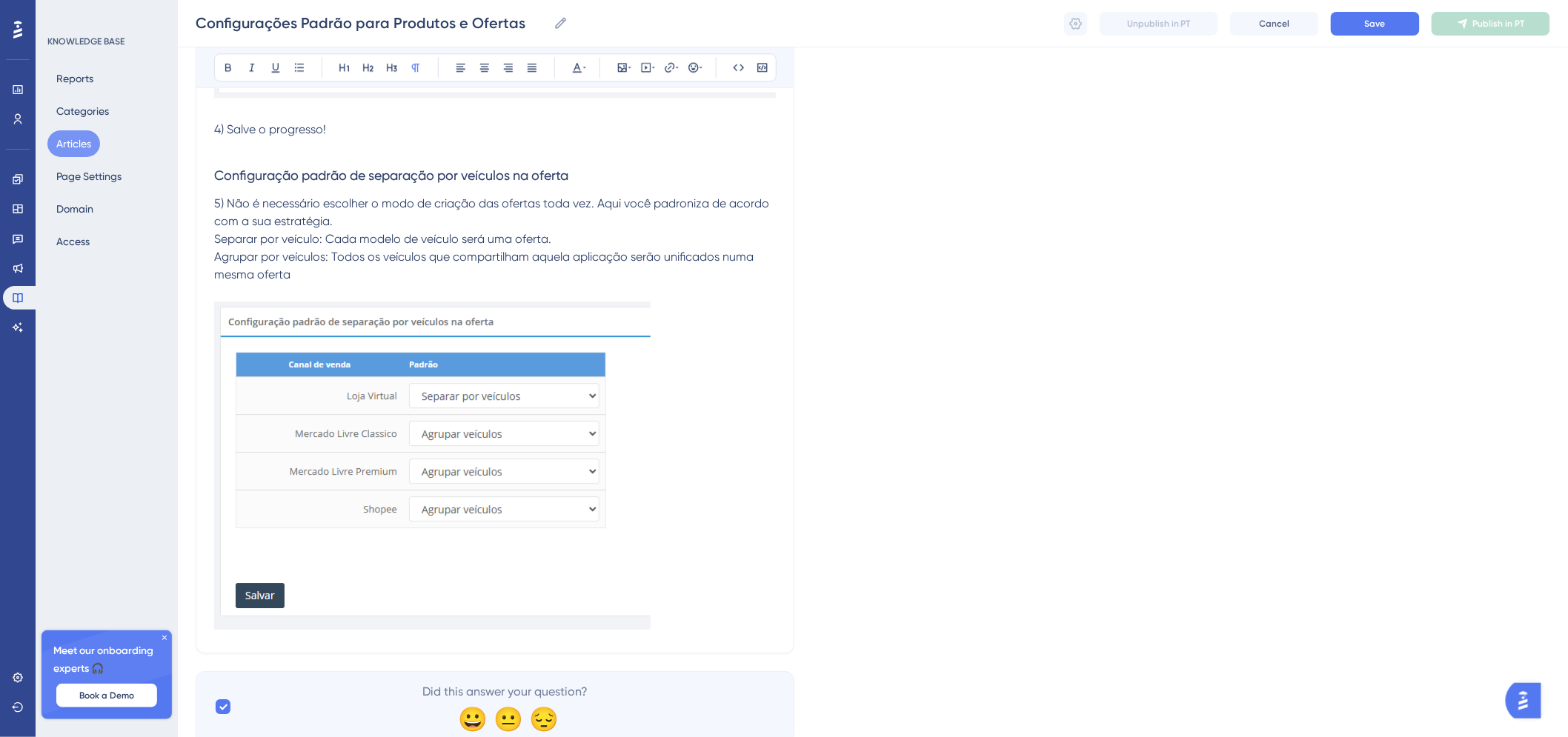
click at [701, 243] on p "Separar por veículo: Cada modelo de veículo será uma oferta." at bounding box center [495, 239] width 562 height 18
drag, startPoint x: 743, startPoint y: 235, endPoint x: 565, endPoint y: 239, distance: 178.0
click at [565, 239] on p "Separar por veículo: Cada modelo de veículo será uma oferta. - Recomendado para…" at bounding box center [495, 239] width 562 height 18
click at [253, 64] on icon at bounding box center [252, 68] width 5 height 8
click at [378, 276] on p "Agrupar por veículos: Todos os veículos que compartilham aquela aplicação serão…" at bounding box center [495, 266] width 562 height 36
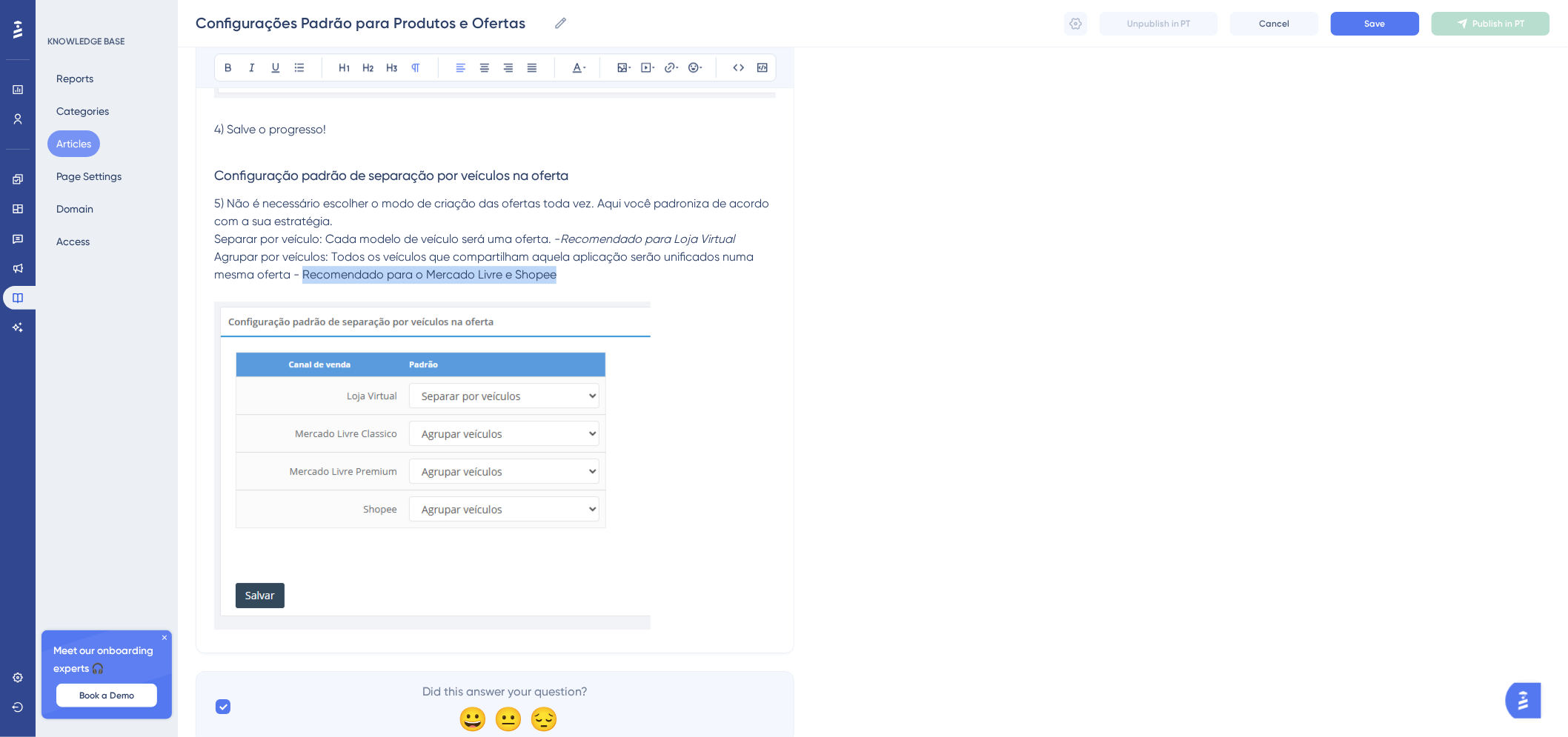
drag, startPoint x: 586, startPoint y: 283, endPoint x: 302, endPoint y: 277, distance: 284.1
click at [302, 277] on p "Agrupar por veículos: Todos os veículos que compartilham aquela aplicação serão…" at bounding box center [495, 266] width 562 height 36
click at [256, 63] on icon at bounding box center [252, 68] width 12 height 12
click at [594, 279] on p "Agrupar por veículos: Todos os veículos que compartilham aquela aplicação serão…" at bounding box center [495, 266] width 562 height 36
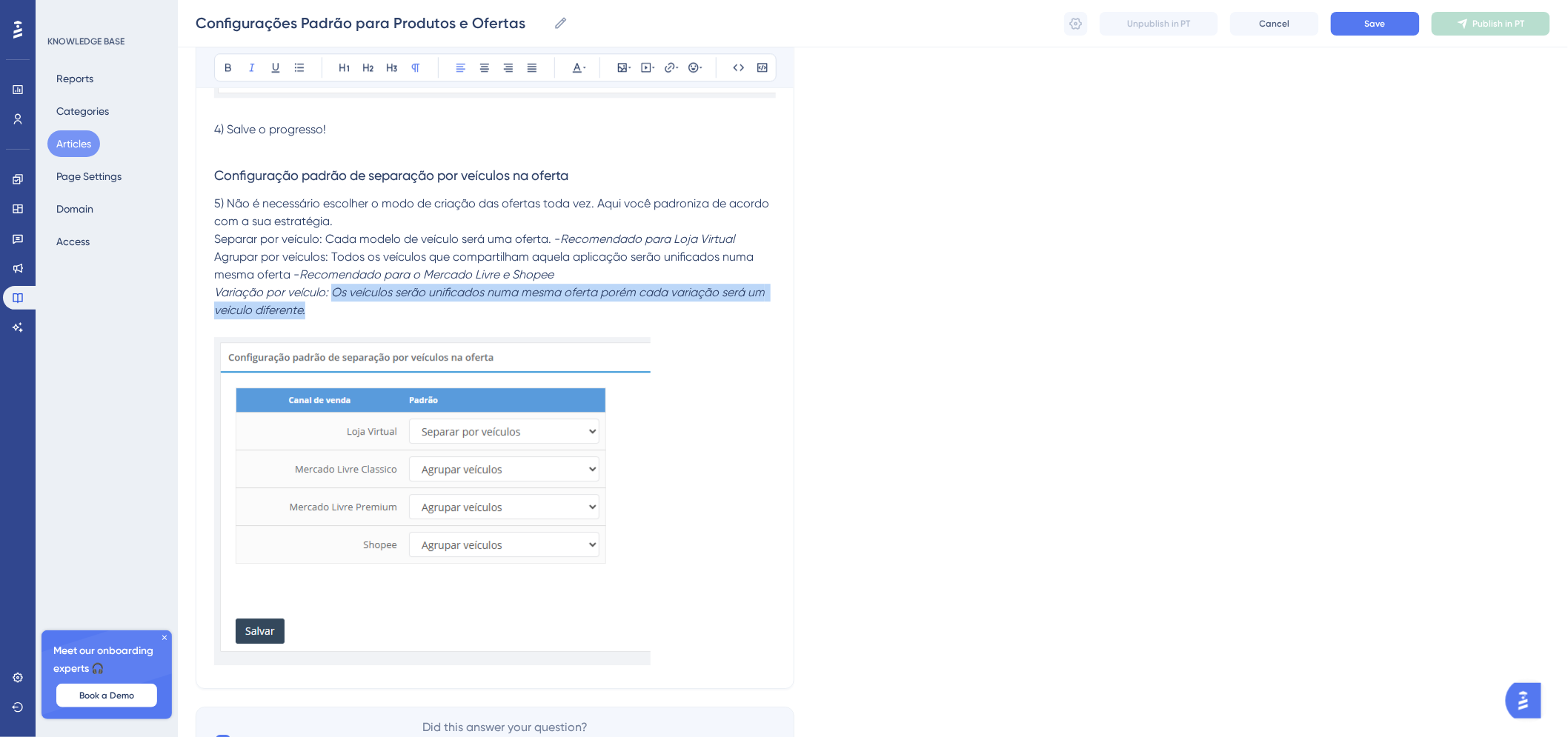
drag, startPoint x: 334, startPoint y: 296, endPoint x: 335, endPoint y: 308, distance: 12.0
click at [335, 308] on p "Variação por veículo: Os veículos serão unificados numa mesma oferta porém cada…" at bounding box center [495, 302] width 562 height 36
click at [336, 315] on p "Variação por veículo: Os veículos serão unificados numa mesma oferta porém cada…" at bounding box center [495, 302] width 562 height 36
drag, startPoint x: 318, startPoint y: 315, endPoint x: 216, endPoint y: 287, distance: 105.8
click at [216, 287] on p "Variação por veículo: Os veículos serão unificados numa mesma oferta porém cada…" at bounding box center [495, 302] width 562 height 36
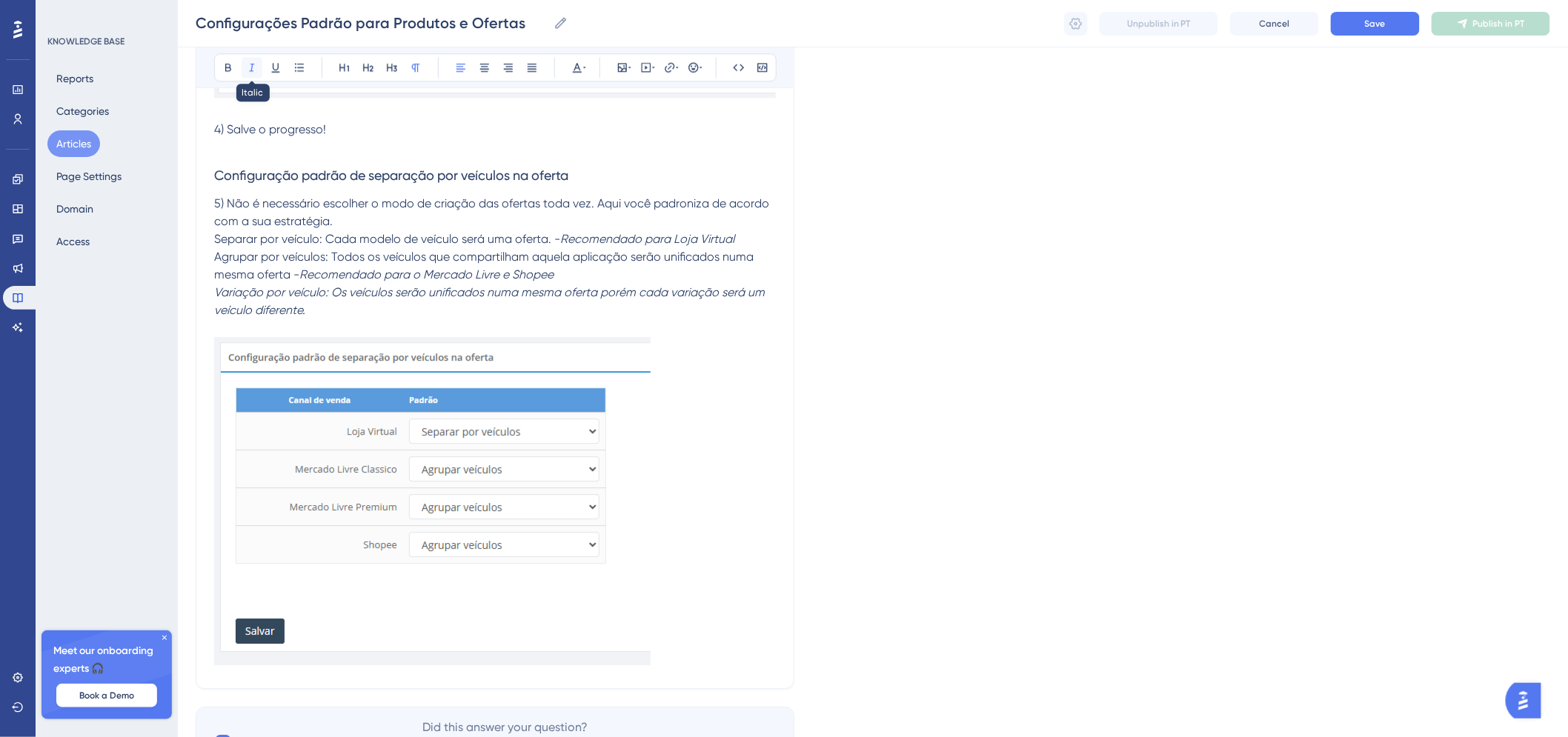
click at [256, 72] on icon at bounding box center [252, 68] width 12 height 12
click at [320, 309] on p "Variação por veículo: Os veículos serão unificados numa mesma oferta porém cada…" at bounding box center [495, 302] width 562 height 36
drag, startPoint x: 618, startPoint y: 312, endPoint x: 320, endPoint y: 313, distance: 298.0
click at [320, 313] on p "Variação por veículo: Os veículos serão unificados numa mesma oferta porém cada…" at bounding box center [495, 302] width 562 height 36
click at [253, 63] on icon at bounding box center [252, 68] width 12 height 12
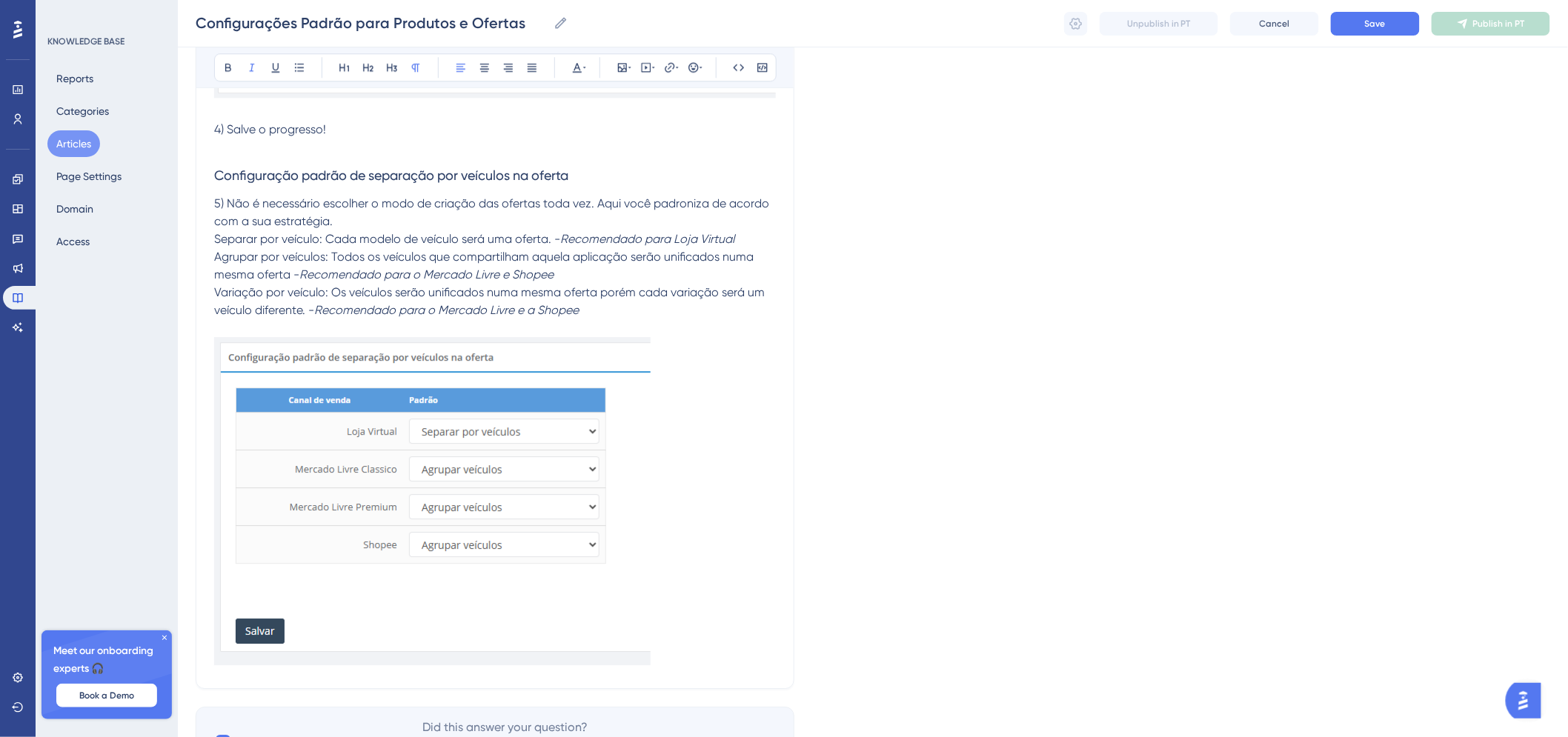
click at [597, 306] on p "Variação por veículo: Os veículos serão unificados numa mesma oferta porém cada…" at bounding box center [495, 302] width 562 height 36
click at [676, 523] on p at bounding box center [495, 504] width 562 height 333
click at [1391, 21] on button "Save" at bounding box center [1375, 24] width 89 height 24
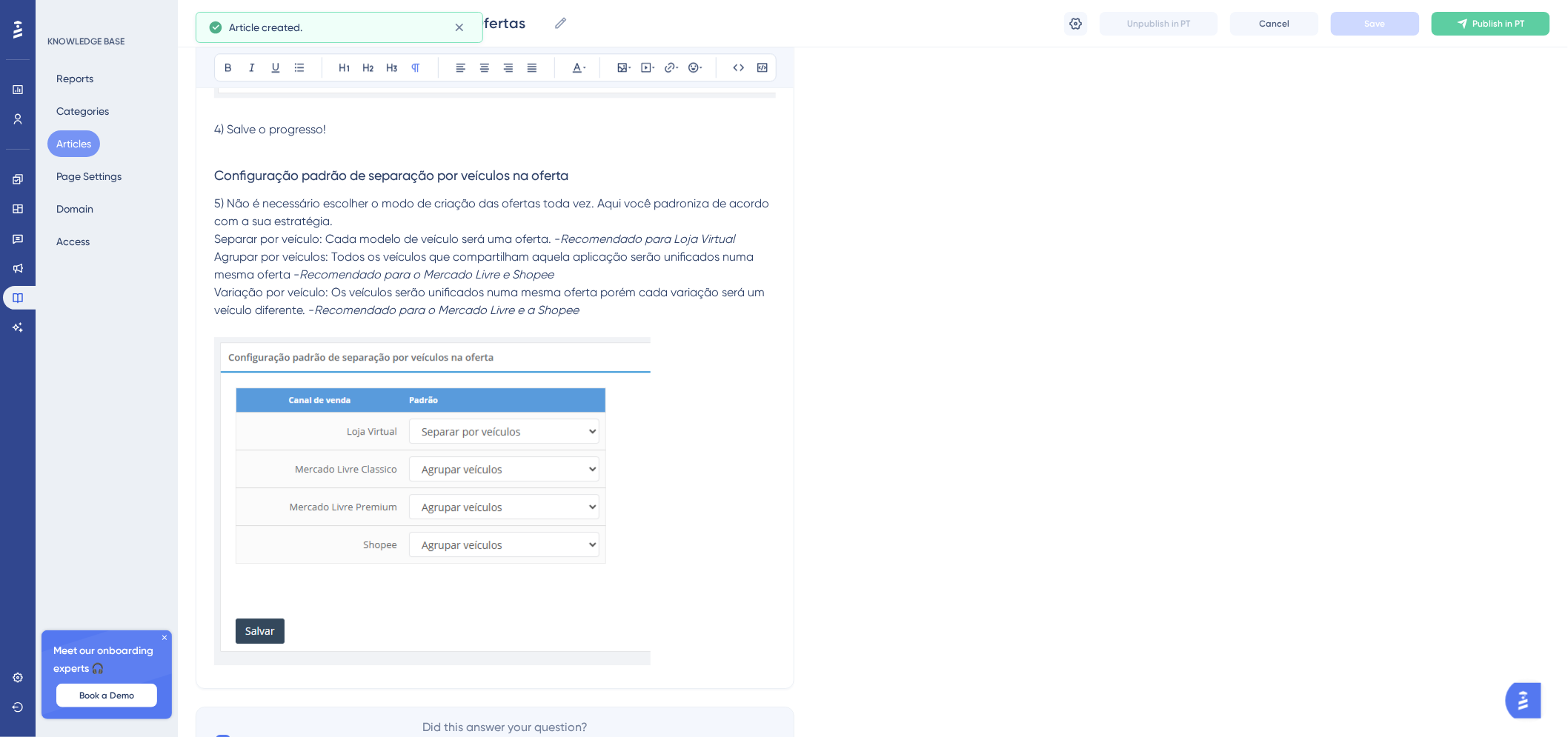
scroll to position [123, 0]
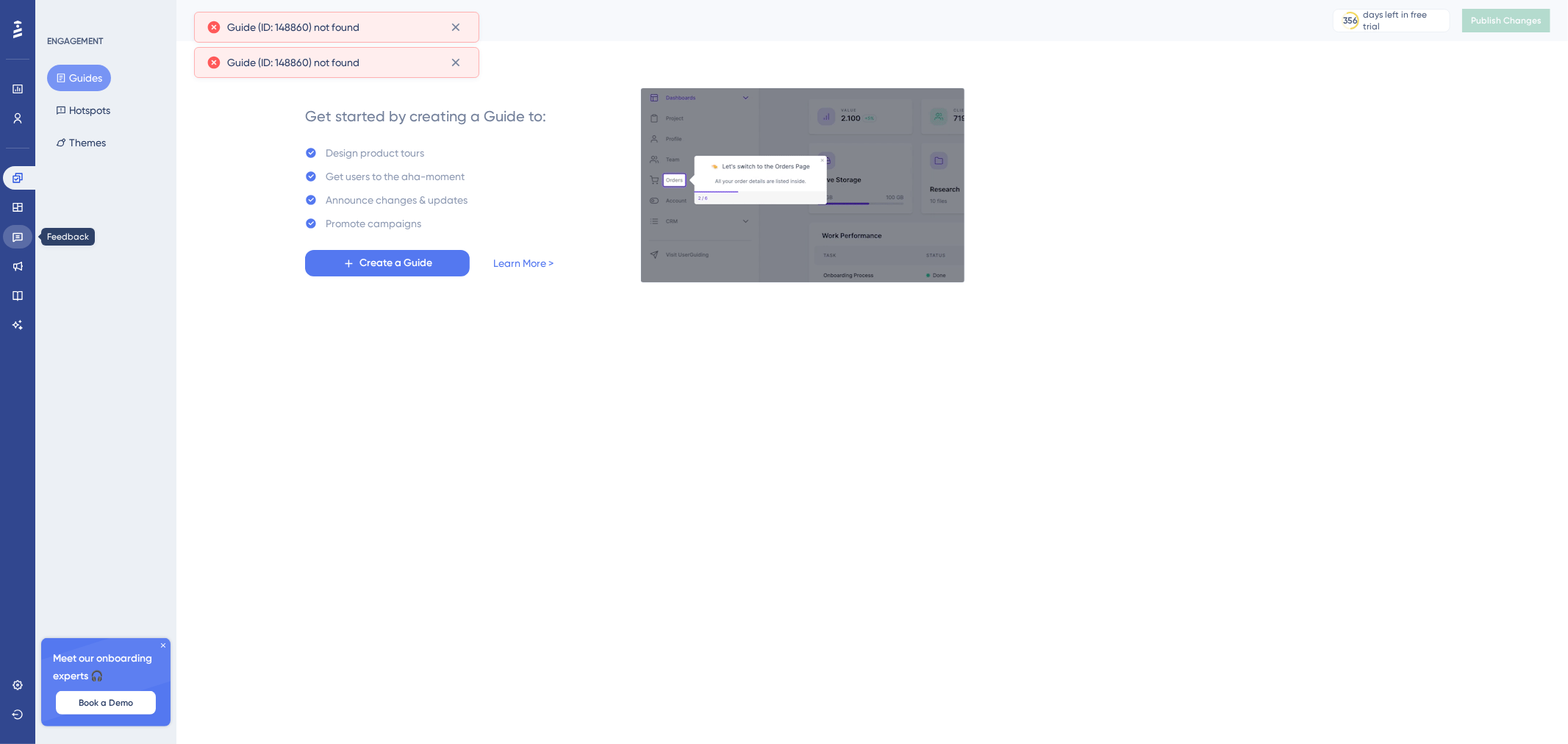
click at [17, 241] on icon at bounding box center [18, 237] width 12 height 12
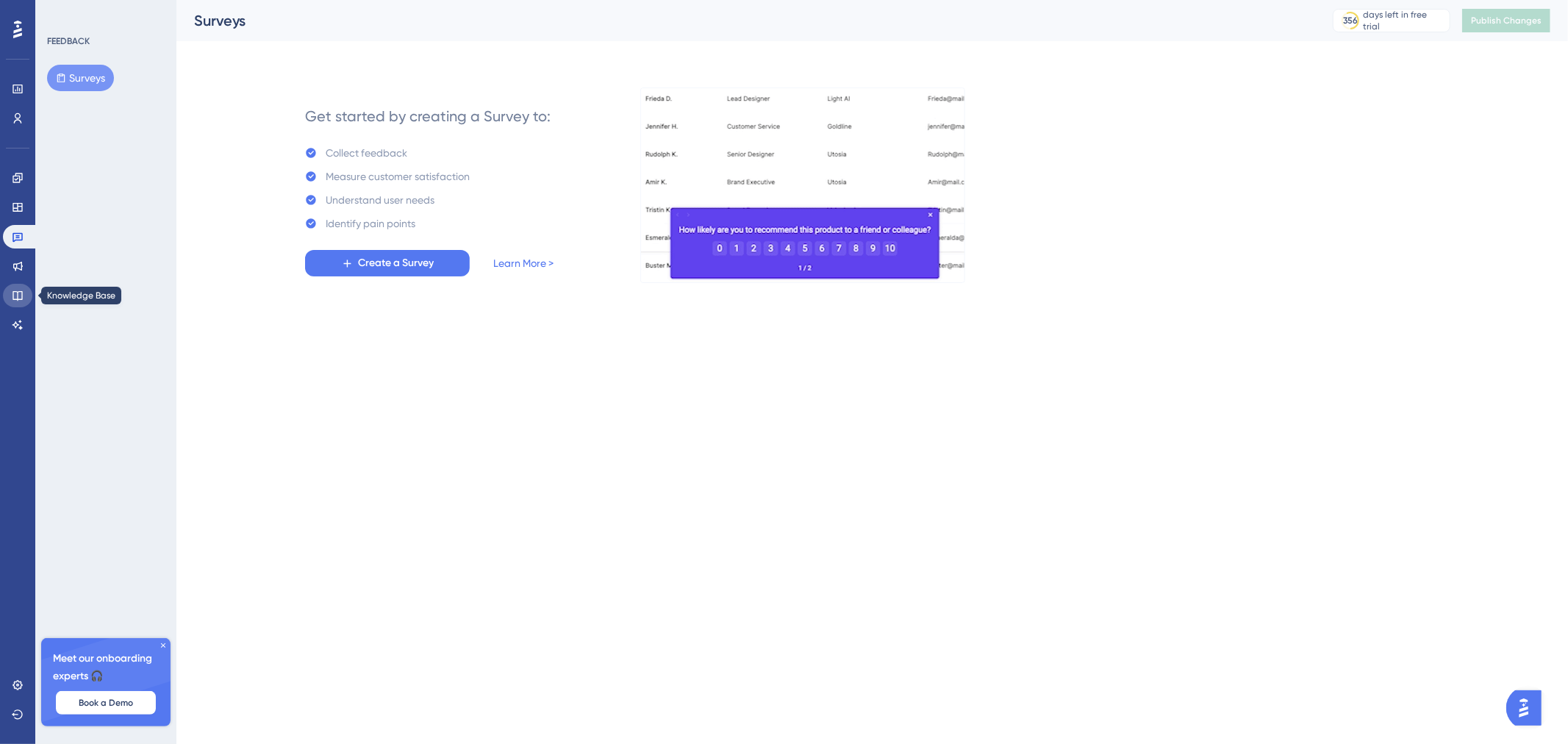
click at [14, 295] on icon at bounding box center [18, 295] width 12 height 12
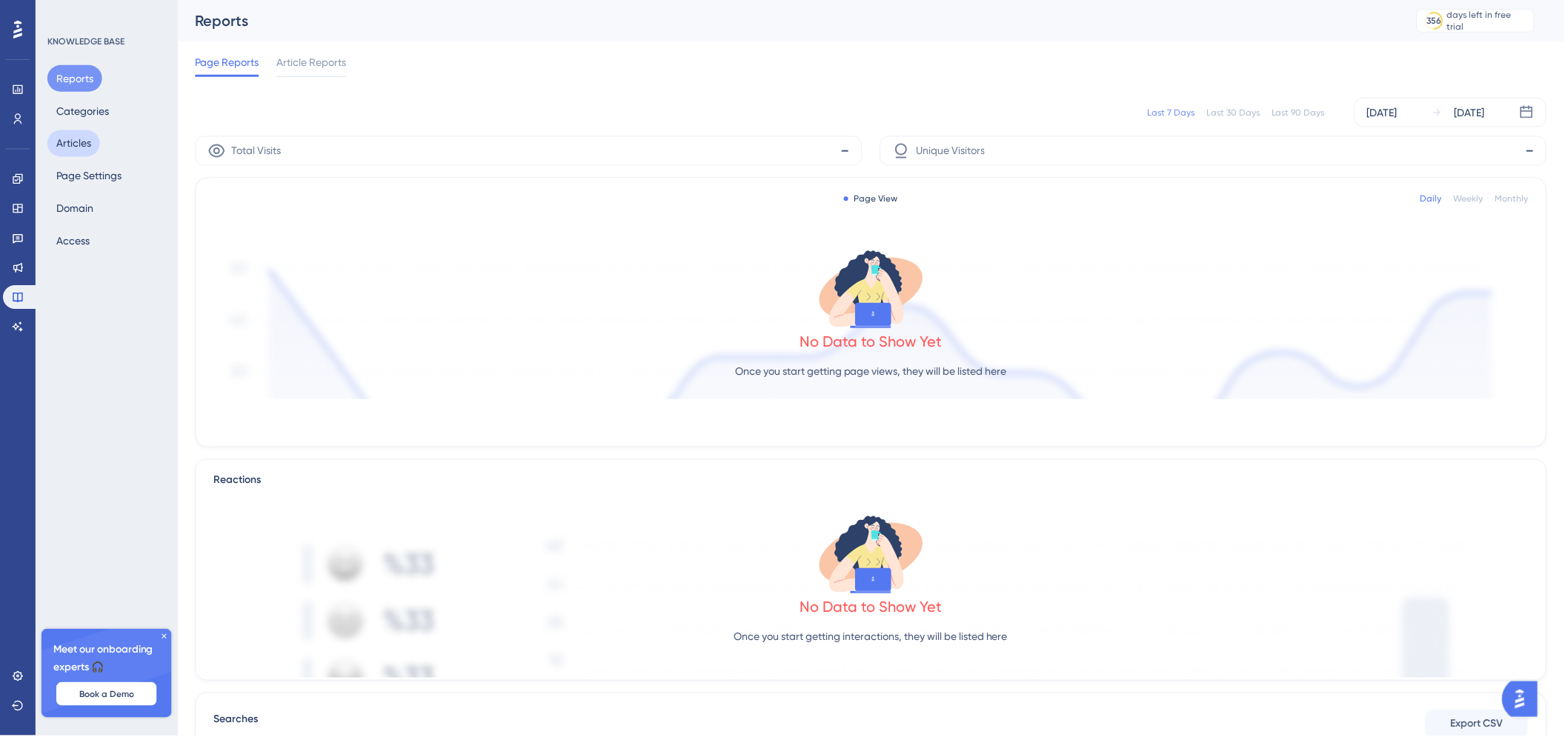
click at [97, 149] on button "Articles" at bounding box center [73, 143] width 53 height 27
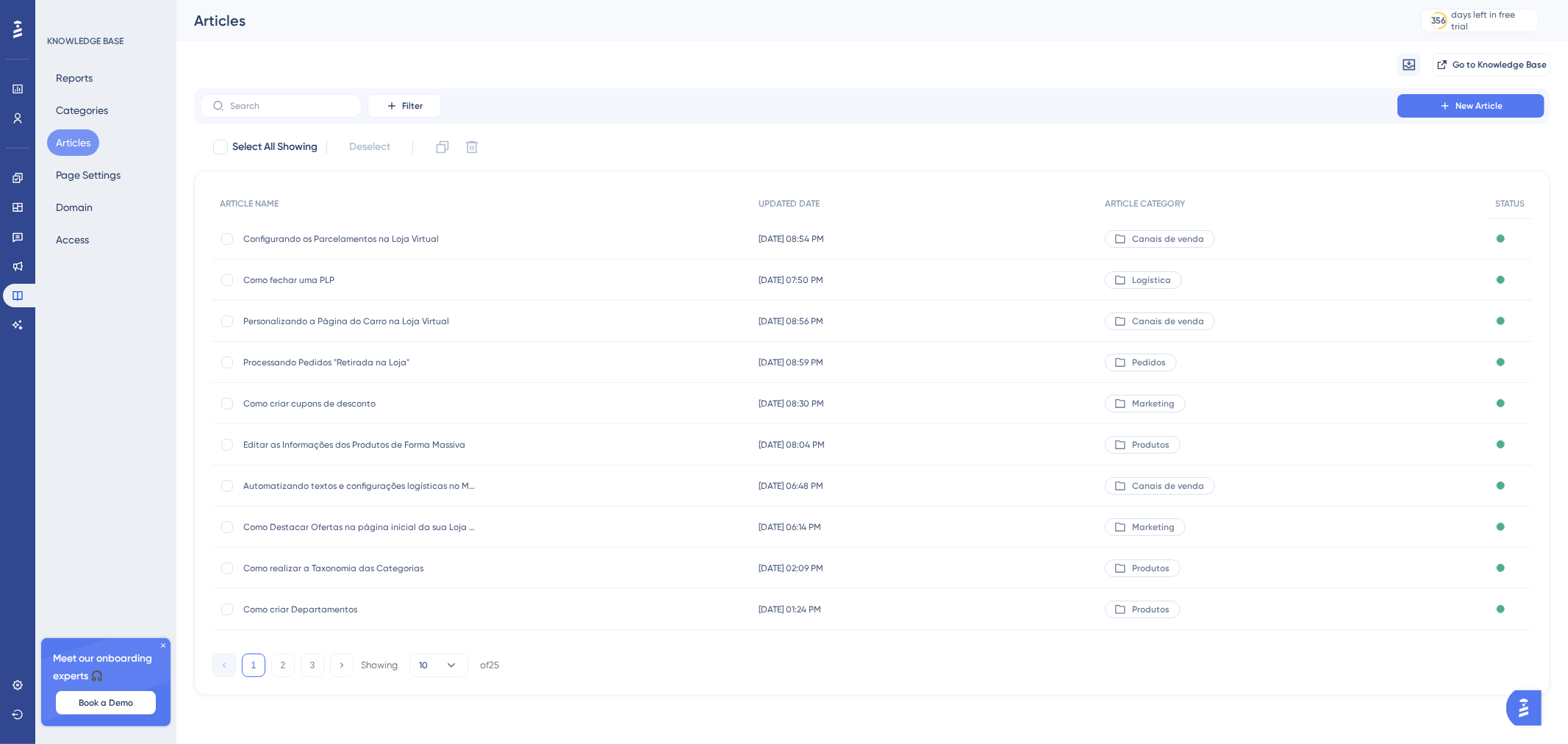
click at [341, 244] on span "Configurando os Parcelamentos na Loja Virtual" at bounding box center [360, 239] width 235 height 12
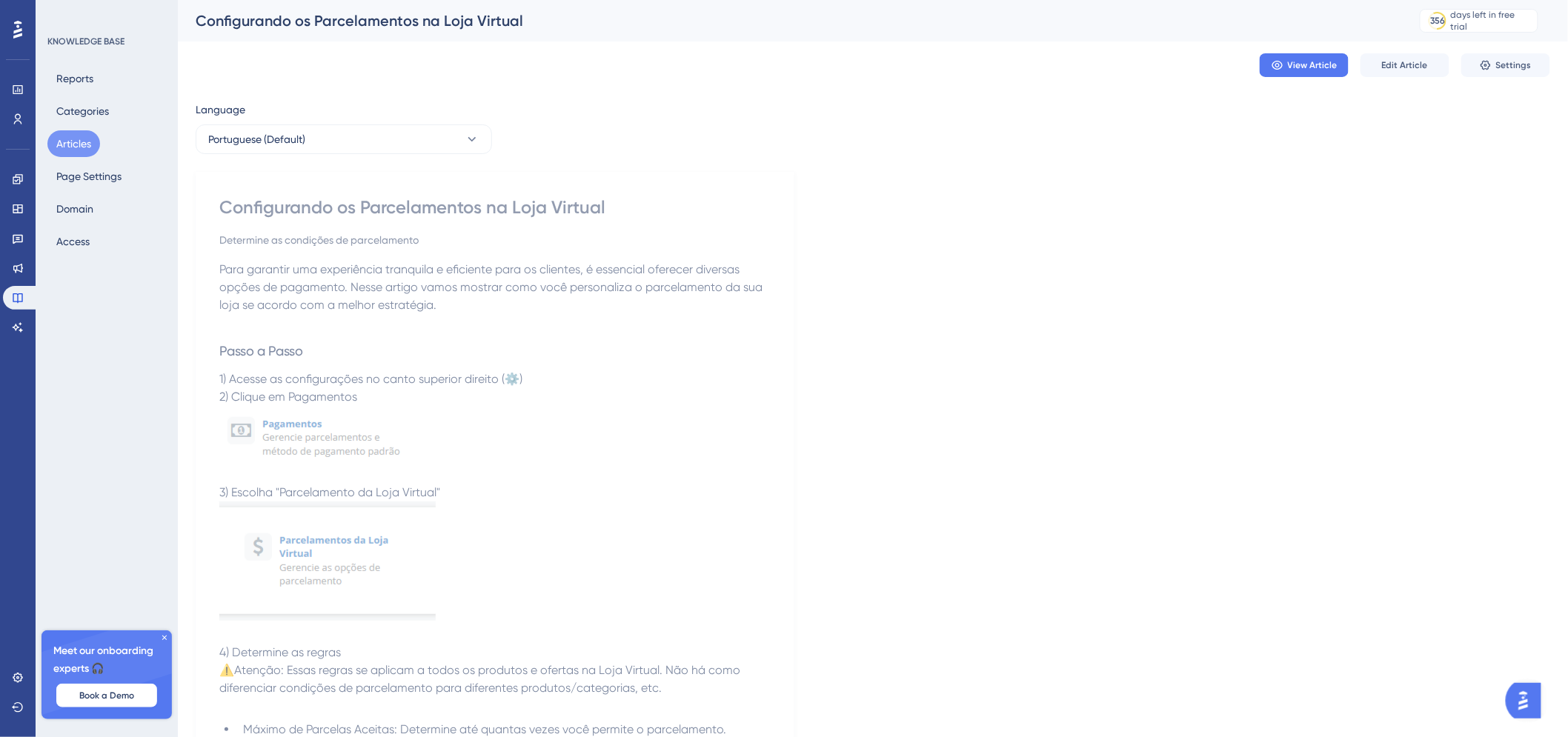
drag, startPoint x: 513, startPoint y: 396, endPoint x: 529, endPoint y: 384, distance: 20.0
click at [514, 396] on p "2) Clique em Pagamentos" at bounding box center [495, 397] width 551 height 18
drag, startPoint x: 532, startPoint y: 375, endPoint x: 502, endPoint y: 379, distance: 30.3
click at [502, 379] on p "1) Acesse as configurações no canto superior direito (⚙️)" at bounding box center [495, 379] width 551 height 18
copy span "(⚙️)"
